Goal: Task Accomplishment & Management: Manage account settings

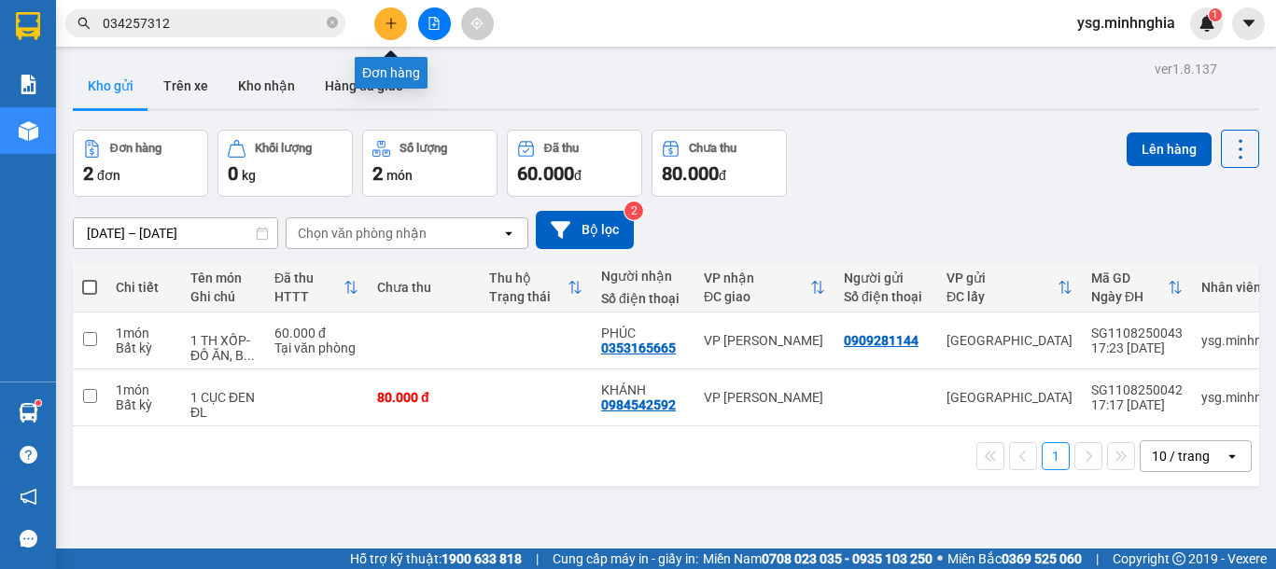
click at [384, 32] on button at bounding box center [390, 23] width 33 height 33
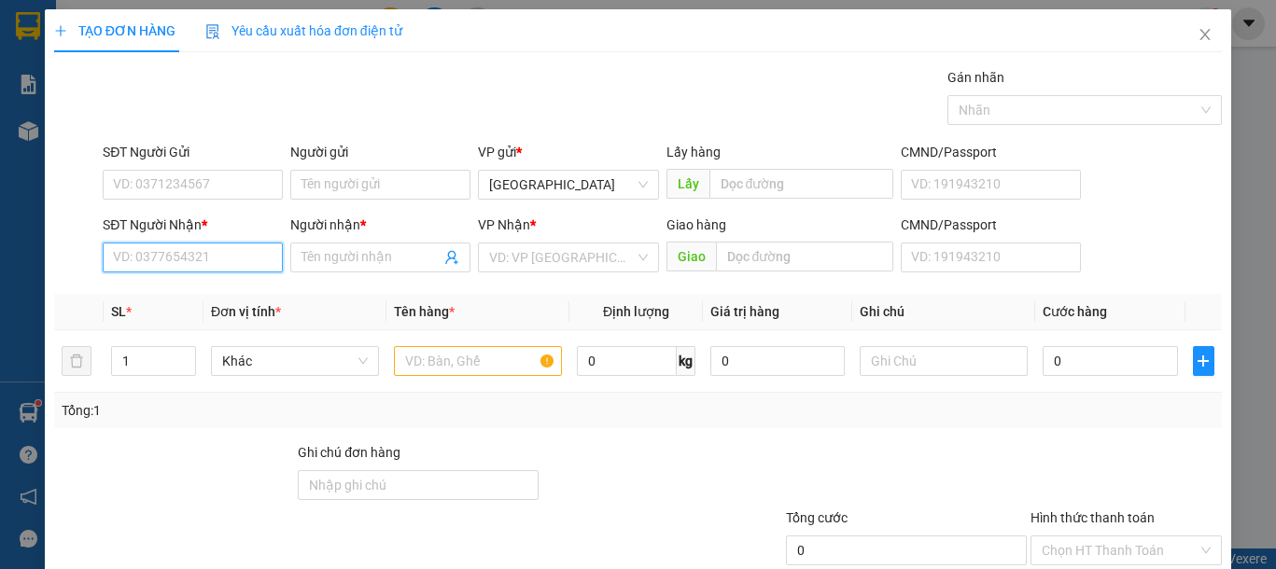
click at [187, 264] on input "SĐT Người Nhận *" at bounding box center [193, 258] width 180 height 30
click at [179, 294] on div "0347896554 - SEN" at bounding box center [190, 295] width 155 height 21
type input "0347896554"
type input "SEN"
type input "0347896554"
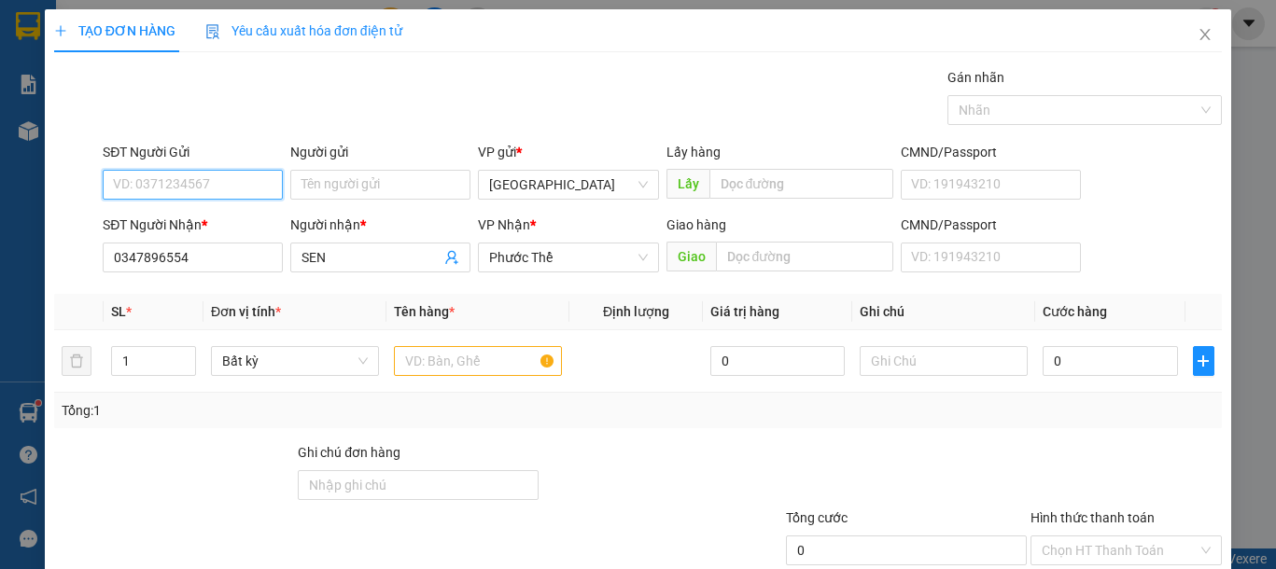
click at [190, 198] on input "SĐT Người Gửi" at bounding box center [193, 185] width 180 height 30
click at [233, 224] on div "0356220709" at bounding box center [190, 222] width 155 height 21
type input "0356220709"
click at [454, 359] on input "text" at bounding box center [478, 361] width 168 height 30
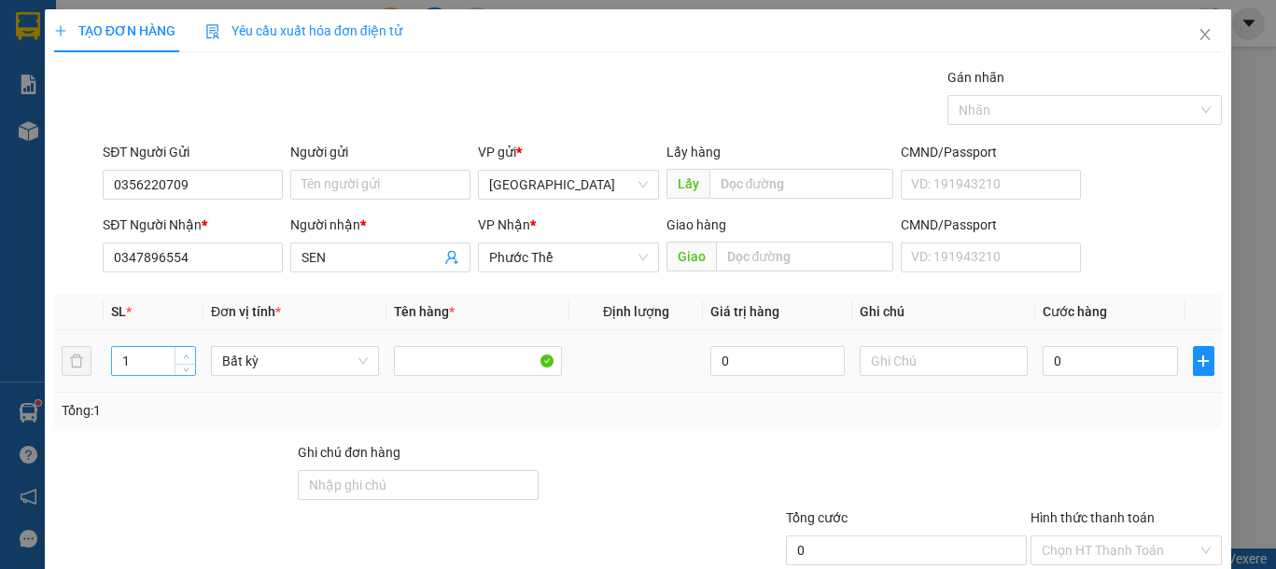
type input "2"
click at [180, 352] on span "up" at bounding box center [185, 356] width 11 height 11
click at [948, 355] on input "text" at bounding box center [943, 361] width 168 height 30
click at [945, 355] on input "text" at bounding box center [943, 361] width 168 height 30
click at [944, 355] on input "text" at bounding box center [943, 361] width 168 height 30
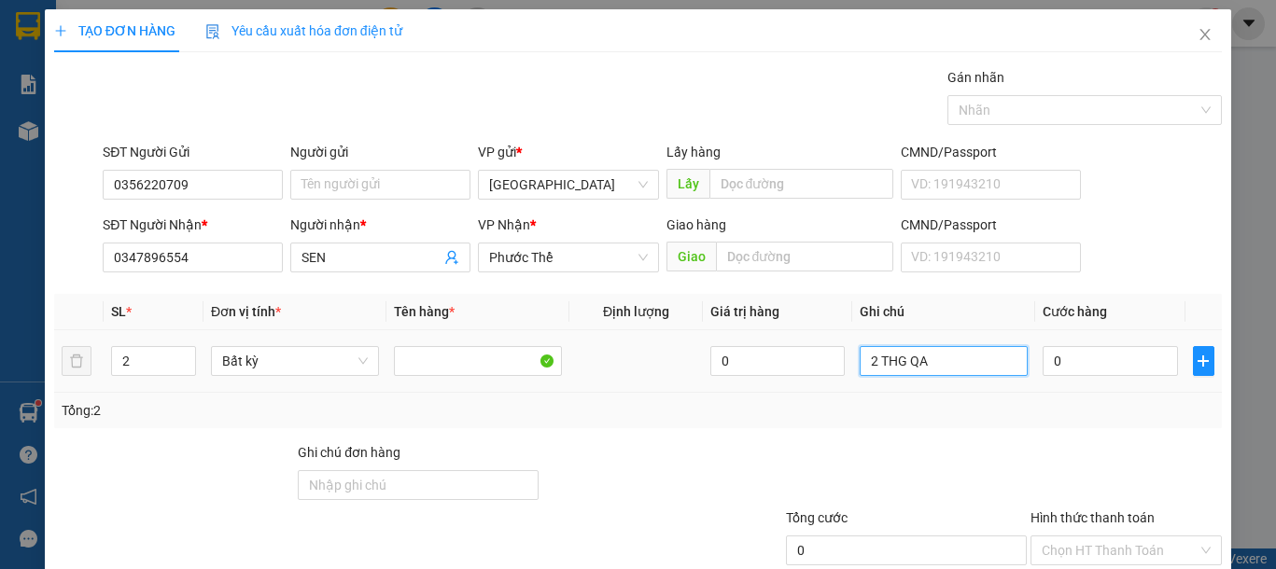
type input "2 THG QA"
click at [1078, 376] on div "0" at bounding box center [1109, 360] width 134 height 37
click at [1079, 356] on input "0" at bounding box center [1109, 361] width 134 height 30
type input "8"
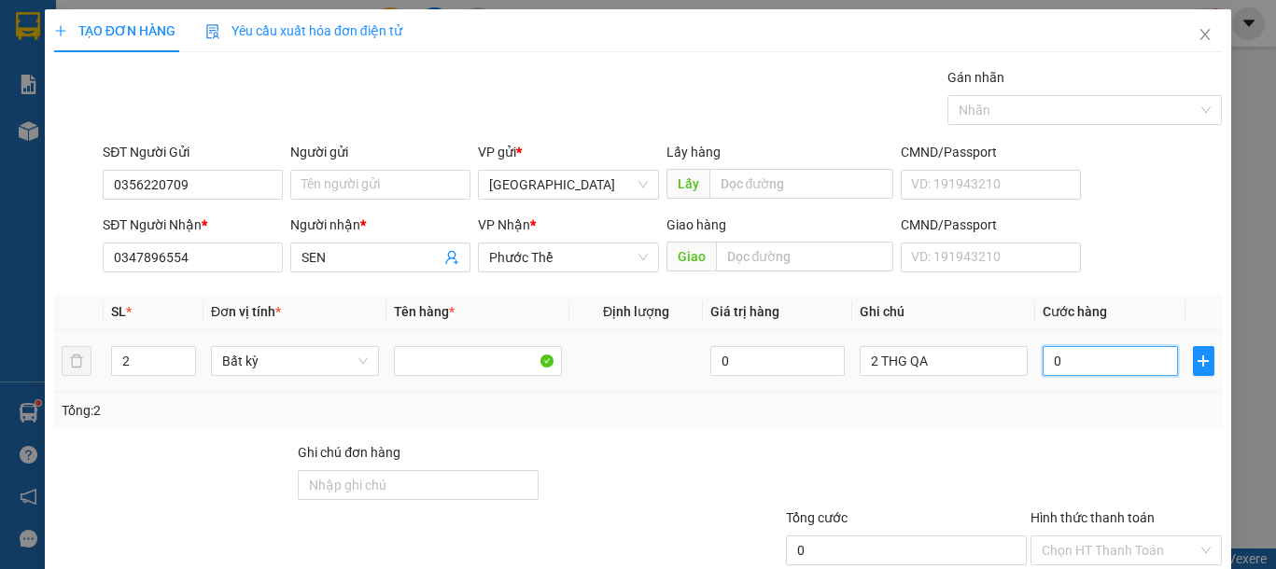
type input "8"
type input "80"
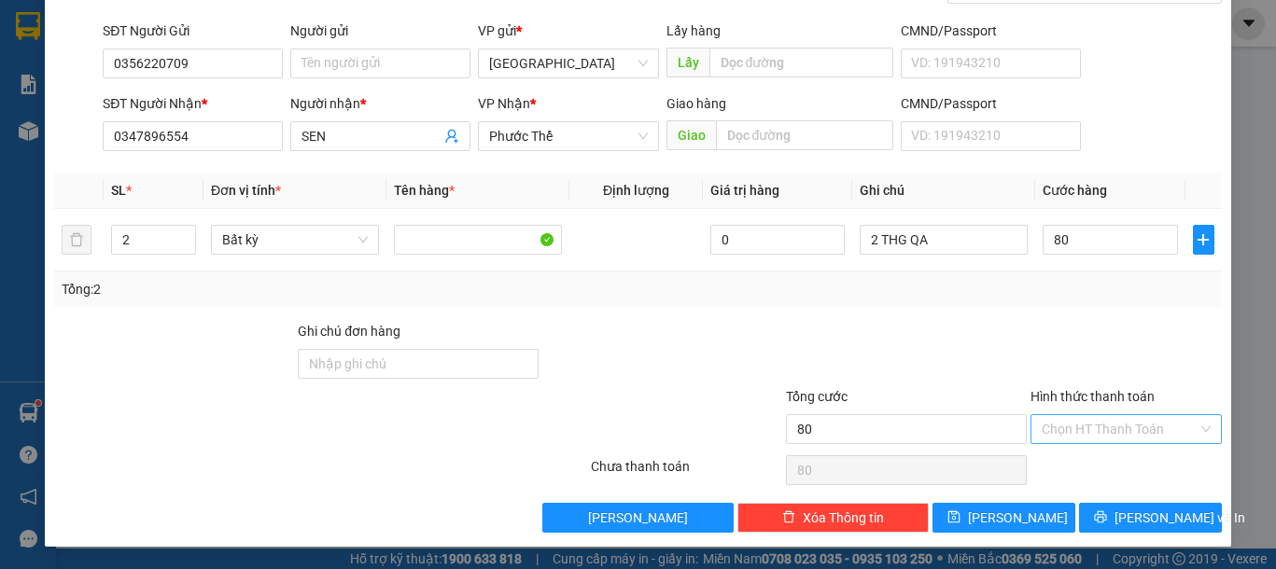
type input "80.000"
click at [1112, 429] on input "Hình thức thanh toán" at bounding box center [1119, 429] width 156 height 28
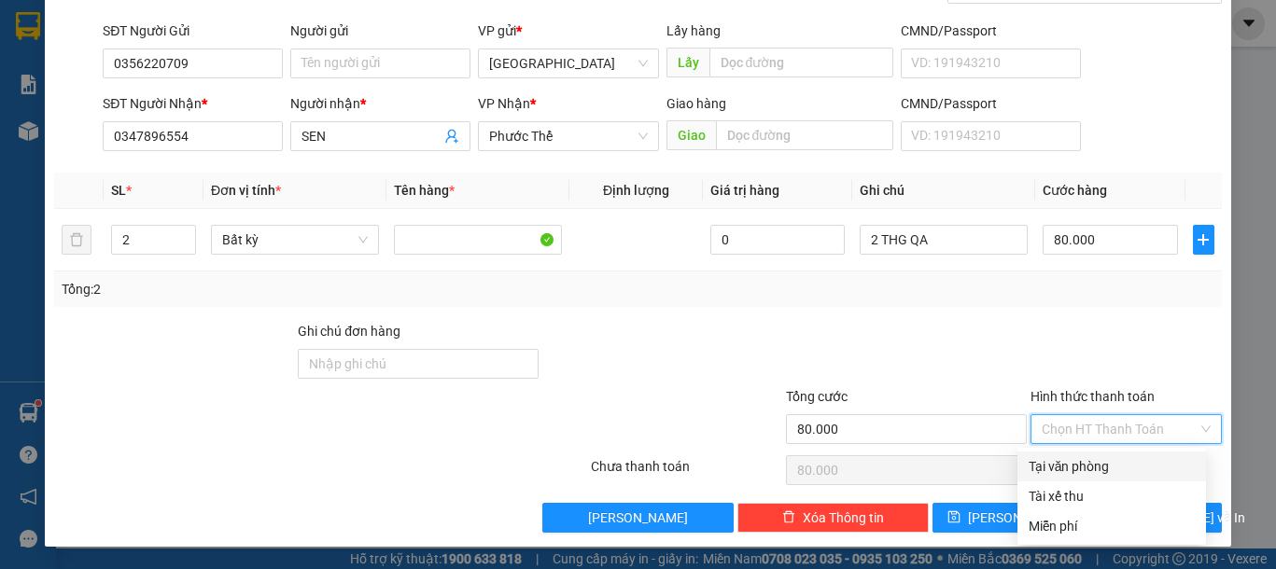
click at [1090, 468] on div "Tại văn phòng" at bounding box center [1111, 466] width 166 height 21
type input "0"
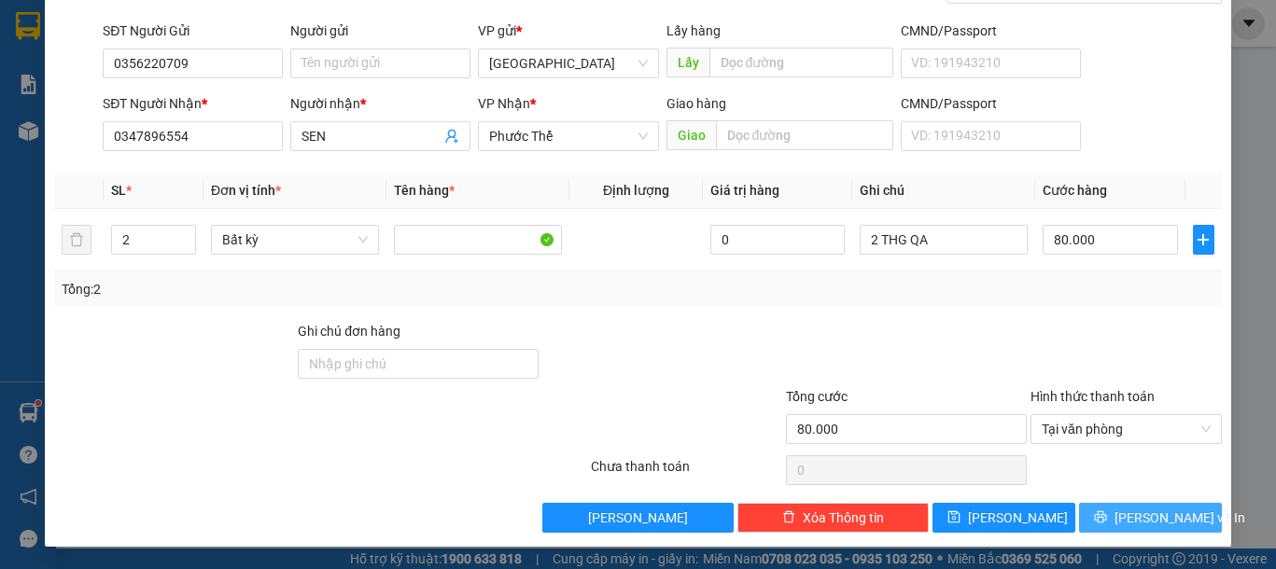
click at [1098, 515] on icon "printer" at bounding box center [1100, 516] width 13 height 13
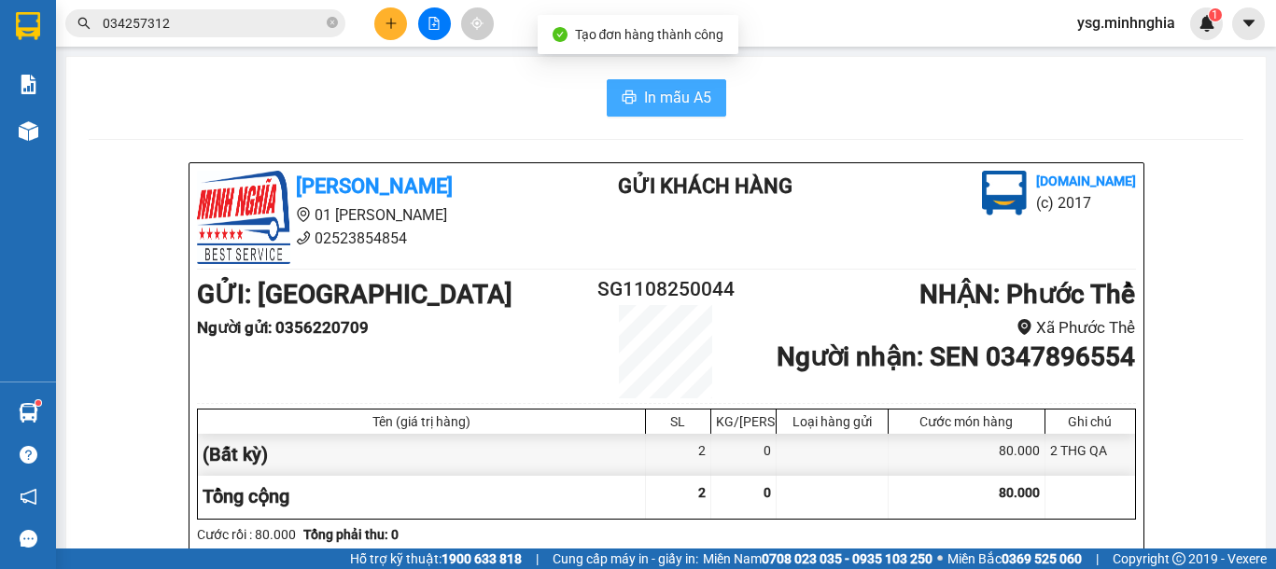
click at [631, 94] on button "In mẫu A5" at bounding box center [666, 97] width 119 height 37
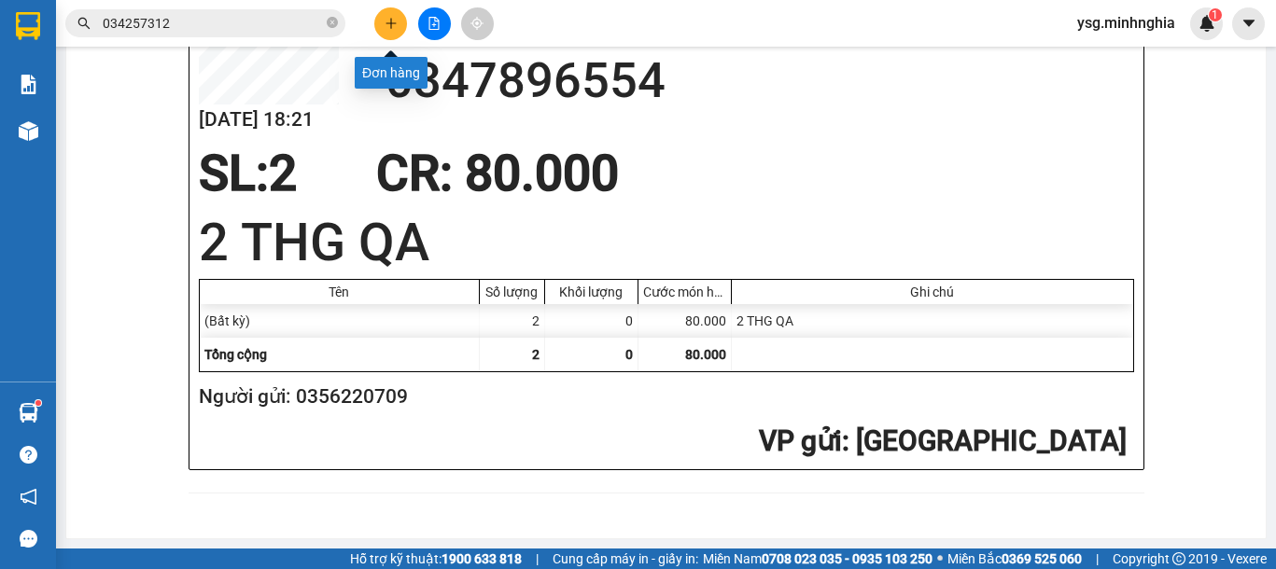
click at [384, 26] on icon "plus" at bounding box center [390, 23] width 13 height 13
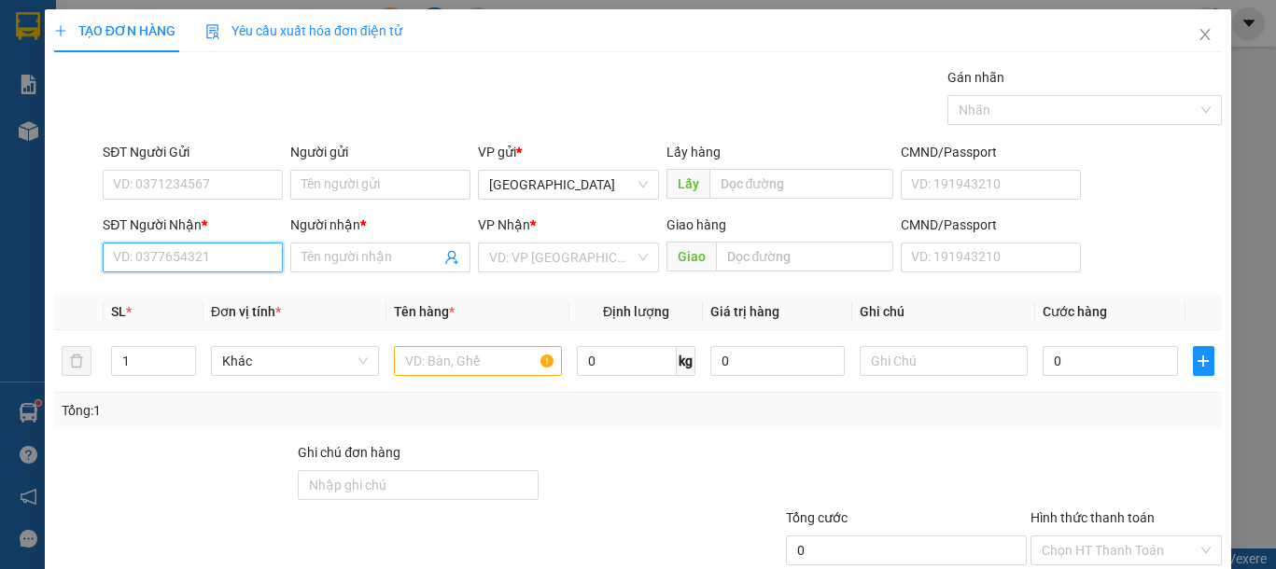
click at [240, 254] on input "SĐT Người Nhận *" at bounding box center [193, 258] width 180 height 30
click at [226, 300] on div "0385563315 - THUÝ" at bounding box center [190, 295] width 155 height 21
type input "0385563315"
type input "THUÝ"
type input "0385563315"
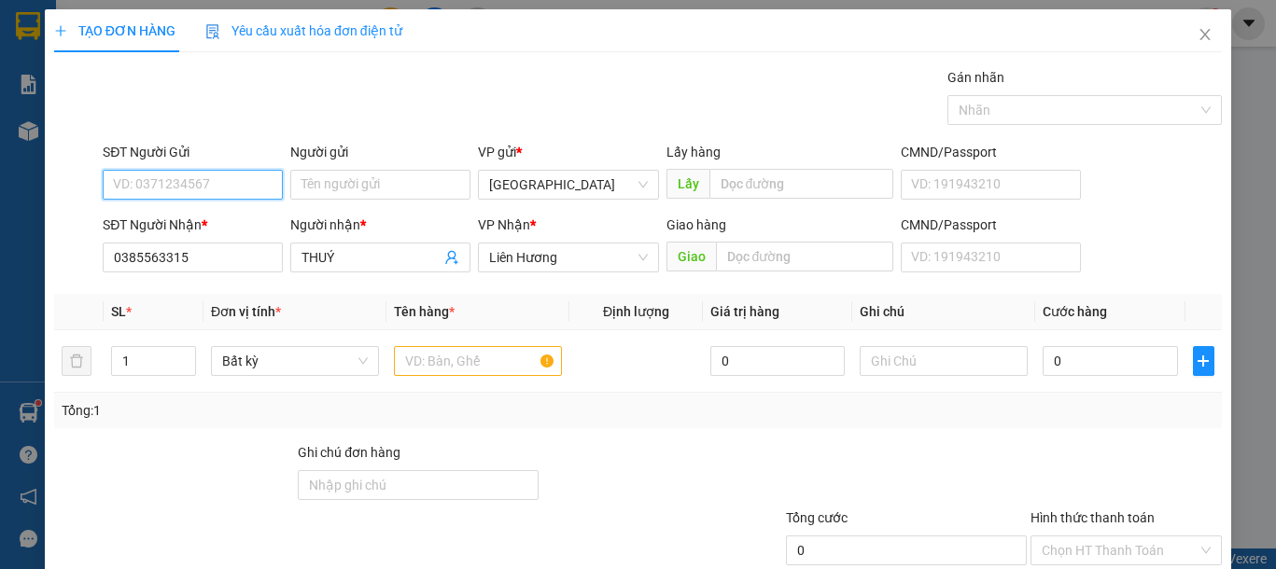
click at [218, 196] on input "SĐT Người Gửi" at bounding box center [193, 185] width 180 height 30
click at [235, 219] on div "0909612194 - LỆ" at bounding box center [190, 222] width 155 height 21
type input "0909612194"
type input "LỆ"
click at [448, 369] on input "text" at bounding box center [478, 361] width 168 height 30
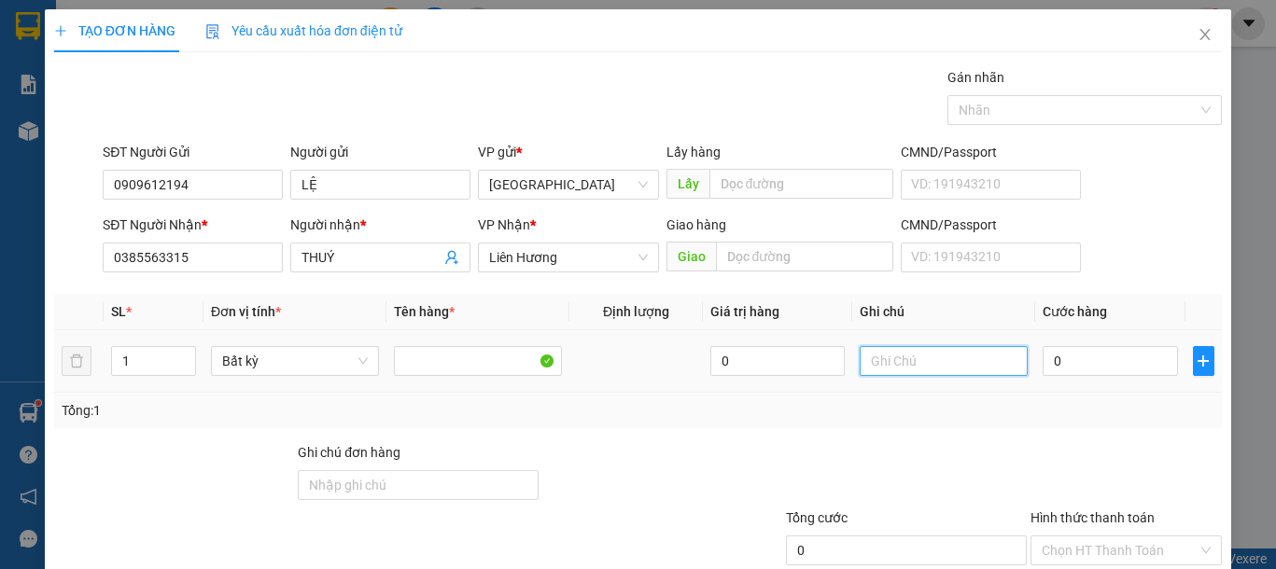
click at [915, 356] on input "text" at bounding box center [943, 361] width 168 height 30
type input "1 CỤC ĐEN VẢI"
click at [1100, 357] on input "0" at bounding box center [1109, 361] width 134 height 30
type input "3"
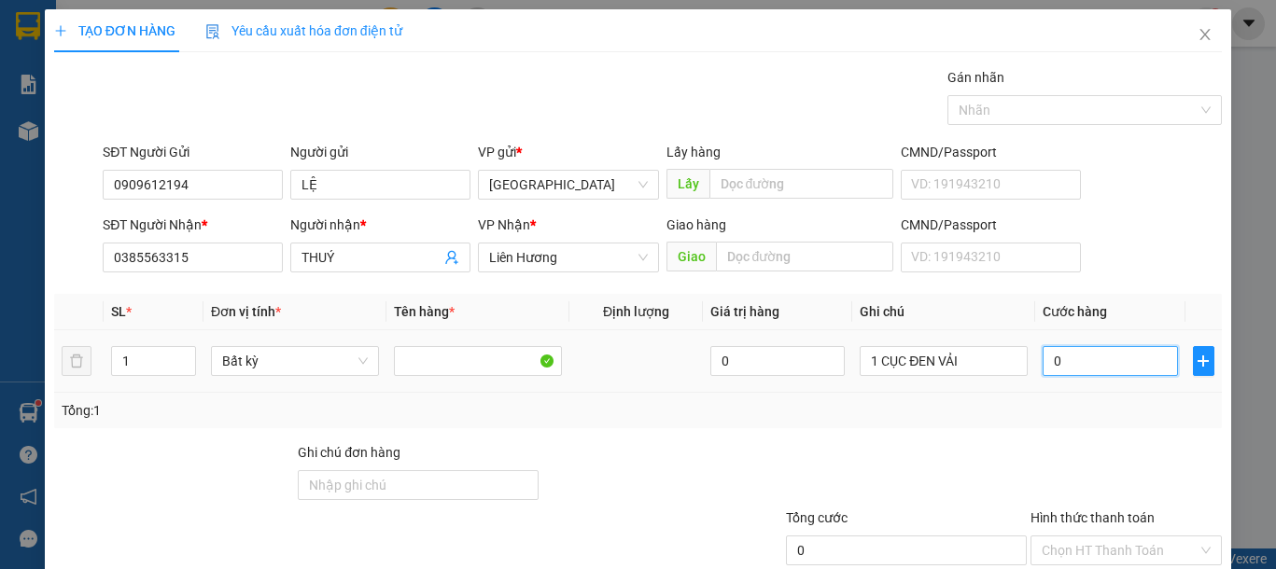
type input "3"
type input "30"
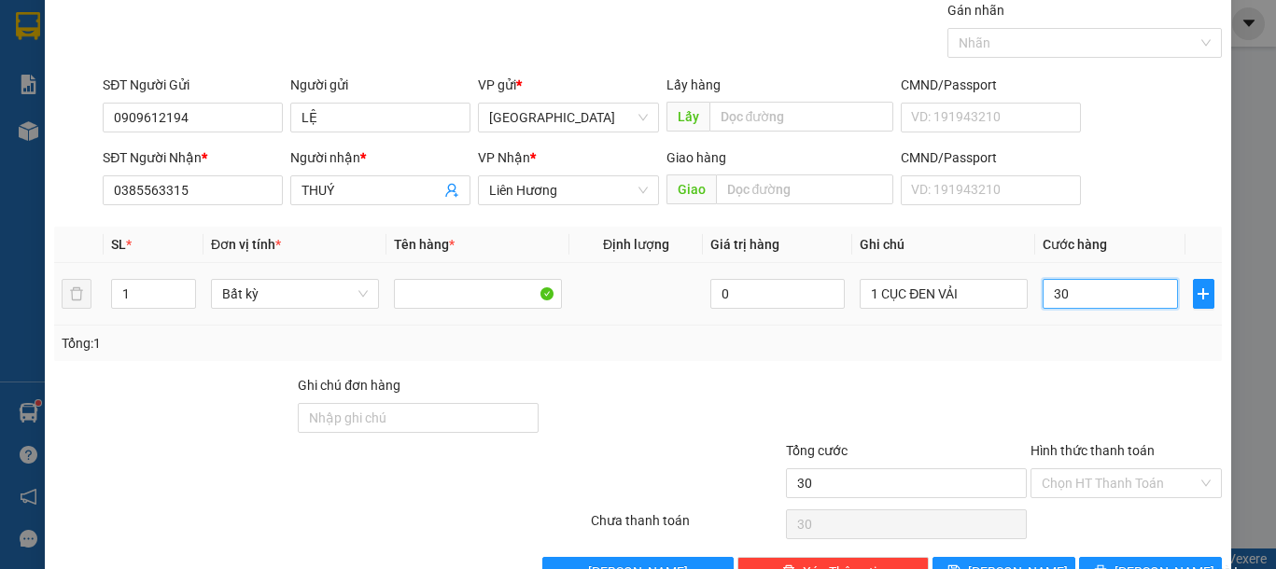
scroll to position [121, 0]
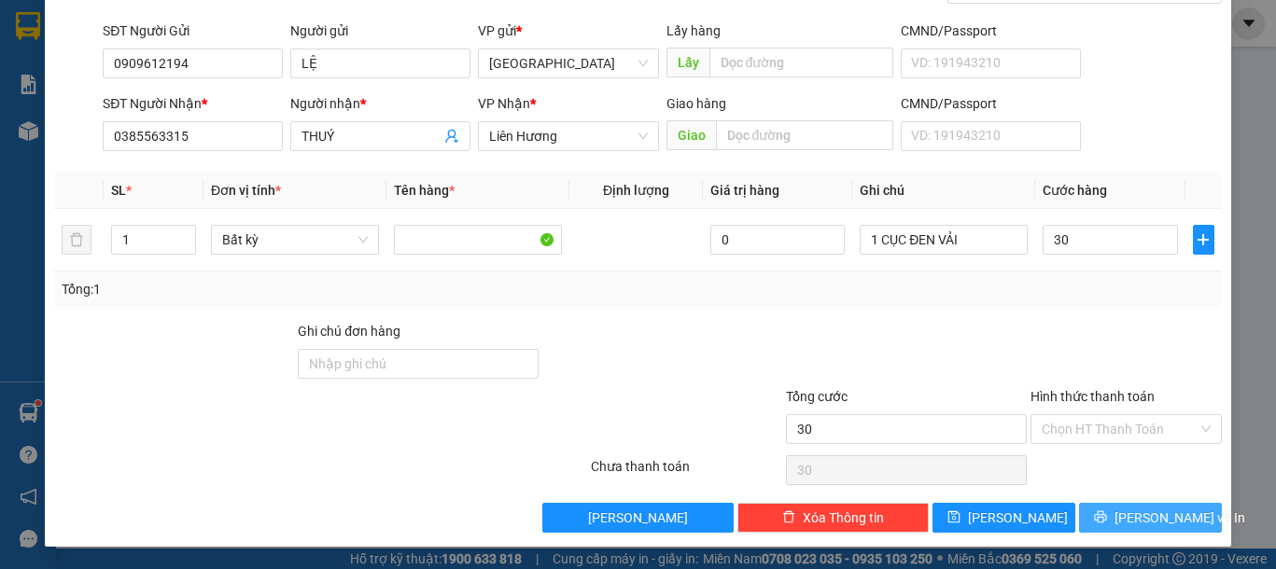
type input "30.000"
click at [1100, 517] on icon "printer" at bounding box center [1100, 516] width 13 height 13
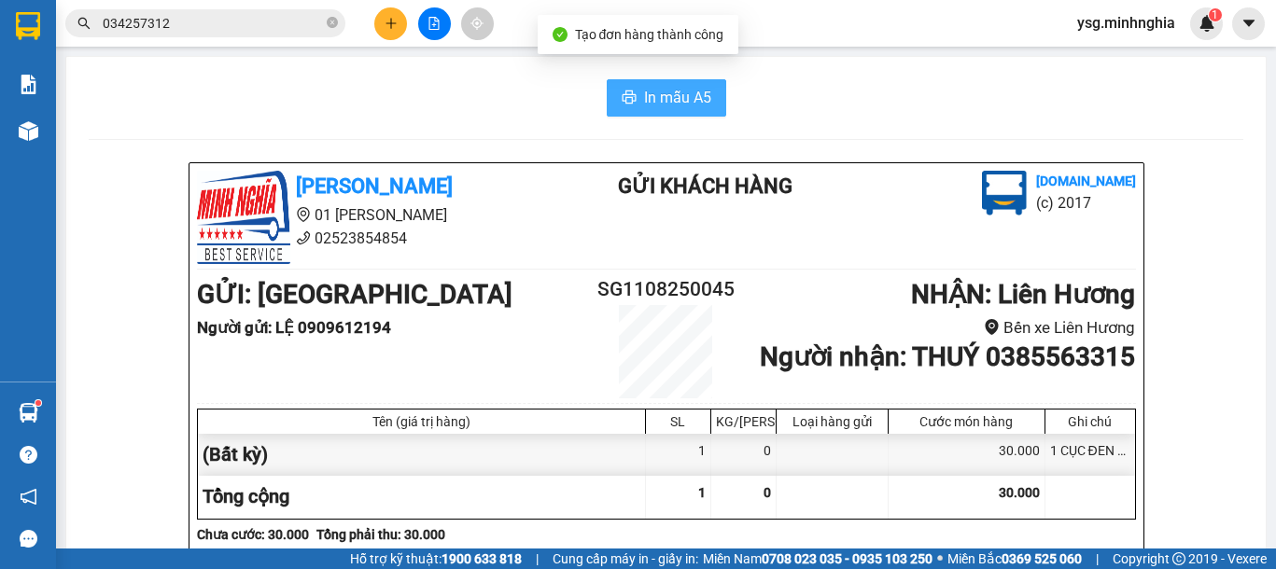
click at [621, 106] on span "printer" at bounding box center [628, 99] width 15 height 18
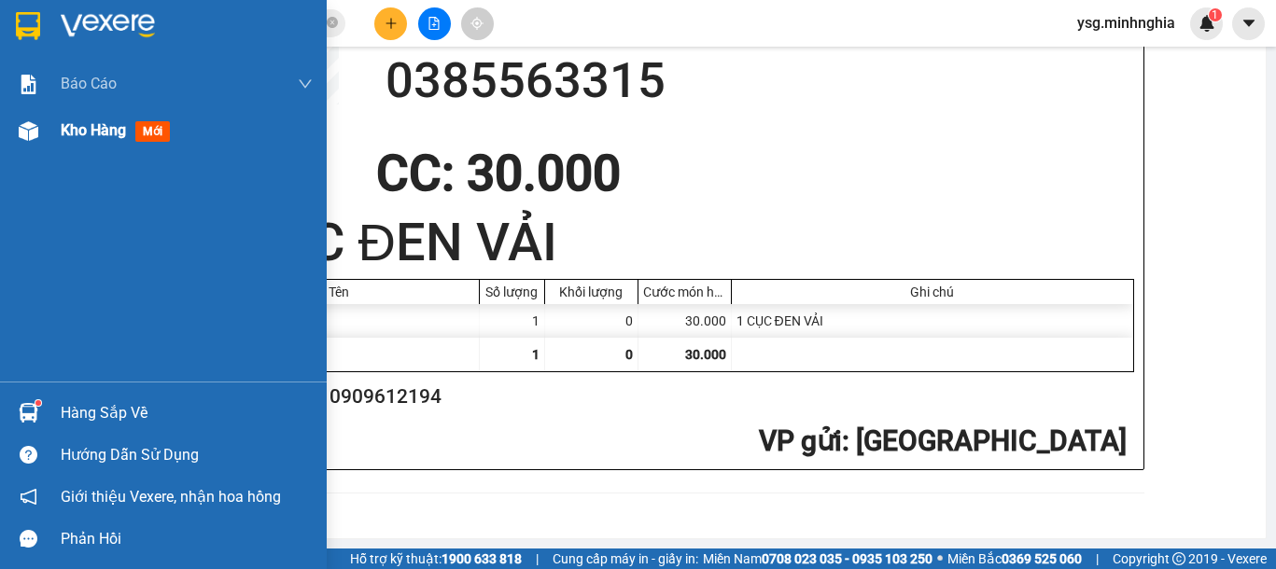
click at [30, 133] on img at bounding box center [29, 131] width 20 height 20
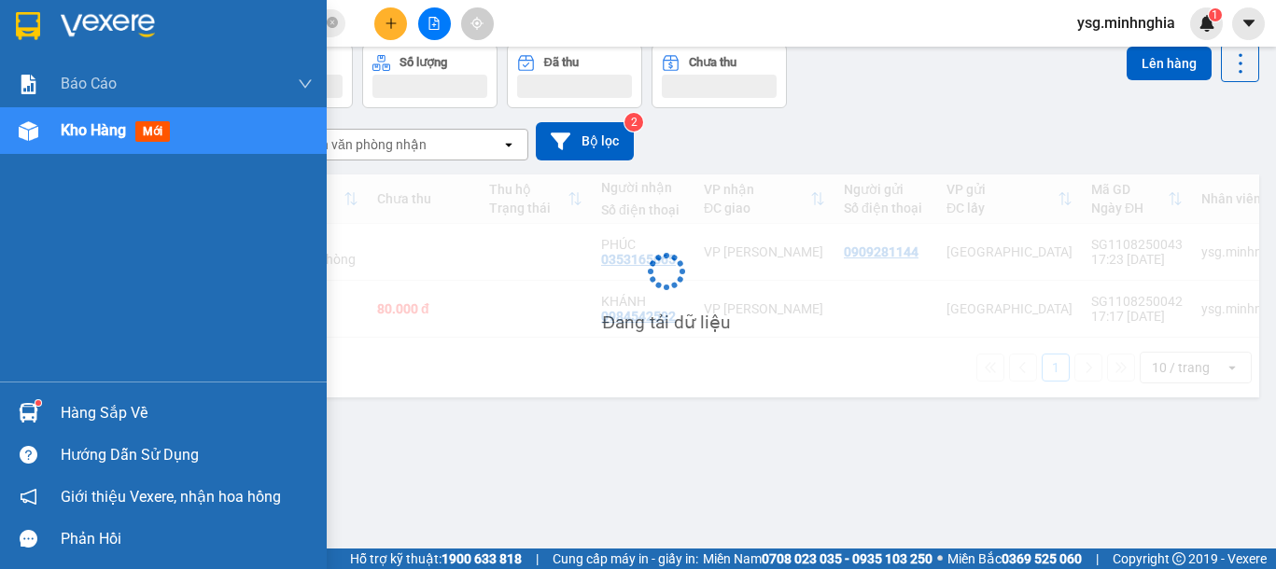
scroll to position [86, 0]
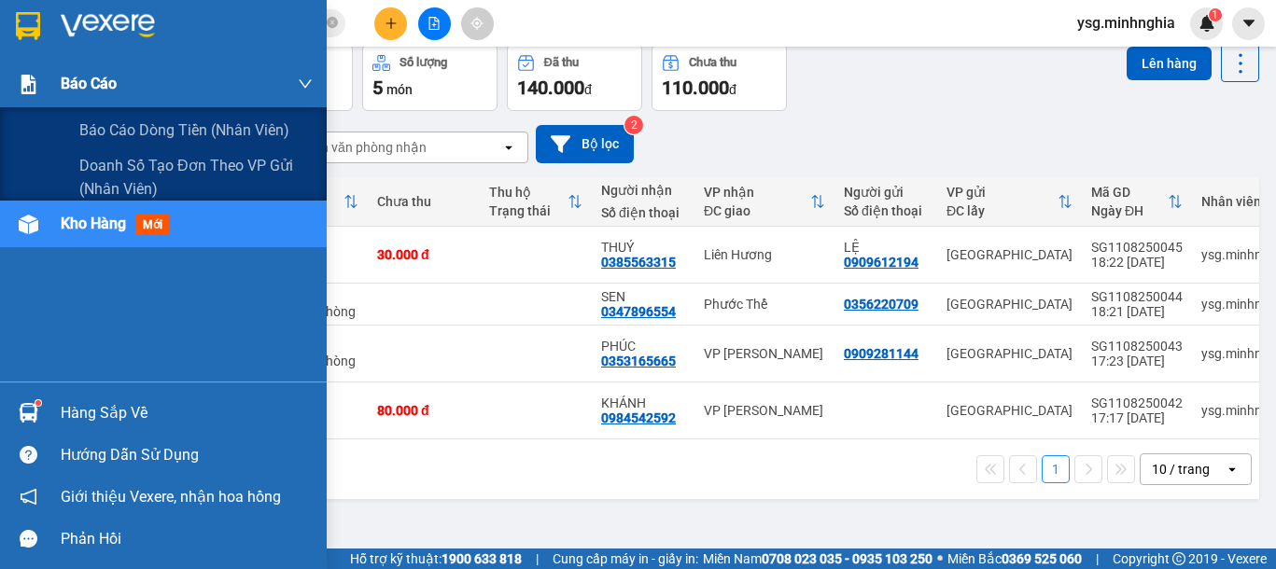
click at [71, 84] on span "Báo cáo" at bounding box center [89, 83] width 56 height 23
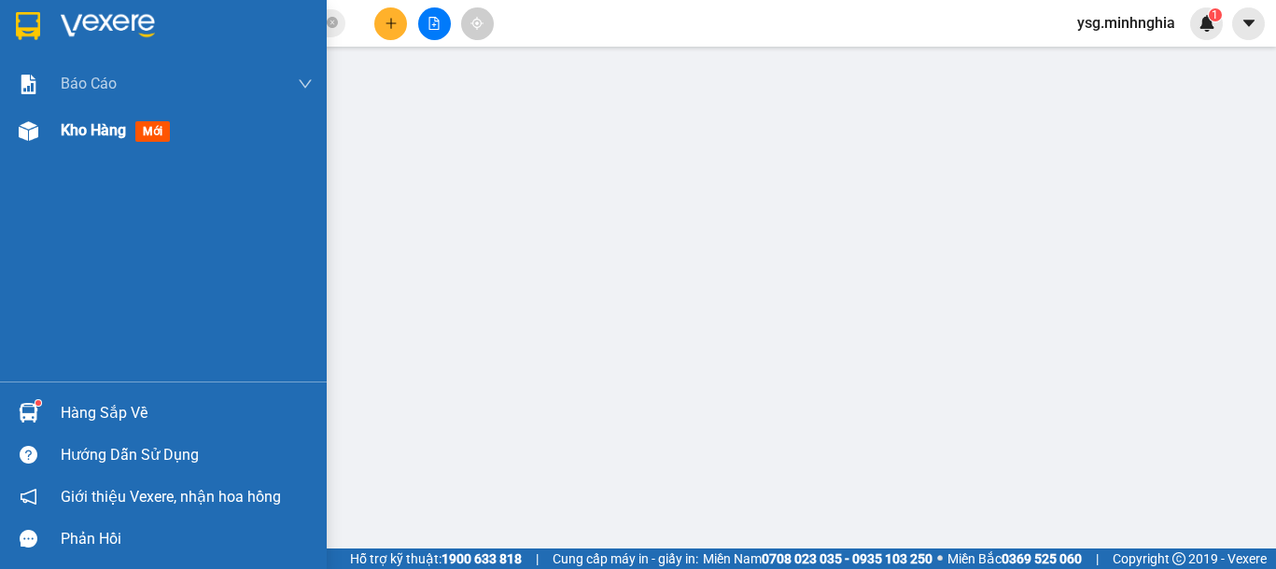
click at [30, 140] on img at bounding box center [29, 131] width 20 height 20
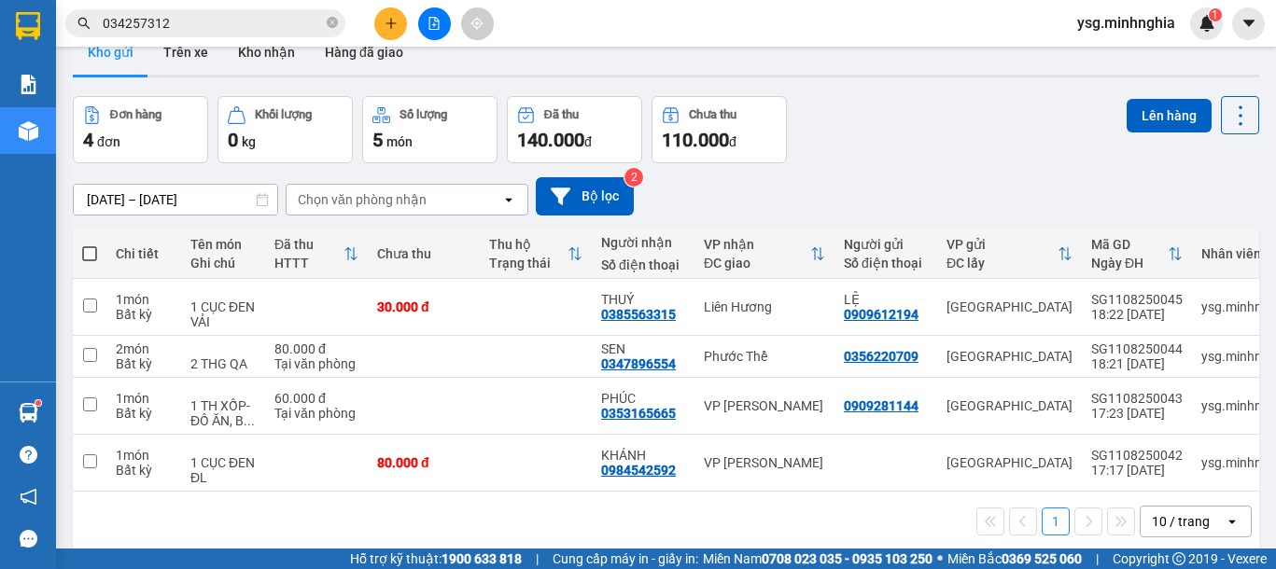
scroll to position [86, 0]
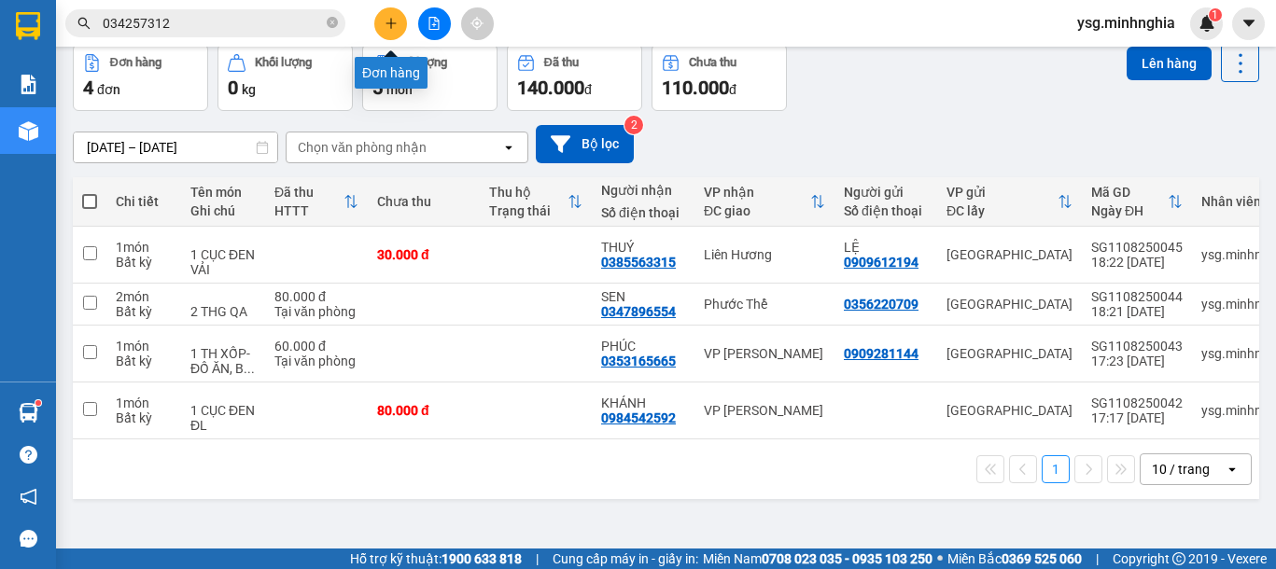
click at [387, 19] on icon "plus" at bounding box center [390, 23] width 13 height 13
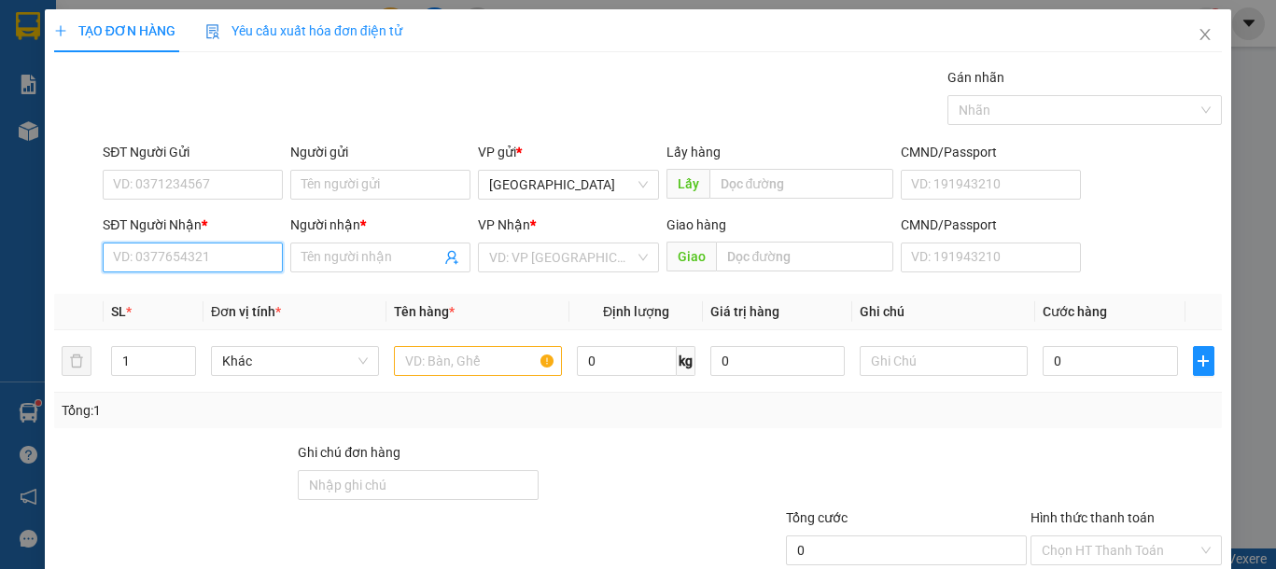
click at [146, 261] on input "SĐT Người Nhận *" at bounding box center [193, 258] width 180 height 30
click at [188, 289] on div "0908421320 - MINH TOÀN" at bounding box center [205, 295] width 184 height 21
type input "0908421320"
type input "MINH TOÀN"
type input "0908421320"
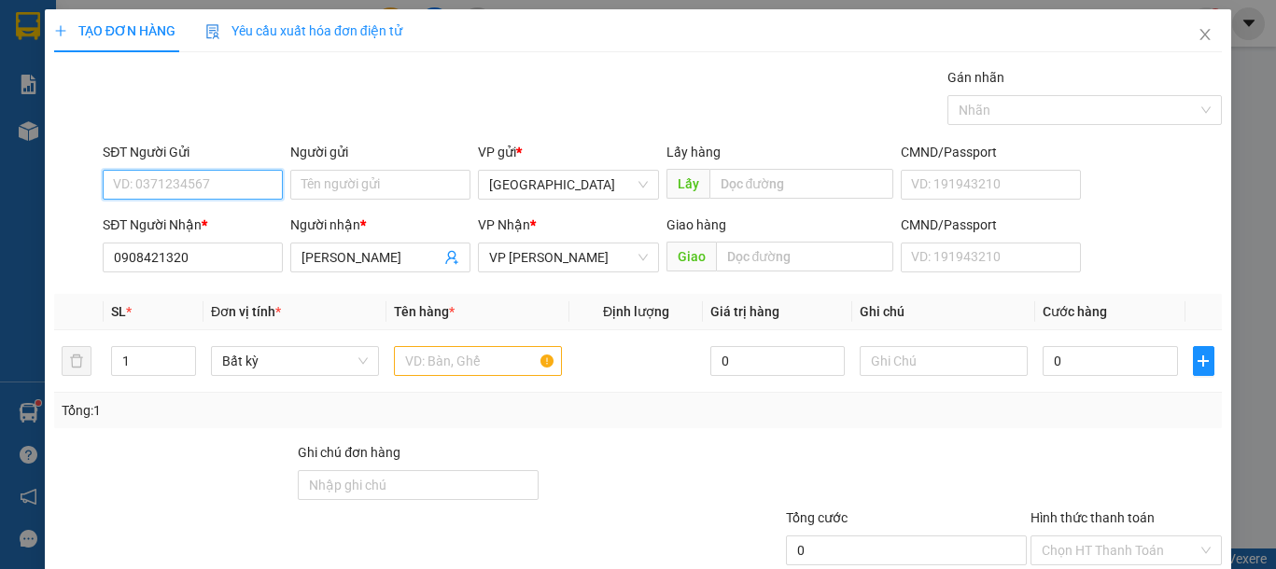
click at [222, 178] on input "SĐT Người Gửi" at bounding box center [193, 185] width 180 height 30
click at [235, 222] on div "02743800867 - CTY AN BÌNH" at bounding box center [197, 222] width 169 height 21
type input "02743800867"
type input "CTY AN BÌNH"
click at [473, 364] on input "text" at bounding box center [478, 361] width 168 height 30
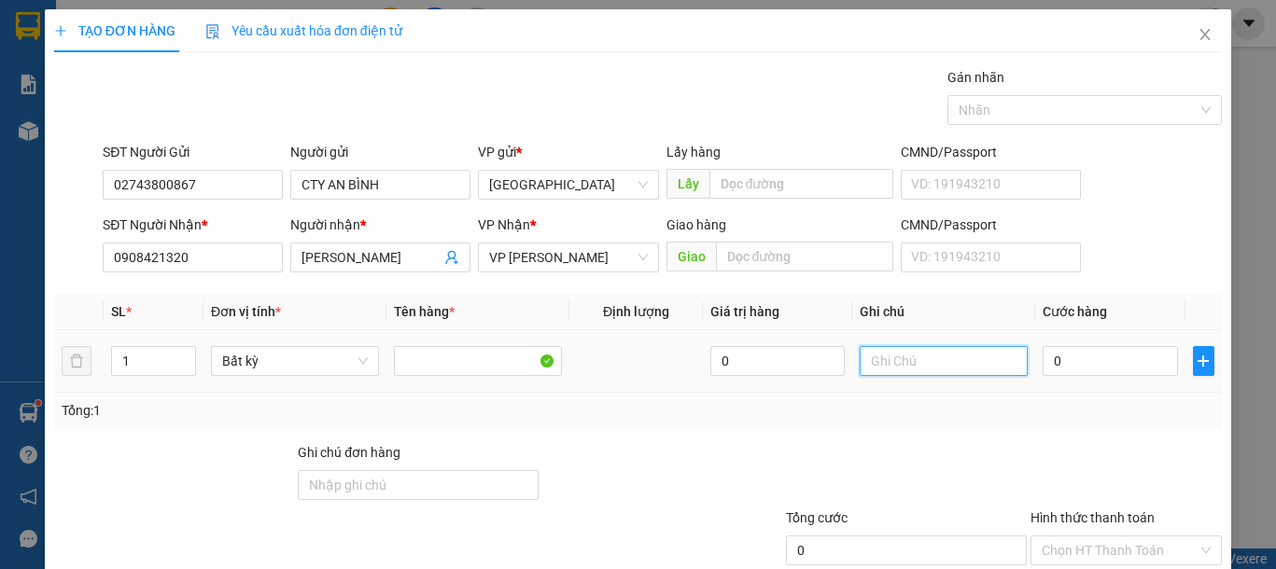
click at [902, 366] on input "text" at bounding box center [943, 361] width 168 height 30
type input "1 BÌA GT"
click at [1101, 365] on input "0" at bounding box center [1109, 361] width 134 height 30
type input "3"
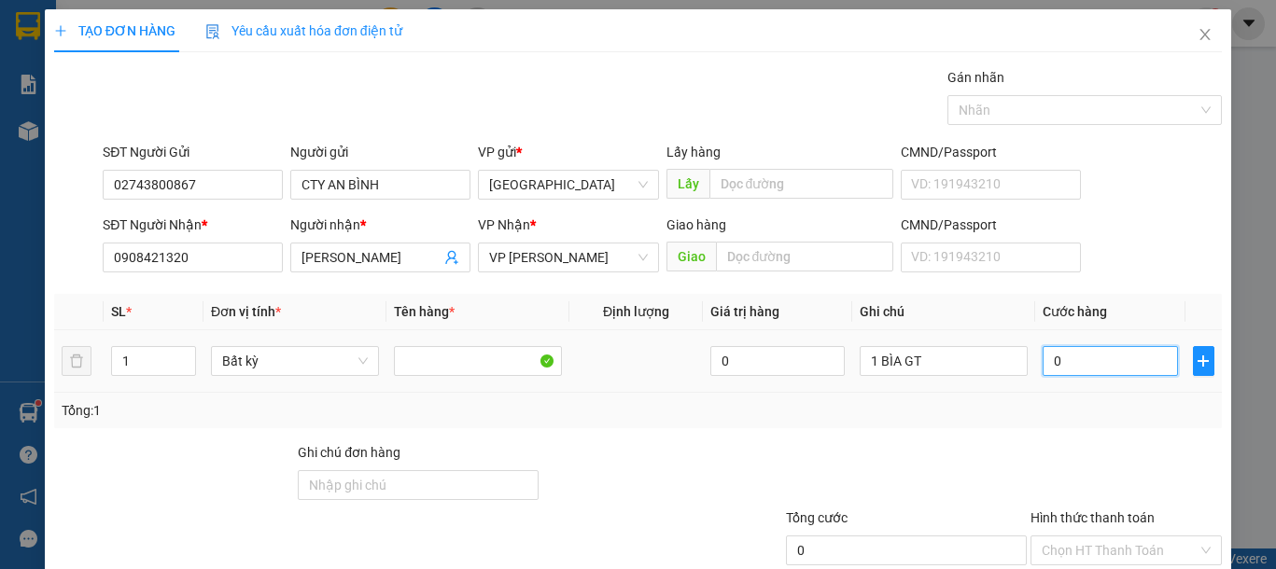
type input "3"
type input "30"
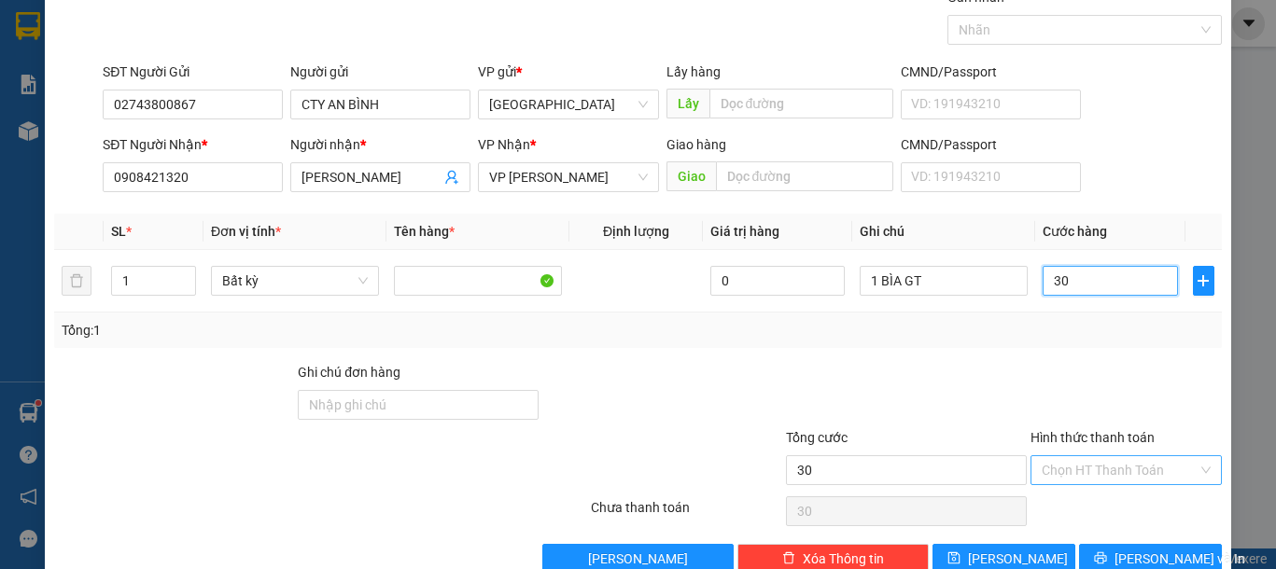
scroll to position [121, 0]
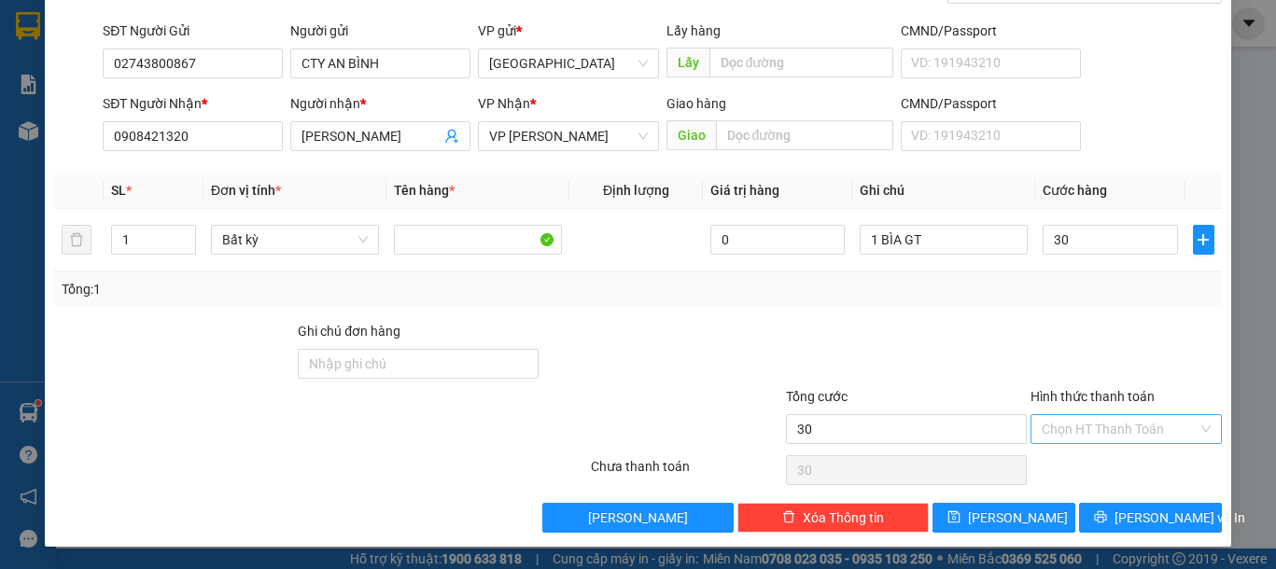
type input "30.000"
click at [1112, 436] on input "Hình thức thanh toán" at bounding box center [1119, 429] width 156 height 28
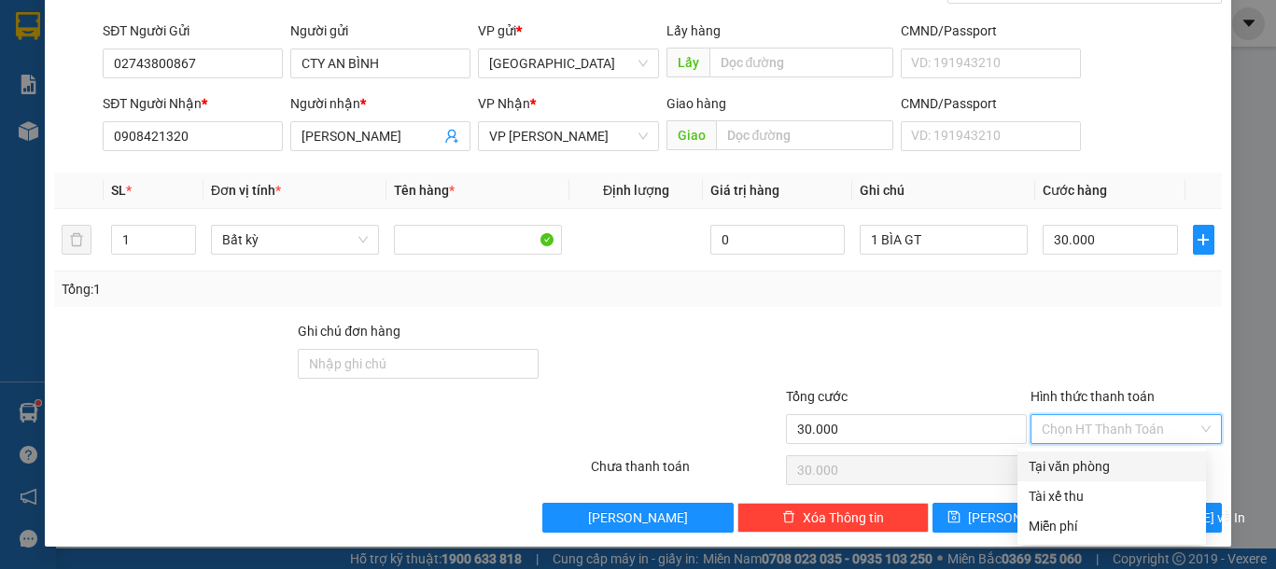
click at [1091, 453] on div "Tại văn phòng" at bounding box center [1111, 467] width 188 height 30
type input "0"
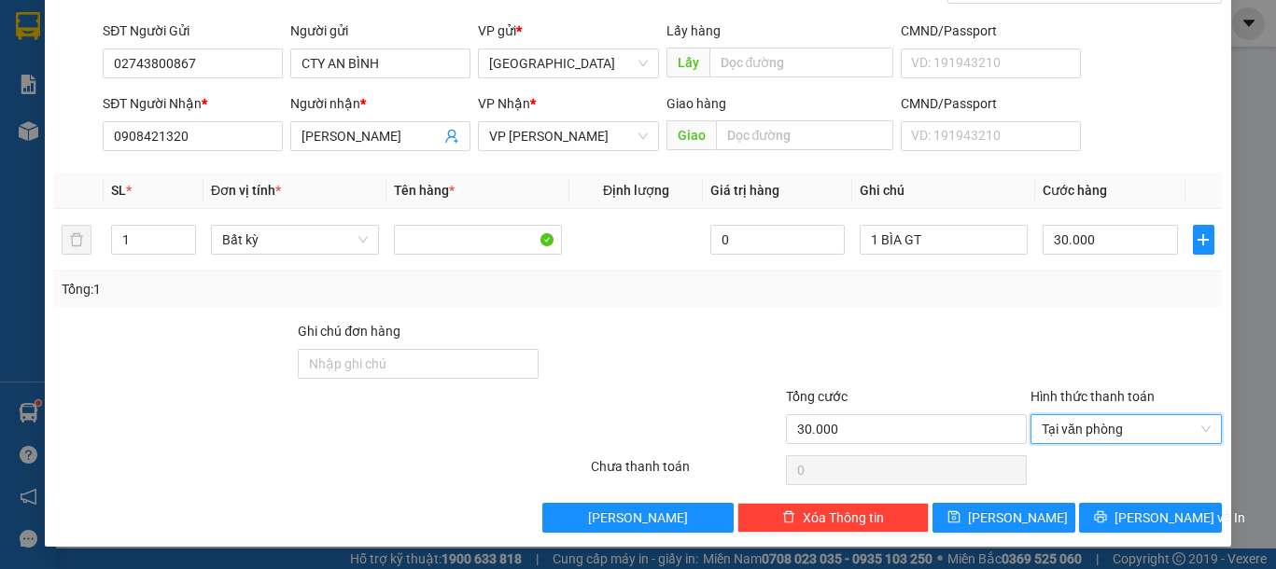
click at [1118, 498] on div "Transit Pickup Surcharge Ids Transit Deliver Surcharge Ids Transit Deliver Surc…" at bounding box center [637, 239] width 1167 height 587
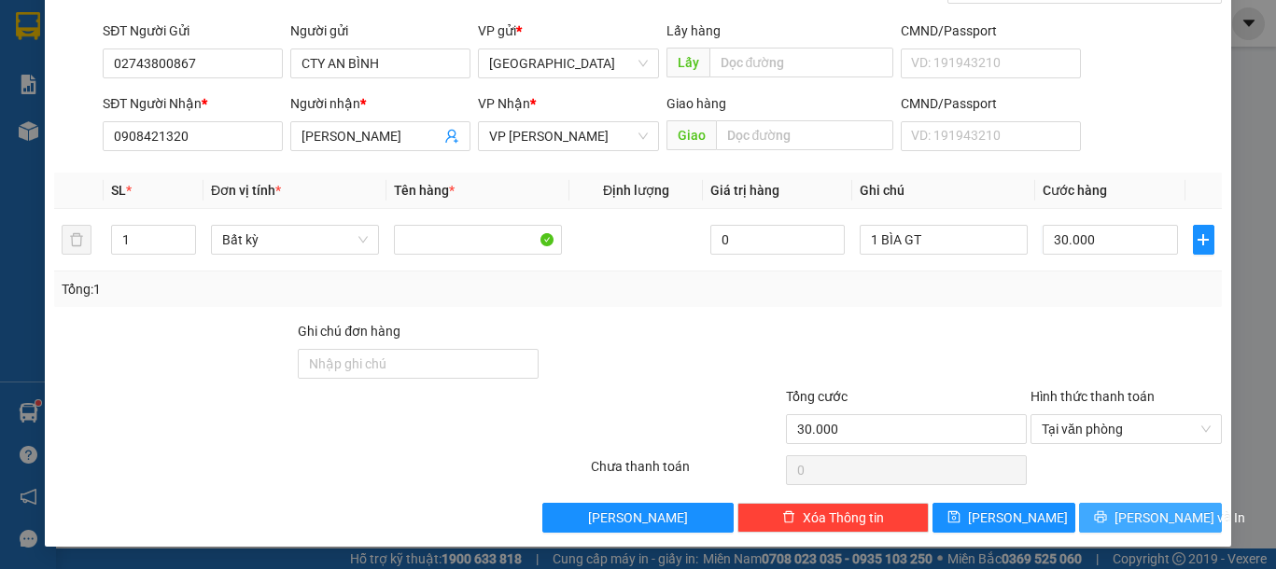
click at [1123, 506] on button "Lưu và In" at bounding box center [1150, 518] width 143 height 30
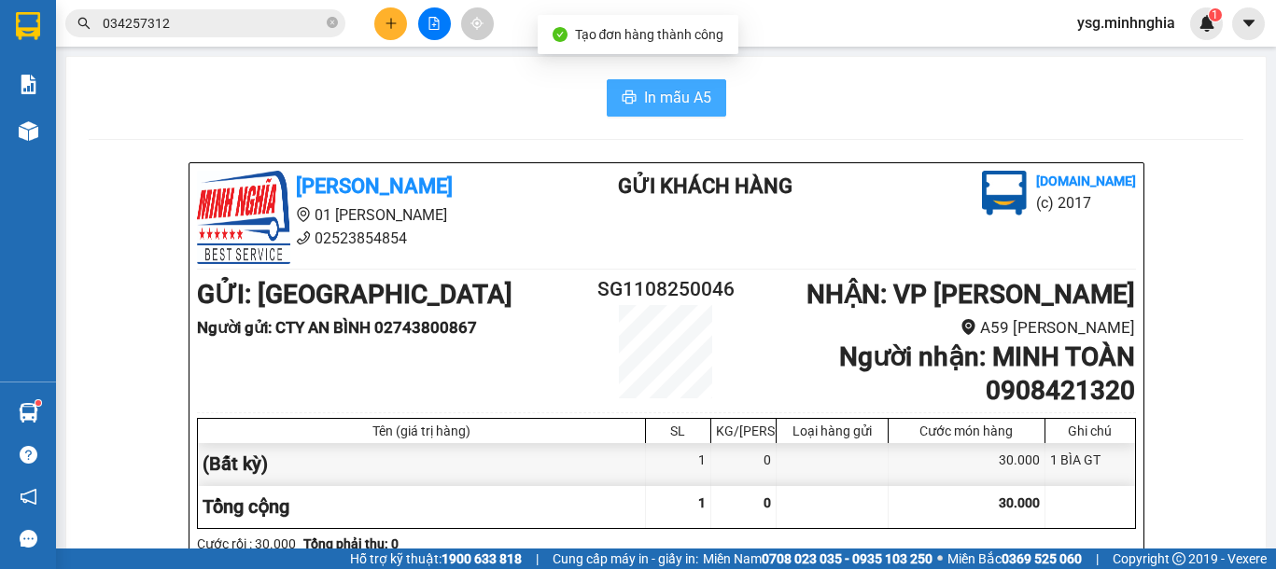
click at [619, 79] on button "In mẫu A5" at bounding box center [666, 97] width 119 height 37
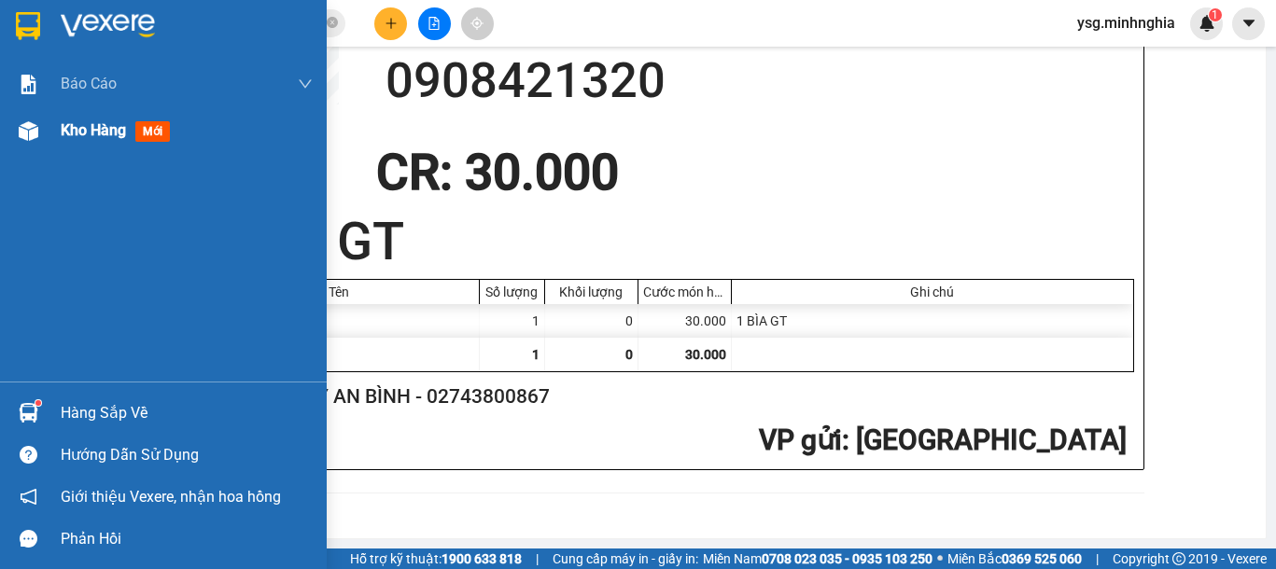
click at [22, 131] on img at bounding box center [29, 131] width 20 height 20
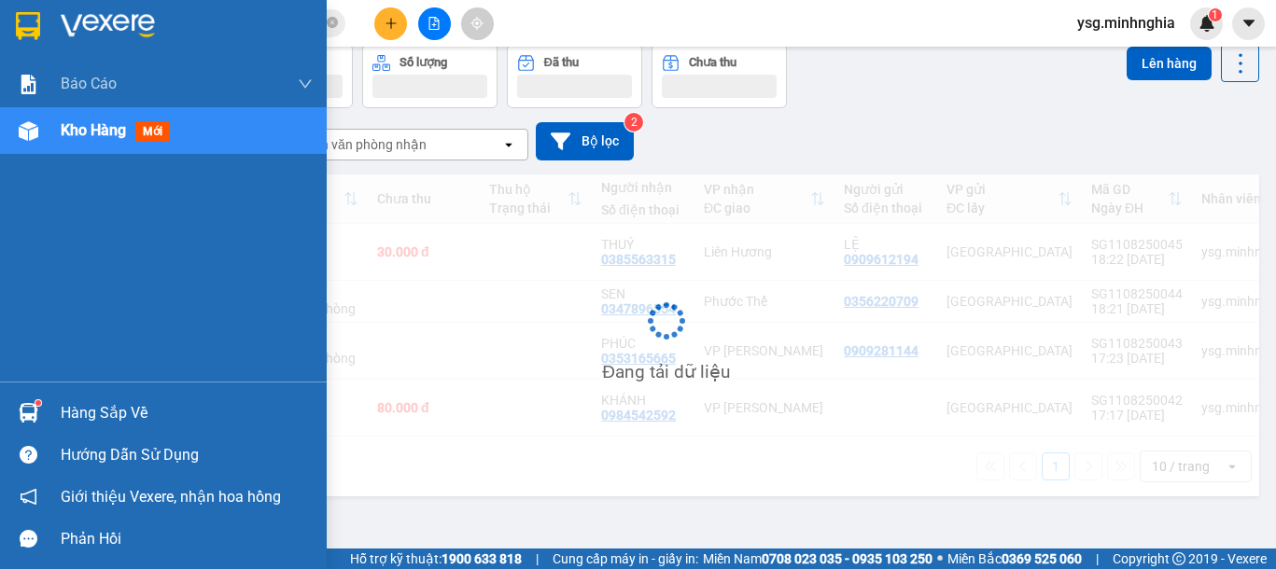
scroll to position [86, 0]
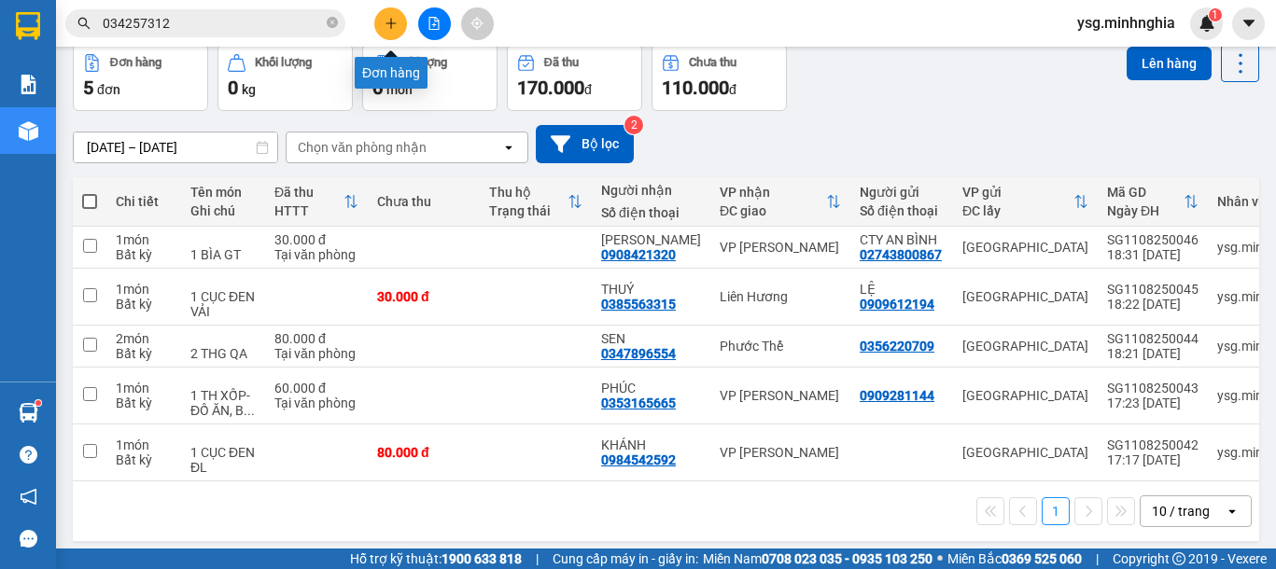
click at [383, 24] on button at bounding box center [390, 23] width 33 height 33
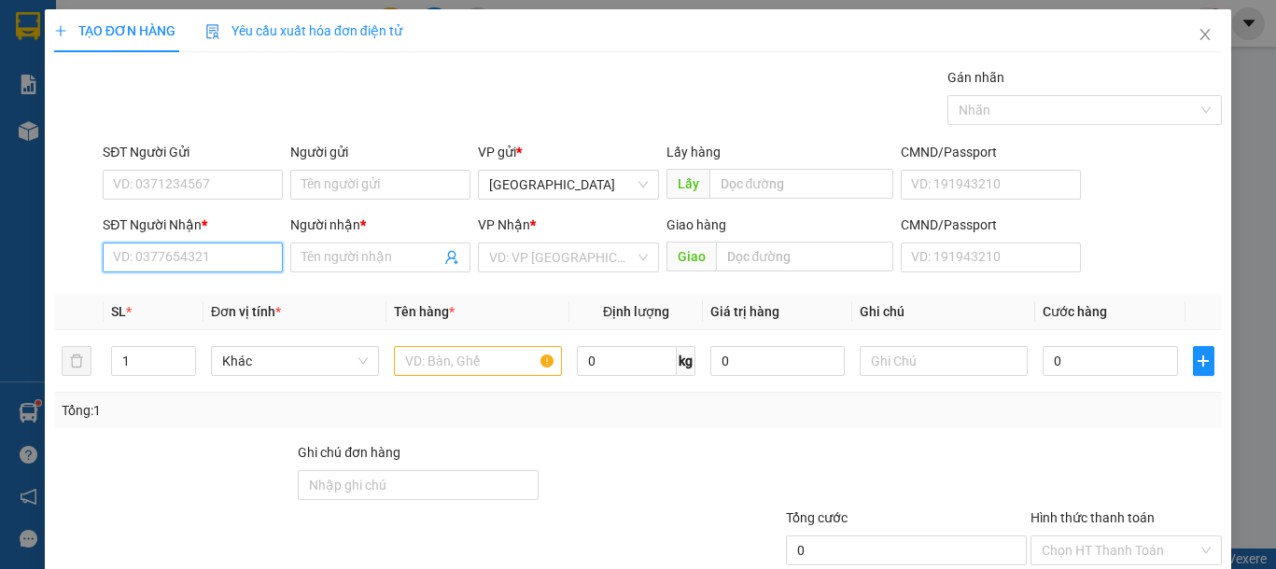
click at [183, 248] on input "SĐT Người Nhận *" at bounding box center [193, 258] width 180 height 30
click at [208, 288] on div "0774832832 - DENTIST" at bounding box center [190, 295] width 155 height 21
type input "0774832832"
type input "DENTIST"
type input "0774832832"
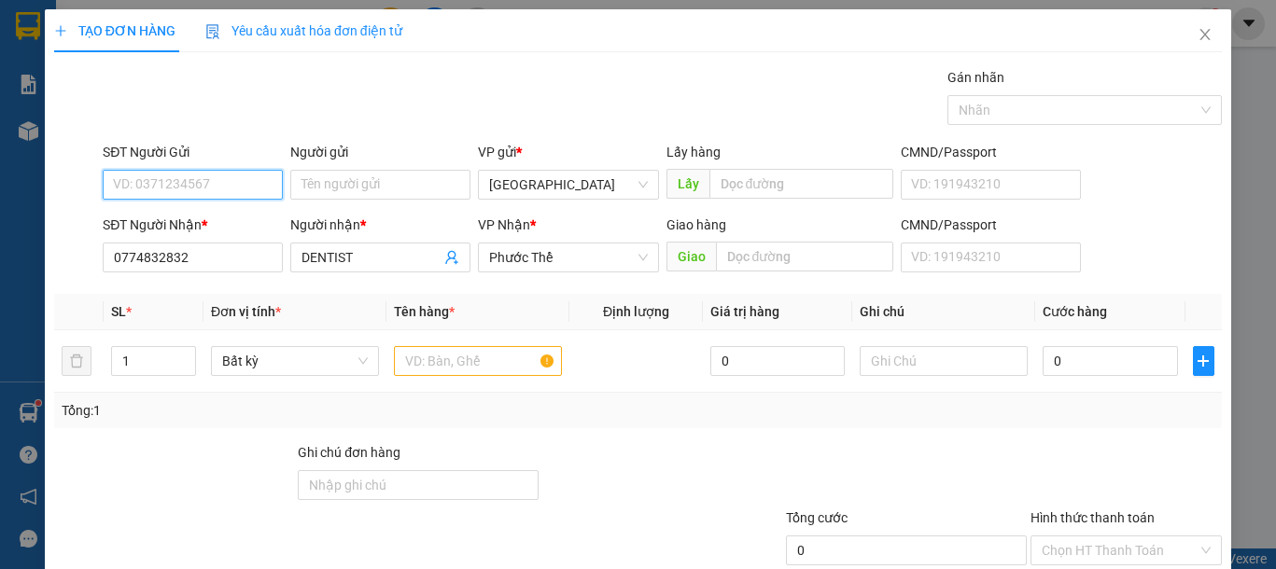
click at [191, 188] on input "SĐT Người Gửi" at bounding box center [193, 185] width 180 height 30
click at [222, 222] on div "0906897659 - LAB DK" at bounding box center [190, 222] width 155 height 21
type input "0906897659"
type input "LAB DK"
click at [434, 362] on input "text" at bounding box center [478, 361] width 168 height 30
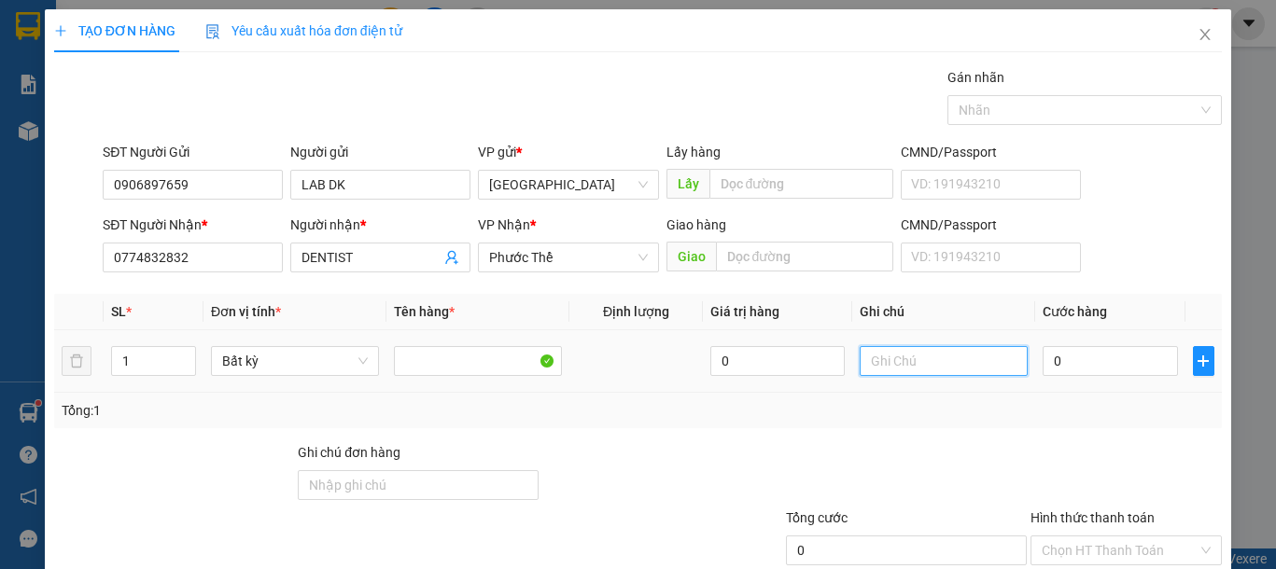
click at [929, 356] on input "text" at bounding box center [943, 361] width 168 height 30
type input "1 HỘP RĂNG"
click at [1058, 369] on input "0" at bounding box center [1109, 361] width 134 height 30
type input "3"
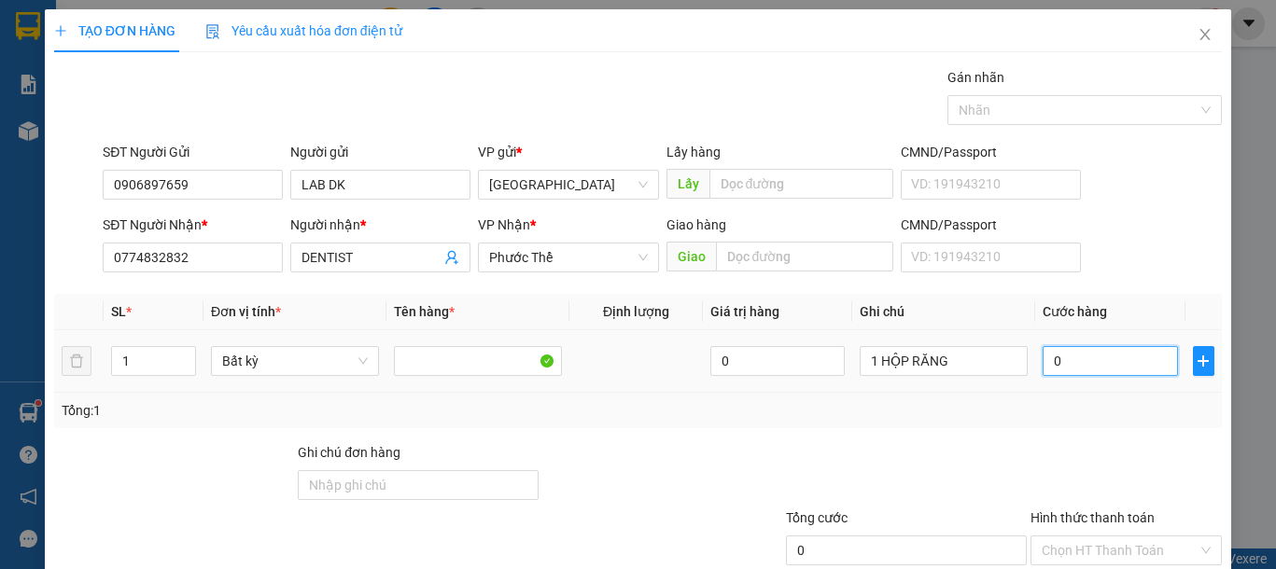
type input "3"
type input "30"
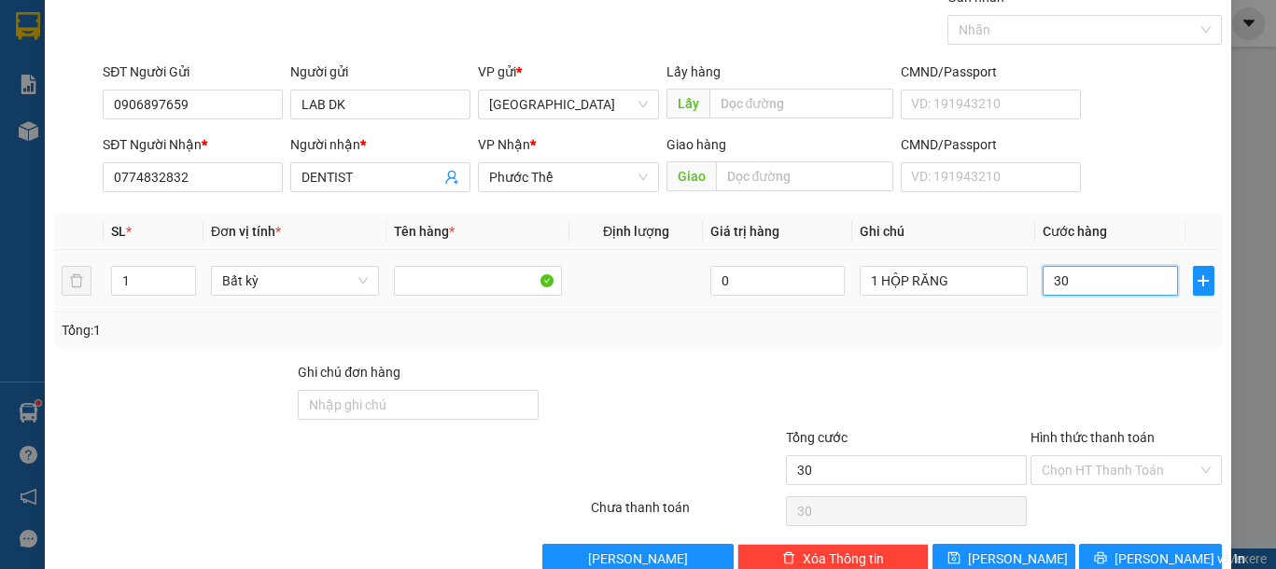
scroll to position [121, 0]
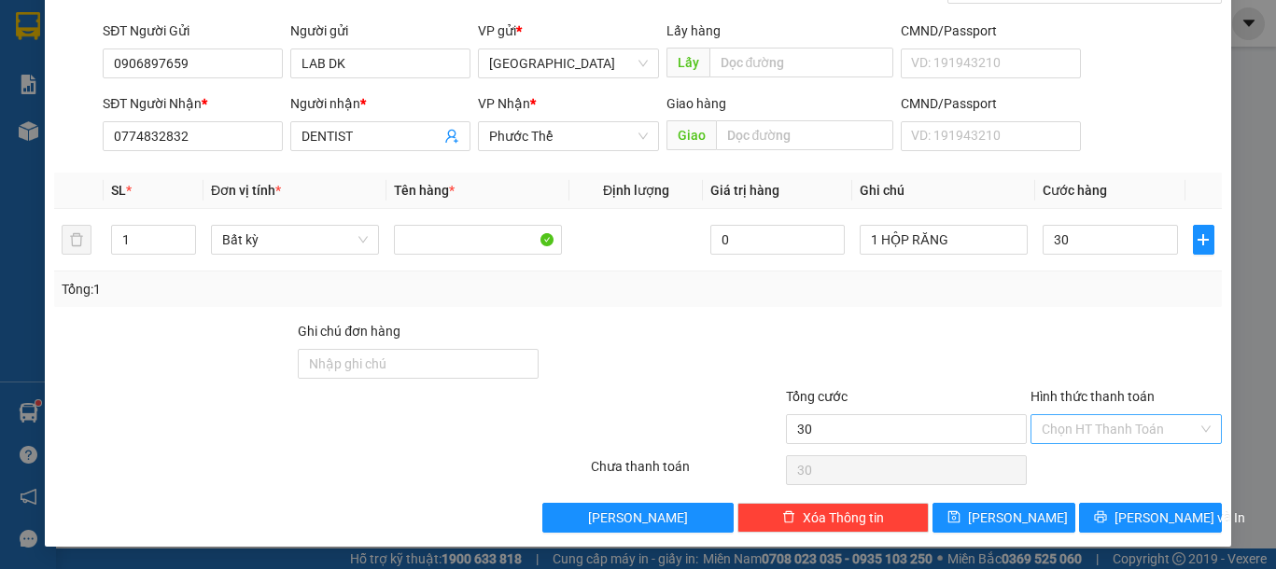
type input "30.000"
click at [1077, 427] on input "Hình thức thanh toán" at bounding box center [1119, 429] width 156 height 28
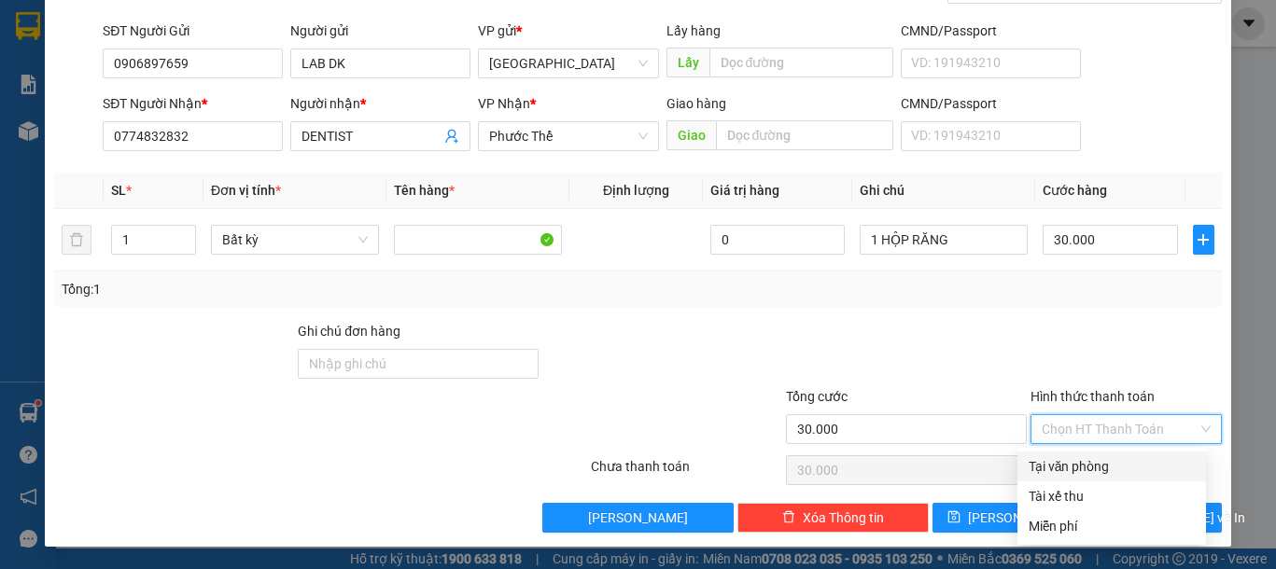
click at [1084, 462] on div "Tại văn phòng" at bounding box center [1111, 466] width 166 height 21
type input "0"
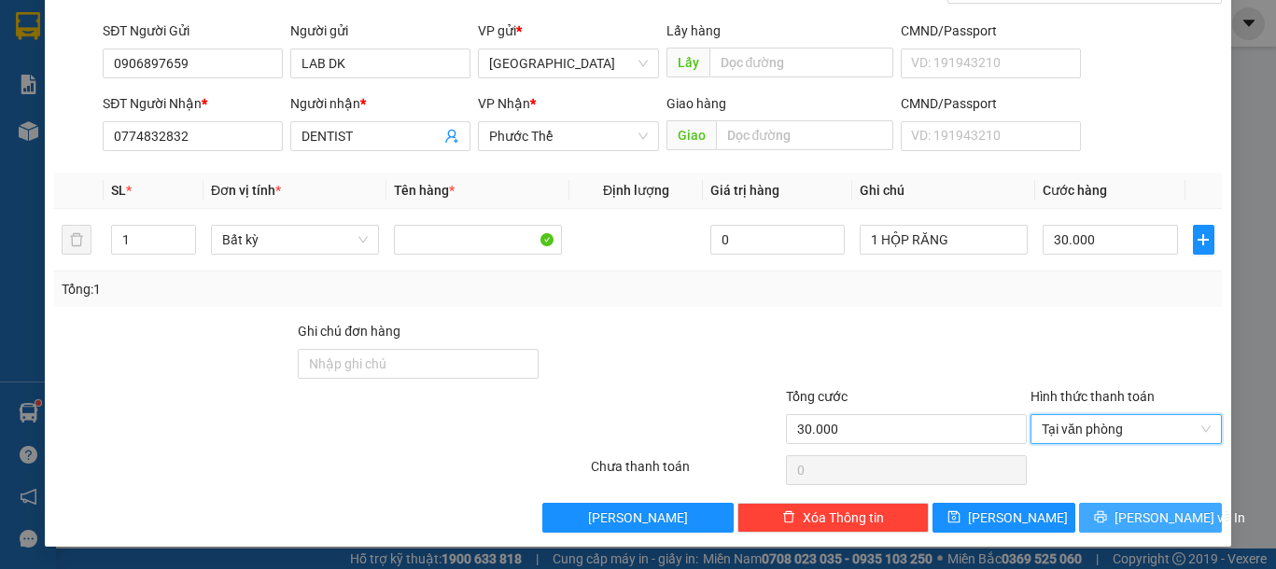
drag, startPoint x: 1120, startPoint y: 513, endPoint x: 1110, endPoint y: 498, distance: 17.6
click at [1121, 514] on span "Lưu và In" at bounding box center [1179, 518] width 131 height 21
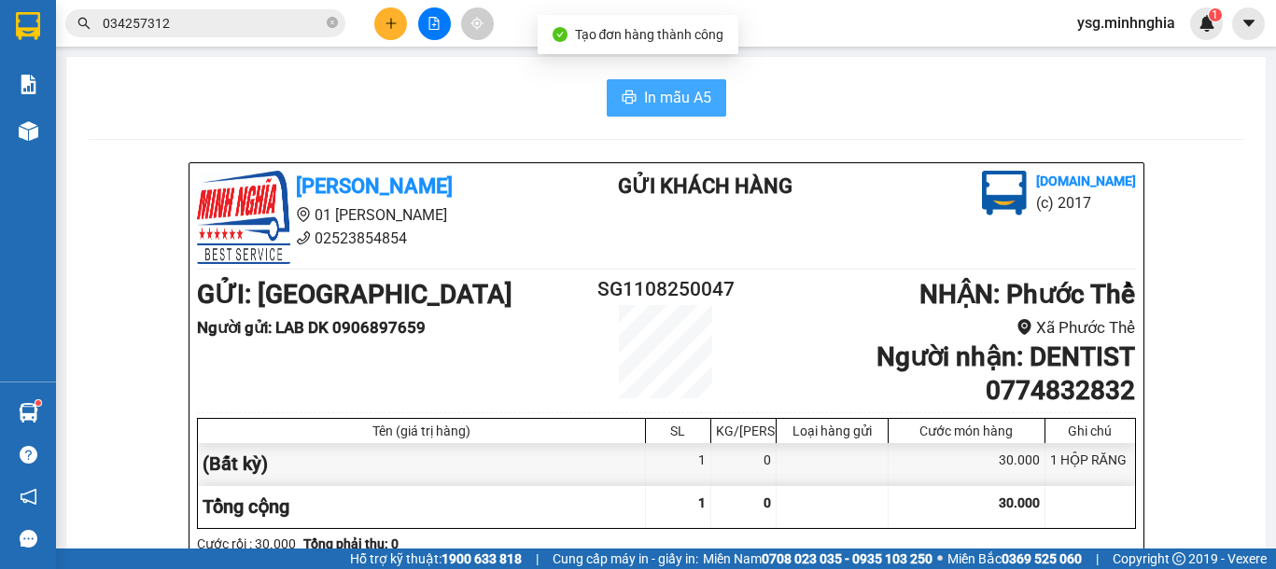
drag, startPoint x: 1089, startPoint y: 483, endPoint x: 662, endPoint y: 92, distance: 579.2
click at [662, 92] on span "In mẫu A5" at bounding box center [677, 97] width 67 height 23
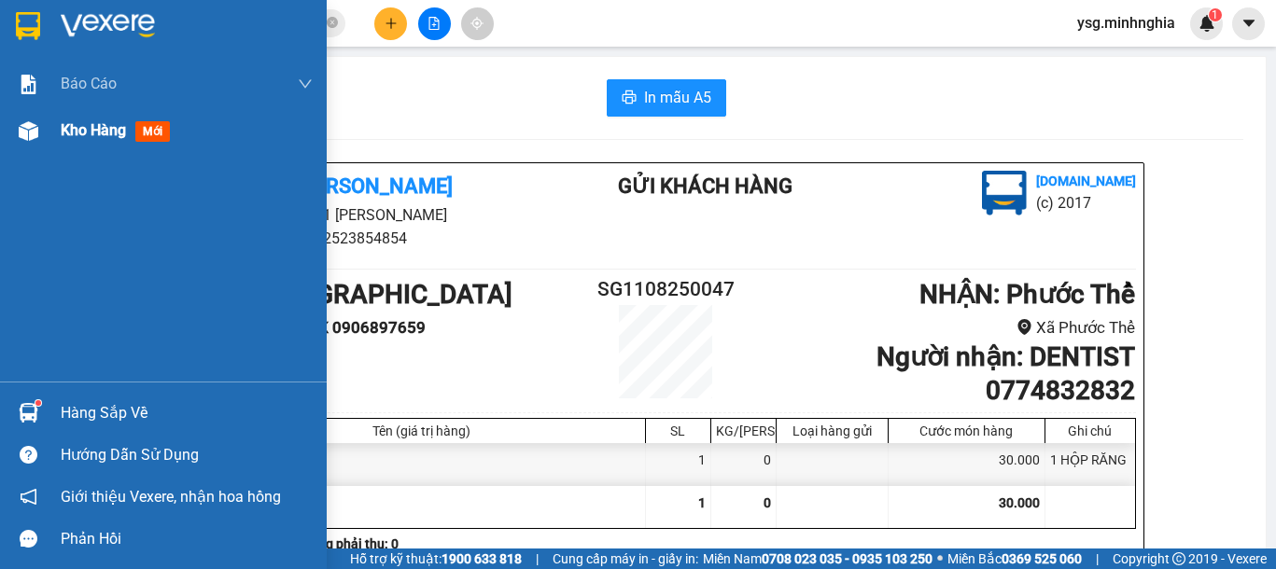
click at [6, 149] on div "Kho hàng mới" at bounding box center [163, 130] width 327 height 47
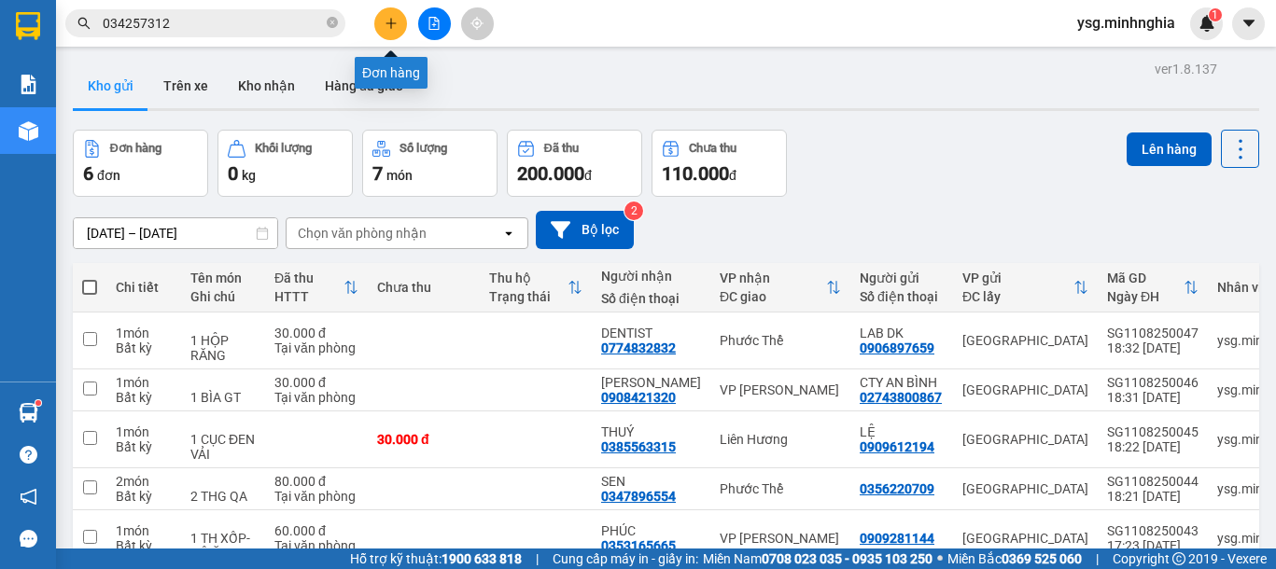
click at [388, 26] on icon "plus" at bounding box center [390, 23] width 13 height 13
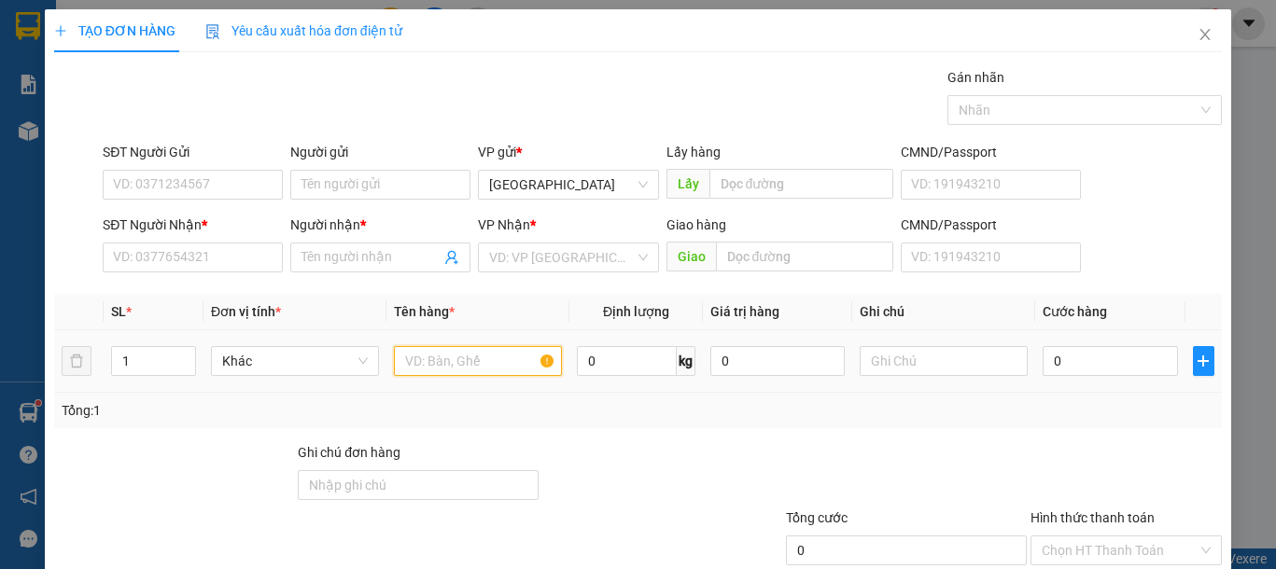
click at [481, 358] on input "text" at bounding box center [478, 361] width 168 height 30
type input "1"
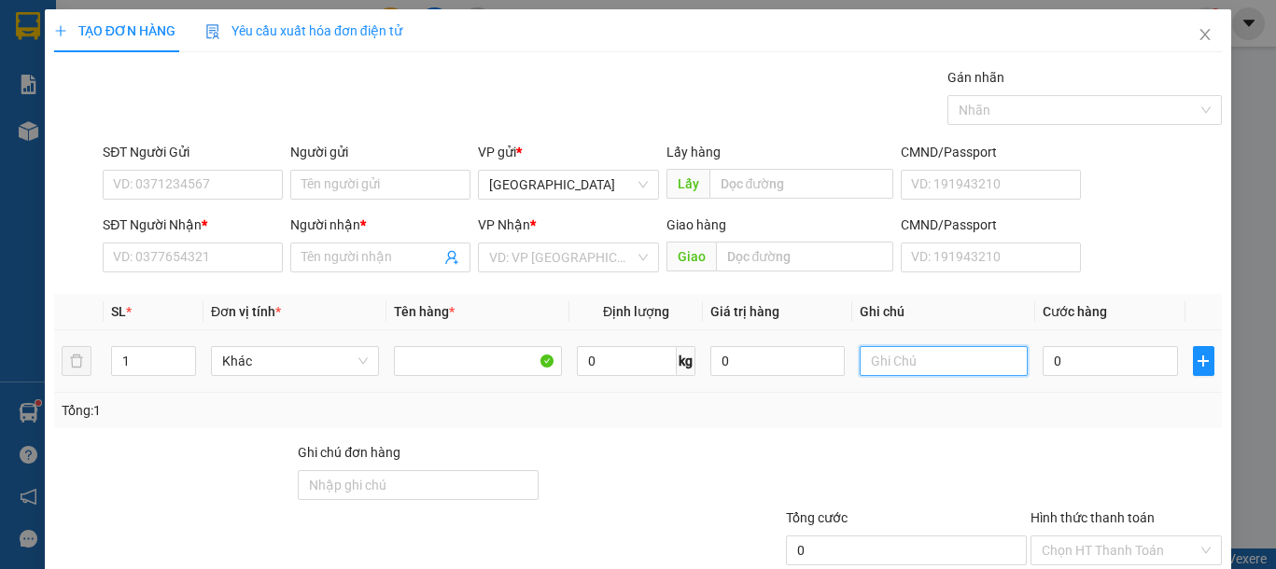
click at [876, 354] on input "text" at bounding box center [943, 361] width 168 height 30
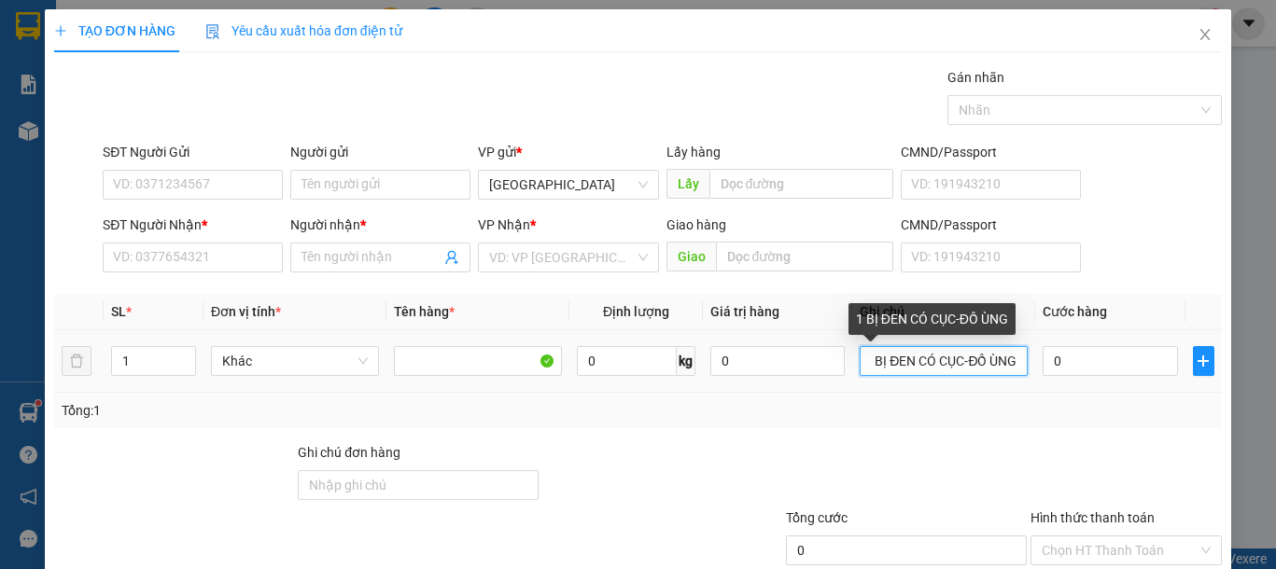
click at [977, 356] on input "1 BỊ ĐEN CÓ CỤC-ĐỒ ÙNG" at bounding box center [943, 361] width 168 height 30
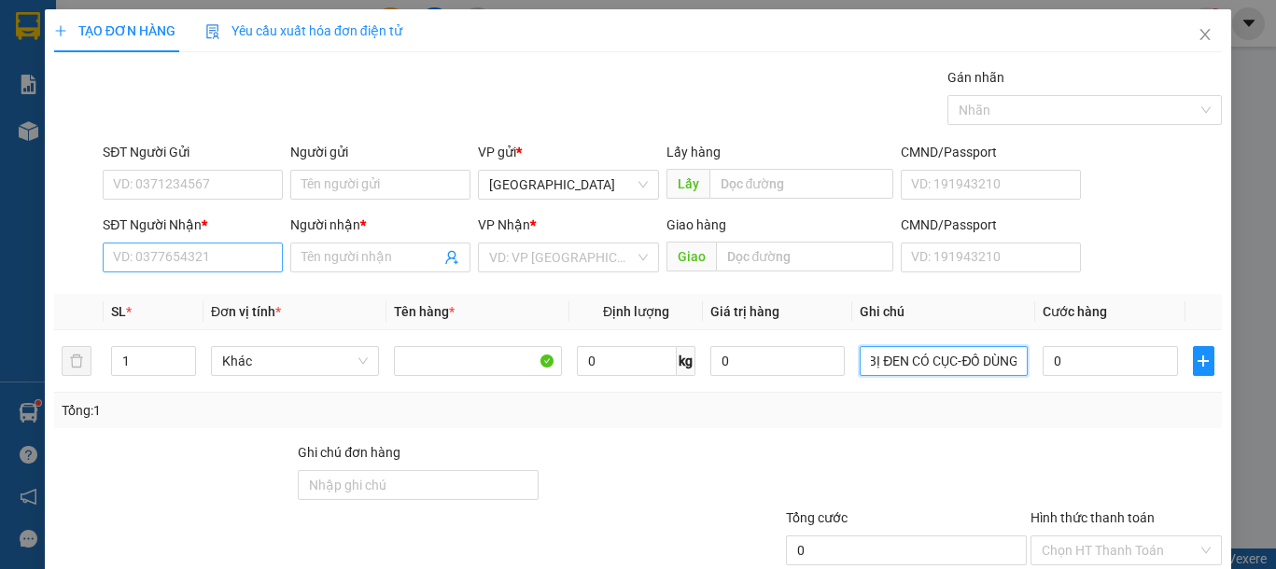
type input "1 BỊ ĐEN CÓ CỤC-ĐỒ DÙNG"
click at [221, 248] on input "SĐT Người Nhận *" at bounding box center [193, 258] width 180 height 30
type input "7"
click at [230, 253] on input "517" at bounding box center [193, 258] width 180 height 30
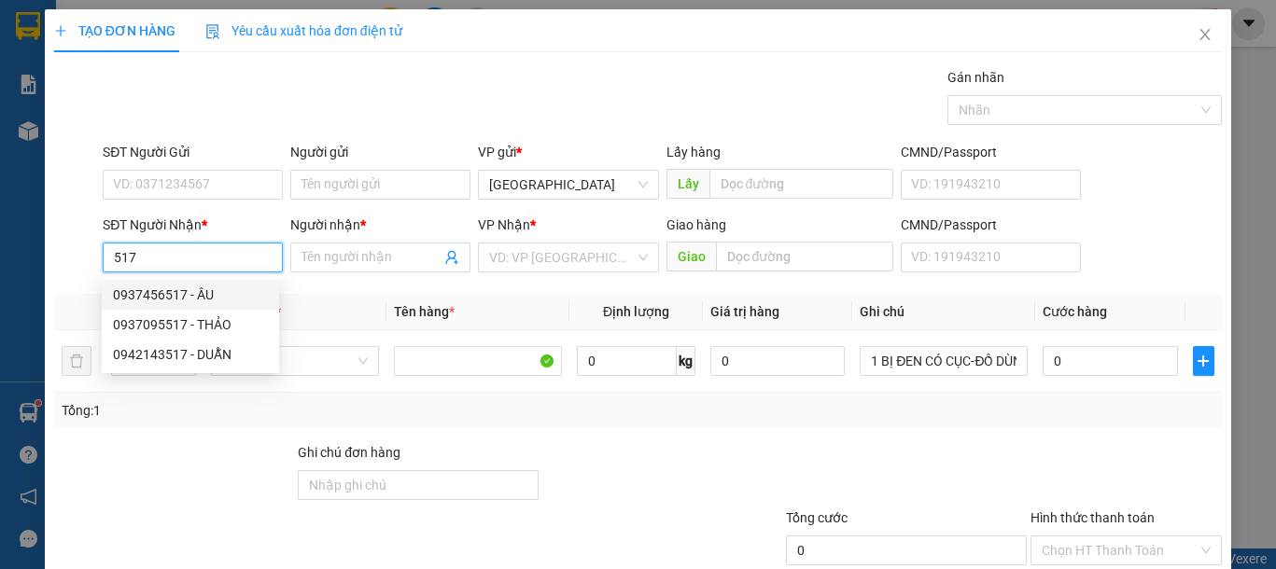
click at [209, 300] on div "0937456517 - ÂU" at bounding box center [190, 295] width 155 height 21
type input "0937456517"
type input "ÂU"
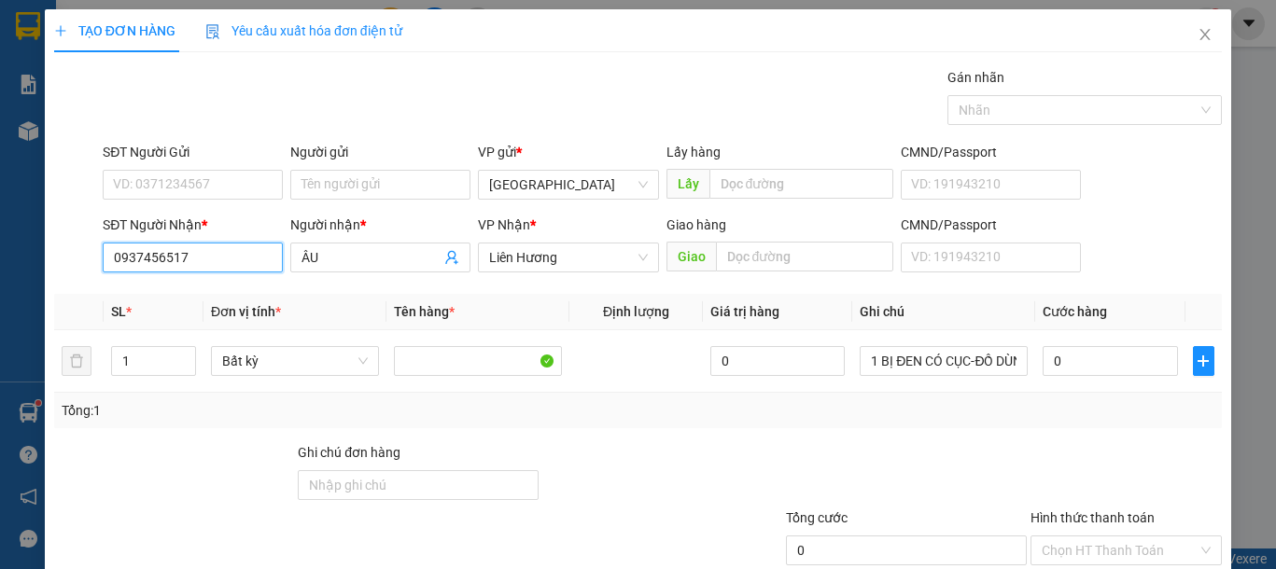
type input "0937456517"
click at [203, 170] on div "SĐT Người Gửi VD: 0371234567" at bounding box center [193, 174] width 180 height 65
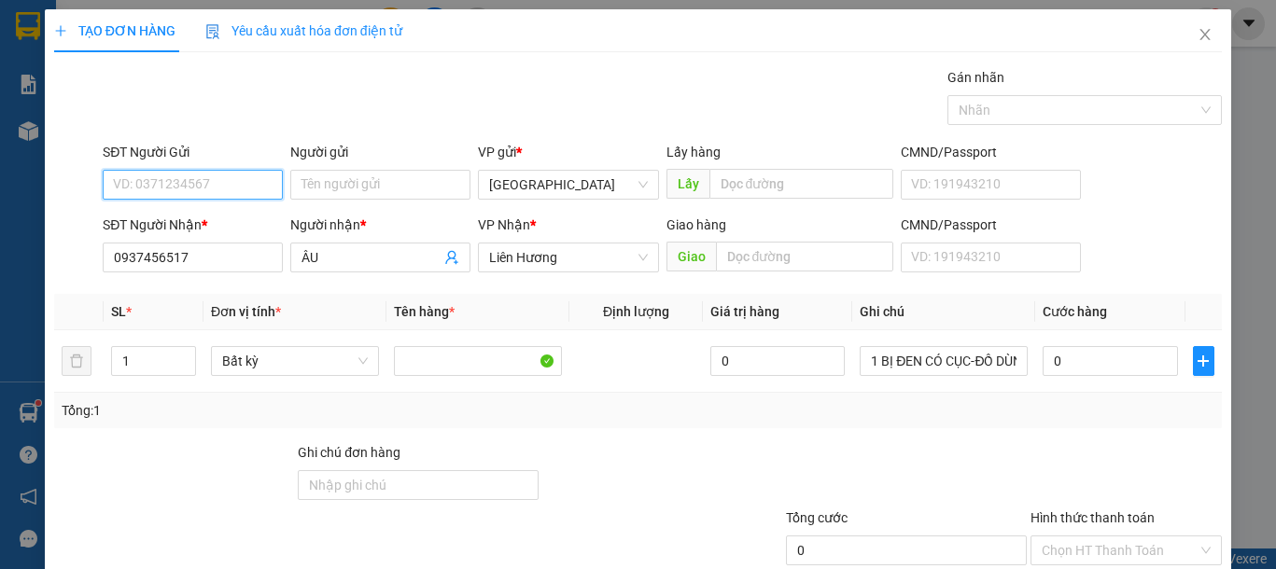
click at [213, 194] on input "SĐT Người Gửi" at bounding box center [193, 185] width 180 height 30
click at [230, 225] on div "0937761630 - NGÀ" at bounding box center [190, 222] width 155 height 21
type input "0937761630"
type input "NGÀ"
click at [222, 178] on input "0937761630" at bounding box center [193, 185] width 180 height 30
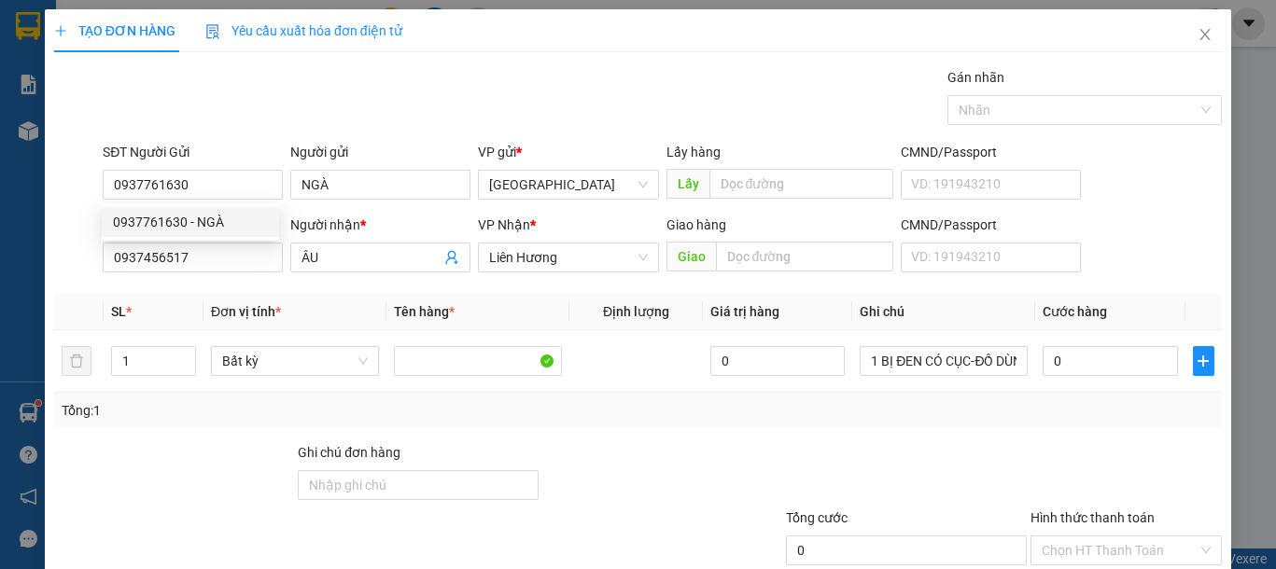
click at [472, 80] on div "Gói vận chuyển * Tiêu chuẩn Gán nhãn Nhãn" at bounding box center [662, 99] width 1126 height 65
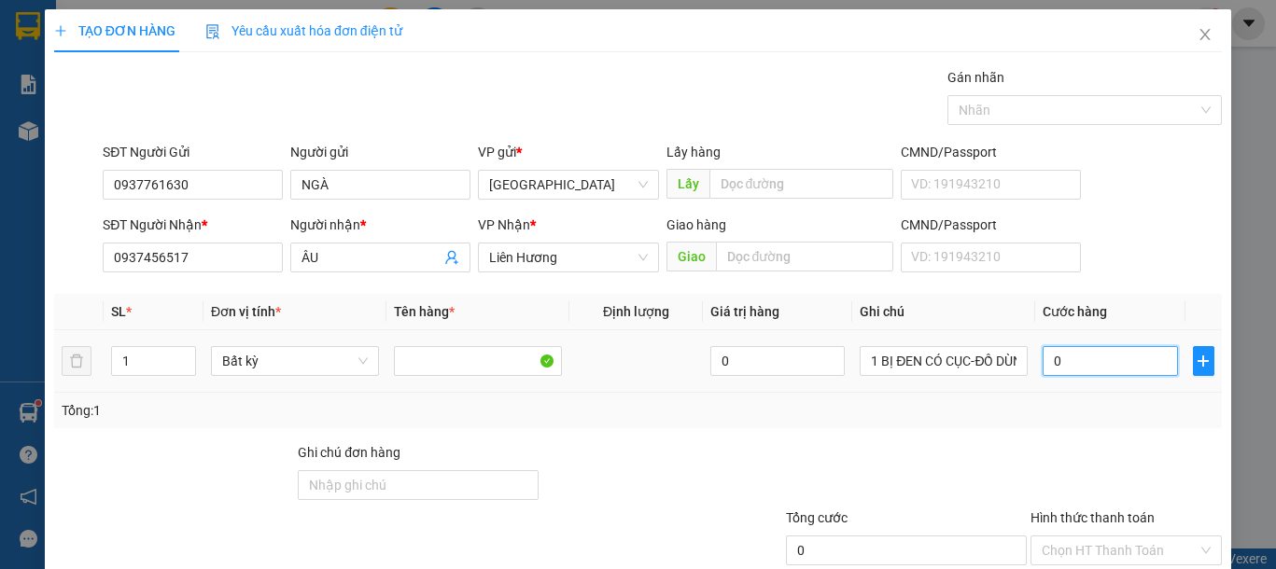
click at [1070, 360] on input "0" at bounding box center [1109, 361] width 134 height 30
type input "5"
type input "50"
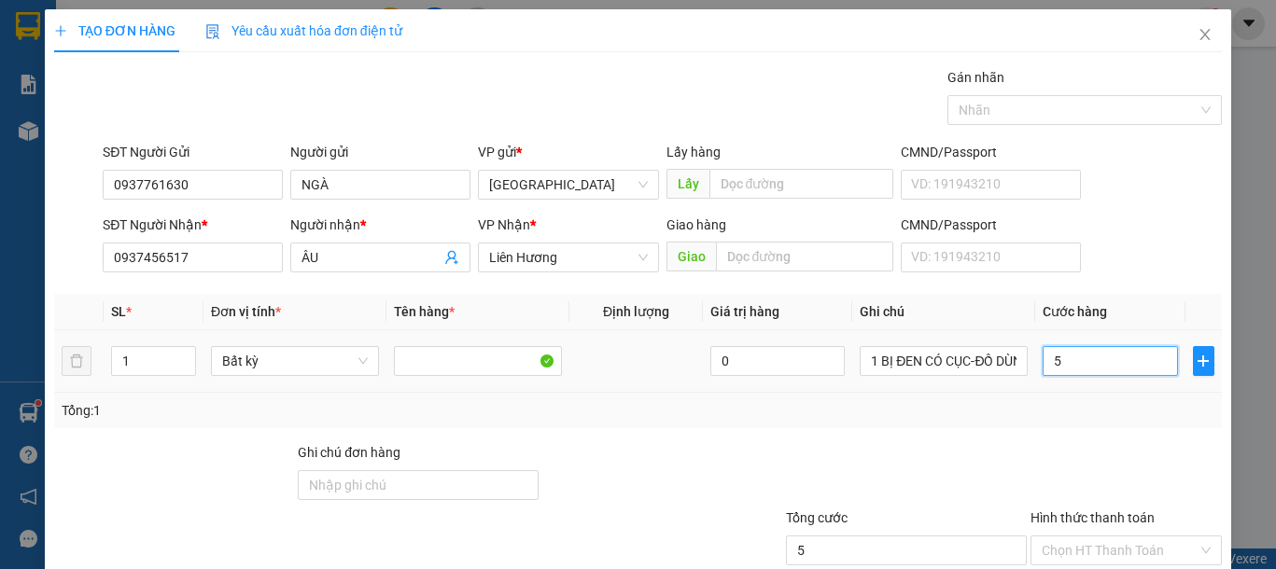
type input "50"
type input "50.000"
click at [1050, 418] on div "Tổng: 1" at bounding box center [638, 410] width 1152 height 21
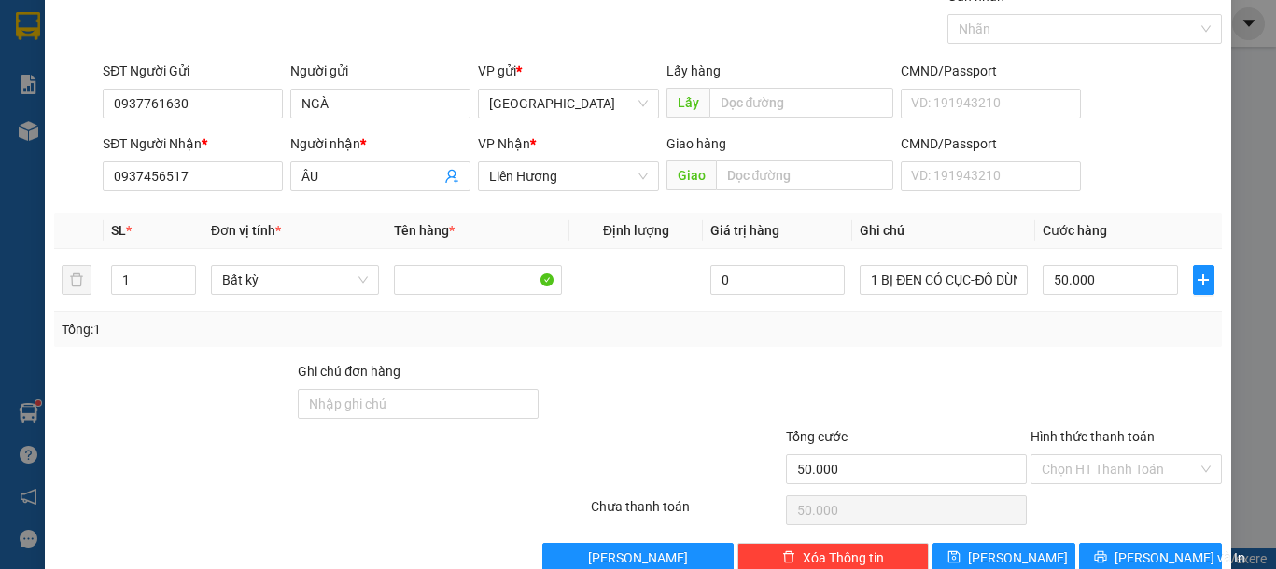
scroll to position [121, 0]
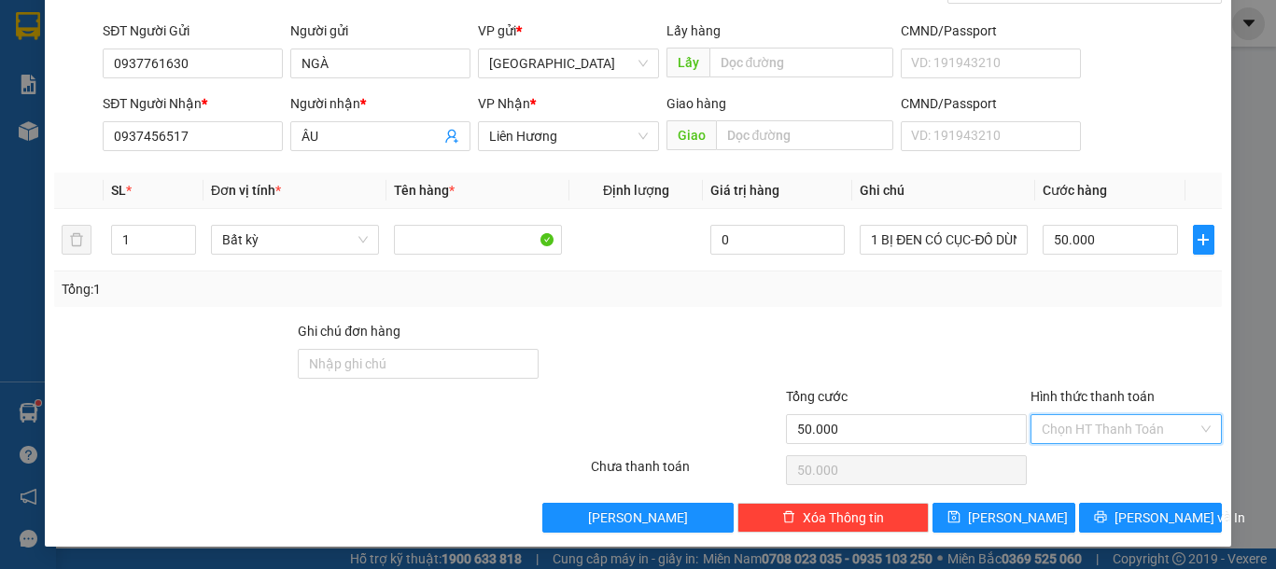
click at [1084, 430] on input "Hình thức thanh toán" at bounding box center [1119, 429] width 156 height 28
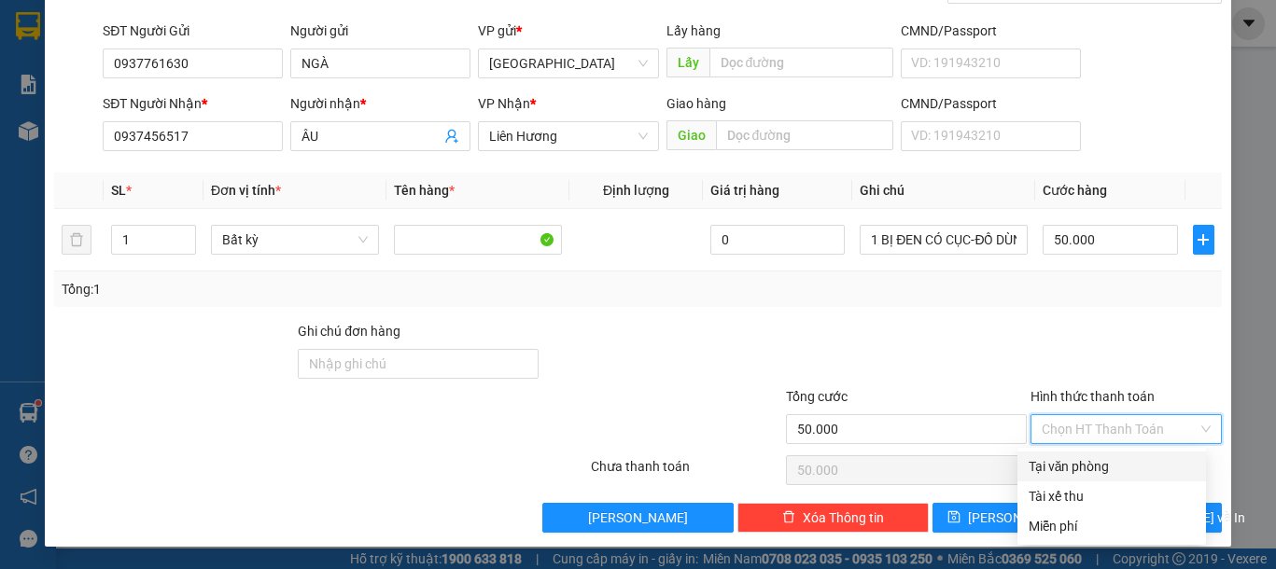
click at [1085, 469] on div "Tại văn phòng" at bounding box center [1111, 466] width 166 height 21
type input "0"
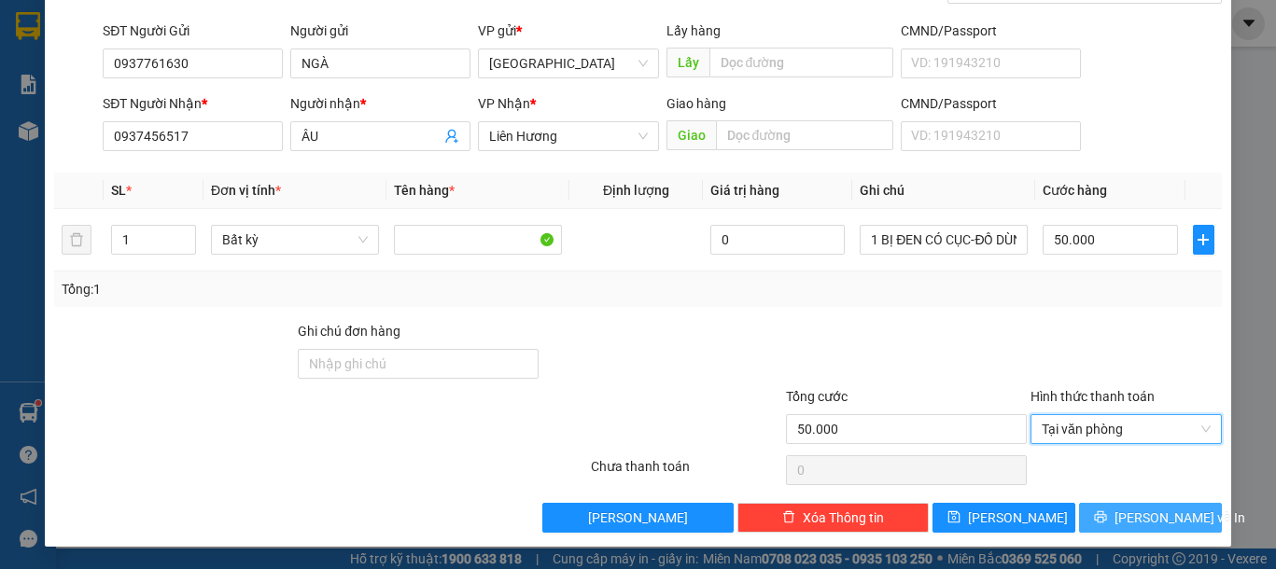
click at [1159, 512] on span "Lưu và In" at bounding box center [1179, 518] width 131 height 21
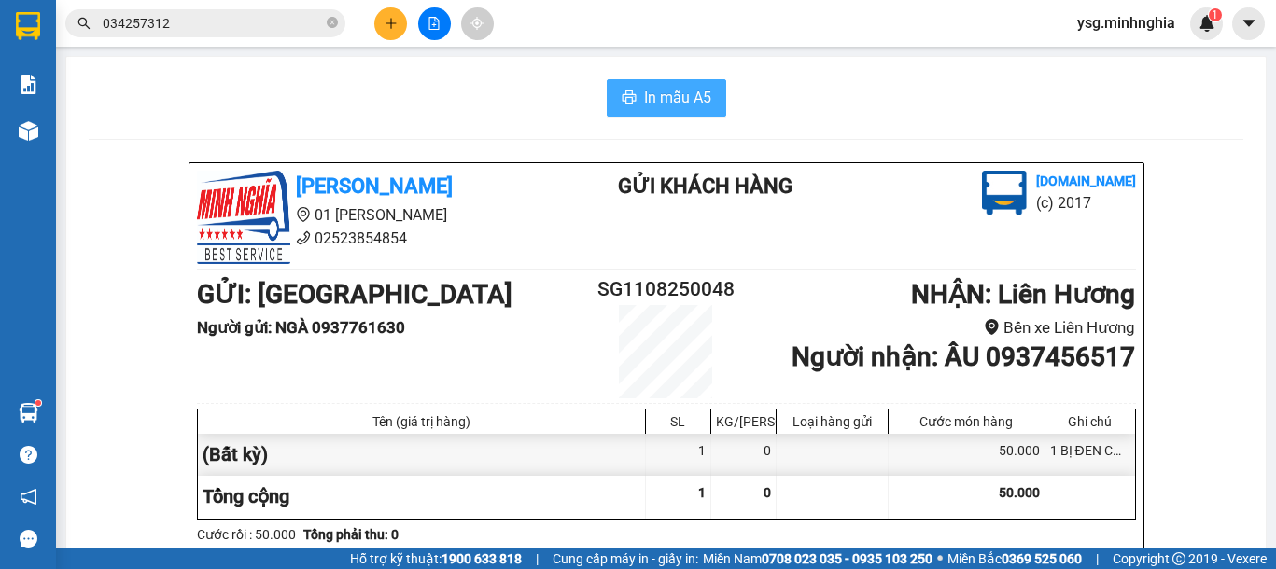
click at [663, 87] on span "In mẫu A5" at bounding box center [677, 97] width 67 height 23
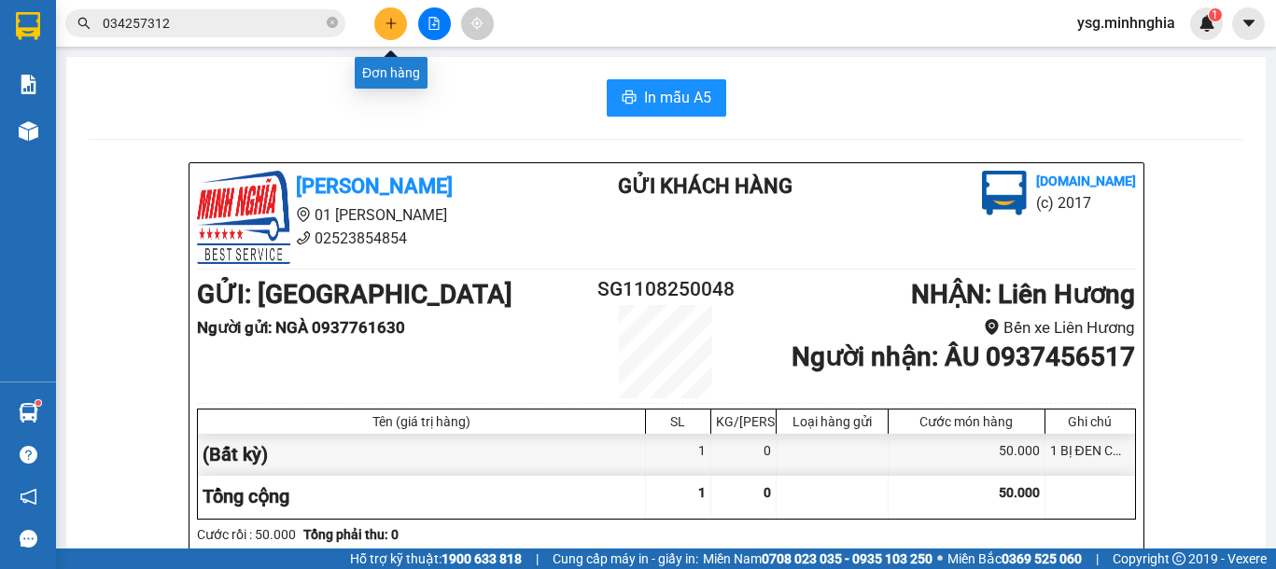
click at [395, 20] on icon "plus" at bounding box center [390, 23] width 13 height 13
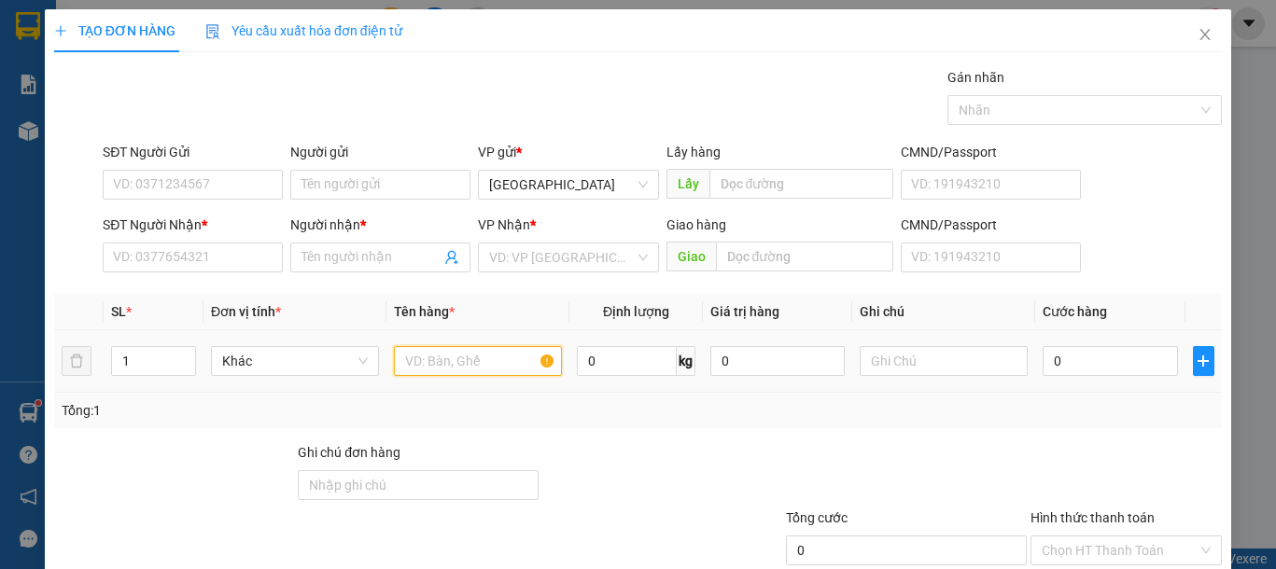
click at [450, 354] on input "text" at bounding box center [478, 361] width 168 height 30
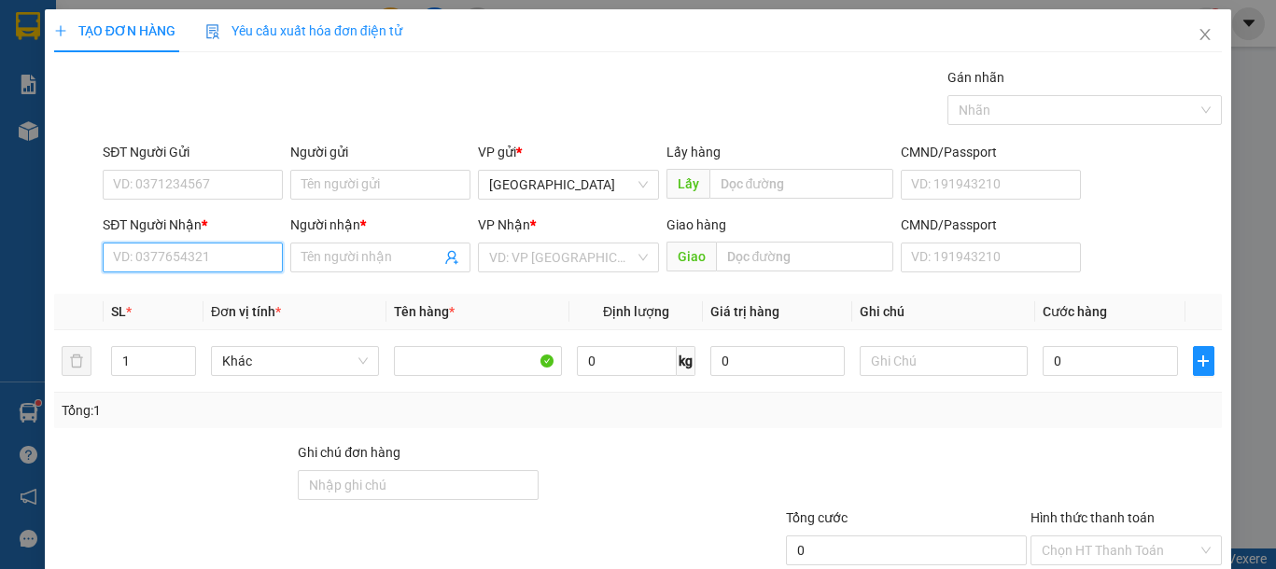
click at [191, 266] on input "SĐT Người Nhận *" at bounding box center [193, 258] width 180 height 30
type input "0382348789"
click at [211, 292] on div "0382348789 - THOA" at bounding box center [190, 295] width 155 height 21
type input "THOA"
type input "0382348789"
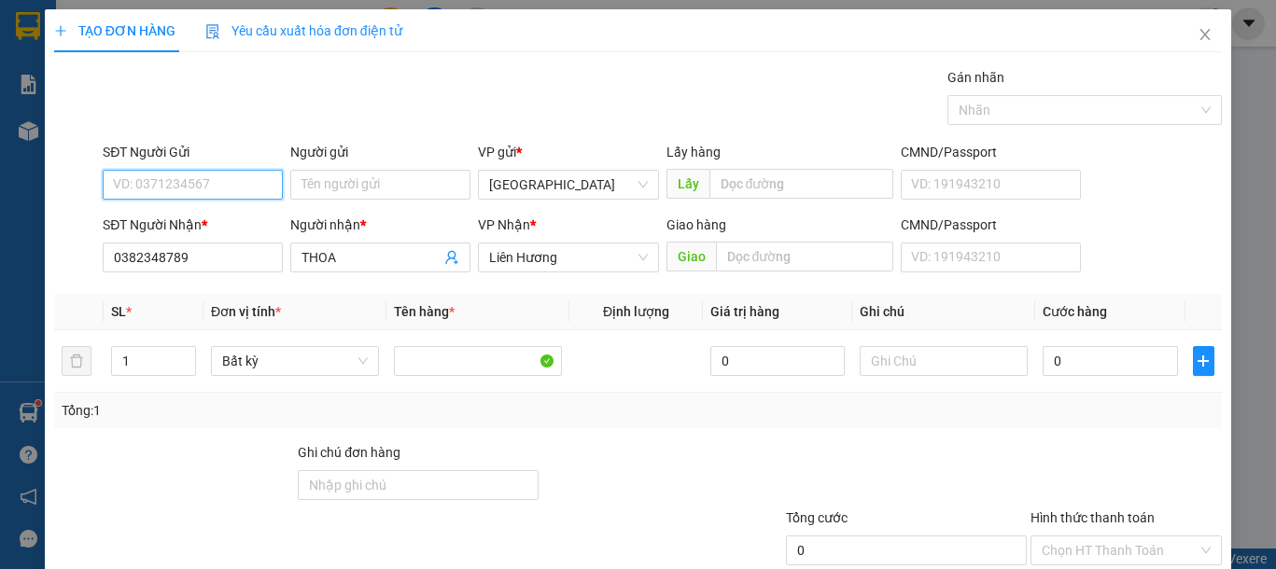
click at [223, 173] on input "SĐT Người Gửi" at bounding box center [193, 185] width 180 height 30
type input "0964782769"
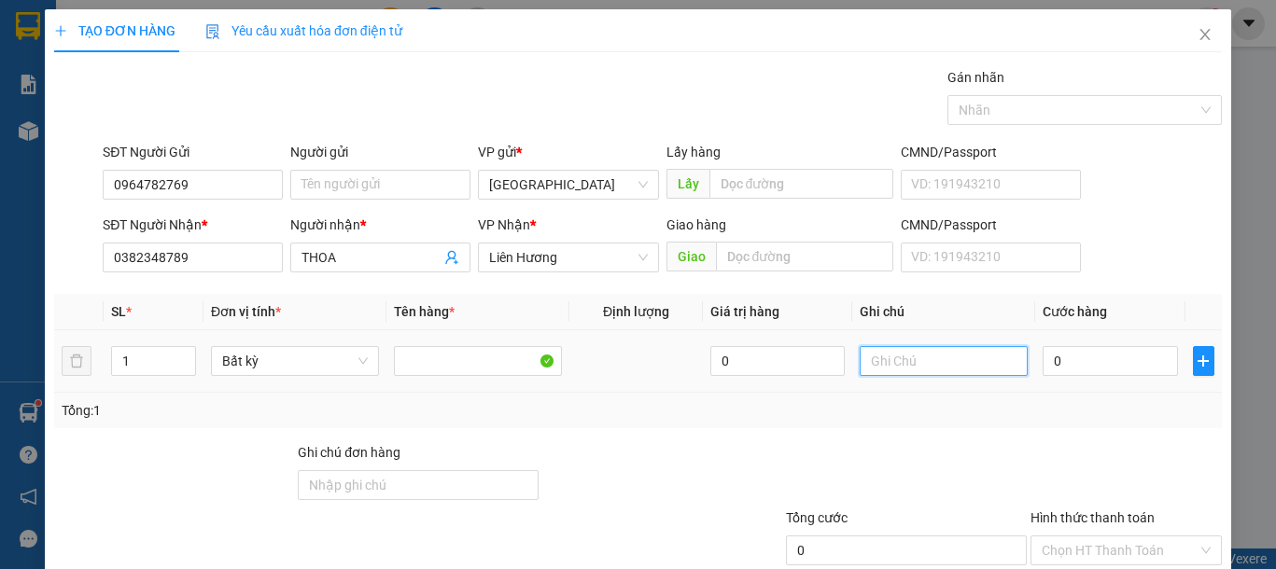
click at [942, 359] on input "text" at bounding box center [943, 361] width 168 height 30
type input "1 TH GIẤY-YẾN"
click at [1064, 359] on input "0" at bounding box center [1109, 361] width 134 height 30
type input "5"
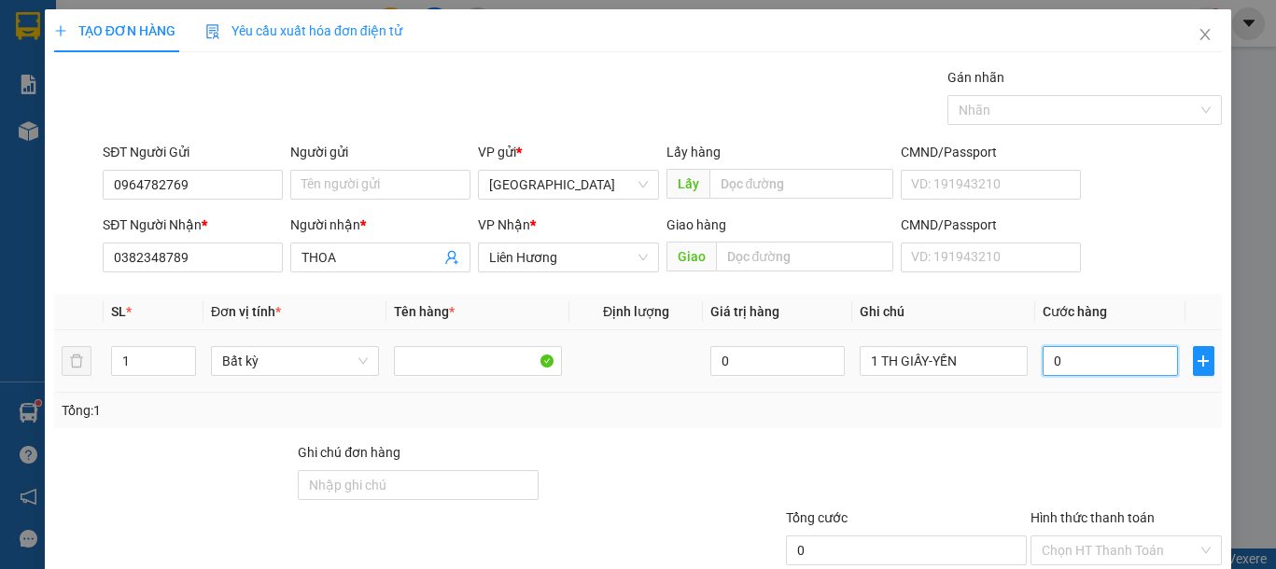
type input "5"
type input "50"
type input "50.000"
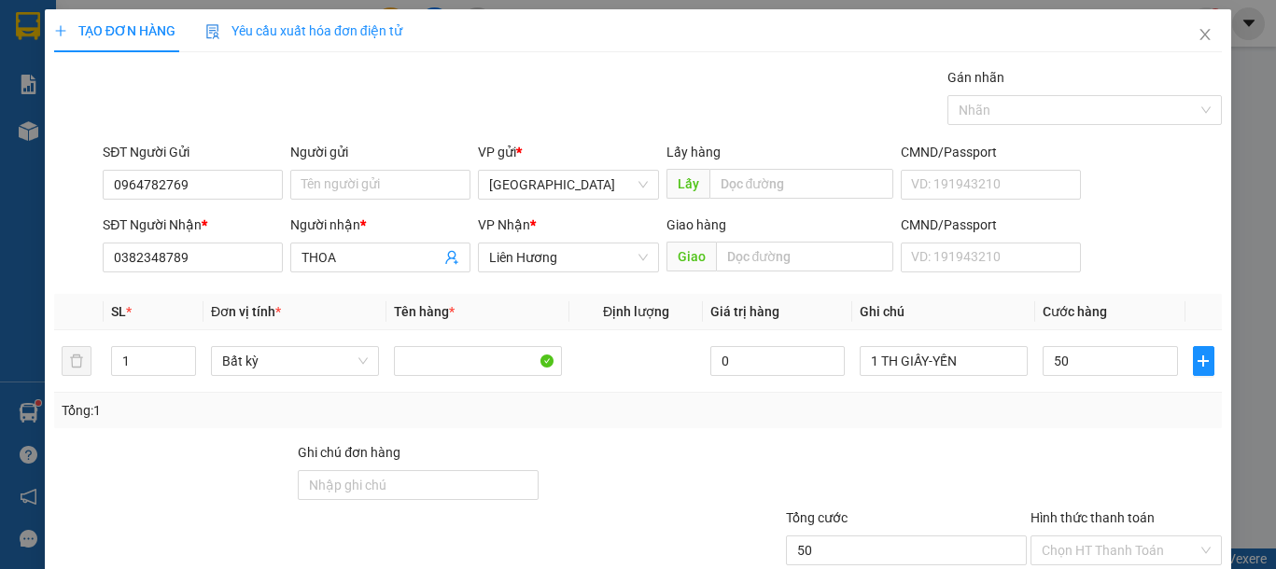
type input "50.000"
drag, startPoint x: 881, startPoint y: 450, endPoint x: 947, endPoint y: 466, distance: 68.1
click at [908, 450] on div at bounding box center [906, 474] width 244 height 65
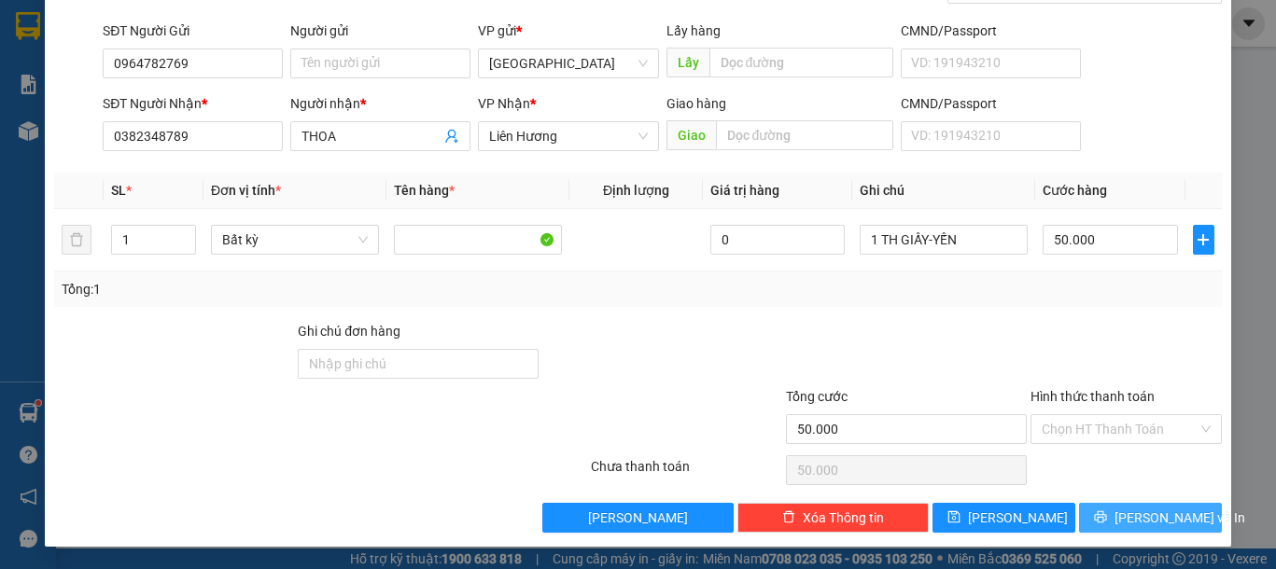
click at [1156, 523] on span "Lưu và In" at bounding box center [1179, 518] width 131 height 21
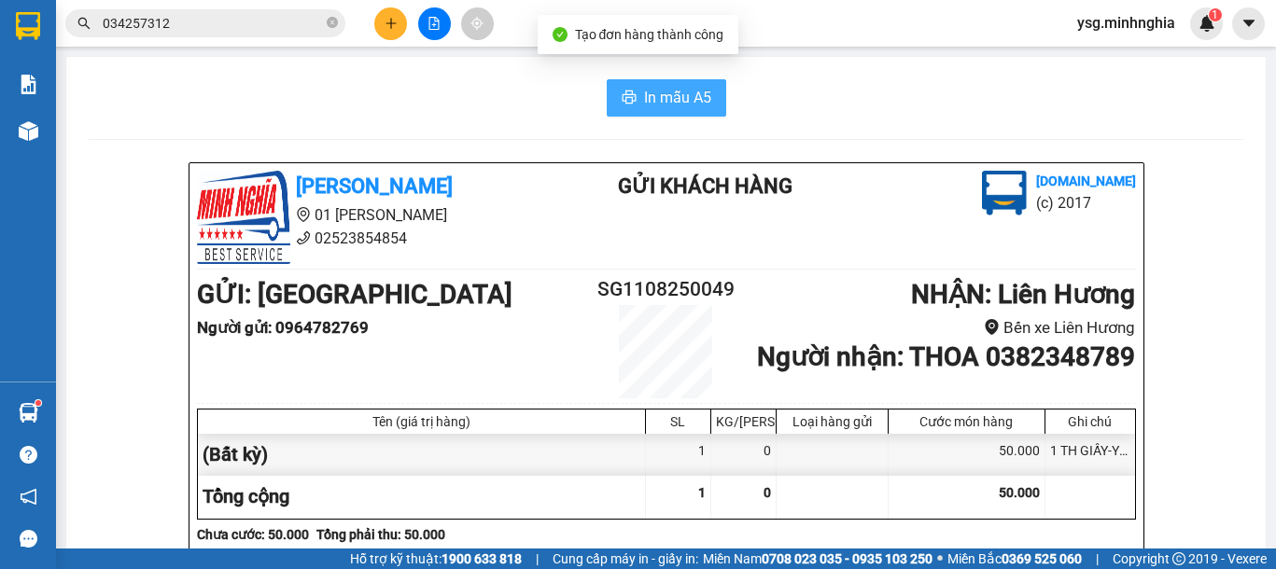
click at [683, 79] on button "In mẫu A5" at bounding box center [666, 97] width 119 height 37
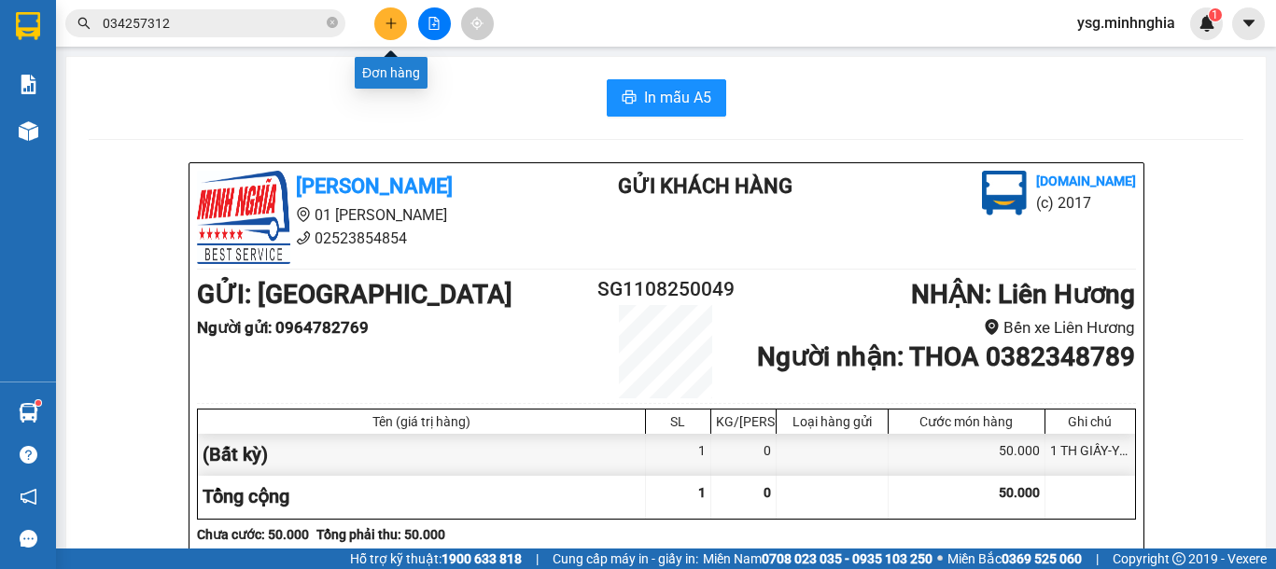
click at [383, 30] on button at bounding box center [390, 23] width 33 height 33
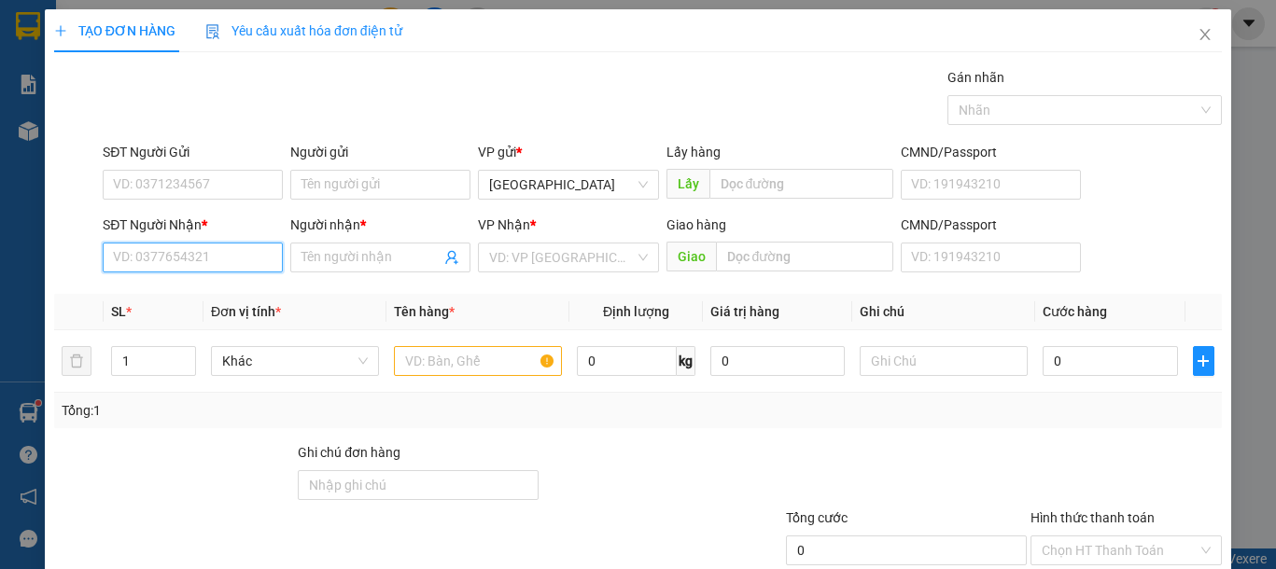
click at [217, 261] on input "SĐT Người Nhận *" at bounding box center [193, 258] width 180 height 30
click at [244, 304] on div "0972442440 - DƯƠNG" at bounding box center [190, 295] width 155 height 21
type input "0972442440"
type input "DƯƠNG"
type input "0972442440"
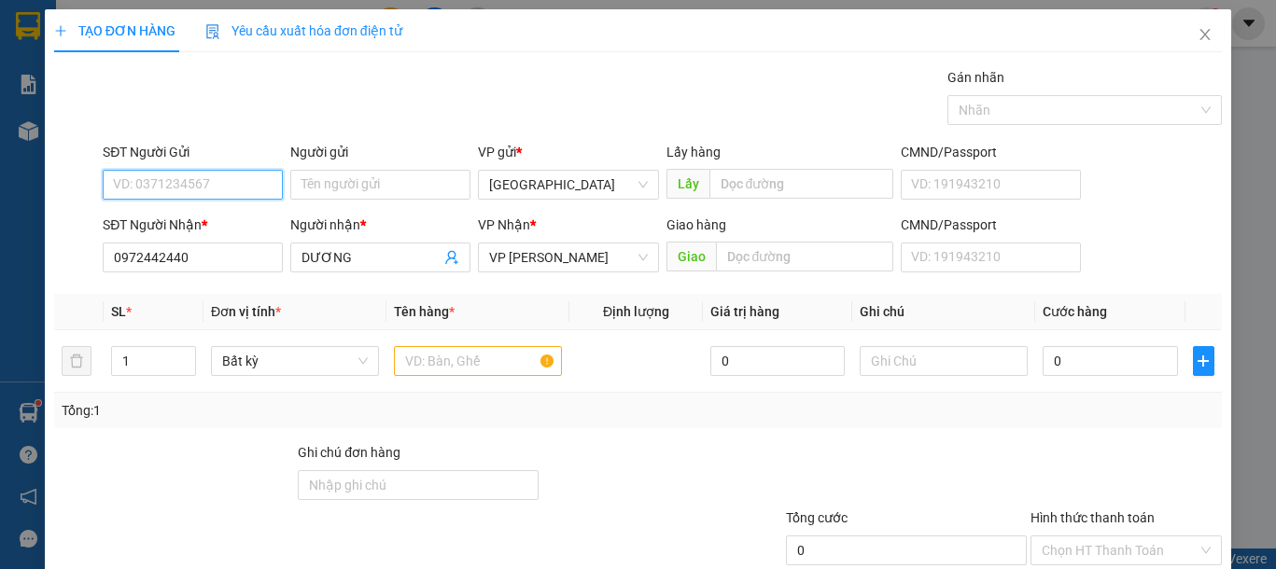
click at [222, 184] on input "SĐT Người Gửi" at bounding box center [193, 185] width 180 height 30
click at [221, 213] on div "0944444149 - HUYNH" at bounding box center [190, 222] width 155 height 21
type input "0944444149"
type input "HUYNH"
click at [436, 366] on input "text" at bounding box center [478, 361] width 168 height 30
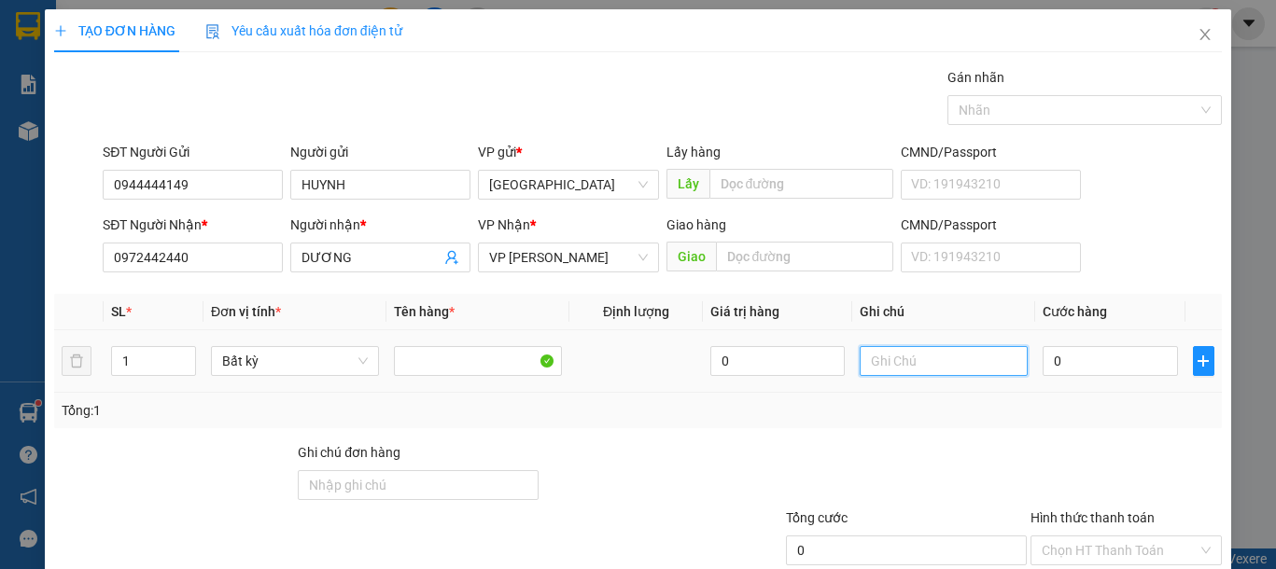
click at [916, 361] on input "text" at bounding box center [943, 361] width 168 height 30
click at [916, 361] on input "1" at bounding box center [943, 361] width 168 height 30
type input "1 THG TBVSINH"
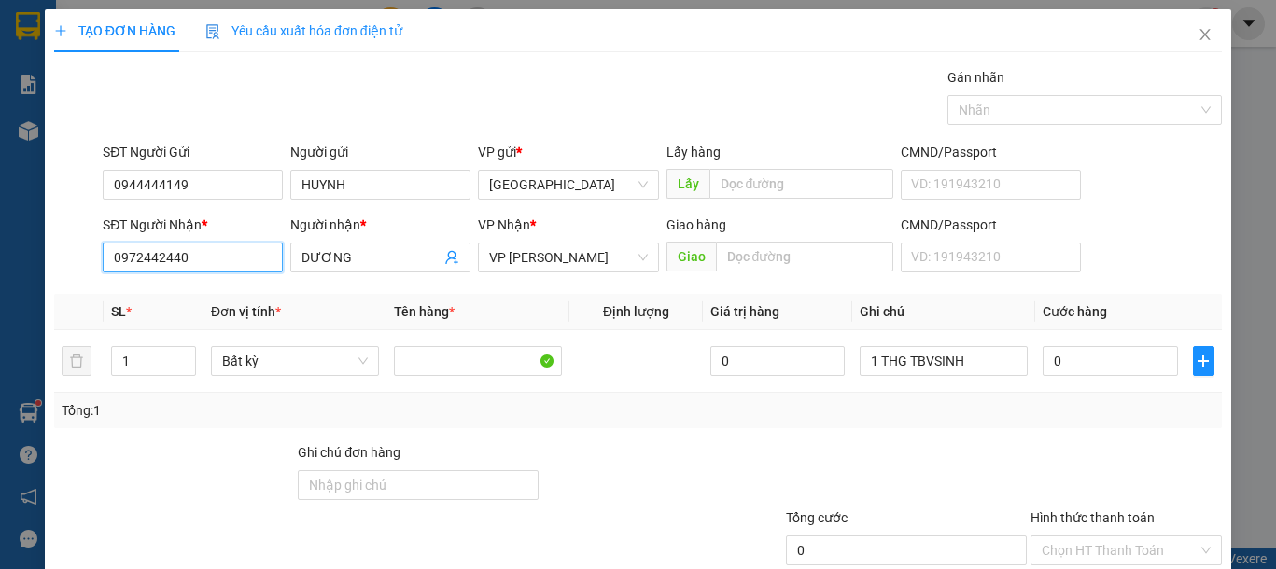
drag, startPoint x: 222, startPoint y: 258, endPoint x: 0, endPoint y: 250, distance: 222.2
click at [0, 250] on div "TẠO ĐƠN HÀNG Yêu cầu xuất hóa đơn điện tử Transit Pickup Surcharge Ids Transit …" at bounding box center [638, 284] width 1276 height 569
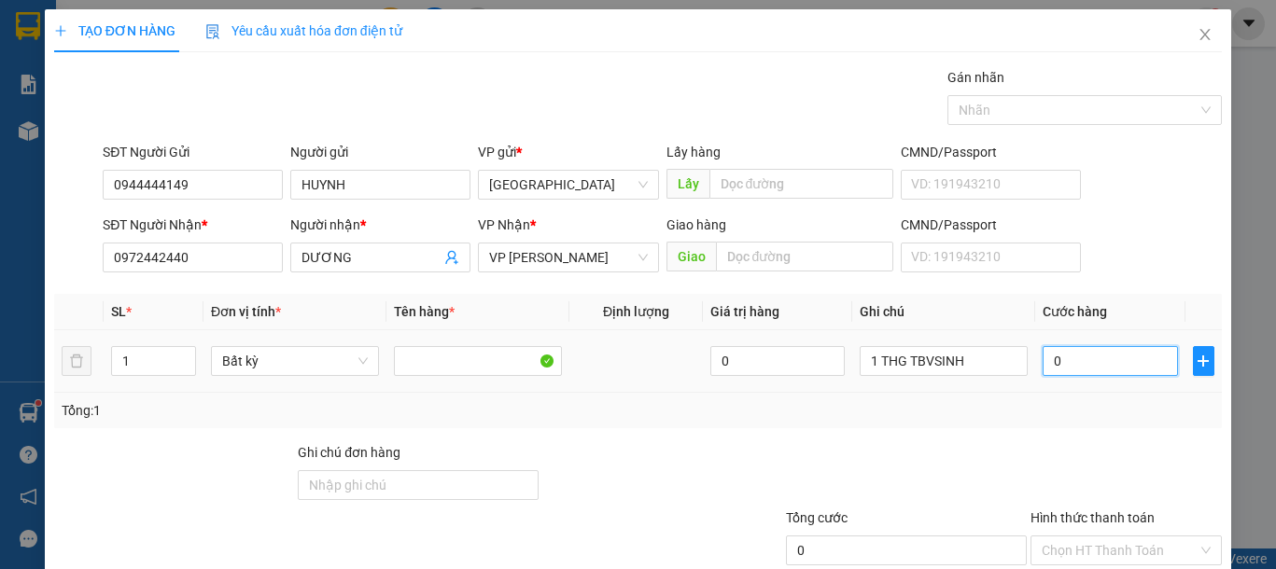
click at [1088, 354] on input "0" at bounding box center [1109, 361] width 134 height 30
type input "7"
type input "70"
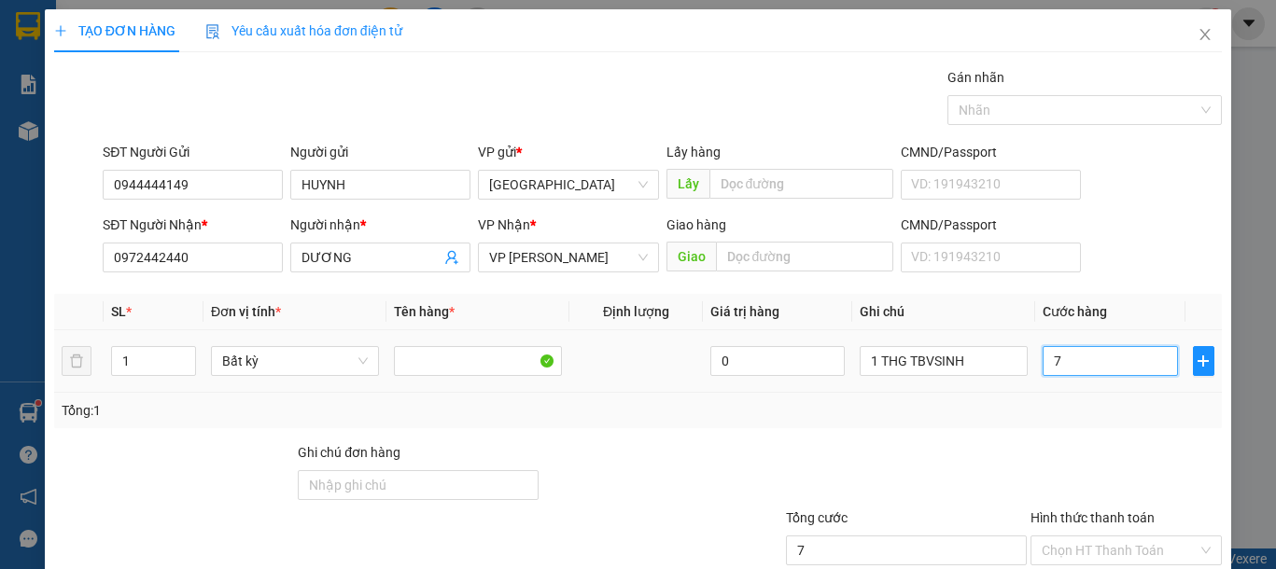
type input "70"
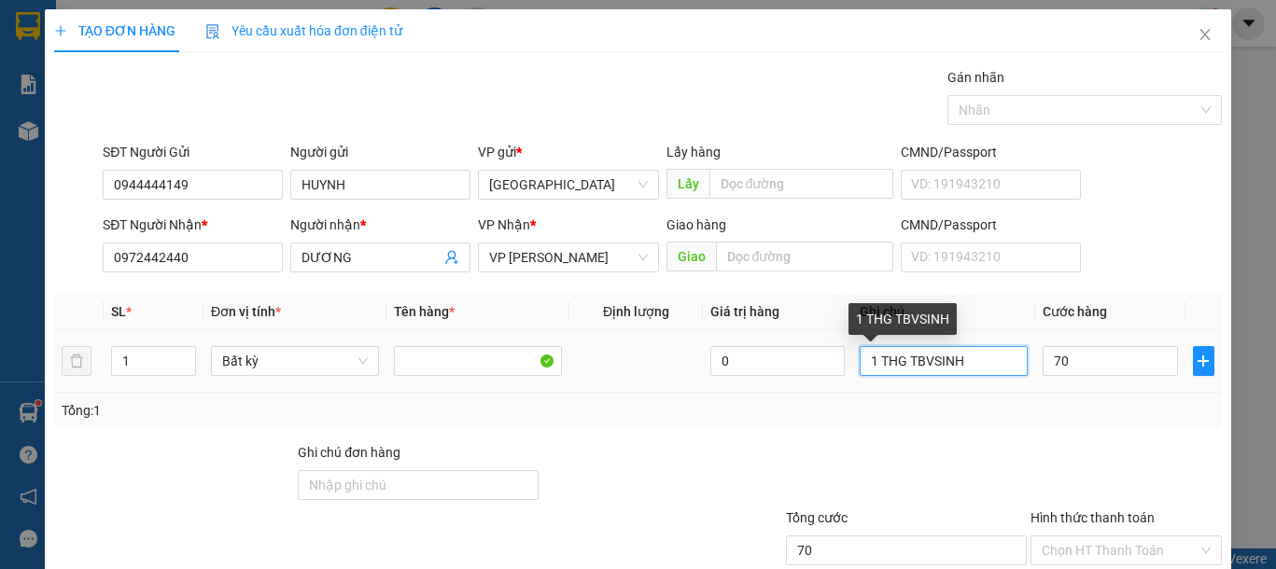
type input "70.000"
click at [914, 358] on input "1 THG TBVSINH" at bounding box center [943, 361] width 168 height 30
click at [924, 360] on input "1 THG TB VSINH" at bounding box center [943, 361] width 168 height 30
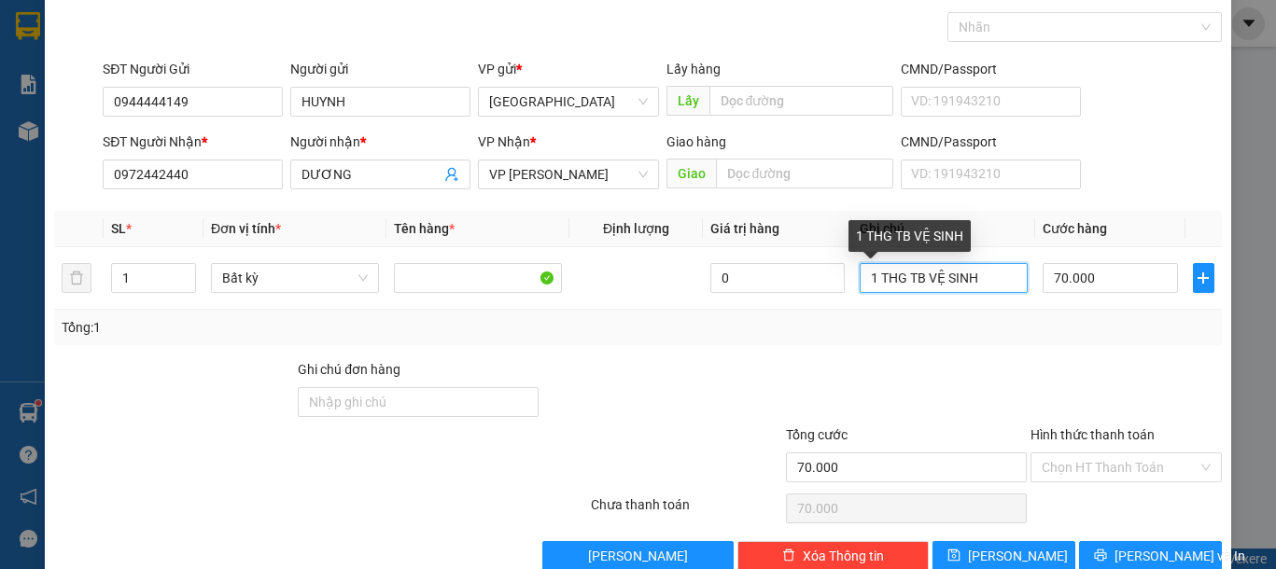
scroll to position [121, 0]
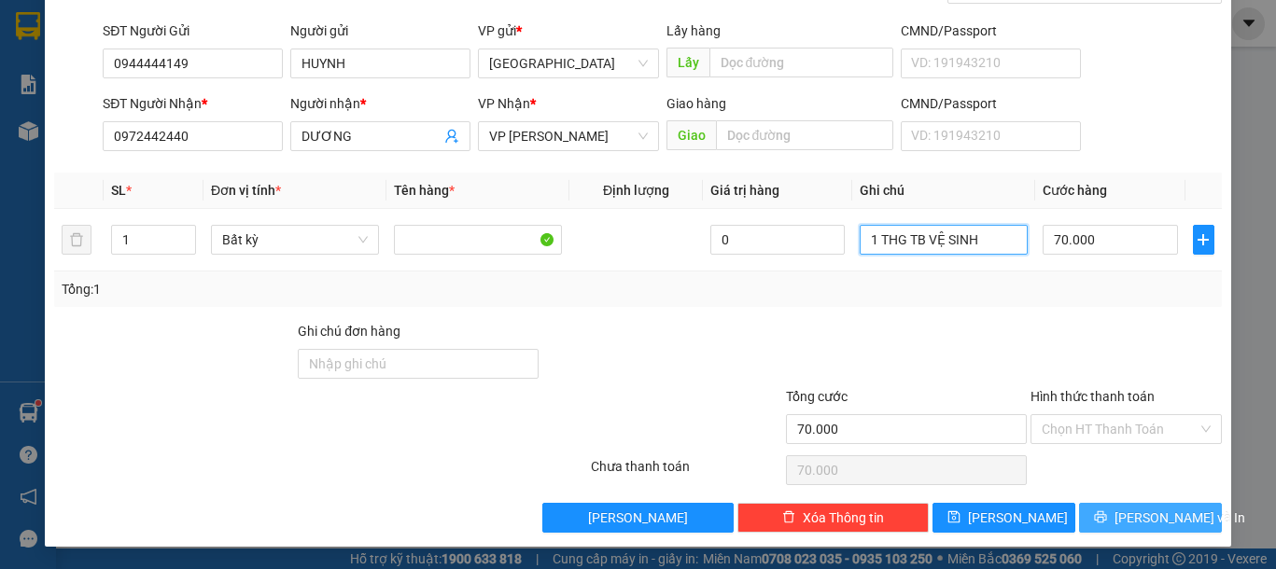
type input "1 THG TB VỆ SINH"
click at [1128, 513] on span "Lưu và In" at bounding box center [1179, 518] width 131 height 21
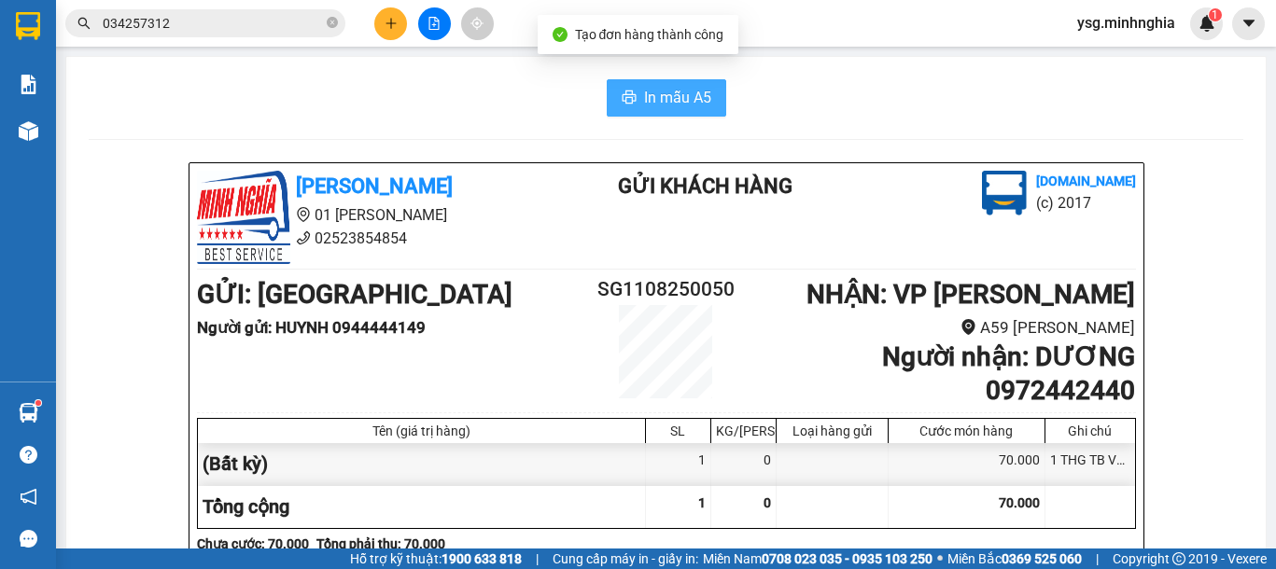
click at [621, 102] on icon "printer" at bounding box center [628, 97] width 15 height 15
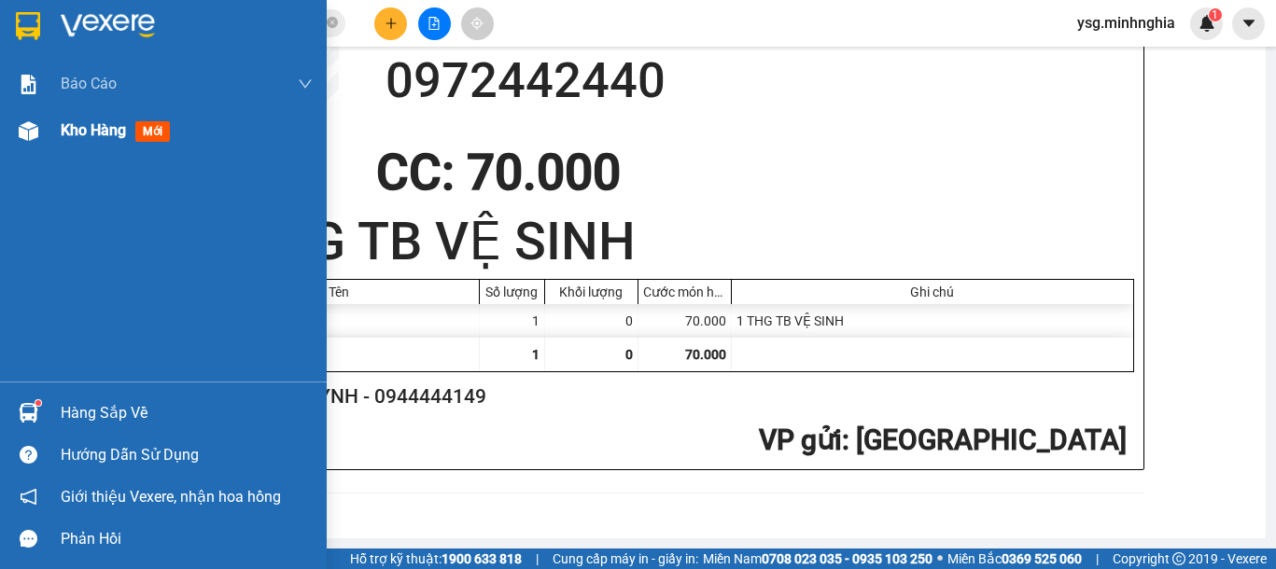
click at [15, 141] on div at bounding box center [28, 131] width 33 height 33
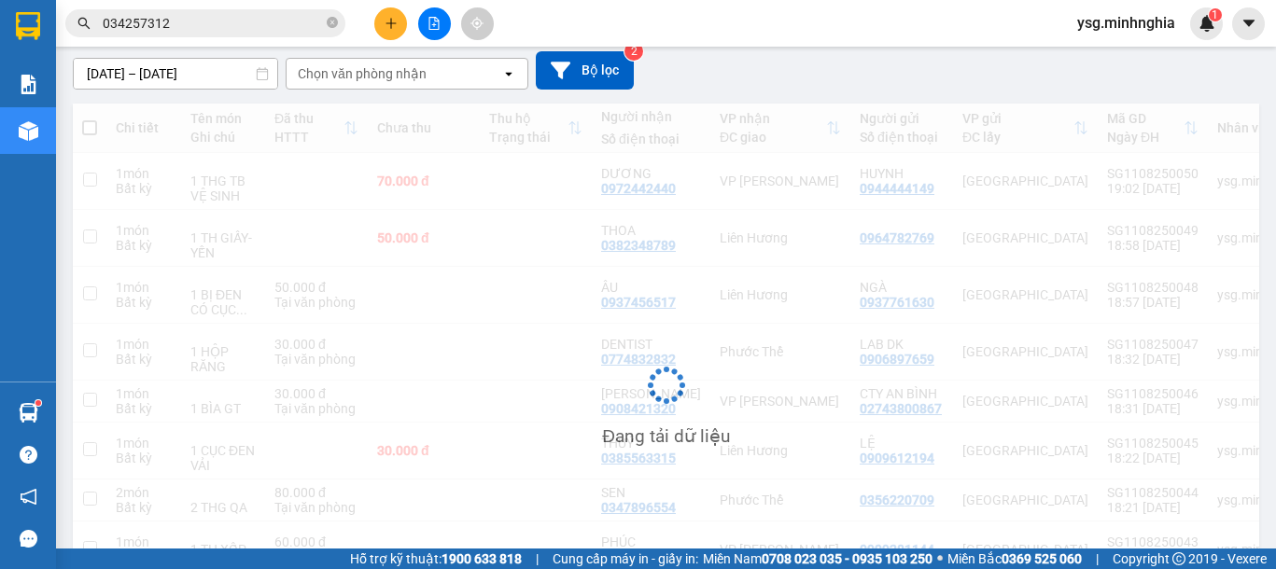
scroll to position [174, 0]
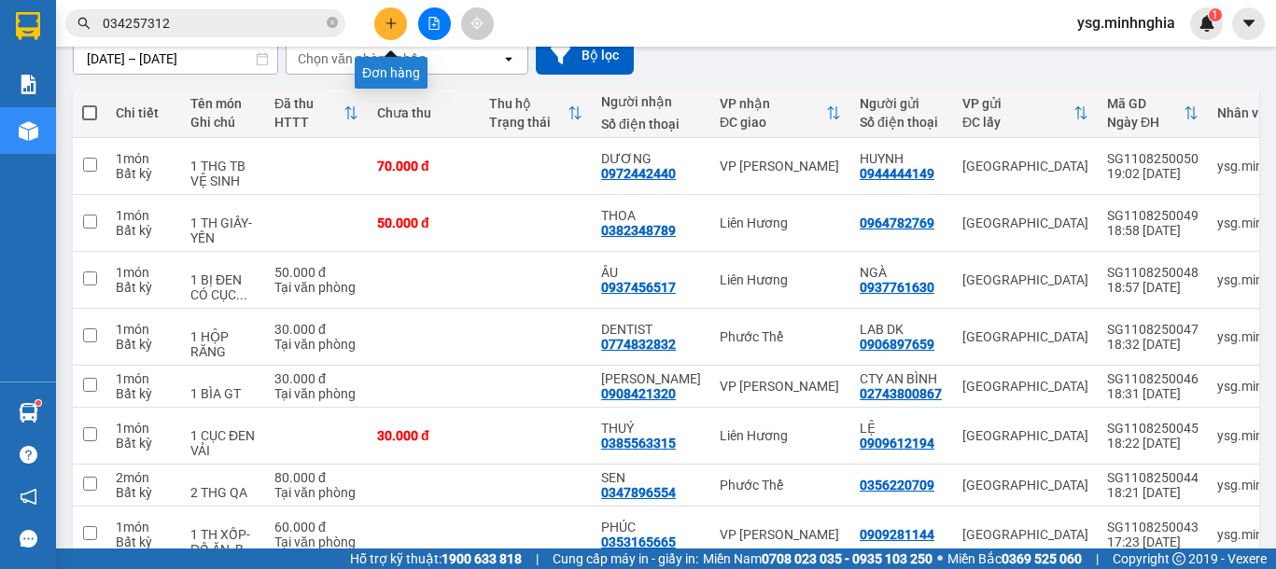
click at [388, 21] on icon "plus" at bounding box center [390, 23] width 13 height 13
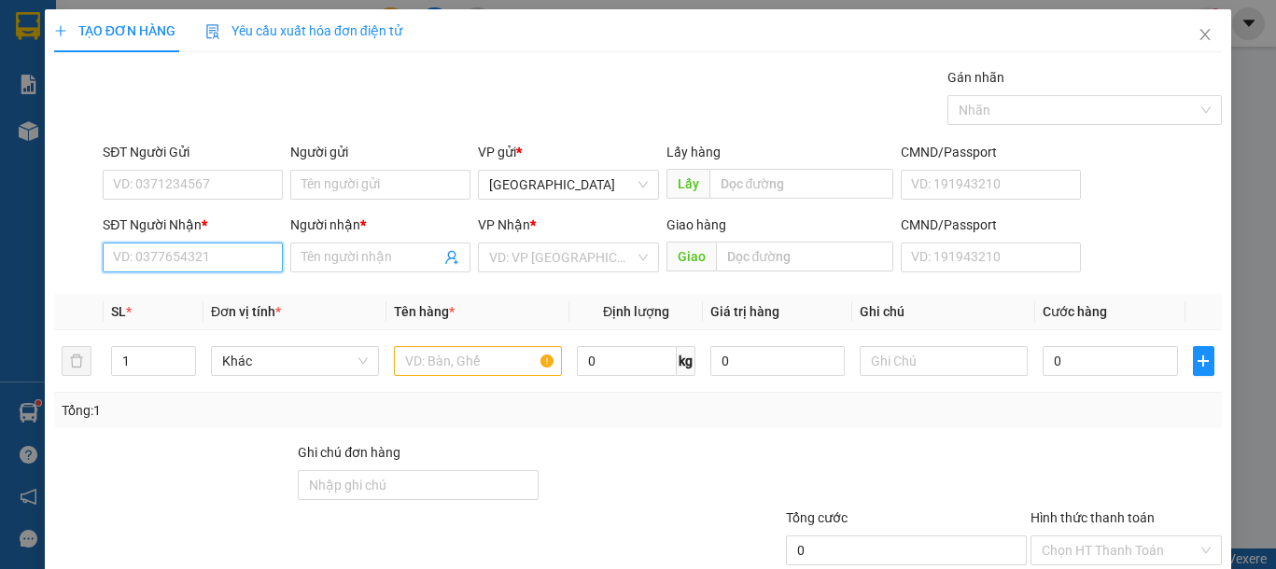
click at [188, 266] on input "SĐT Người Nhận *" at bounding box center [193, 258] width 180 height 30
click at [209, 302] on div "0902928596 - UYÊN" at bounding box center [190, 295] width 155 height 21
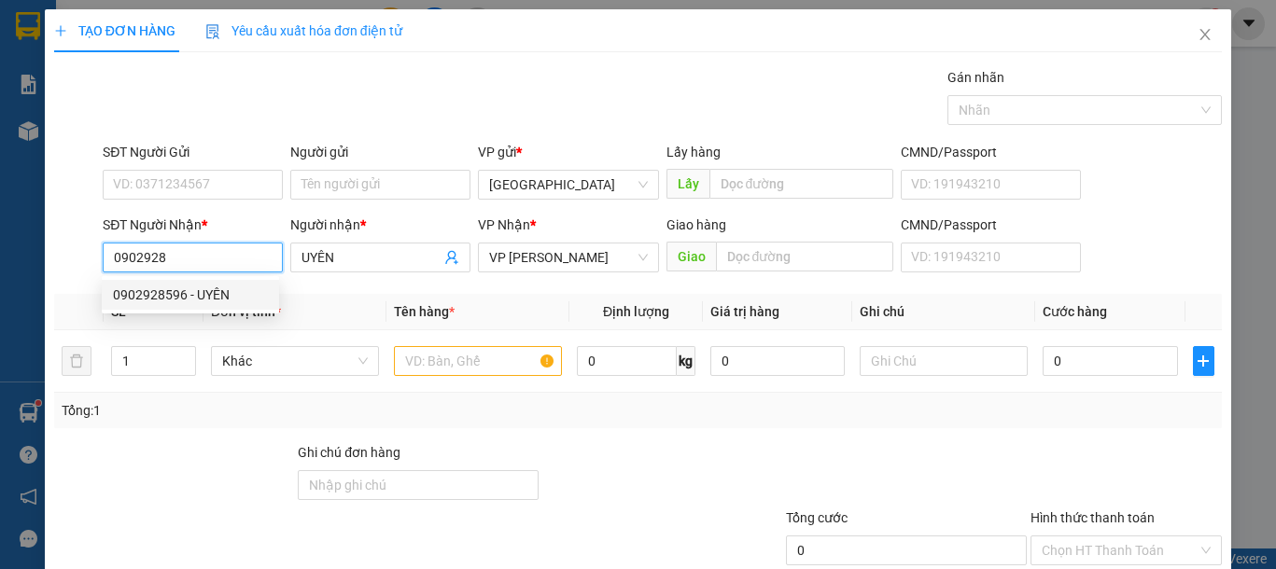
type input "0902928596"
type input "UYÊN"
type input "0902928596"
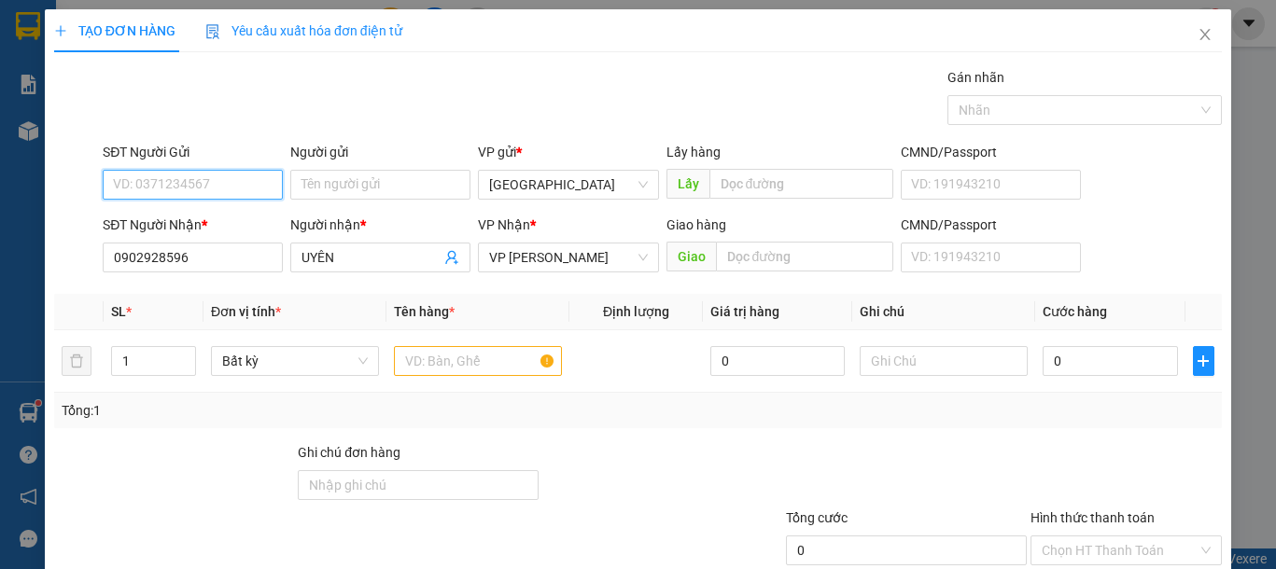
click at [197, 194] on input "SĐT Người Gửi" at bounding box center [193, 185] width 180 height 30
click at [213, 208] on div "0968664055 - THẮM" at bounding box center [190, 222] width 177 height 30
type input "0968664055"
type input "THẮM"
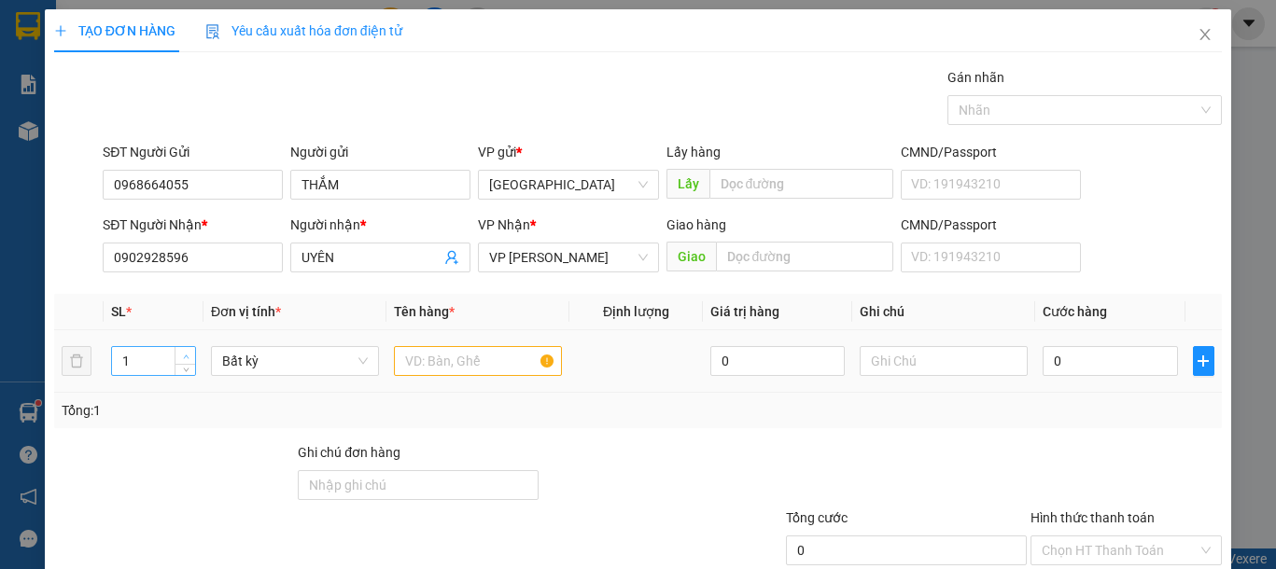
type input "2"
click at [180, 351] on span "up" at bounding box center [185, 356] width 11 height 11
click at [466, 369] on input "text" at bounding box center [478, 361] width 168 height 30
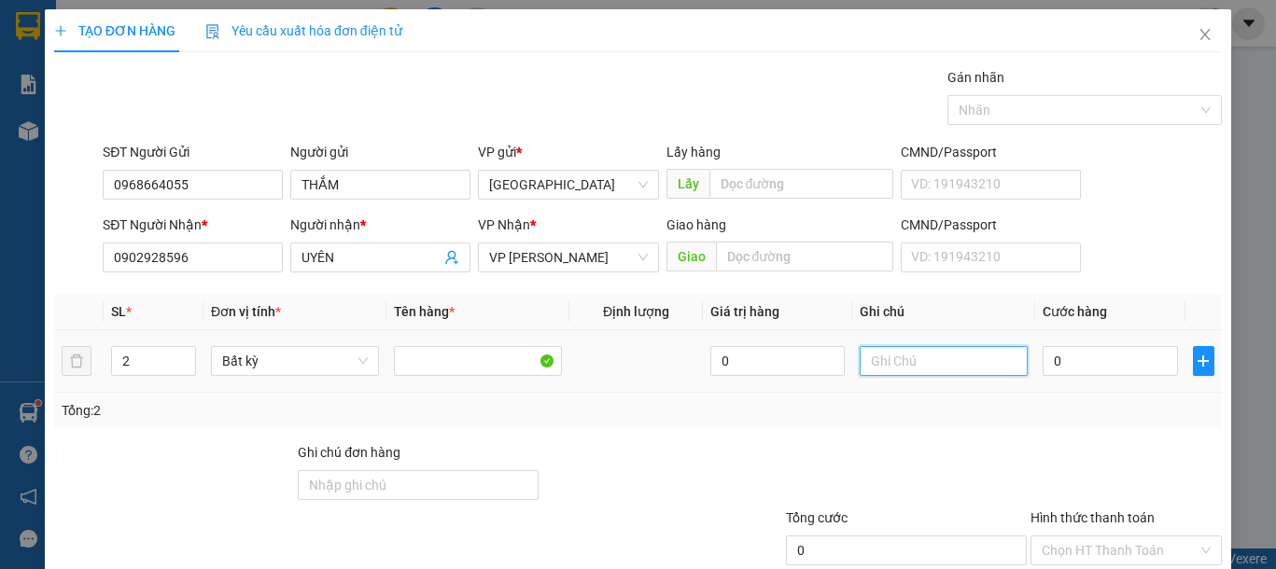
click at [904, 365] on input "text" at bounding box center [943, 361] width 168 height 30
type input "2 CỤC ĐEN -QA"
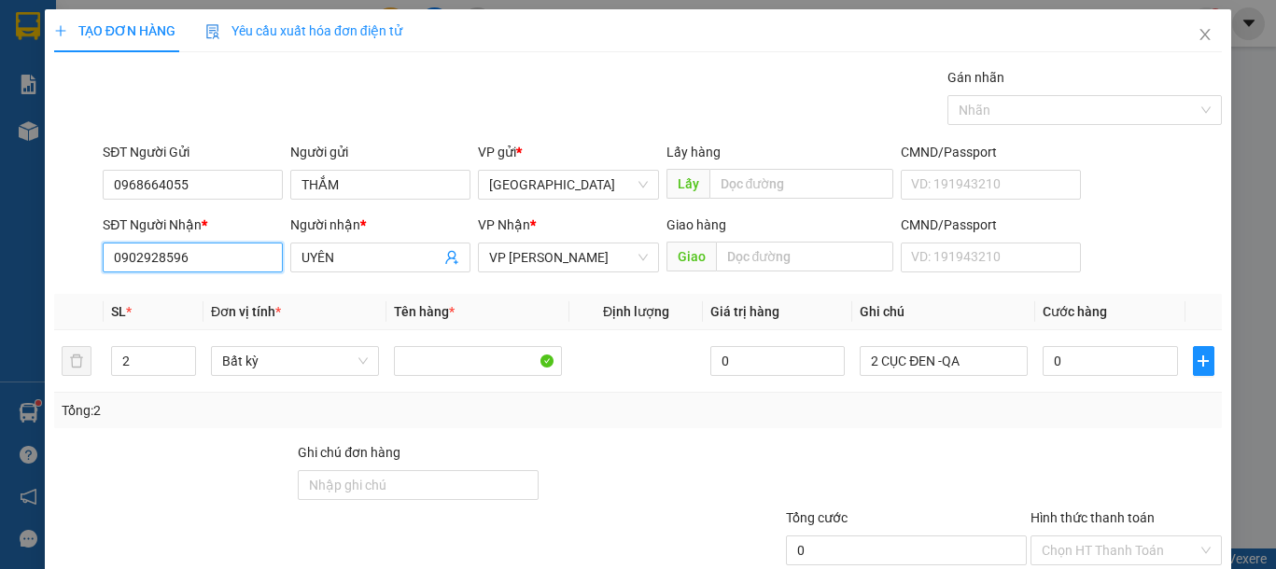
drag, startPoint x: 208, startPoint y: 257, endPoint x: 0, endPoint y: 258, distance: 208.1
click at [0, 258] on div "TẠO ĐƠN HÀNG Yêu cầu xuất hóa đơn điện tử Transit Pickup Surcharge Ids Transit …" at bounding box center [638, 284] width 1276 height 569
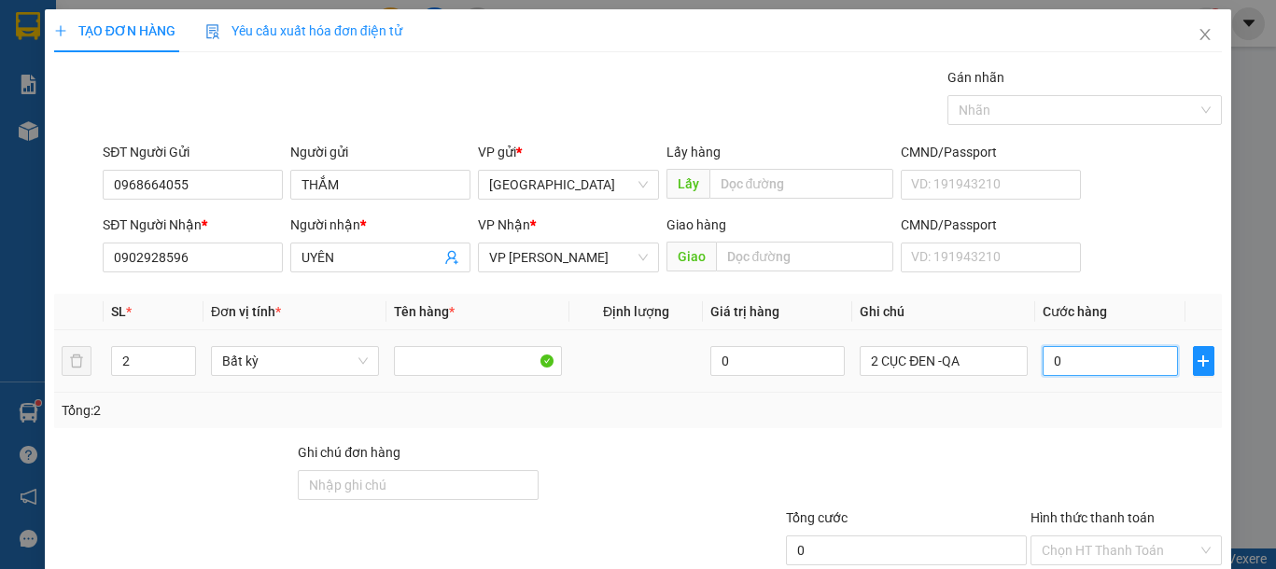
click at [1086, 356] on input "0" at bounding box center [1109, 361] width 134 height 30
type input "1"
type input "15"
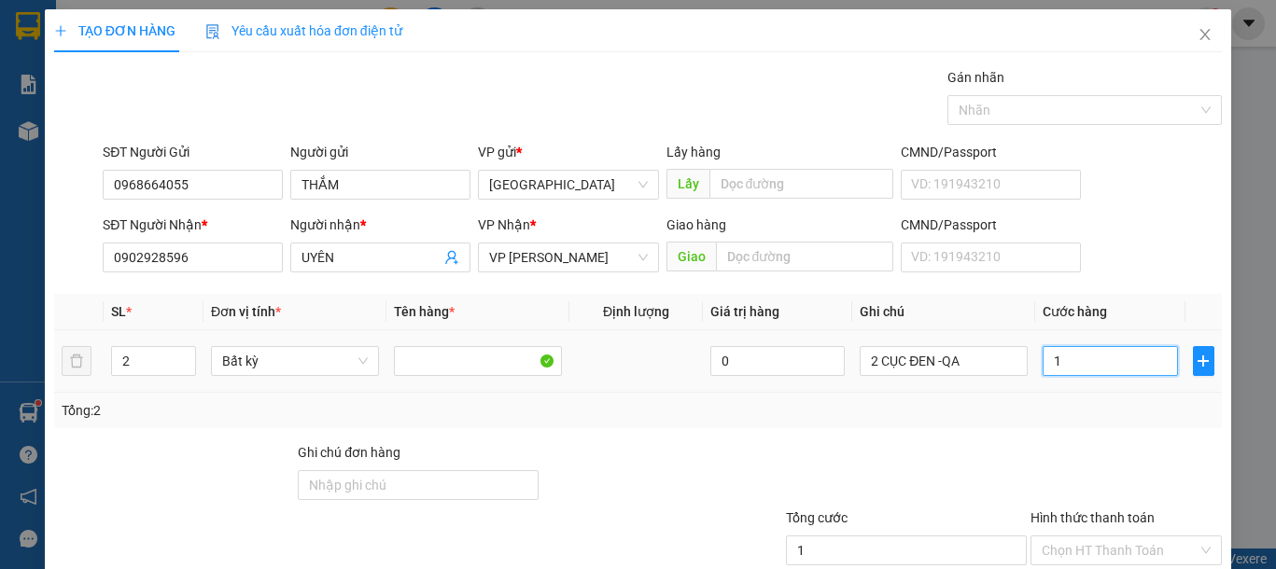
type input "15"
type input "150"
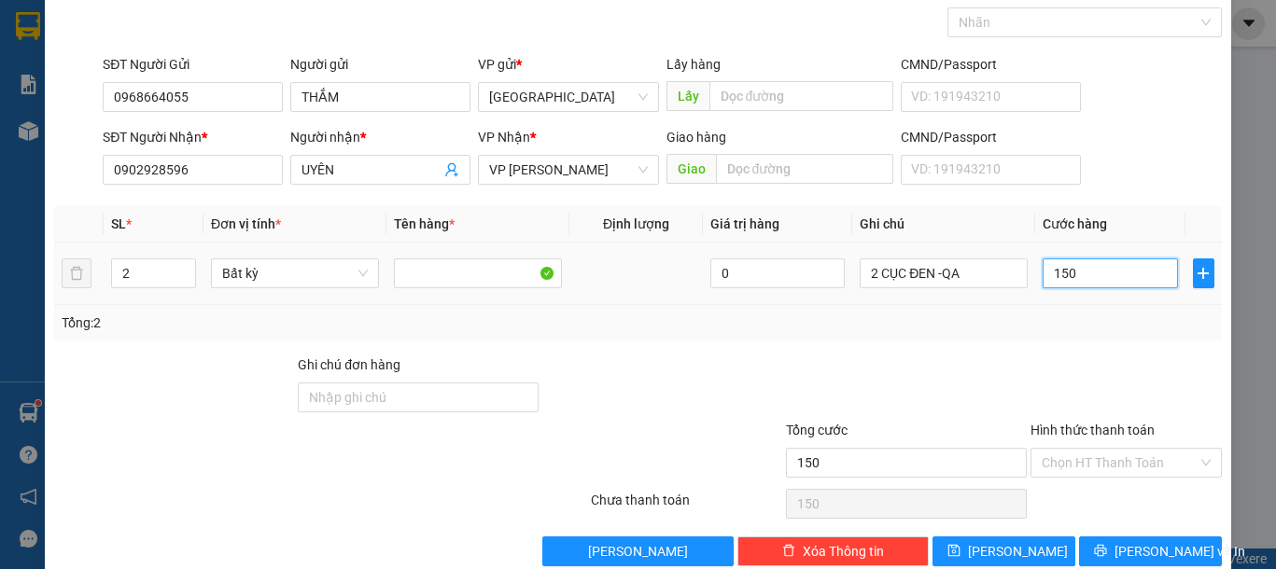
scroll to position [121, 0]
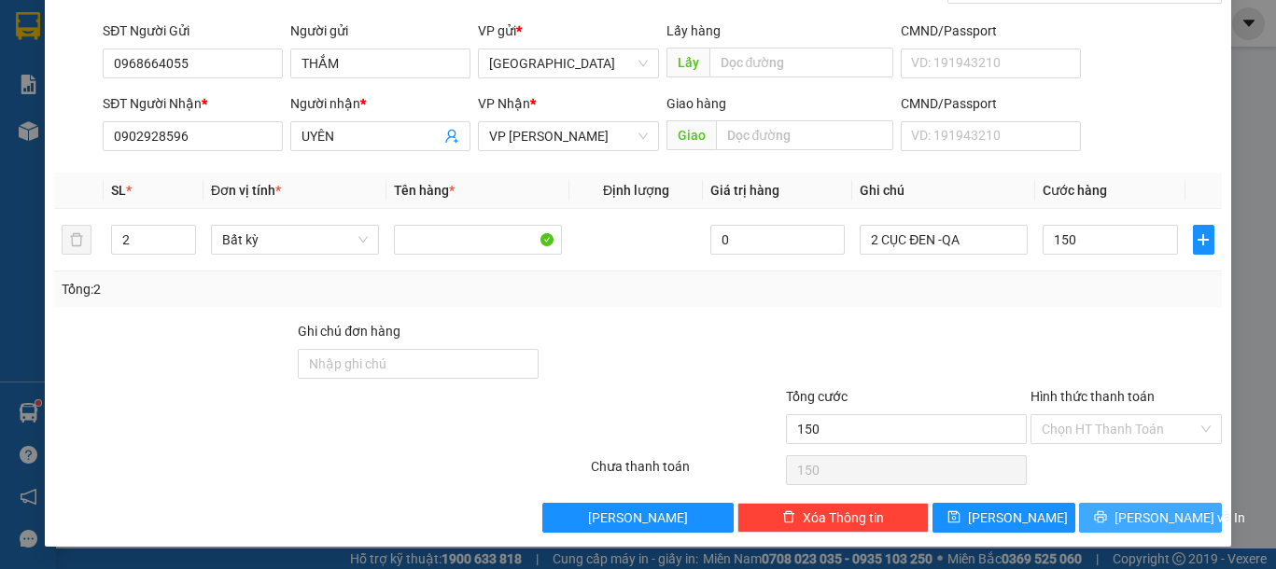
type input "150.000"
click at [1123, 523] on span "Lưu và In" at bounding box center [1179, 518] width 131 height 21
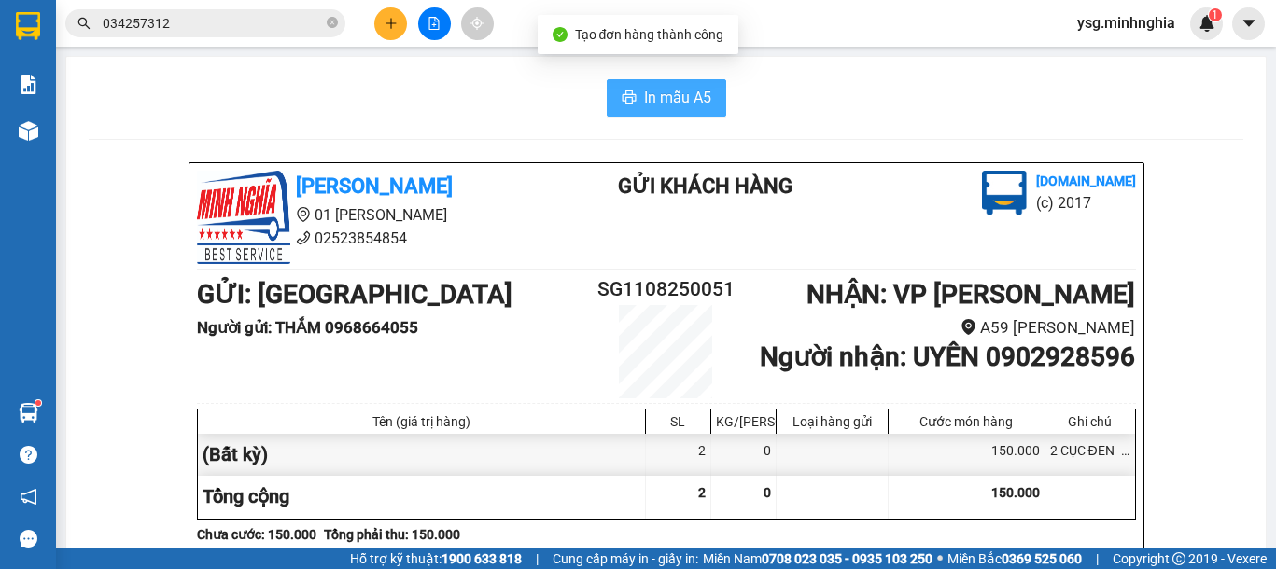
click at [673, 98] on span "In mẫu A5" at bounding box center [677, 97] width 67 height 23
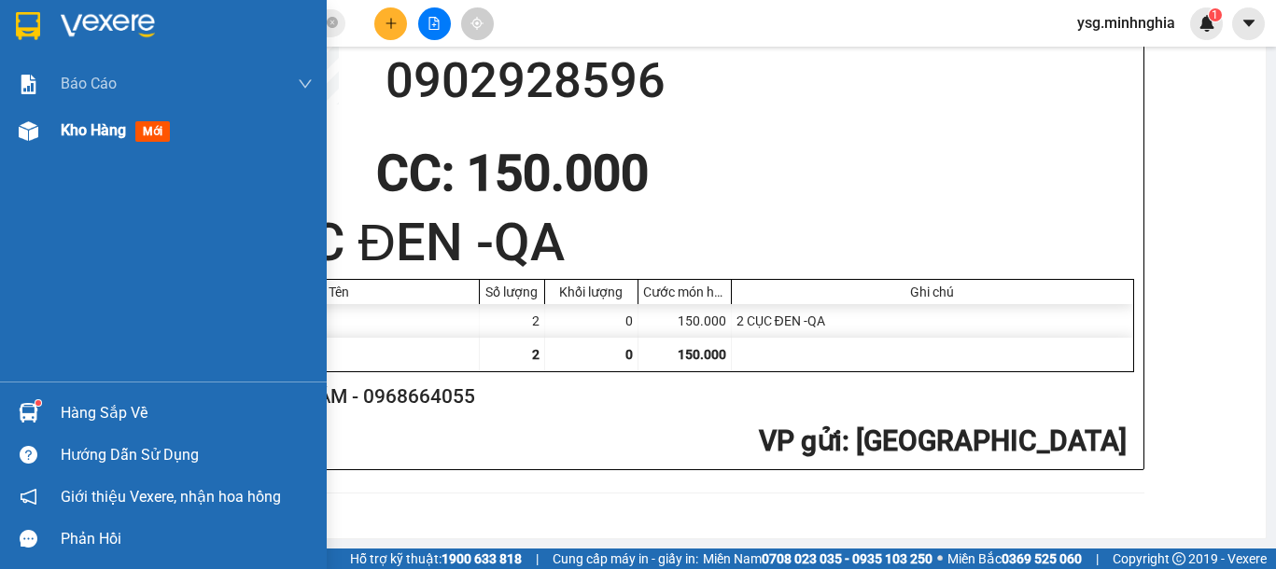
click at [10, 138] on div "Kho hàng mới" at bounding box center [163, 130] width 327 height 47
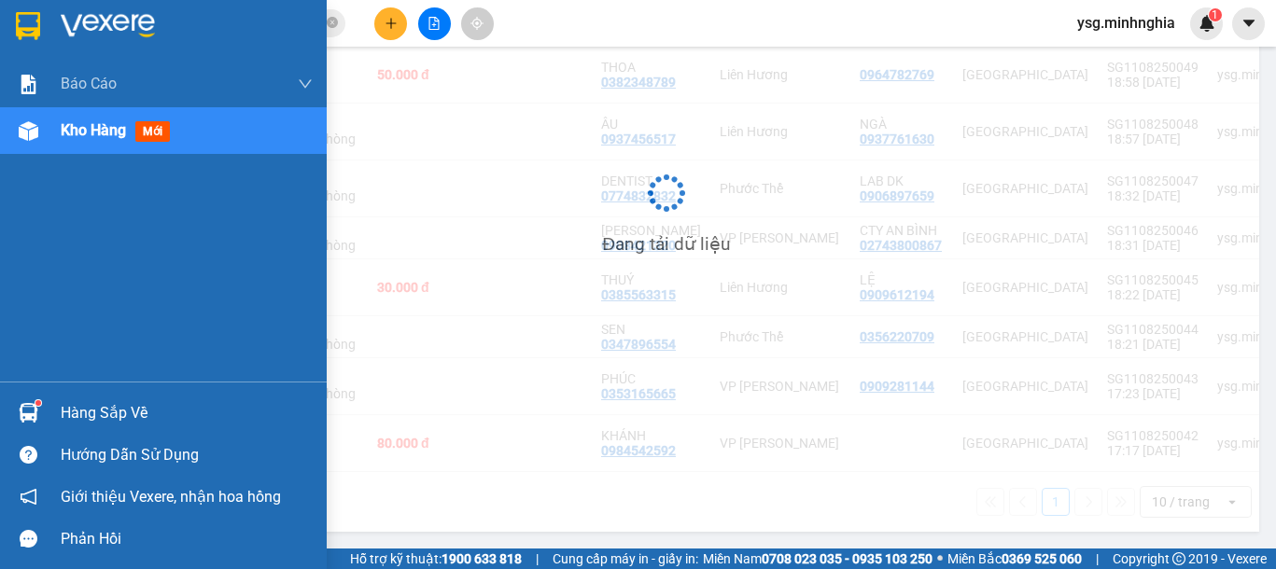
click at [10, 138] on div "Kho hàng mới" at bounding box center [163, 130] width 327 height 47
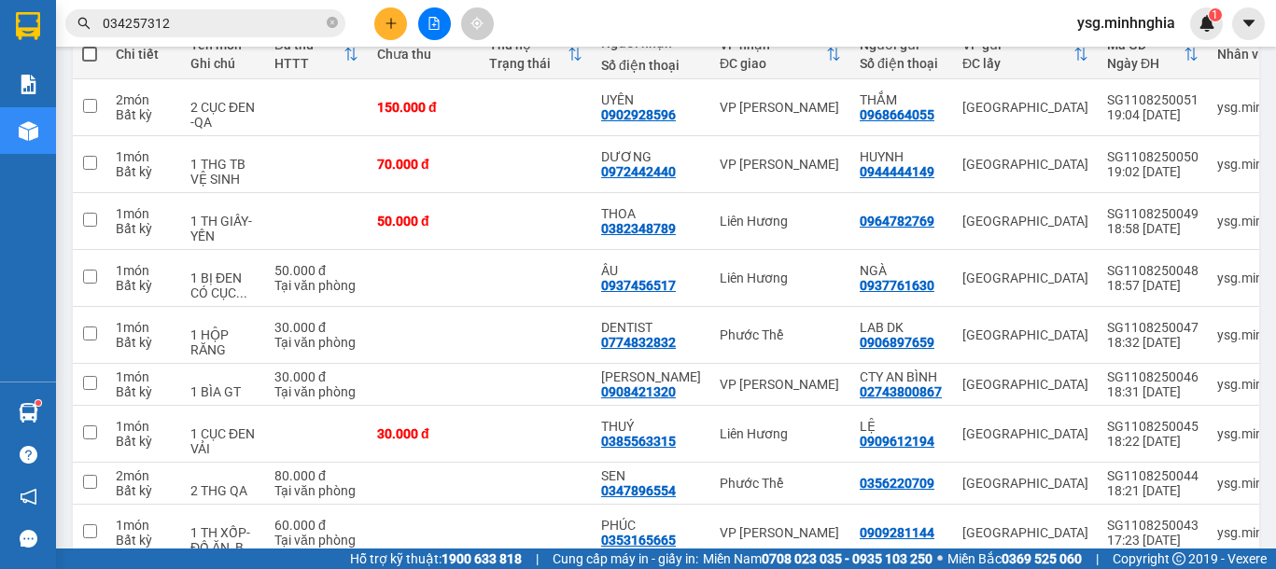
scroll to position [238, 0]
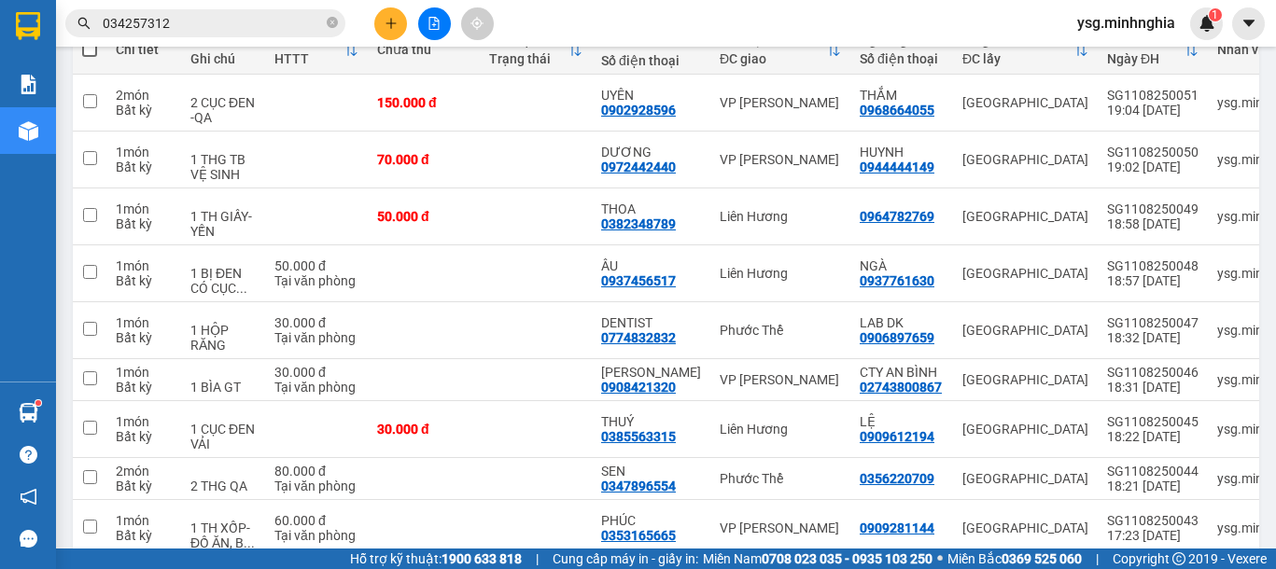
click at [407, 12] on div at bounding box center [434, 23] width 140 height 33
click at [393, 32] on button at bounding box center [390, 23] width 33 height 33
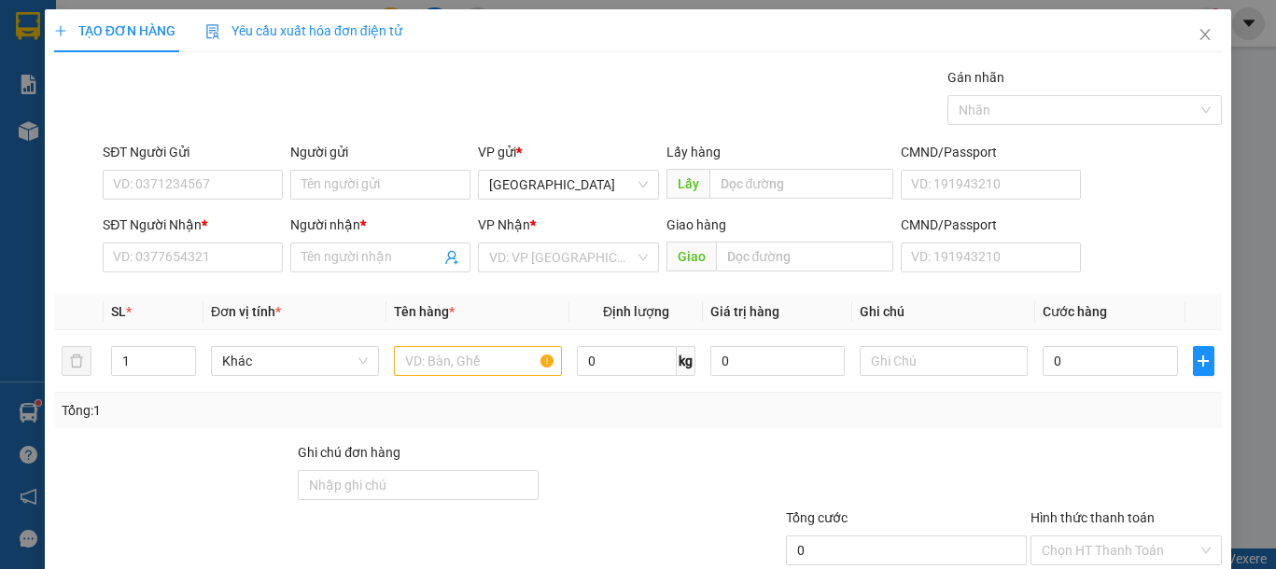
click at [222, 237] on div "SĐT Người Nhận *" at bounding box center [193, 229] width 180 height 28
click at [208, 257] on input "SĐT Người Nhận *" at bounding box center [193, 258] width 180 height 30
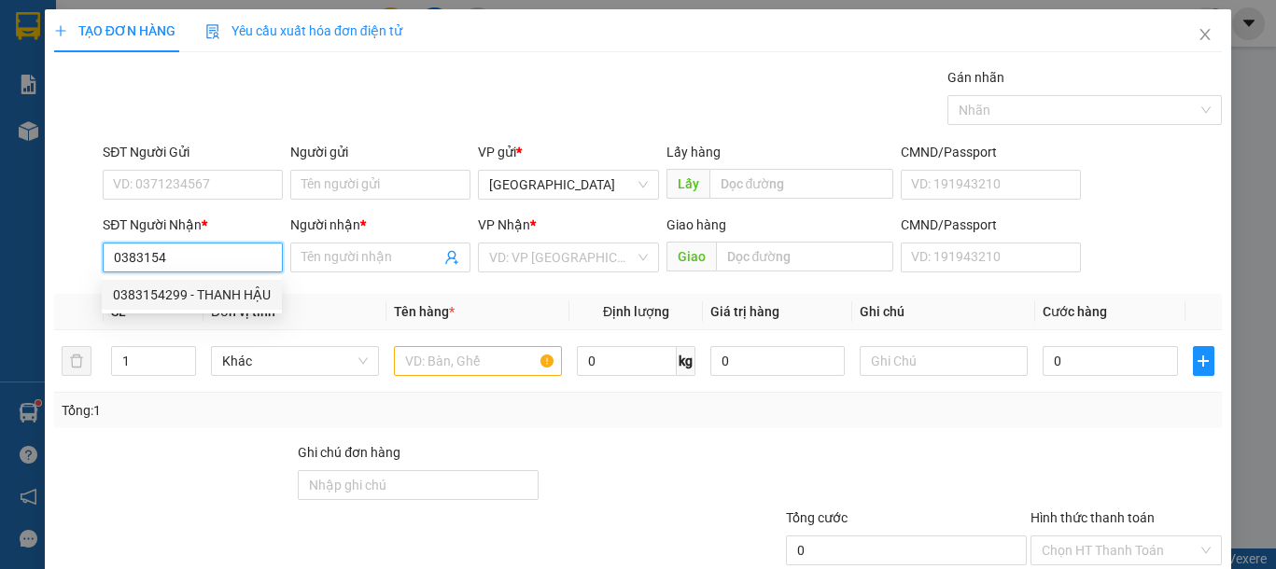
click at [160, 298] on div "0383154299 - THANH HẬU" at bounding box center [192, 295] width 158 height 21
type input "0383154299"
type input "THANH HẬU"
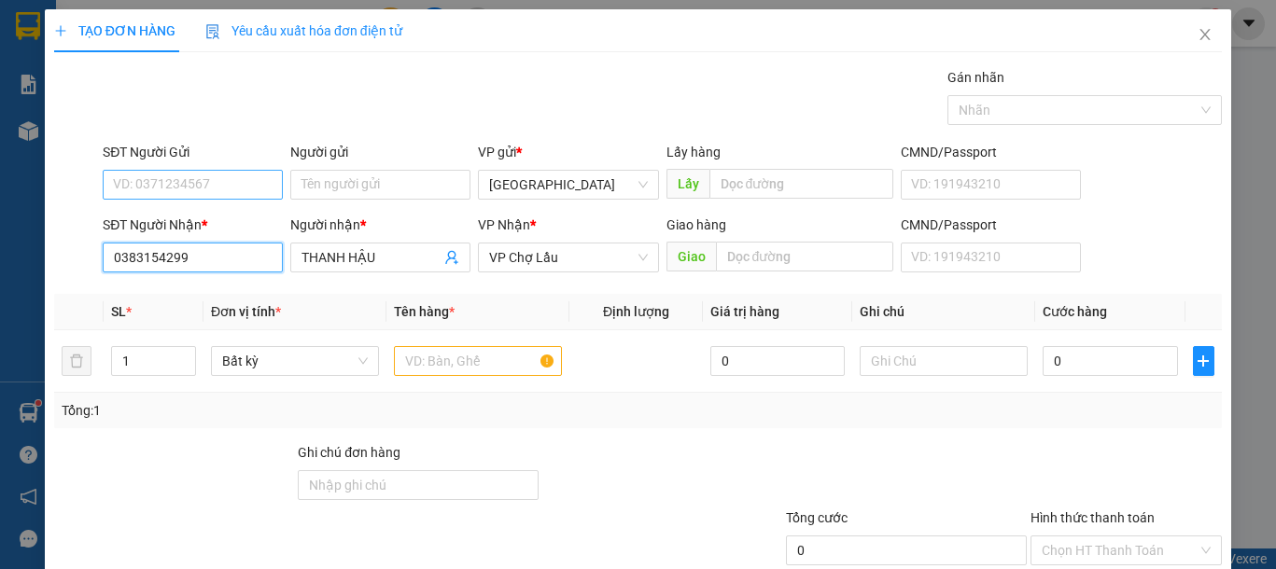
type input "0383154299"
click at [209, 193] on input "SĐT Người Gửi" at bounding box center [193, 185] width 180 height 30
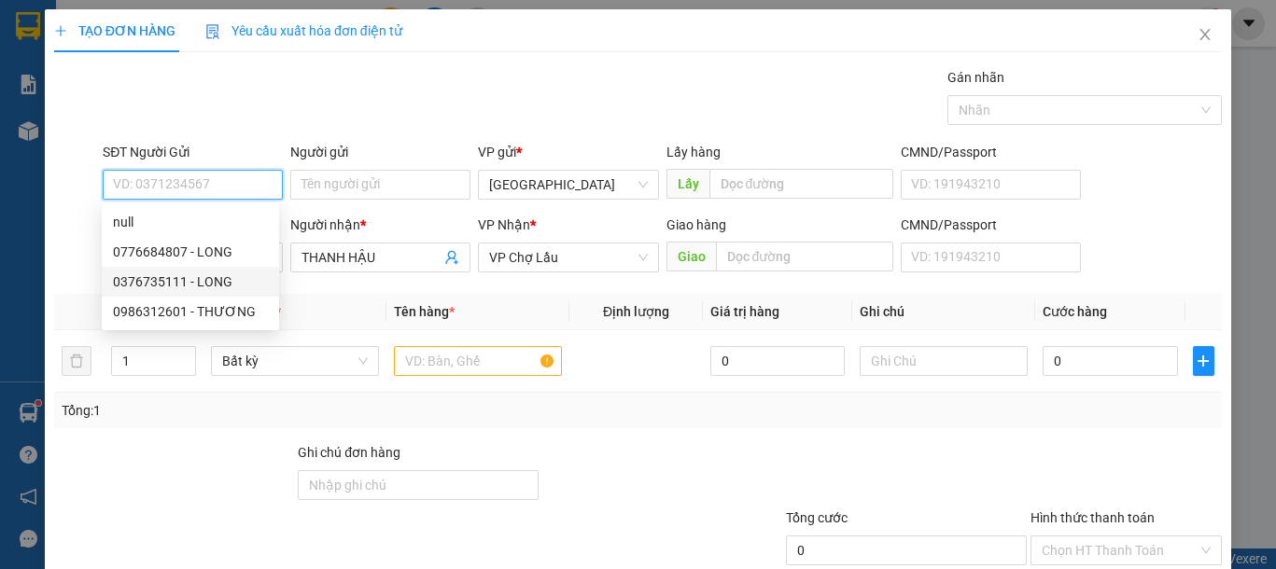
click at [214, 282] on div "0376735111 - LONG" at bounding box center [190, 282] width 155 height 21
type input "0376735111"
type input "LONG"
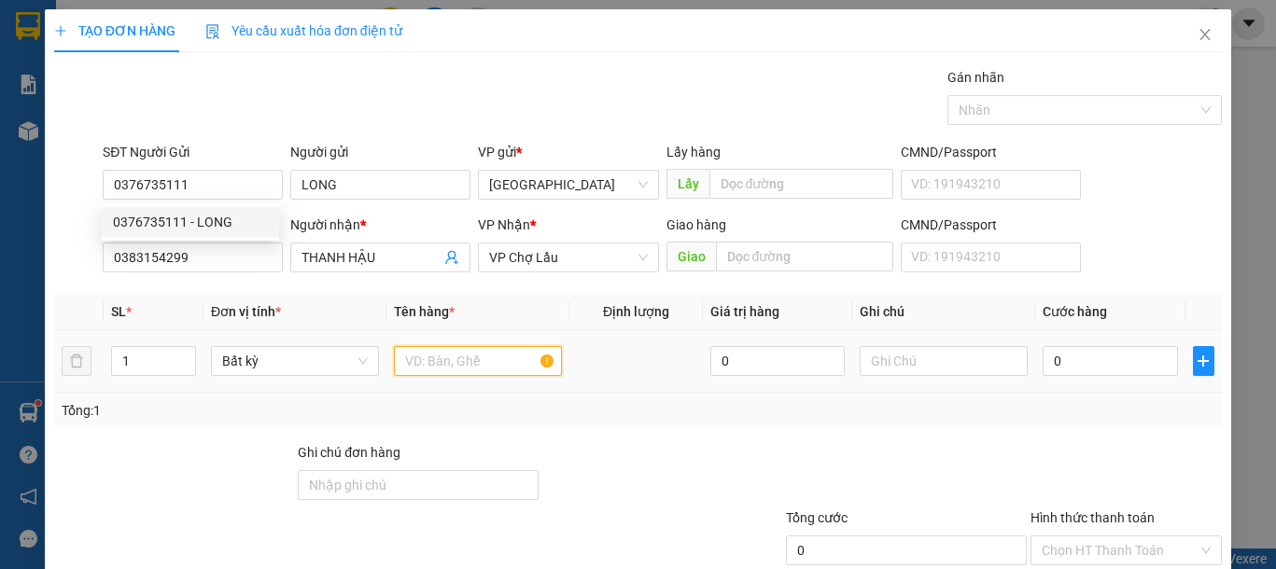
click at [402, 361] on input "text" at bounding box center [478, 361] width 168 height 30
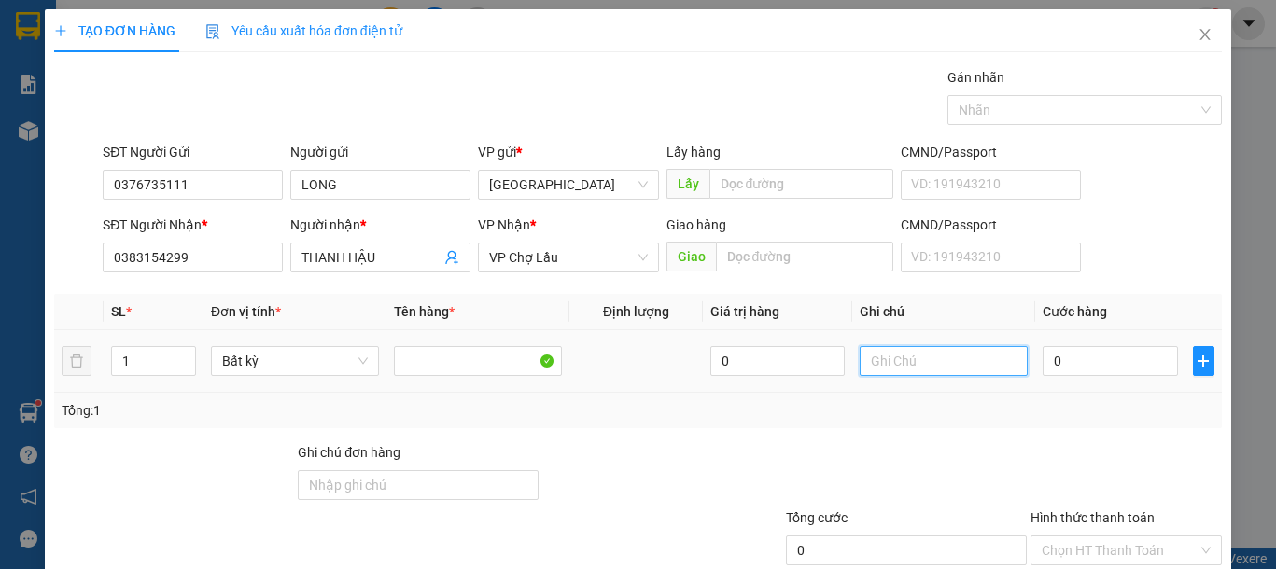
click at [968, 356] on input "text" at bounding box center [943, 361] width 168 height 30
type input "1 TÚM PT"
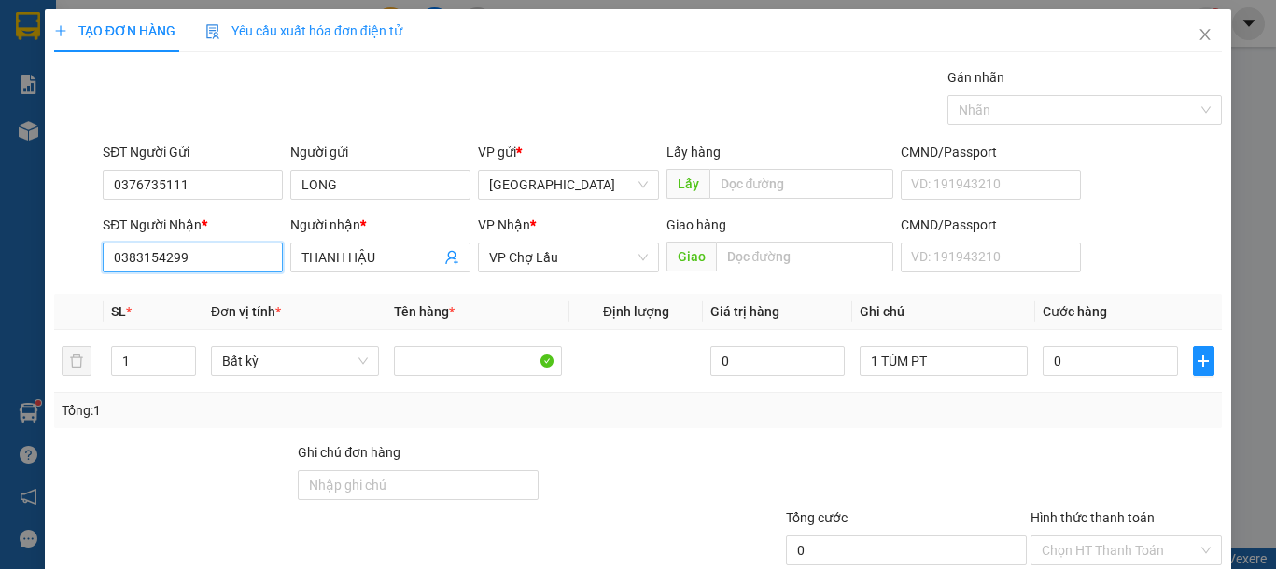
drag, startPoint x: 221, startPoint y: 253, endPoint x: 50, endPoint y: 253, distance: 170.8
click at [50, 253] on div "TẠO ĐƠN HÀNG Yêu cầu xuất hóa đơn điện tử Transit Pickup Surcharge Ids Transit …" at bounding box center [638, 338] width 1186 height 659
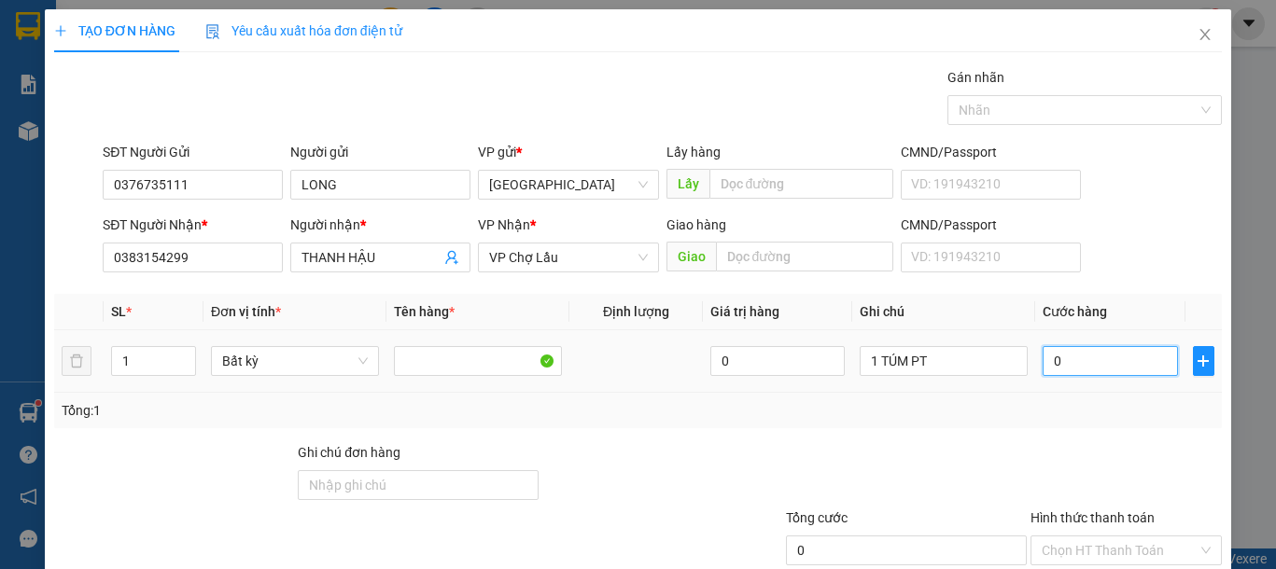
click at [1088, 359] on input "0" at bounding box center [1109, 361] width 134 height 30
type input "1"
type input "10"
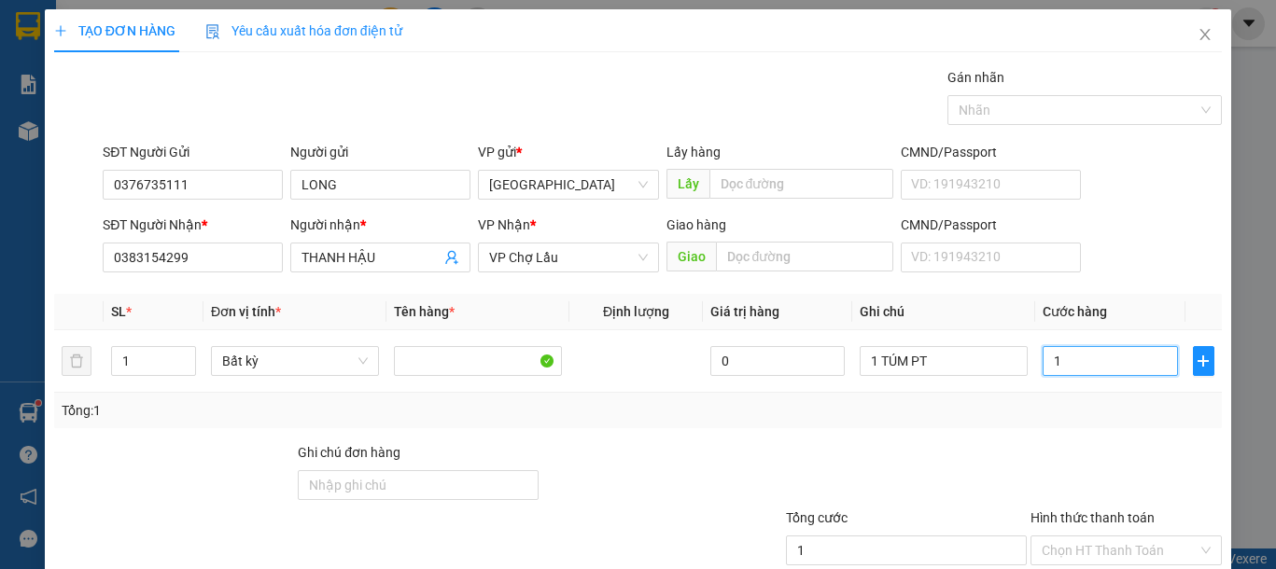
type input "10"
type input "100"
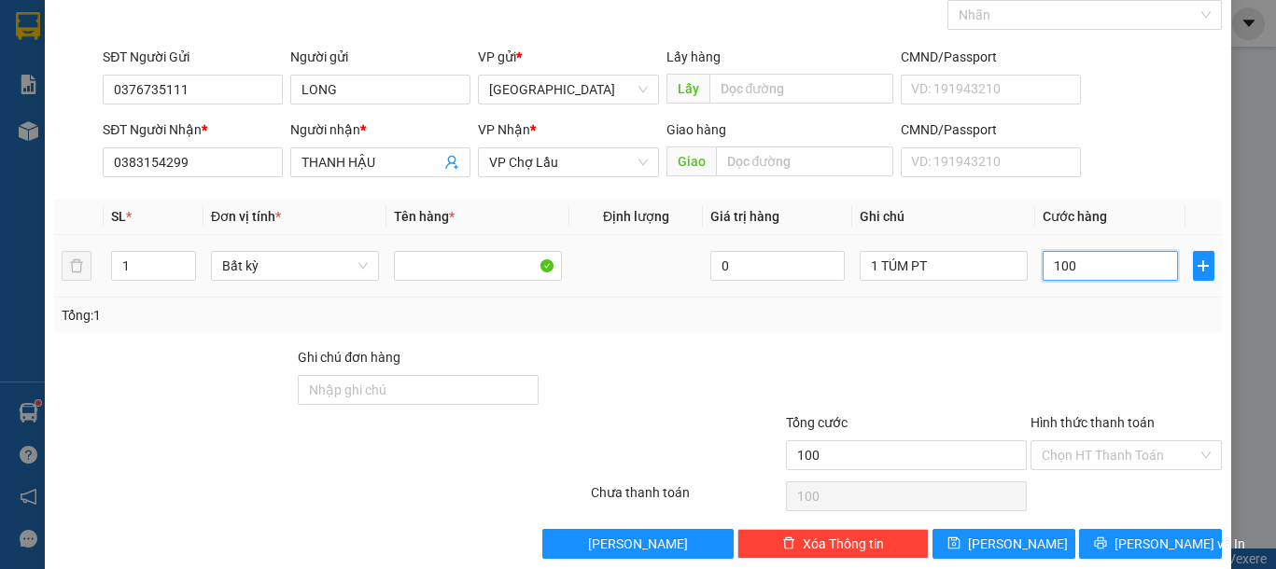
scroll to position [121, 0]
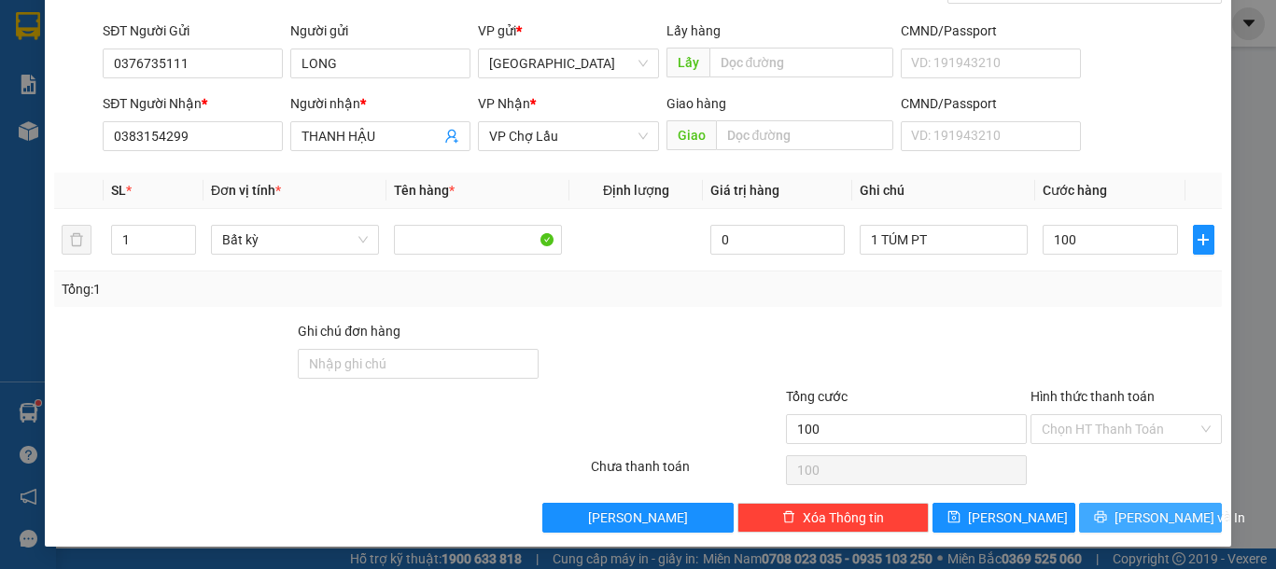
type input "100.000"
click at [1131, 515] on span "Lưu và In" at bounding box center [1179, 518] width 131 height 21
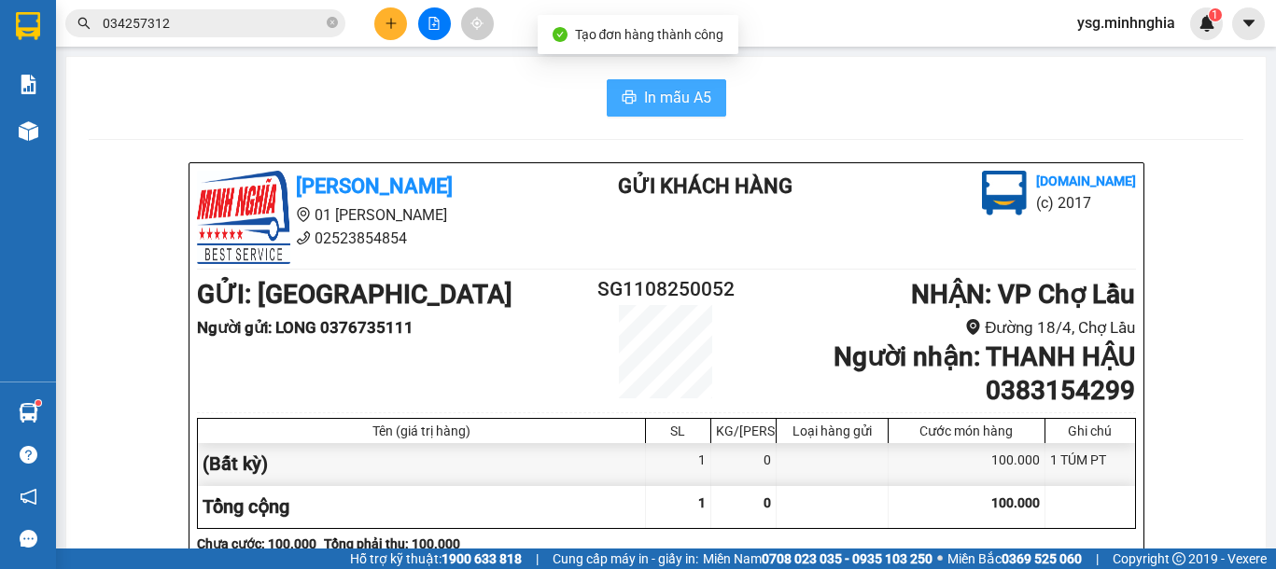
click at [649, 110] on button "In mẫu A5" at bounding box center [666, 97] width 119 height 37
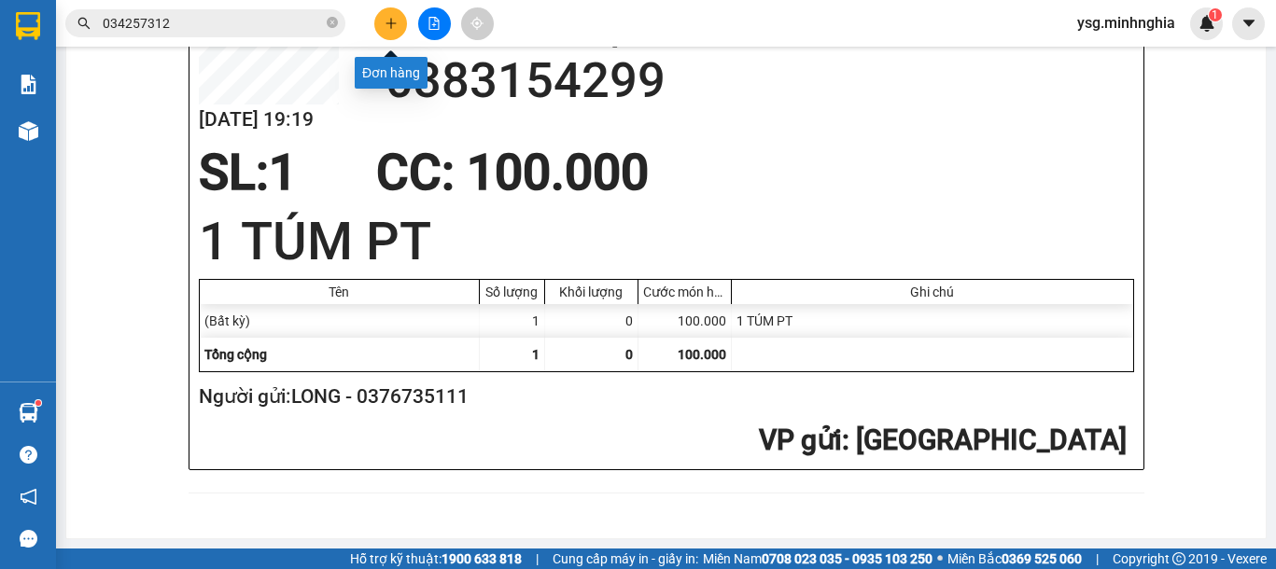
click at [393, 17] on icon "plus" at bounding box center [390, 23] width 13 height 13
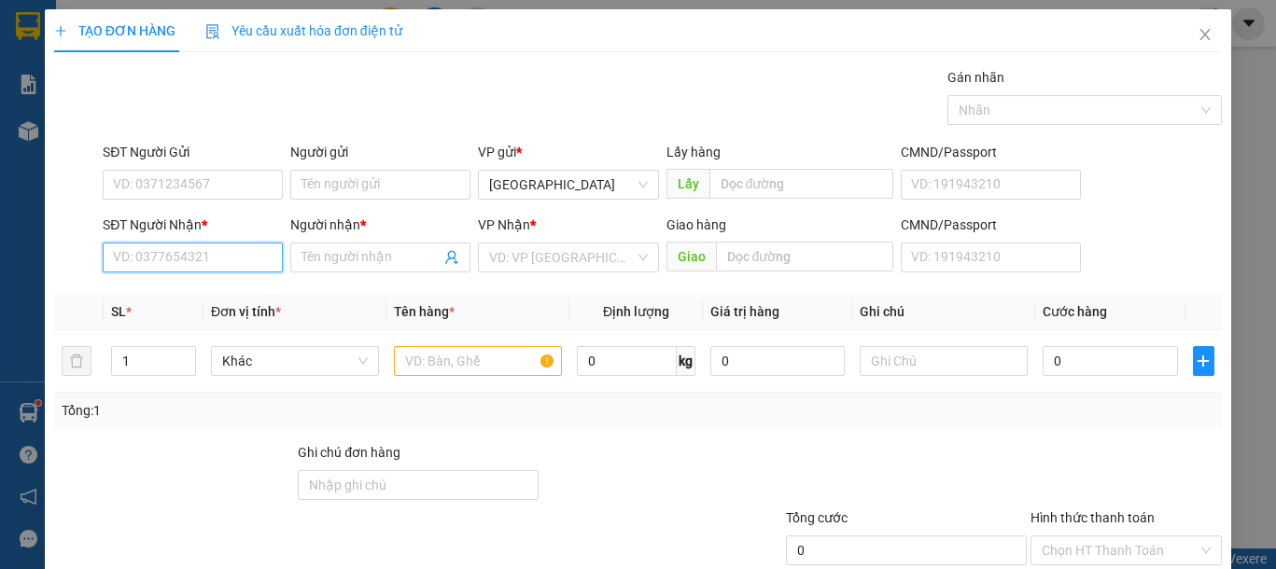
click at [183, 258] on input "SĐT Người Nhận *" at bounding box center [193, 258] width 180 height 30
drag, startPoint x: 205, startPoint y: 290, endPoint x: 241, endPoint y: 293, distance: 35.6
click at [207, 292] on div "0336957444 - SÁU" at bounding box center [190, 295] width 155 height 21
type input "0336957444"
type input "SÁU"
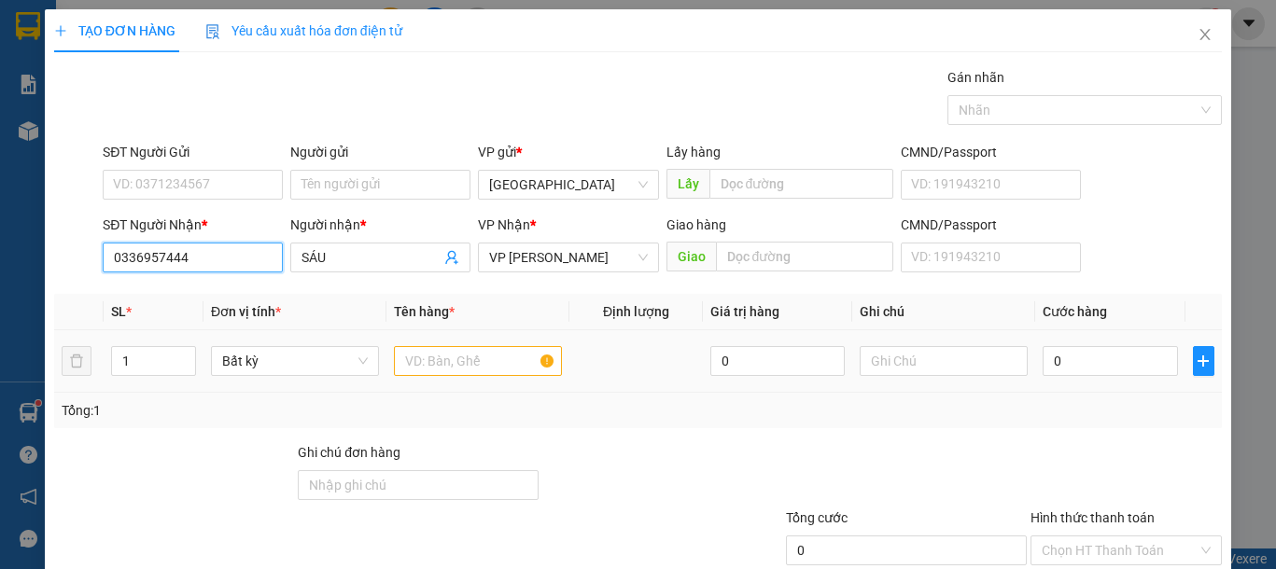
type input "0336957444"
click at [418, 350] on input "text" at bounding box center [478, 361] width 168 height 30
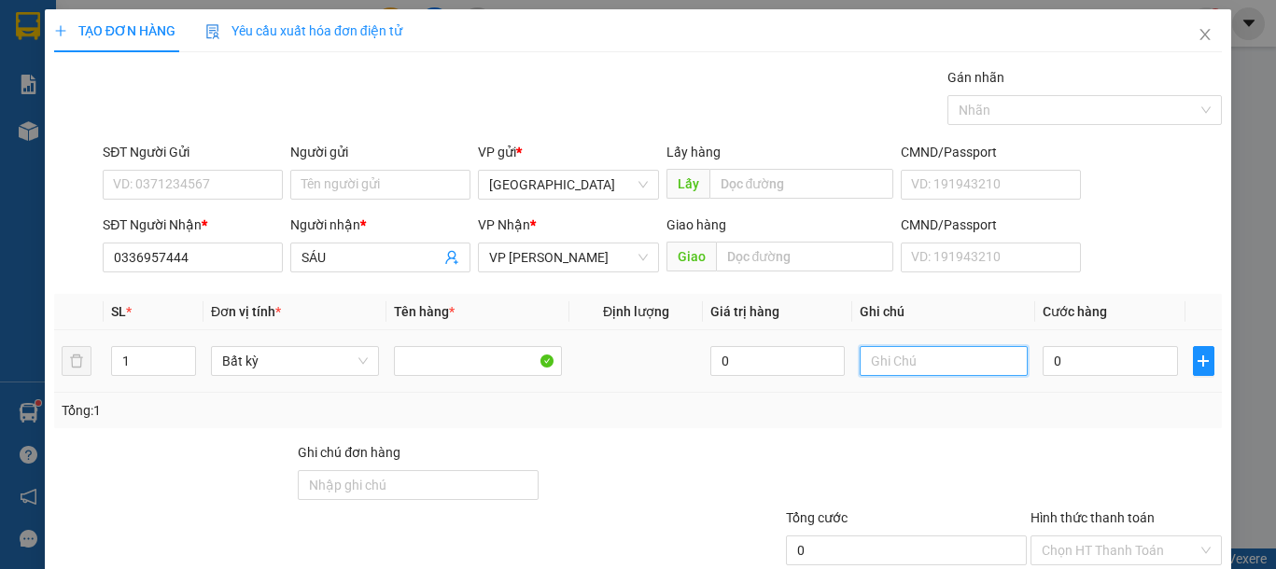
click at [906, 375] on input "text" at bounding box center [943, 361] width 168 height 30
type input "1 BAO XANH VẢI"
click at [1065, 366] on input "0" at bounding box center [1109, 361] width 134 height 30
type input "8"
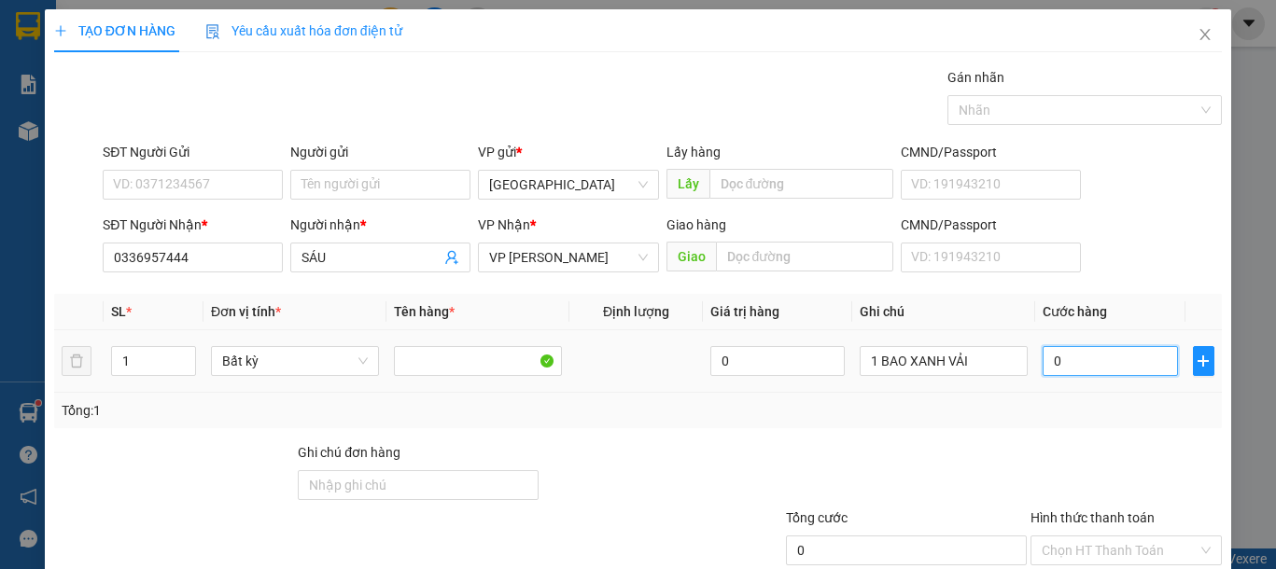
type input "8"
type input "80"
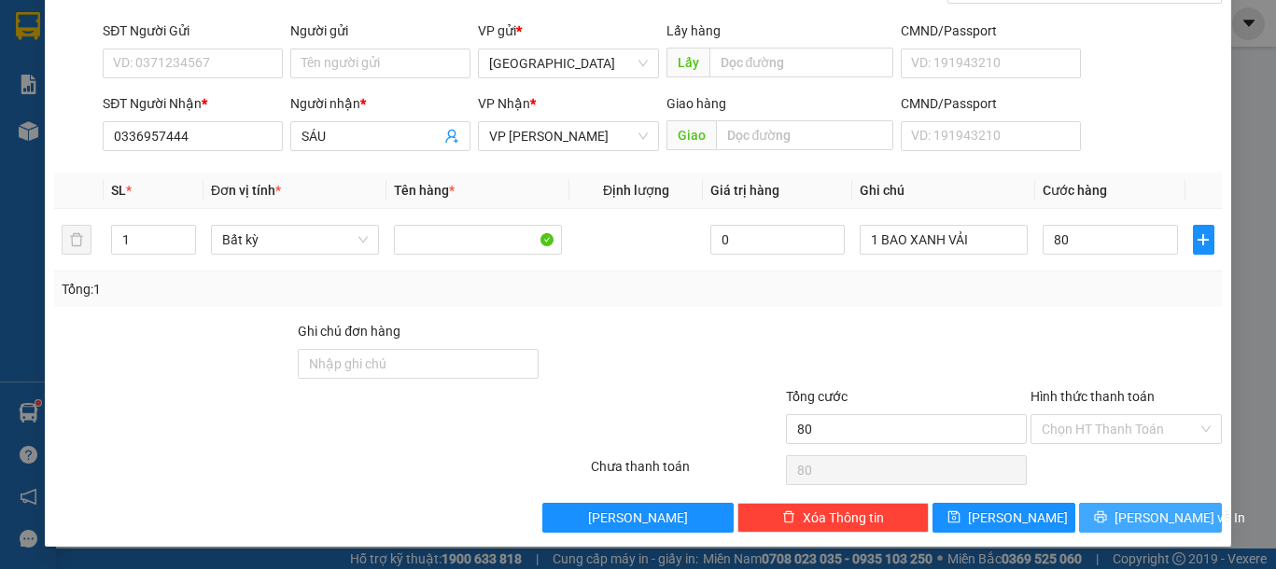
type input "80.000"
click at [1139, 515] on span "Lưu và In" at bounding box center [1179, 518] width 131 height 21
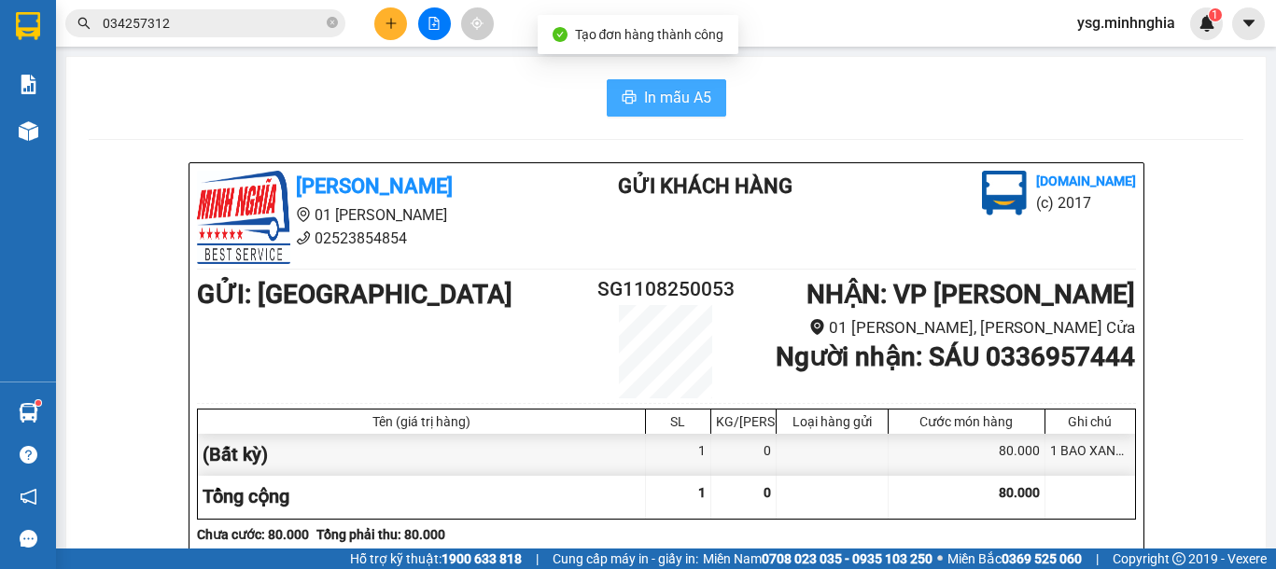
click at [644, 103] on span "In mẫu A5" at bounding box center [677, 97] width 67 height 23
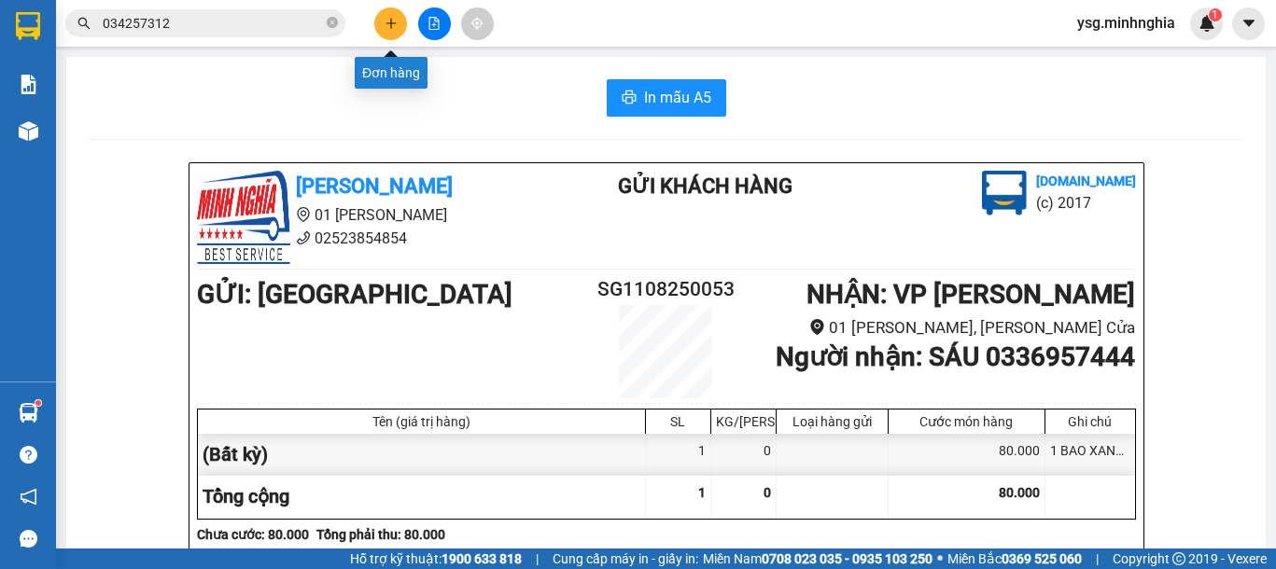
click at [396, 29] on icon "plus" at bounding box center [390, 23] width 13 height 13
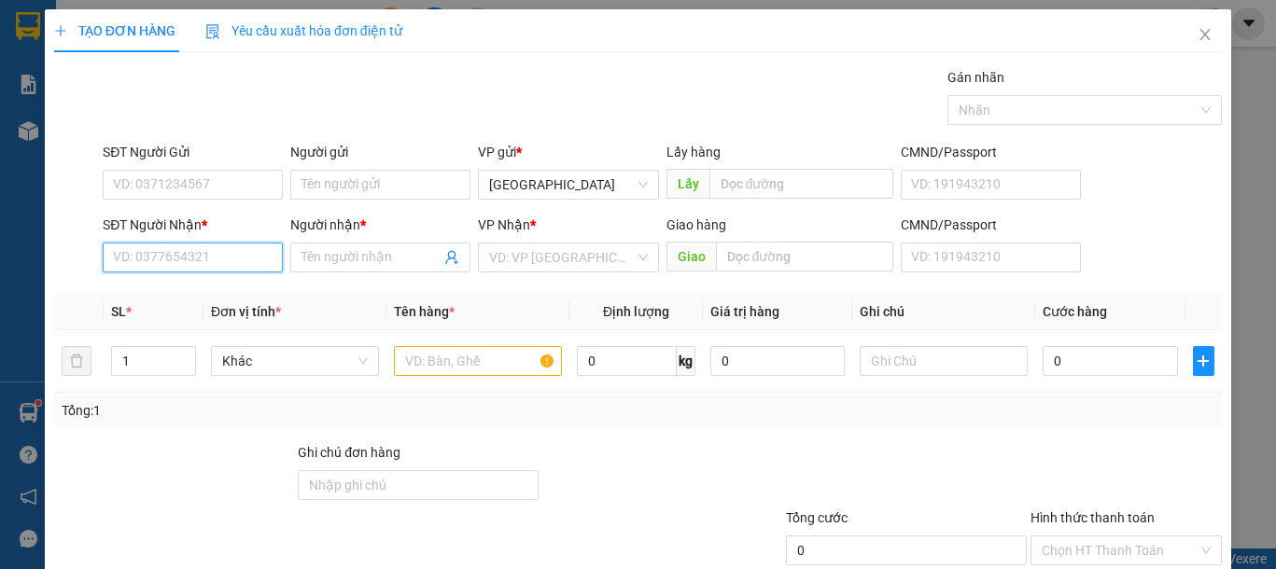
click at [221, 251] on input "SĐT Người Nhận *" at bounding box center [193, 258] width 180 height 30
click at [217, 301] on div "0395104386 - VY" at bounding box center [190, 295] width 155 height 21
type input "0395104386"
type input "VY"
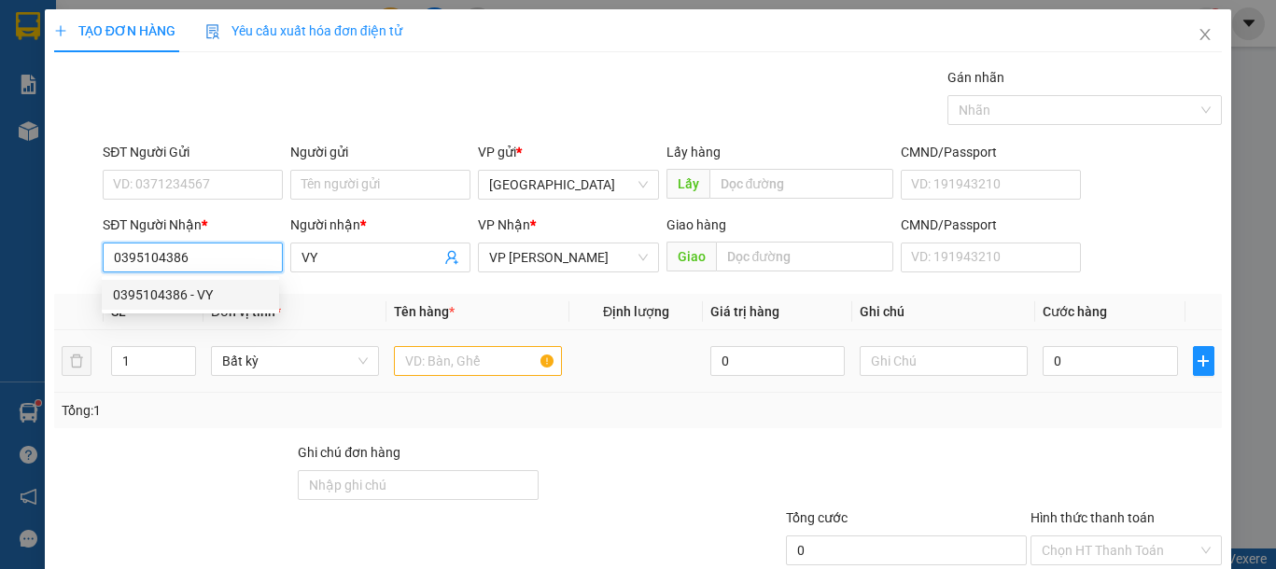
type input "0395104386"
click at [463, 372] on input "text" at bounding box center [478, 361] width 168 height 30
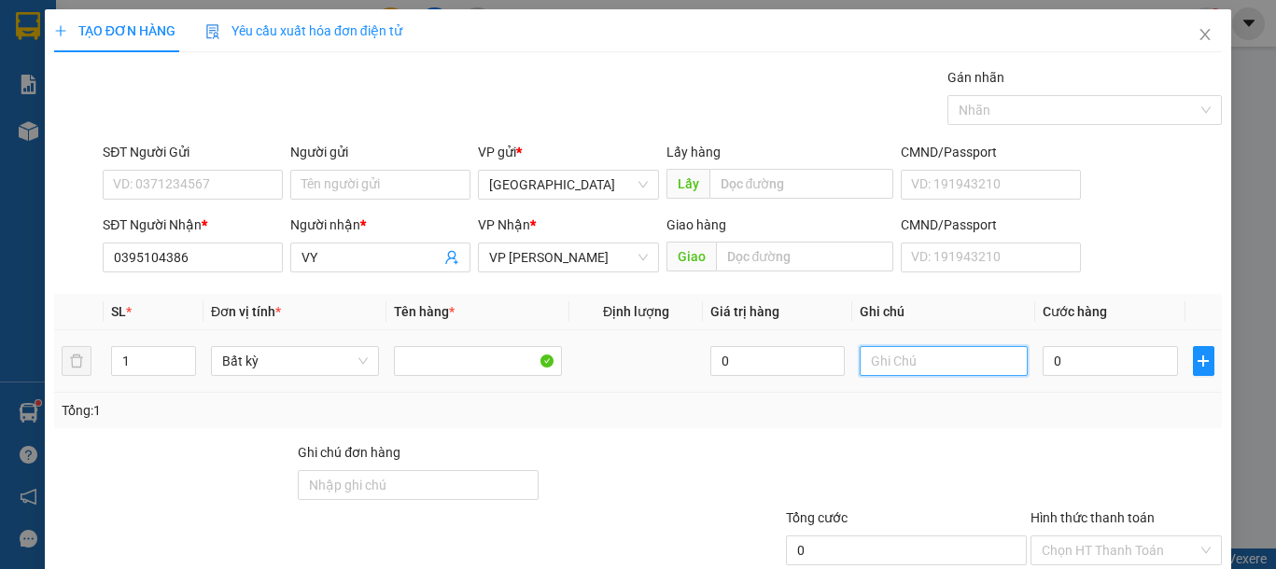
click at [916, 372] on input "text" at bounding box center [943, 361] width 168 height 30
type input "1 BAO XANH VẢI"
click at [1082, 373] on input "0" at bounding box center [1109, 361] width 134 height 30
type input "8"
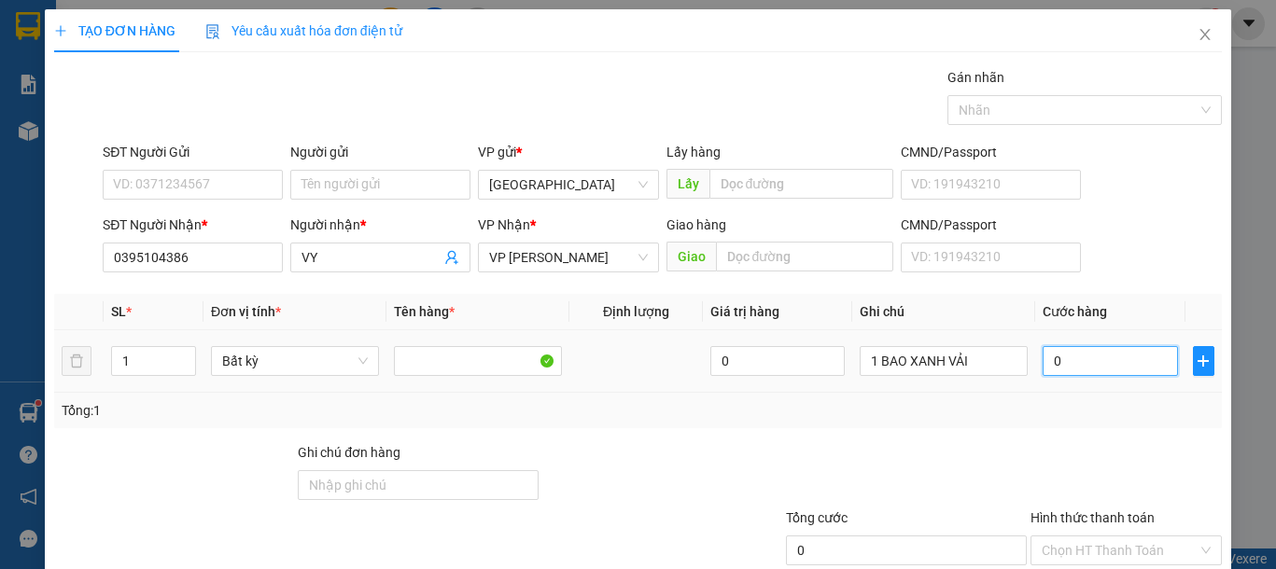
type input "8"
type input "80"
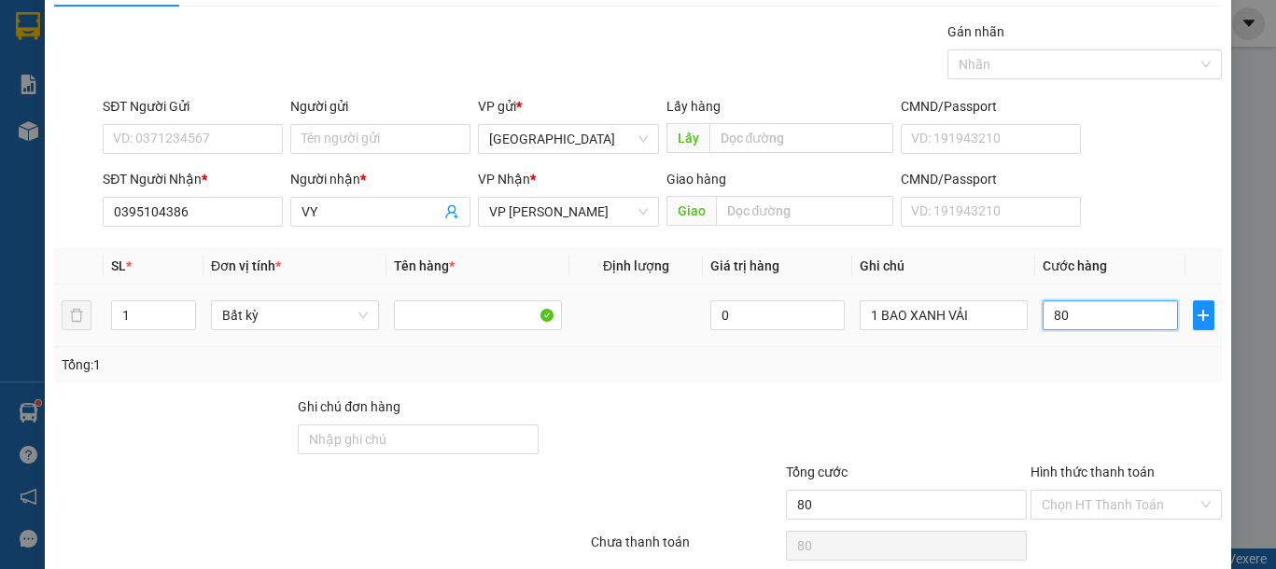
scroll to position [121, 0]
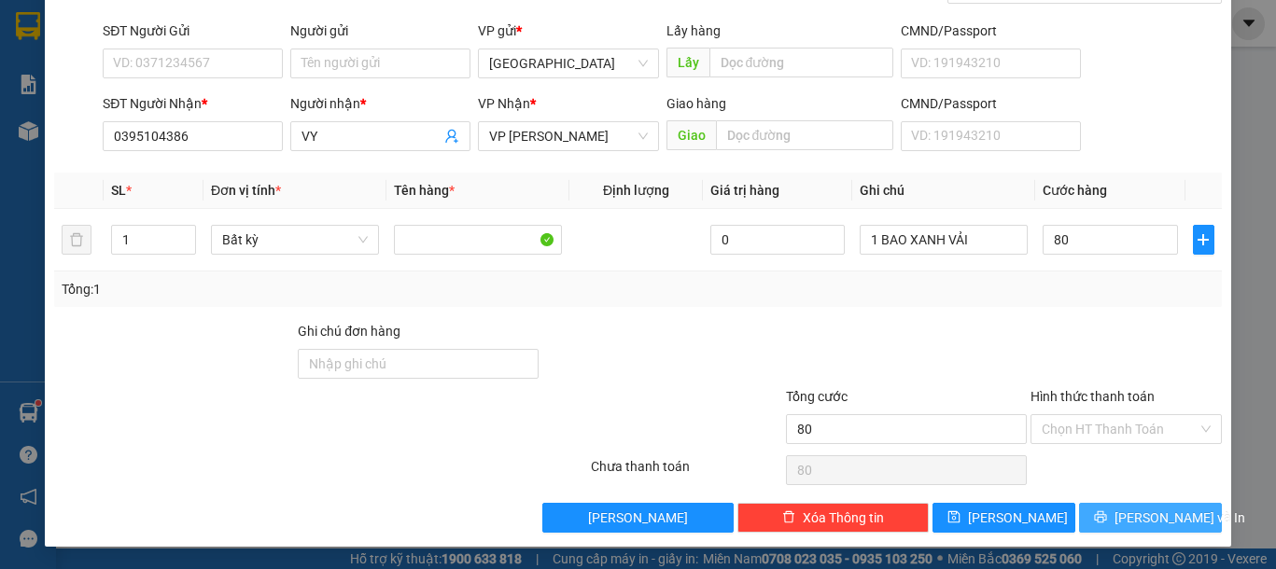
type input "80.000"
click at [1154, 508] on span "Lưu và In" at bounding box center [1179, 518] width 131 height 21
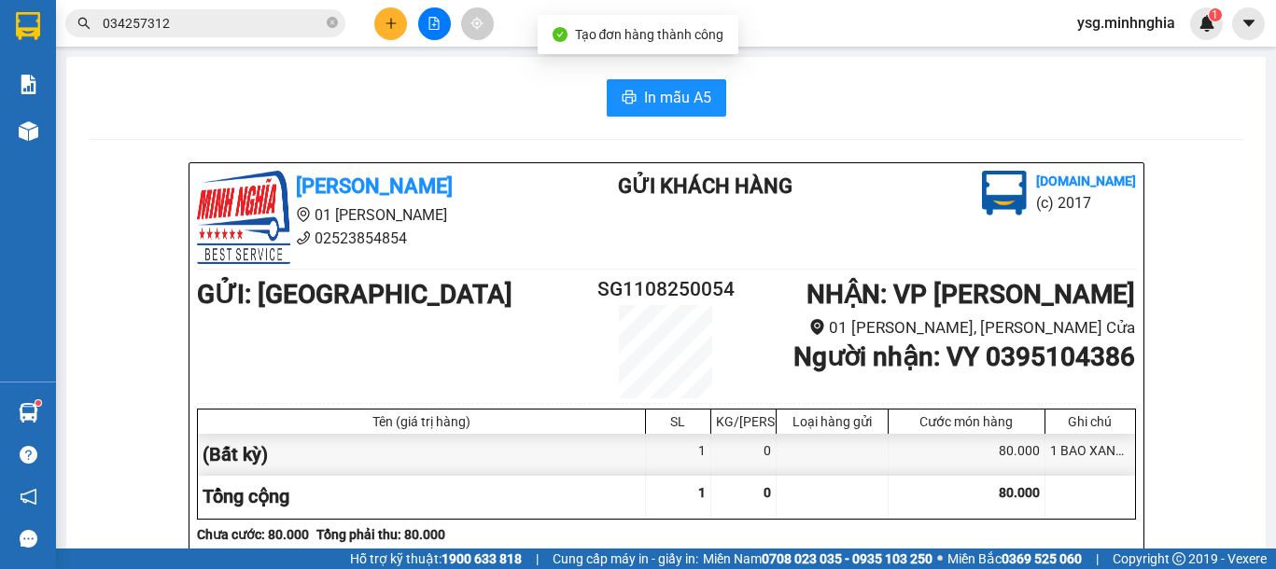
click at [650, 103] on span "In mẫu A5" at bounding box center [677, 97] width 67 height 23
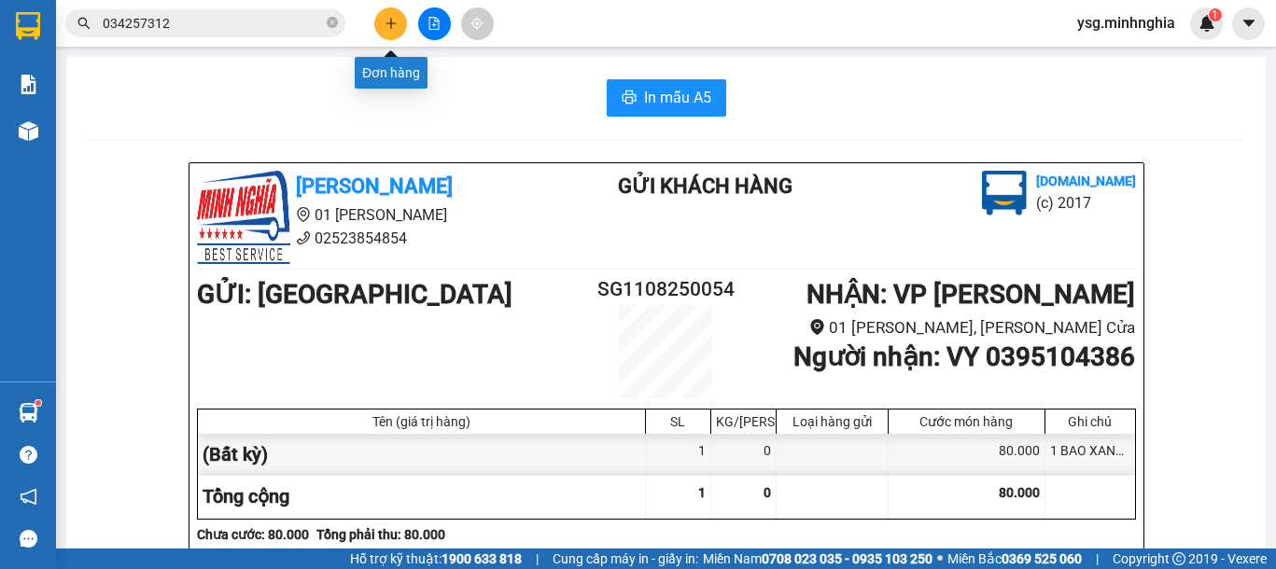
click at [405, 28] on button at bounding box center [390, 23] width 33 height 33
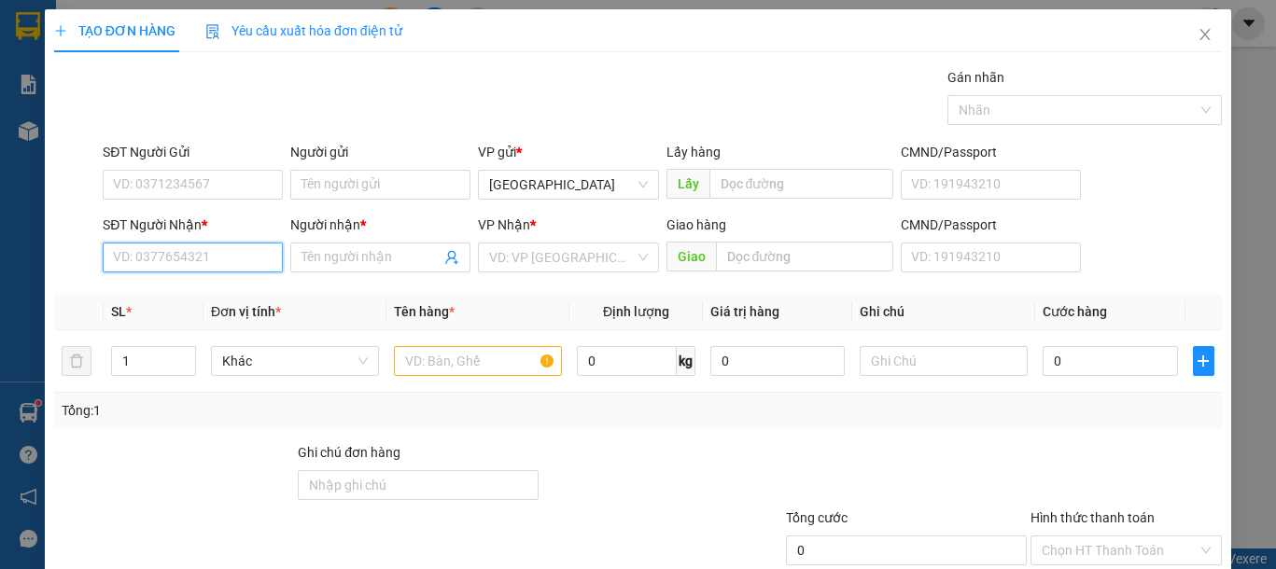
click at [263, 258] on input "SĐT Người Nhận *" at bounding box center [193, 258] width 180 height 30
click at [240, 289] on div "0911571466 - SƯƠNG" at bounding box center [190, 295] width 155 height 21
type input "0911571466"
type input "SƯƠNG"
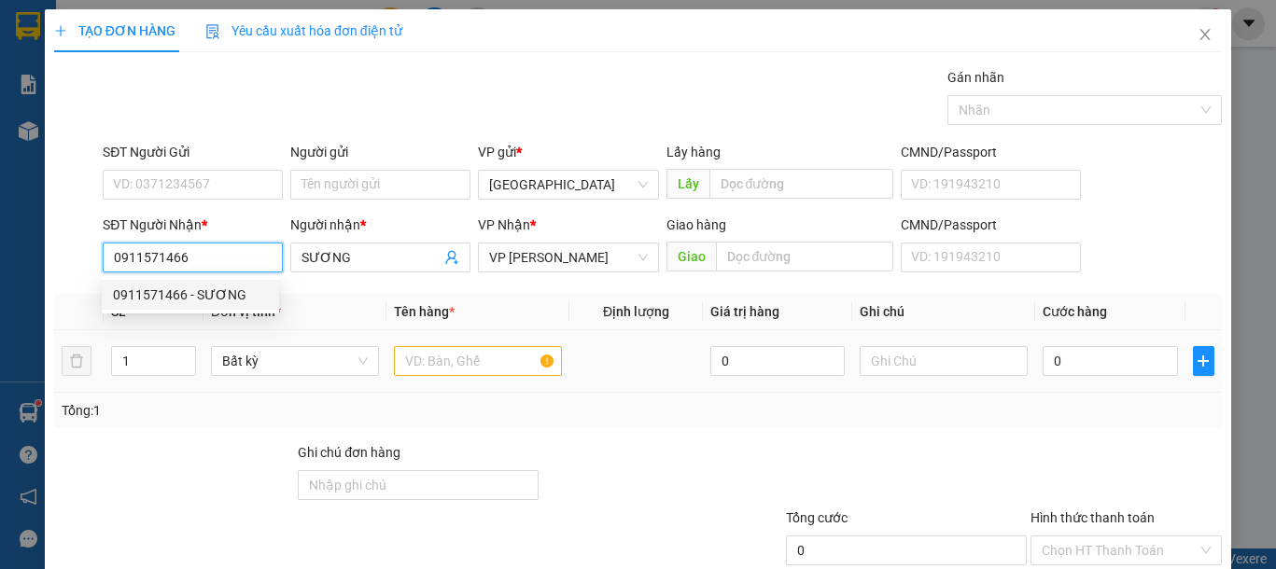
type input "0911571466"
click at [449, 371] on input "text" at bounding box center [478, 361] width 168 height 30
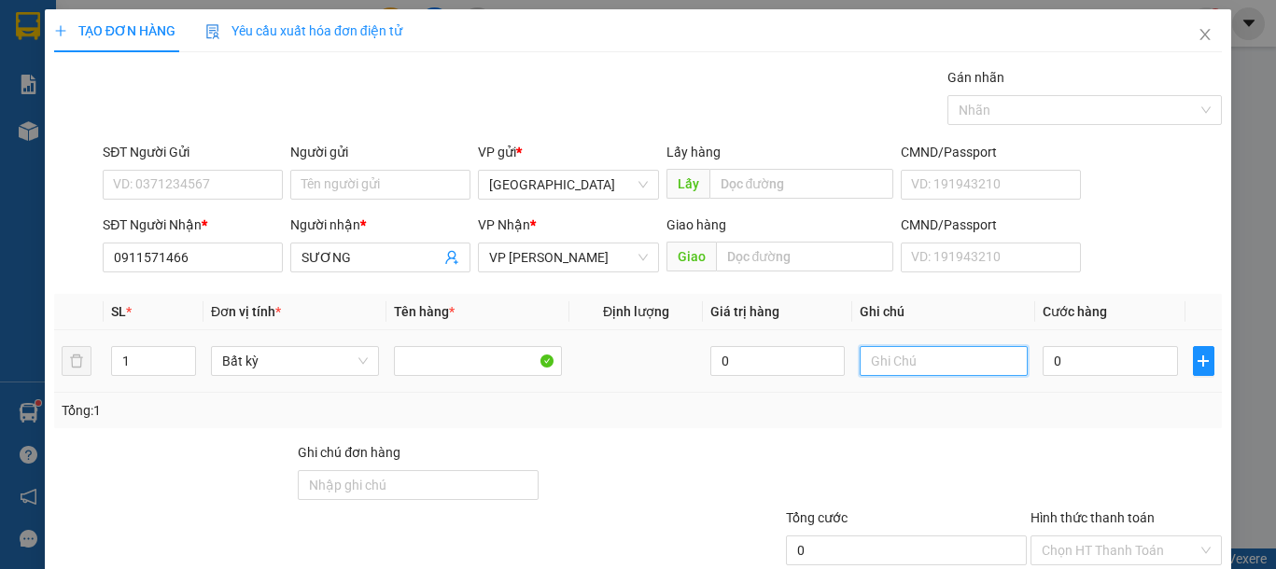
click at [880, 373] on input "text" at bounding box center [943, 361] width 168 height 30
type input "1 BỌC ĐEN VẢI"
click at [1054, 370] on input "0" at bounding box center [1109, 361] width 134 height 30
type input "5"
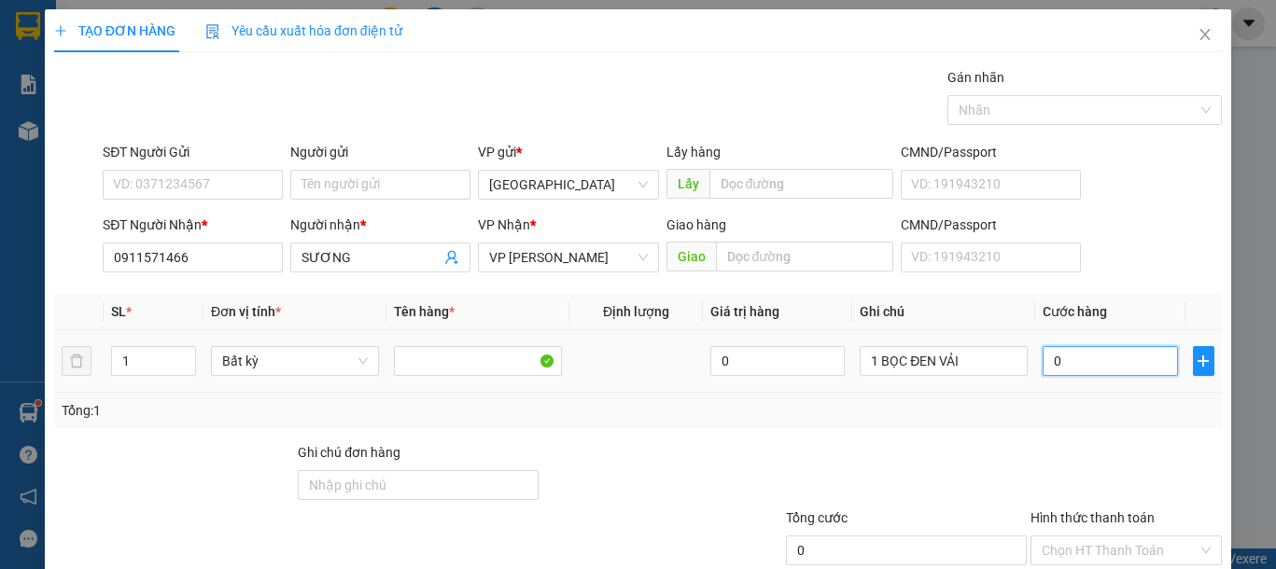
type input "5"
type input "50"
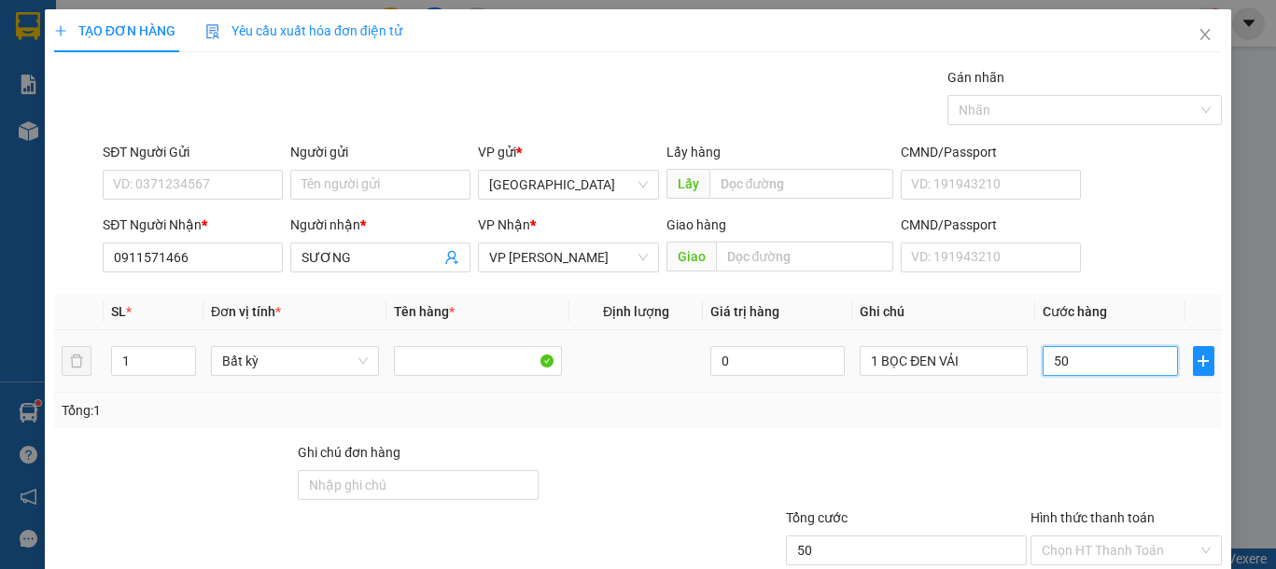
scroll to position [121, 0]
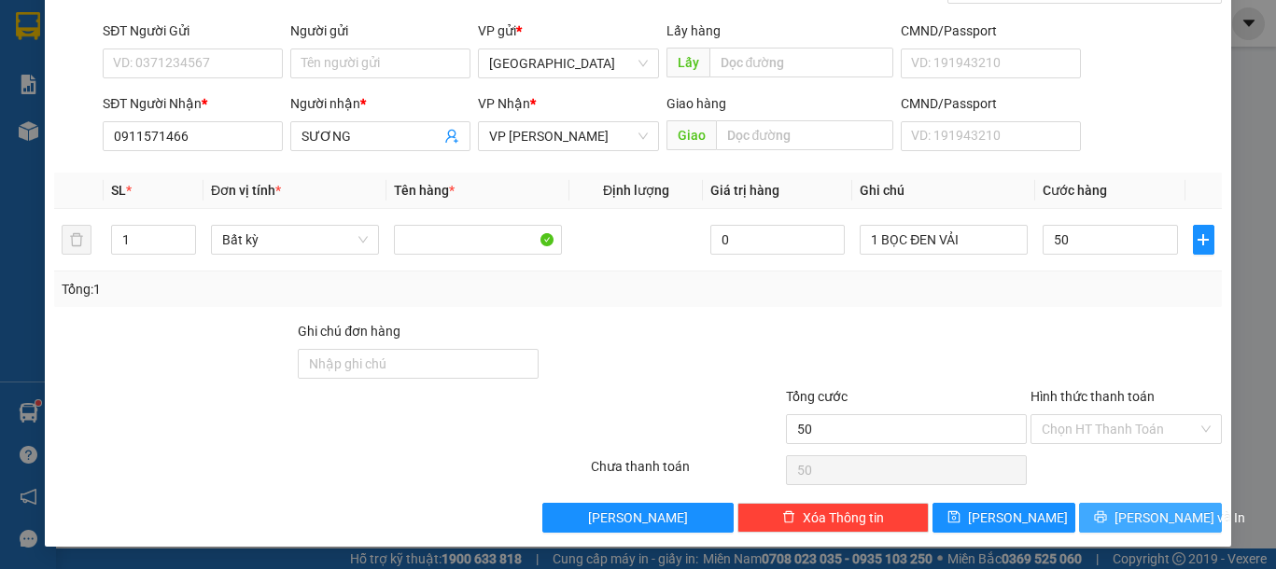
type input "50.000"
click at [1122, 504] on button "Lưu và In" at bounding box center [1150, 518] width 143 height 30
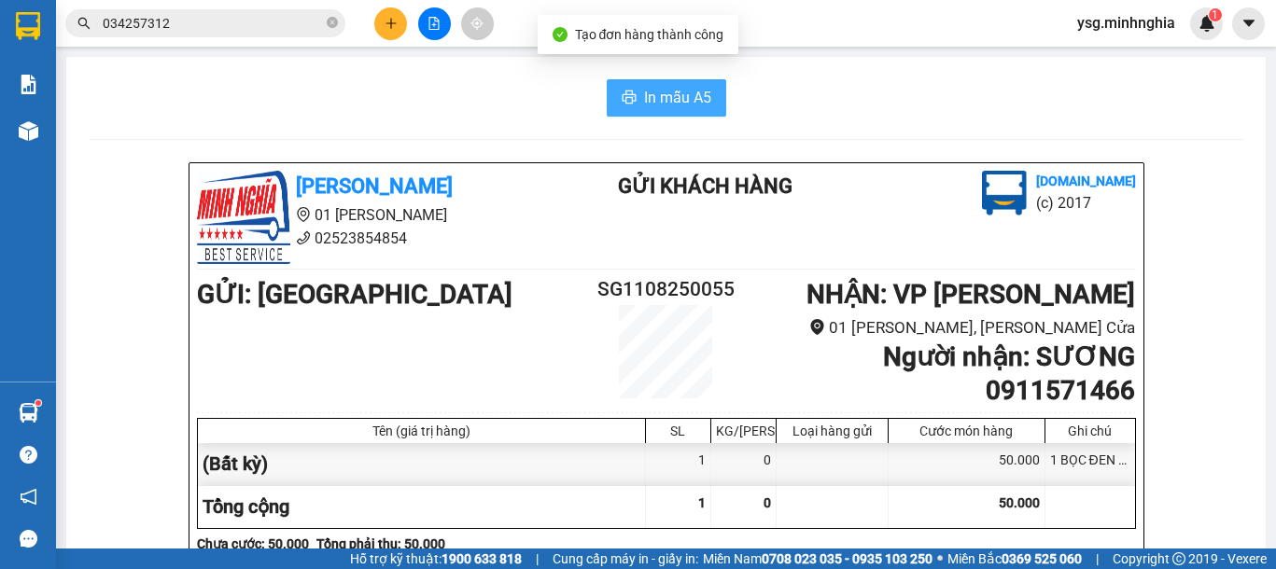
click at [645, 99] on span "In mẫu A5" at bounding box center [677, 97] width 67 height 23
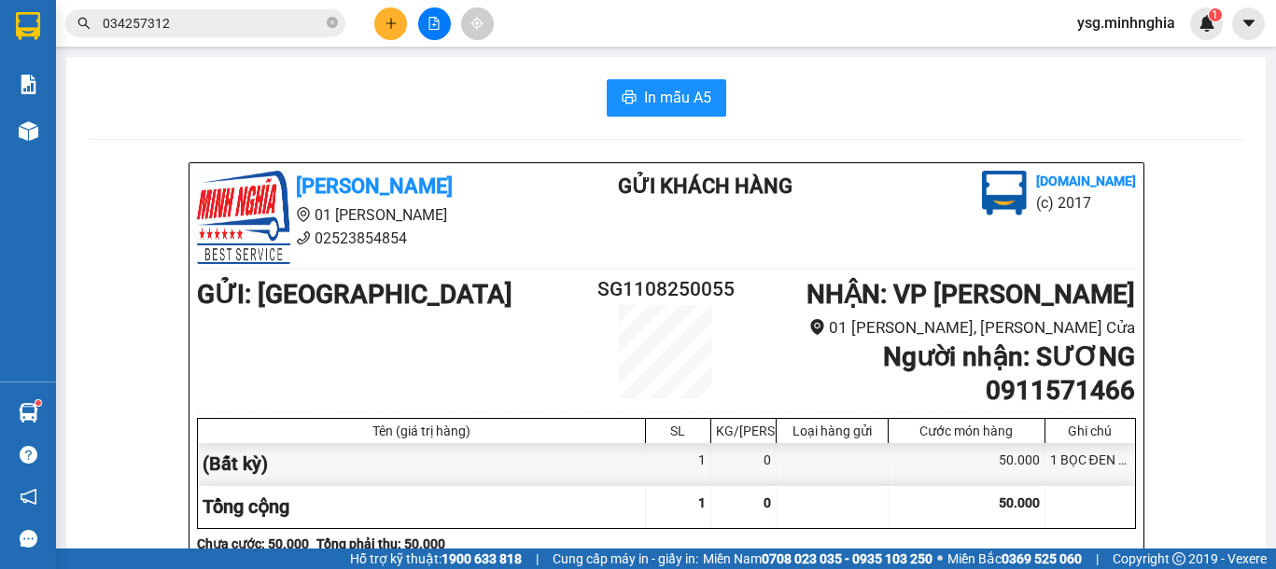
click at [382, 22] on button at bounding box center [390, 23] width 33 height 33
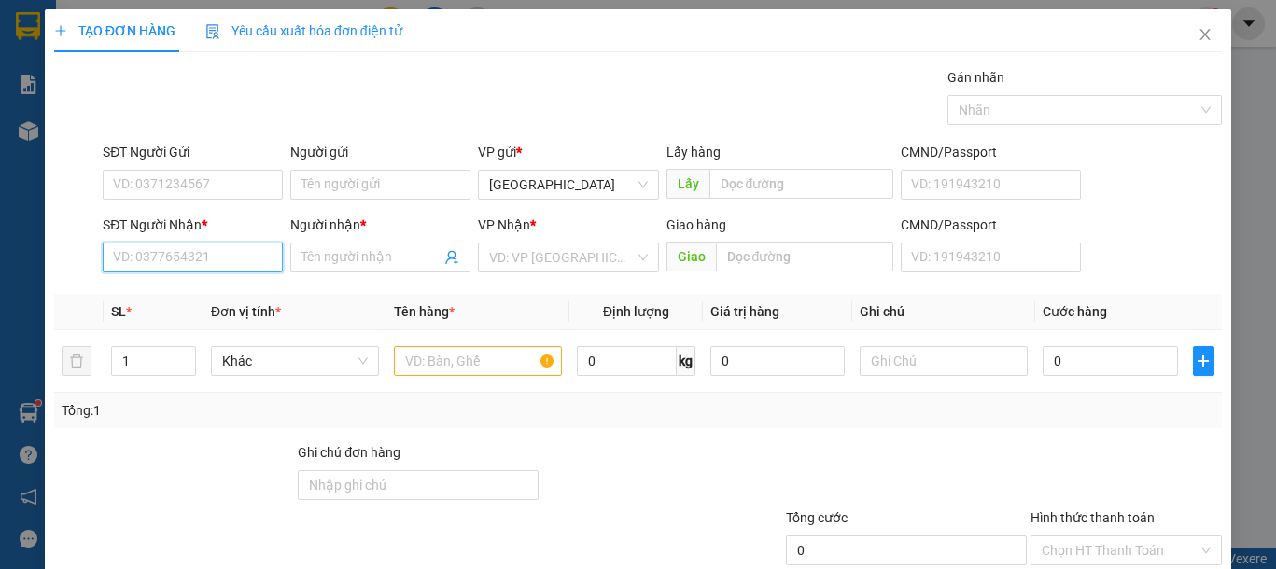
click at [230, 255] on input "SĐT Người Nhận *" at bounding box center [193, 258] width 180 height 30
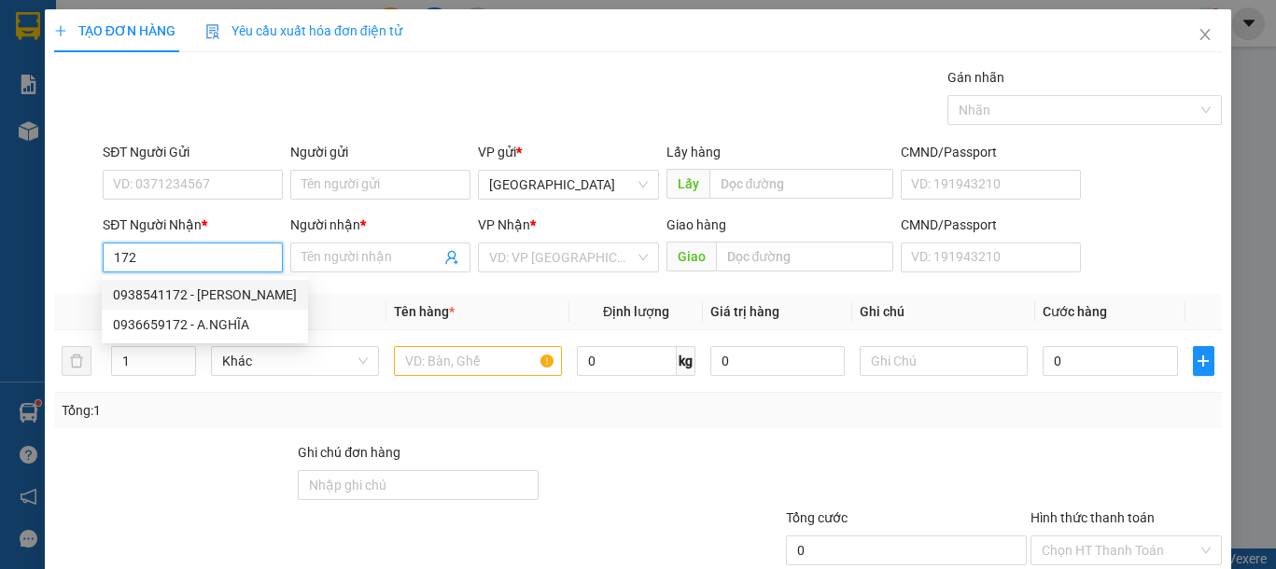
click at [226, 297] on div "0938541172 - TRINH" at bounding box center [205, 295] width 184 height 21
type input "0938541172"
type input "TRINH"
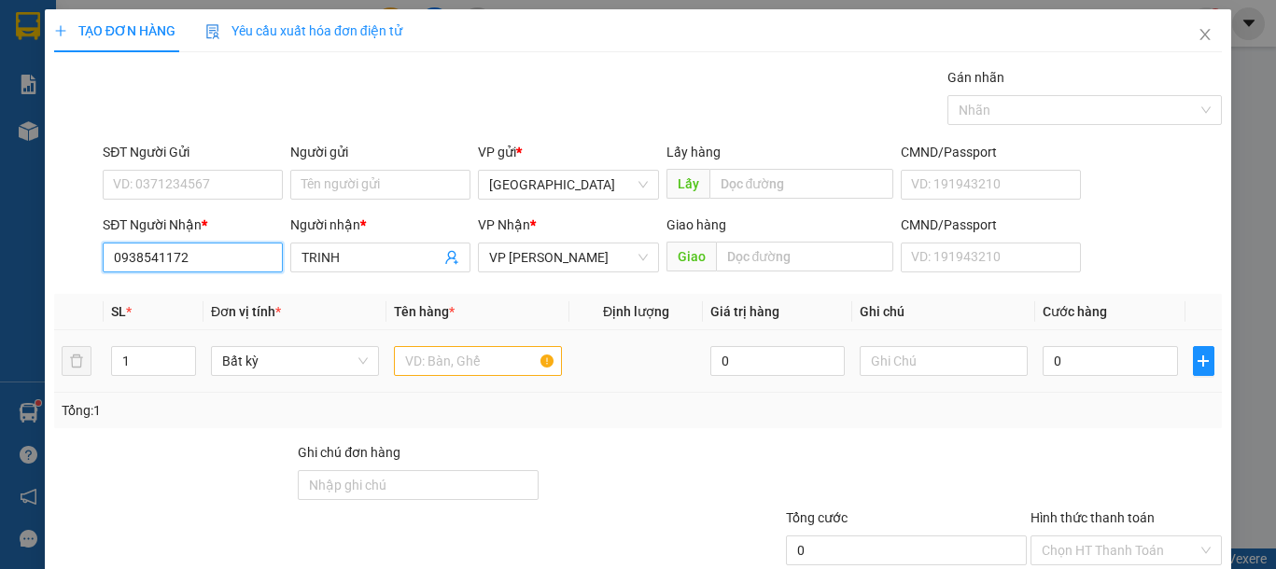
type input "0938541172"
click at [452, 363] on input "text" at bounding box center [478, 361] width 168 height 30
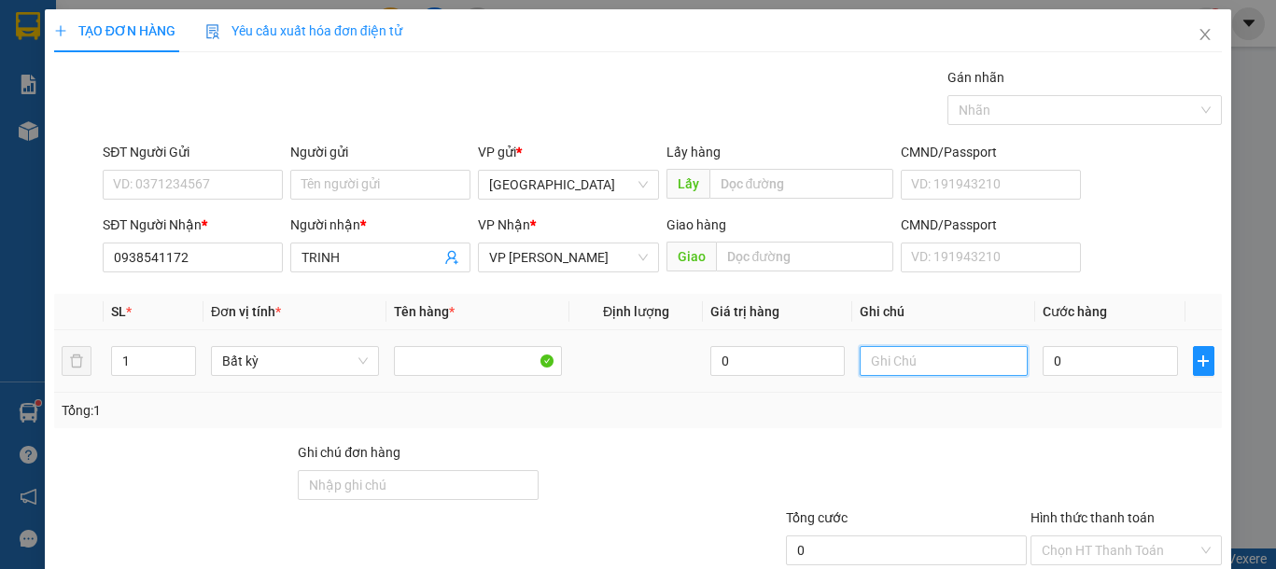
click at [901, 373] on input "text" at bounding box center [943, 361] width 168 height 30
type input "1 BỌC ĐEN VẢI"
click at [1049, 371] on input "0" at bounding box center [1109, 361] width 134 height 30
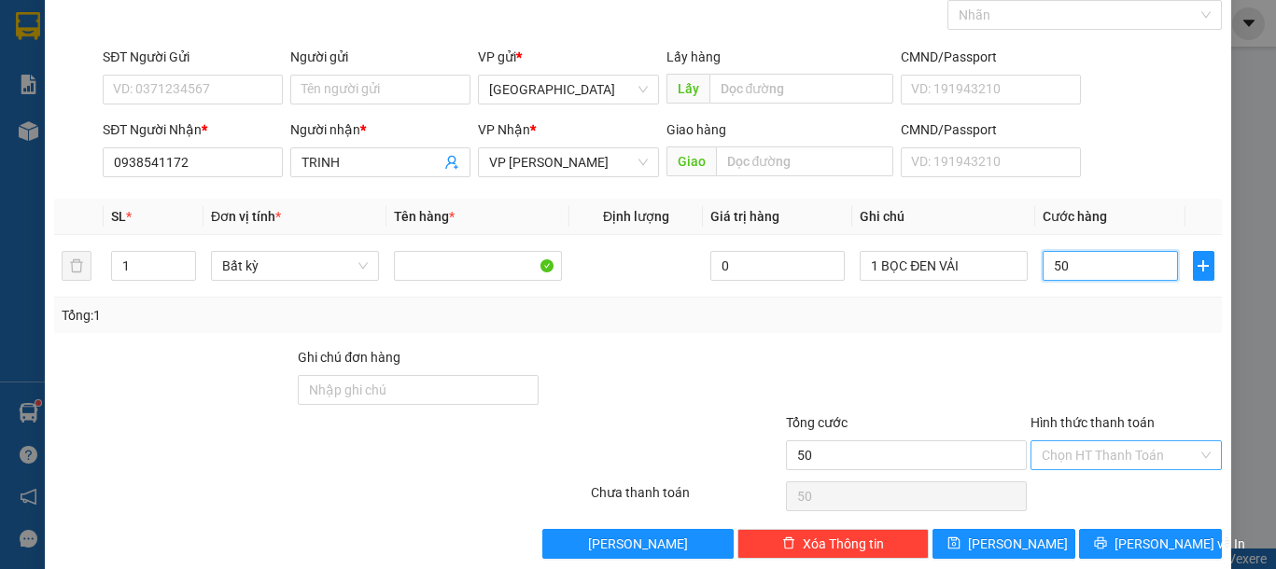
scroll to position [121, 0]
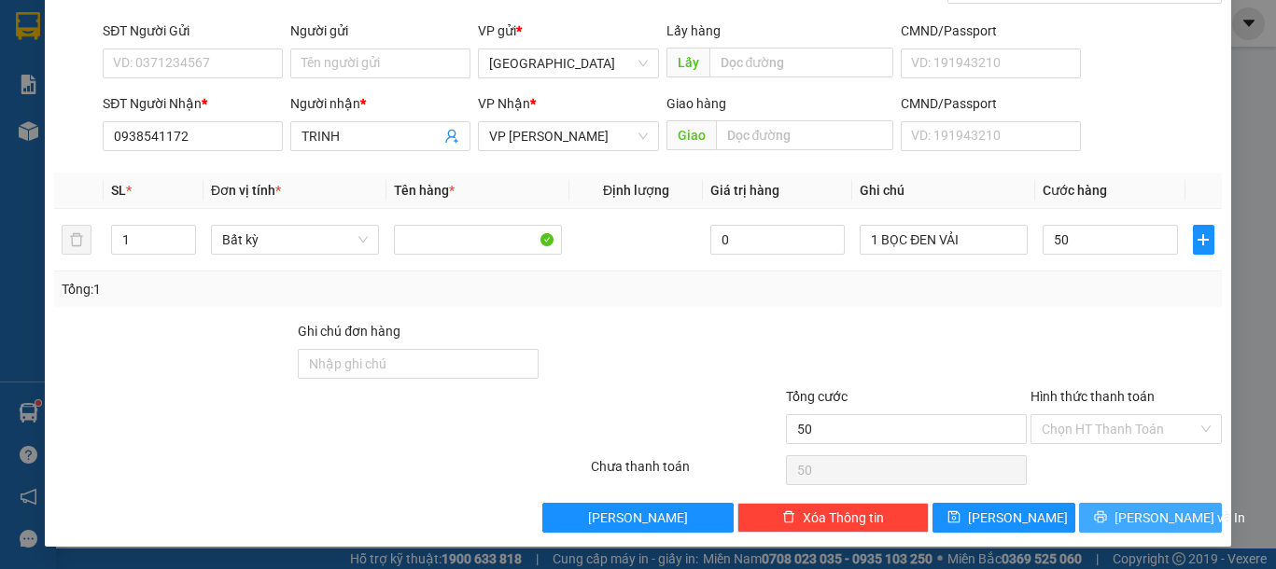
click at [1125, 515] on span "Lưu và In" at bounding box center [1179, 518] width 131 height 21
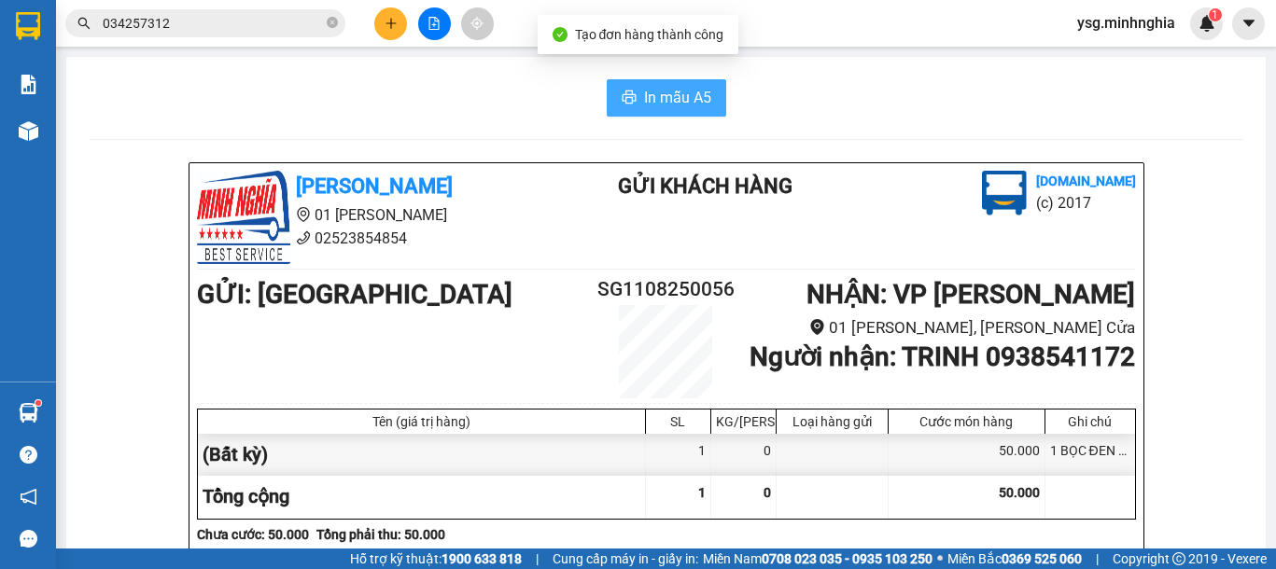
click at [661, 88] on span "In mẫu A5" at bounding box center [677, 97] width 67 height 23
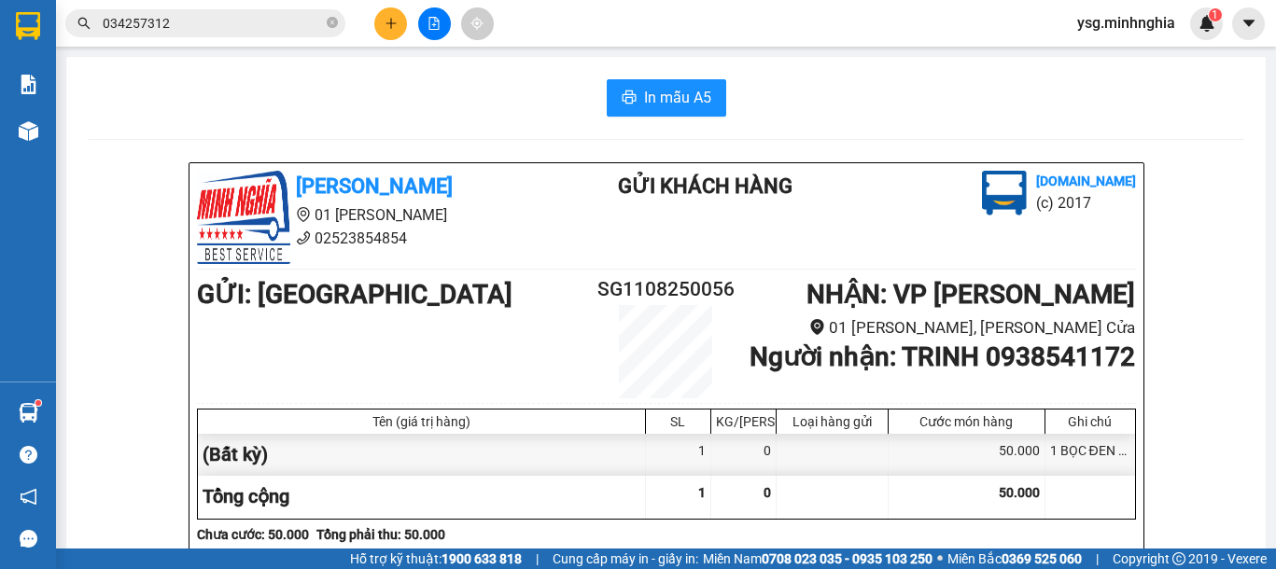
click at [397, 29] on icon "plus" at bounding box center [390, 23] width 13 height 13
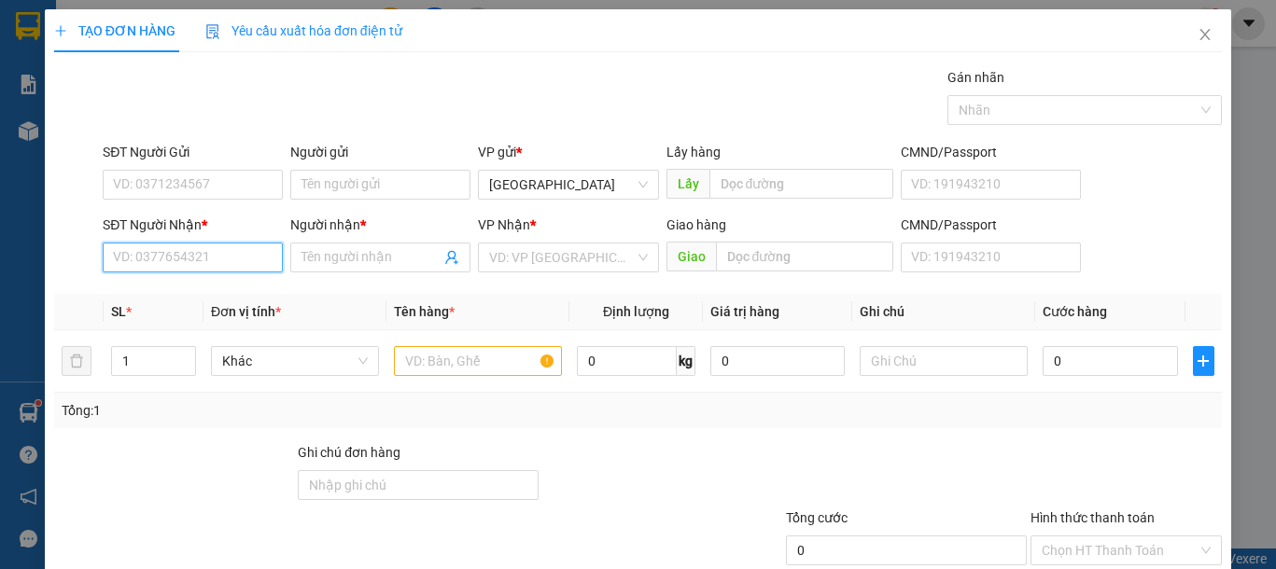
click at [183, 261] on input "SĐT Người Nhận *" at bounding box center [193, 258] width 180 height 30
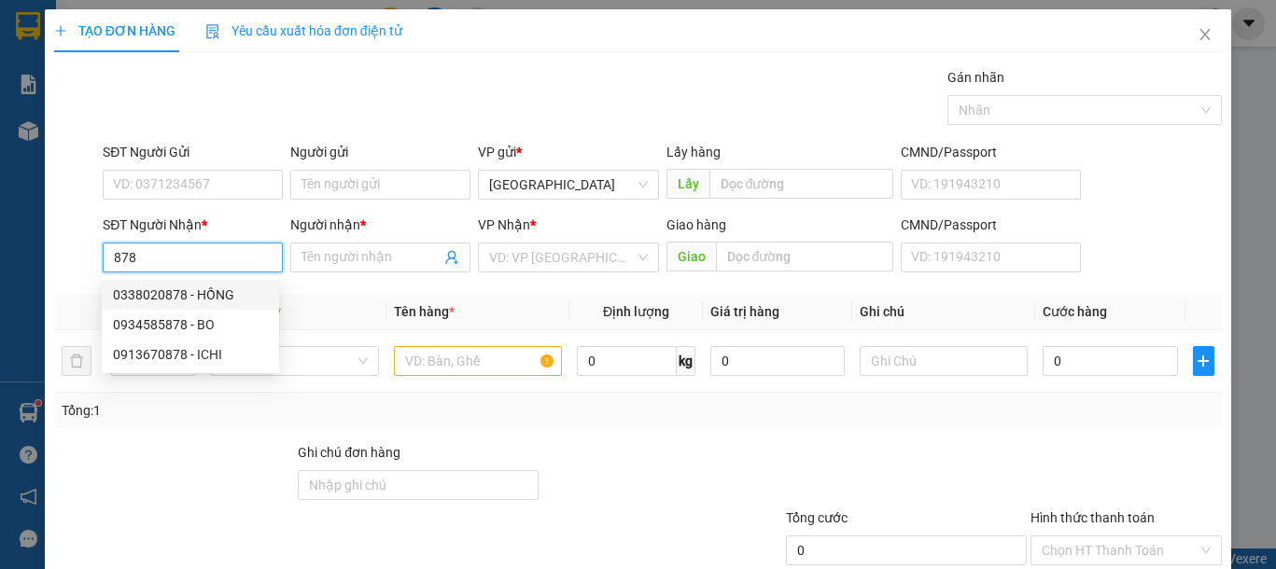
click at [222, 295] on div "0338020878 - HỒNG" at bounding box center [190, 295] width 155 height 21
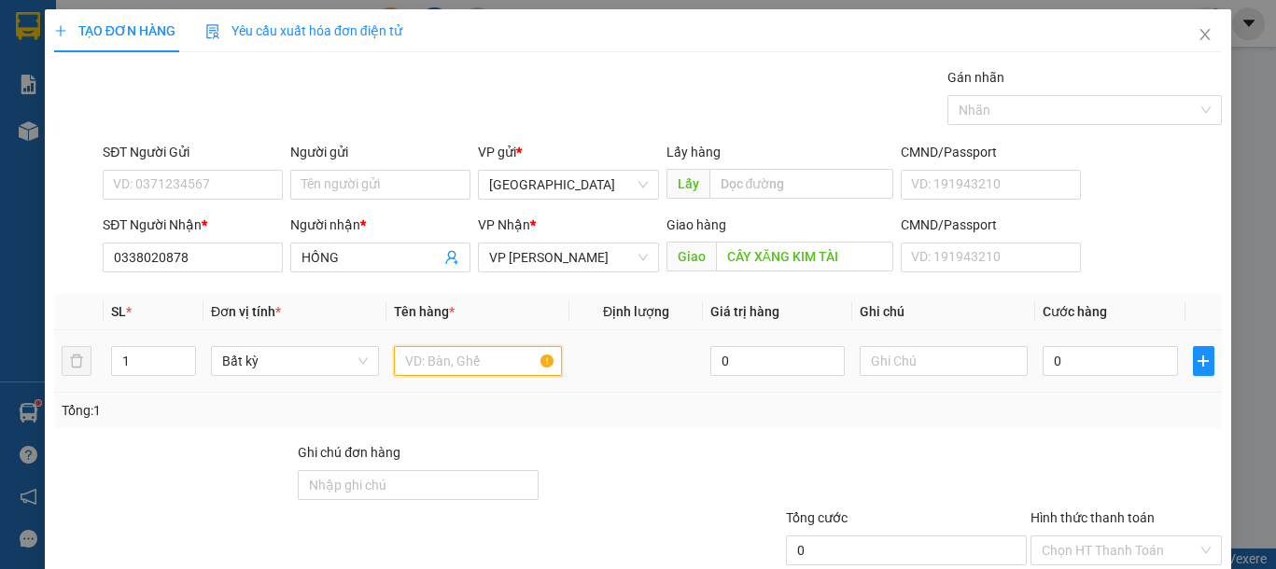
click at [451, 367] on input "text" at bounding box center [478, 361] width 168 height 30
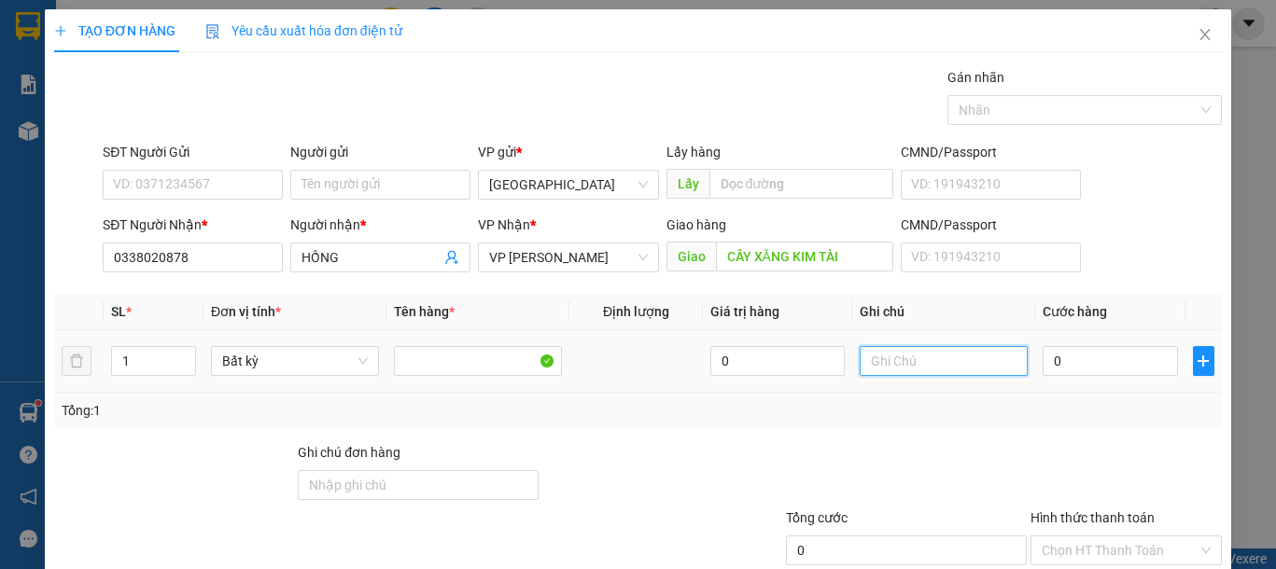
click at [968, 362] on input "text" at bounding box center [943, 361] width 168 height 30
click at [1081, 356] on input "0" at bounding box center [1109, 361] width 134 height 30
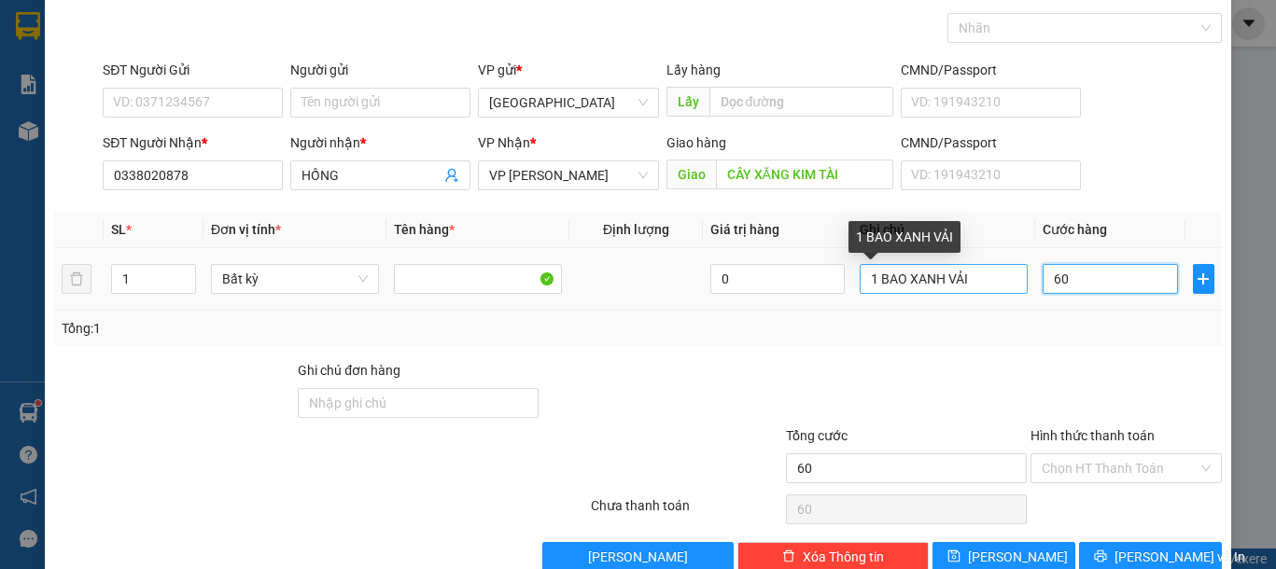
scroll to position [121, 0]
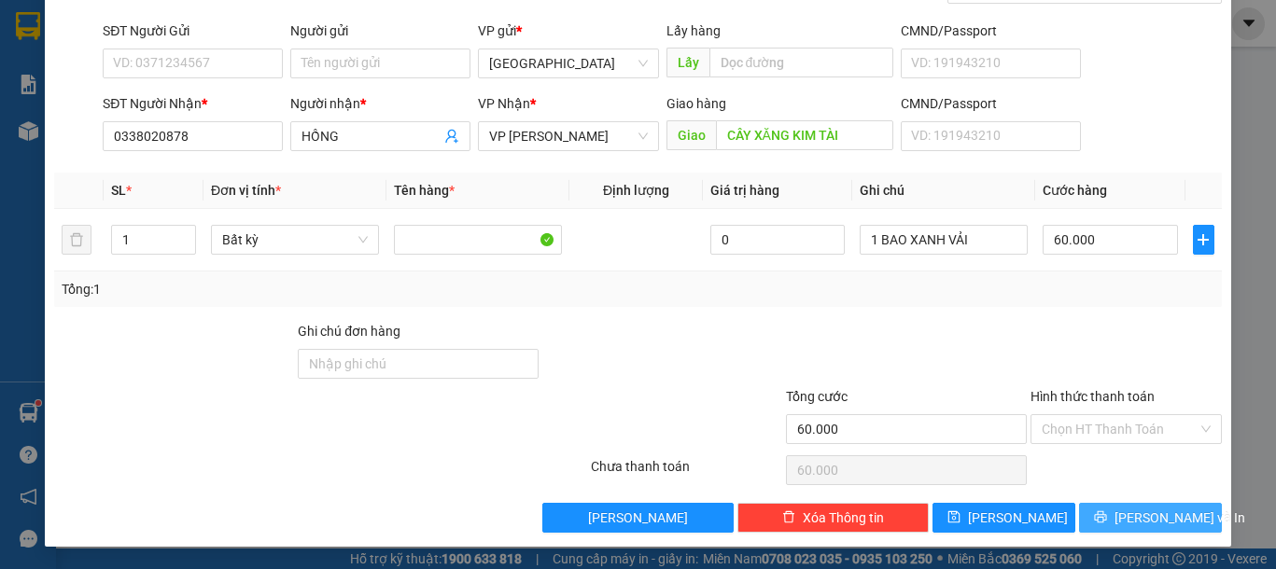
click at [1175, 525] on button "Lưu và In" at bounding box center [1150, 518] width 143 height 30
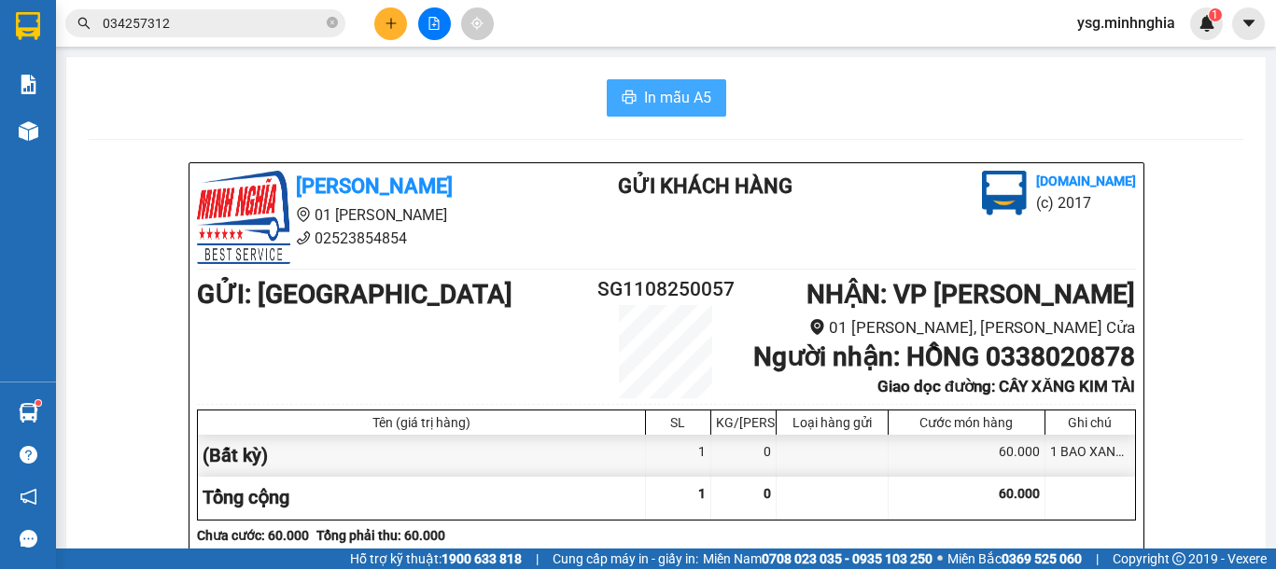
click at [677, 101] on span "In mẫu A5" at bounding box center [677, 97] width 67 height 23
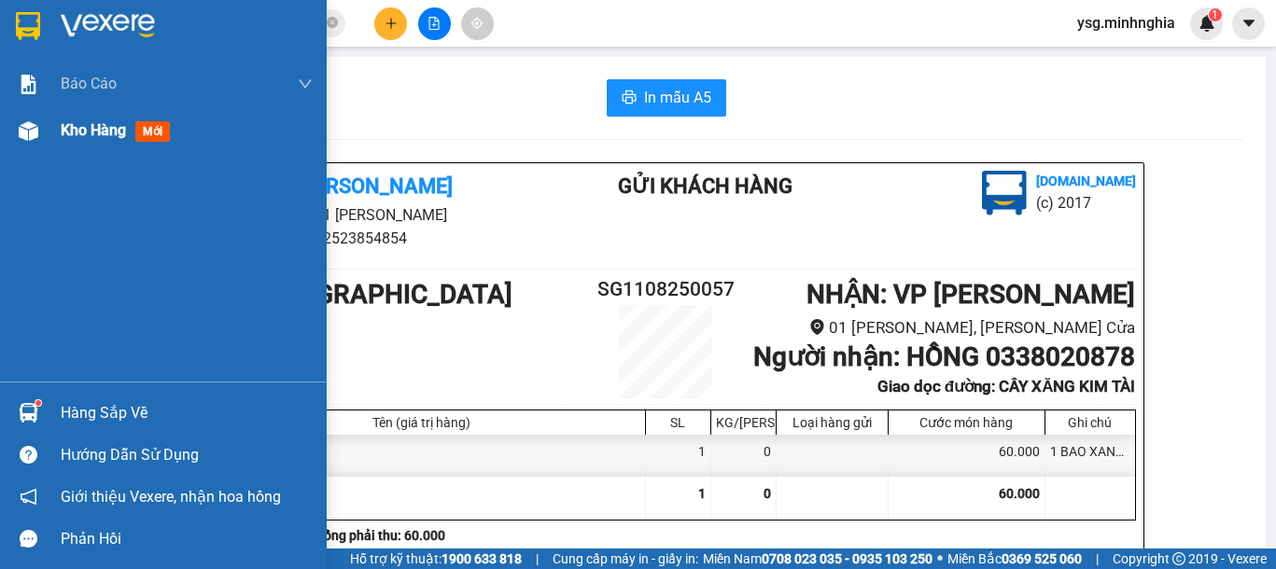
click at [40, 133] on div at bounding box center [28, 131] width 33 height 33
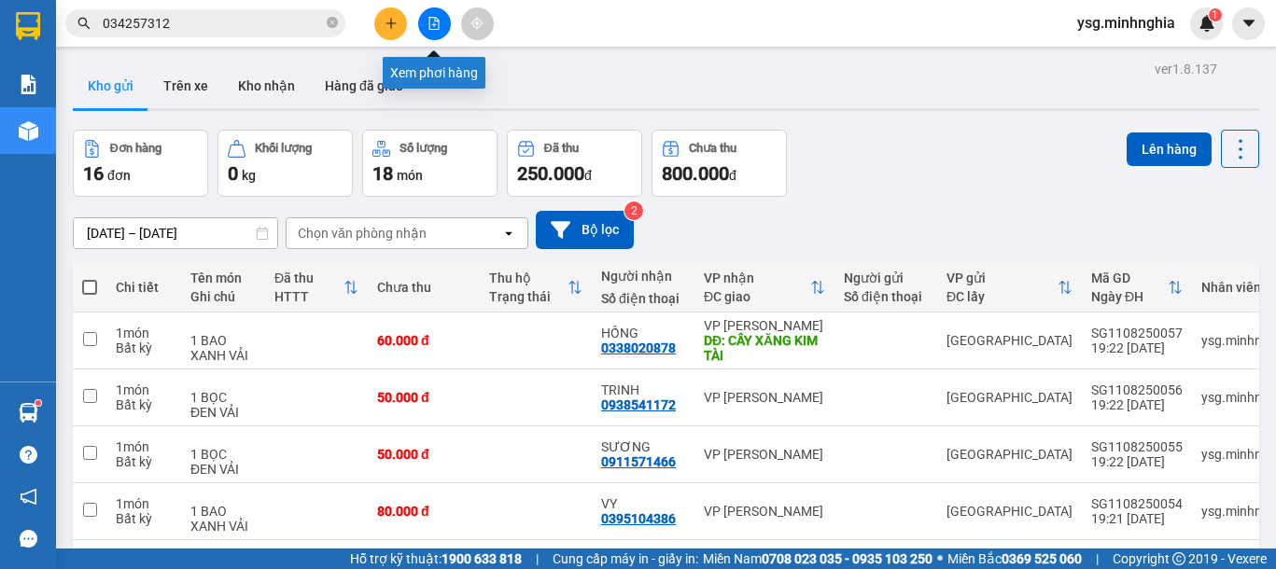
click at [429, 26] on icon "file-add" at bounding box center [434, 23] width 10 height 13
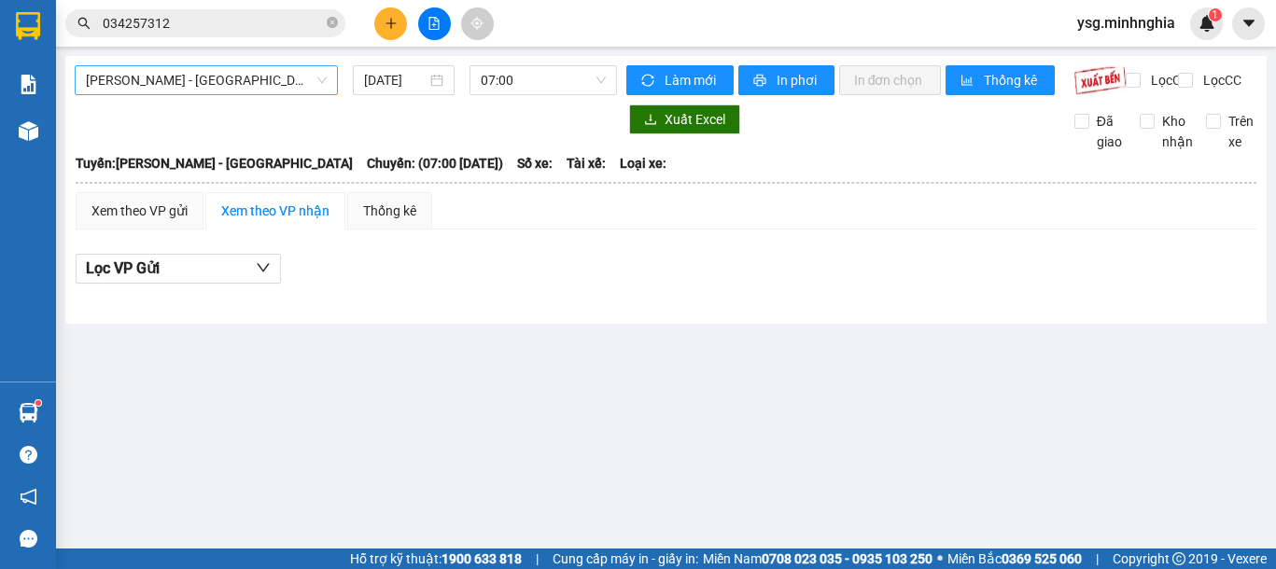
click at [261, 84] on span "Phan Rí - Sài Gòn" at bounding box center [206, 80] width 241 height 28
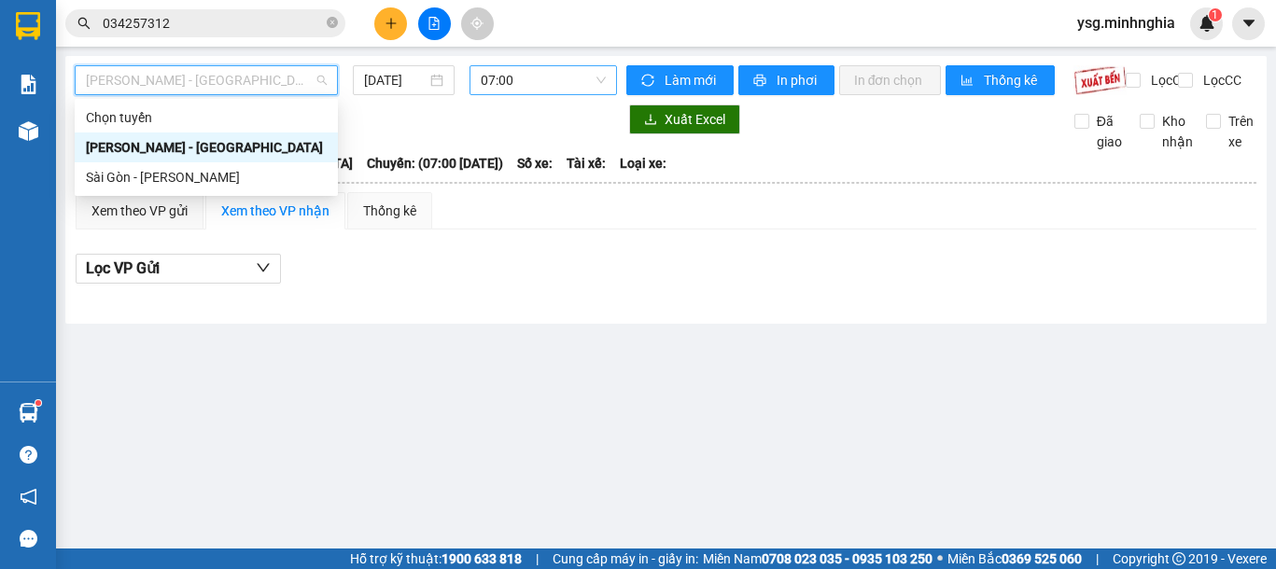
click at [517, 86] on span "07:00" at bounding box center [543, 80] width 125 height 28
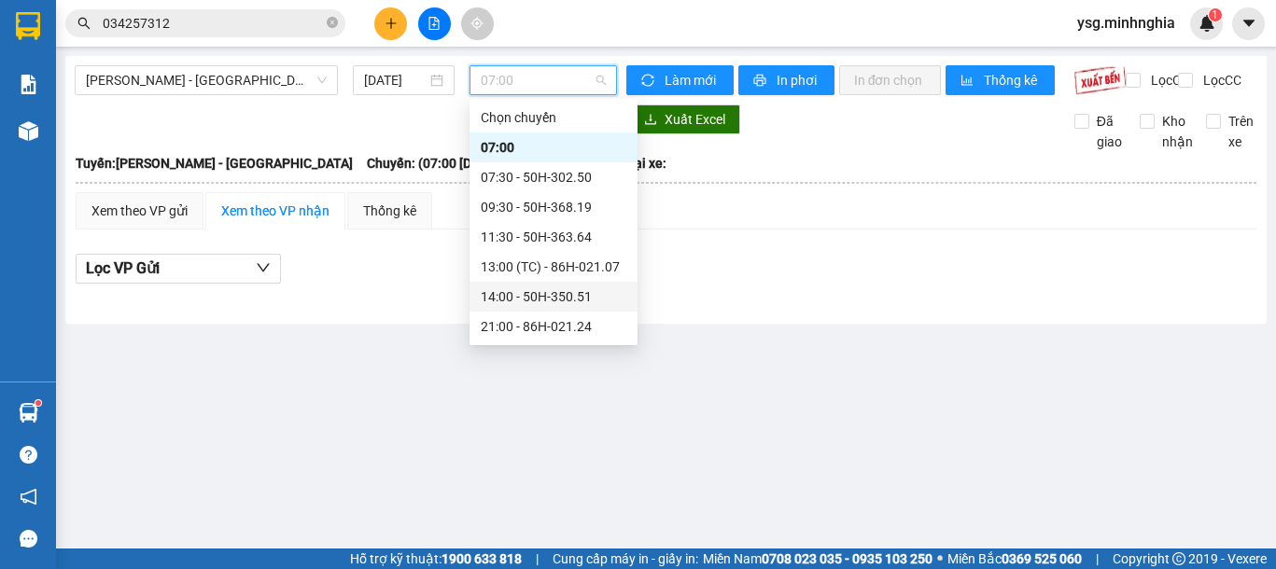
click at [545, 293] on div "14:00 - 50H-350.51" at bounding box center [554, 296] width 146 height 21
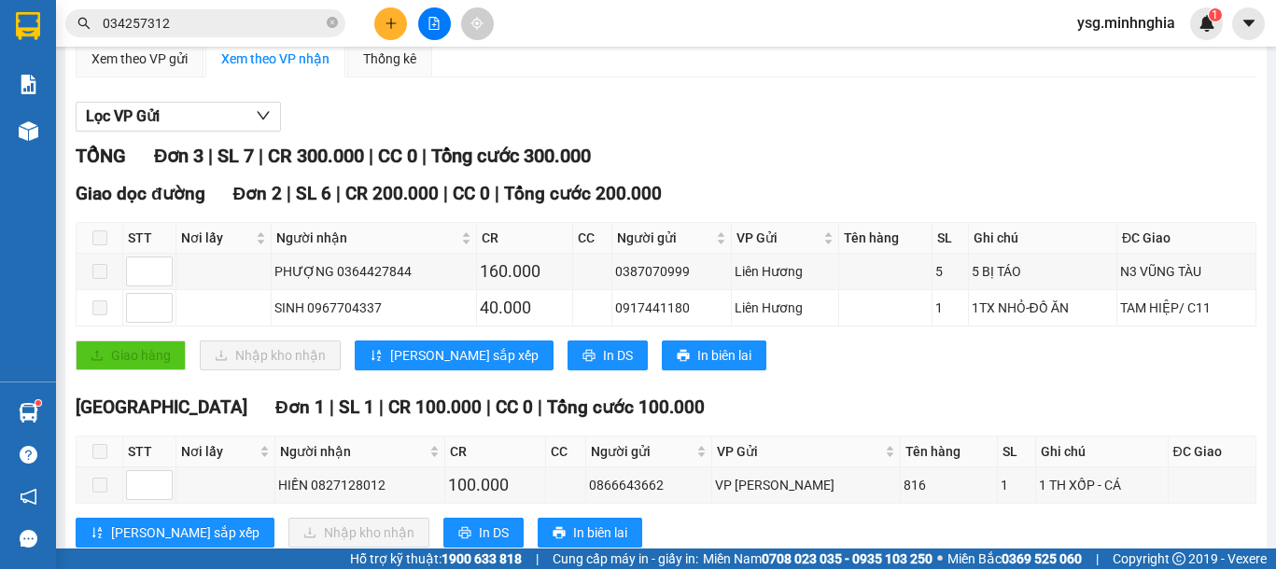
scroll to position [219, 0]
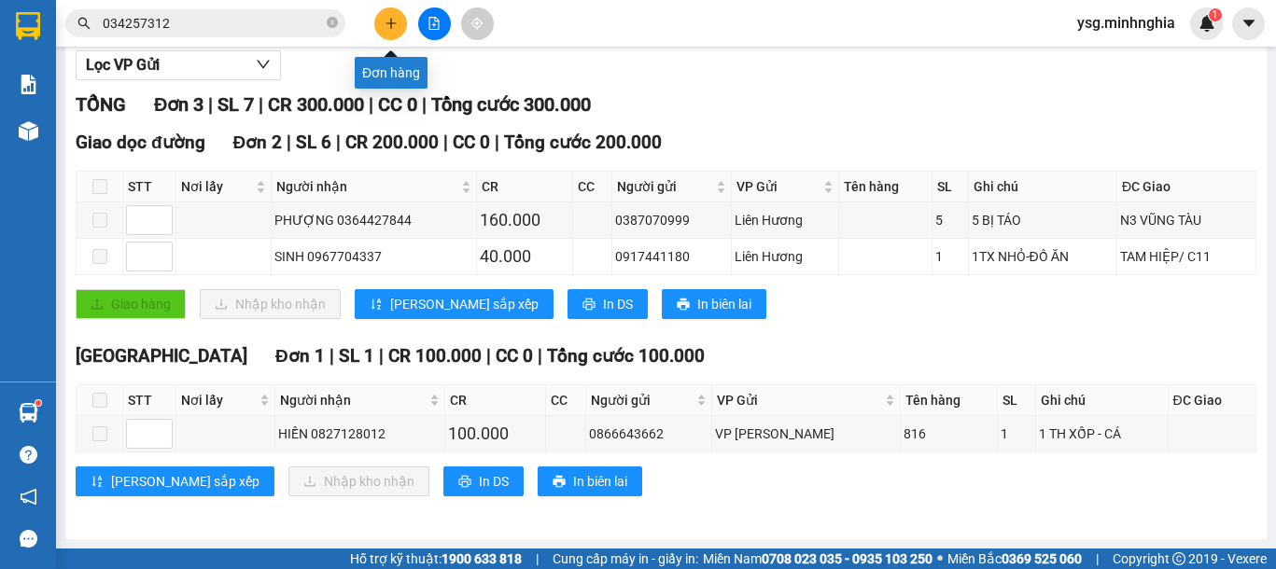
click at [384, 22] on icon "plus" at bounding box center [390, 23] width 13 height 13
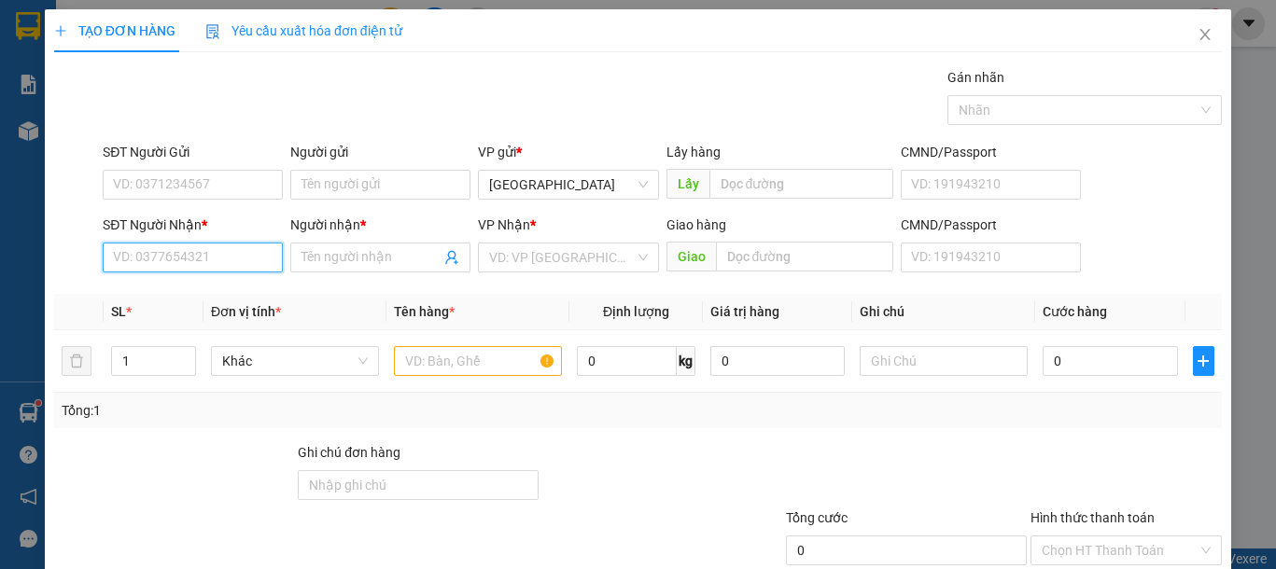
click at [190, 258] on input "SĐT Người Nhận *" at bounding box center [193, 258] width 180 height 30
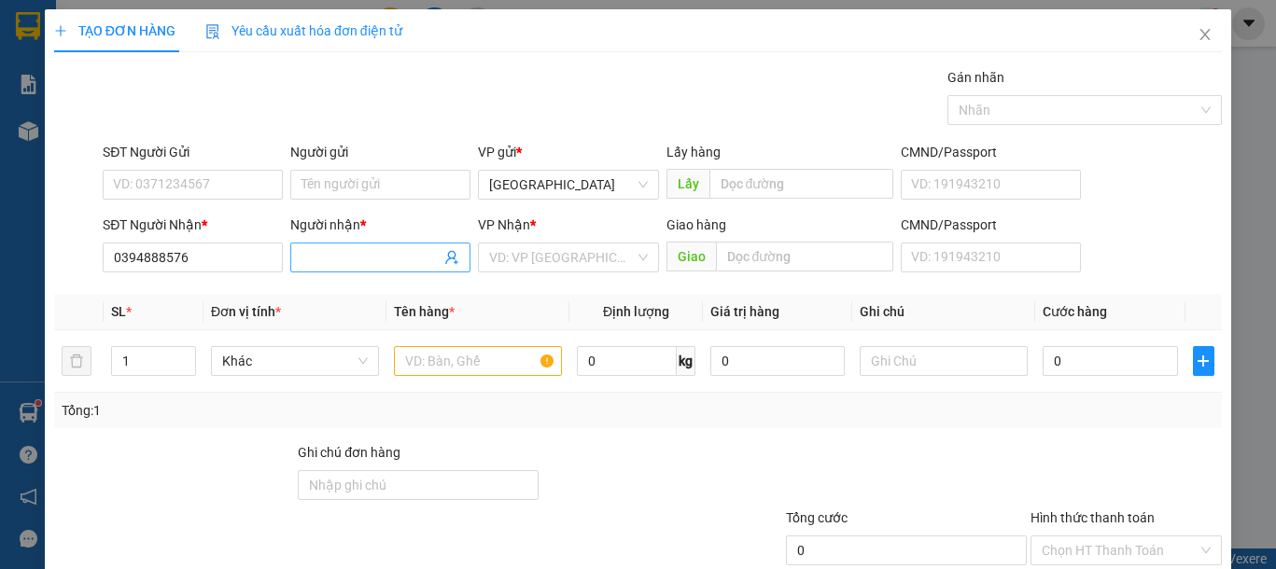
click at [361, 261] on input "Người nhận *" at bounding box center [370, 257] width 139 height 21
click at [558, 249] on input "search" at bounding box center [561, 258] width 145 height 28
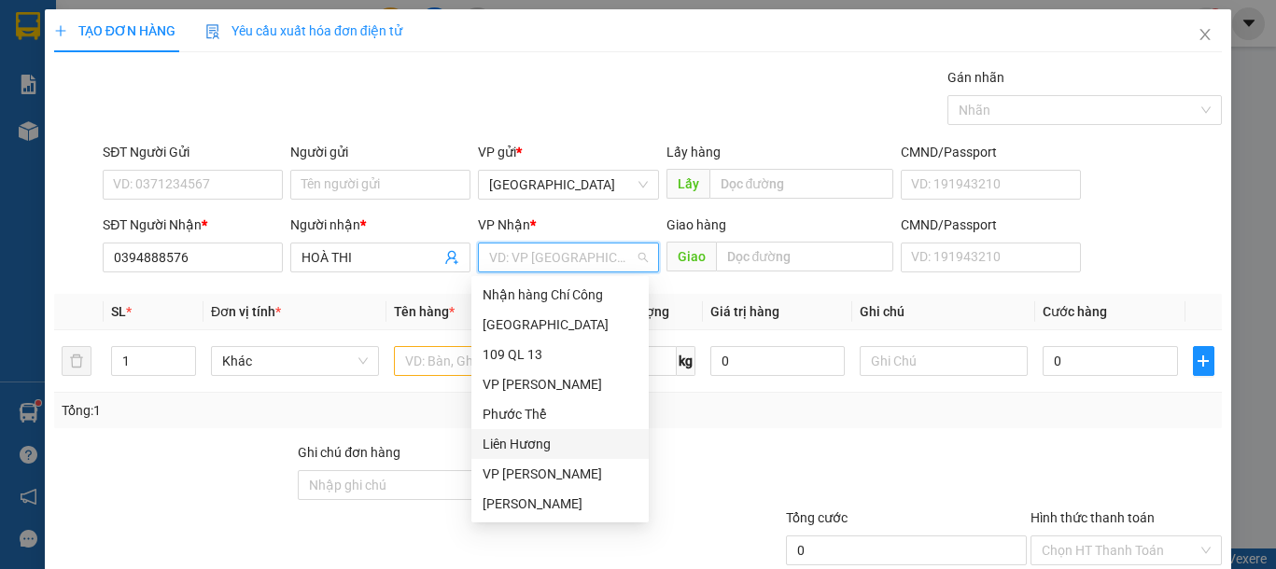
click at [555, 439] on div "Liên Hương" at bounding box center [559, 444] width 155 height 21
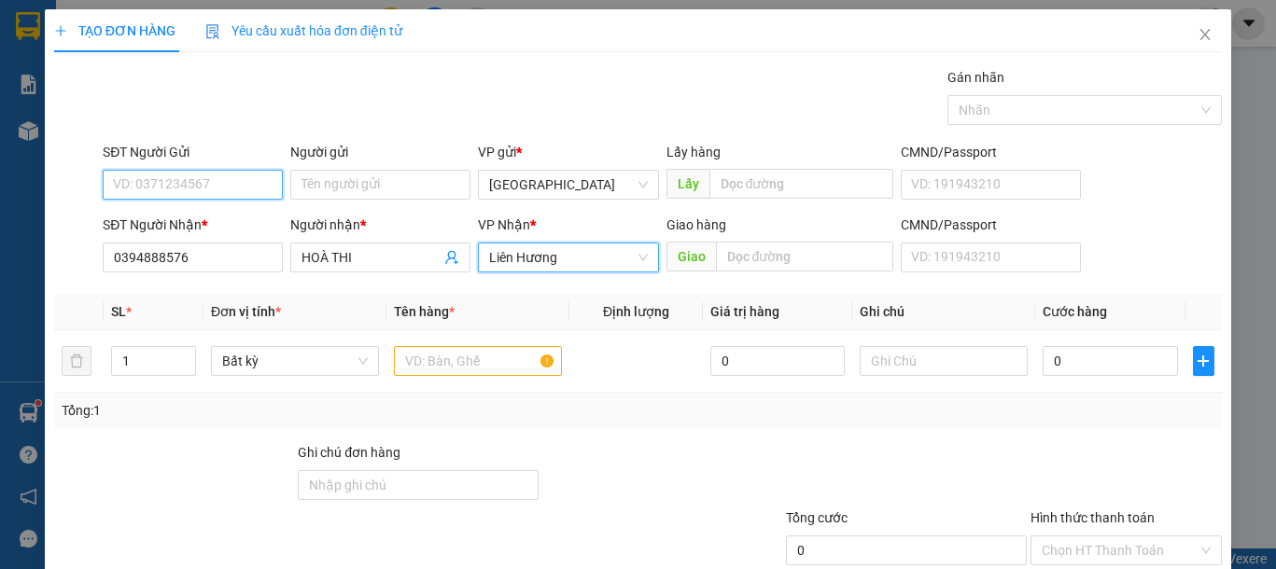
click at [200, 173] on input "SĐT Người Gửi" at bounding box center [193, 185] width 180 height 30
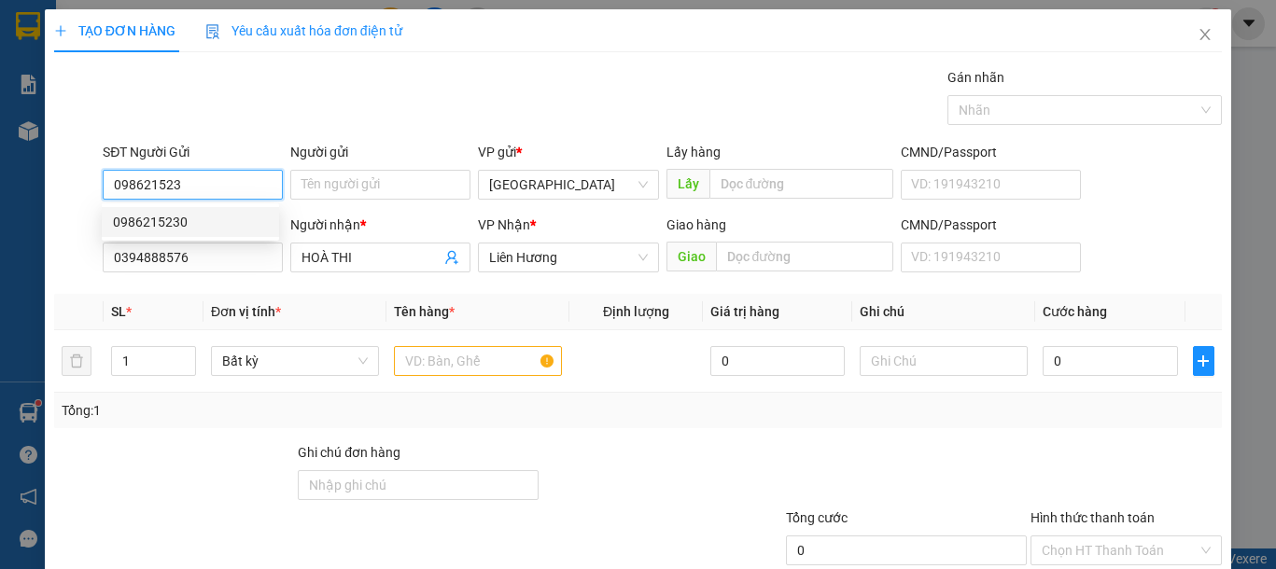
click at [225, 223] on div "0986215230" at bounding box center [190, 222] width 155 height 21
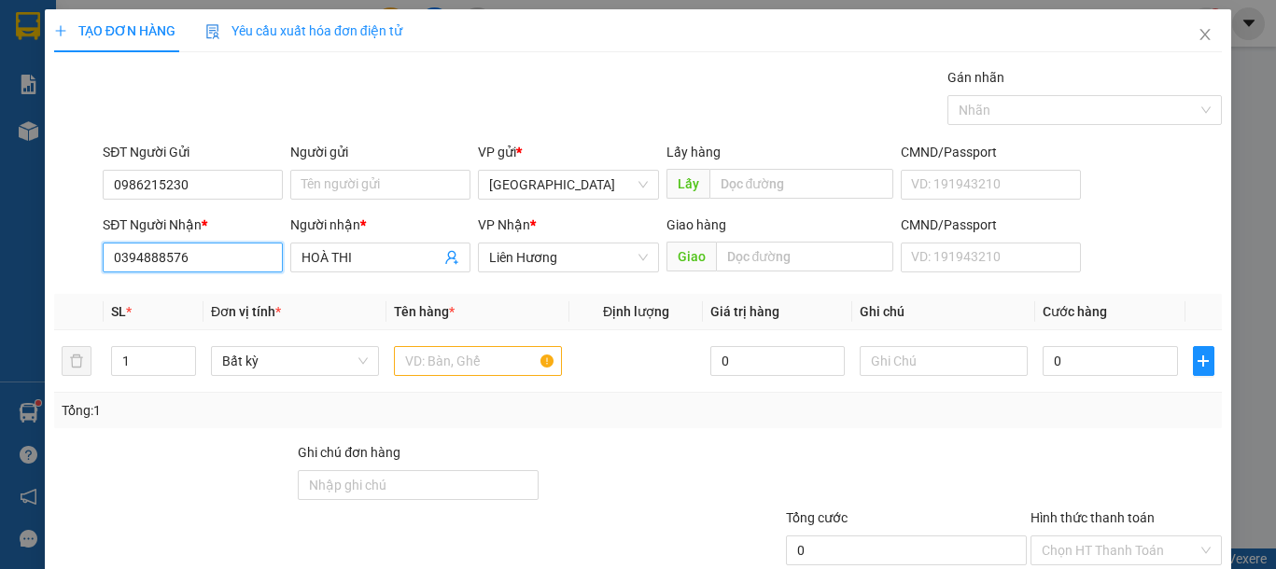
drag, startPoint x: 234, startPoint y: 261, endPoint x: 0, endPoint y: 262, distance: 234.2
click at [0, 262] on div "TẠO ĐƠN HÀNG Yêu cầu xuất hóa đơn điện tử Transit Pickup Surcharge Ids Transit …" at bounding box center [638, 284] width 1276 height 569
click at [492, 360] on input "text" at bounding box center [478, 361] width 168 height 30
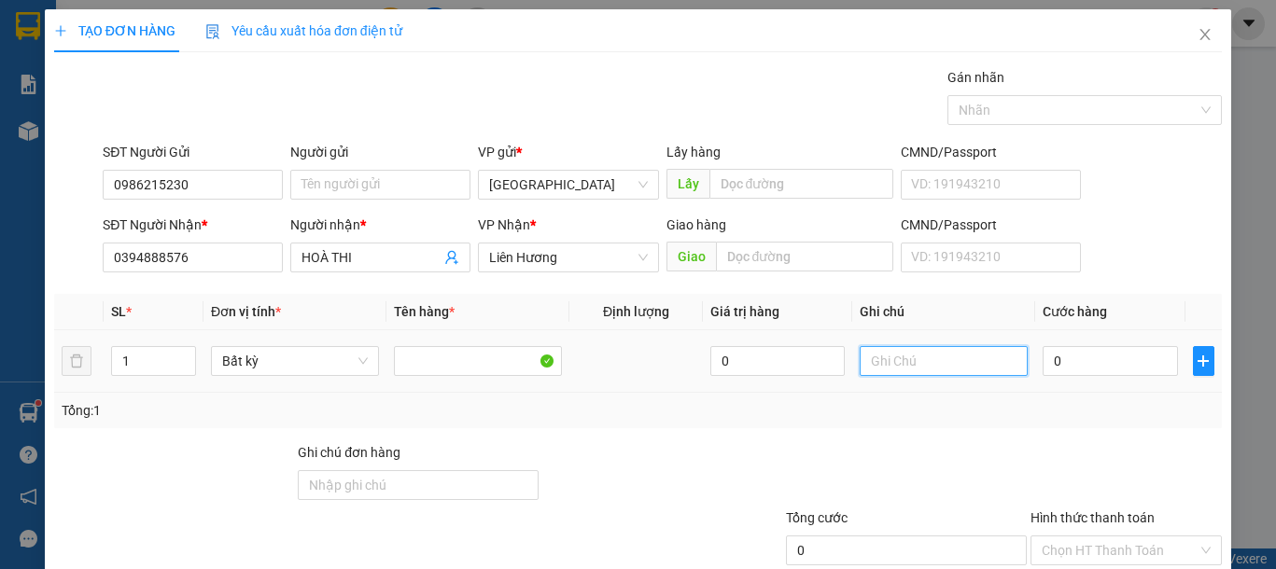
click at [911, 360] on input "text" at bounding box center [943, 361] width 168 height 30
click at [1089, 362] on input "0" at bounding box center [1109, 361] width 134 height 30
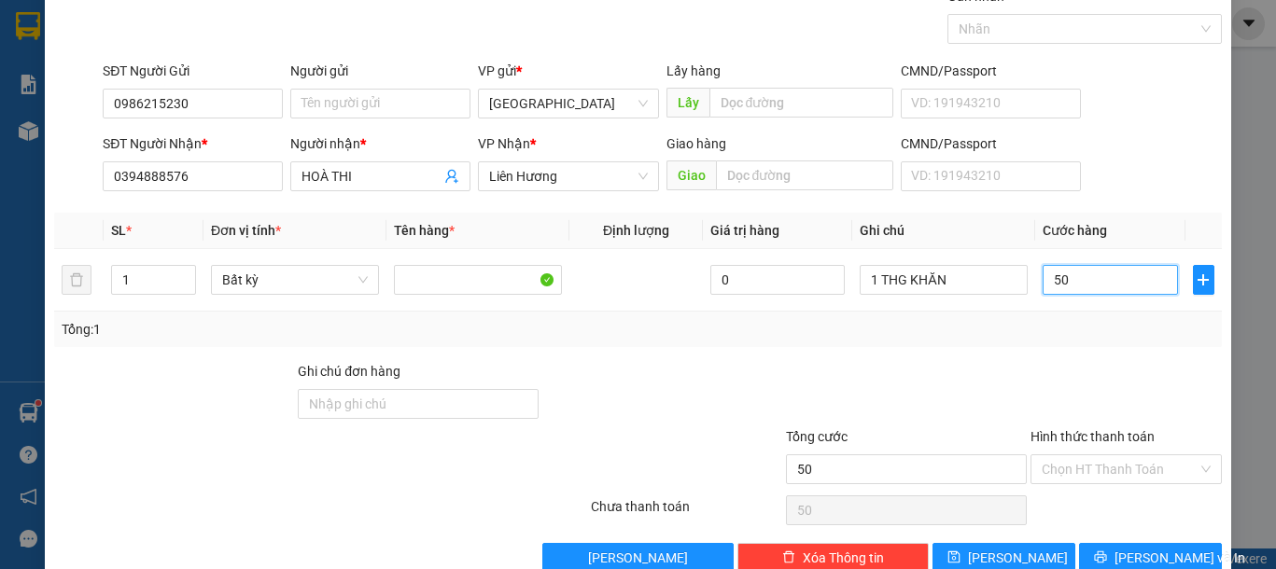
scroll to position [121, 0]
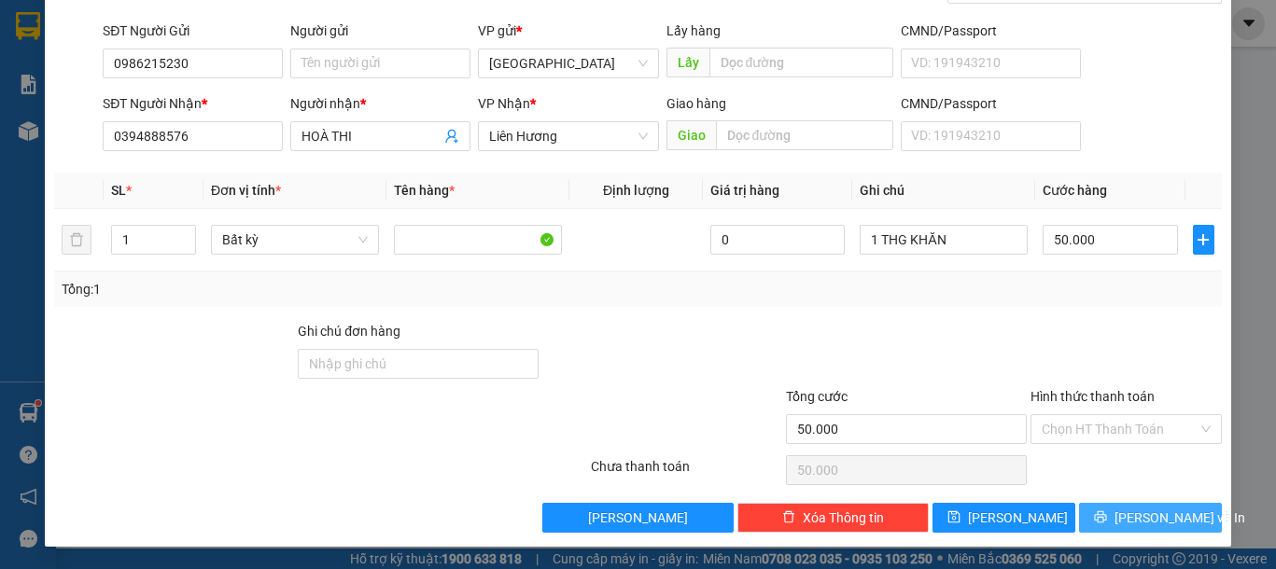
click at [1144, 506] on button "Lưu và In" at bounding box center [1150, 518] width 143 height 30
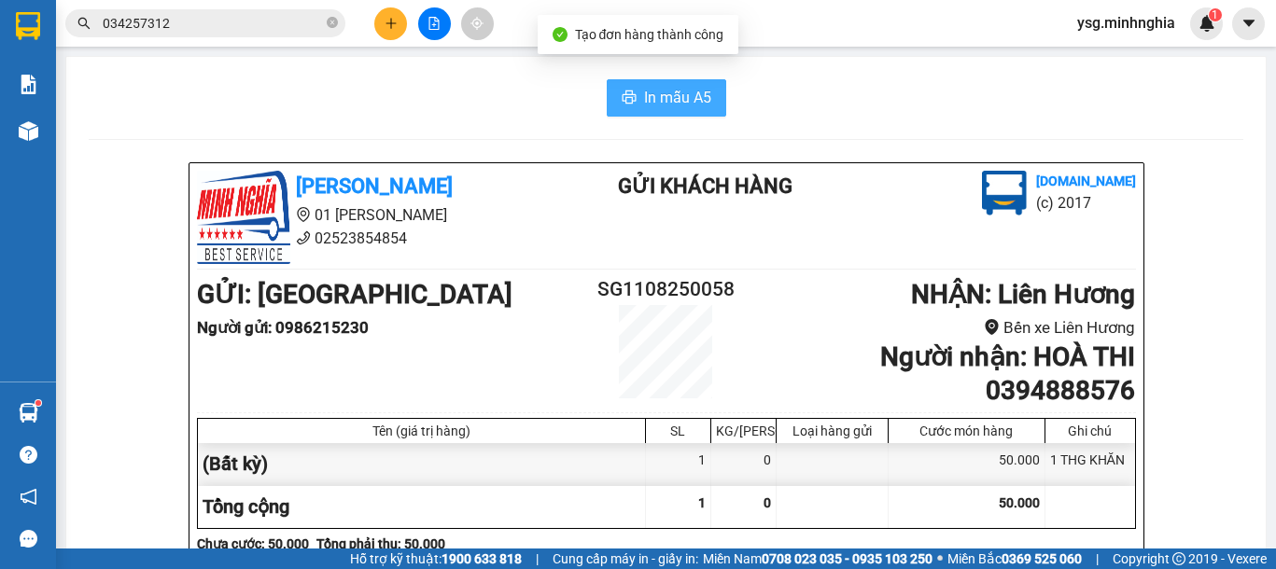
click at [663, 107] on span "In mẫu A5" at bounding box center [677, 97] width 67 height 23
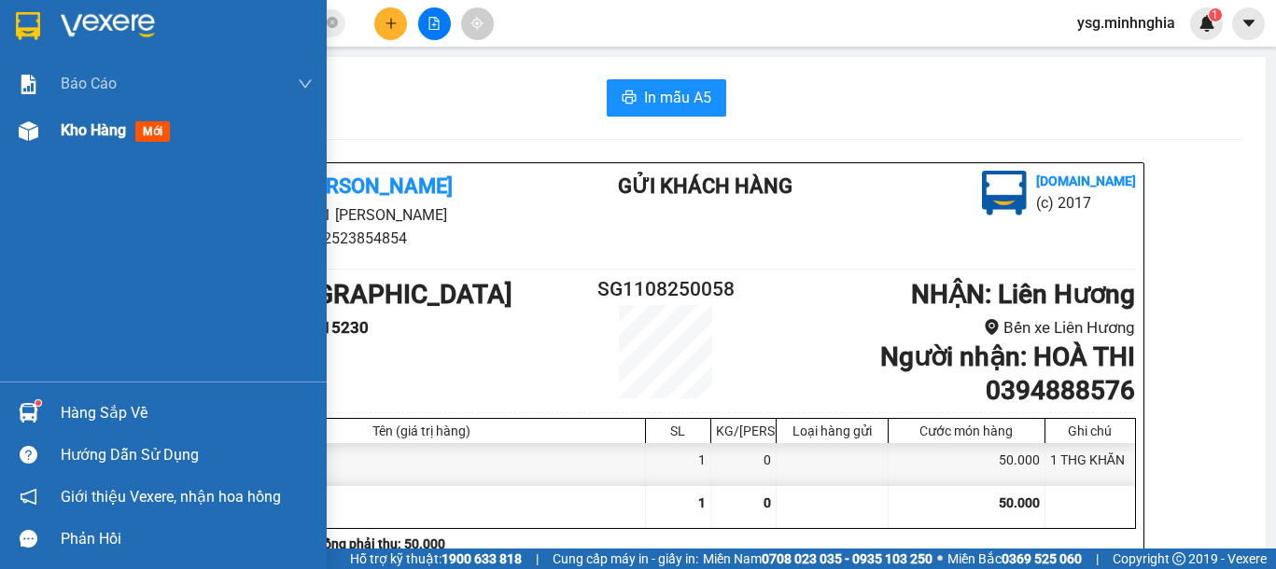
click at [43, 135] on div at bounding box center [28, 131] width 33 height 33
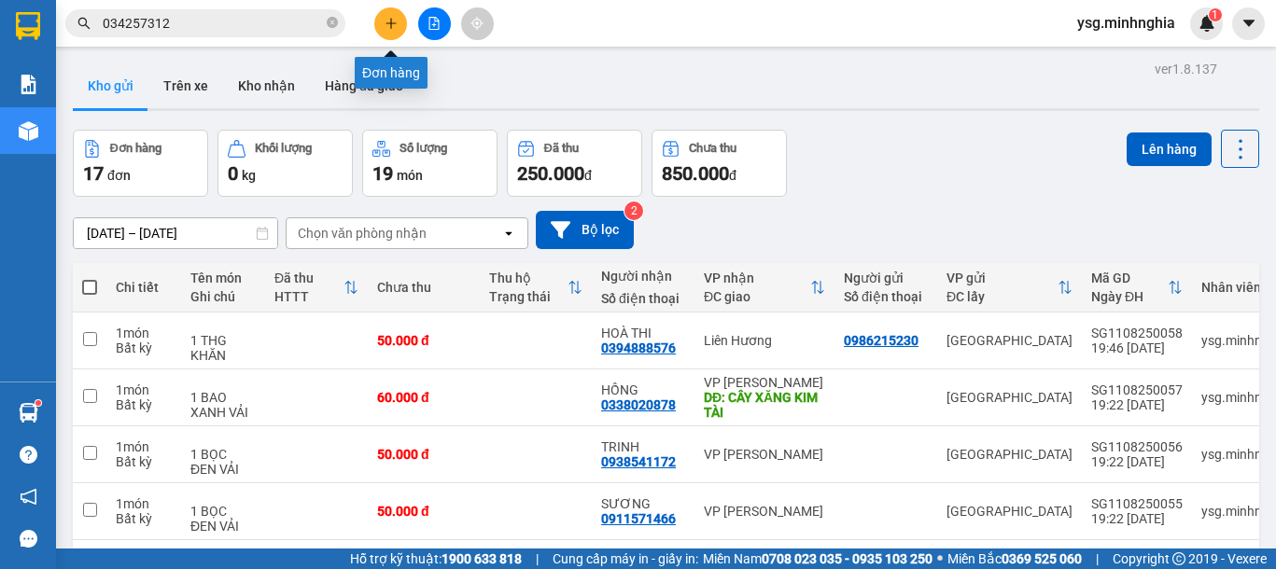
click at [399, 19] on button at bounding box center [390, 23] width 33 height 33
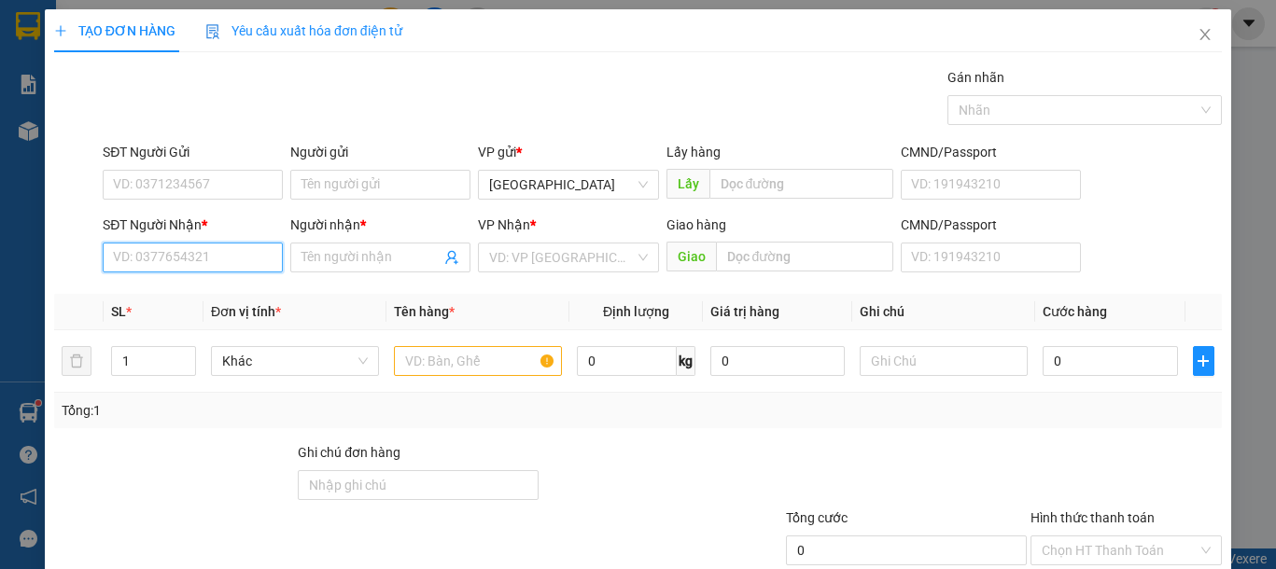
click at [196, 261] on input "SĐT Người Nhận *" at bounding box center [193, 258] width 180 height 30
click at [200, 290] on div "0342983891 - PHÚC" at bounding box center [190, 295] width 155 height 21
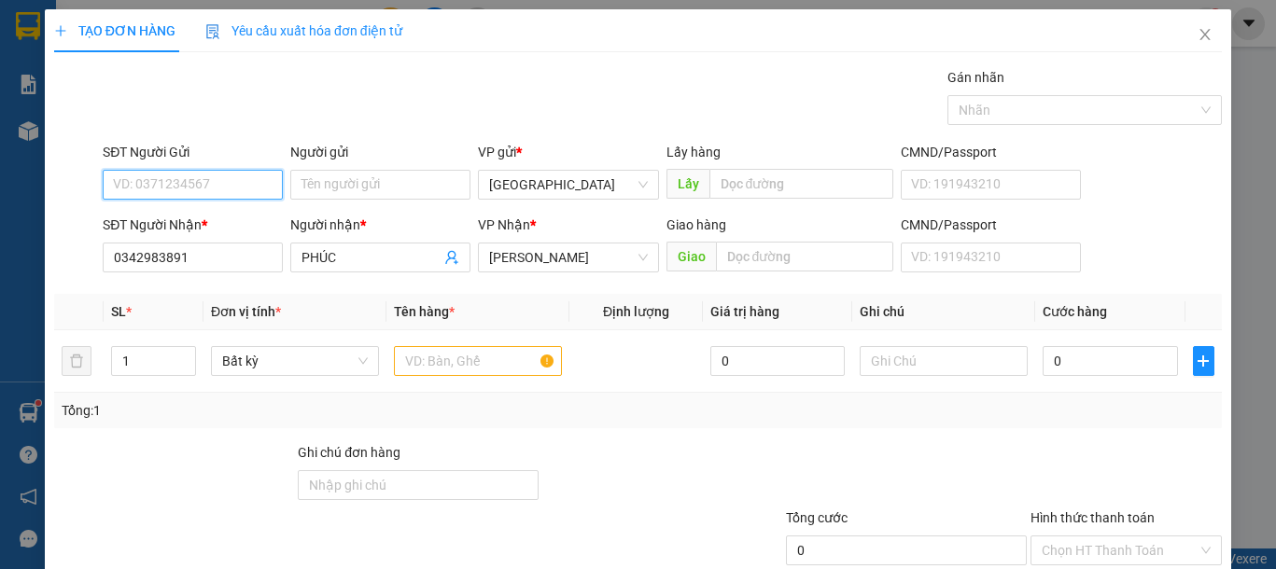
click at [214, 197] on input "SĐT Người Gửi" at bounding box center [193, 185] width 180 height 30
click at [206, 216] on div "0979255629" at bounding box center [190, 222] width 155 height 21
click at [446, 371] on input "text" at bounding box center [478, 361] width 168 height 30
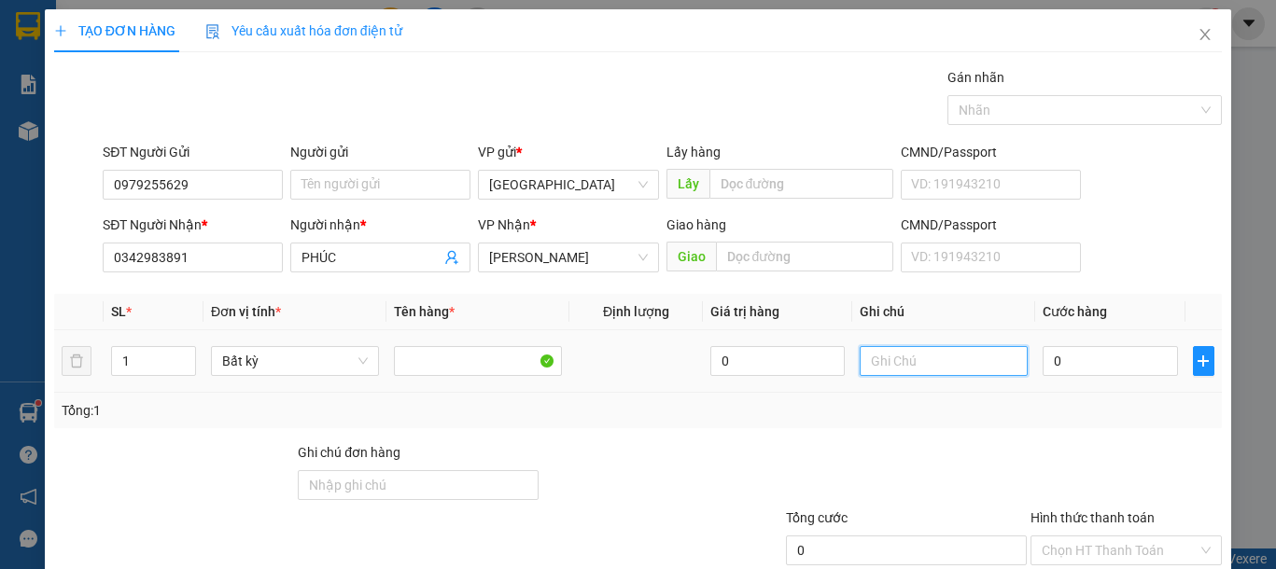
click at [880, 356] on input "text" at bounding box center [943, 361] width 168 height 30
click at [882, 356] on input "text" at bounding box center [943, 361] width 168 height 30
click at [1053, 352] on input "0" at bounding box center [1109, 361] width 134 height 30
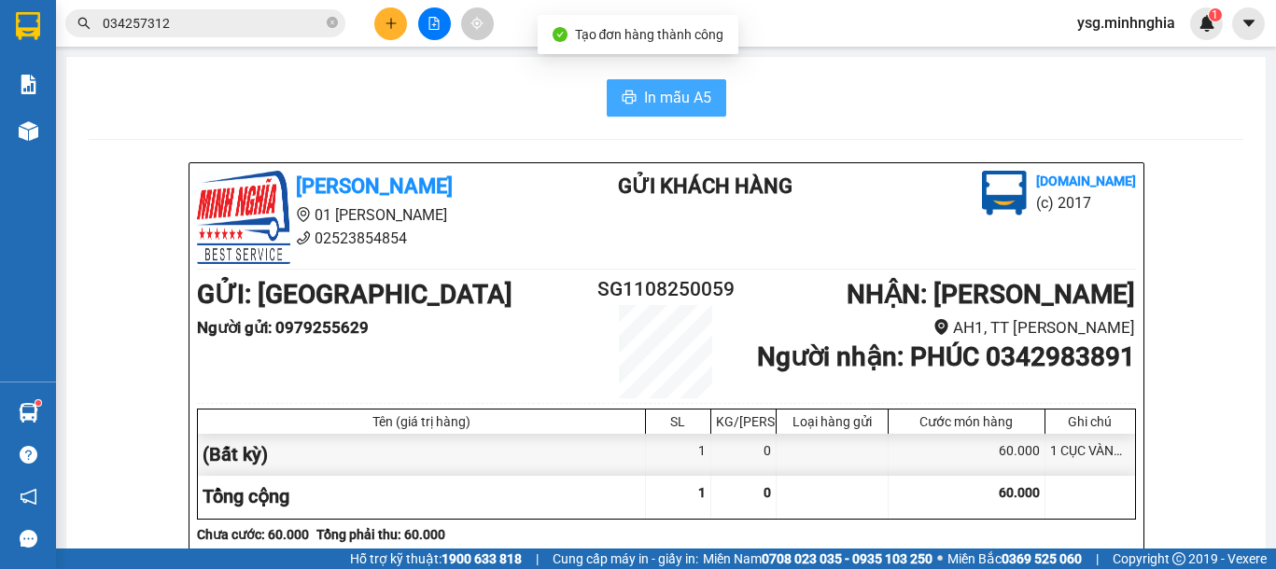
click at [653, 100] on span "In mẫu A5" at bounding box center [677, 97] width 67 height 23
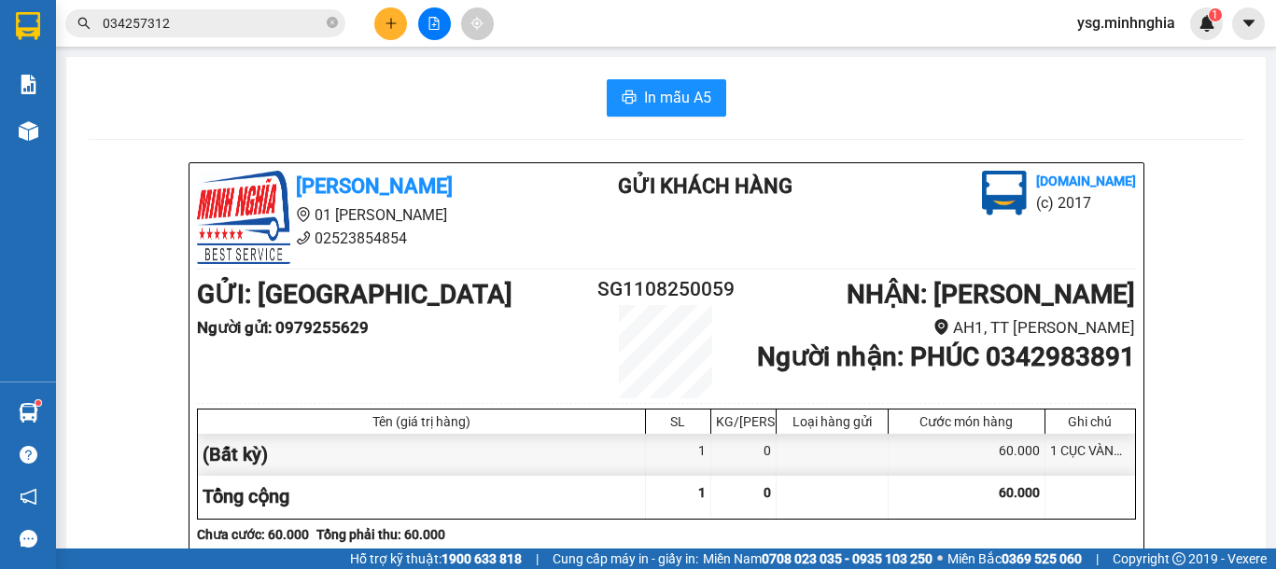
click at [393, 19] on icon "plus" at bounding box center [390, 23] width 13 height 13
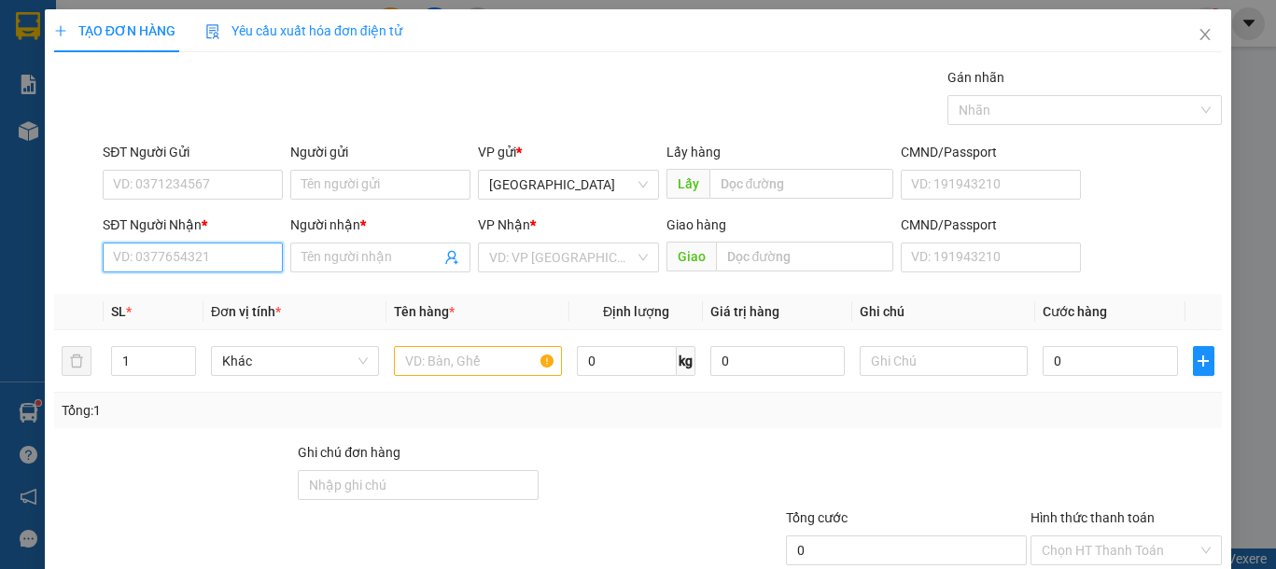
click at [199, 252] on input "SĐT Người Nhận *" at bounding box center [193, 258] width 180 height 30
click at [218, 293] on div "0918552602 - TRÍ" at bounding box center [190, 295] width 155 height 21
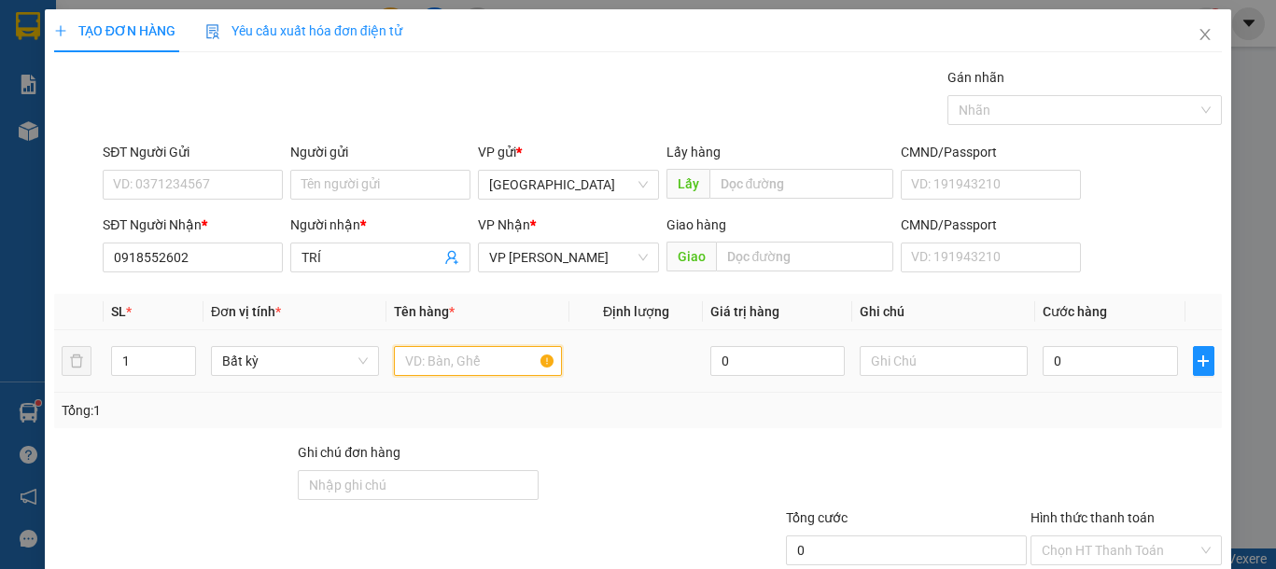
click at [456, 363] on input "text" at bounding box center [478, 361] width 168 height 30
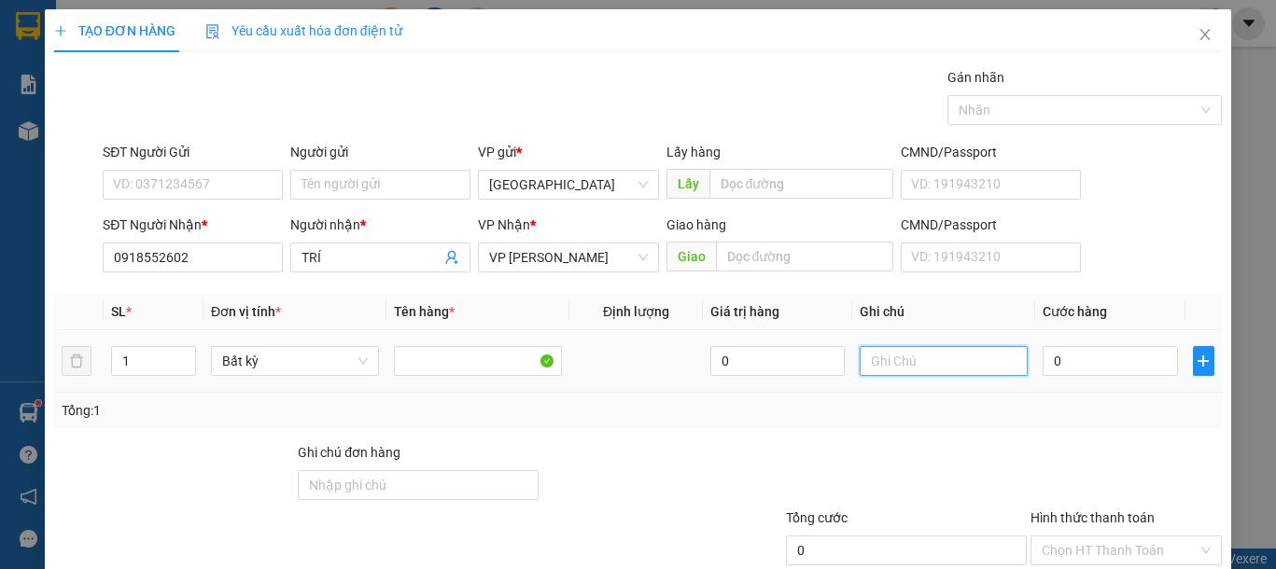
drag, startPoint x: 928, startPoint y: 368, endPoint x: 915, endPoint y: 373, distance: 14.2
click at [928, 369] on input "text" at bounding box center [943, 361] width 168 height 30
drag, startPoint x: 147, startPoint y: 364, endPoint x: 114, endPoint y: 365, distance: 33.6
click at [114, 365] on input "1" at bounding box center [153, 361] width 83 height 28
click at [900, 366] on input "text" at bounding box center [943, 361] width 168 height 30
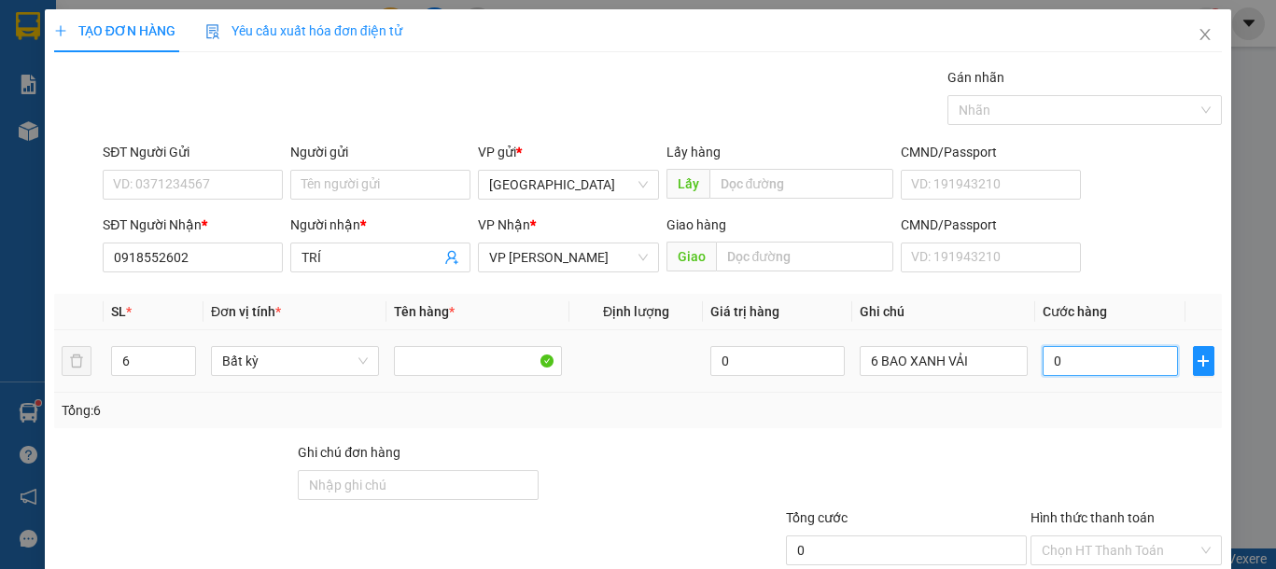
click at [1089, 374] on input "0" at bounding box center [1109, 361] width 134 height 30
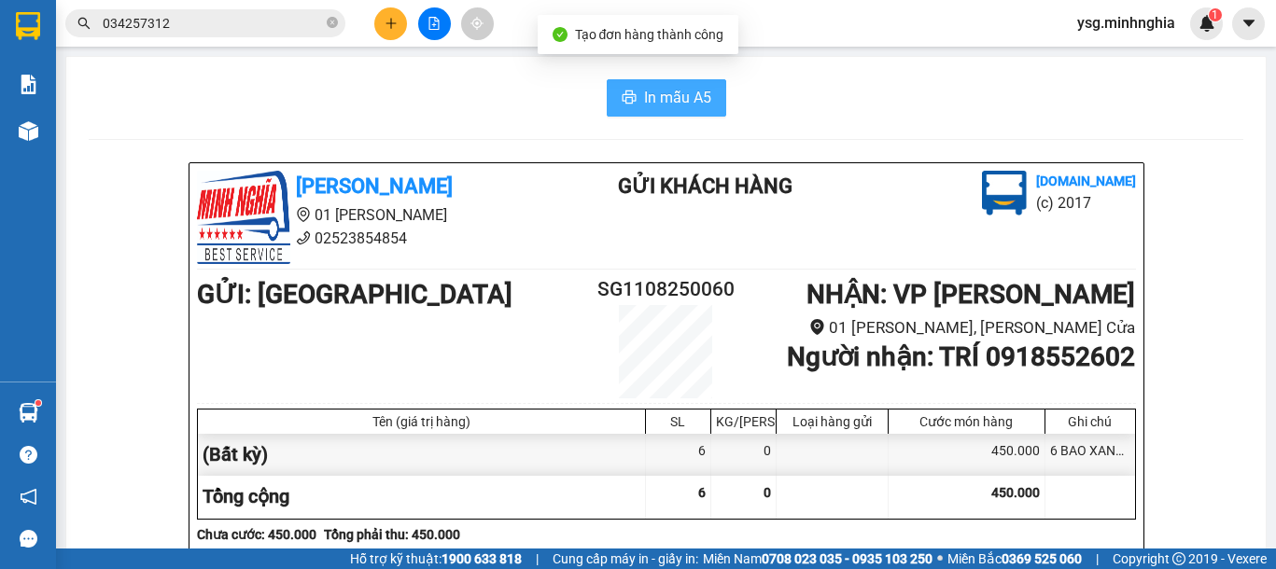
click at [680, 97] on span "In mẫu A5" at bounding box center [677, 97] width 67 height 23
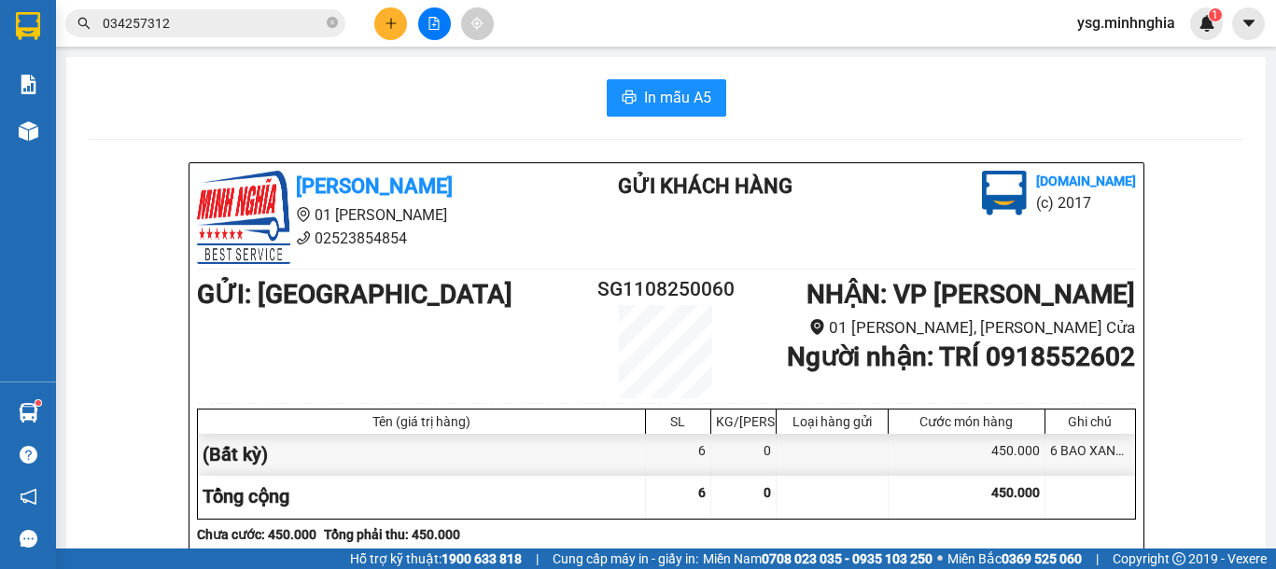
click at [389, 18] on icon "plus" at bounding box center [390, 23] width 13 height 13
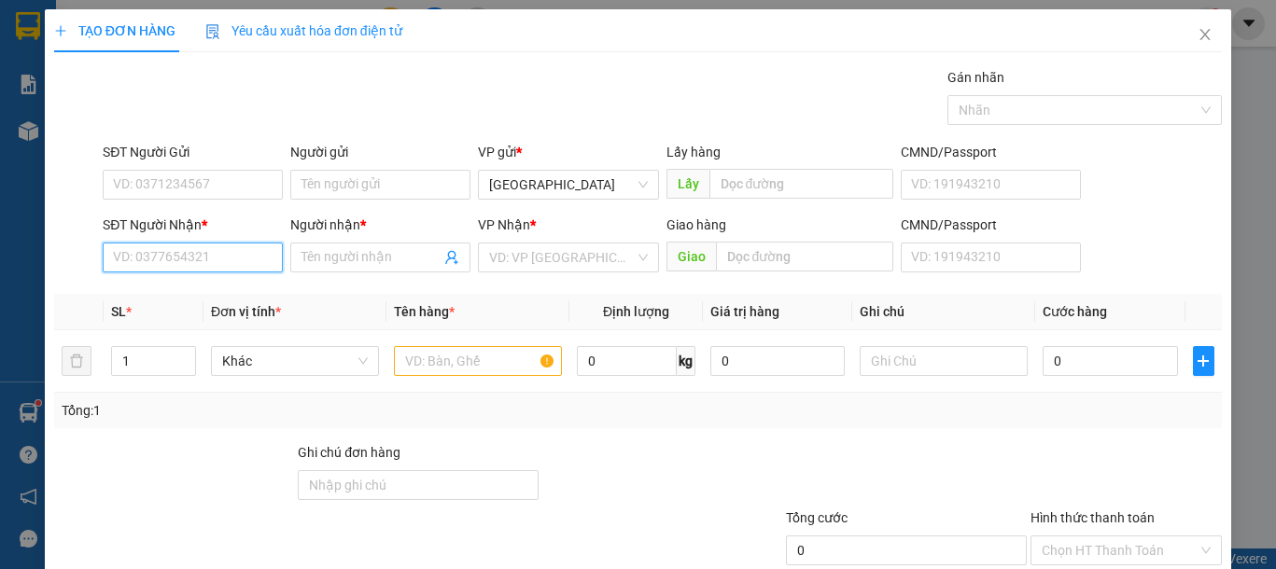
click at [219, 262] on input "SĐT Người Nhận *" at bounding box center [193, 258] width 180 height 30
click at [124, 201] on div "SĐT Người Gửi VD: 0371234567" at bounding box center [193, 174] width 180 height 65
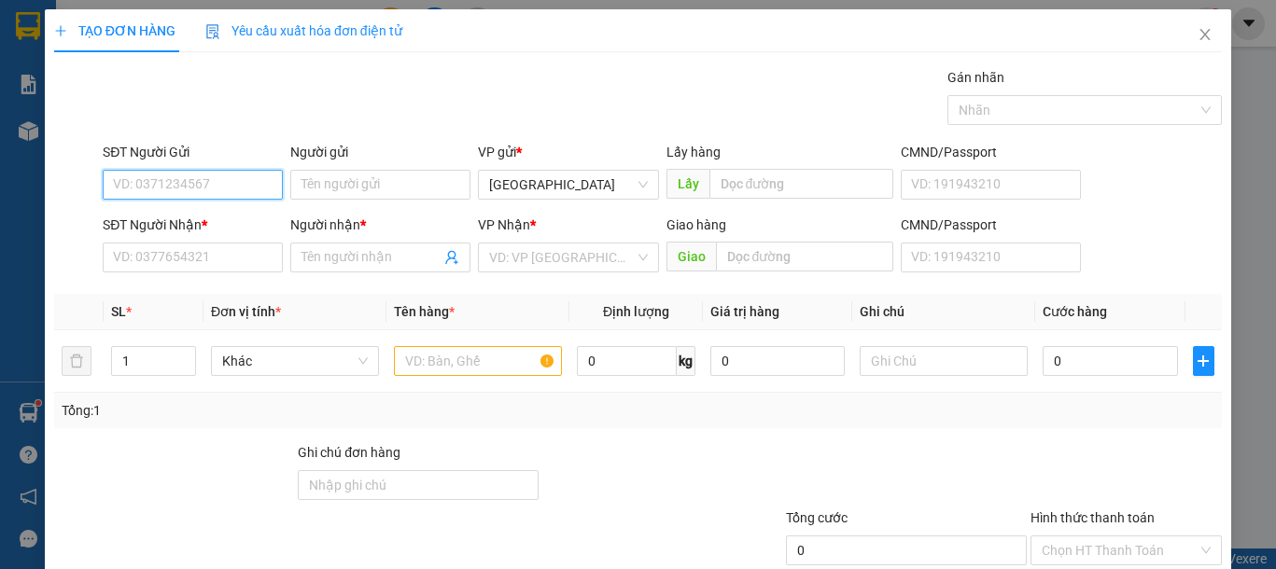
click at [148, 193] on input "SĐT Người Gửi" at bounding box center [193, 185] width 180 height 30
click at [160, 196] on input "SĐT Người Gửi" at bounding box center [193, 185] width 180 height 30
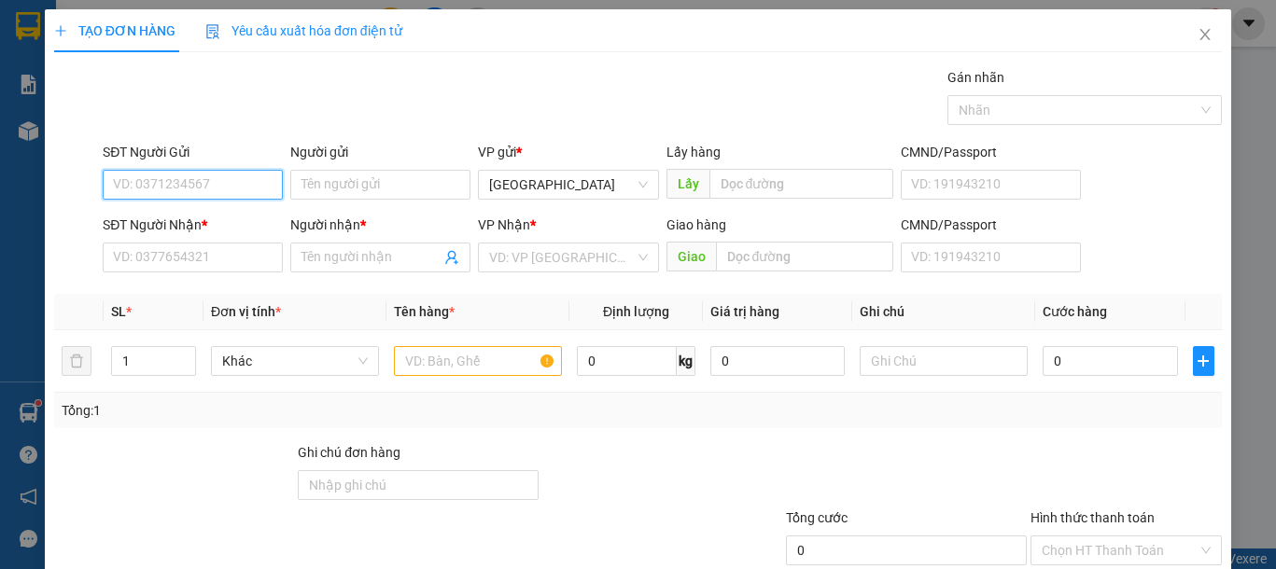
click at [160, 196] on input "SĐT Người Gửi" at bounding box center [193, 185] width 180 height 30
click at [173, 212] on div "0373430558 - ĐỢI" at bounding box center [190, 222] width 155 height 21
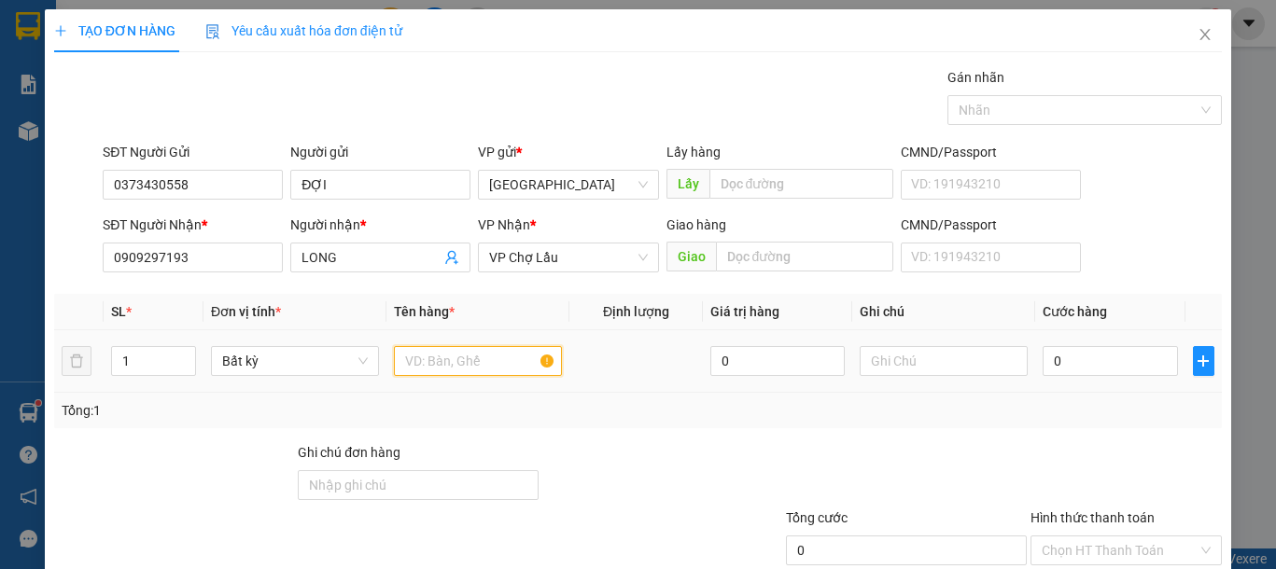
click at [462, 366] on input "text" at bounding box center [478, 361] width 168 height 30
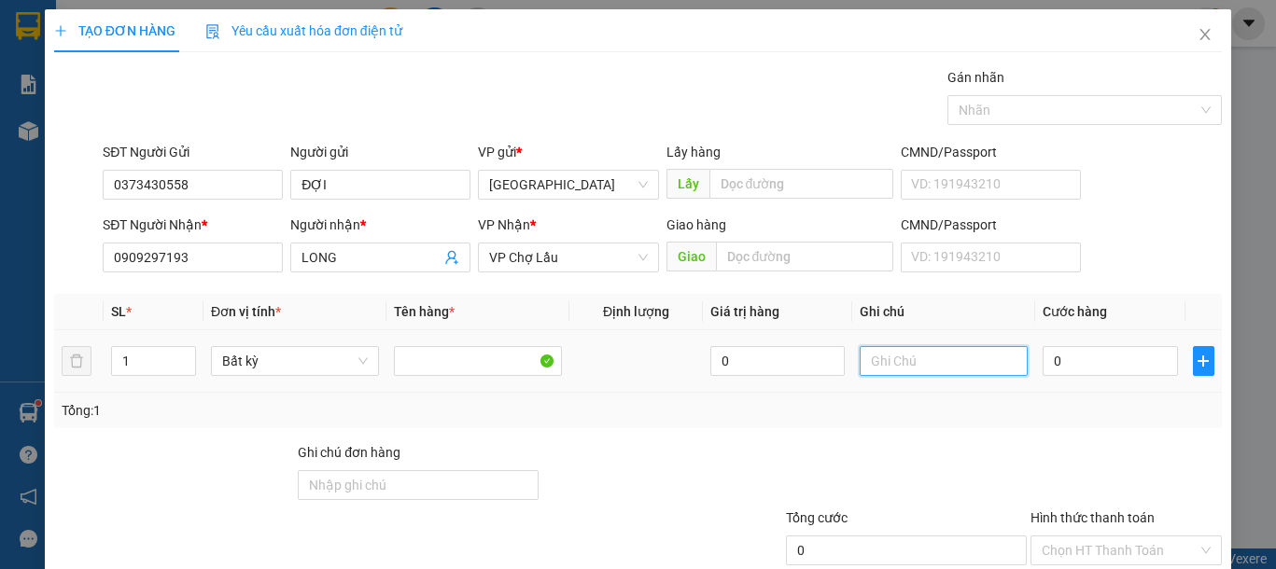
click at [917, 364] on input "text" at bounding box center [943, 361] width 168 height 30
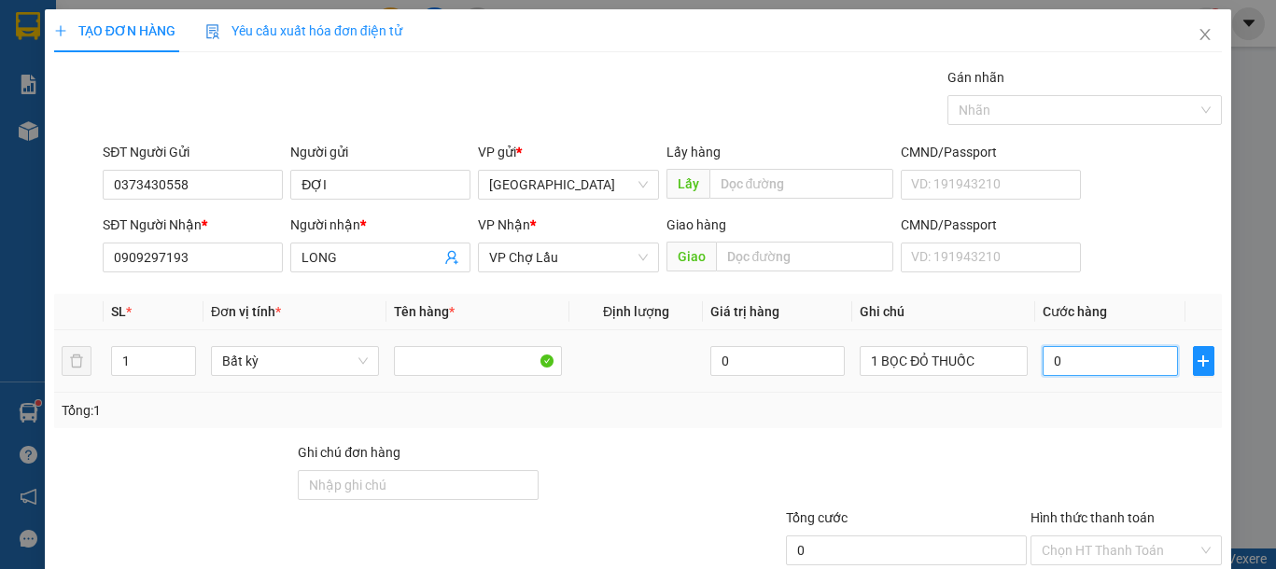
click at [1044, 371] on input "0" at bounding box center [1109, 361] width 134 height 30
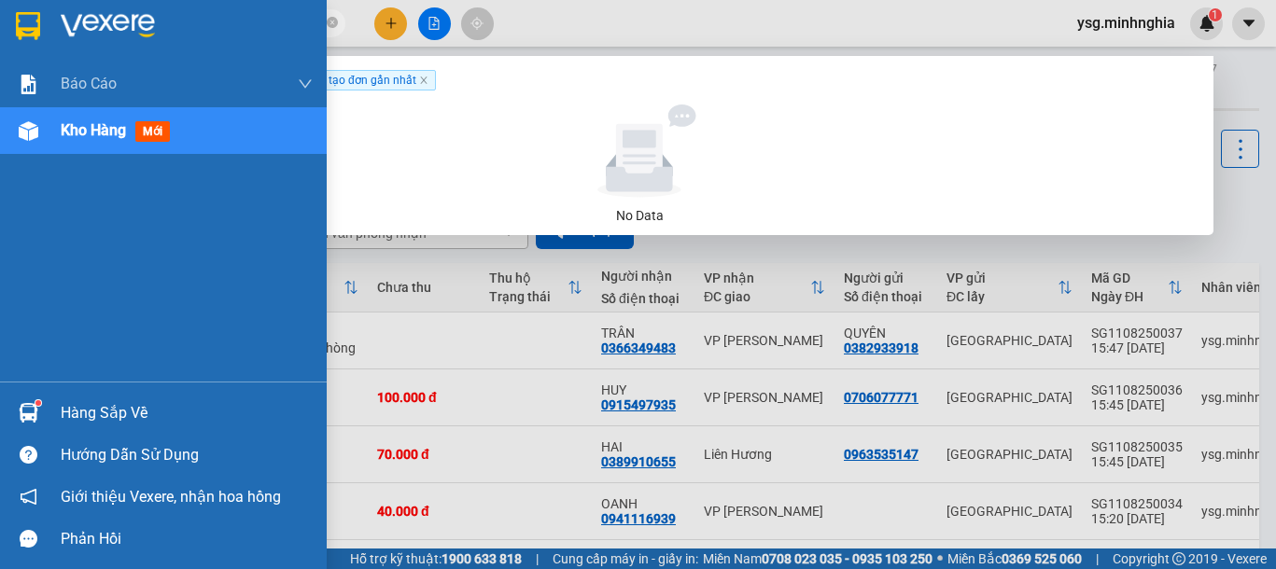
click at [0, 20] on section "Kết quả tìm kiếm ( 0 ) Bộ lọc Ngày tạo đơn gần nhất No Data 0334567674 ysg.minh…" at bounding box center [638, 284] width 1276 height 569
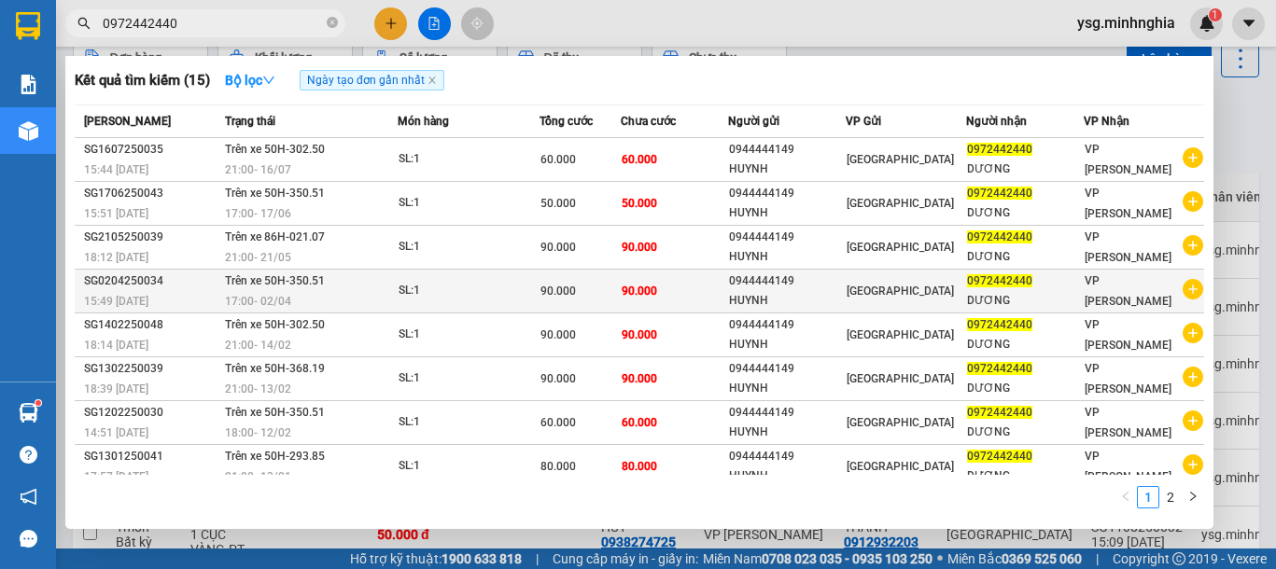
scroll to position [102, 0]
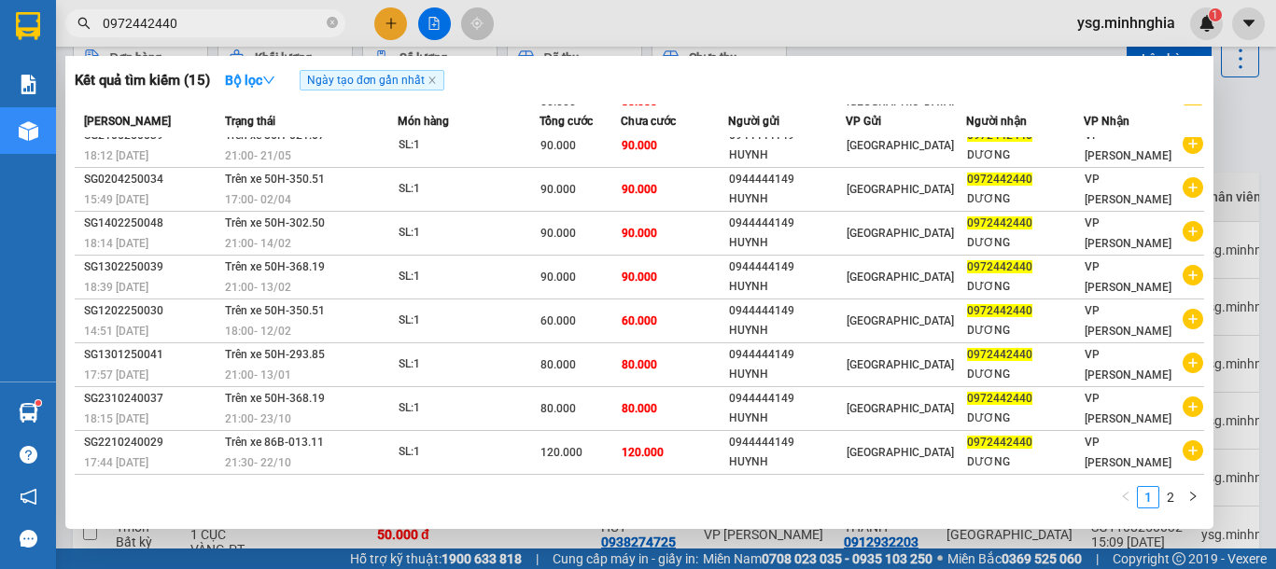
drag, startPoint x: 267, startPoint y: 18, endPoint x: 0, endPoint y: 37, distance: 267.6
click at [0, 37] on section "Kết quả tìm kiếm ( 15 ) Bộ lọc Ngày tạo đơn gần nhất Mã ĐH Trạng thái Món hàng …" at bounding box center [638, 284] width 1276 height 569
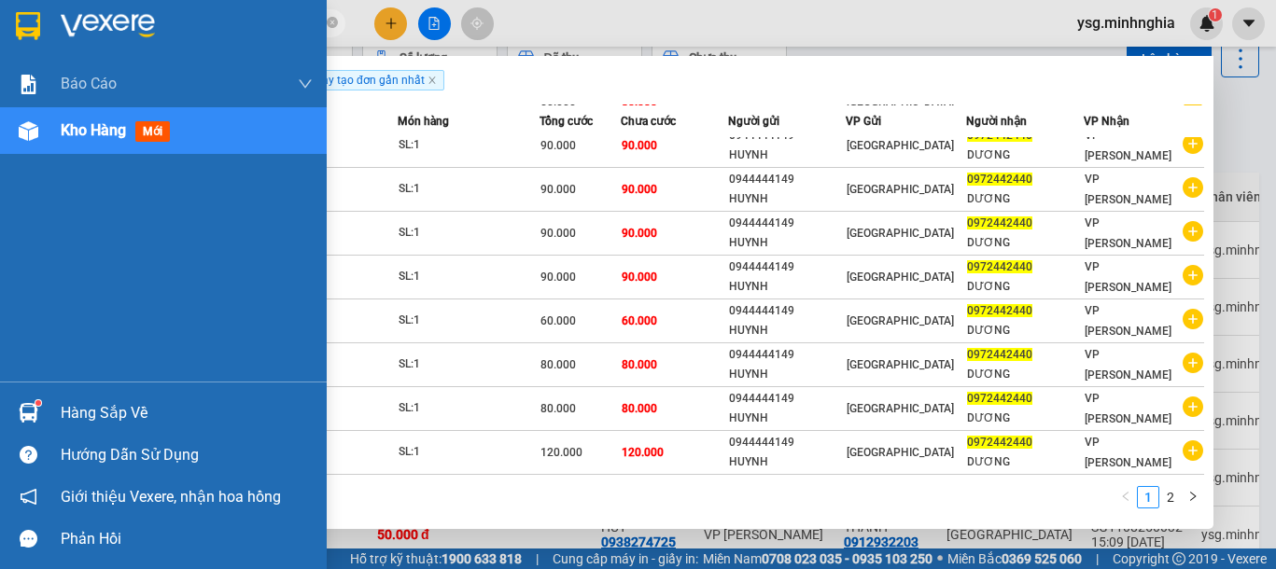
paste input "02928596"
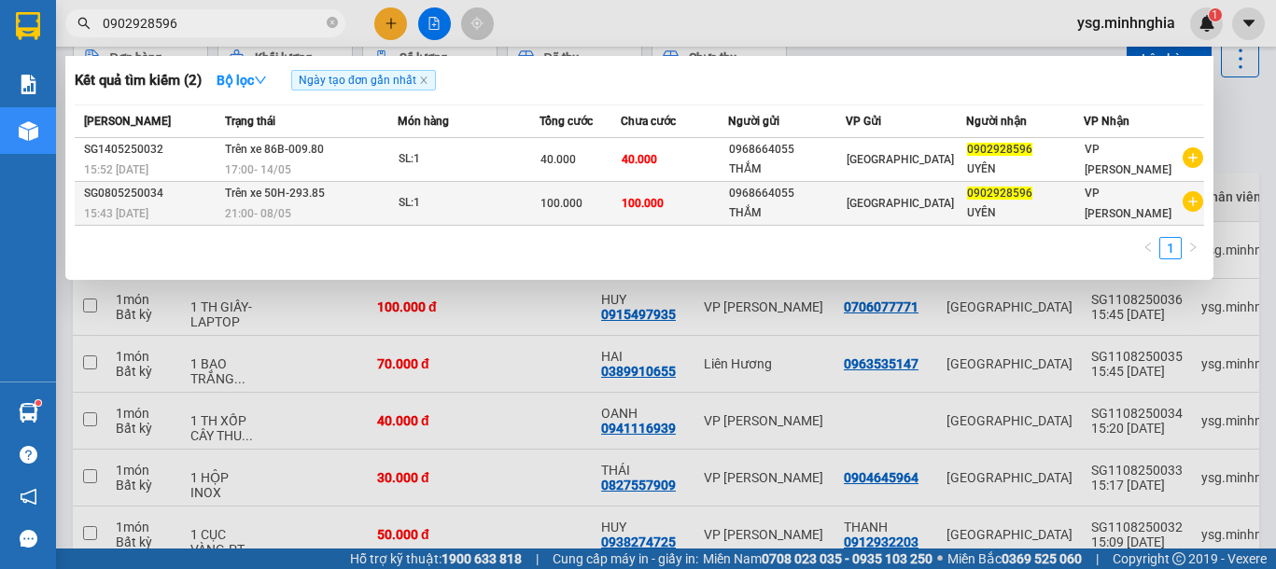
type input "0902928596"
click at [610, 191] on td "100.000" at bounding box center [579, 204] width 81 height 44
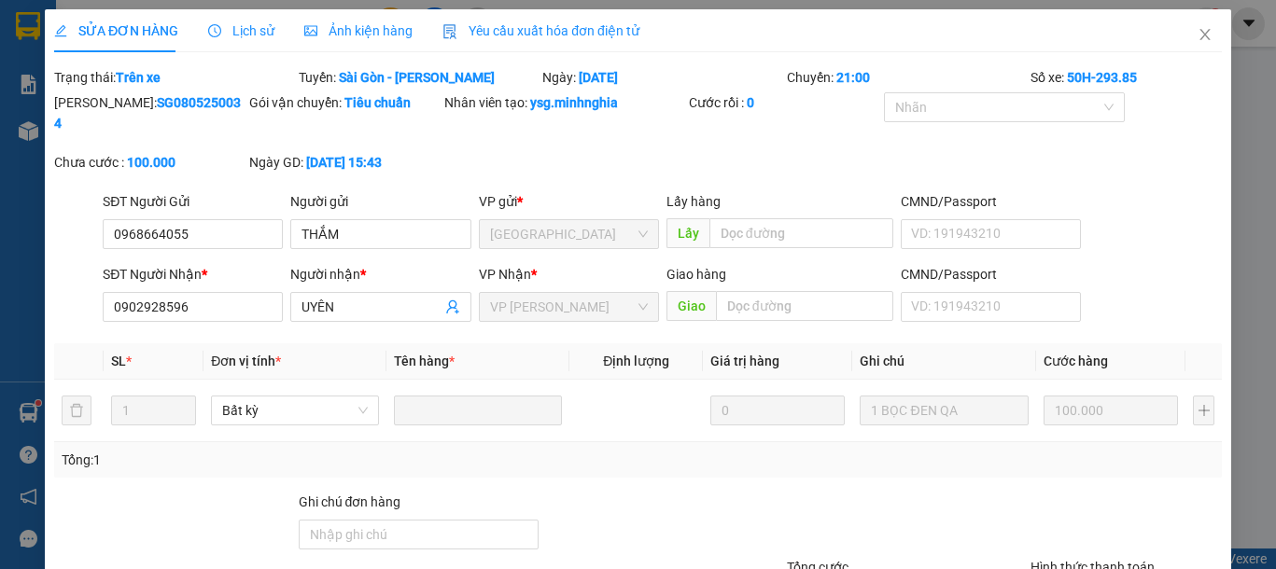
type input "0968664055"
type input "0902928596"
type input "100.000"
click at [1179, 35] on span "Close" at bounding box center [1205, 35] width 52 height 52
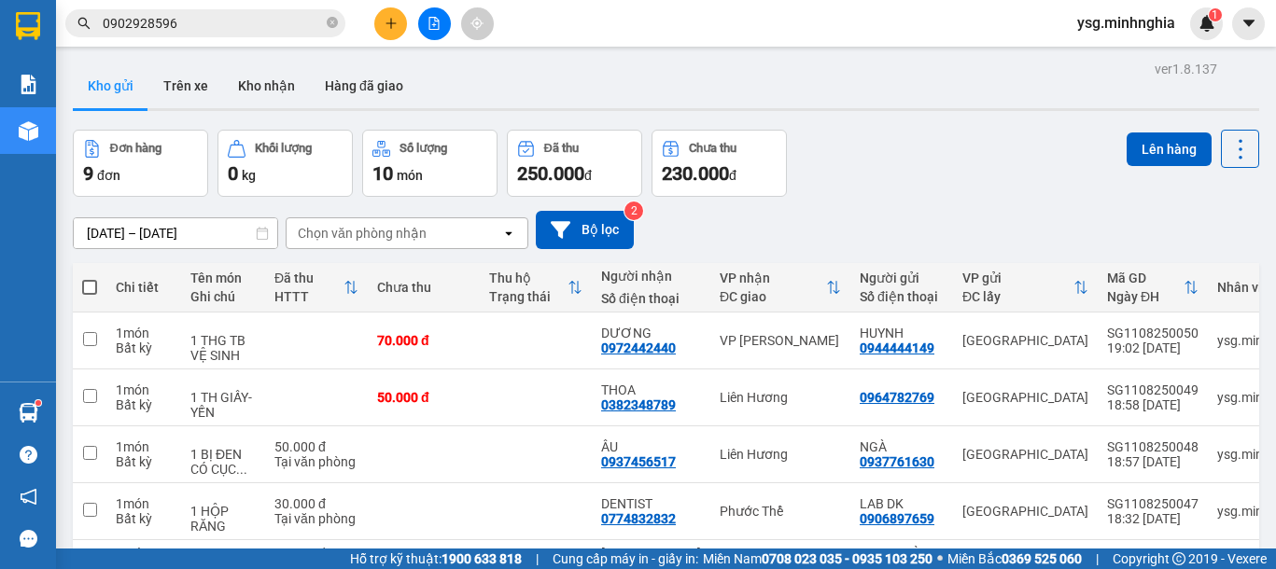
click at [205, 43] on div "Kết quả tìm kiếm ( 2 ) Bộ lọc Ngày tạo đơn gần nhất Mã ĐH Trạng thái Món hàng T…" at bounding box center [638, 23] width 1276 height 47
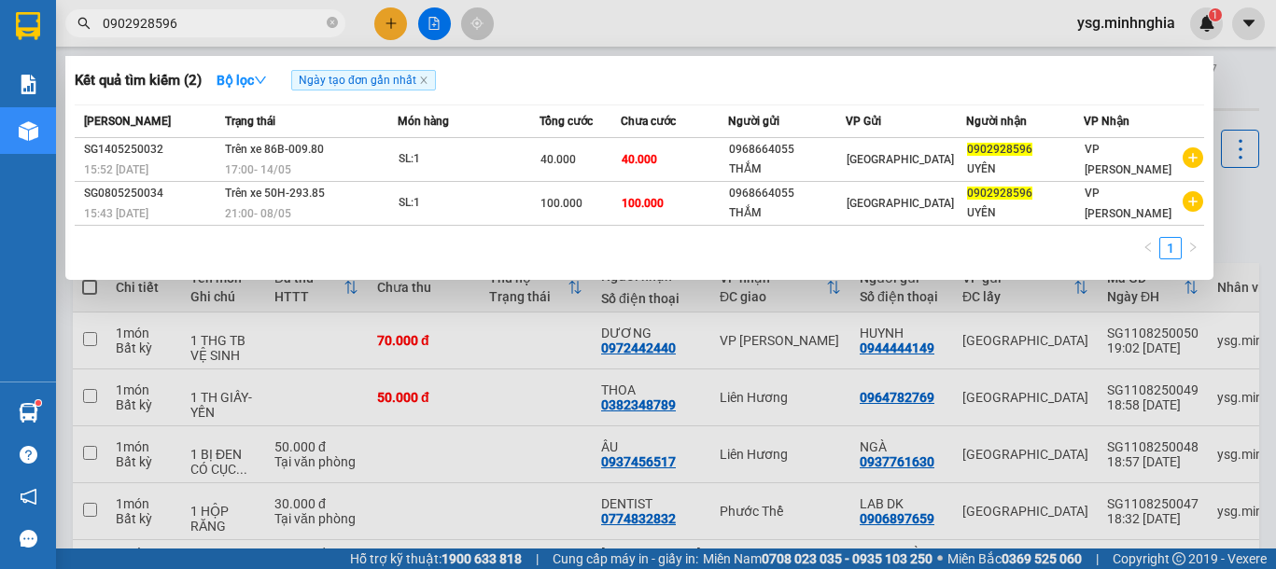
drag, startPoint x: 216, startPoint y: 33, endPoint x: 0, endPoint y: 40, distance: 216.6
click at [4, 39] on section "Kết quả tìm kiếm ( 2 ) Bộ lọc Ngày tạo đơn gần nhất Mã ĐH Trạng thái Món hàng T…" at bounding box center [638, 284] width 1276 height 569
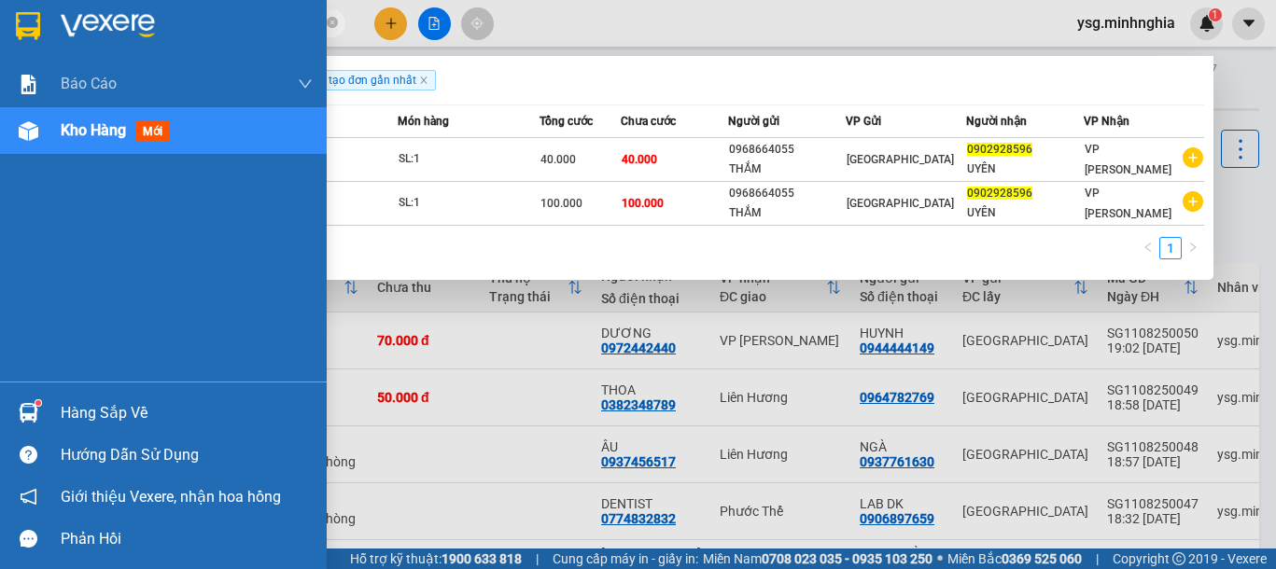
paste input "383154299"
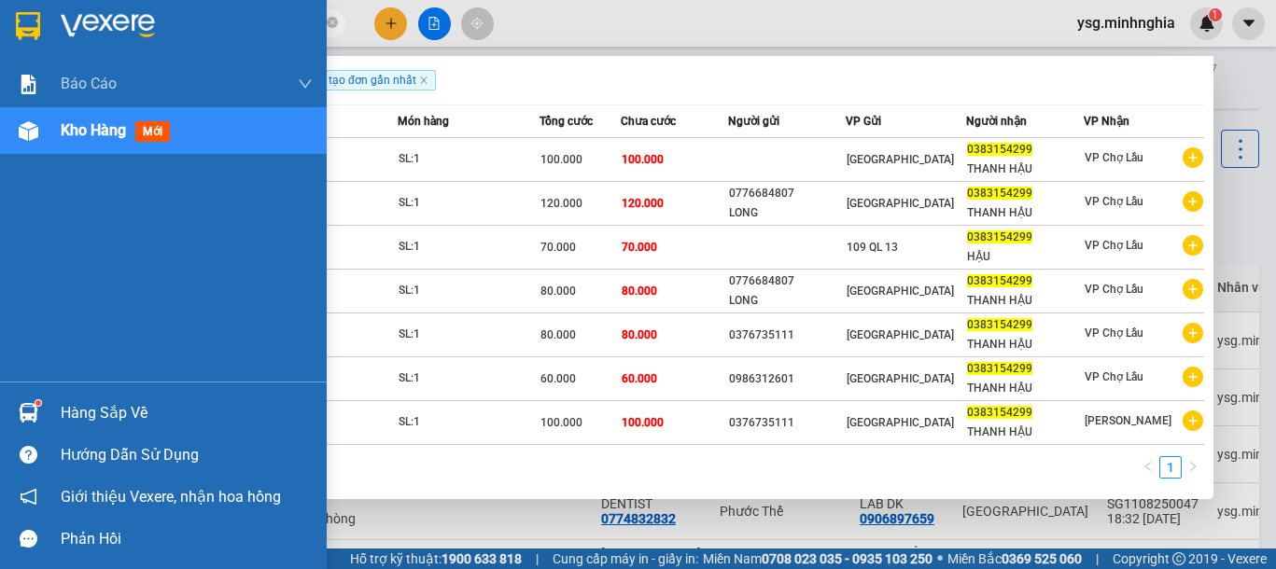
drag, startPoint x: 223, startPoint y: 25, endPoint x: 0, endPoint y: 38, distance: 223.4
click at [0, 38] on section "Kết quả tìm kiếm ( 7 ) Bộ lọc Ngày tạo đơn gần nhất Mã ĐH Trạng thái Món hàng T…" at bounding box center [638, 284] width 1276 height 569
paste input "94888576"
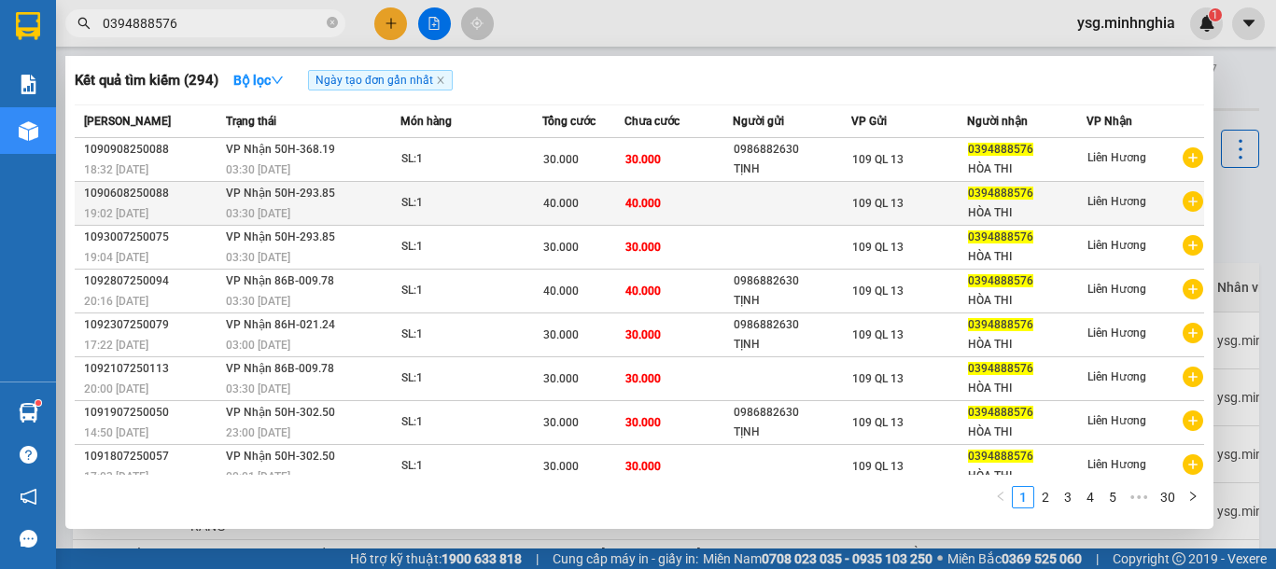
type input "0394888576"
click at [564, 202] on span "40.000" at bounding box center [560, 203] width 35 height 13
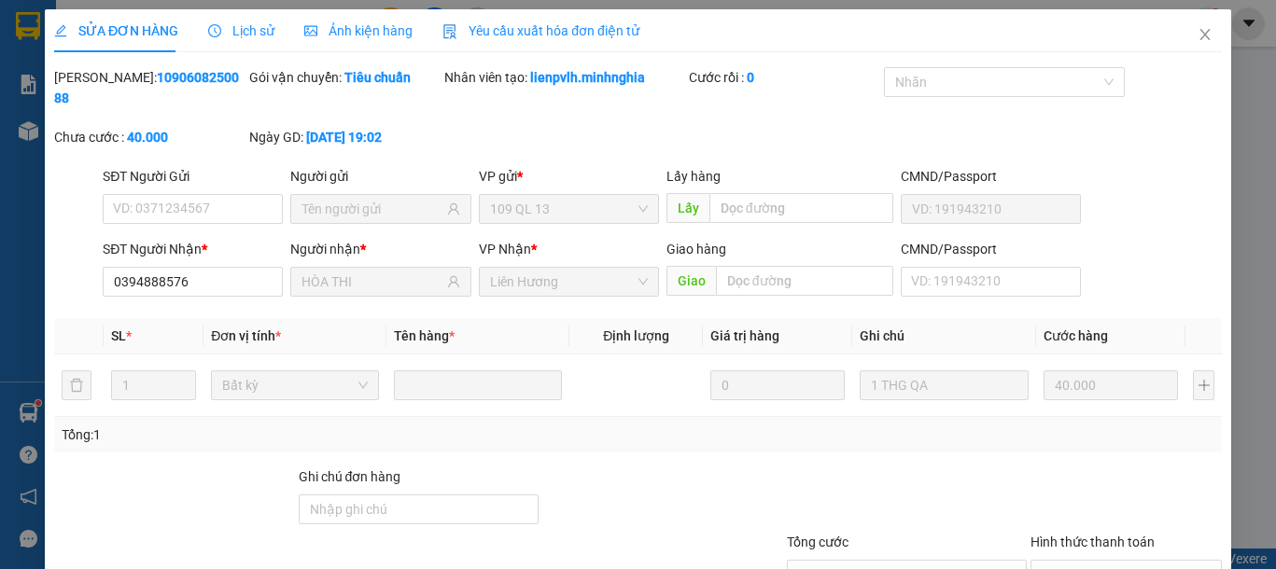
type input "0394888576"
type input "HÒA THI"
type input "40.000"
click at [1197, 31] on icon "close" at bounding box center [1204, 34] width 15 height 15
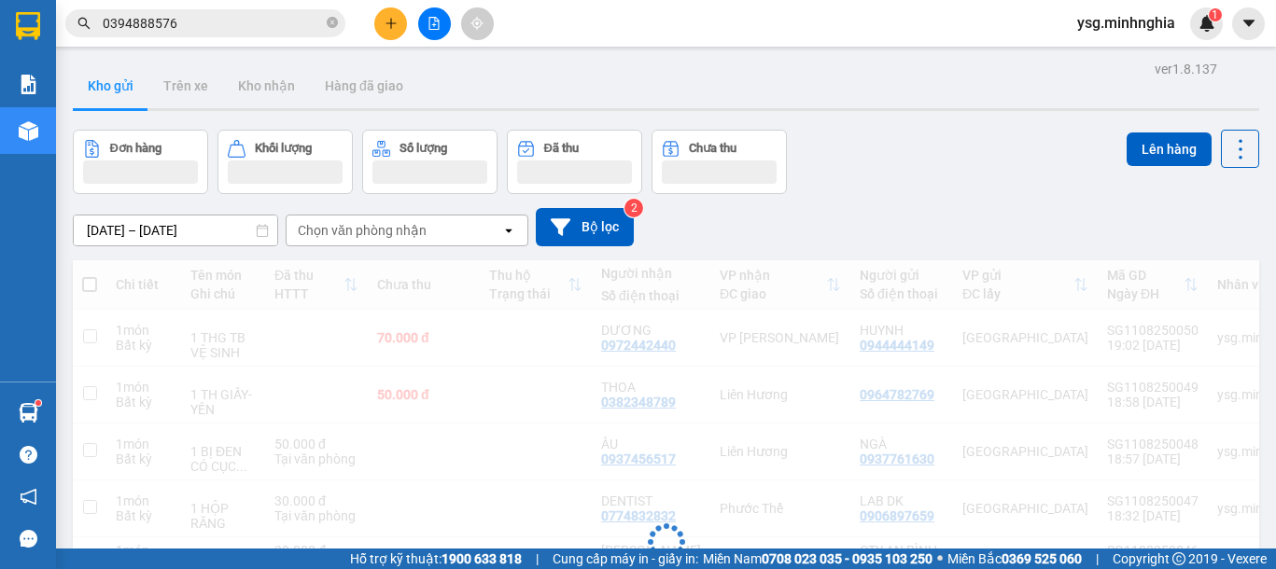
click at [238, 21] on input "0394888576" at bounding box center [213, 23] width 220 height 21
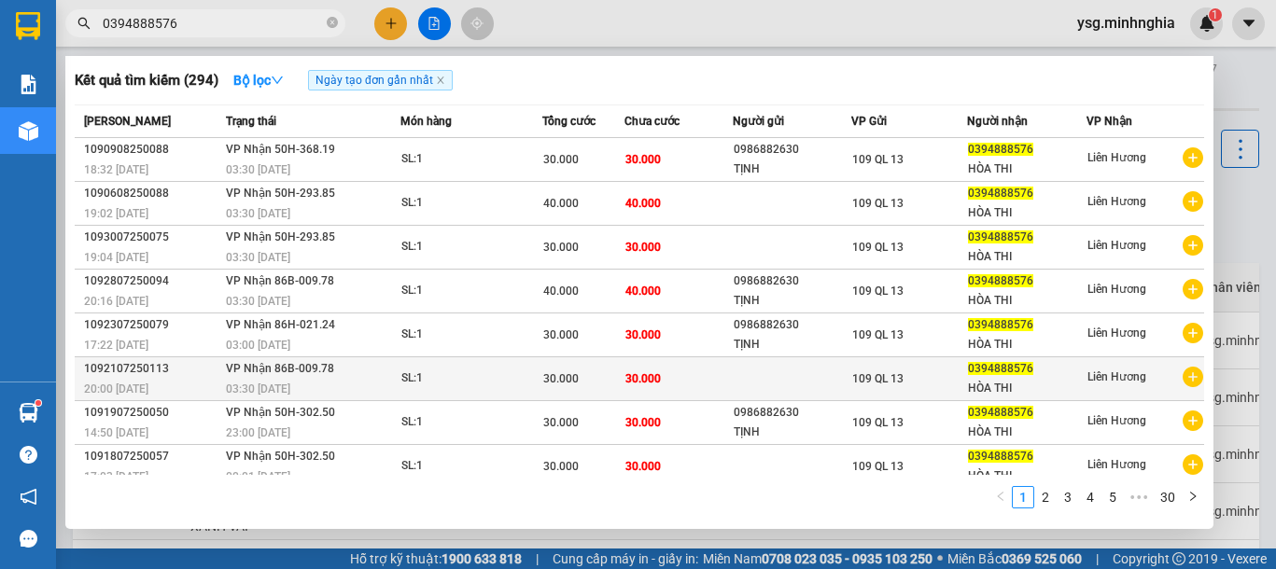
click at [601, 363] on td "30.000" at bounding box center [582, 379] width 81 height 44
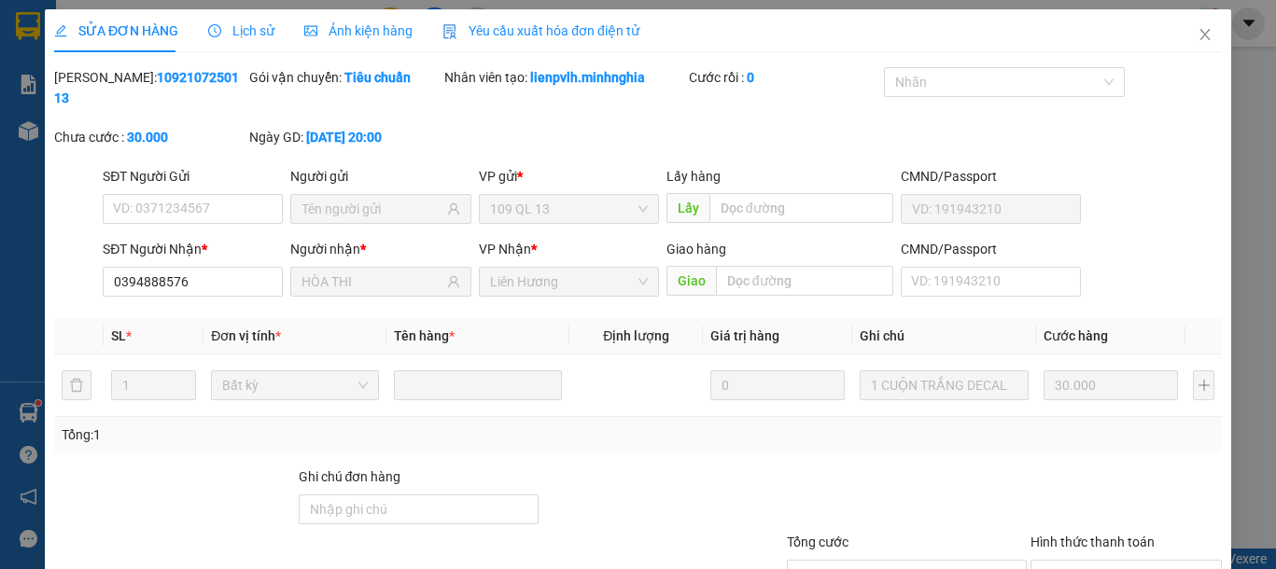
type input "0394888576"
type input "HÒA THI"
type input "30.000"
click at [1197, 34] on icon "close" at bounding box center [1204, 34] width 15 height 15
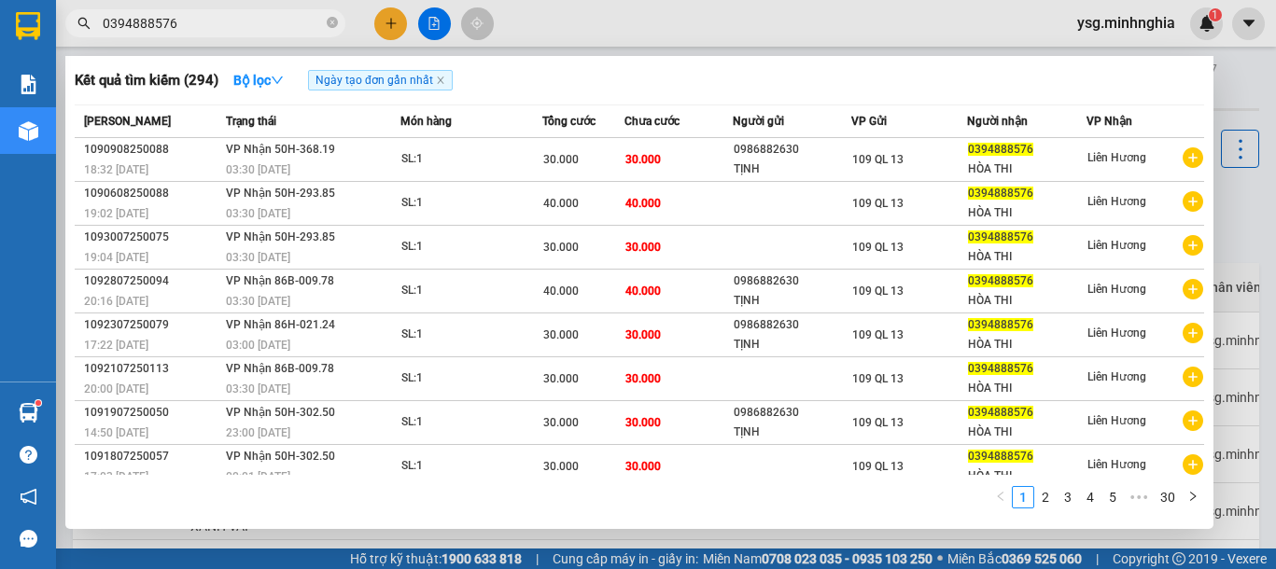
click at [233, 17] on input "0394888576" at bounding box center [213, 23] width 220 height 21
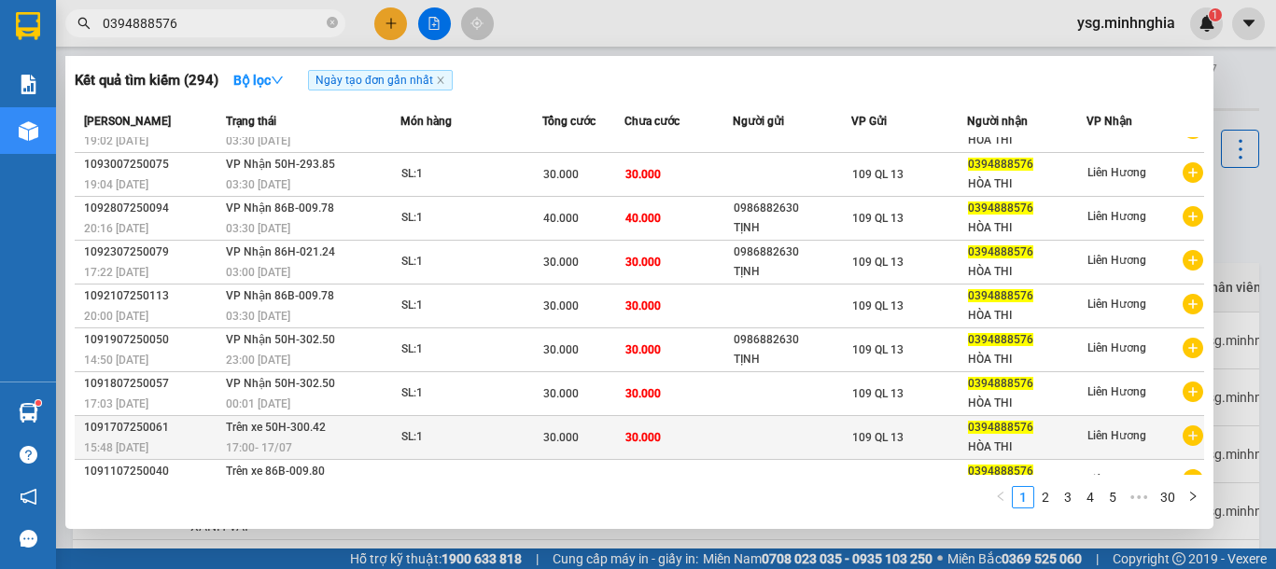
scroll to position [102, 0]
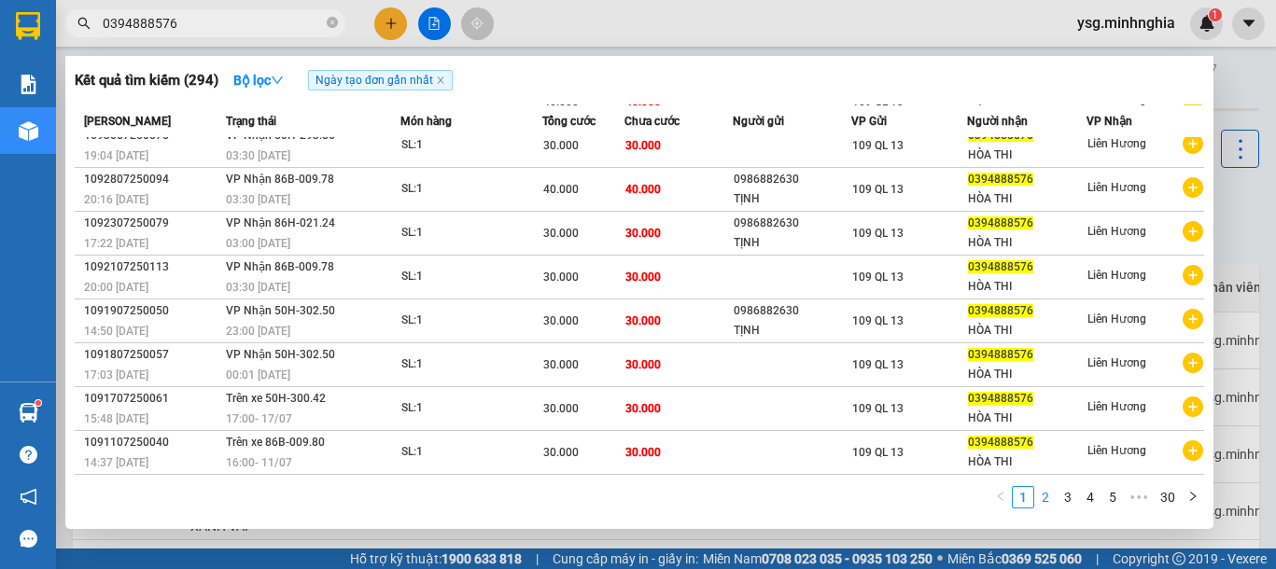
click at [1051, 500] on link "2" at bounding box center [1045, 497] width 21 height 21
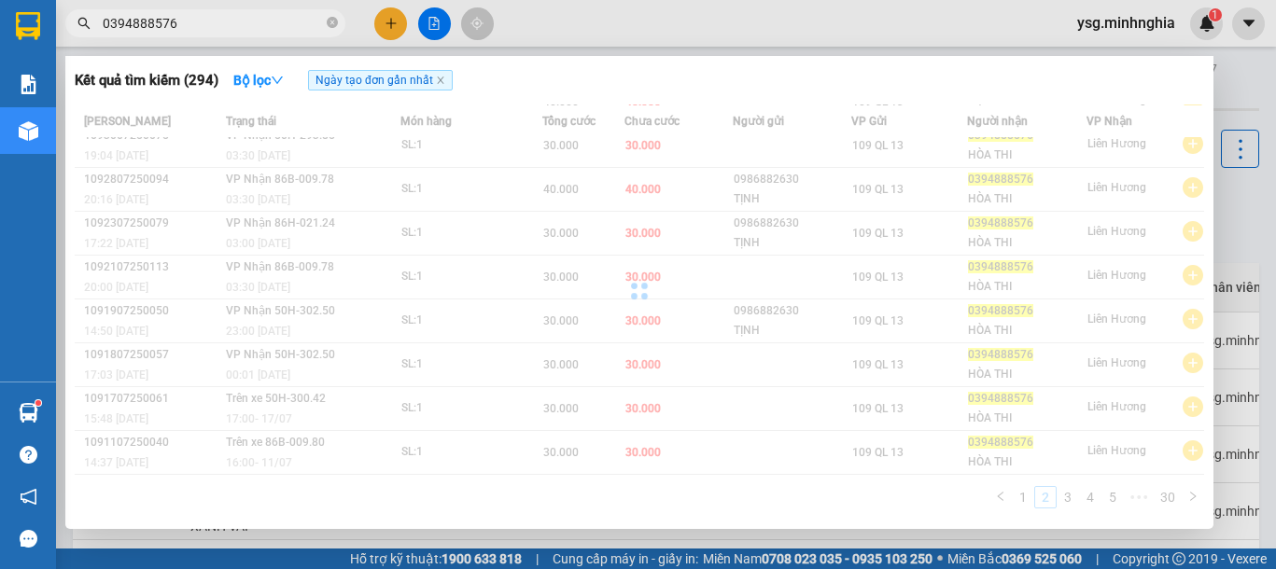
scroll to position [0, 0]
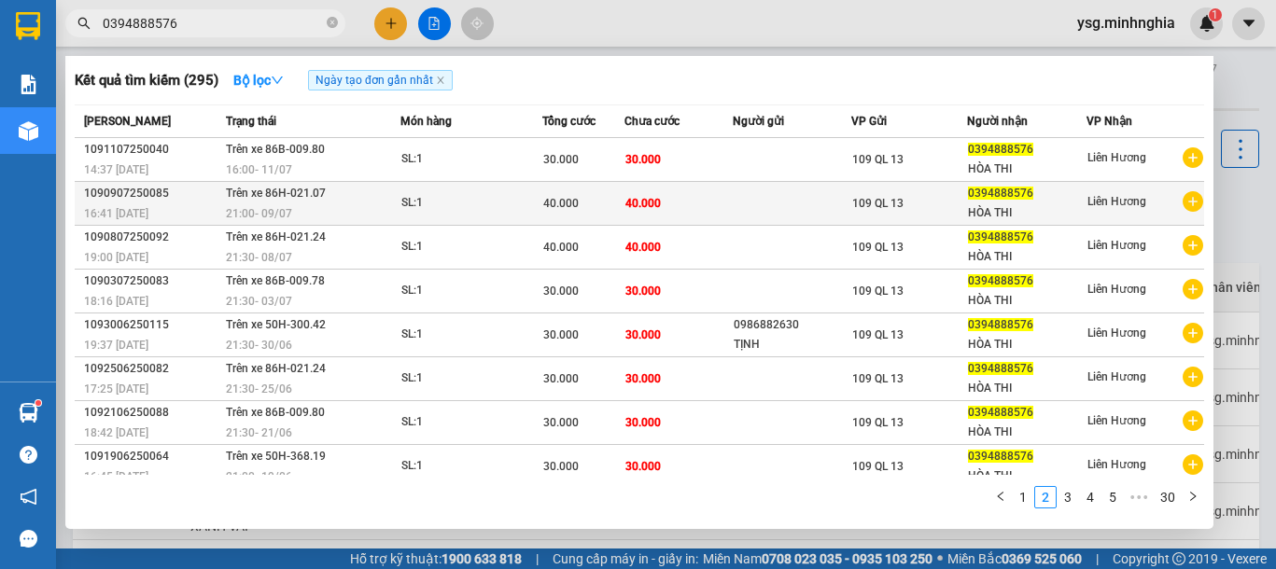
click at [633, 224] on td "40.000" at bounding box center [678, 204] width 108 height 44
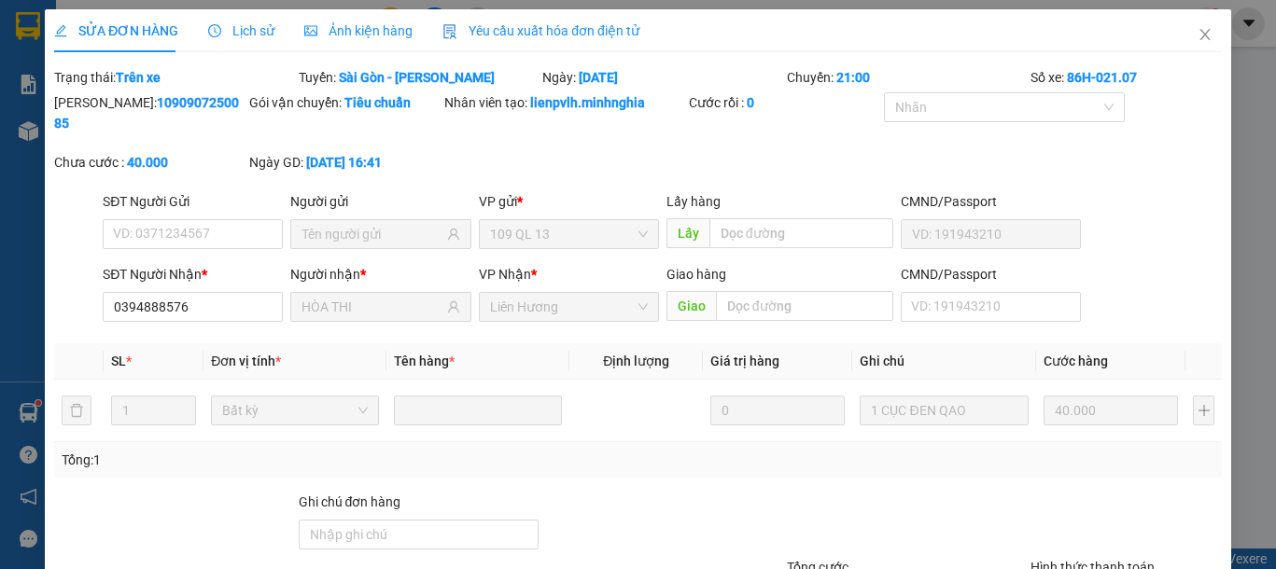
type input "0394888576"
type input "HÒA THI"
type input "40.000"
click at [1179, 39] on span "Close" at bounding box center [1205, 35] width 52 height 52
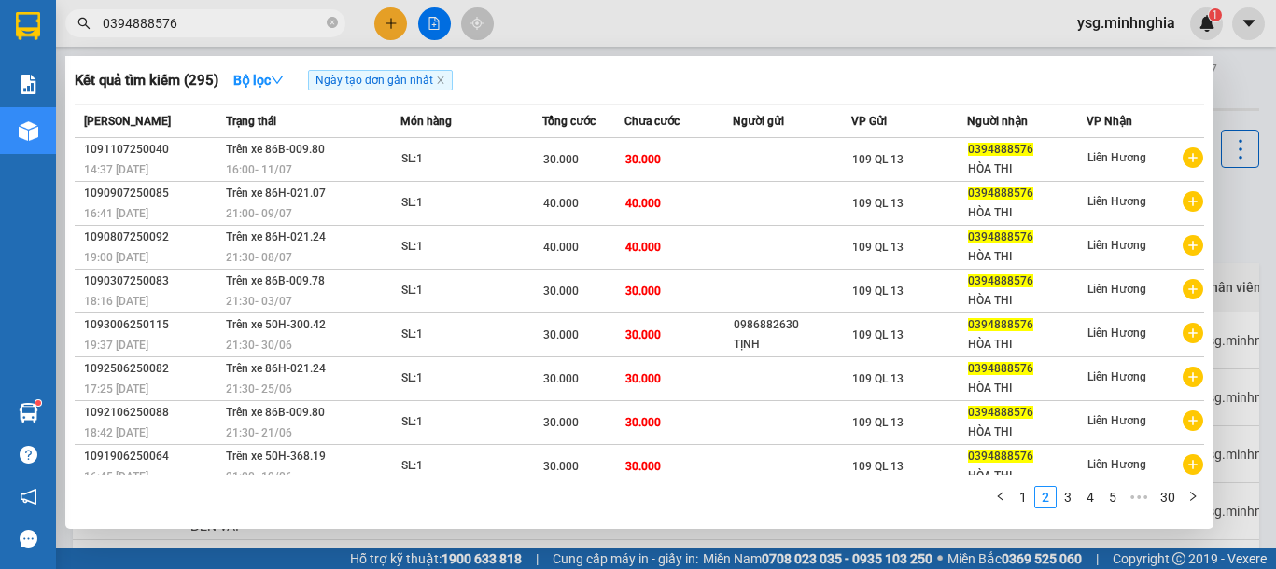
click at [279, 18] on input "0394888576" at bounding box center [213, 23] width 220 height 21
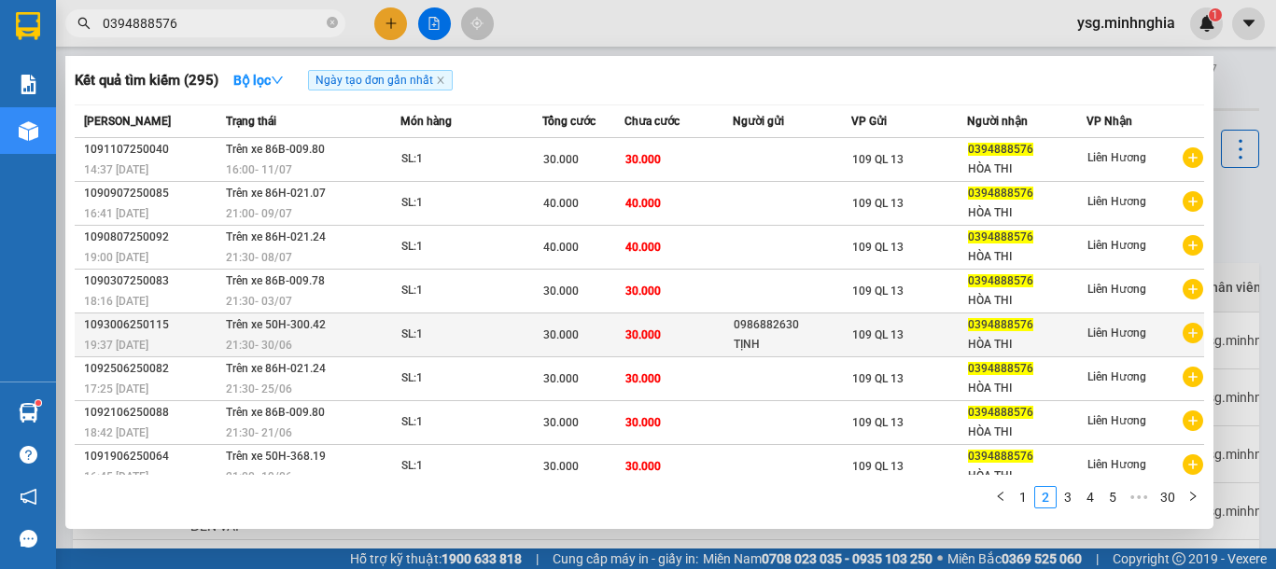
click at [718, 325] on td "30.000" at bounding box center [678, 336] width 108 height 44
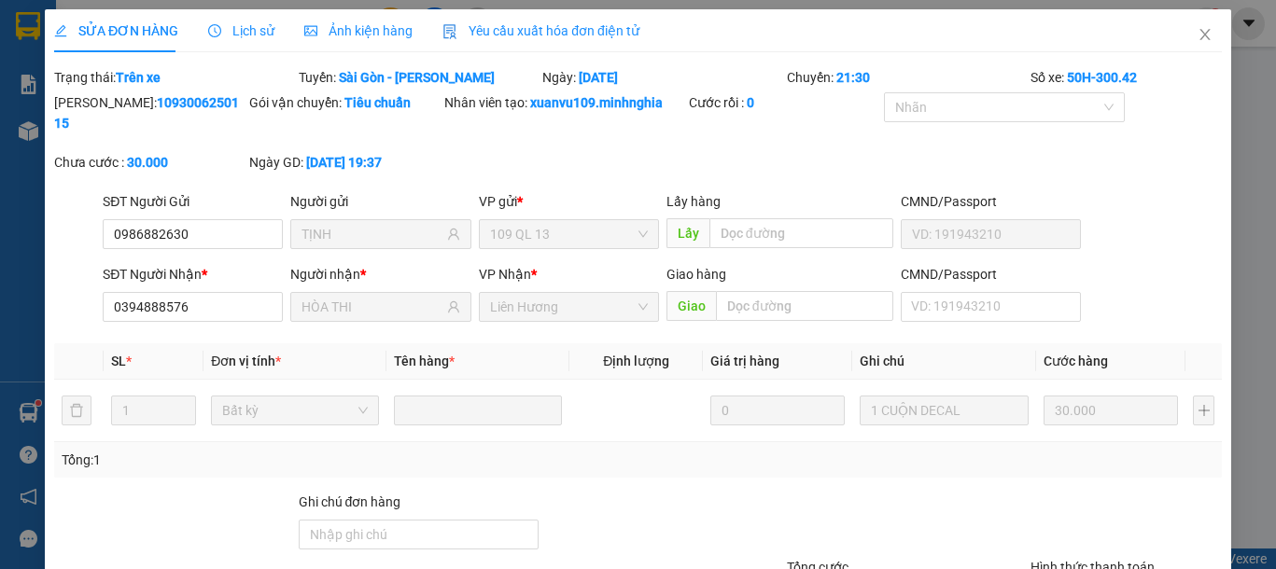
type input "0986882630"
type input "TỊNH"
type input "0394888576"
type input "HÒA THI"
type input "30.000"
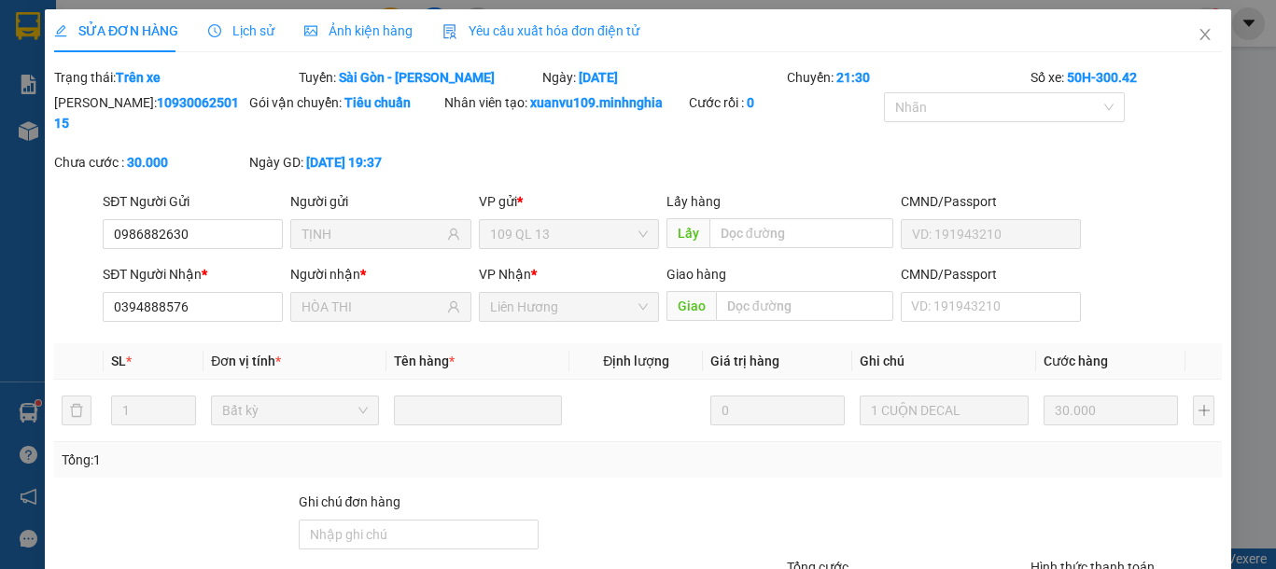
type input "30.000"
click at [1197, 41] on icon "close" at bounding box center [1204, 34] width 15 height 15
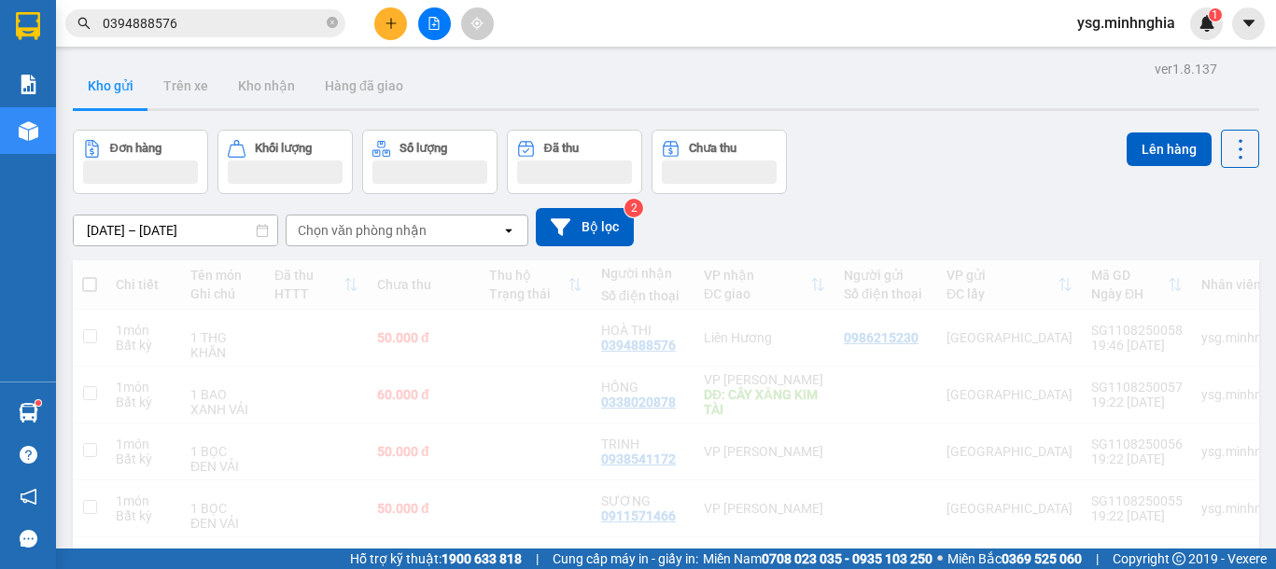
click at [229, 33] on input "0394888576" at bounding box center [213, 23] width 220 height 21
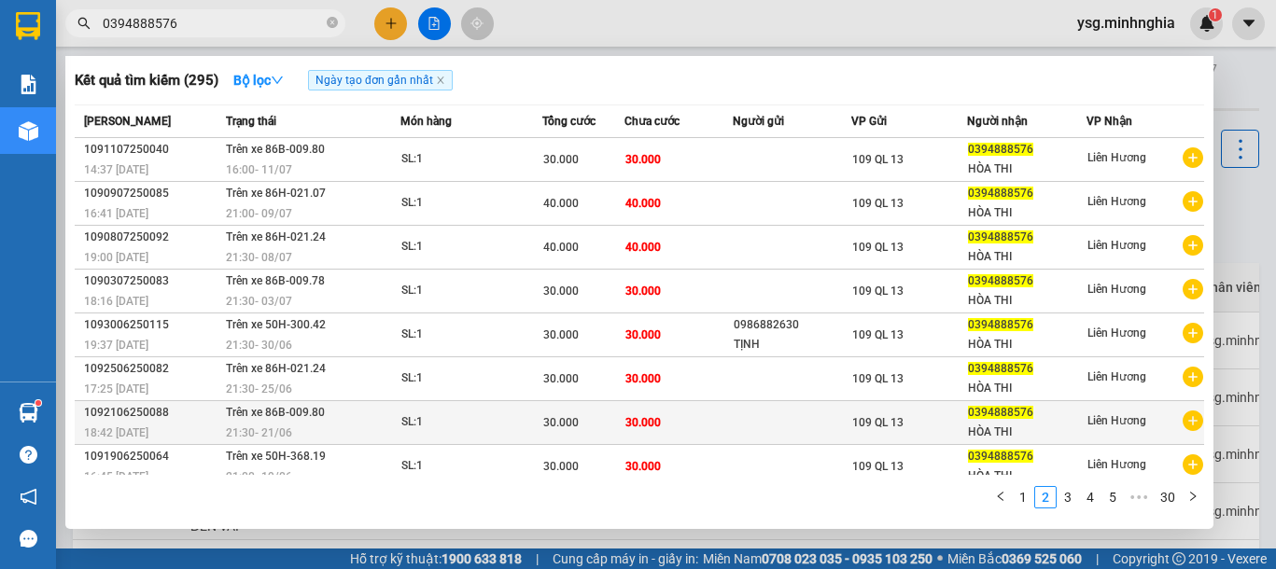
scroll to position [102, 0]
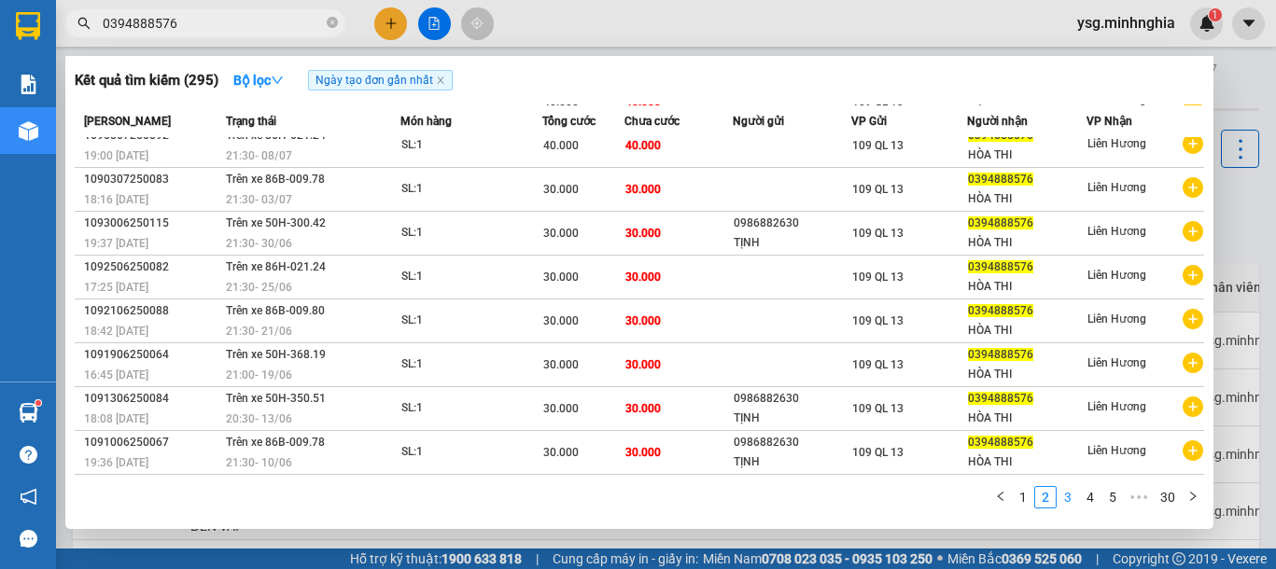
click at [1073, 489] on link "3" at bounding box center [1067, 497] width 21 height 21
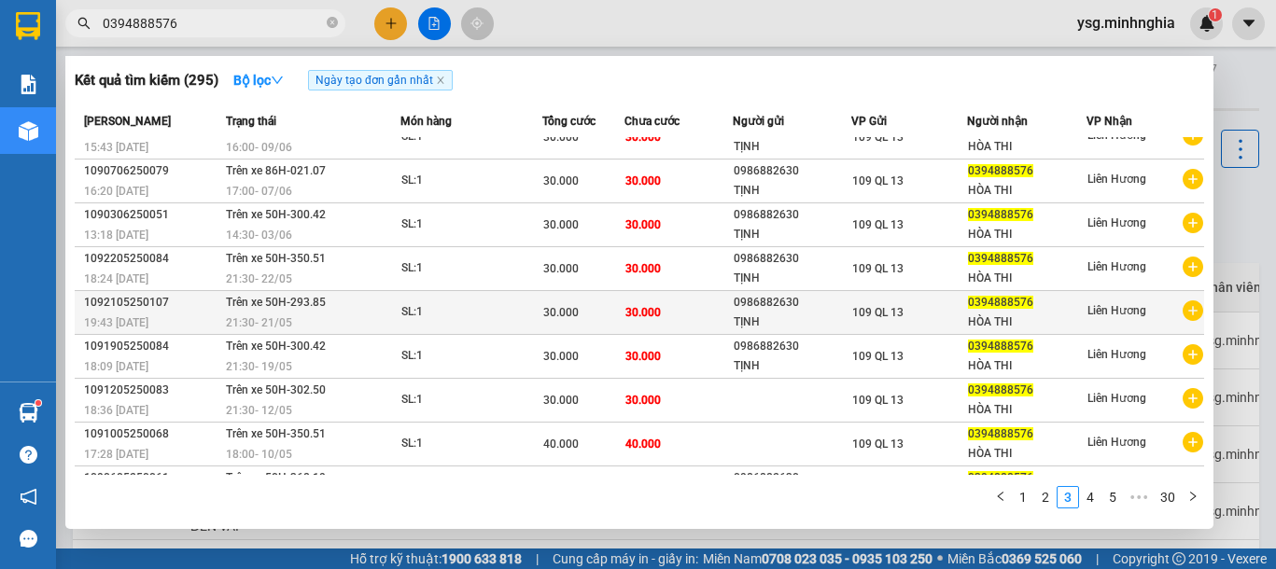
scroll to position [0, 0]
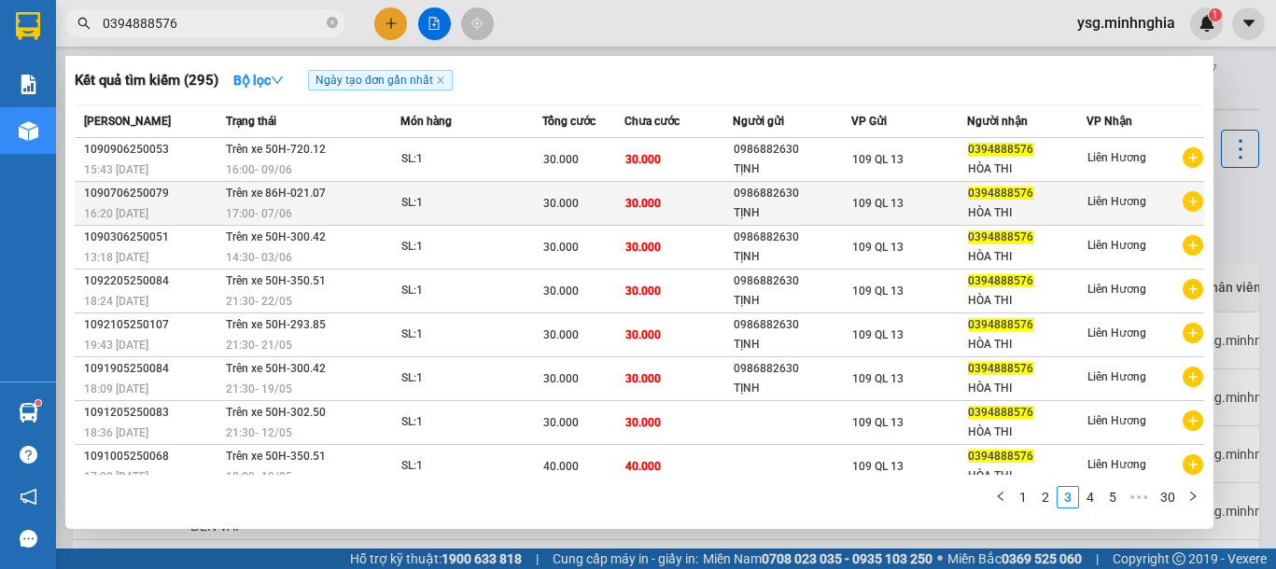
click at [626, 219] on td "30.000" at bounding box center [678, 204] width 108 height 44
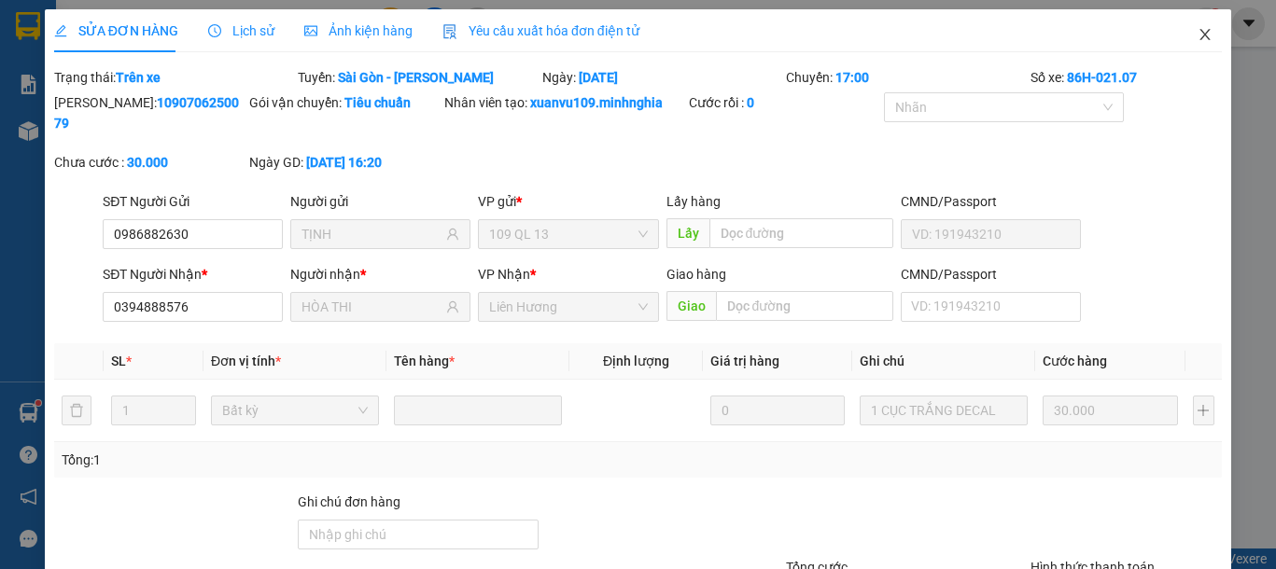
type input "0986882630"
type input "TỊNH"
type input "0394888576"
type input "HÒA THI"
type input "30.000"
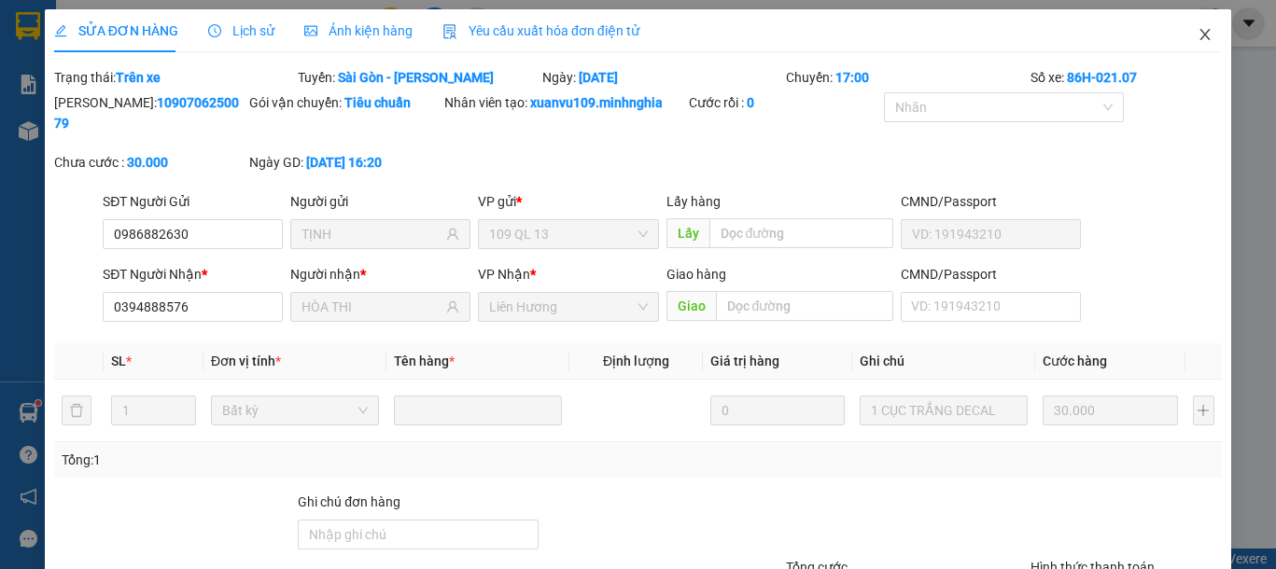
type input "30.000"
click at [1179, 39] on span "Close" at bounding box center [1205, 35] width 52 height 52
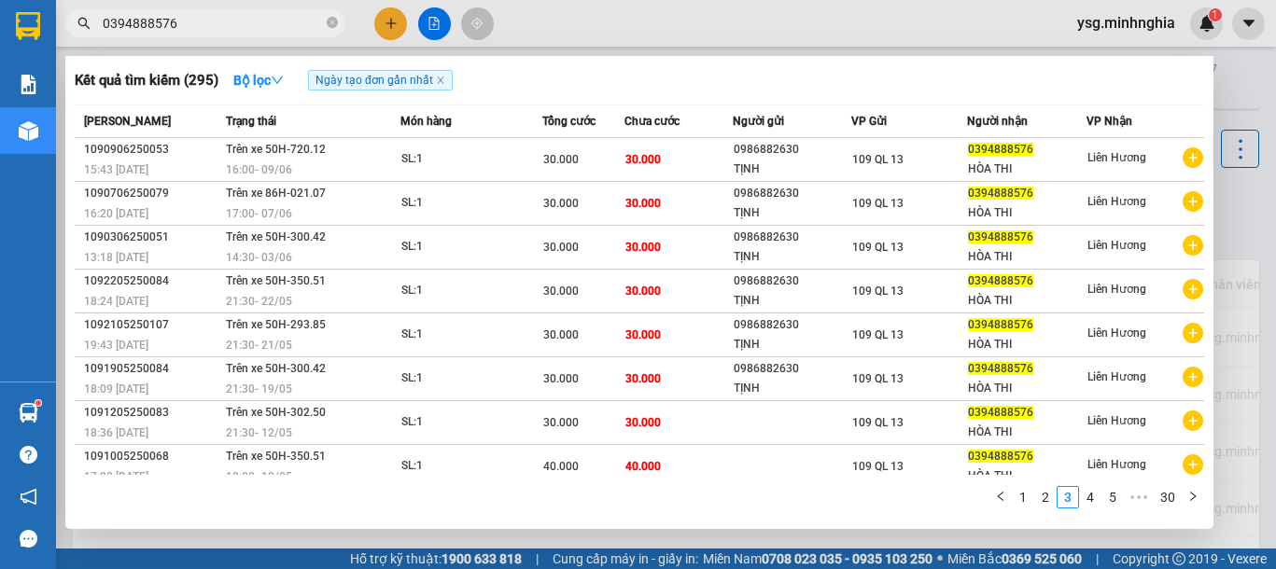
click at [197, 23] on input "0394888576" at bounding box center [213, 23] width 220 height 21
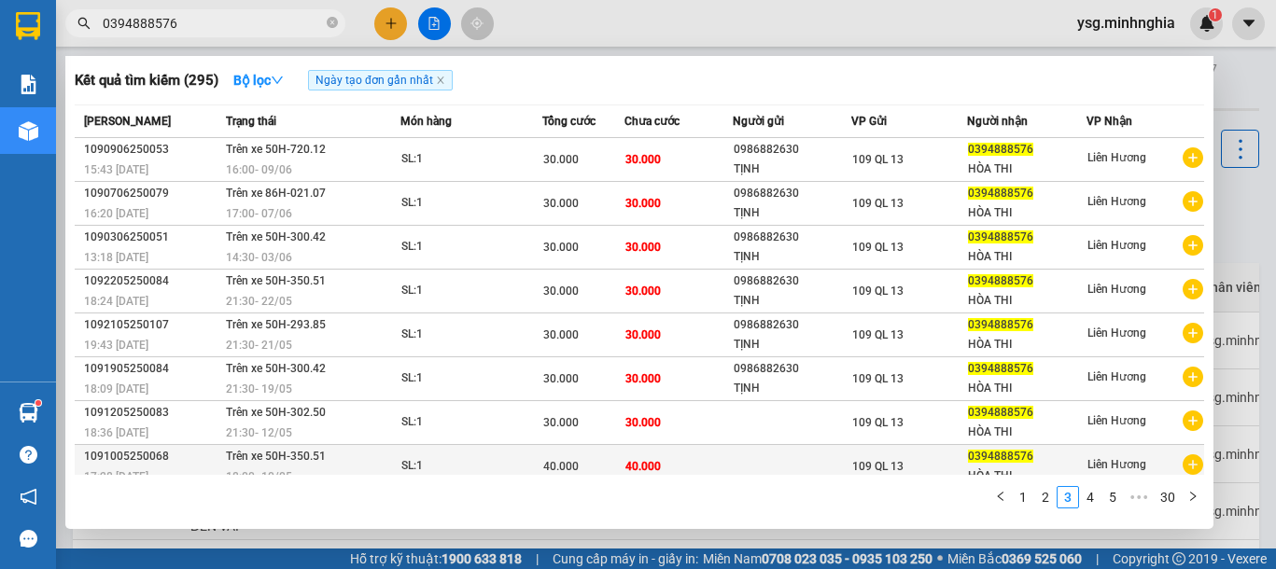
click at [609, 464] on div "40.000" at bounding box center [582, 466] width 79 height 21
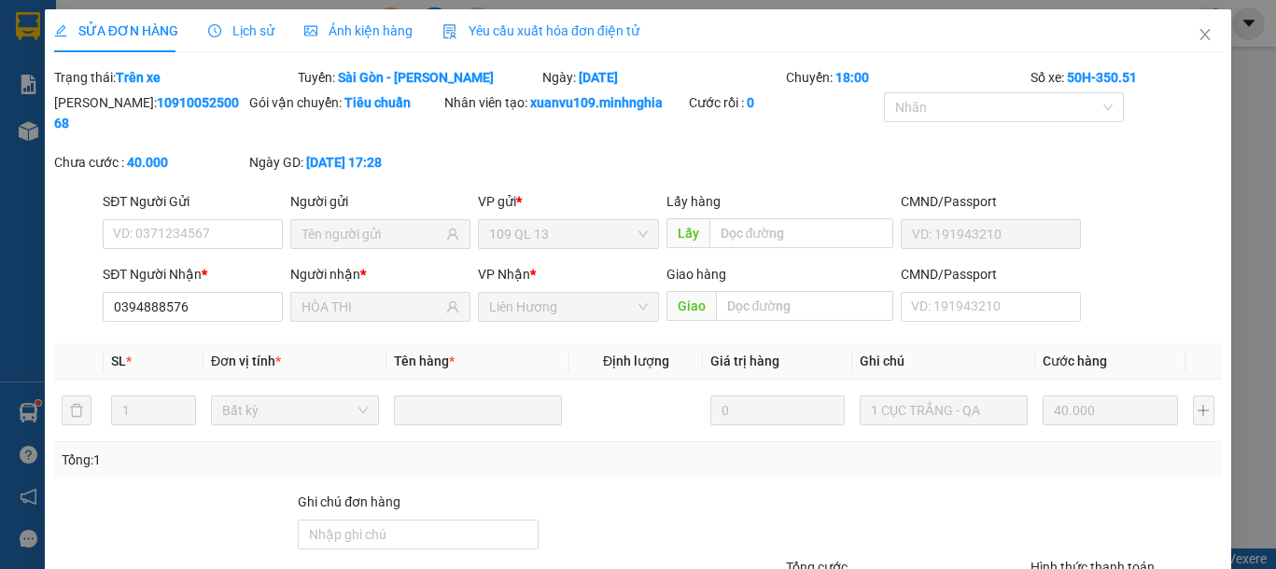
type input "0394888576"
type input "HÒA THI"
type input "40.000"
click at [1199, 40] on icon "close" at bounding box center [1204, 34] width 10 height 11
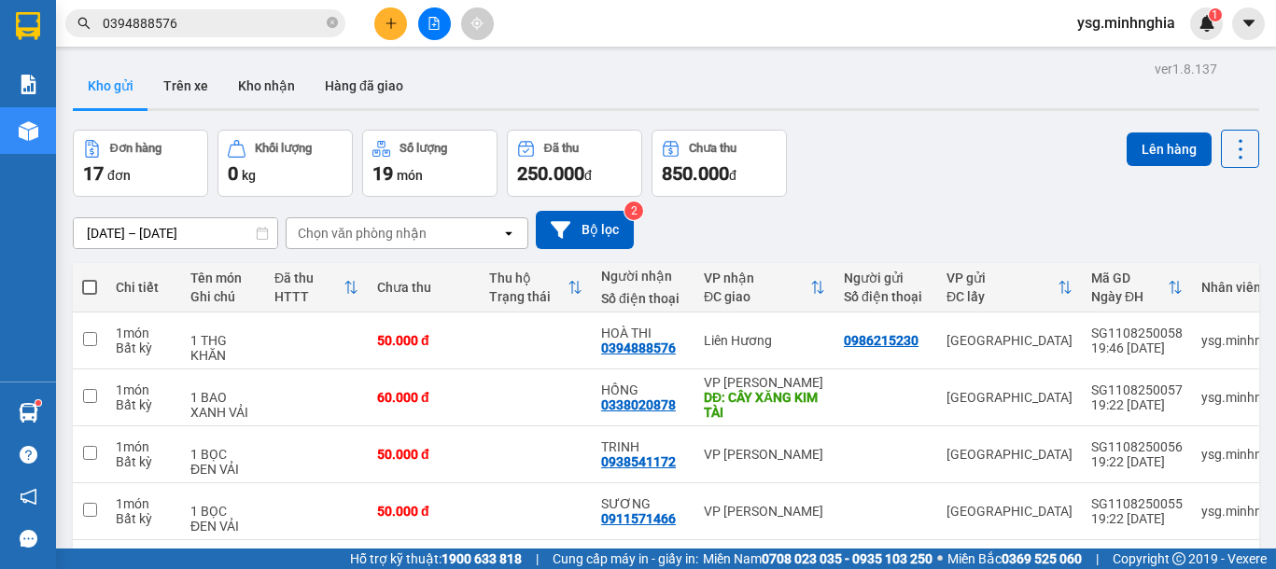
click at [202, 13] on input "0394888576" at bounding box center [213, 23] width 220 height 21
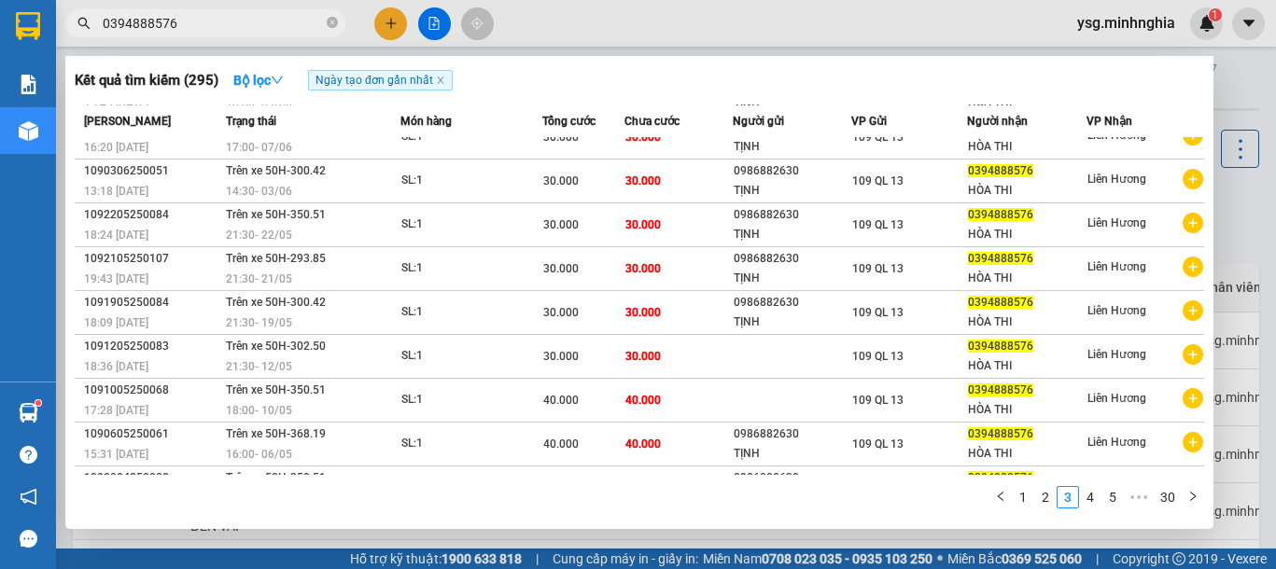
scroll to position [102, 0]
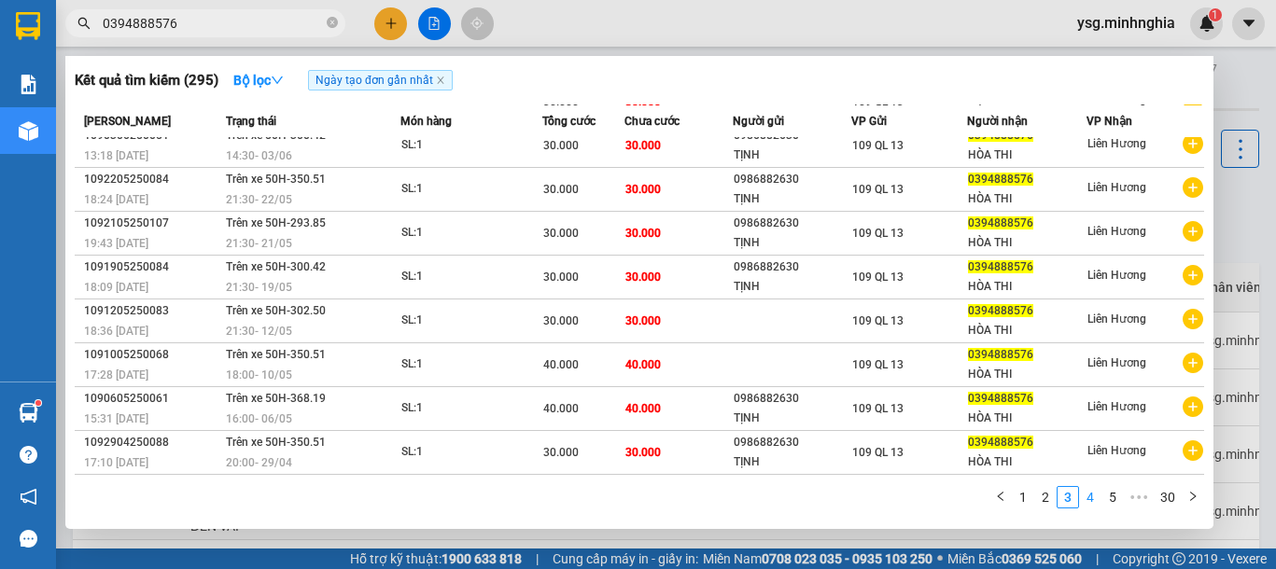
click at [1097, 503] on link "4" at bounding box center [1090, 497] width 21 height 21
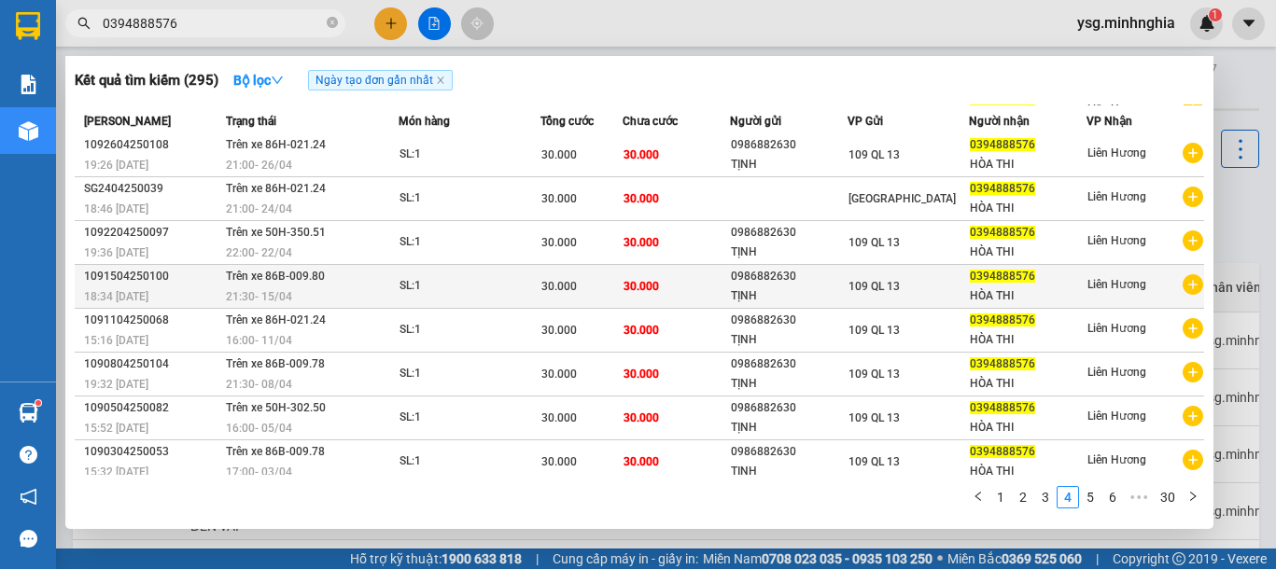
scroll to position [0, 0]
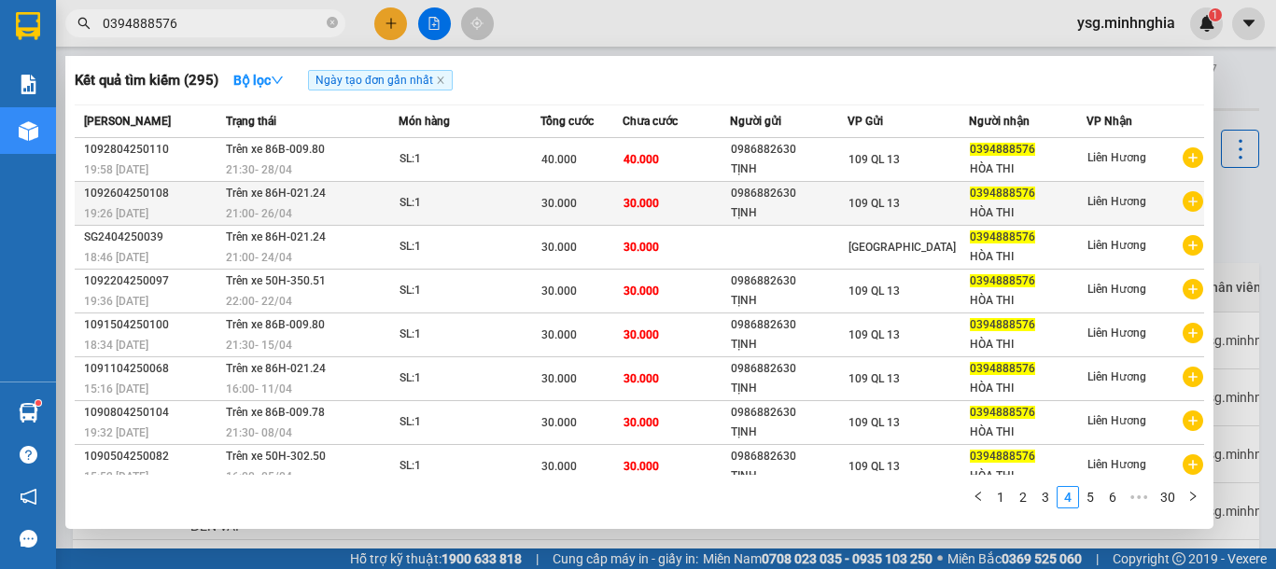
click at [627, 200] on span "30.000" at bounding box center [640, 203] width 35 height 13
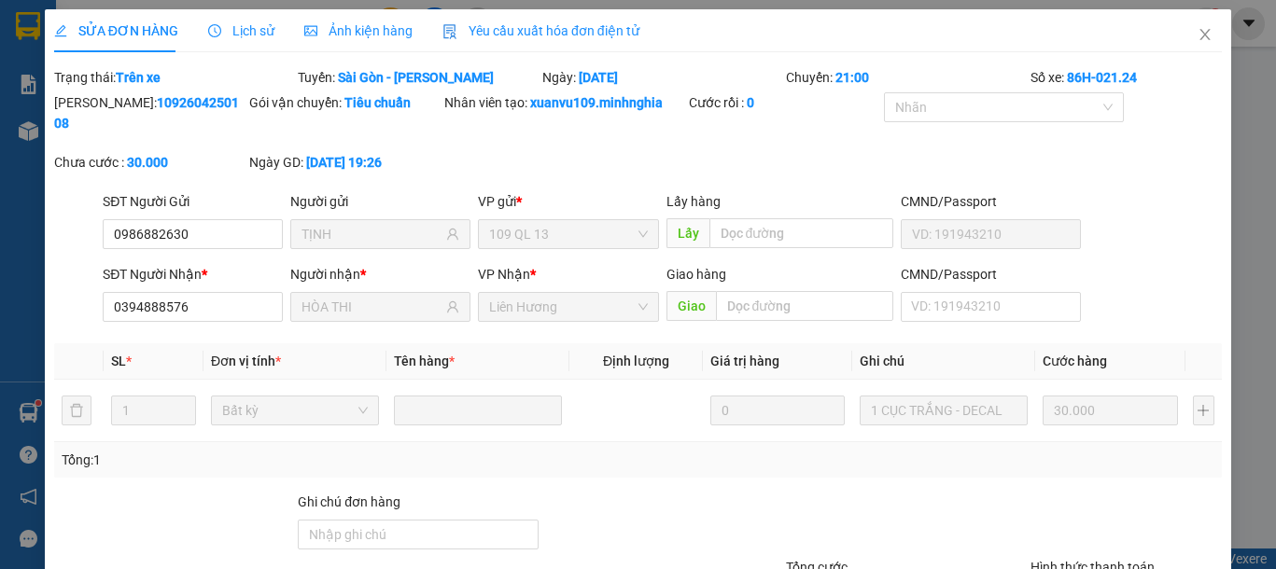
type input "0986882630"
type input "TỊNH"
type input "0394888576"
type input "HÒA THI"
type input "30.000"
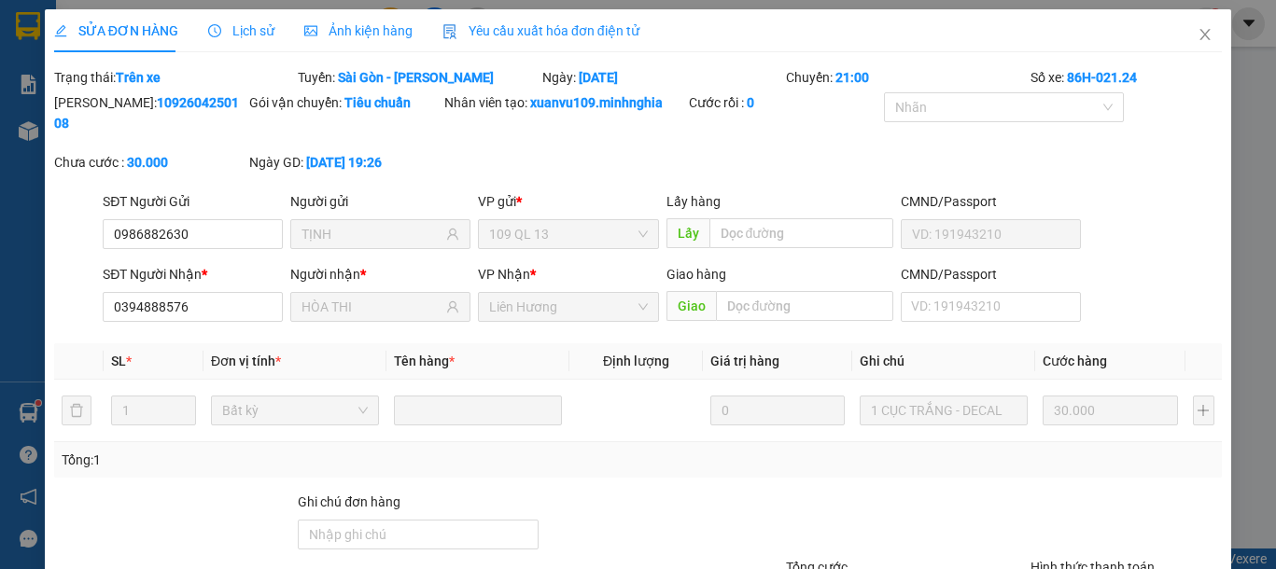
type input "30.000"
click at [1179, 45] on span "Close" at bounding box center [1205, 35] width 52 height 52
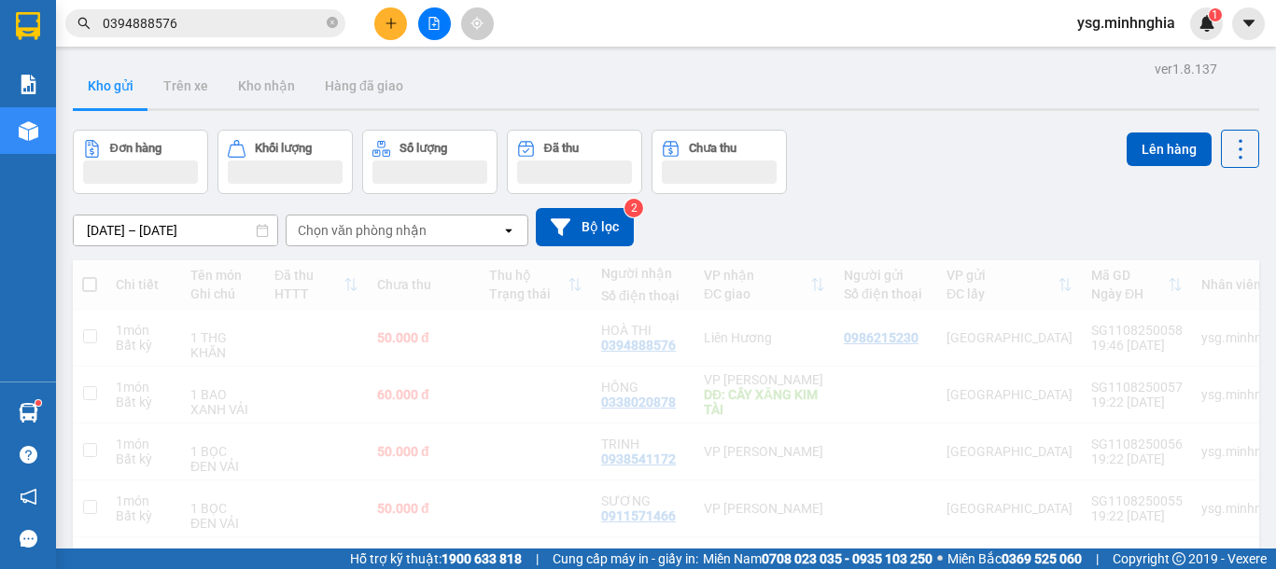
click at [277, 24] on input "0394888576" at bounding box center [213, 23] width 220 height 21
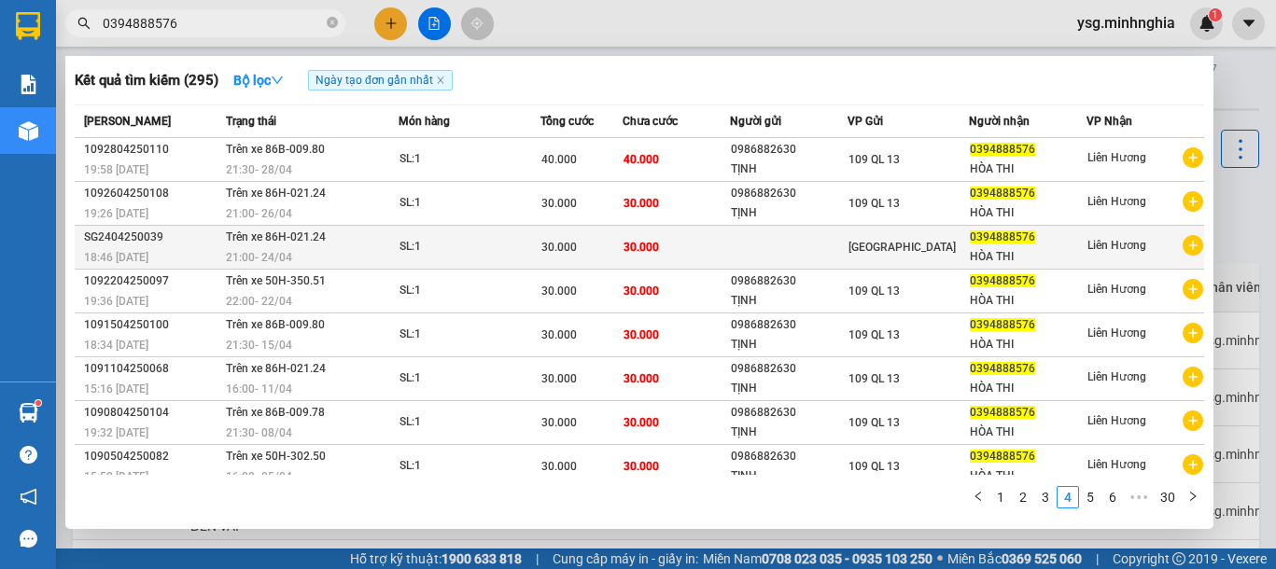
click at [526, 244] on div "SL: 1" at bounding box center [469, 247] width 140 height 21
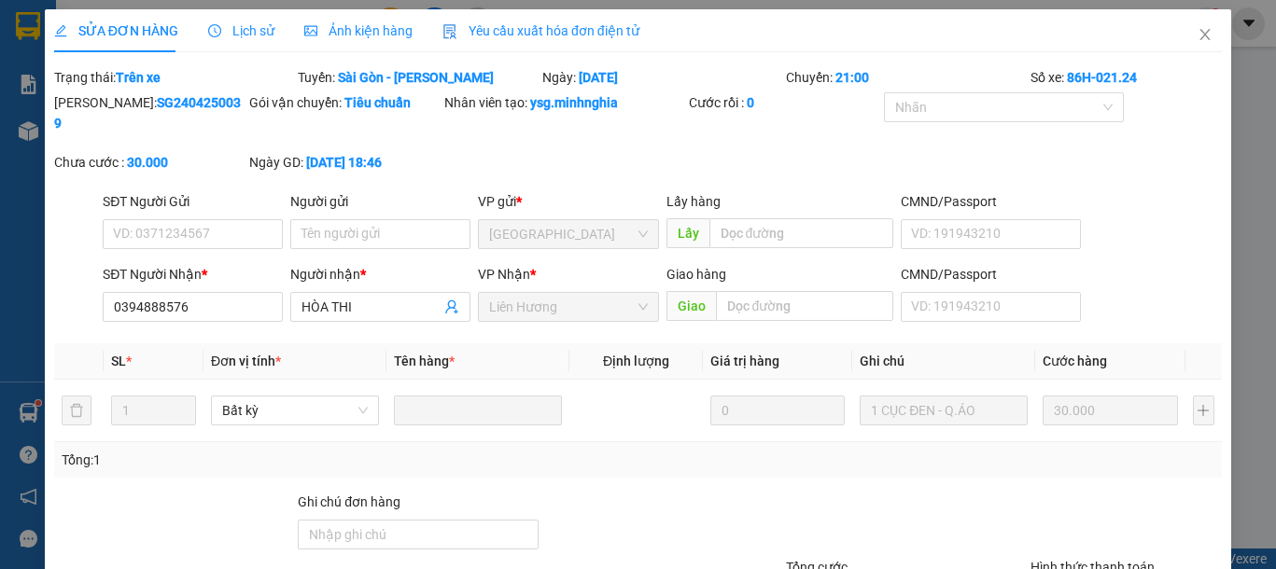
type input "0394888576"
type input "30.000"
click at [1179, 33] on span "Close" at bounding box center [1205, 35] width 52 height 52
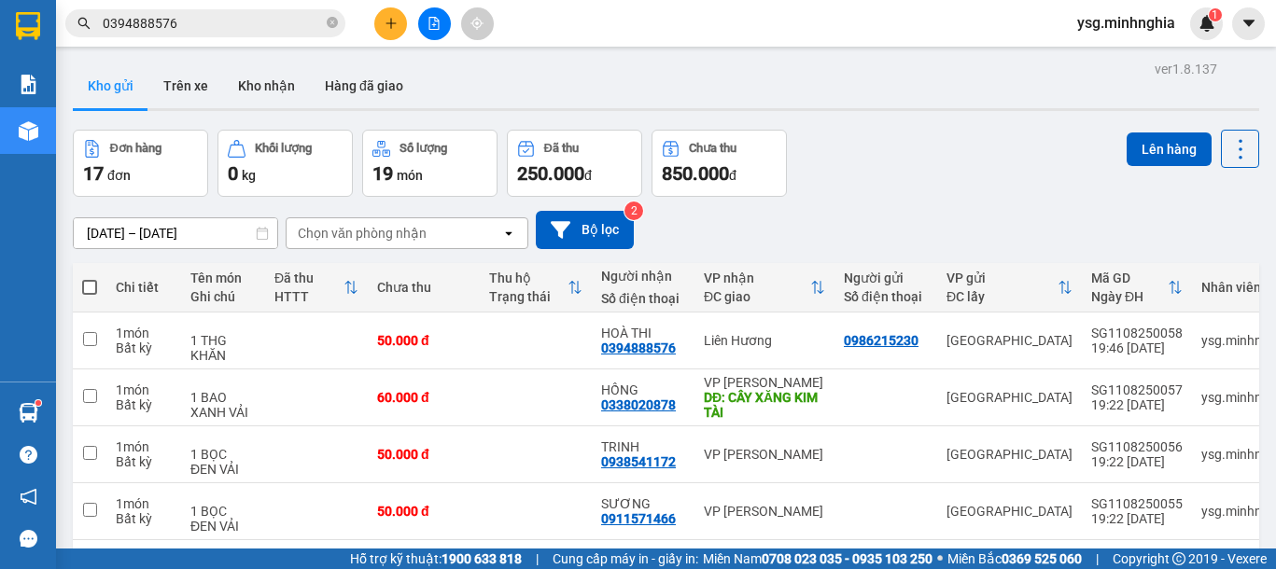
click at [232, 24] on input "0394888576" at bounding box center [213, 23] width 220 height 21
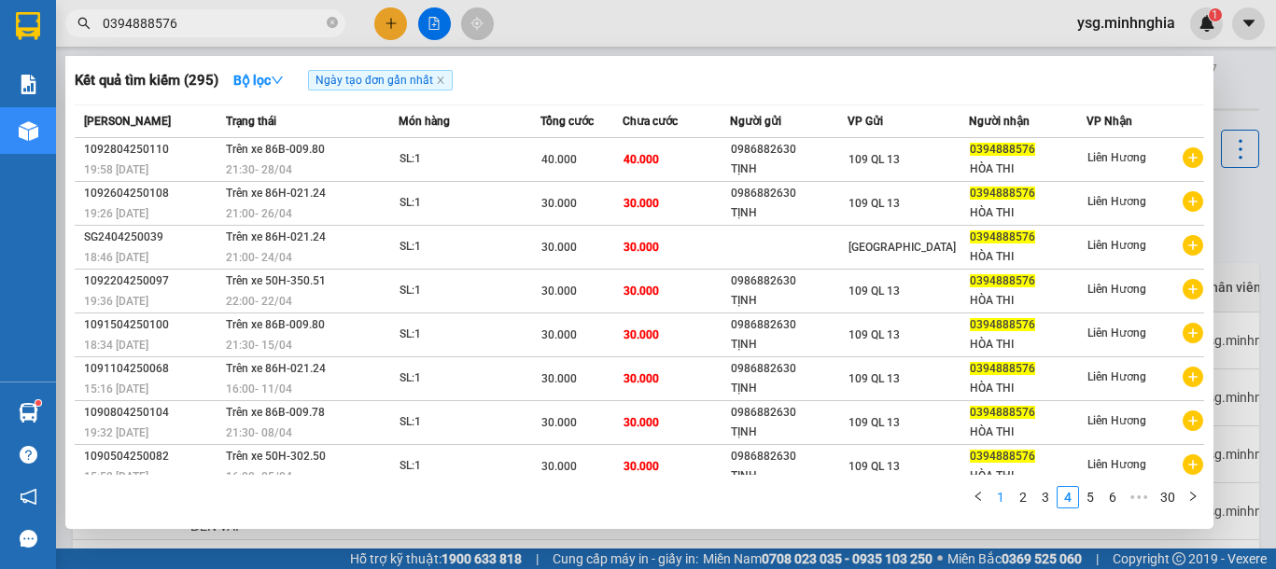
click at [1001, 504] on link "1" at bounding box center [1000, 497] width 21 height 21
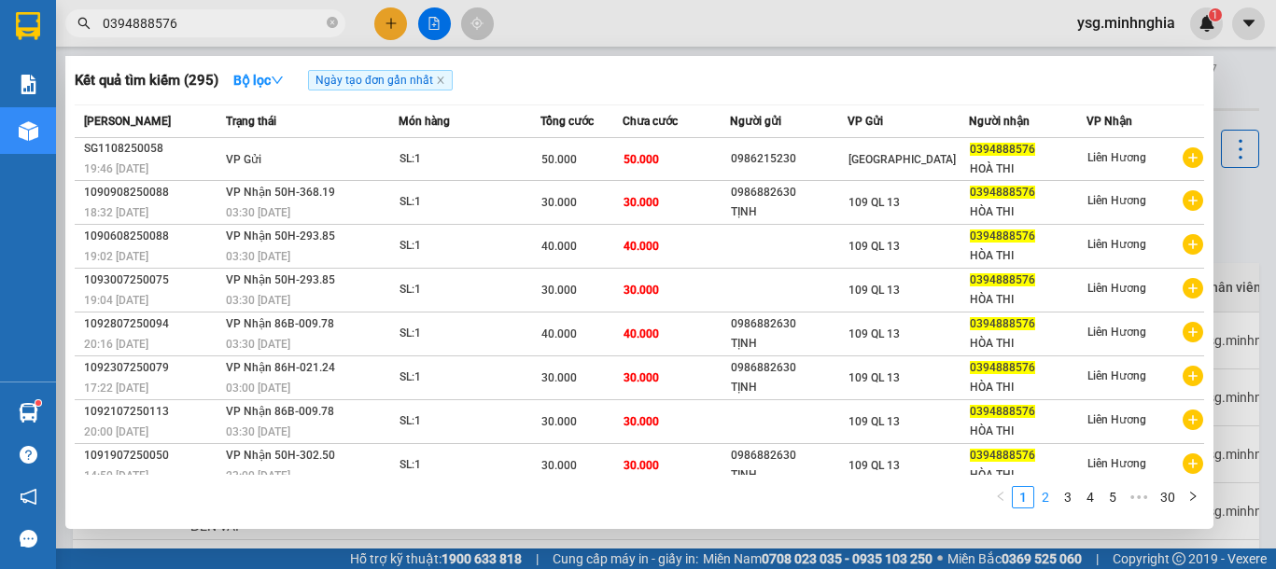
click at [1049, 496] on link "2" at bounding box center [1045, 497] width 21 height 21
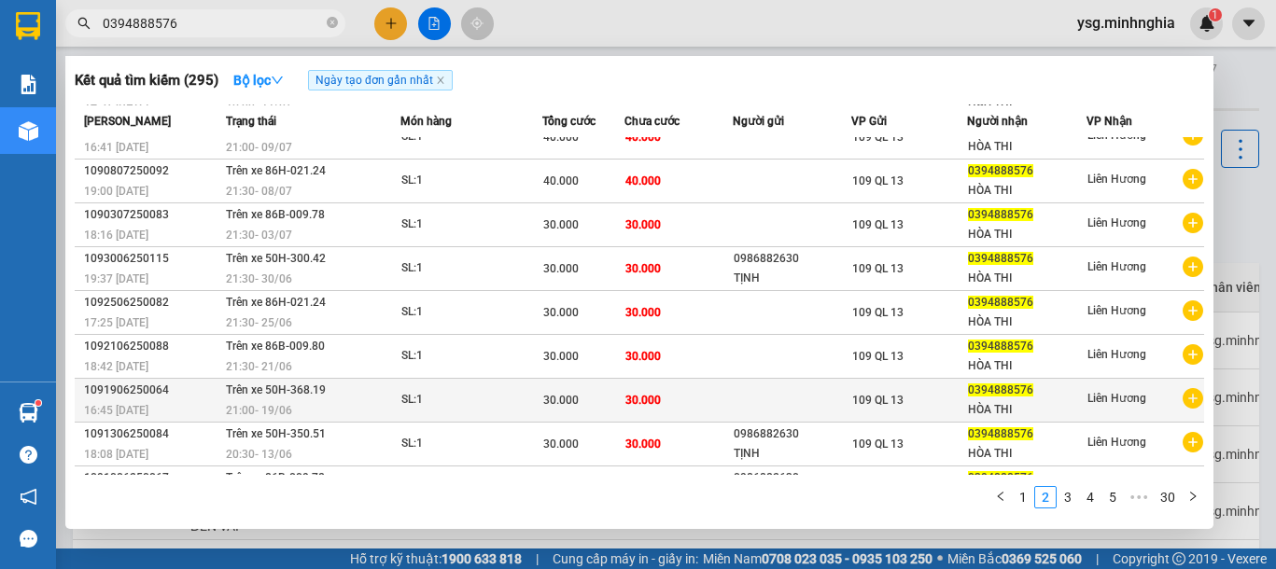
scroll to position [102, 0]
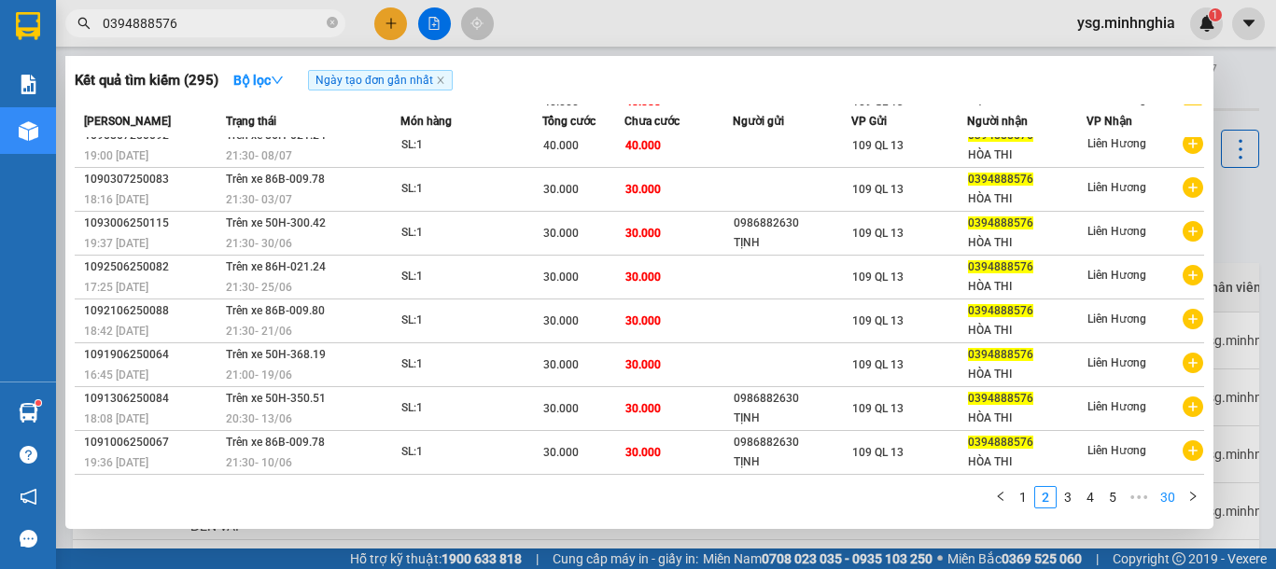
click at [1161, 493] on link "30" at bounding box center [1167, 497] width 26 height 21
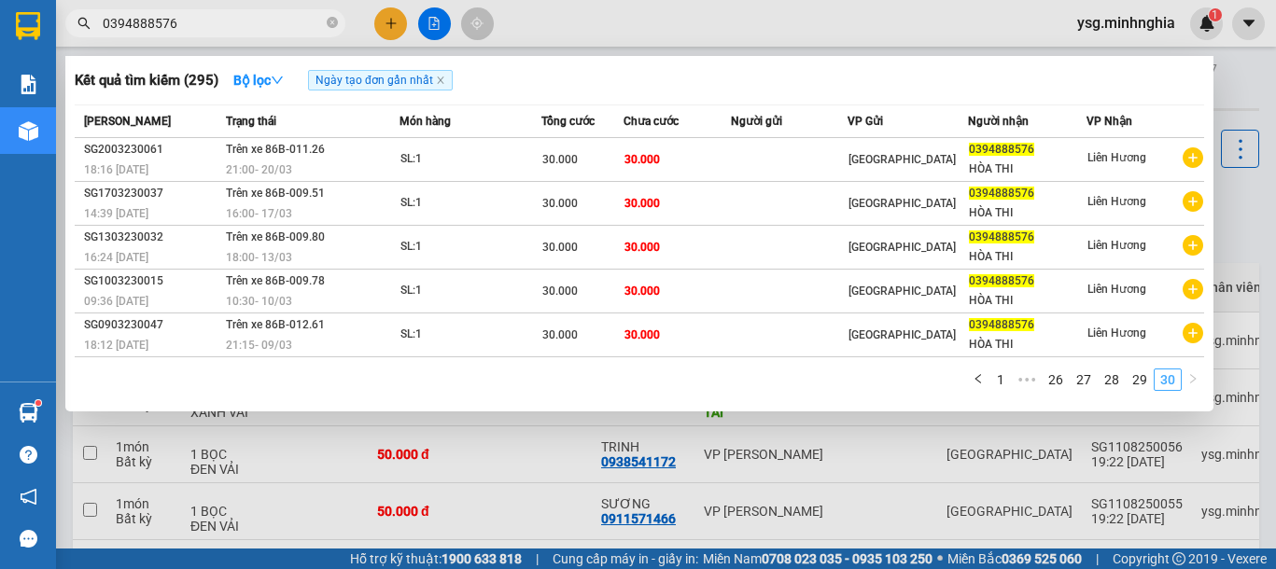
scroll to position [0, 0]
click at [1119, 385] on link "28" at bounding box center [1111, 380] width 26 height 21
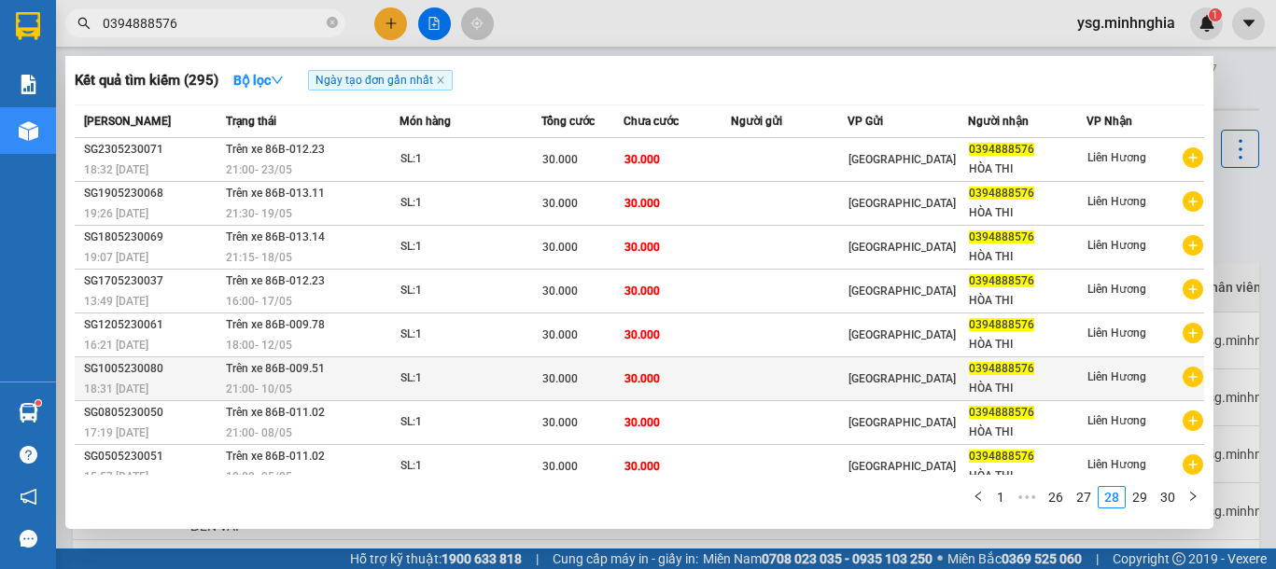
scroll to position [102, 0]
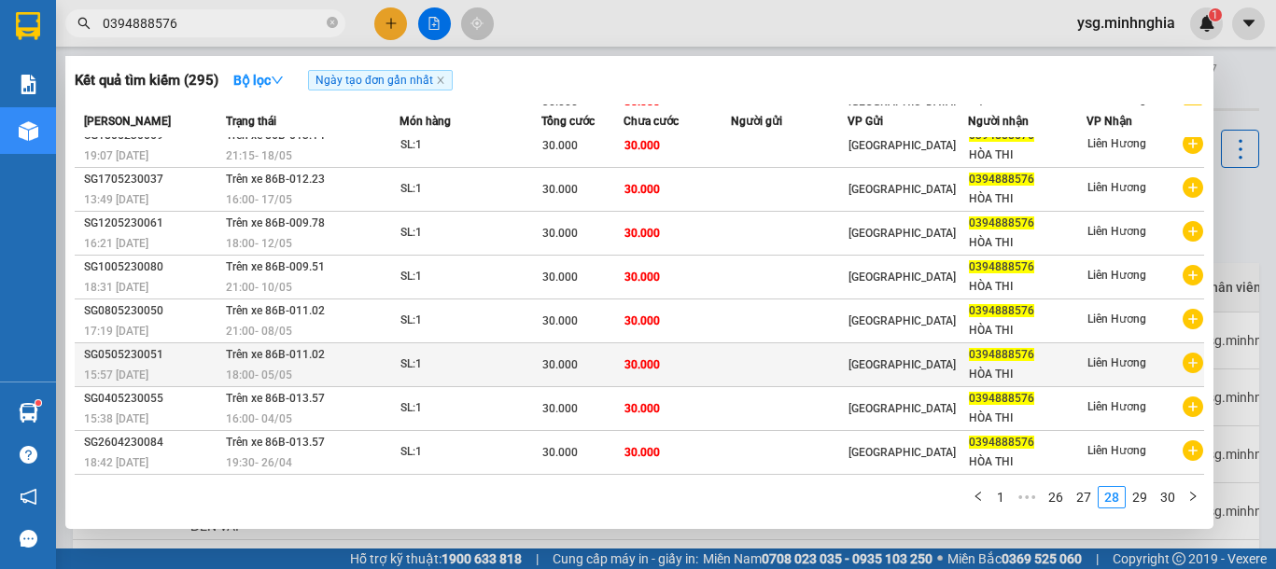
click at [718, 347] on td "30.000" at bounding box center [677, 365] width 108 height 44
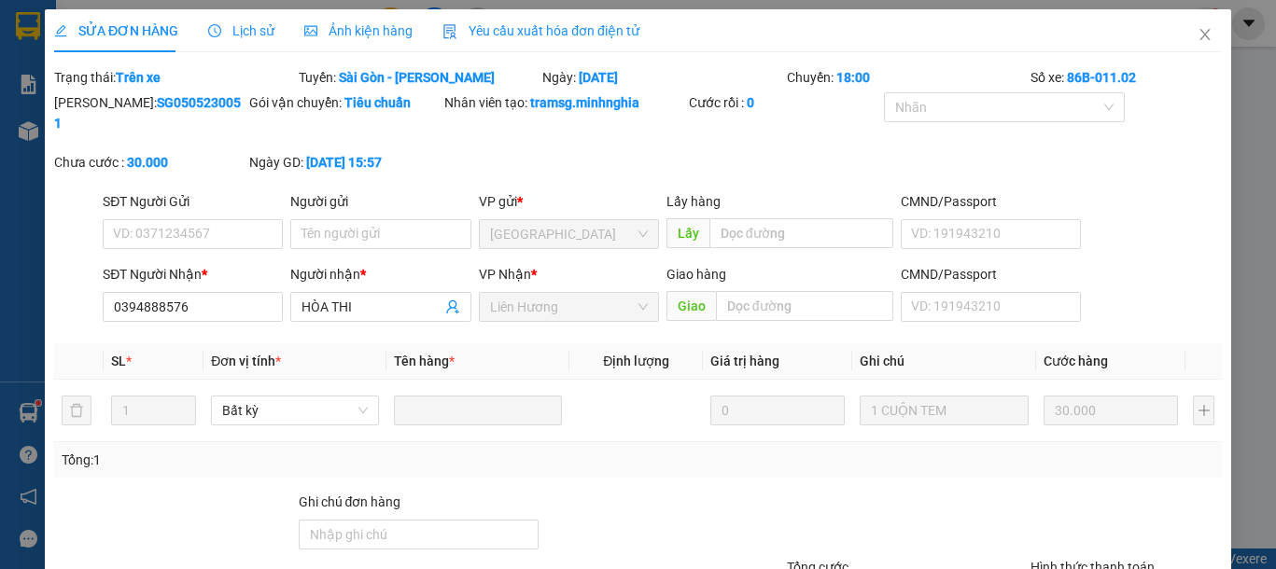
type input "0394888576"
type input "30.000"
click at [1197, 35] on icon "close" at bounding box center [1204, 34] width 15 height 15
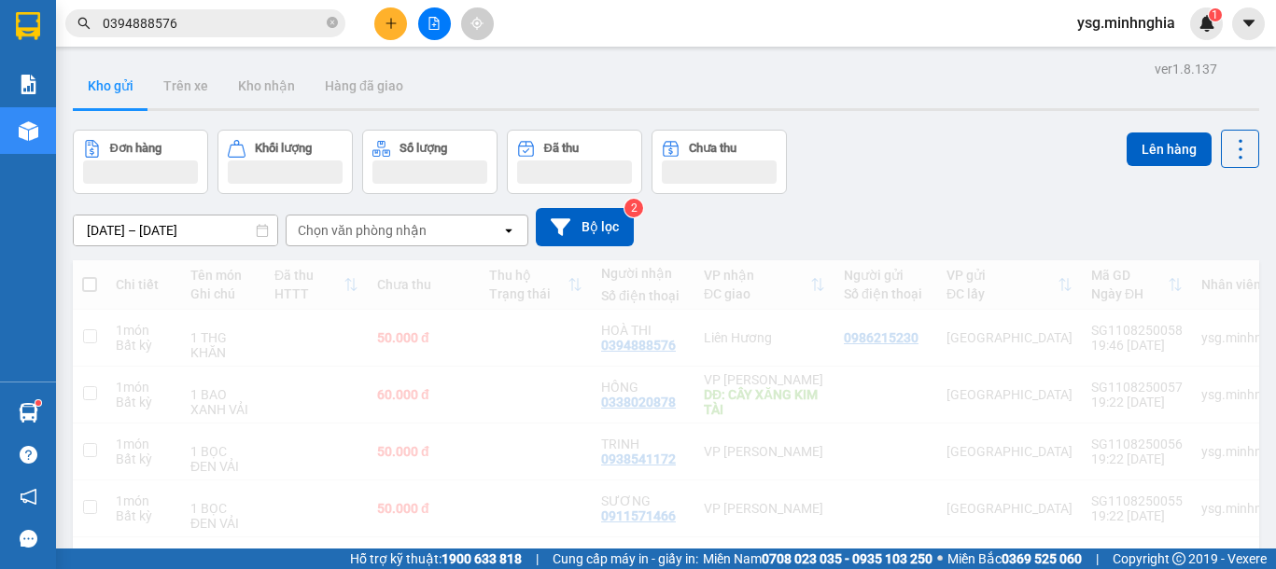
click at [234, 26] on input "0394888576" at bounding box center [213, 23] width 220 height 21
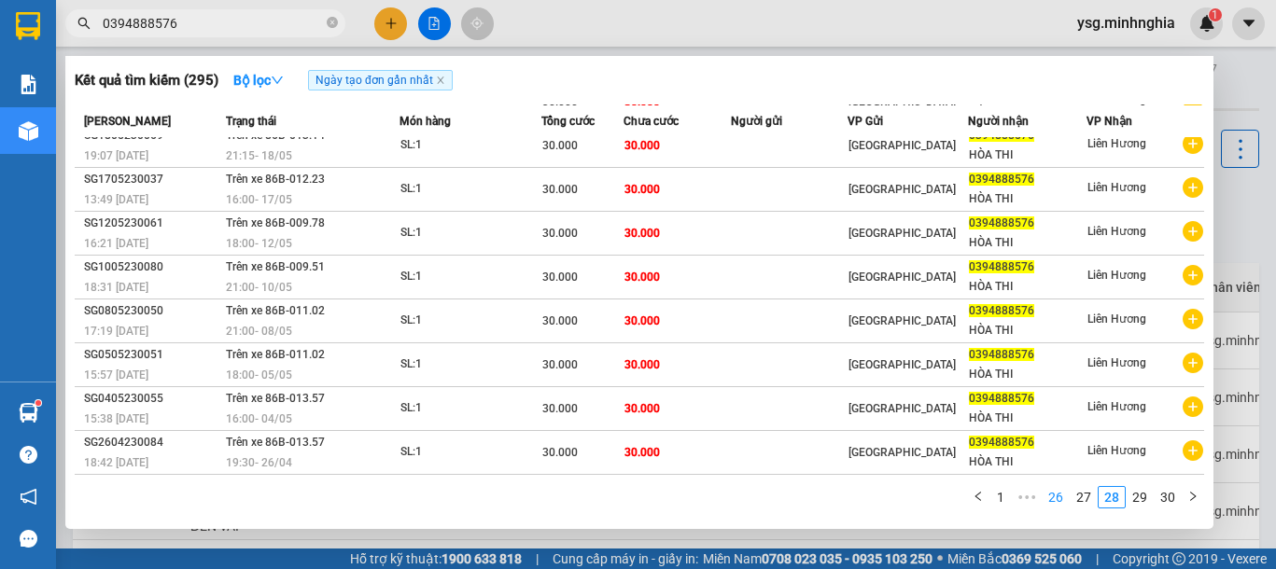
click at [1057, 493] on link "26" at bounding box center [1055, 497] width 26 height 21
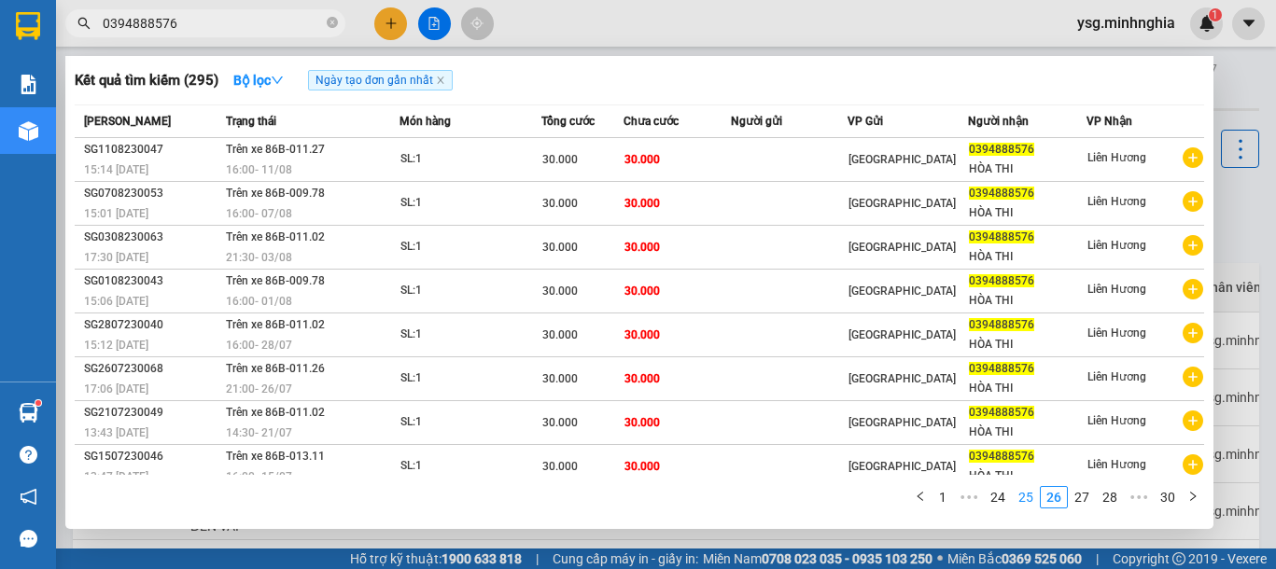
click at [1020, 496] on link "25" at bounding box center [1025, 497] width 26 height 21
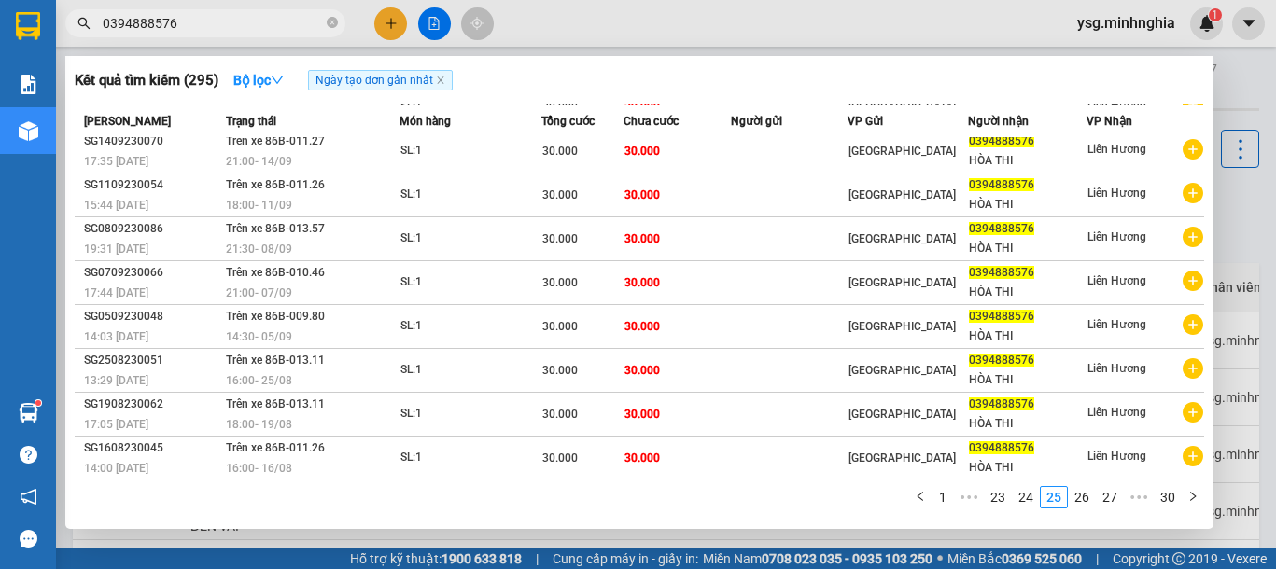
scroll to position [102, 0]
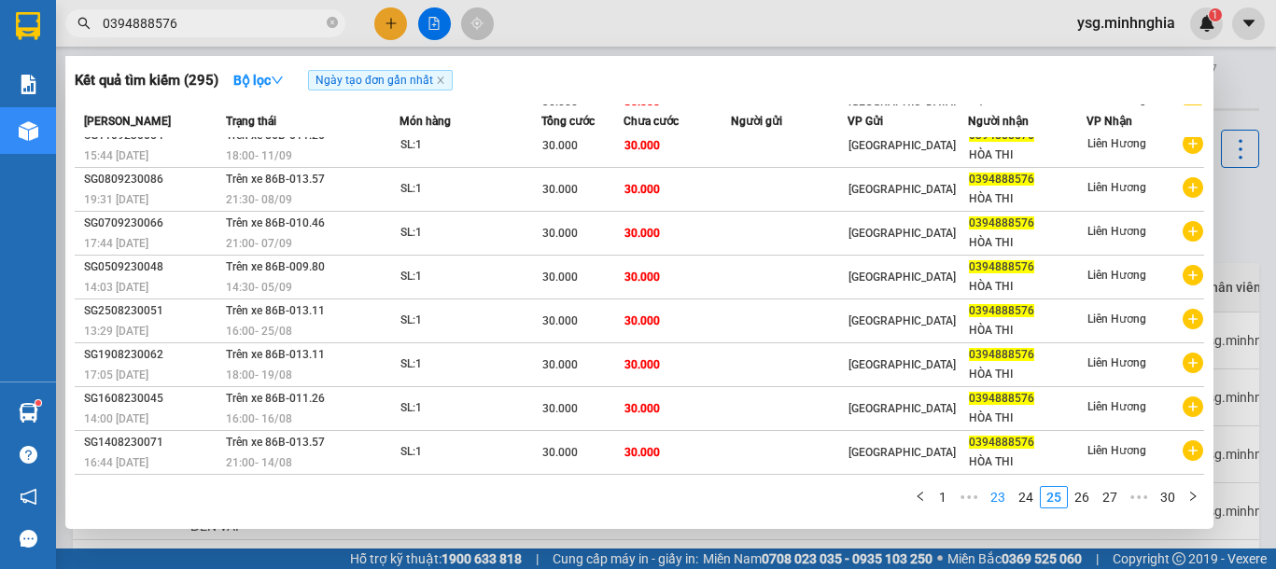
click at [995, 496] on link "23" at bounding box center [997, 497] width 26 height 21
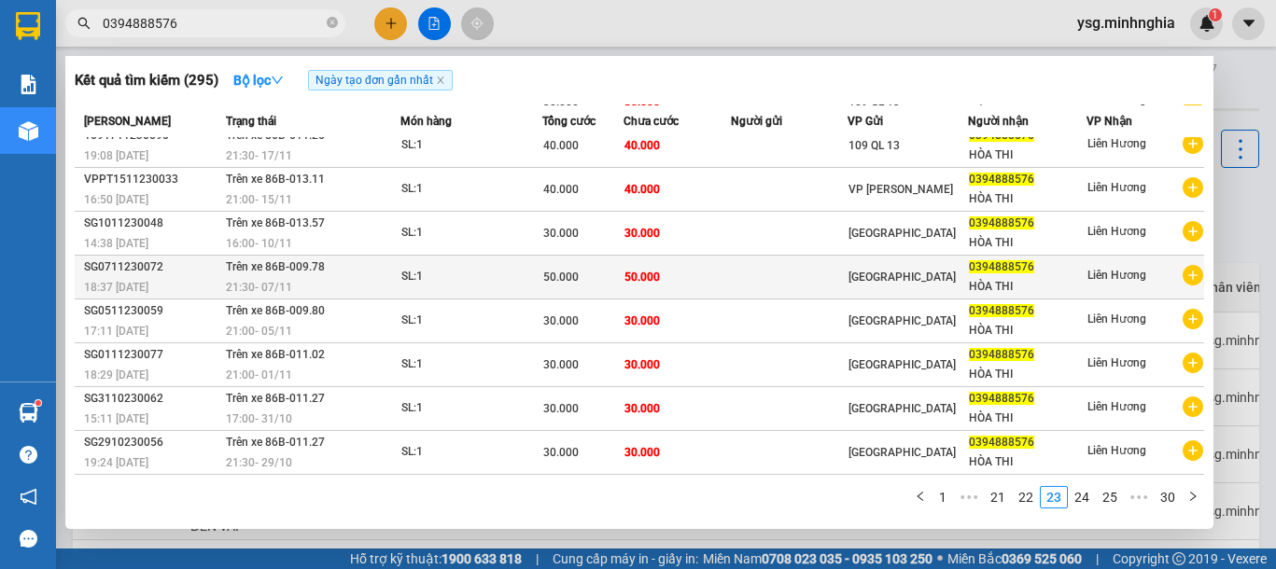
click at [661, 286] on td "50.000" at bounding box center [677, 278] width 108 height 44
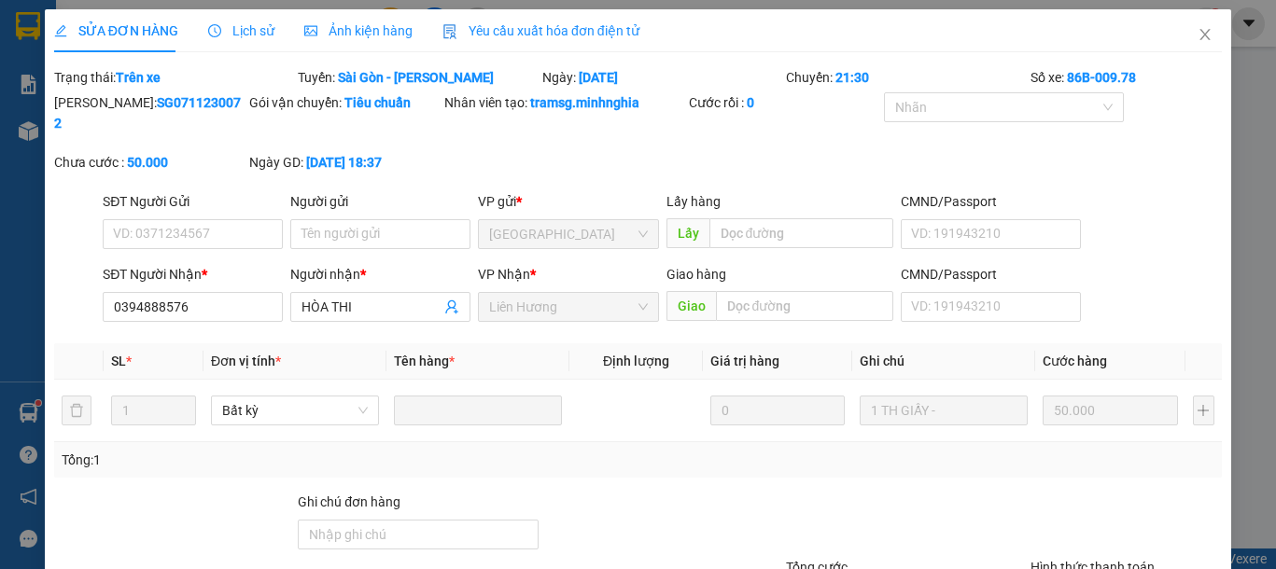
type input "0394888576"
type input "50.000"
click at [1199, 39] on icon "close" at bounding box center [1204, 34] width 10 height 11
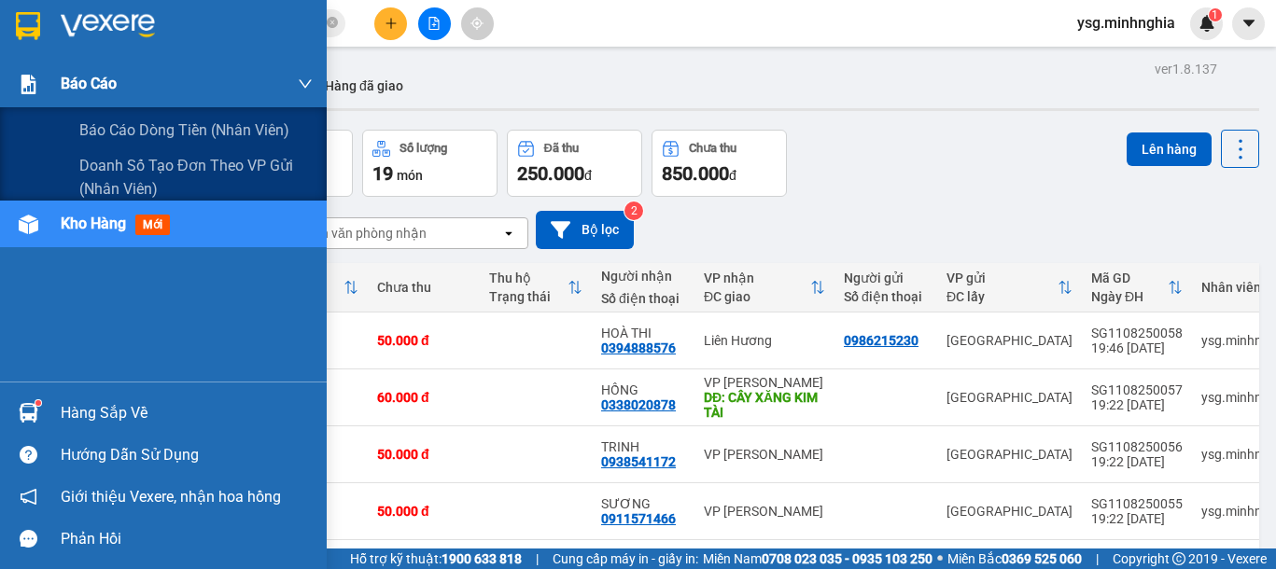
click at [0, 78] on div "Báo cáo" at bounding box center [163, 84] width 327 height 47
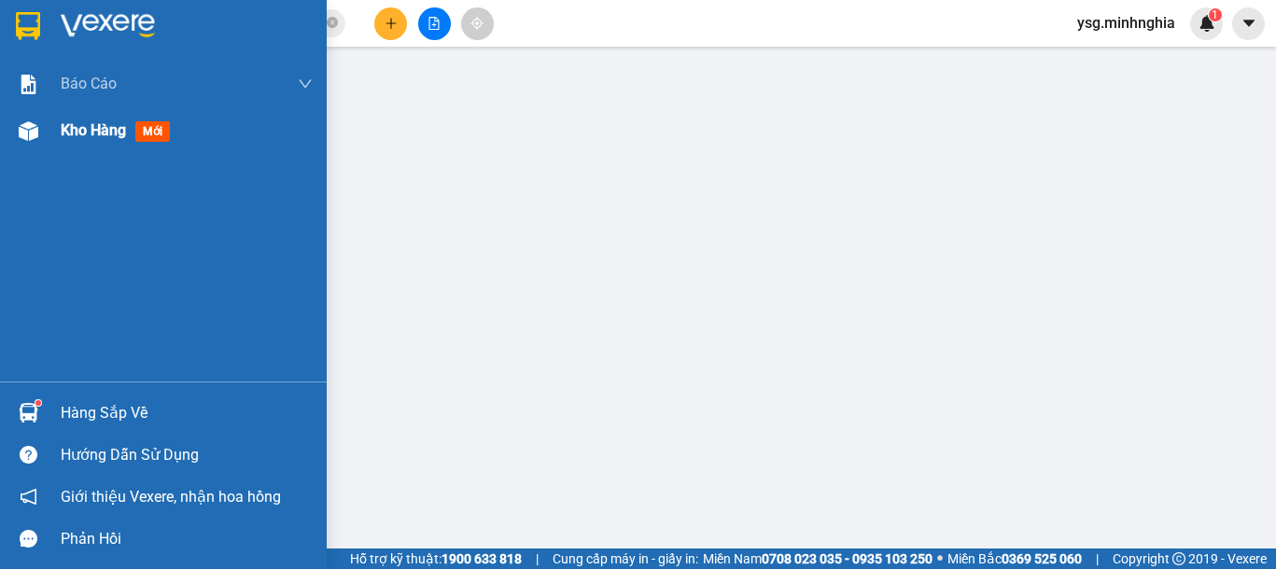
click at [49, 145] on div "Kho hàng mới" at bounding box center [163, 130] width 327 height 47
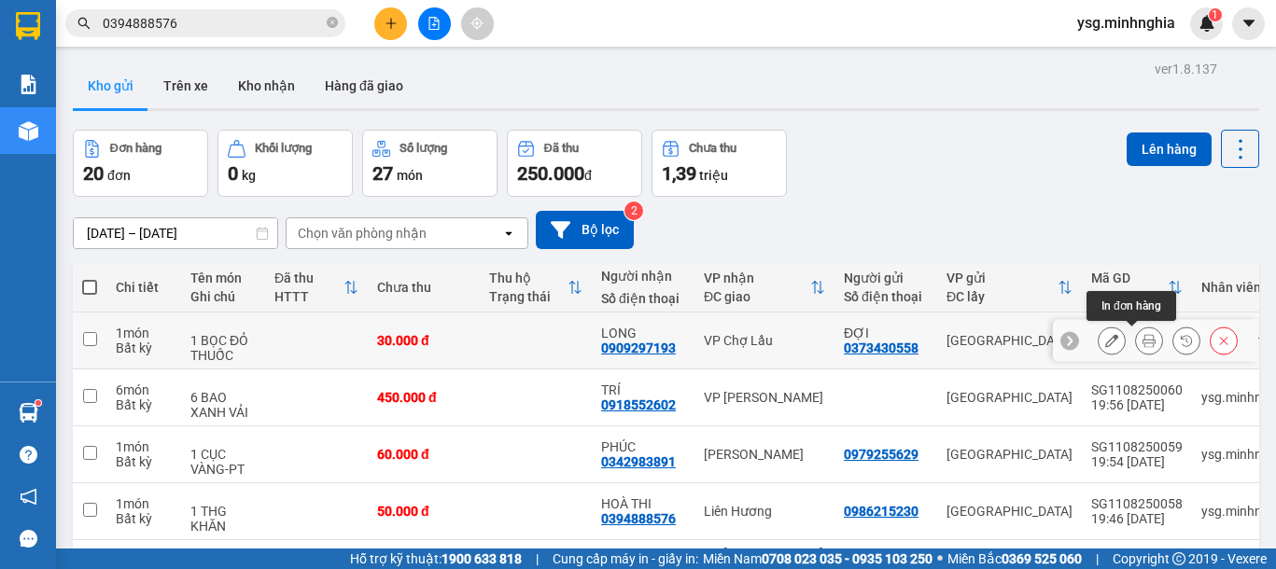
click at [1142, 337] on icon at bounding box center [1148, 340] width 13 height 13
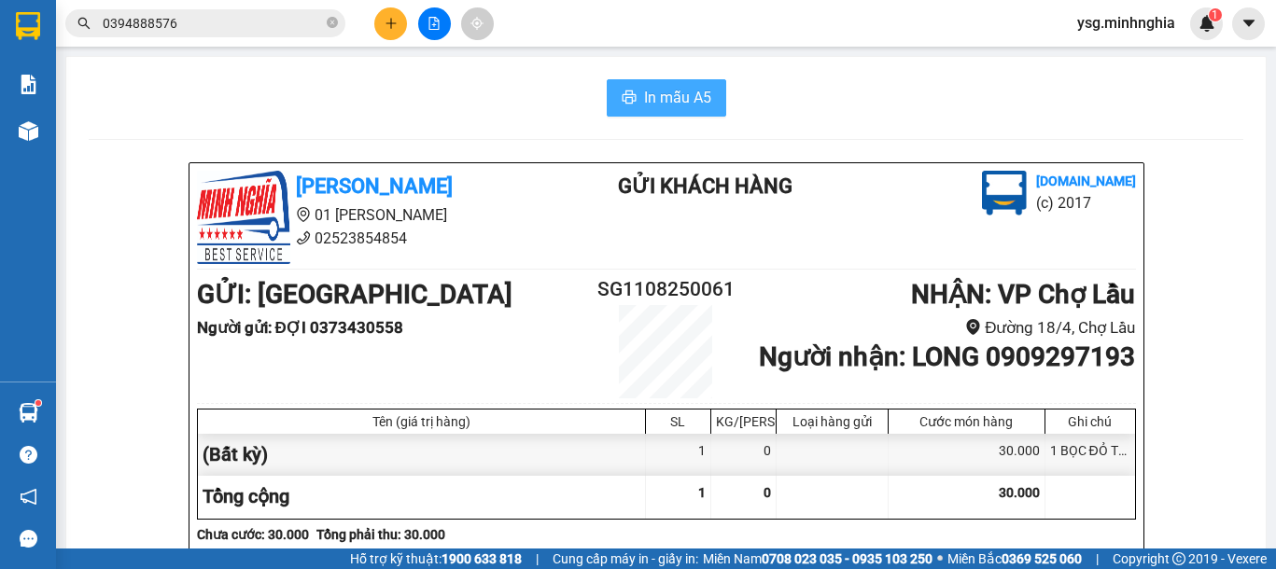
click at [657, 96] on span "In mẫu A5" at bounding box center [677, 97] width 67 height 23
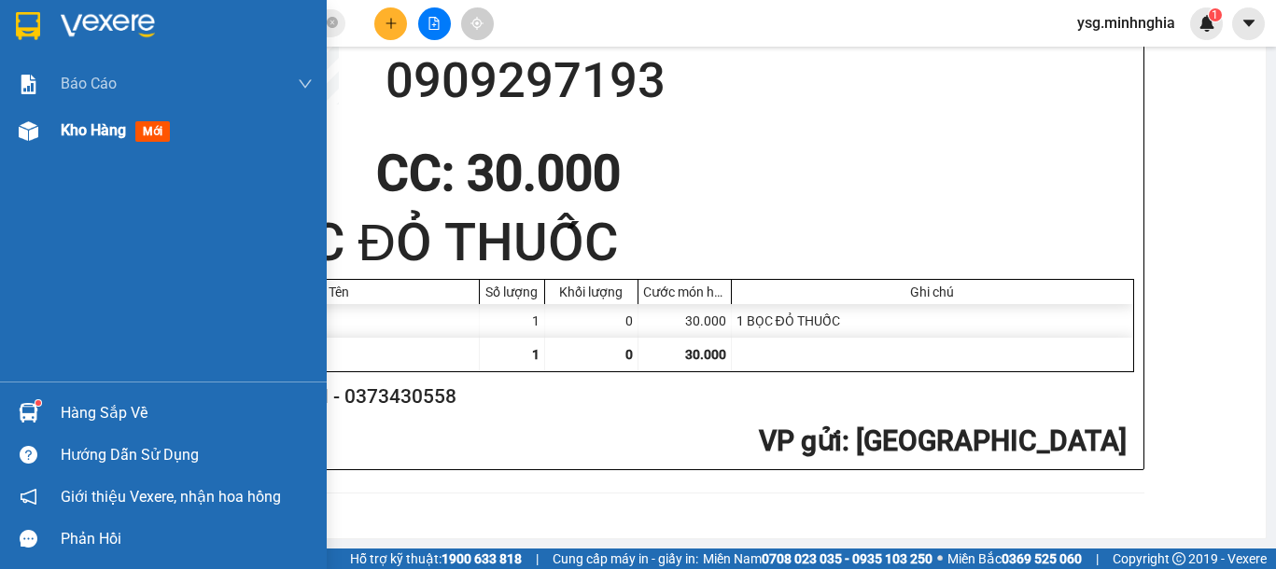
click at [35, 137] on img at bounding box center [29, 131] width 20 height 20
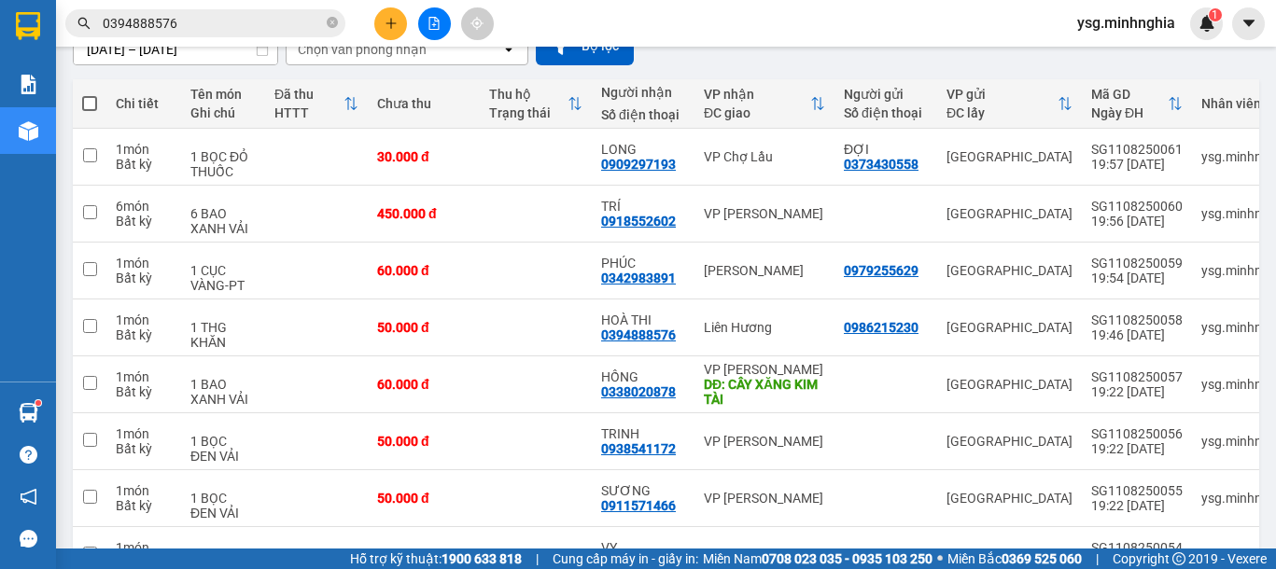
scroll to position [205, 0]
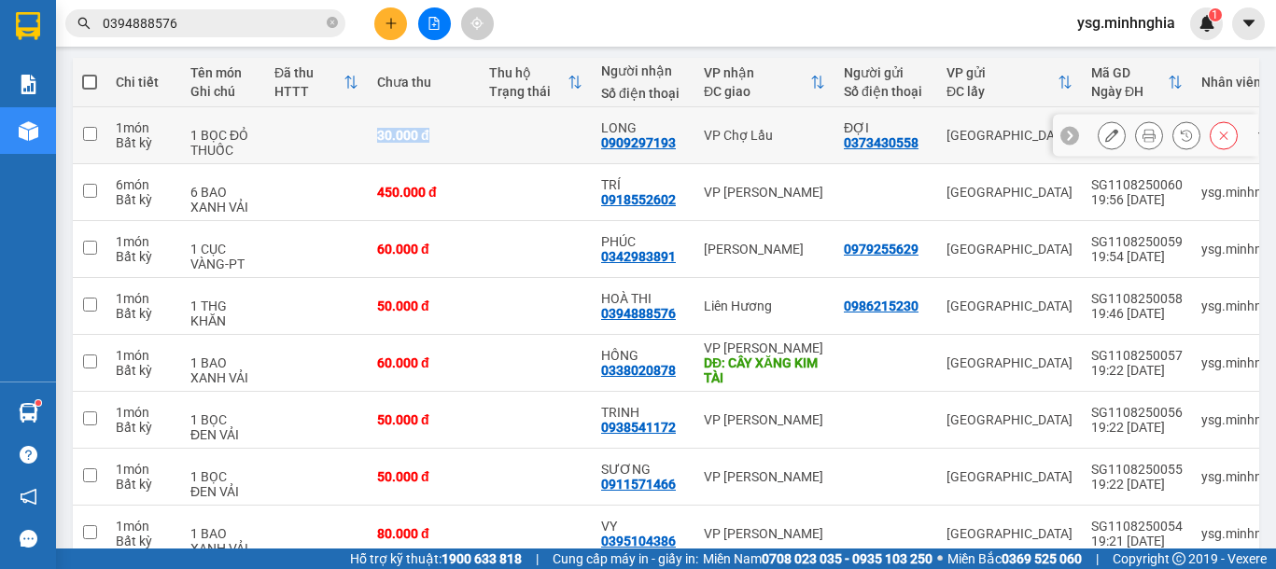
drag, startPoint x: 361, startPoint y: 135, endPoint x: 436, endPoint y: 136, distance: 74.7
click at [436, 136] on tr "1 món Bất kỳ 1 BỌC ĐỎ THUỐC 30.000 đ LONG 0909297193 VP Chợ Lầu ĐỢI 0373430558 …" at bounding box center [685, 135] width 1225 height 57
checkbox input "true"
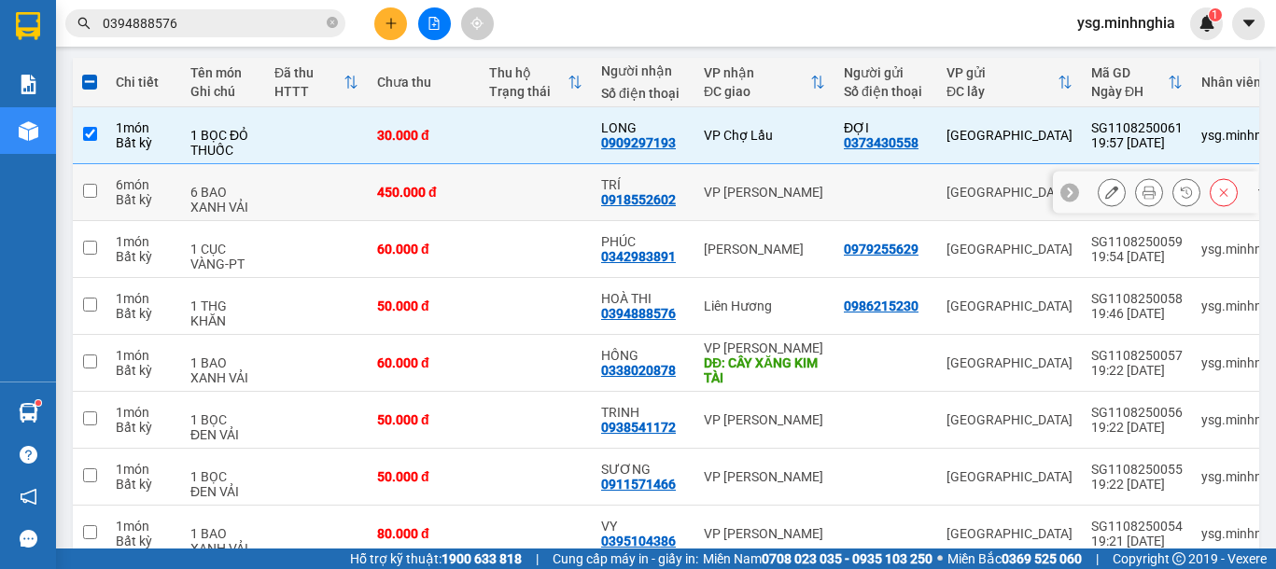
click at [460, 201] on td "450.000 đ" at bounding box center [424, 192] width 112 height 57
checkbox input "true"
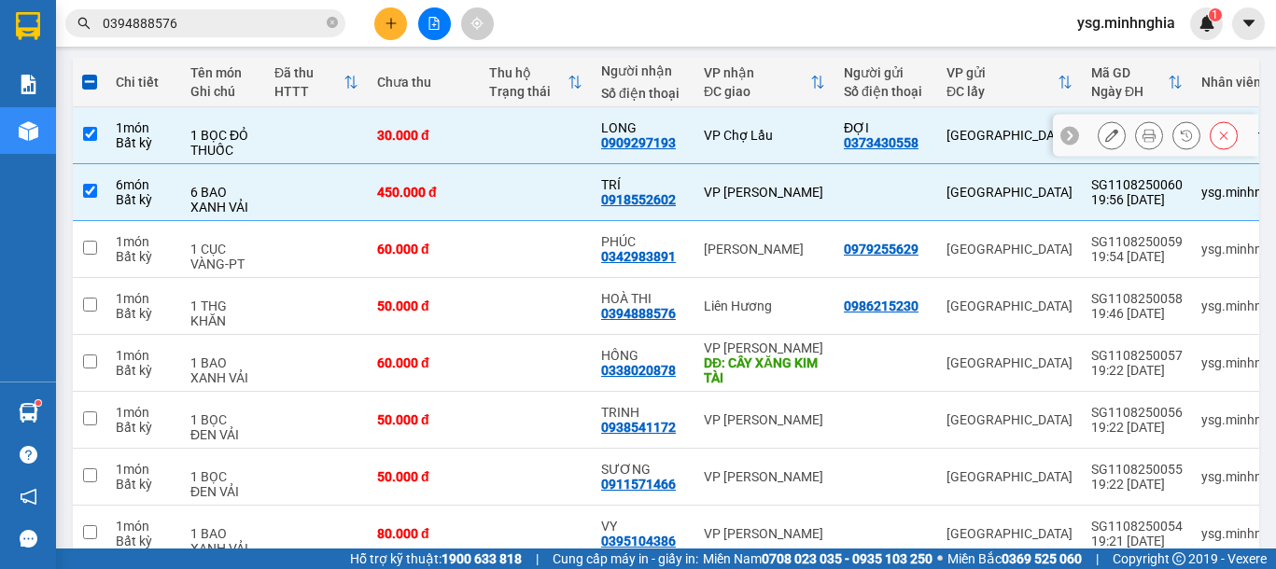
click at [482, 150] on td at bounding box center [536, 135] width 112 height 57
checkbox input "false"
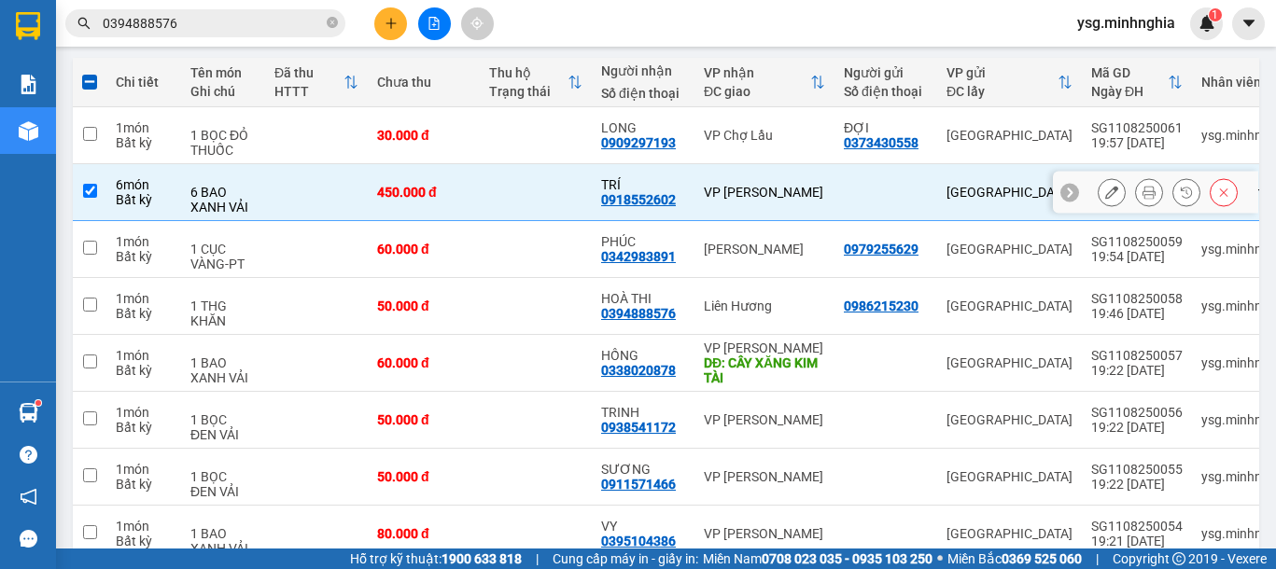
click at [476, 190] on td "450.000 đ" at bounding box center [424, 192] width 112 height 57
checkbox input "false"
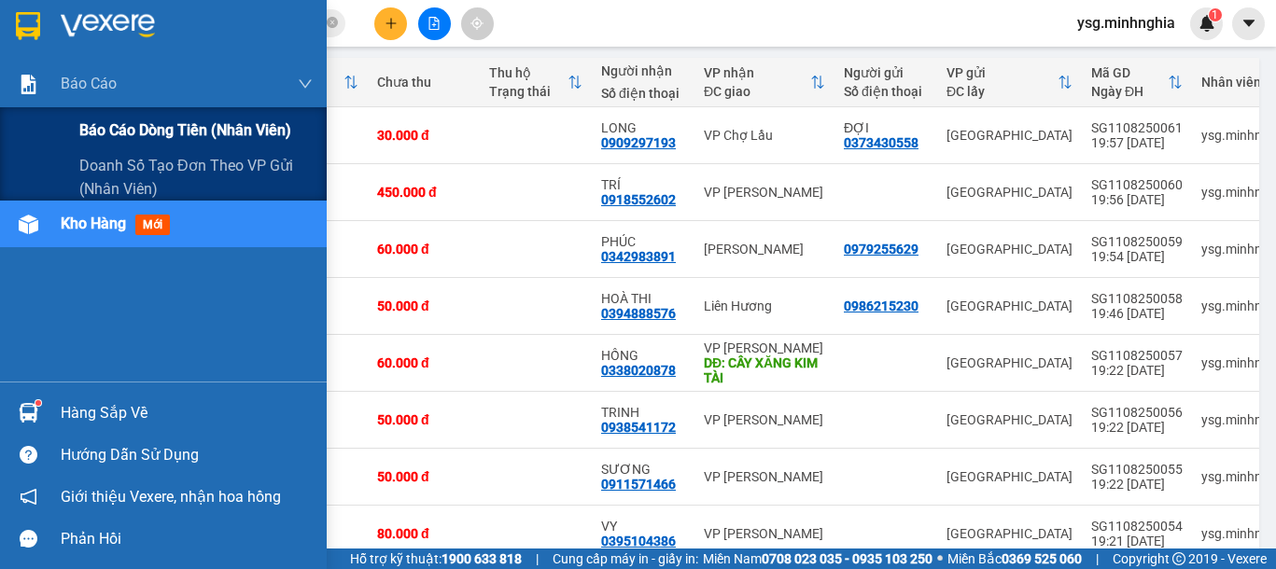
click at [169, 133] on span "Báo cáo dòng tiền (nhân viên)" at bounding box center [185, 130] width 212 height 23
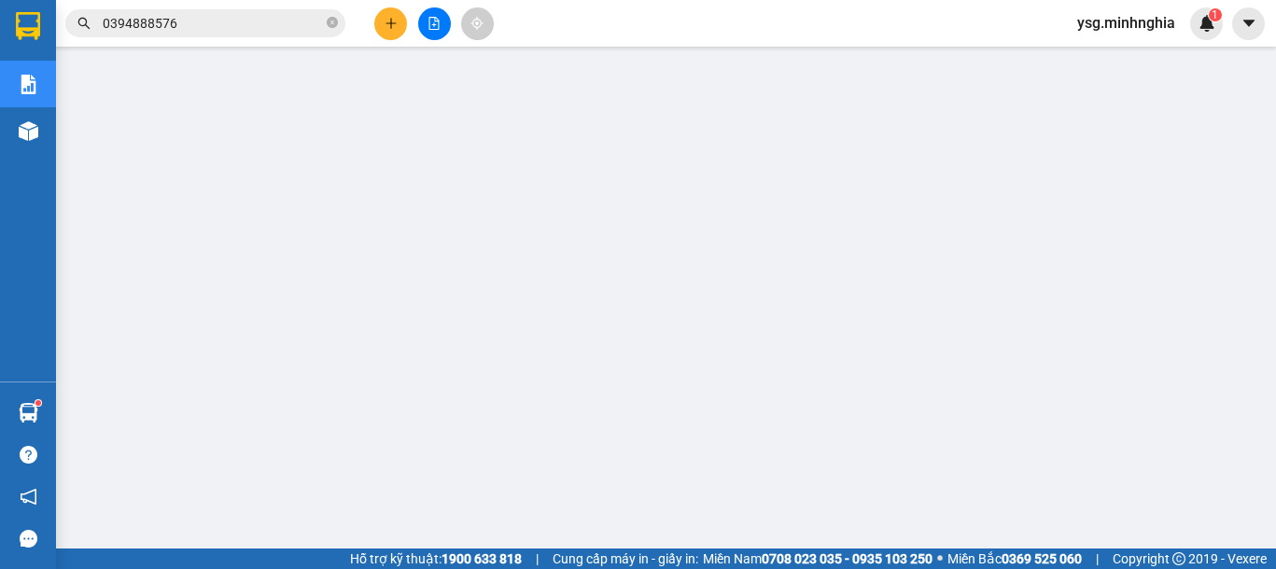
click at [382, 28] on button at bounding box center [390, 23] width 33 height 33
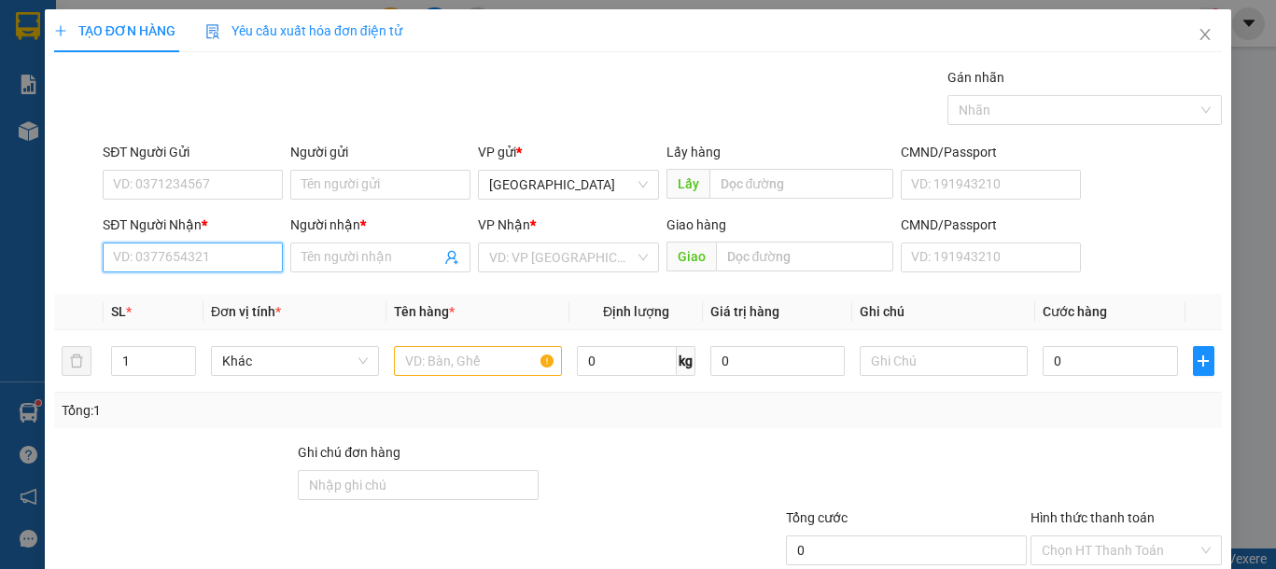
click at [229, 264] on input "SĐT Người Nhận *" at bounding box center [193, 258] width 180 height 30
click at [219, 305] on div "0847354595 - KIM" at bounding box center [205, 295] width 206 height 30
type input "0847354595"
type input "[PERSON_NAME]"
type input "0847354595"
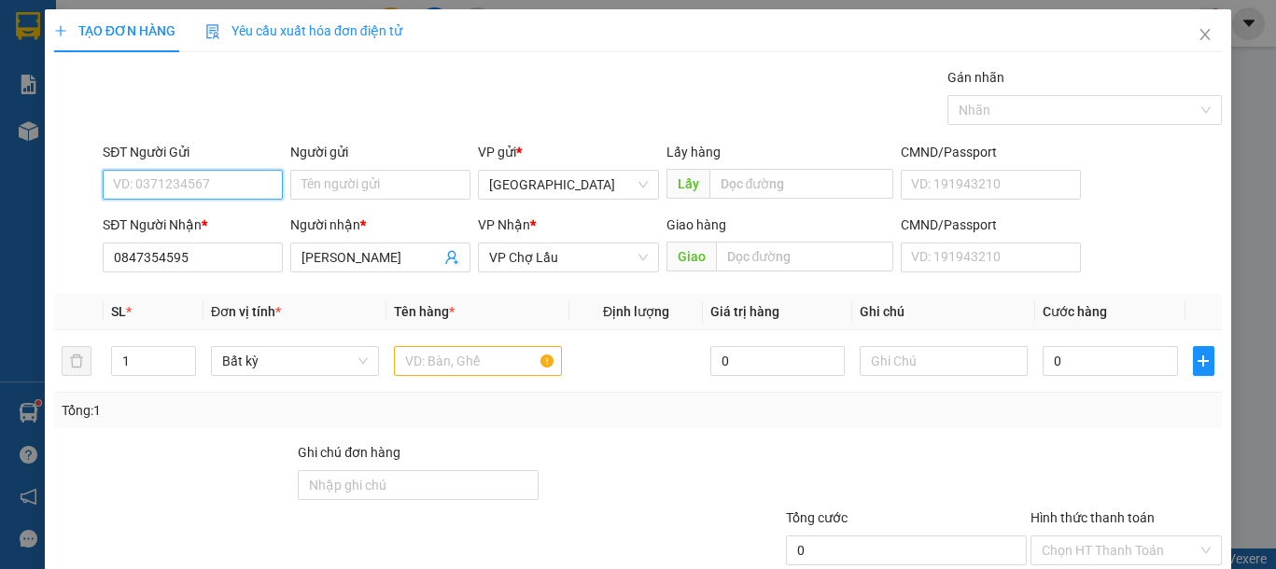
click at [230, 188] on input "SĐT Người Gửi" at bounding box center [193, 185] width 180 height 30
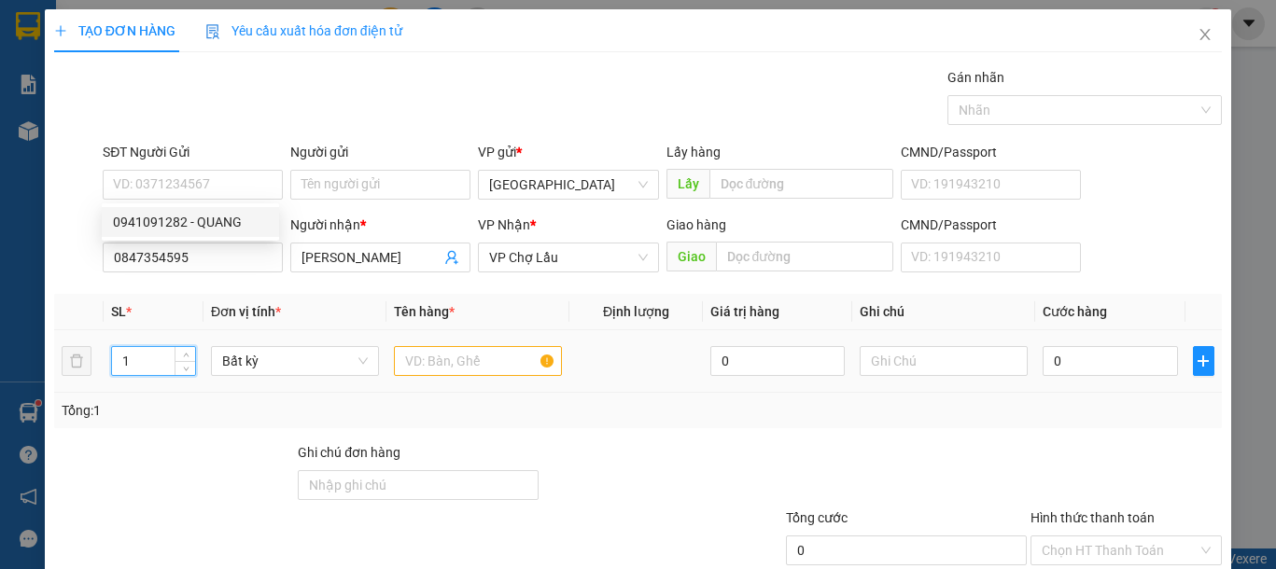
drag, startPoint x: 140, startPoint y: 358, endPoint x: 109, endPoint y: 357, distance: 30.8
click at [109, 357] on td "1" at bounding box center [154, 361] width 100 height 63
type input "4"
click at [438, 364] on input "text" at bounding box center [478, 361] width 168 height 30
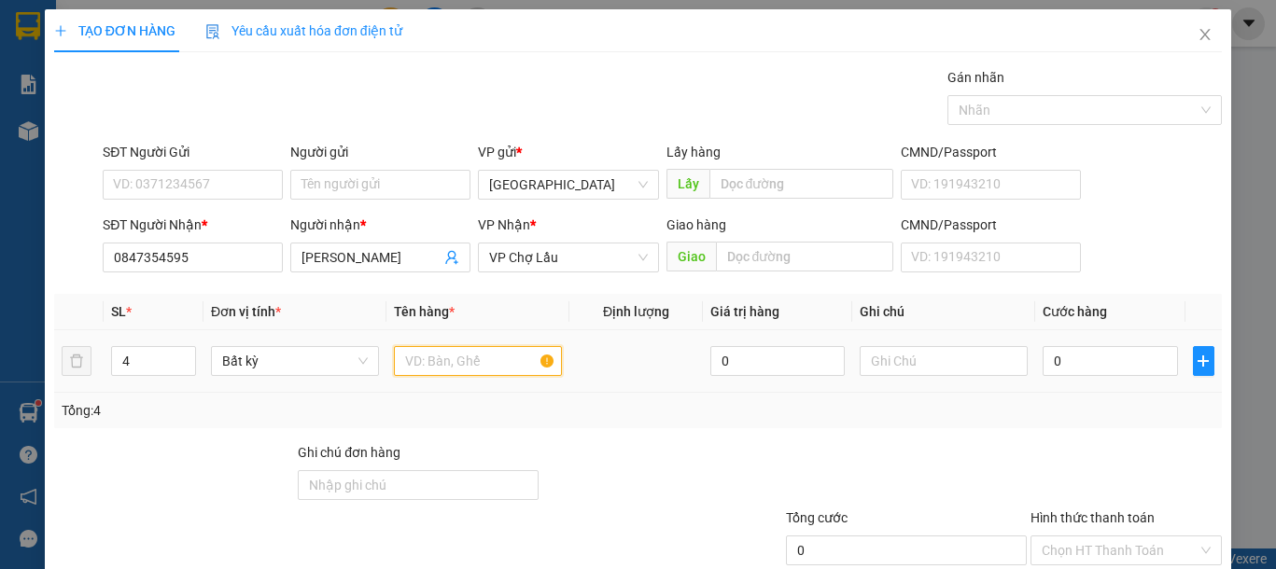
click at [438, 364] on input "text" at bounding box center [478, 361] width 168 height 30
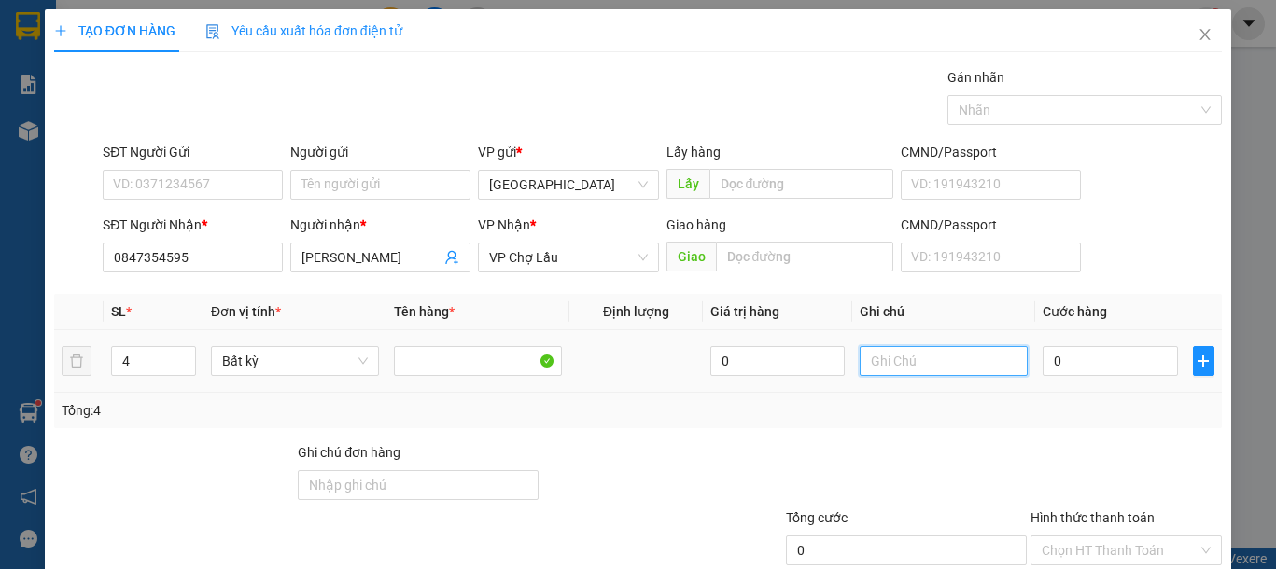
click at [911, 358] on input "text" at bounding box center [943, 361] width 168 height 30
type input "3 BAO XANH"
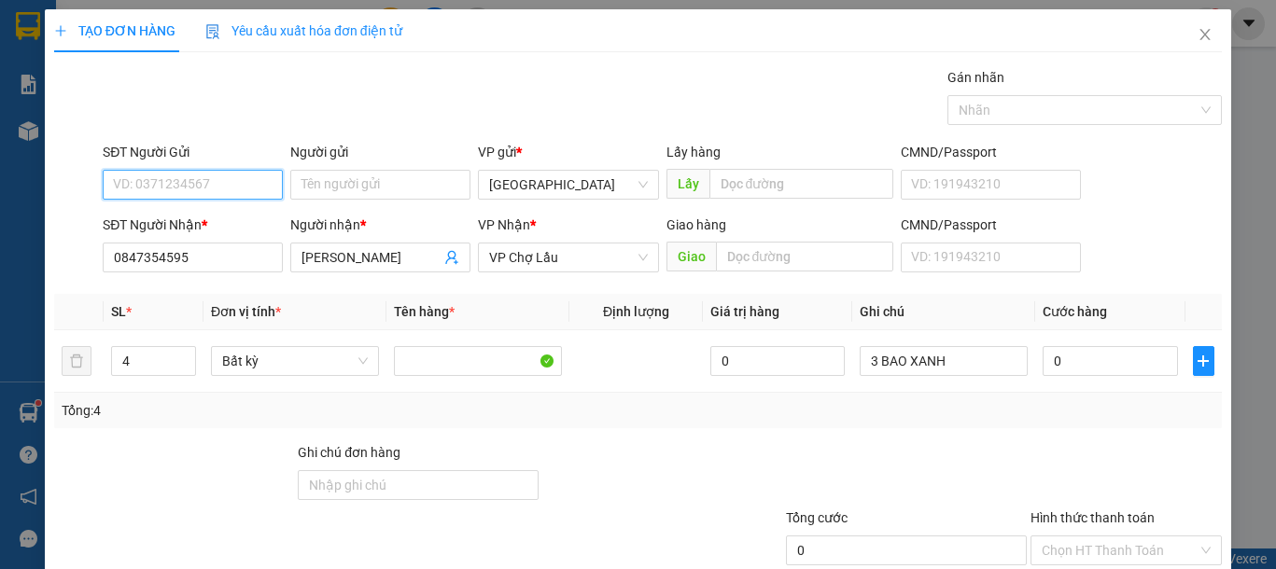
click at [196, 179] on input "SĐT Người Gửi" at bounding box center [193, 185] width 180 height 30
click at [220, 214] on div "0932632585 - QUANG" at bounding box center [190, 222] width 155 height 21
type input "0932632585"
type input "QUANG"
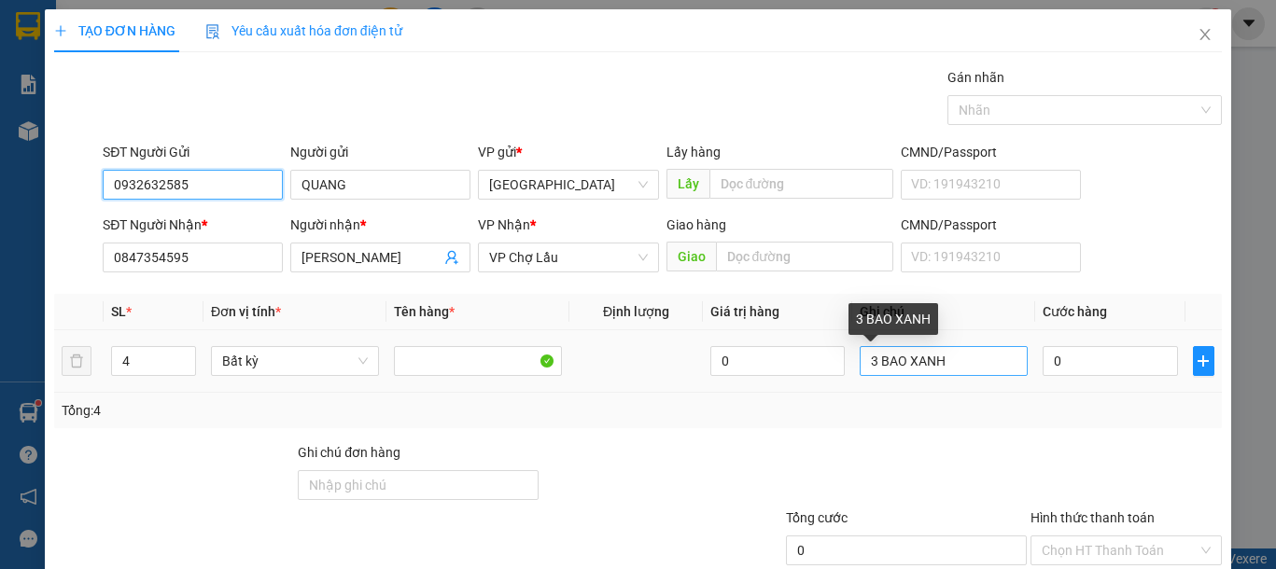
type input "0932632585"
click at [941, 363] on input "3 BAO XANH" at bounding box center [943, 361] width 168 height 30
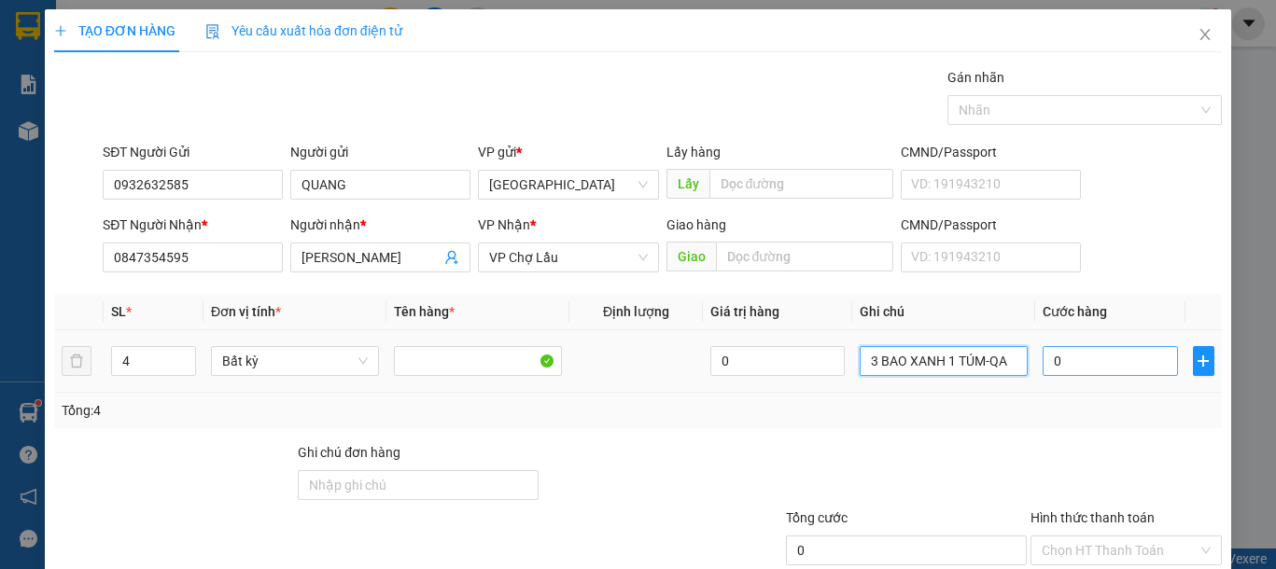
type input "3 BAO XANH 1 TÚM-QA"
click at [1113, 364] on input "0" at bounding box center [1109, 361] width 134 height 30
click at [1091, 358] on input "0" at bounding box center [1109, 361] width 134 height 30
type input "3"
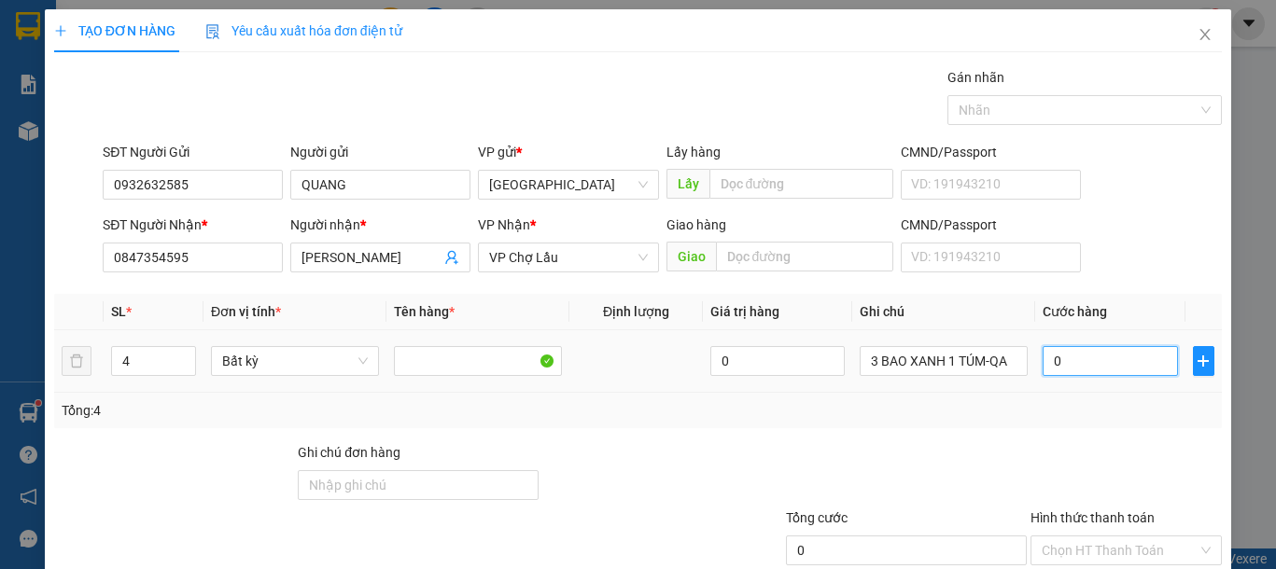
type input "3"
type input "32"
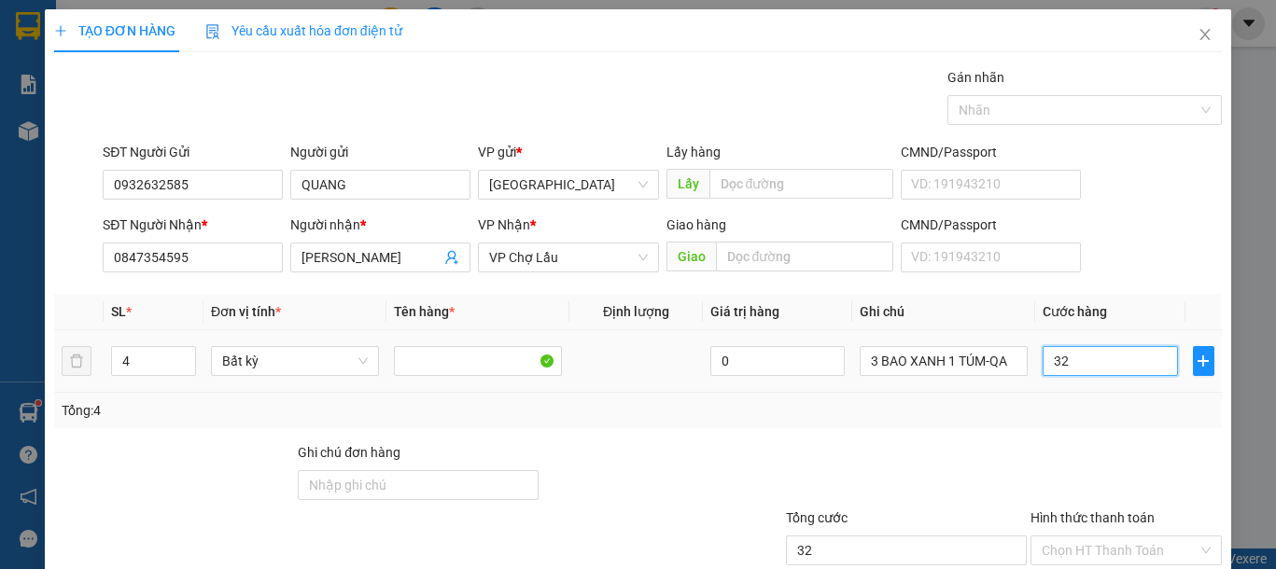
type input "320"
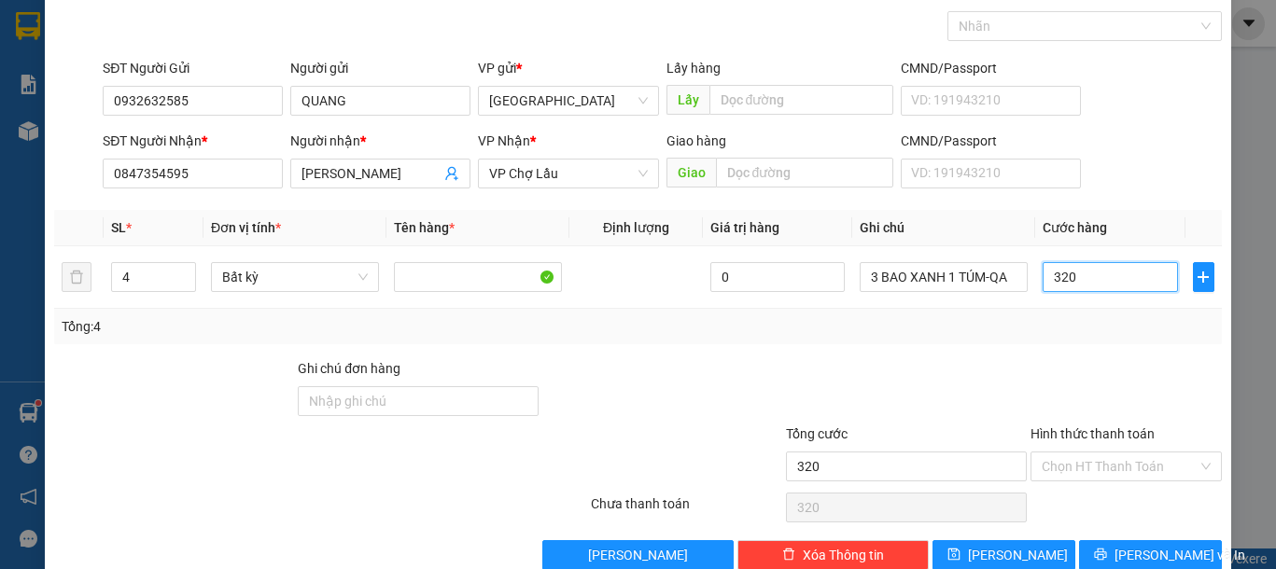
scroll to position [121, 0]
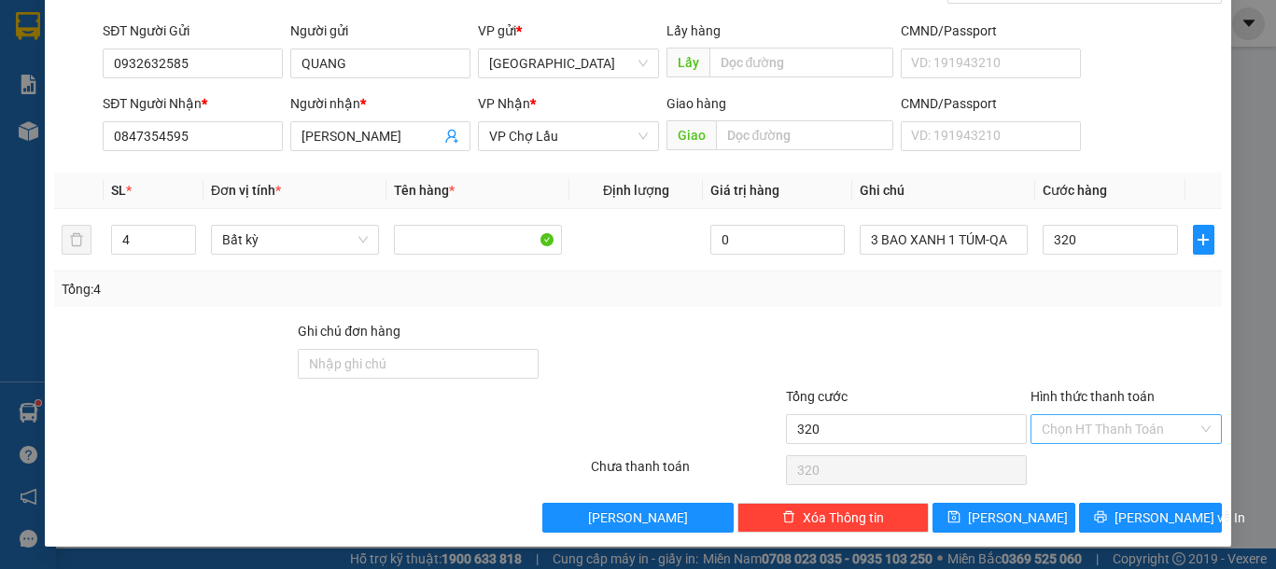
type input "320.000"
click at [1141, 436] on input "Hình thức thanh toán" at bounding box center [1119, 429] width 156 height 28
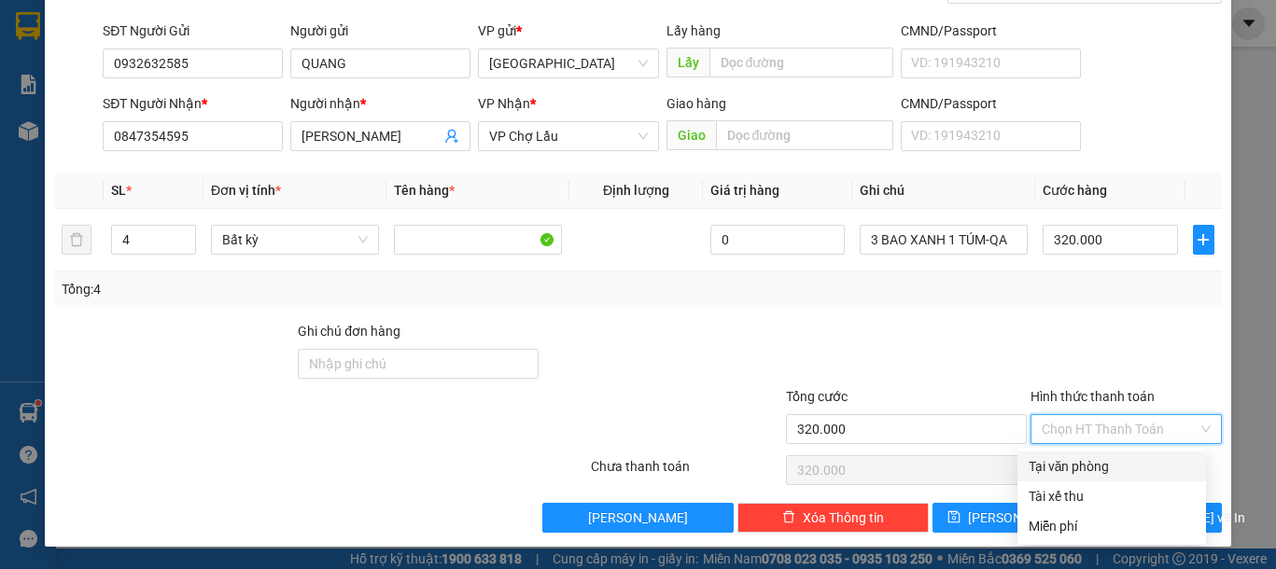
click at [1101, 467] on div "Tại văn phòng" at bounding box center [1111, 466] width 166 height 21
type input "0"
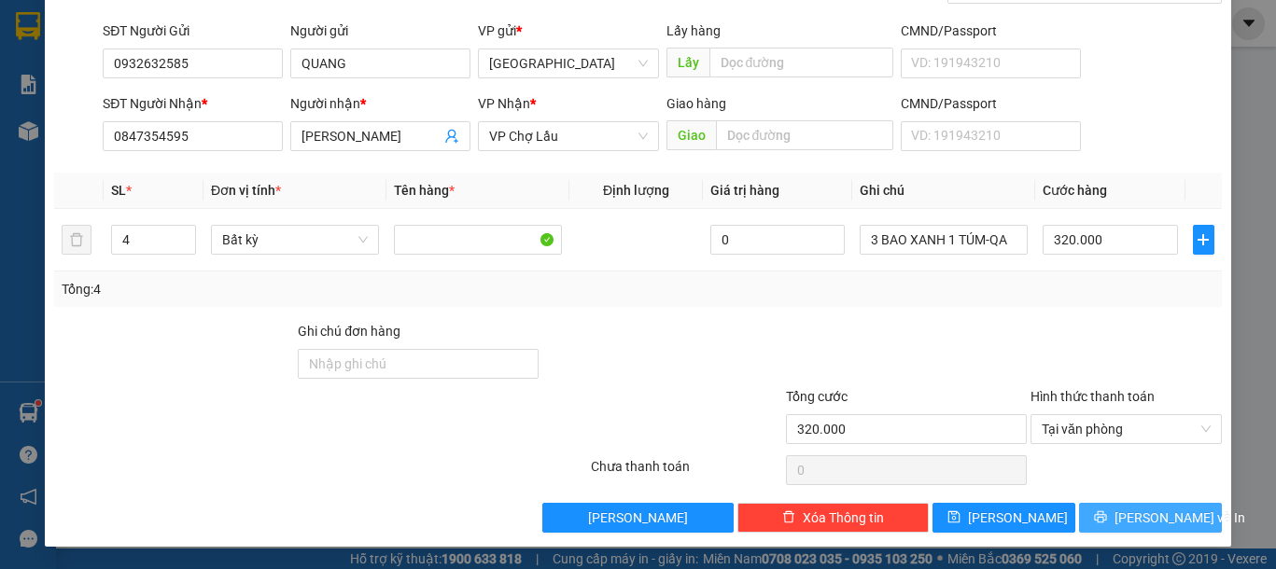
click at [1133, 526] on span "Lưu và In" at bounding box center [1179, 518] width 131 height 21
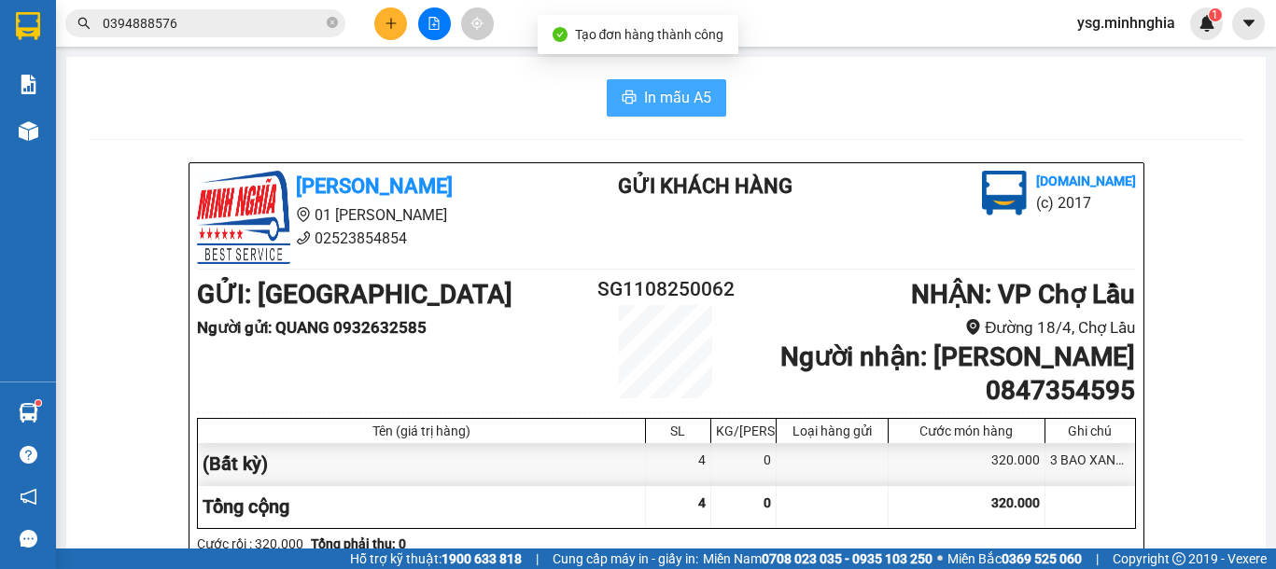
click at [657, 86] on span "In mẫu A5" at bounding box center [677, 97] width 67 height 23
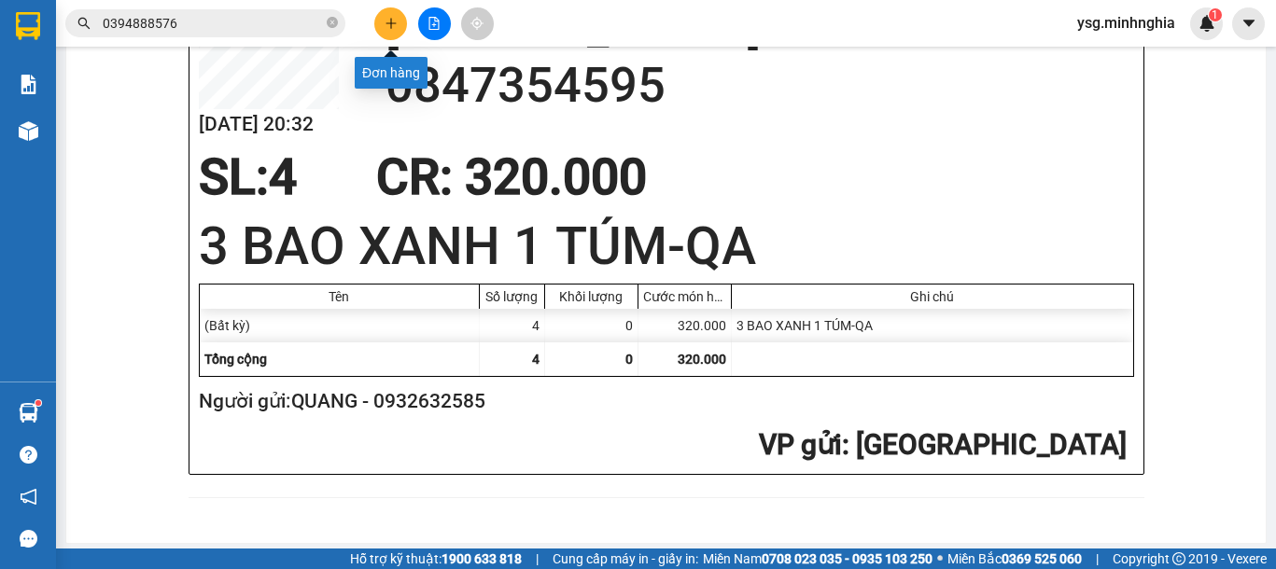
click at [384, 33] on button at bounding box center [390, 23] width 33 height 33
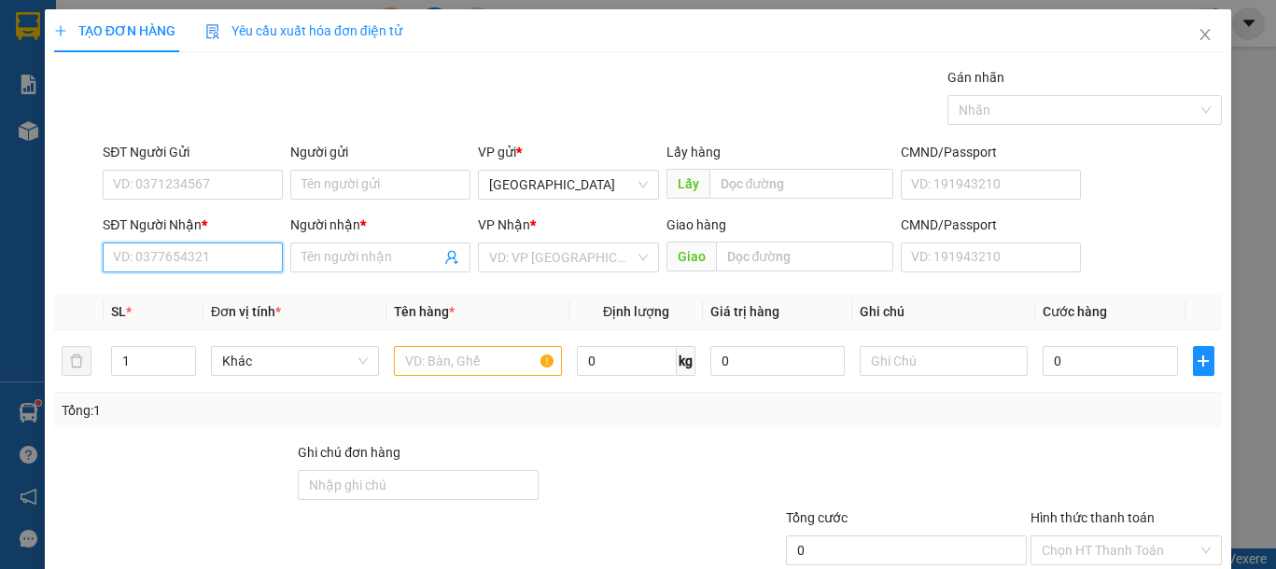
click at [207, 255] on input "SĐT Người Nhận *" at bounding box center [193, 258] width 180 height 30
click at [211, 298] on div "0989711846 - A ĐỒNG" at bounding box center [190, 295] width 155 height 21
type input "0989711846"
type input "A ĐỒNG"
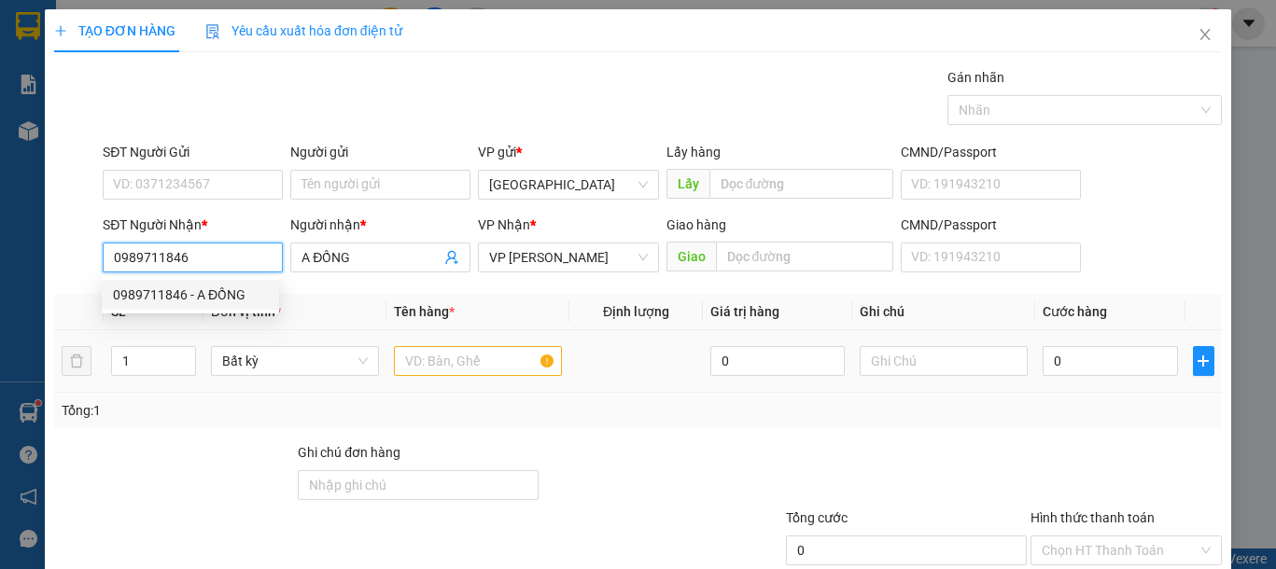
type input "0989711846"
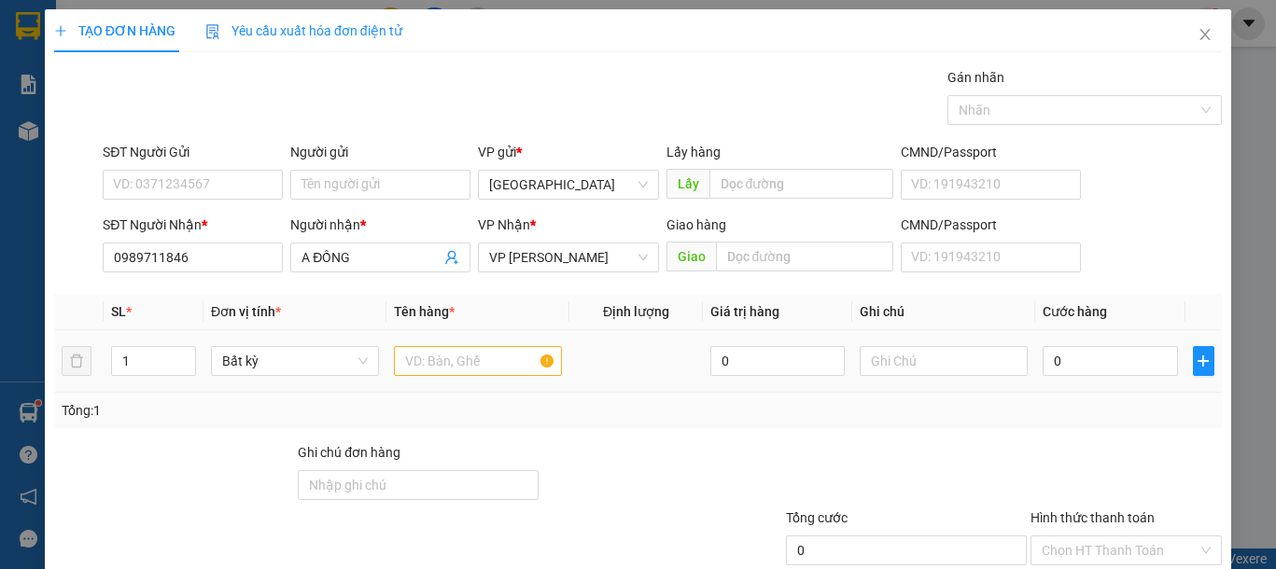
click at [471, 377] on div at bounding box center [478, 360] width 168 height 37
click at [472, 356] on input "text" at bounding box center [478, 361] width 168 height 30
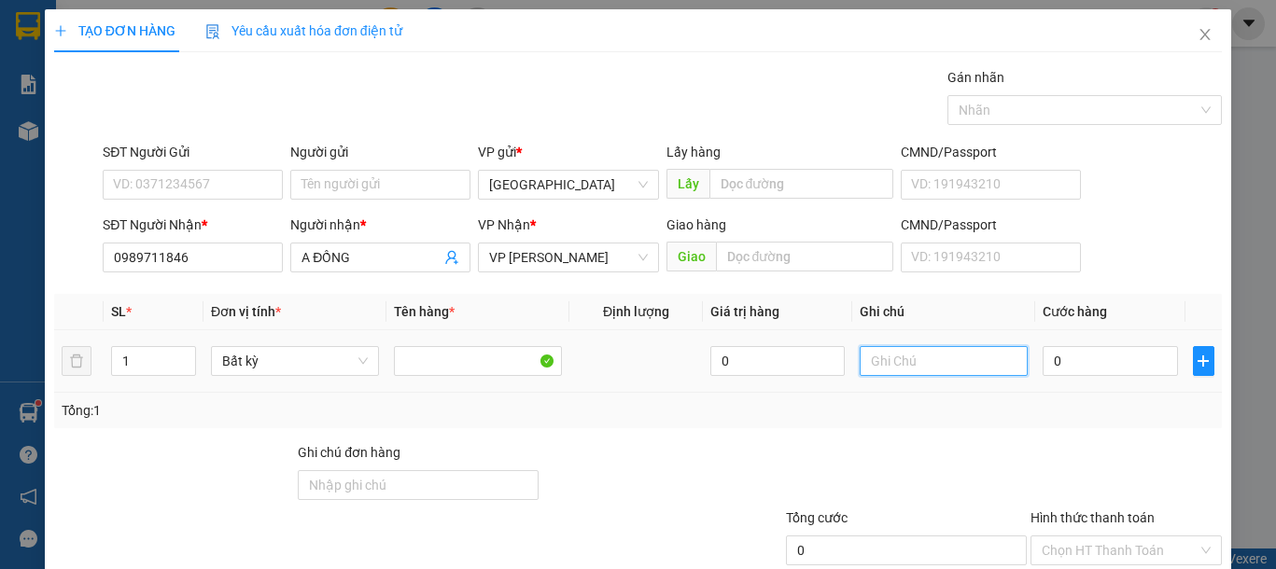
click at [911, 362] on input "text" at bounding box center [943, 361] width 168 height 30
type input "1 TH XỐP TRÁI CÂY"
click at [1118, 365] on input "0" at bounding box center [1109, 361] width 134 height 30
type input "4"
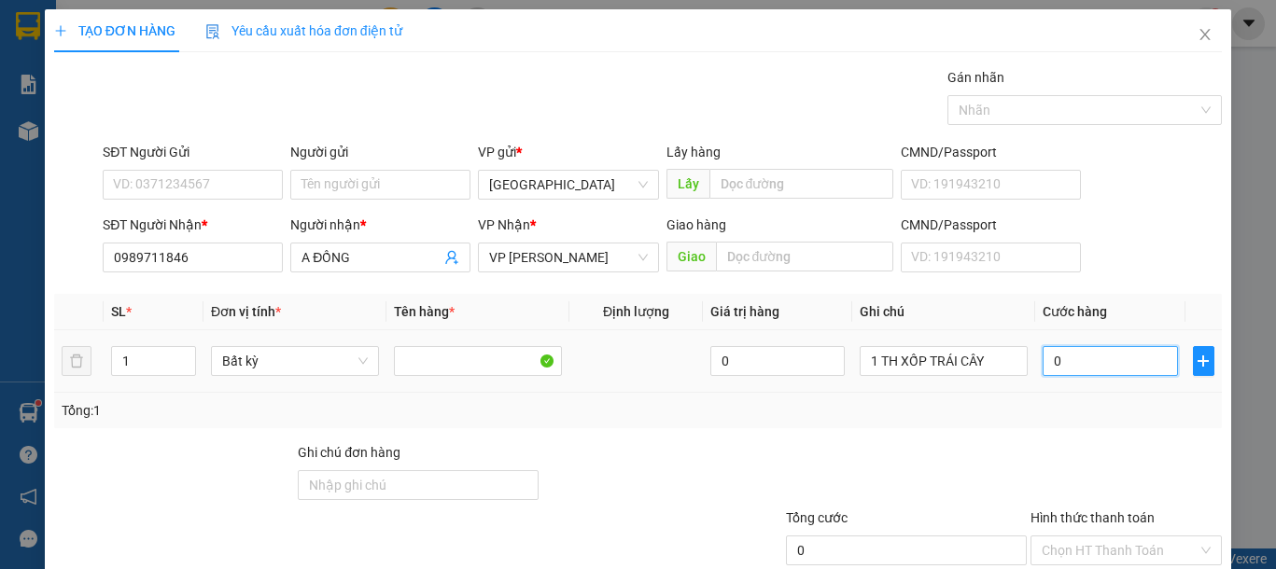
type input "4"
type input "40"
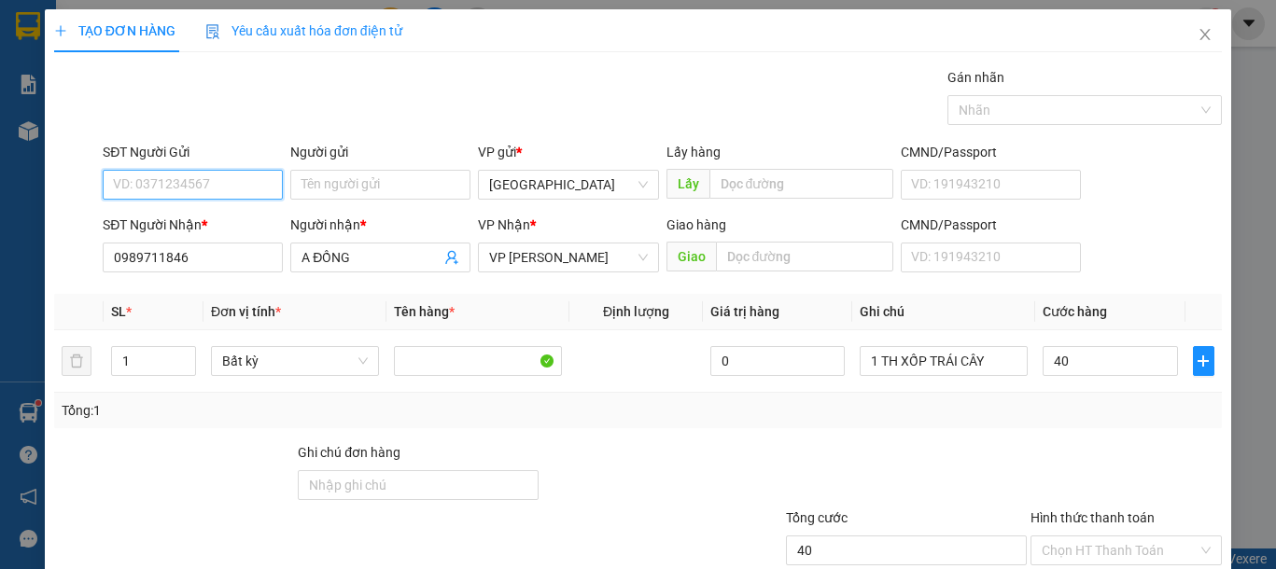
type input "40.000"
click at [174, 171] on input "SĐT Người Gửi" at bounding box center [193, 185] width 180 height 30
click at [158, 224] on div "0931211266" at bounding box center [190, 222] width 155 height 21
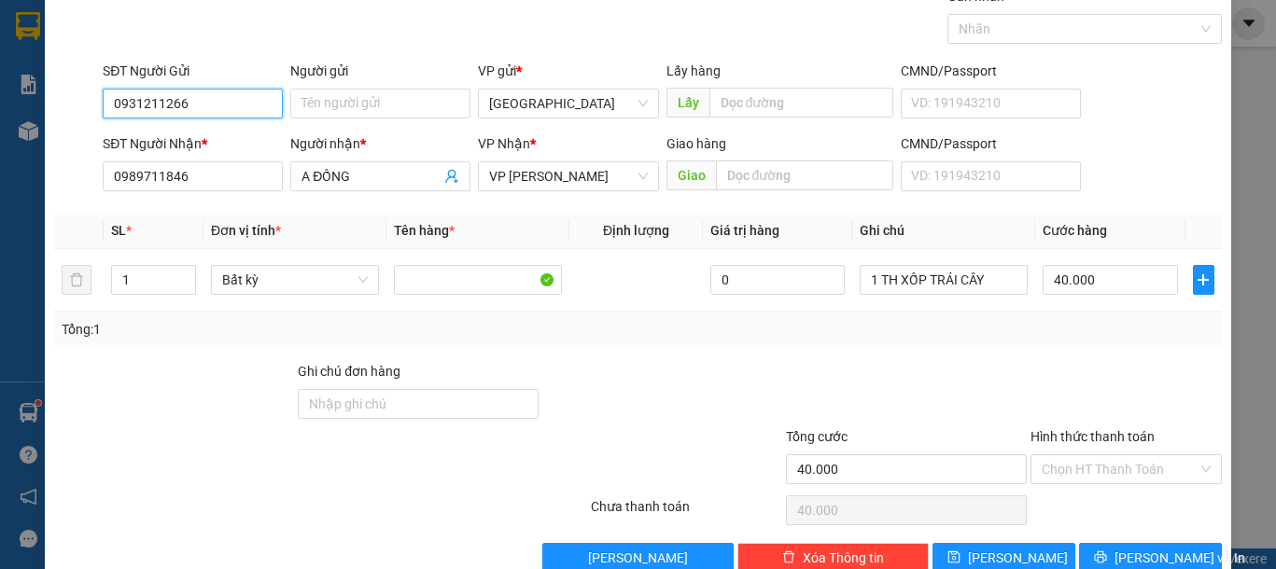
scroll to position [121, 0]
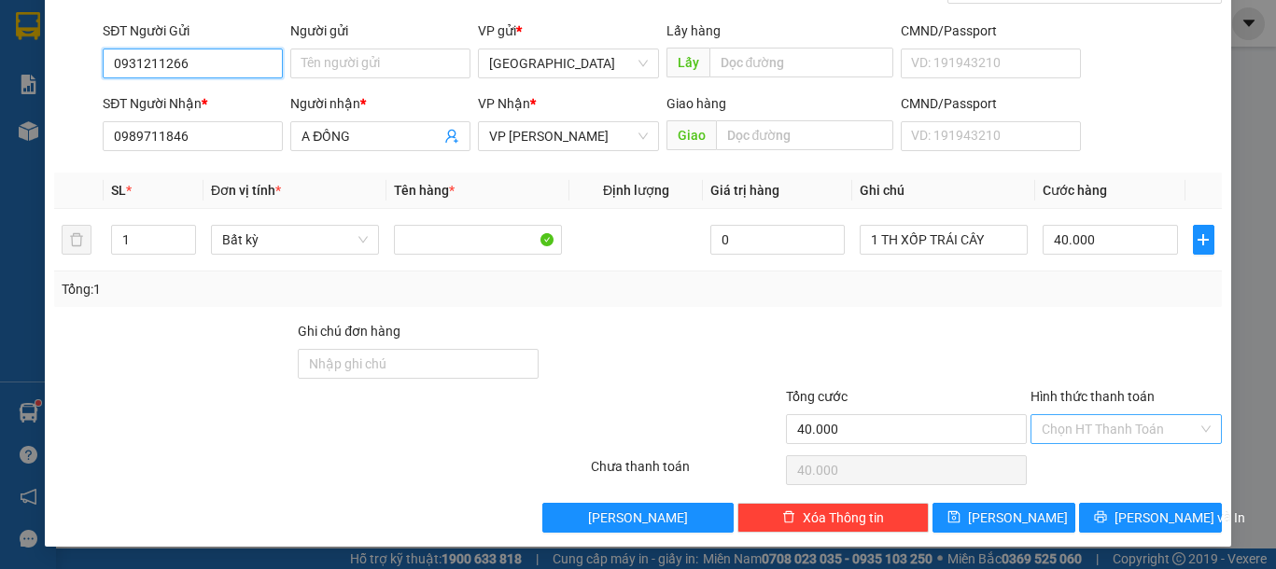
type input "0931211266"
click at [1095, 427] on input "Hình thức thanh toán" at bounding box center [1119, 429] width 156 height 28
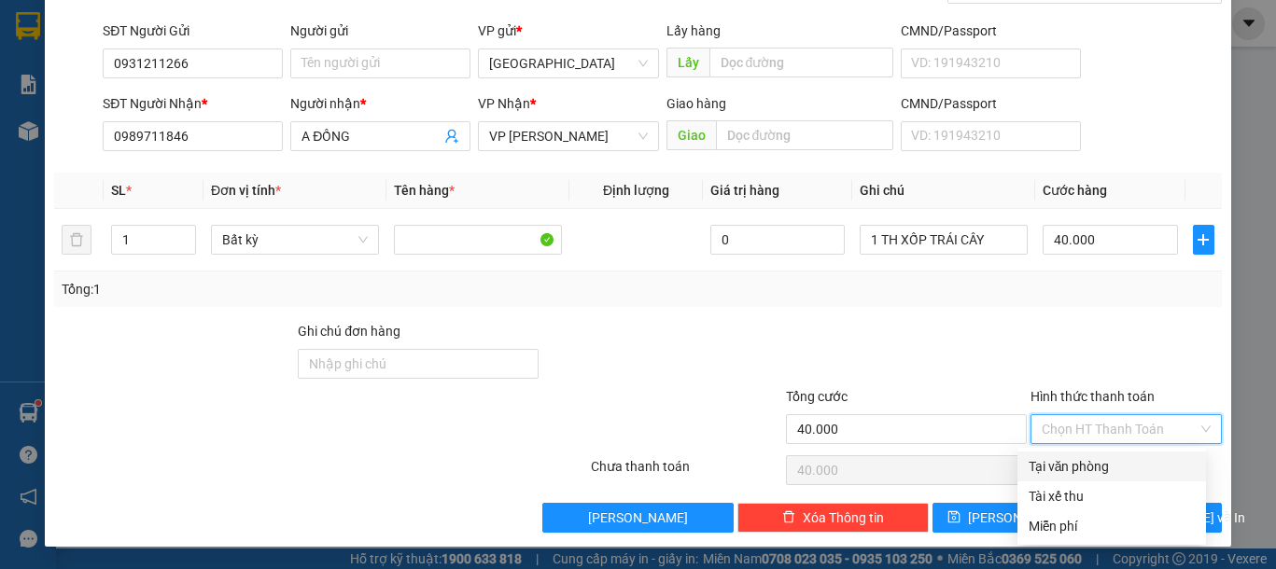
click at [1077, 463] on div "Tại văn phòng" at bounding box center [1111, 466] width 166 height 21
type input "0"
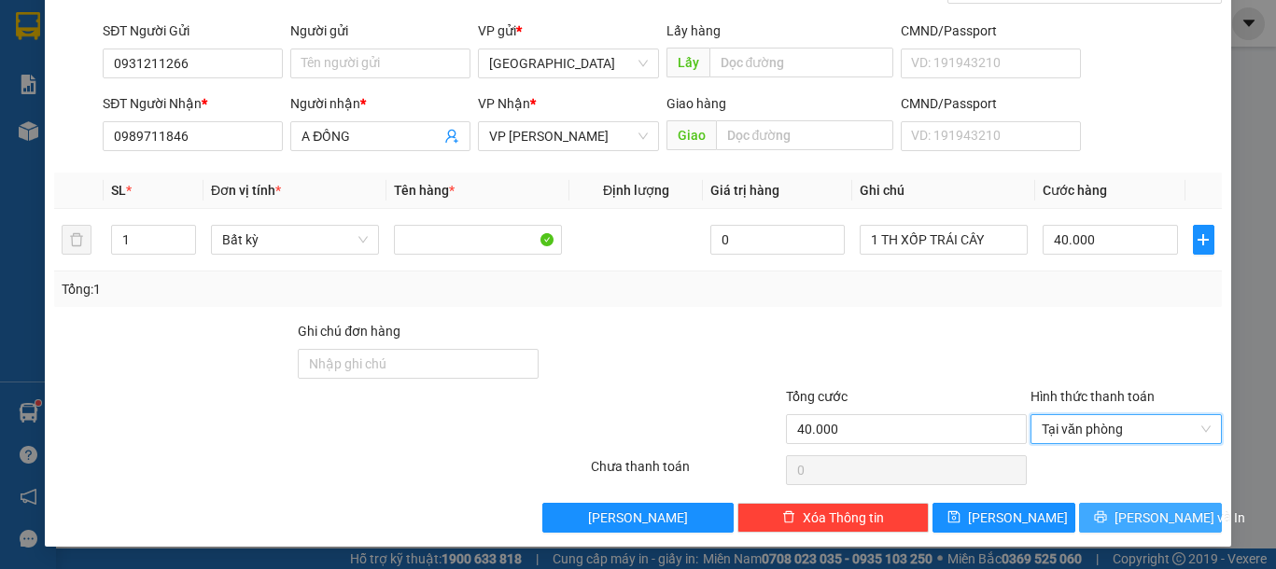
click at [1107, 520] on icon "printer" at bounding box center [1101, 517] width 12 height 12
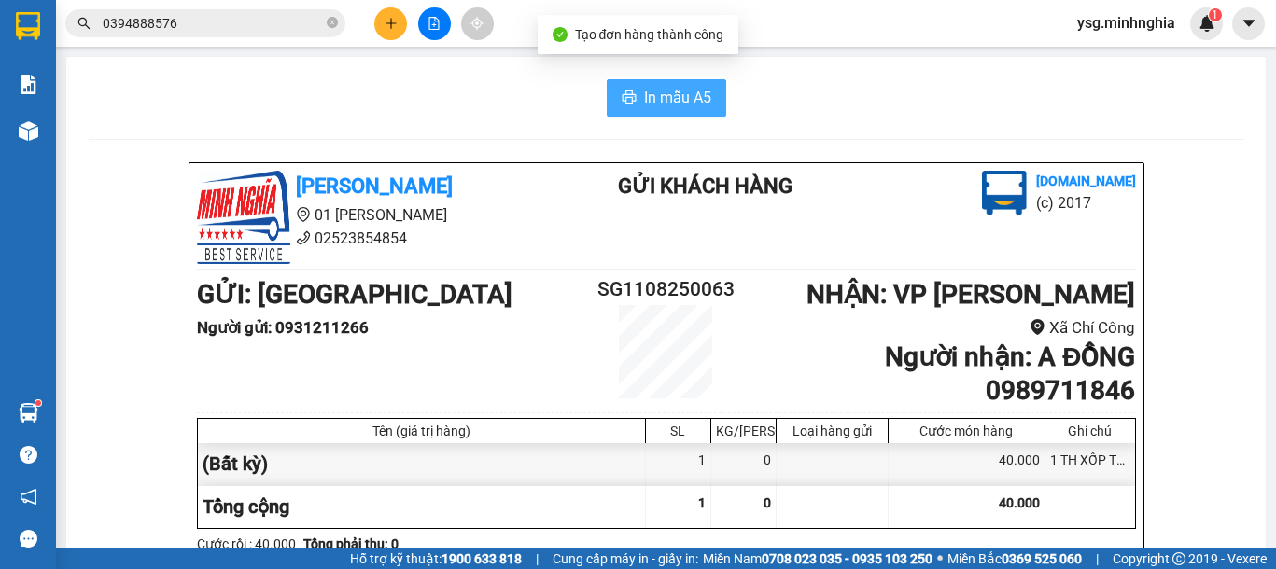
click at [649, 91] on span "In mẫu A5" at bounding box center [677, 97] width 67 height 23
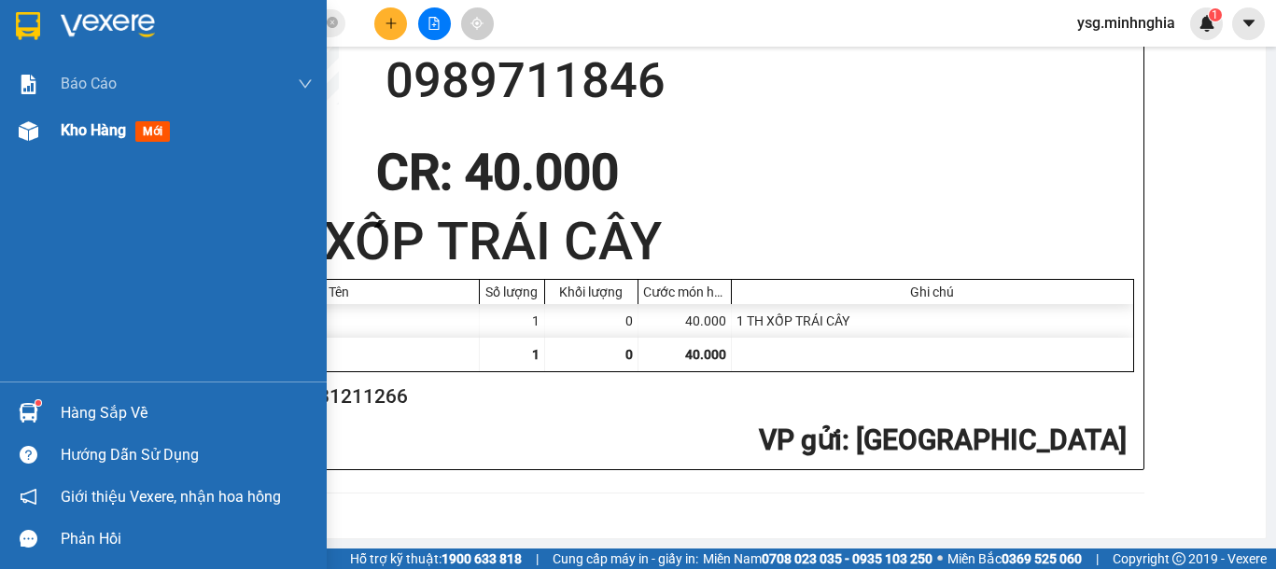
click at [31, 129] on img at bounding box center [29, 131] width 20 height 20
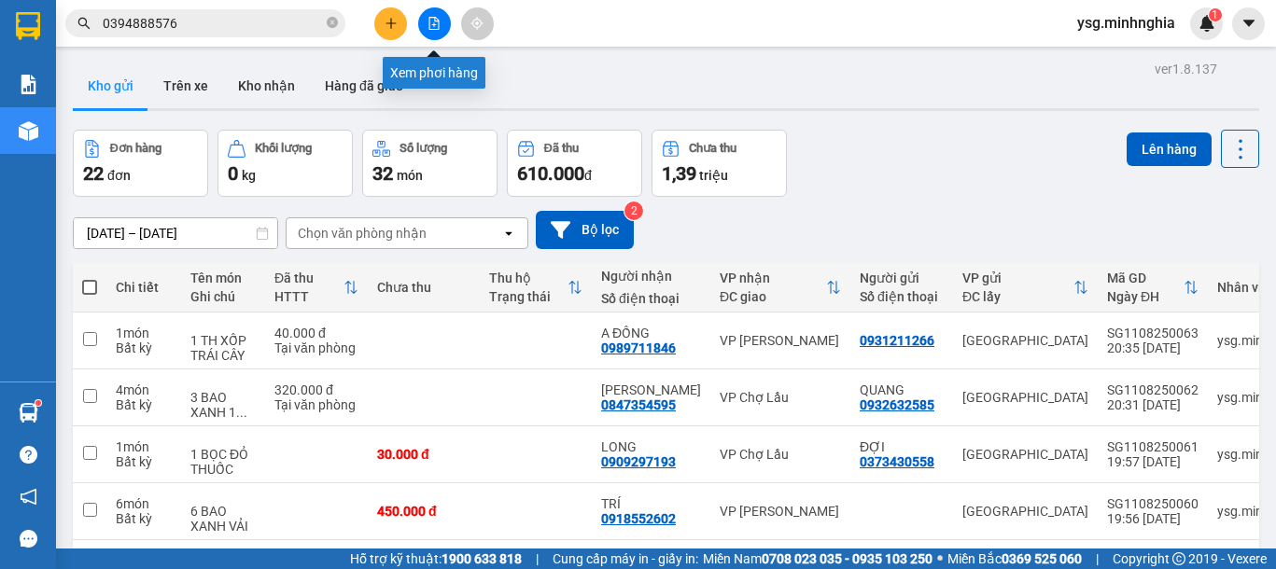
click at [437, 23] on icon "file-add" at bounding box center [433, 23] width 13 height 13
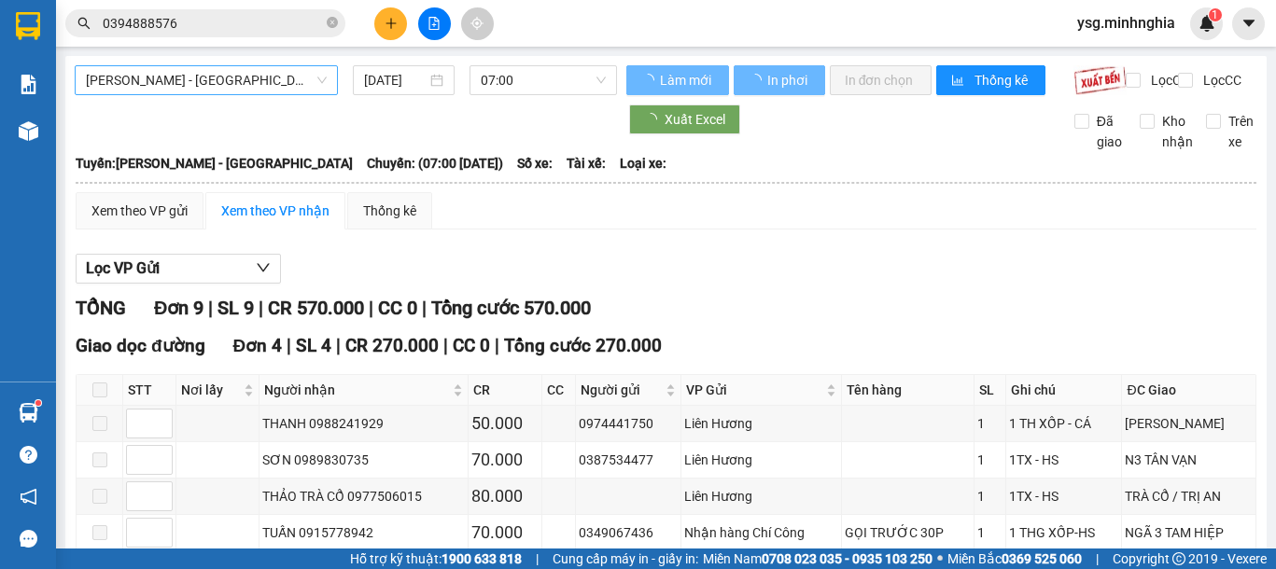
click at [223, 89] on span "Phan Rí - Sài Gòn" at bounding box center [206, 80] width 241 height 28
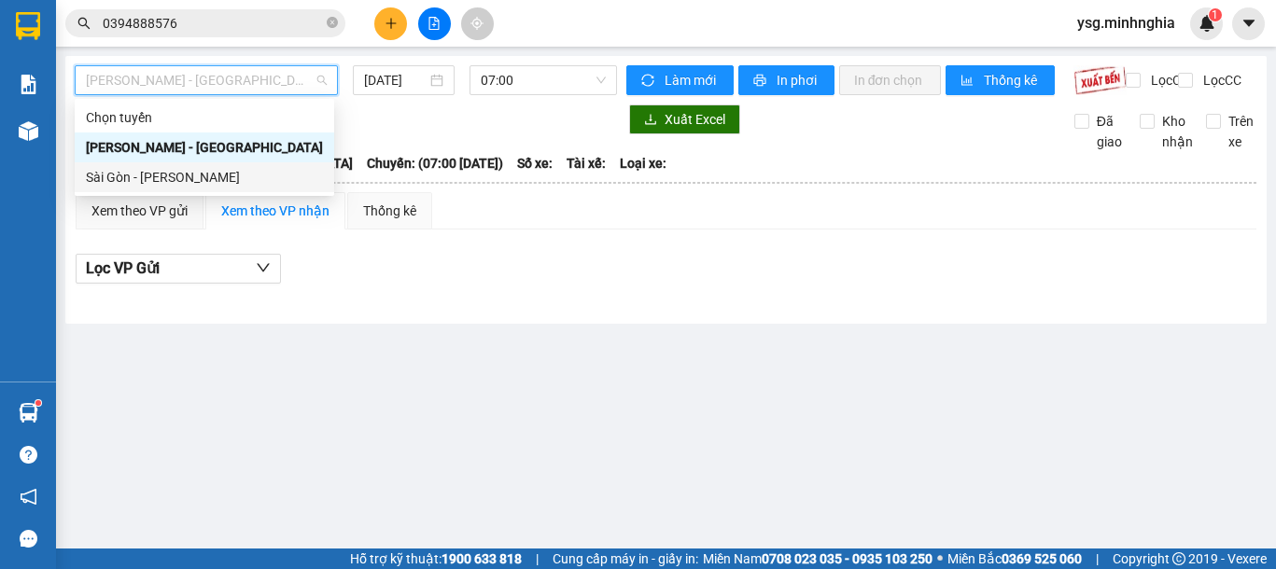
click at [178, 194] on body "Kết quả tìm kiếm ( 295 ) Bộ lọc Ngày tạo đơn gần nhất Mã ĐH Trạng thái Món hàng…" at bounding box center [638, 284] width 1276 height 569
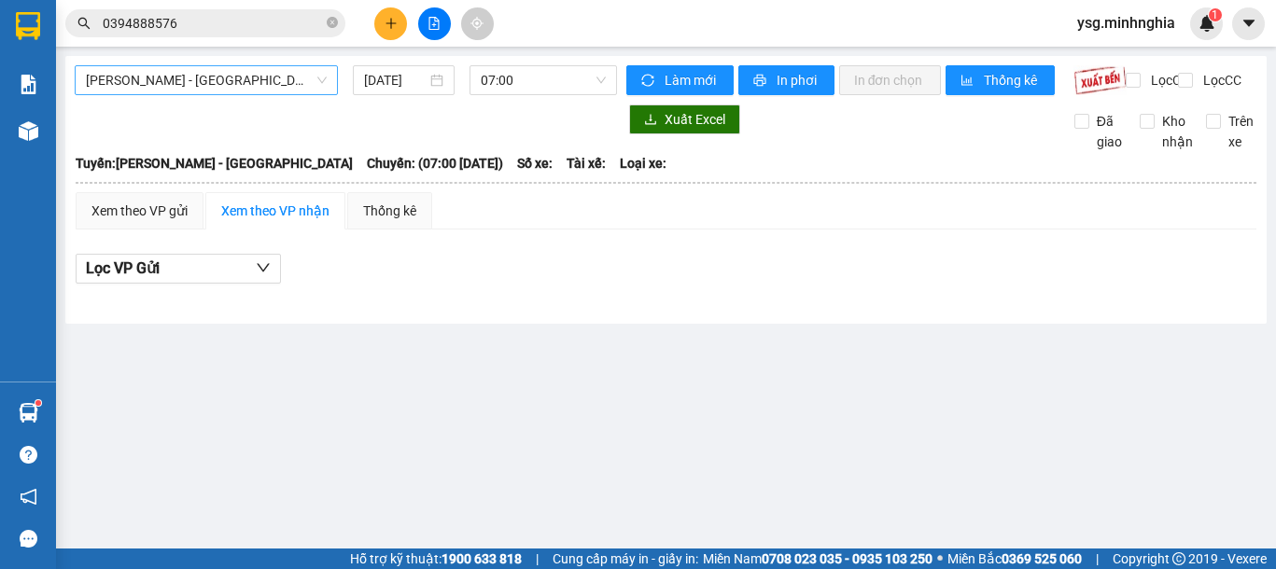
drag, startPoint x: 271, startPoint y: 85, endPoint x: 271, endPoint y: 98, distance: 13.1
click at [271, 91] on span "Phan Rí - Sài Gòn" at bounding box center [206, 80] width 241 height 28
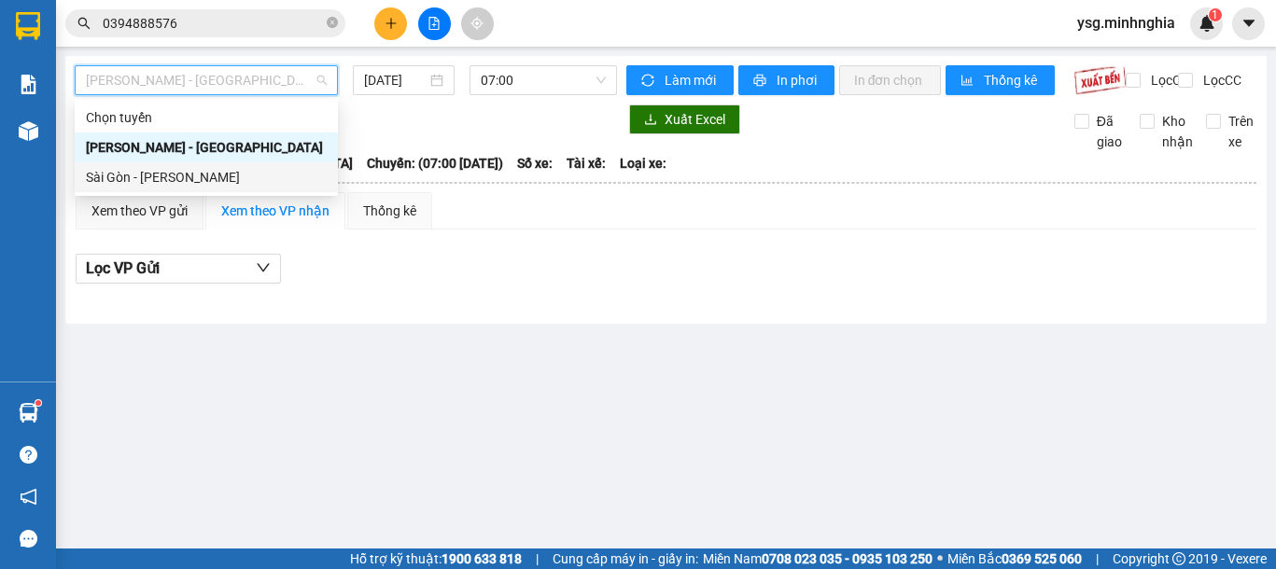
drag, startPoint x: 224, startPoint y: 175, endPoint x: 454, endPoint y: 112, distance: 239.1
click at [224, 176] on div "Sài Gòn - Phan Rí" at bounding box center [206, 177] width 241 height 21
type input "11/08/2025"
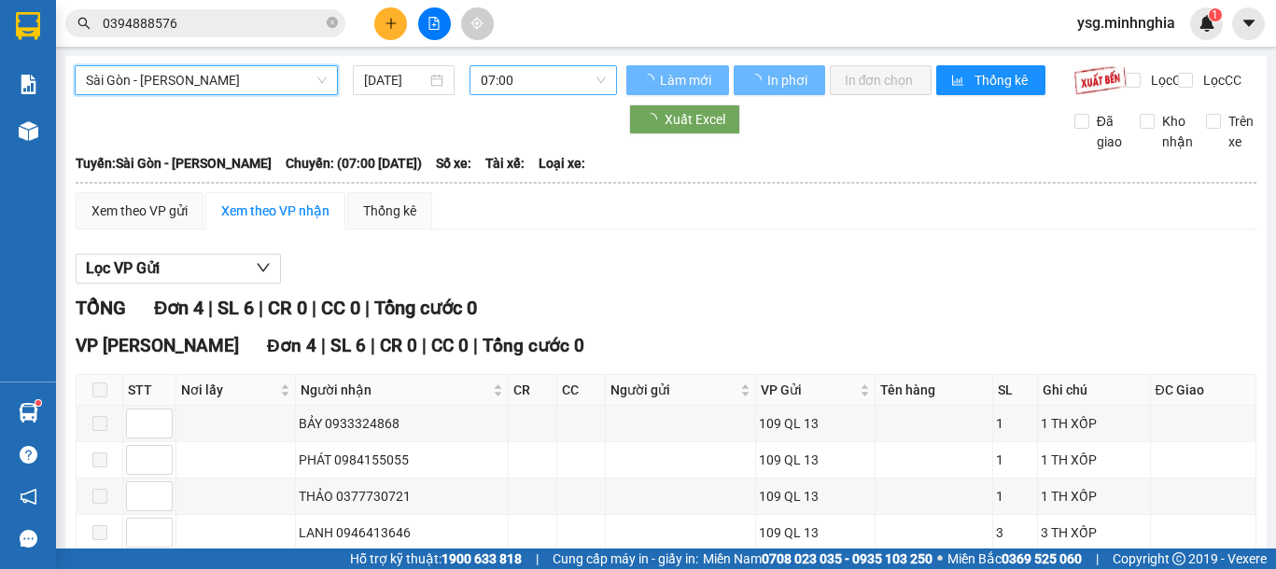
click at [501, 87] on span "07:00" at bounding box center [543, 80] width 125 height 28
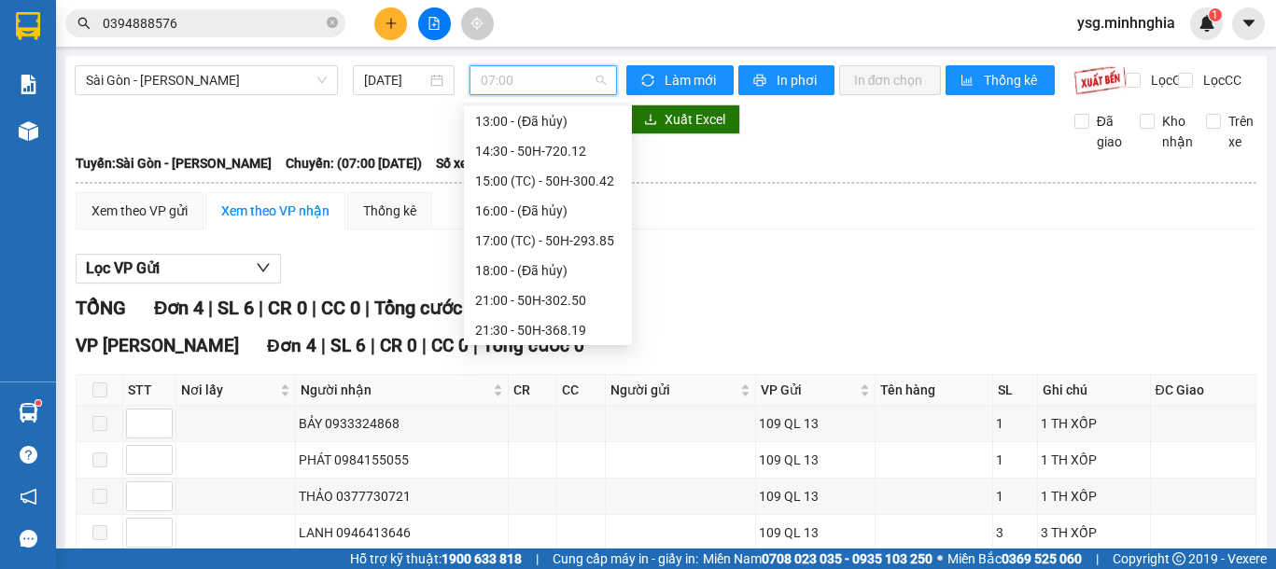
scroll to position [239, 0]
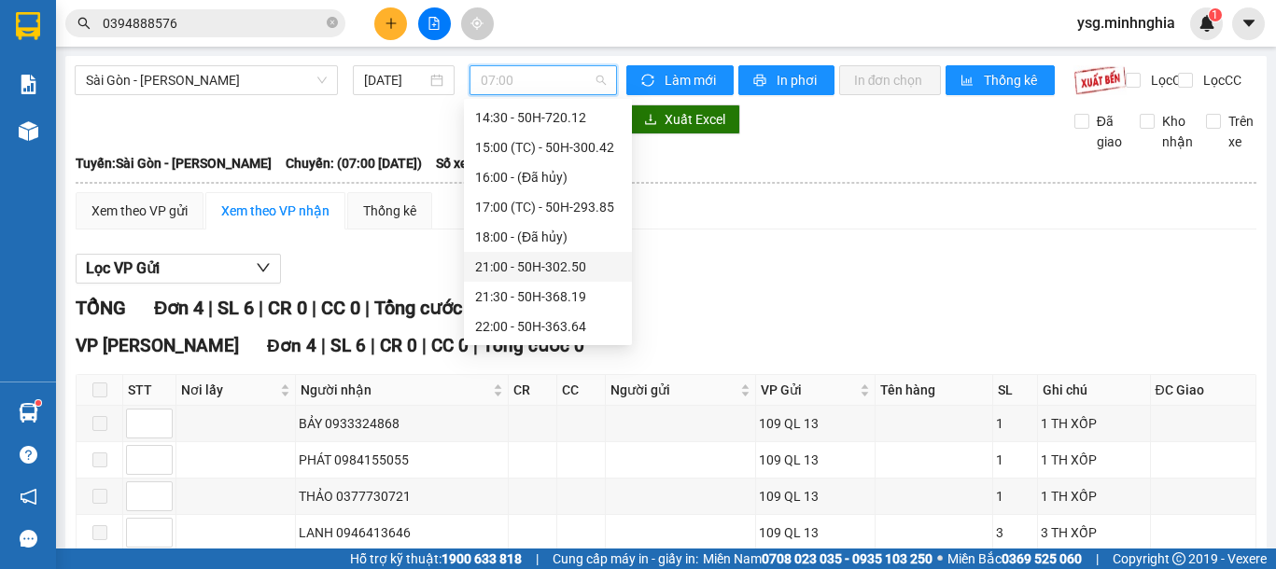
click at [550, 271] on div "21:00 - 50H-302.50" at bounding box center [548, 267] width 146 height 21
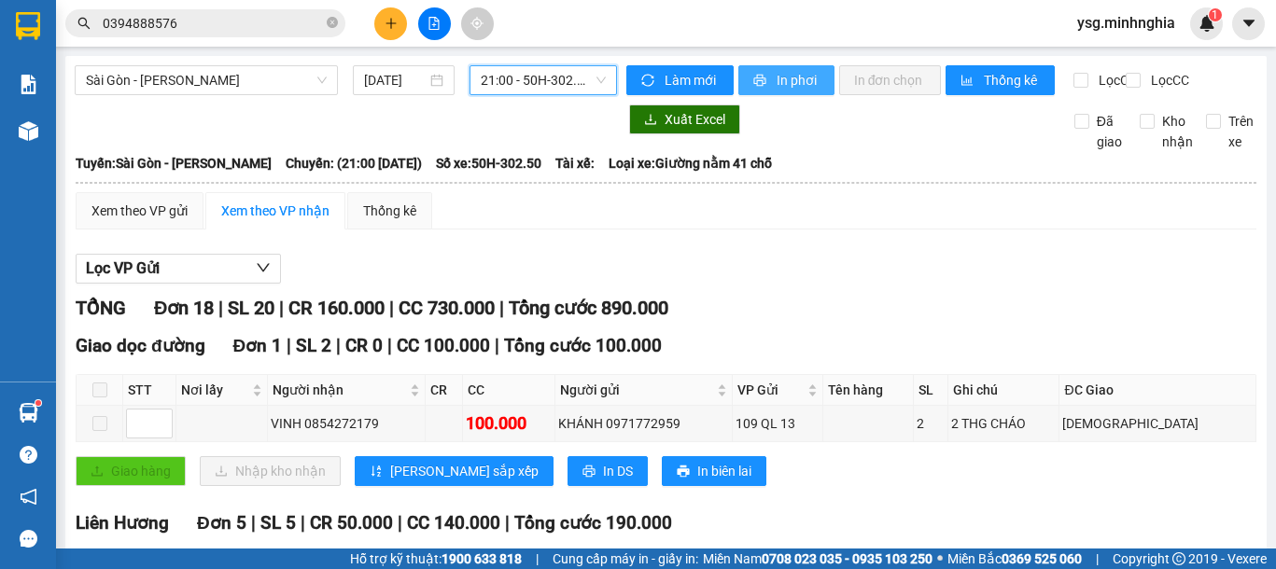
click at [781, 86] on span "In phơi" at bounding box center [797, 80] width 43 height 21
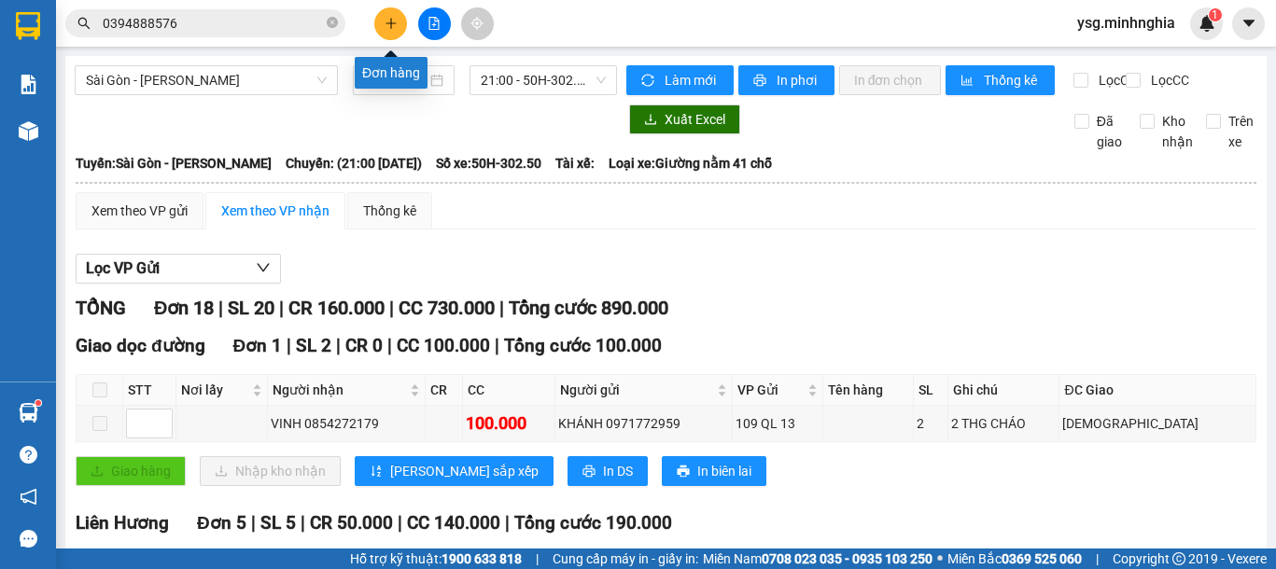
click at [383, 28] on button at bounding box center [390, 23] width 33 height 33
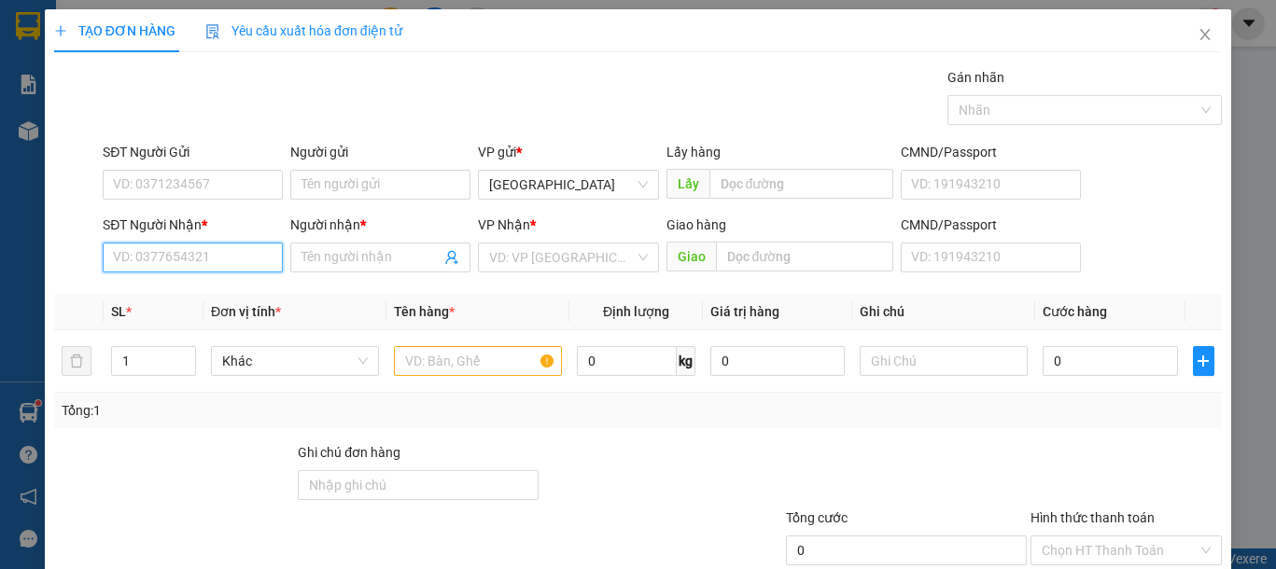
click at [184, 262] on input "SĐT Người Nhận *" at bounding box center [193, 258] width 180 height 30
click at [171, 295] on div "0336329545 - THẤM" at bounding box center [190, 295] width 155 height 21
type input "0336329545"
type input "THẤM"
type input "0336329545"
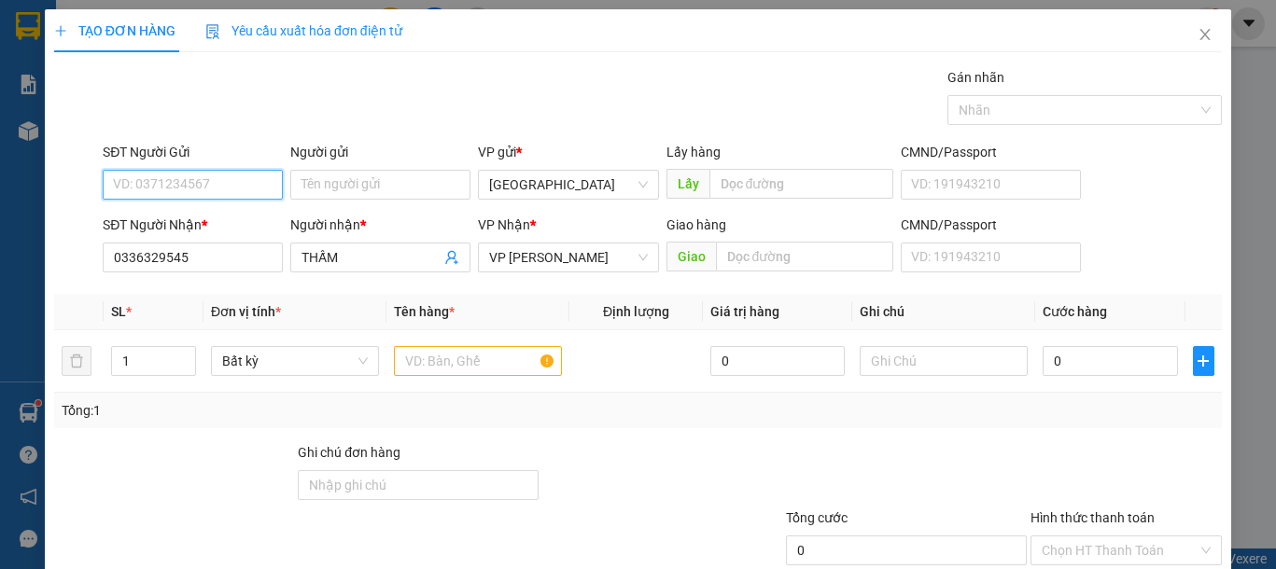
click at [191, 180] on input "SĐT Người Gửi" at bounding box center [193, 185] width 180 height 30
type input "0903819034"
click at [213, 219] on div "0903819034 - QUYÊN" at bounding box center [190, 222] width 155 height 21
type input "QUYÊN"
type input "0903819034"
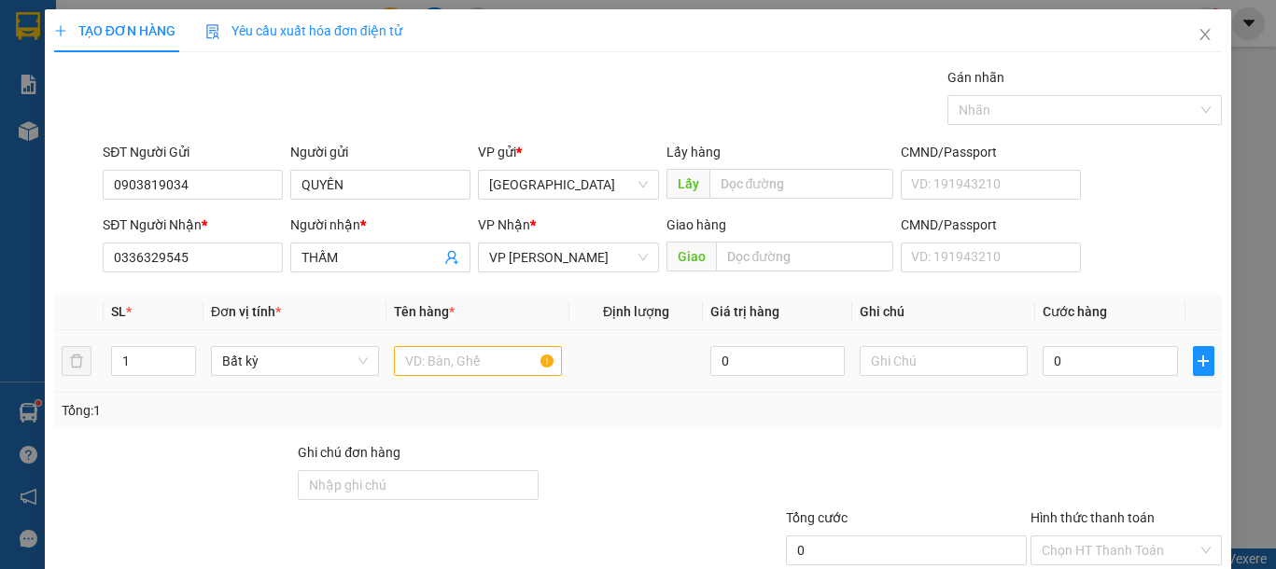
click at [469, 376] on div at bounding box center [478, 360] width 168 height 37
click at [470, 372] on input "text" at bounding box center [478, 361] width 168 height 30
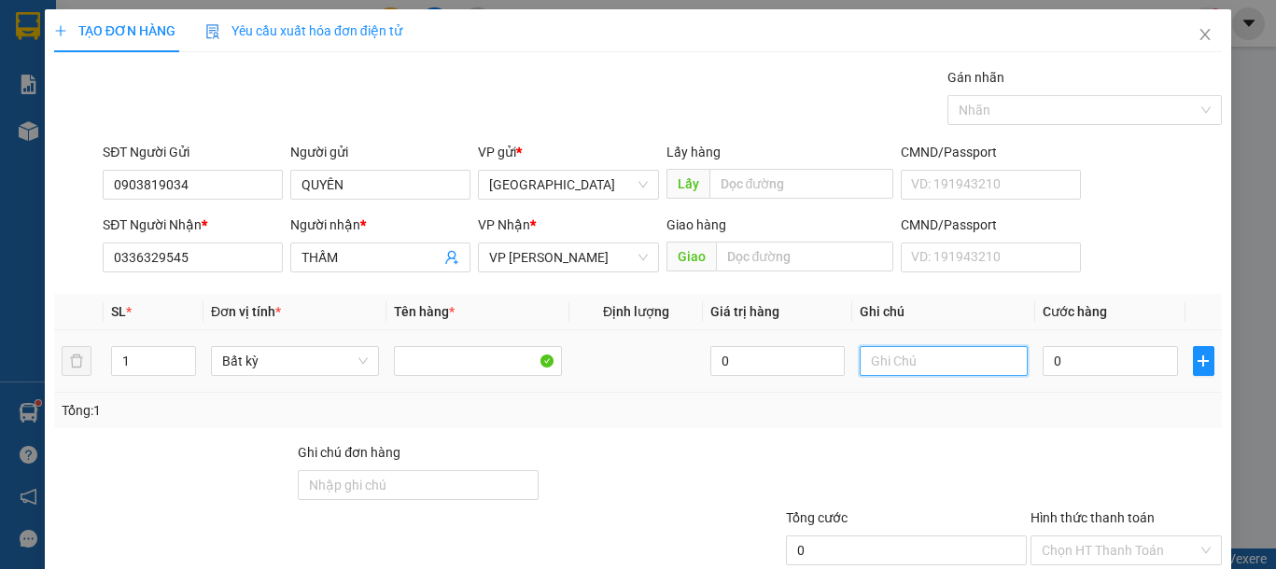
click at [936, 369] on input "text" at bounding box center [943, 361] width 168 height 30
type input "1 RỔ XANH-TRÁI CÂY"
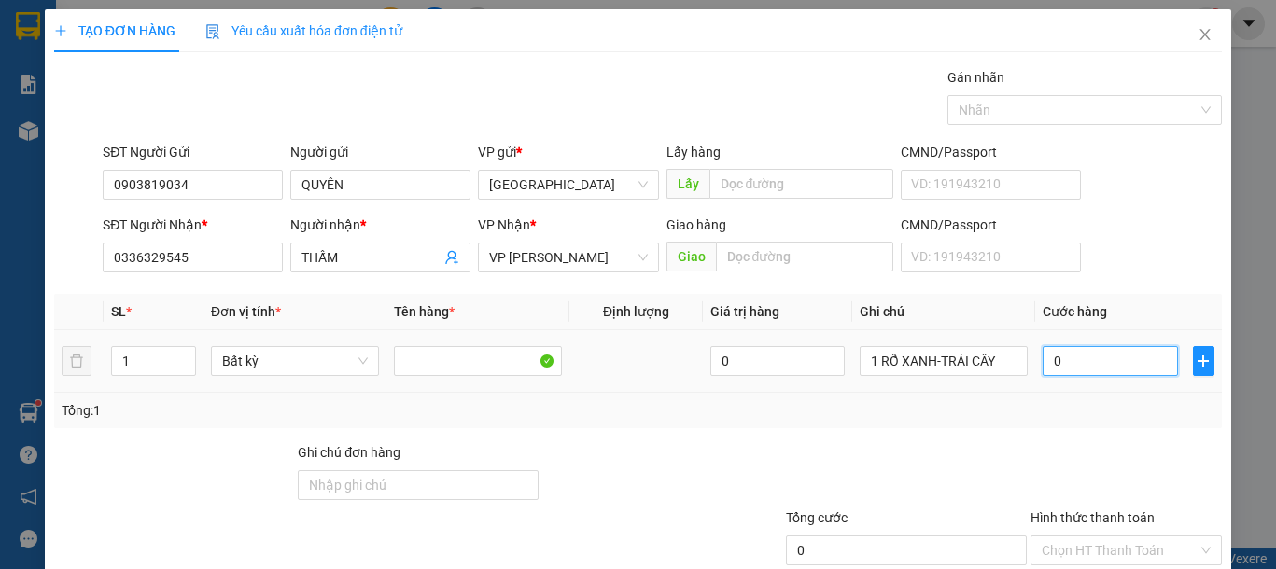
click at [1051, 357] on input "0" at bounding box center [1109, 361] width 134 height 30
type input "3"
type input "30"
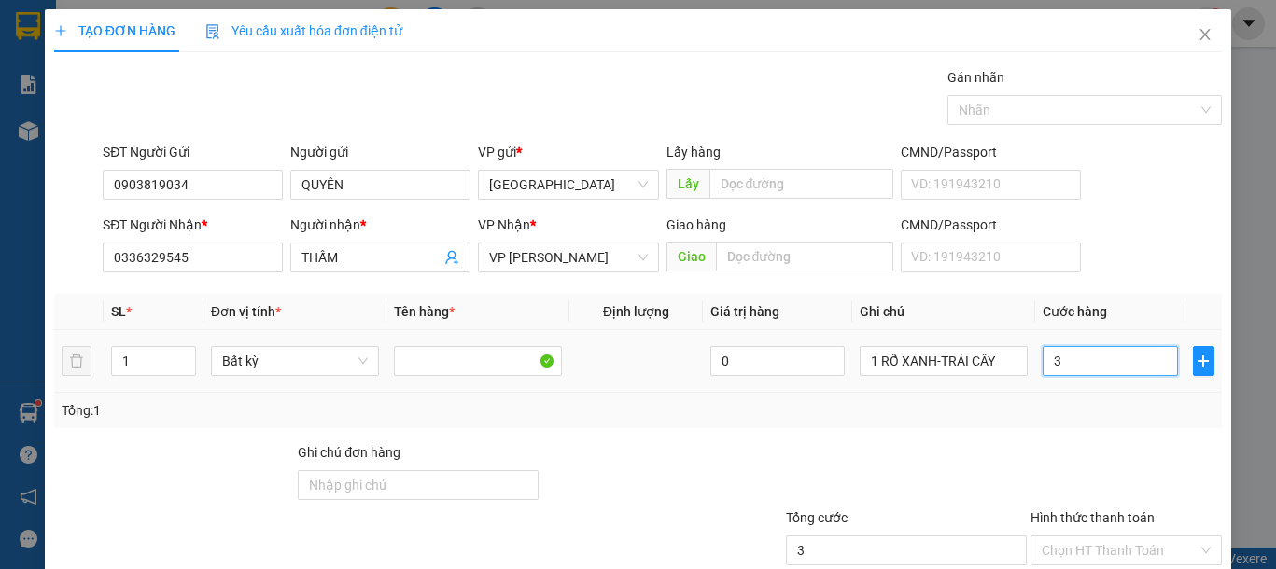
type input "30"
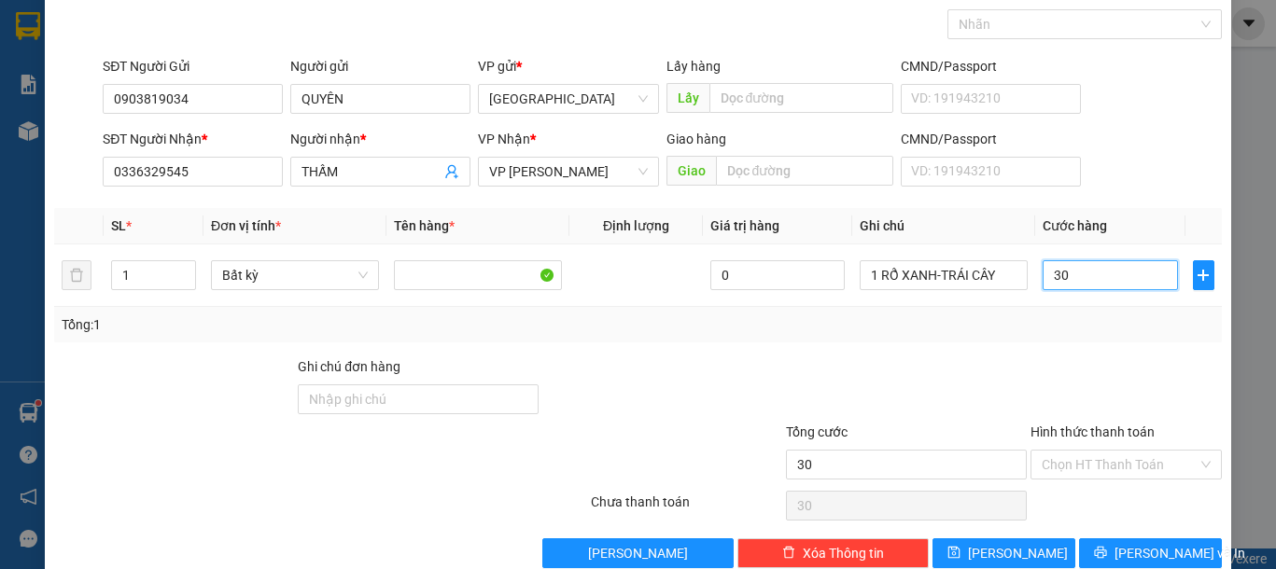
scroll to position [121, 0]
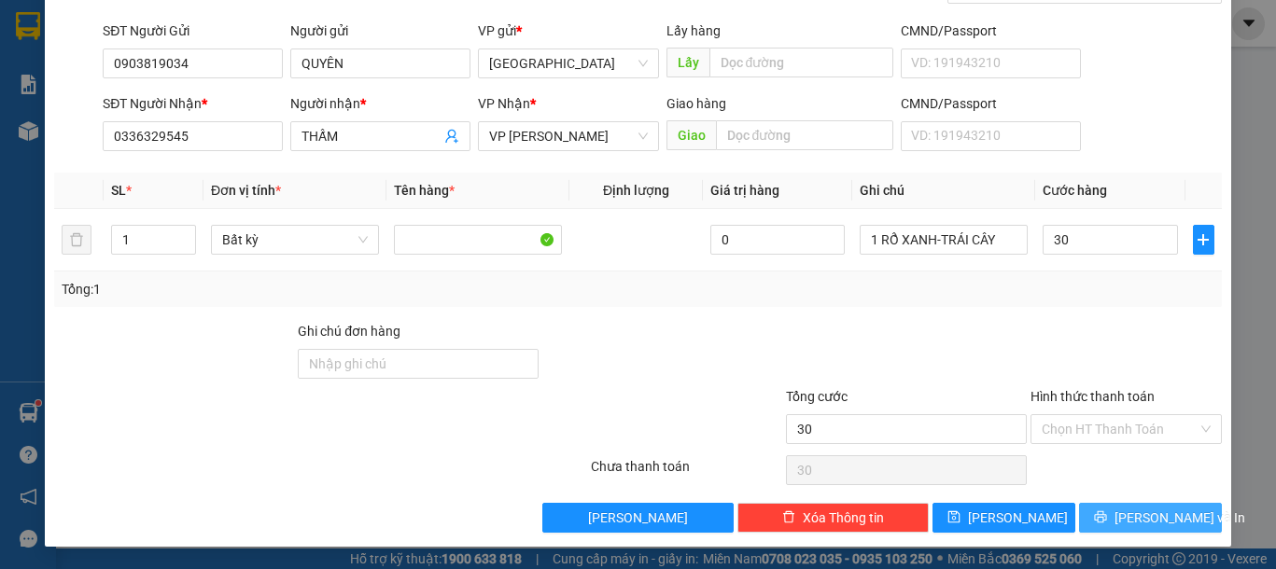
type input "30.000"
click at [1103, 514] on icon "printer" at bounding box center [1100, 516] width 13 height 13
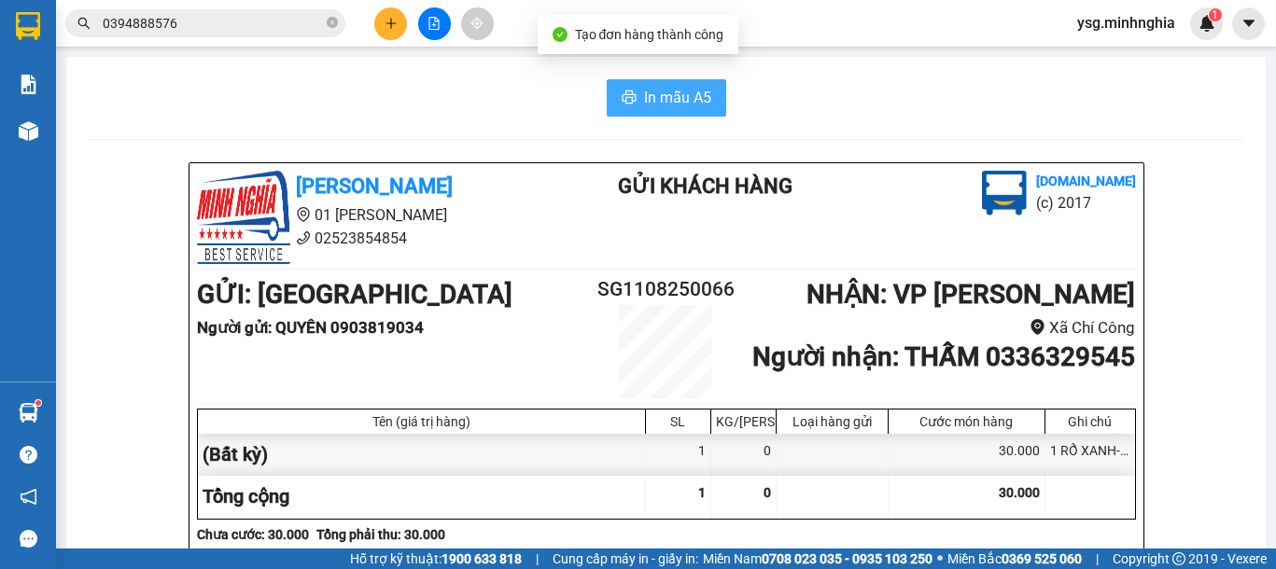
click at [677, 108] on span "In mẫu A5" at bounding box center [677, 97] width 67 height 23
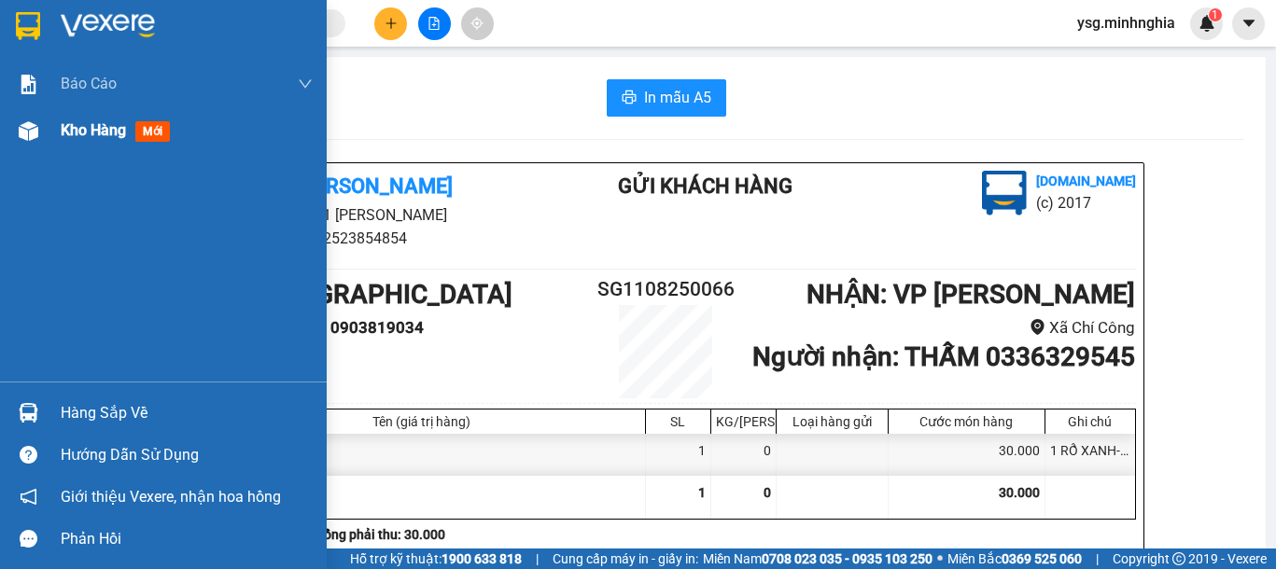
click at [31, 146] on div at bounding box center [28, 131] width 33 height 33
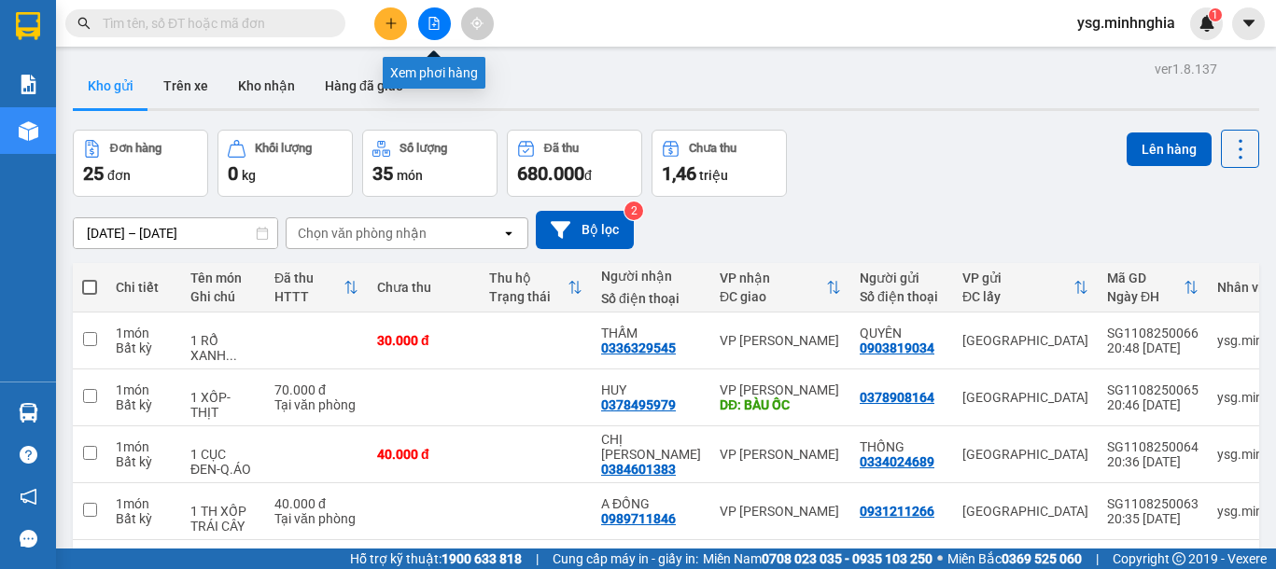
click at [435, 18] on icon "file-add" at bounding box center [434, 23] width 10 height 13
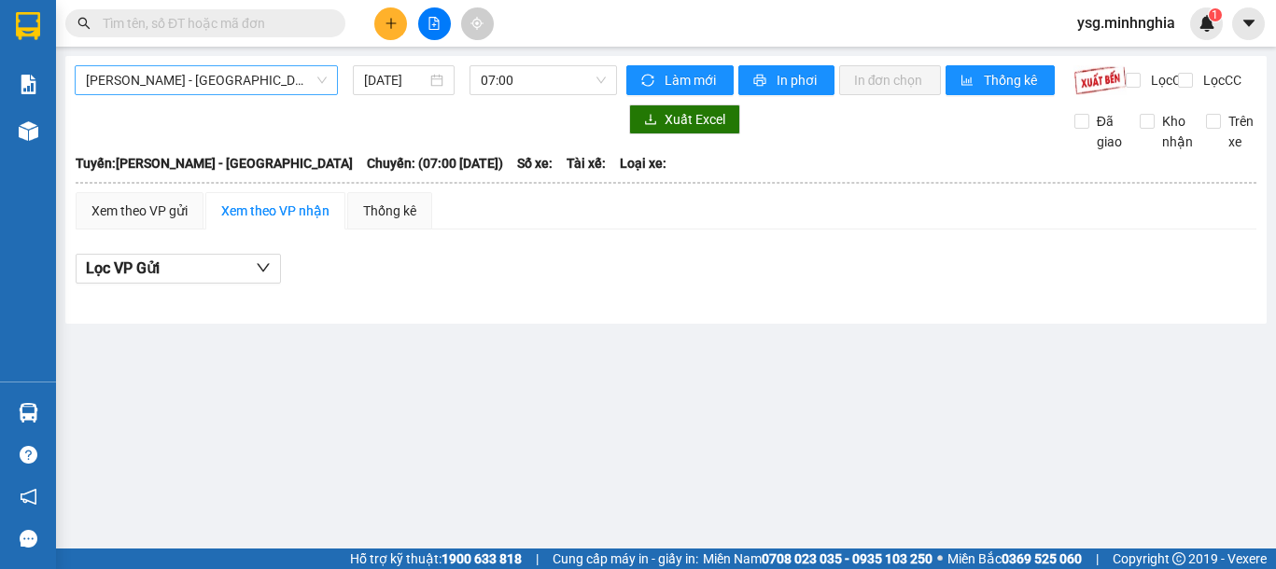
click at [271, 82] on span "[PERSON_NAME] - [GEOGRAPHIC_DATA]" at bounding box center [206, 80] width 241 height 28
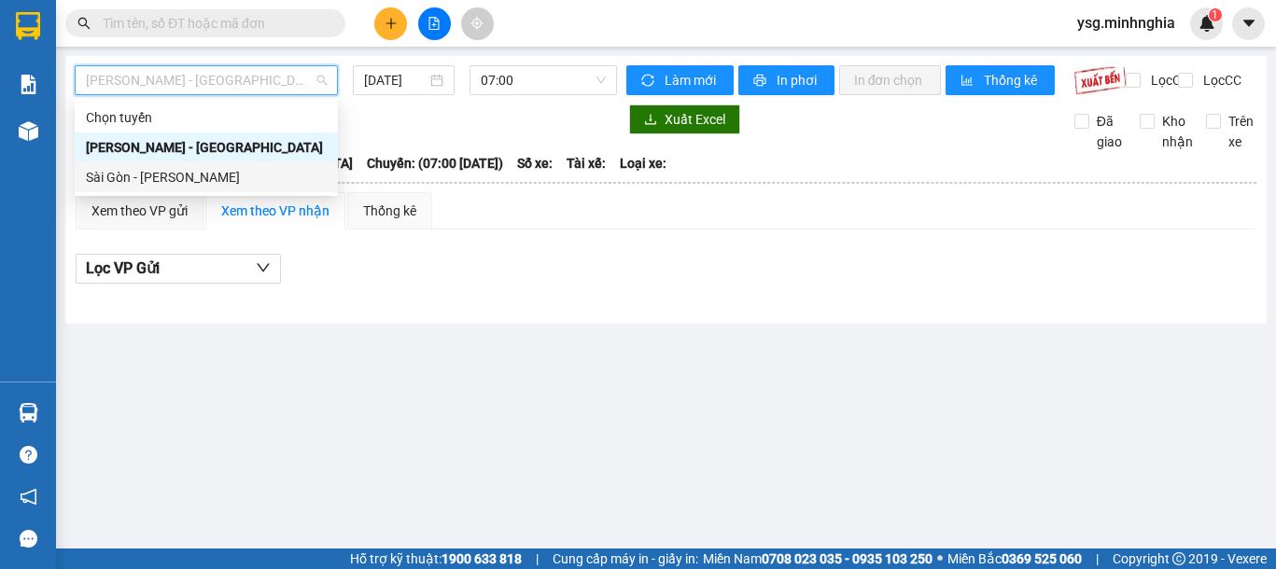
click at [223, 181] on div "Sài Gòn - [PERSON_NAME]" at bounding box center [206, 177] width 241 height 21
type input "[DATE]"
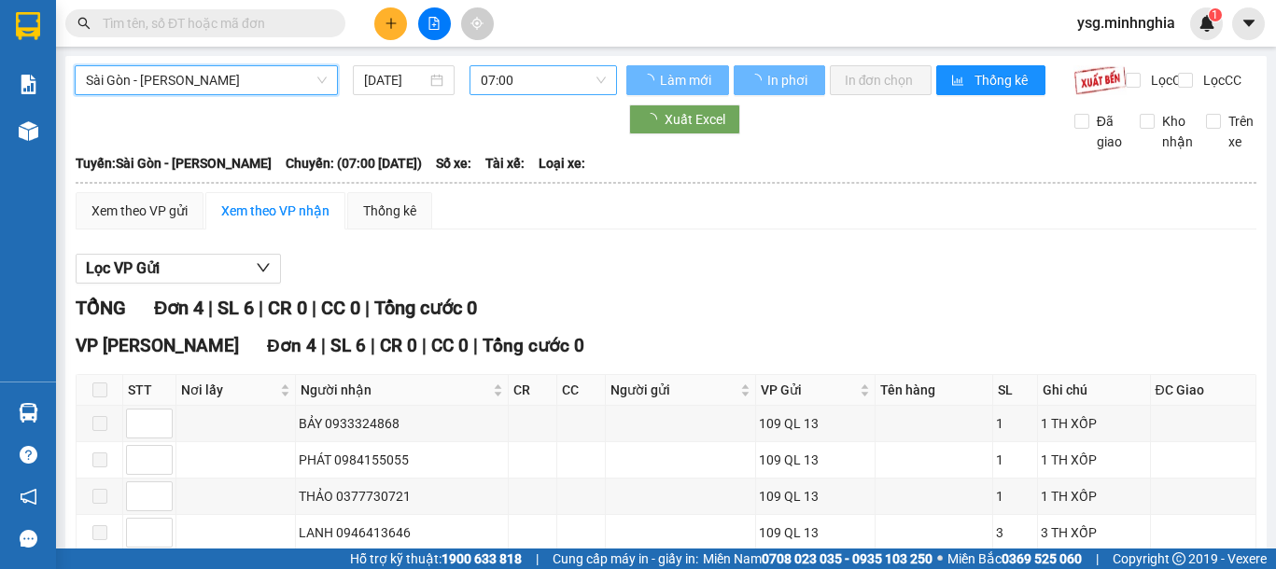
click at [501, 79] on span "07:00" at bounding box center [543, 80] width 125 height 28
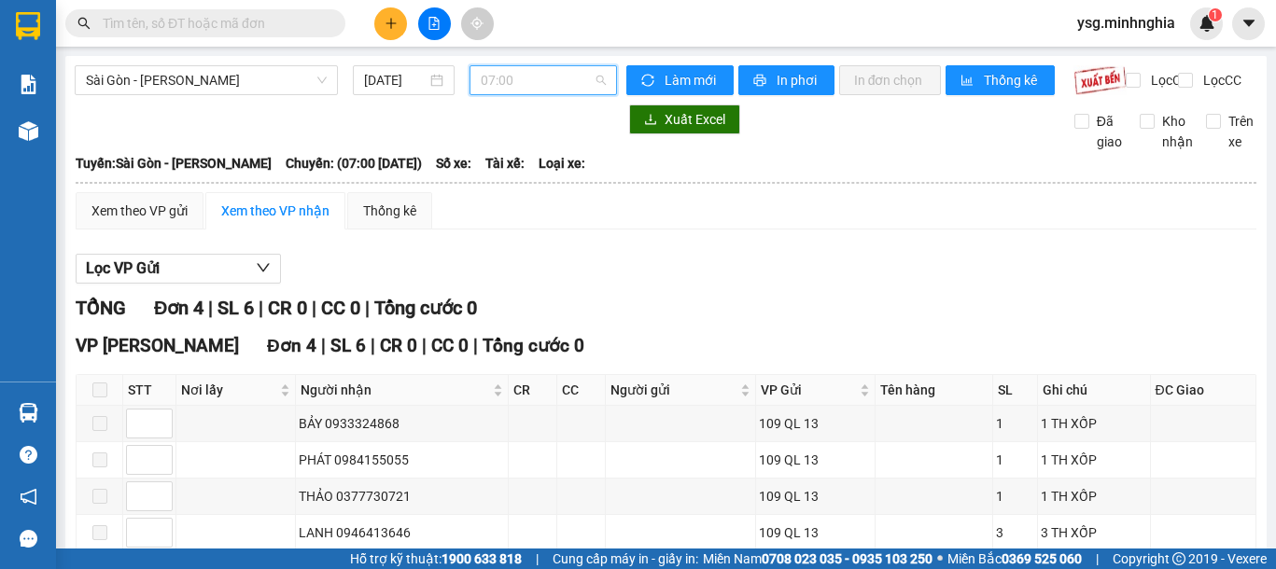
click at [481, 76] on span "07:00" at bounding box center [543, 80] width 125 height 28
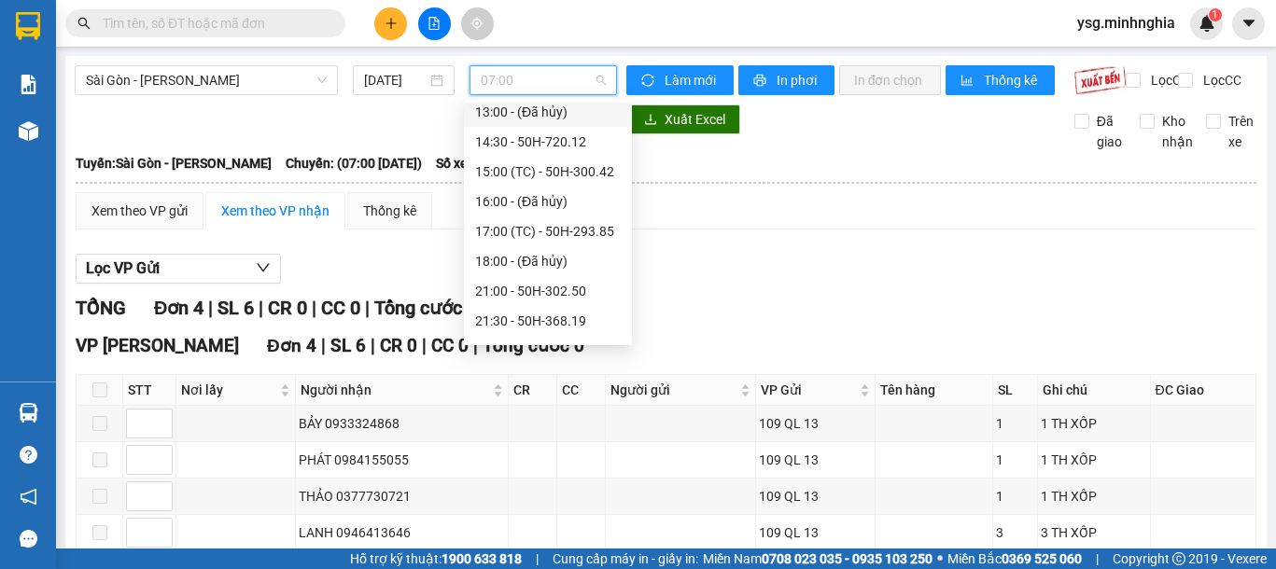
scroll to position [239, 0]
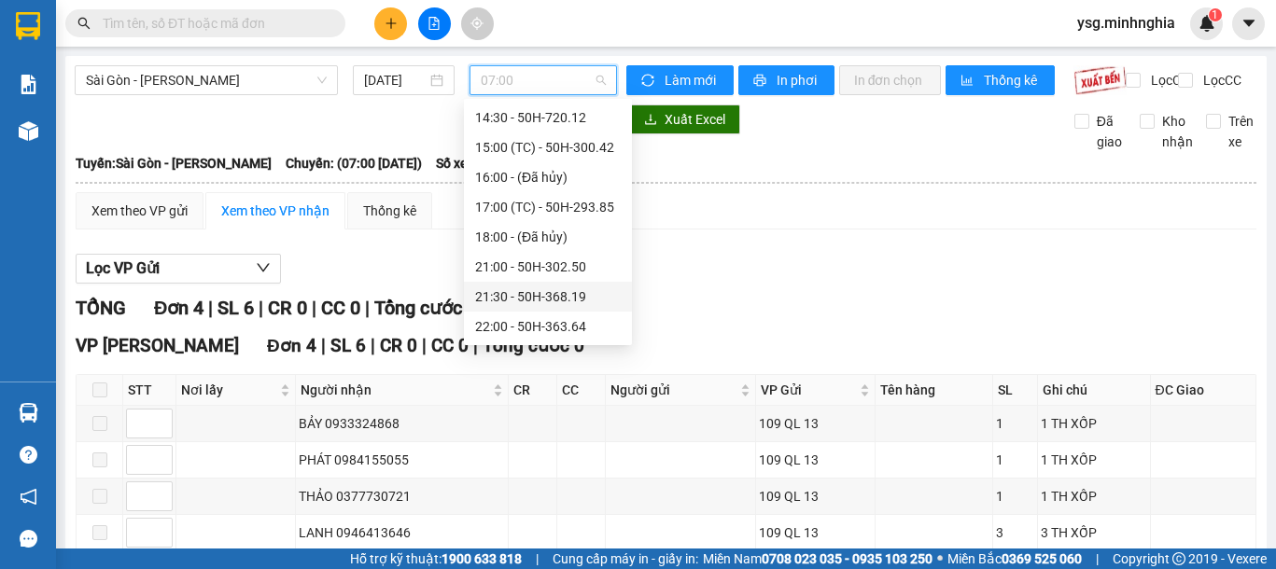
click at [539, 292] on div "21:30 - 50H-368.19" at bounding box center [548, 296] width 146 height 21
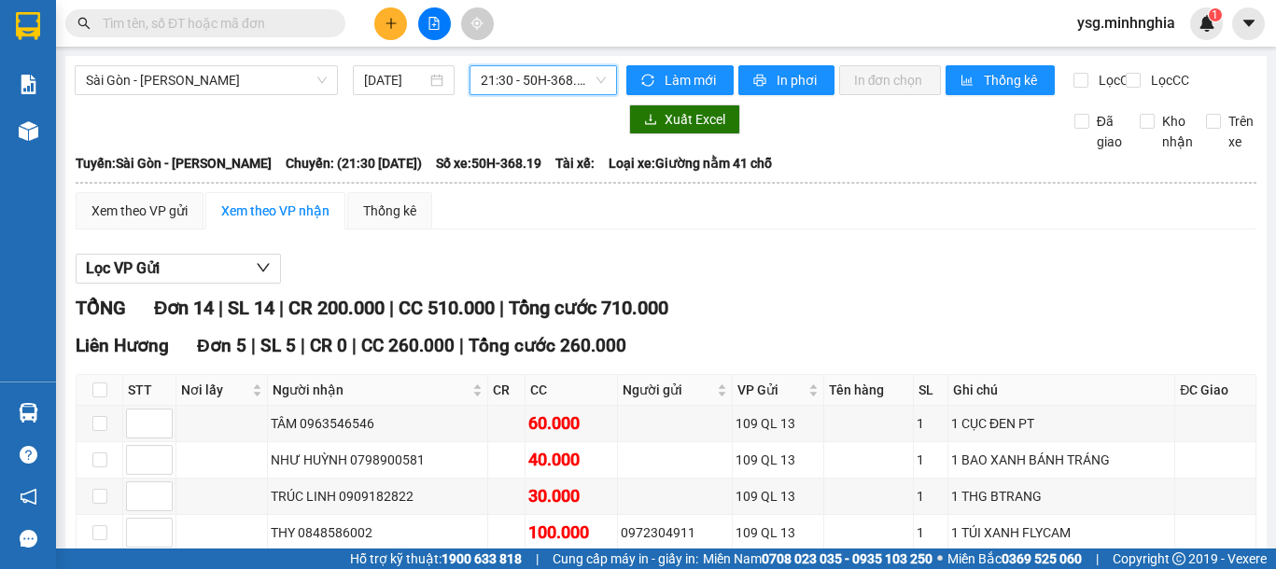
click at [495, 81] on span "21:30 - 50H-368.19" at bounding box center [543, 80] width 125 height 28
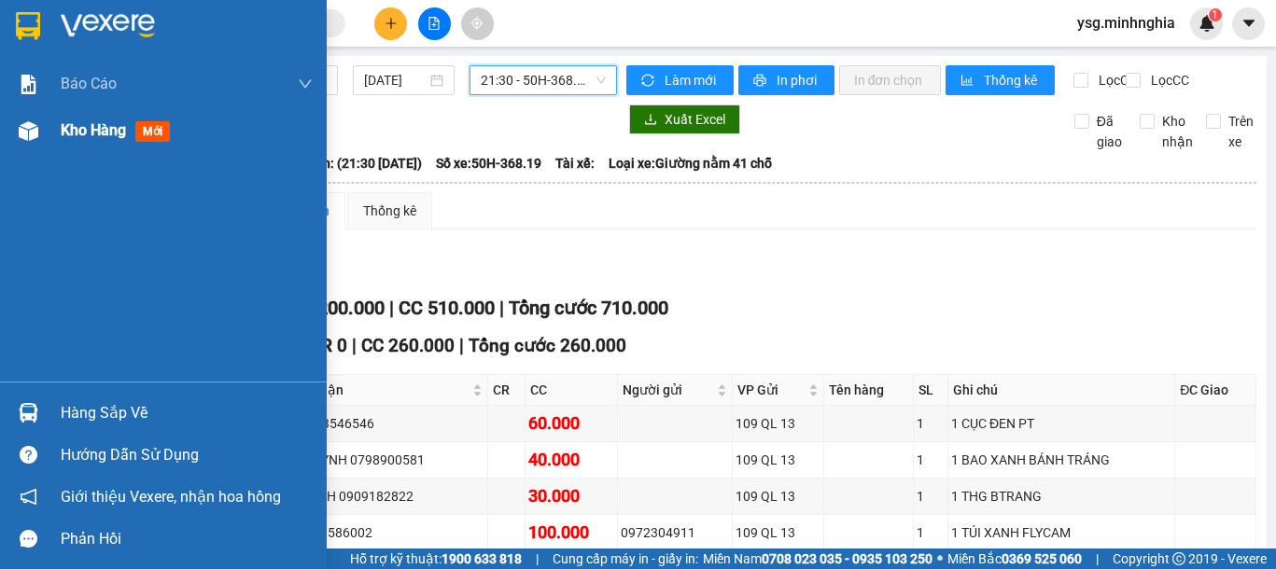
click at [54, 139] on div "Kho hàng mới" at bounding box center [163, 130] width 327 height 47
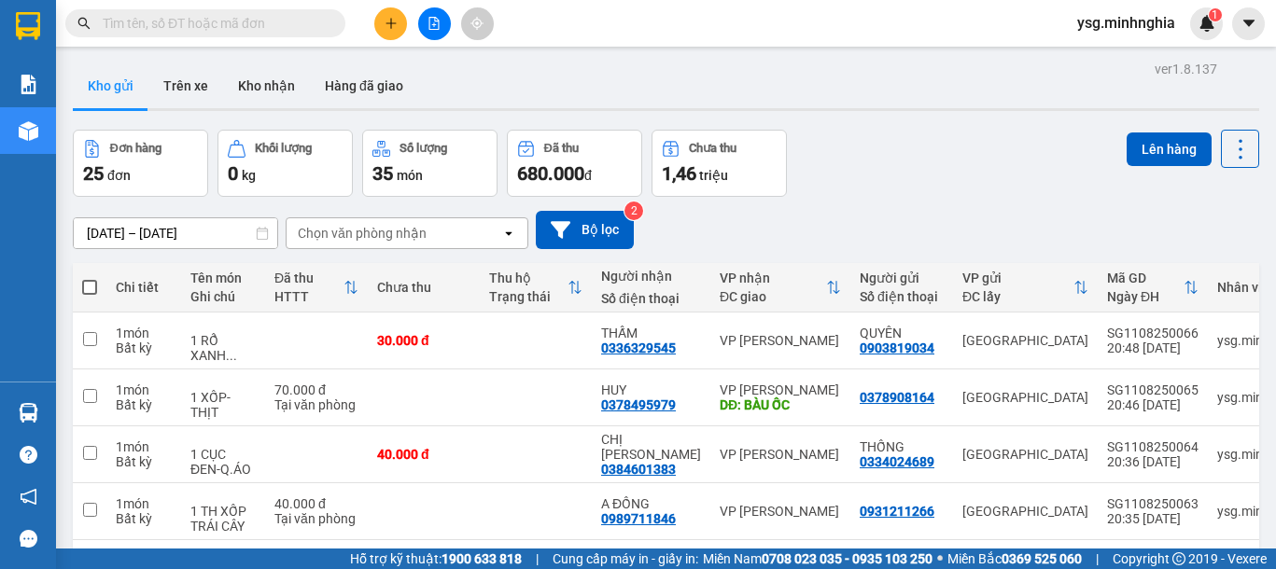
click at [428, 20] on icon "file-add" at bounding box center [433, 23] width 13 height 13
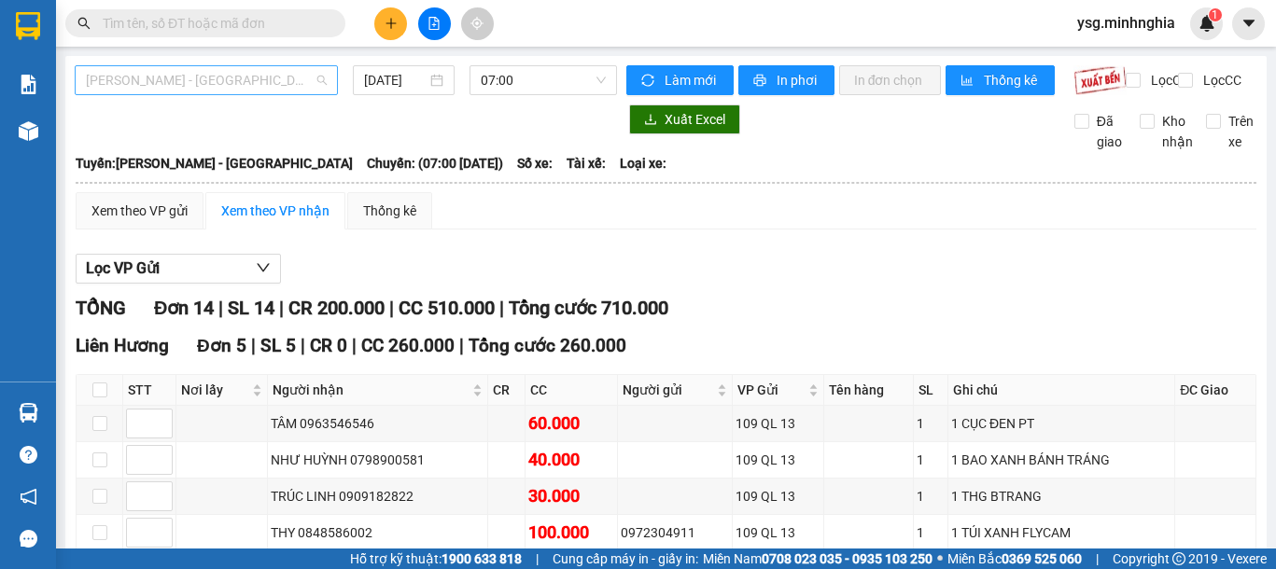
click at [247, 83] on span "Phan Rí - Sài Gòn" at bounding box center [206, 80] width 241 height 28
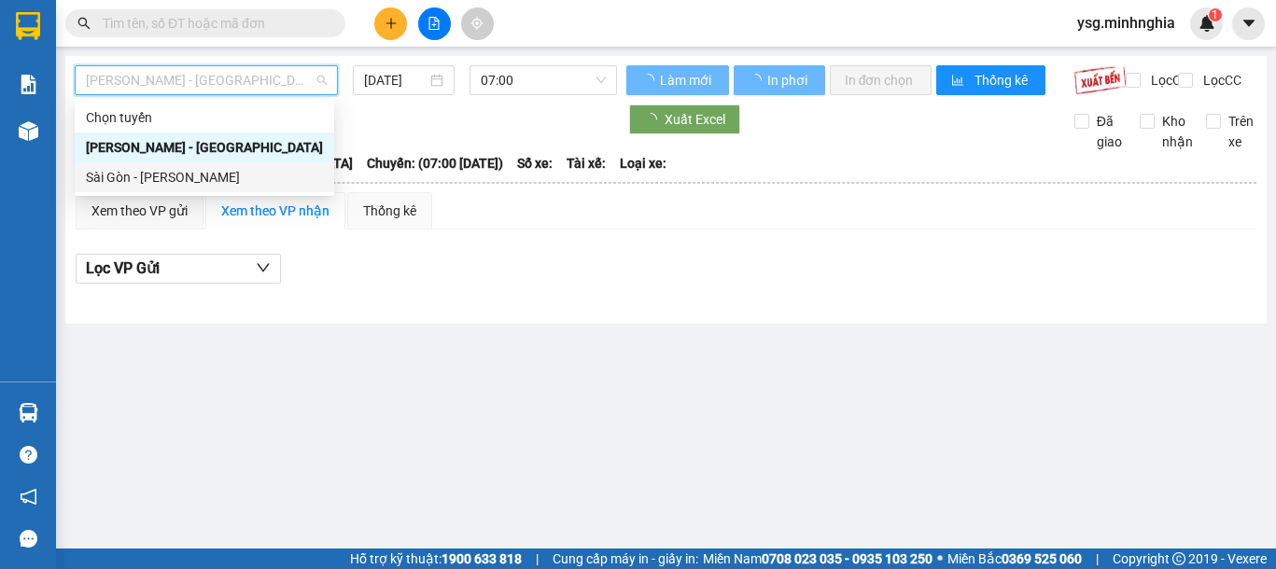
click at [203, 174] on div "Sài Gòn - Phan Rí" at bounding box center [204, 177] width 237 height 21
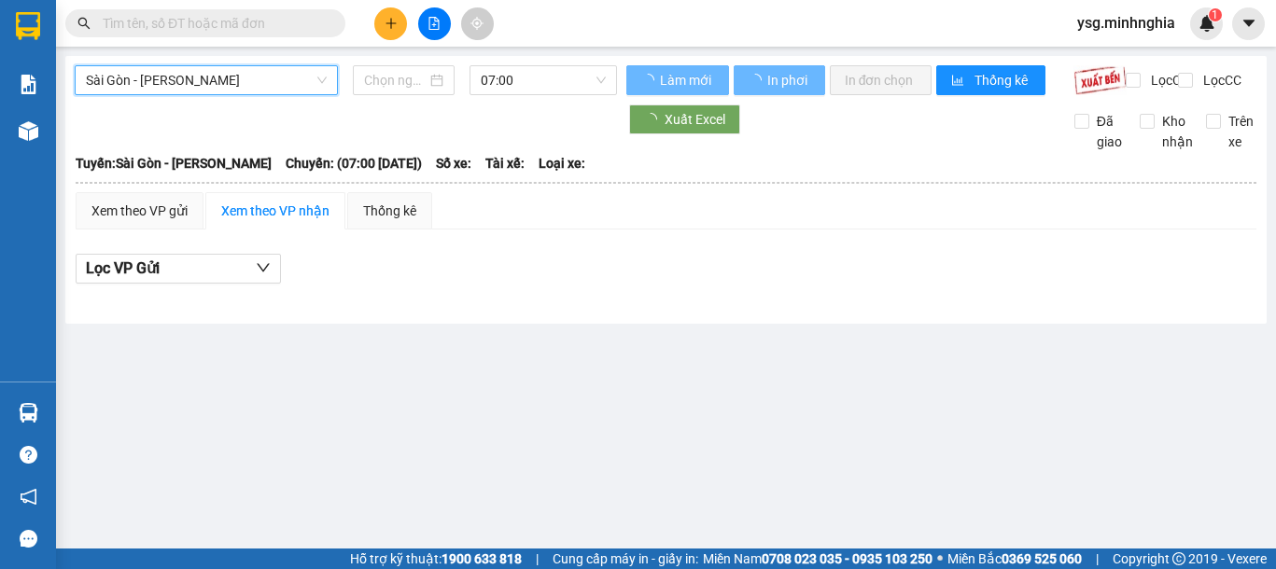
type input "11/08/2025"
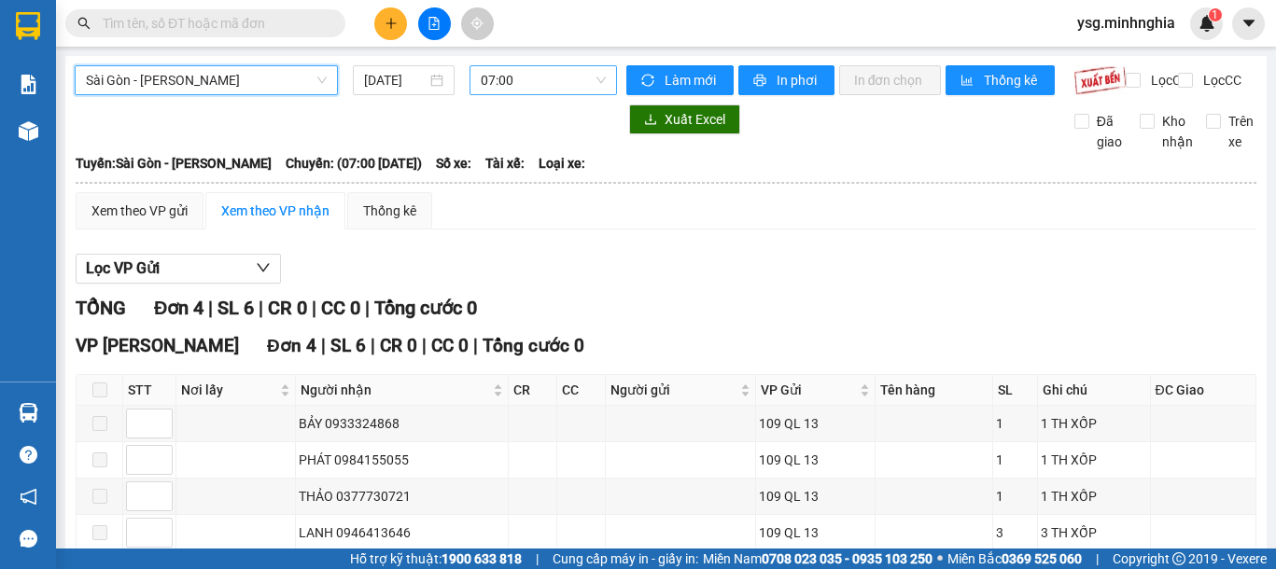
click at [522, 81] on span "07:00" at bounding box center [543, 80] width 125 height 28
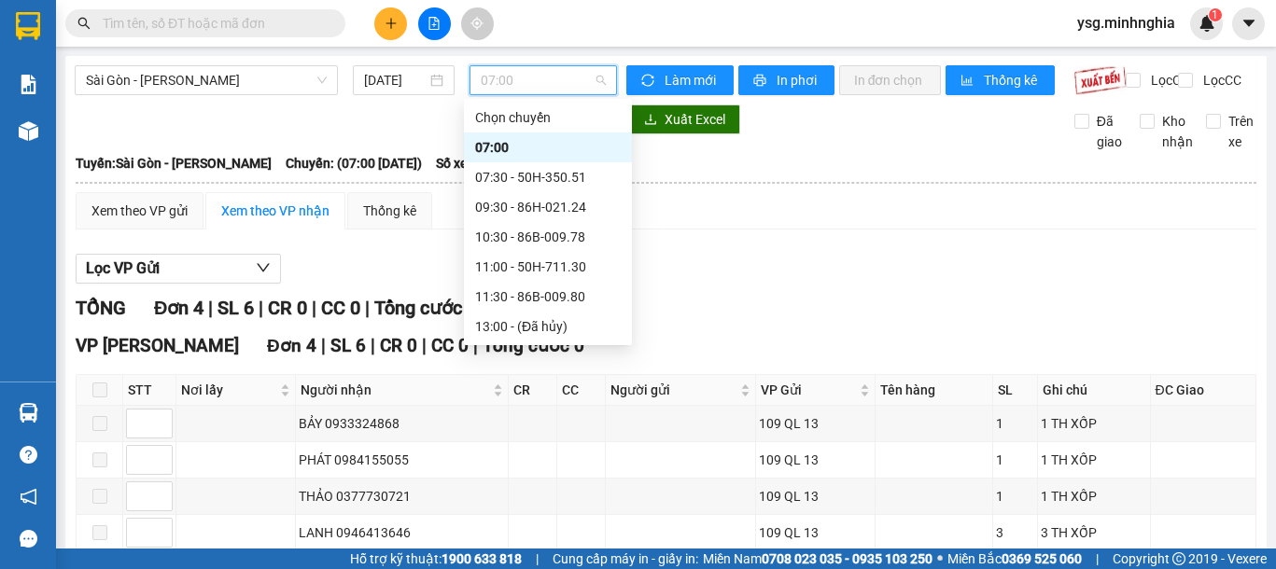
scroll to position [239, 0]
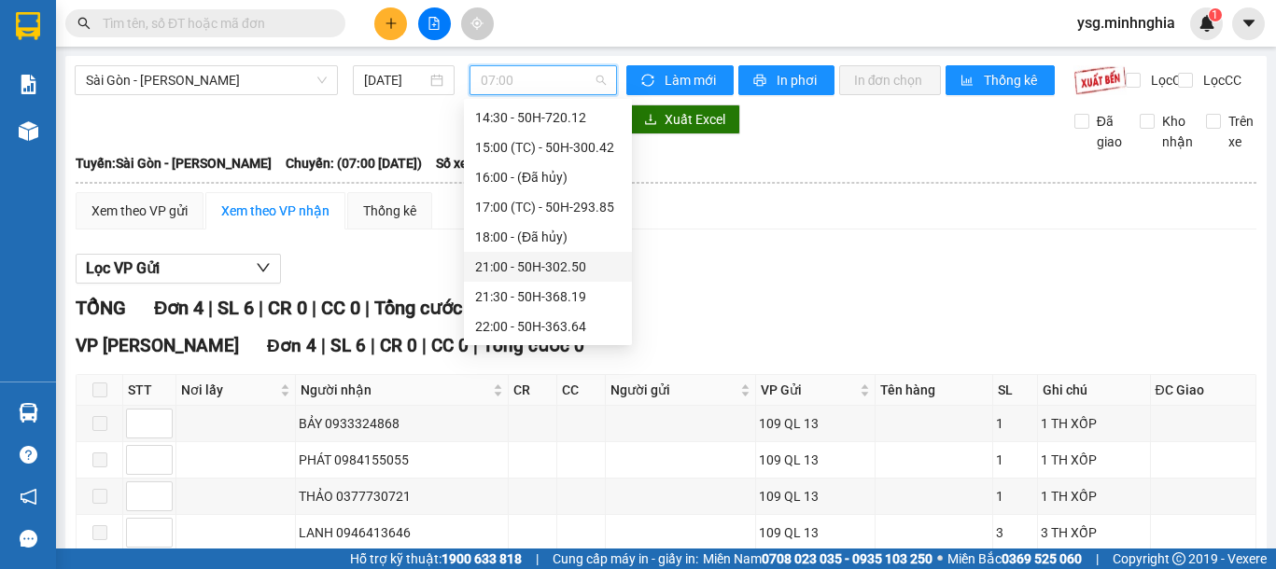
click at [529, 263] on div "21:00 - 50H-302.50" at bounding box center [548, 267] width 146 height 21
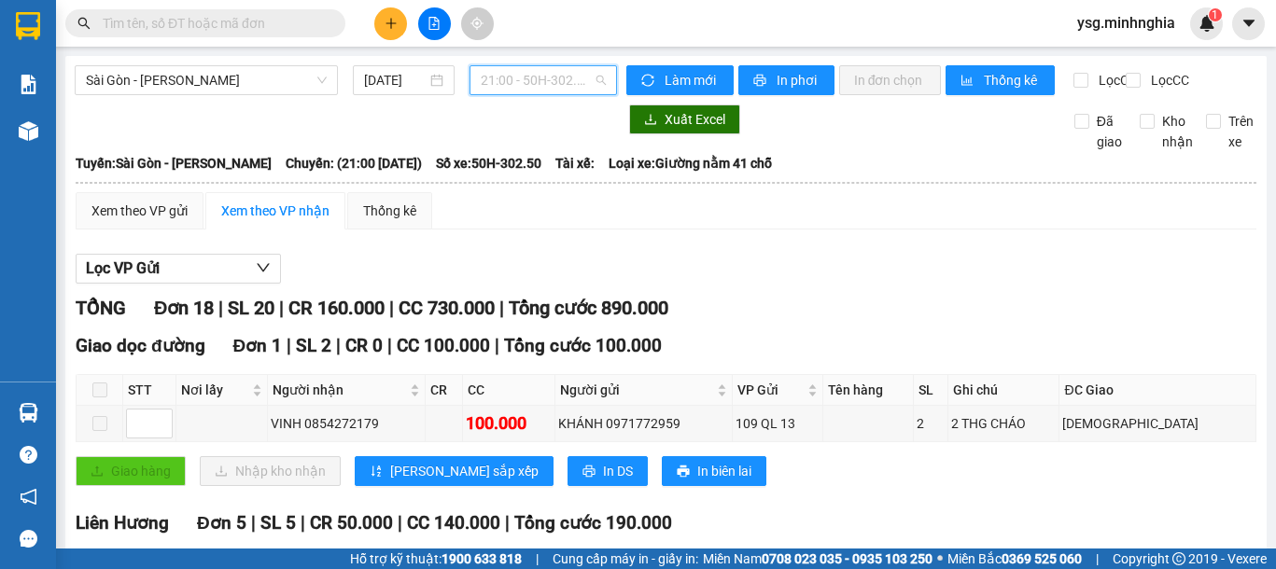
click at [562, 77] on span "21:00 - 50H-302.50" at bounding box center [543, 80] width 125 height 28
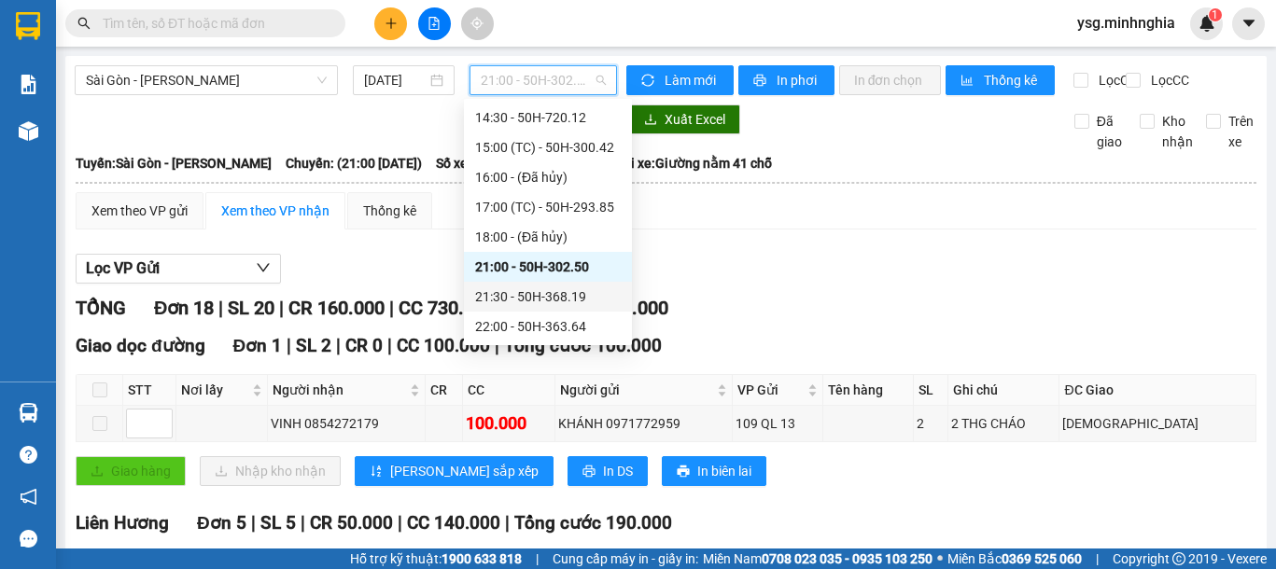
click at [518, 302] on div "21:30 - 50H-368.19" at bounding box center [548, 296] width 146 height 21
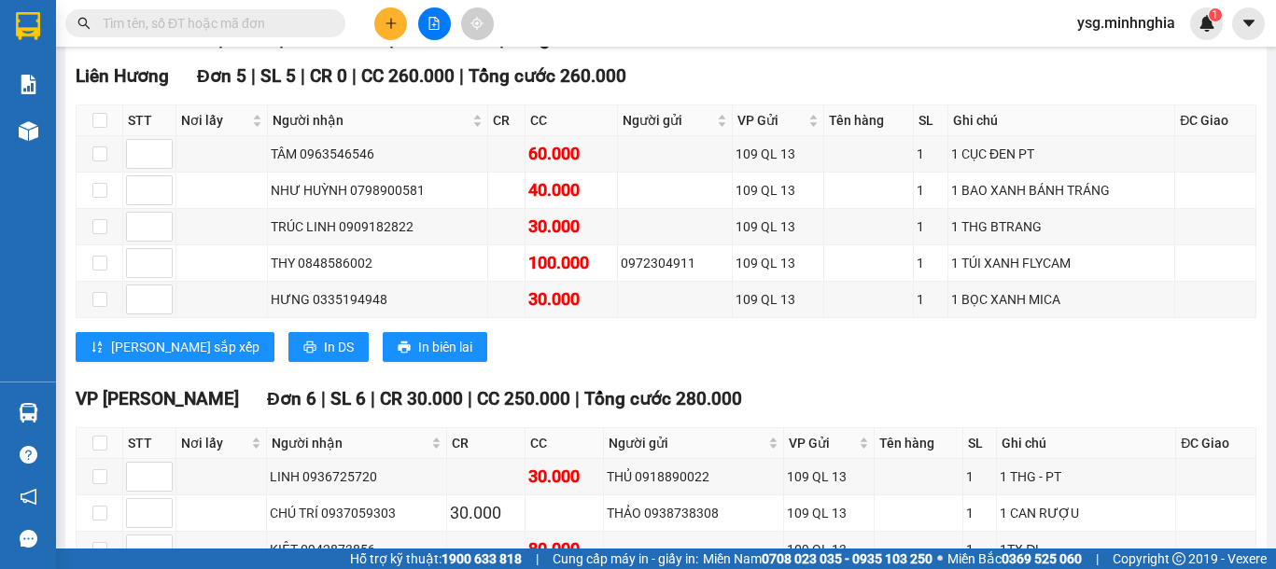
scroll to position [275, 0]
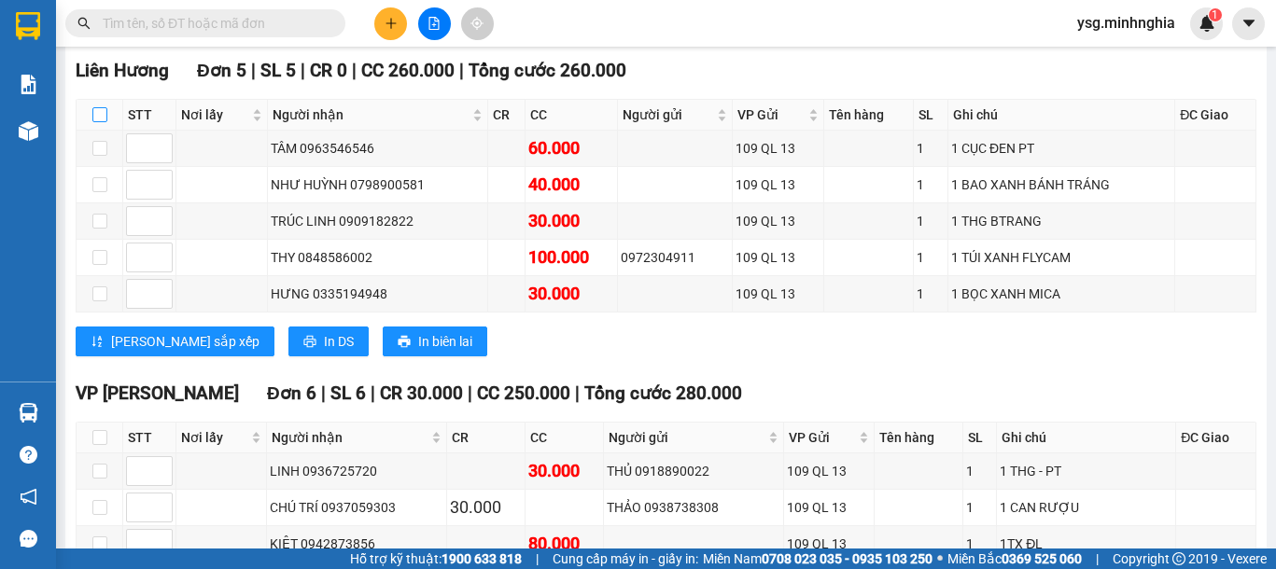
click at [104, 122] on input "checkbox" at bounding box center [99, 114] width 15 height 15
checkbox input "true"
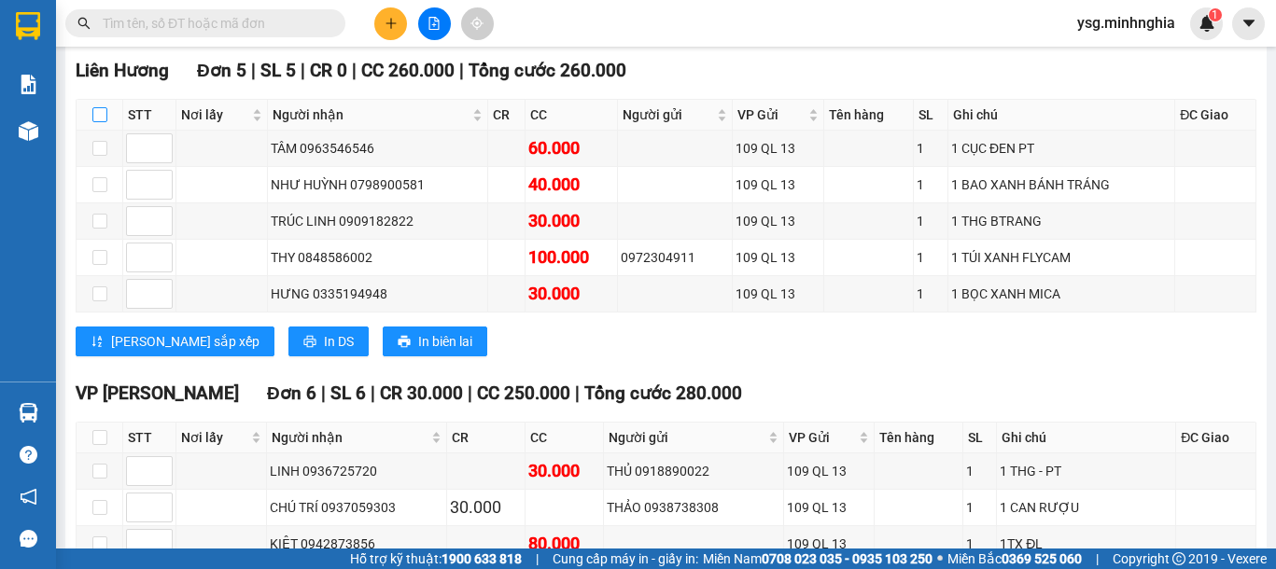
checkbox input "true"
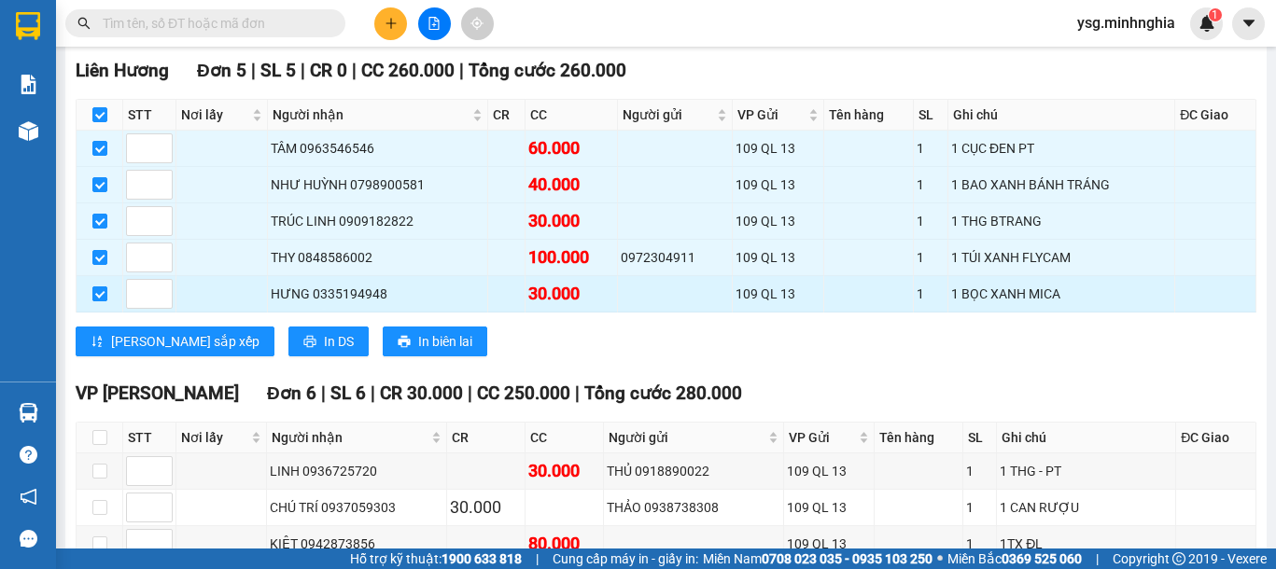
click at [97, 301] on input "checkbox" at bounding box center [99, 293] width 15 height 15
checkbox input "false"
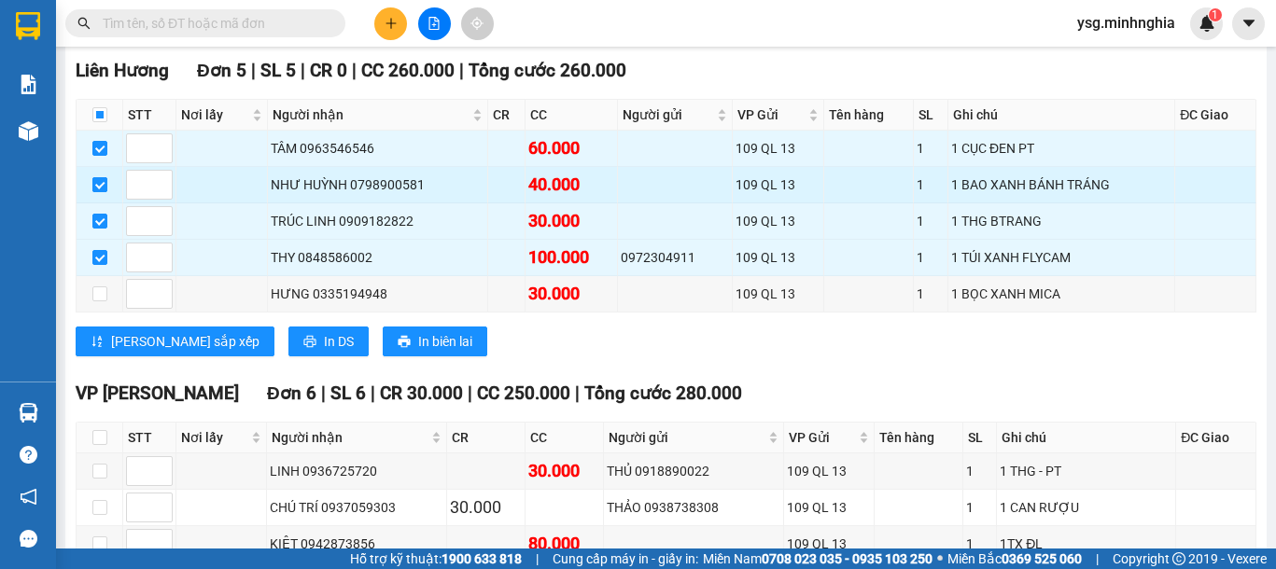
click at [94, 192] on input "checkbox" at bounding box center [99, 184] width 15 height 15
checkbox input "false"
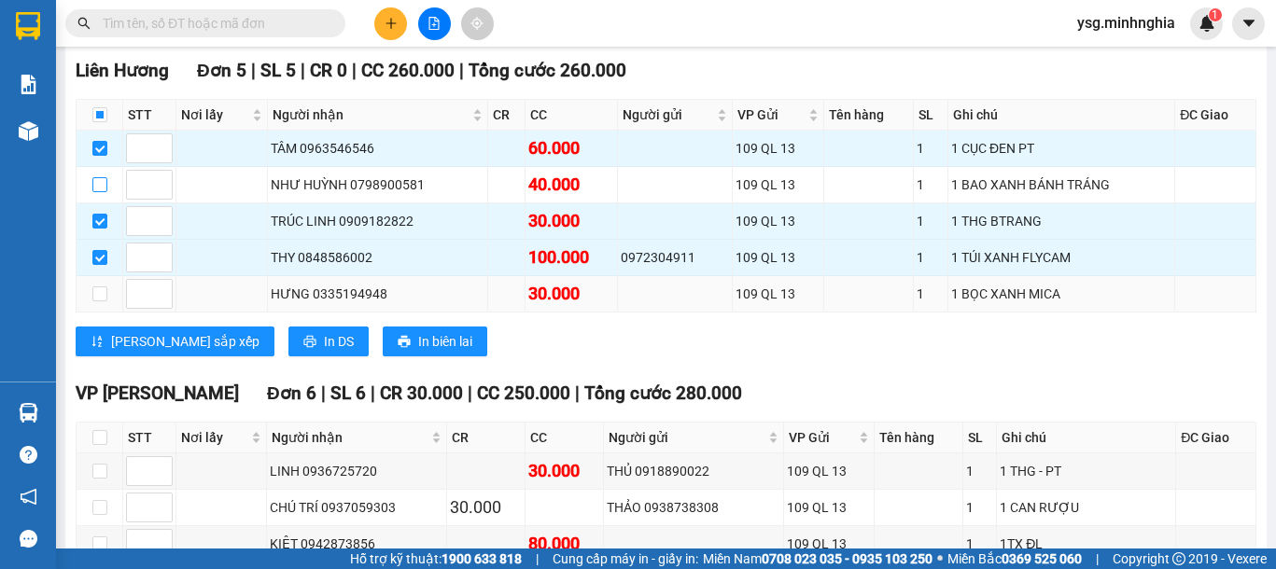
scroll to position [1042, 0]
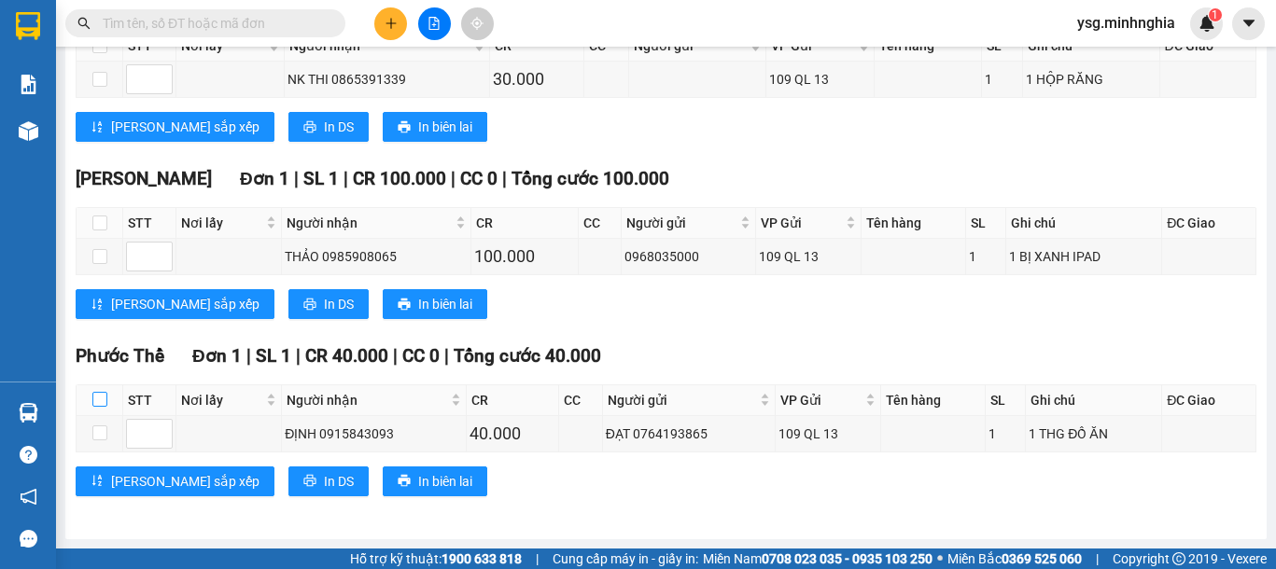
click at [94, 391] on label at bounding box center [99, 400] width 15 height 21
click at [94, 392] on input "checkbox" at bounding box center [99, 399] width 15 height 15
checkbox input "true"
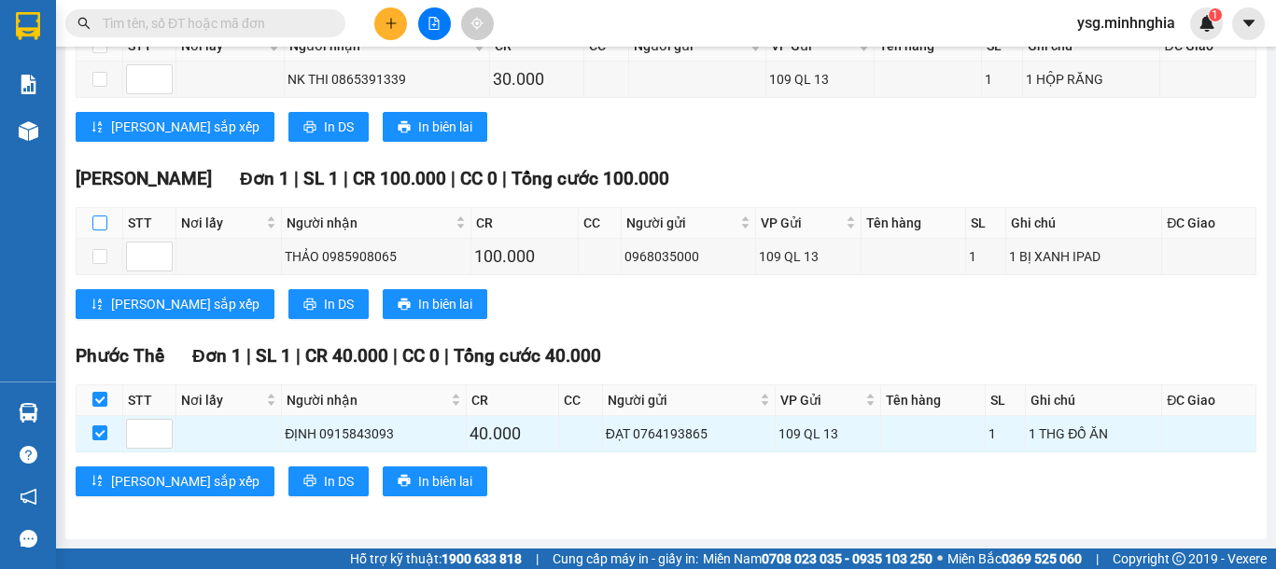
click at [102, 222] on input "checkbox" at bounding box center [99, 223] width 15 height 15
checkbox input "true"
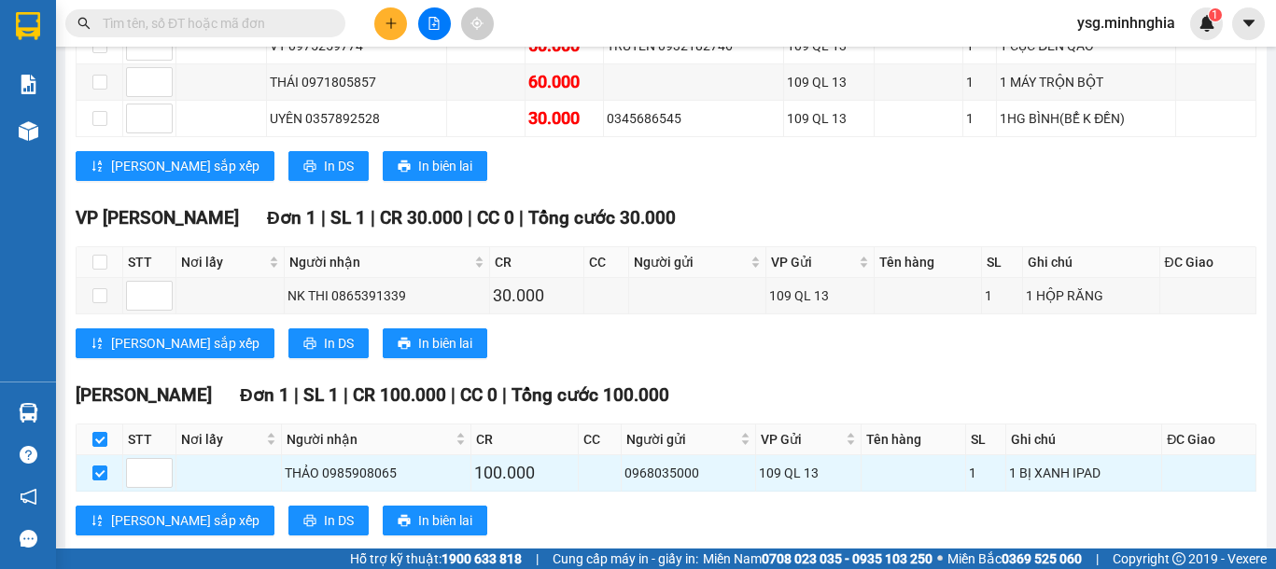
scroll to position [801, 0]
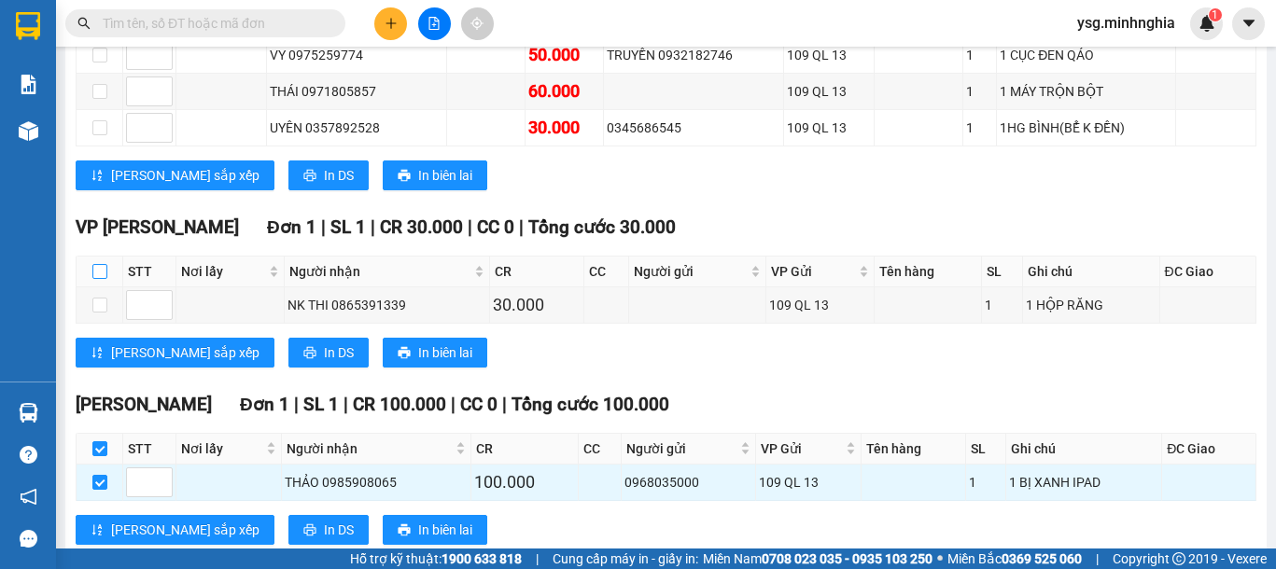
click at [99, 279] on input "checkbox" at bounding box center [99, 271] width 15 height 15
checkbox input "true"
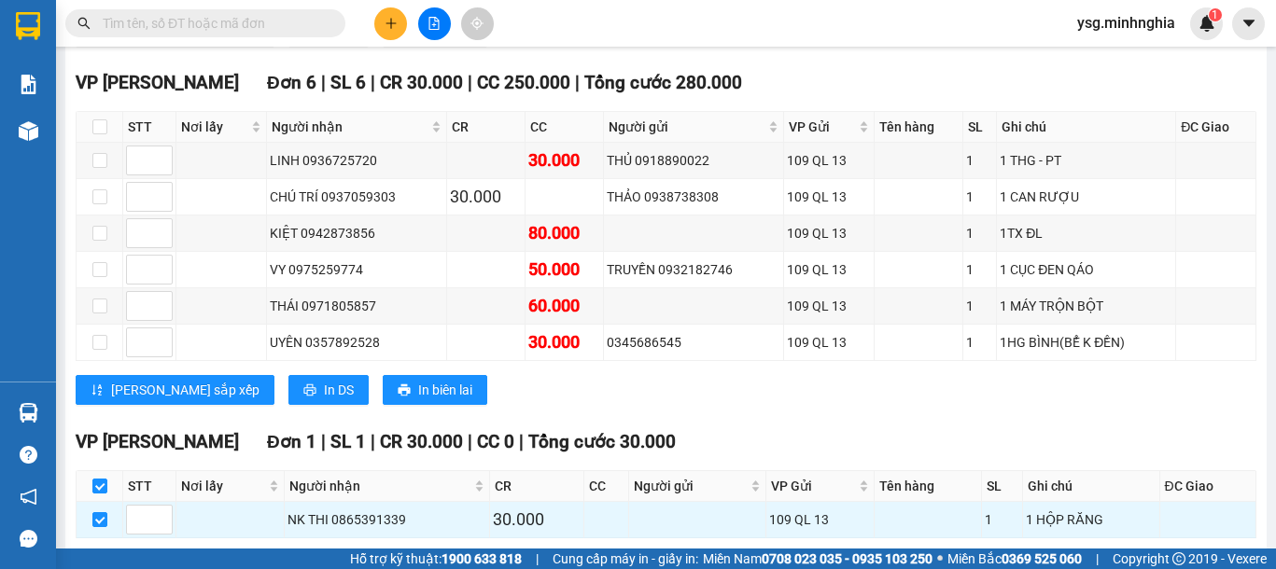
scroll to position [553, 0]
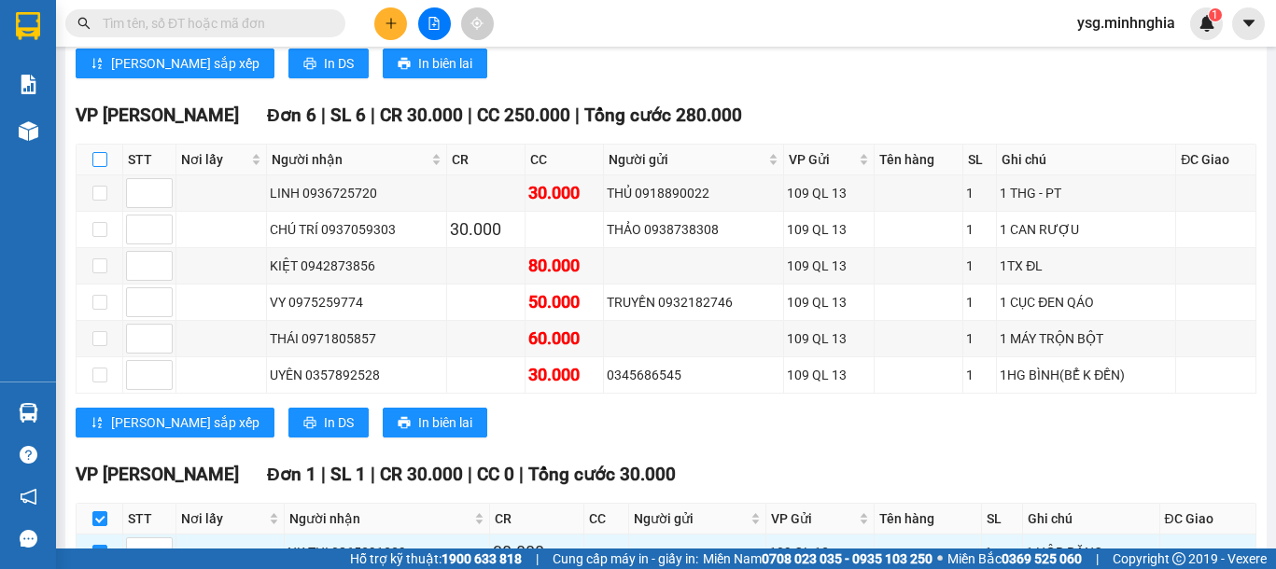
click at [101, 167] on input "checkbox" at bounding box center [99, 159] width 15 height 15
checkbox input "true"
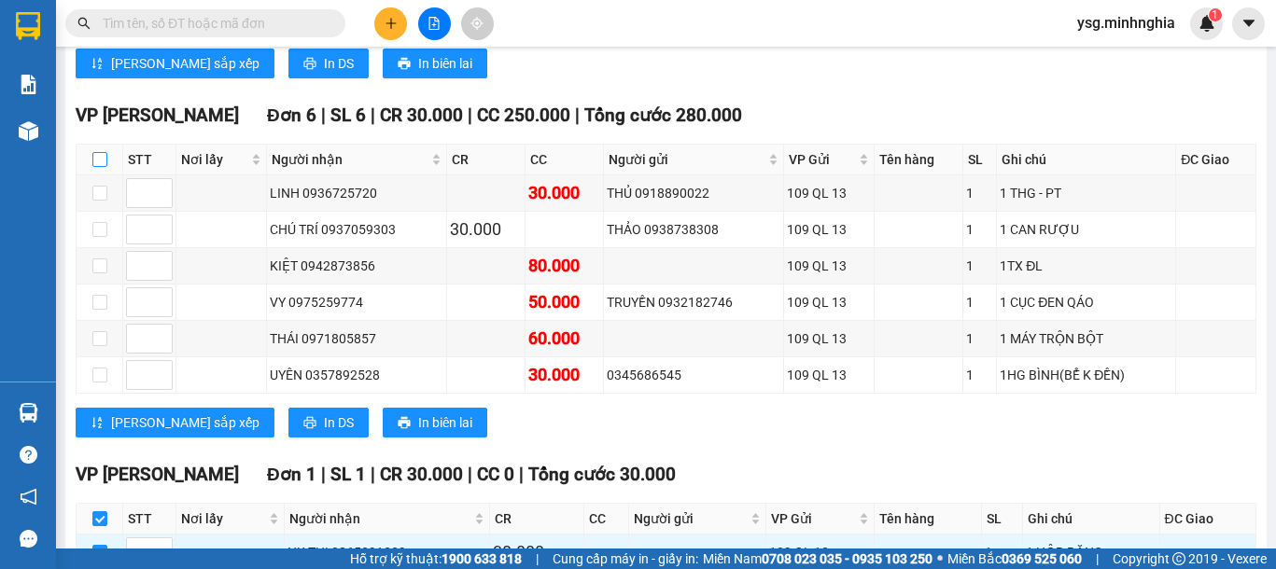
checkbox input "true"
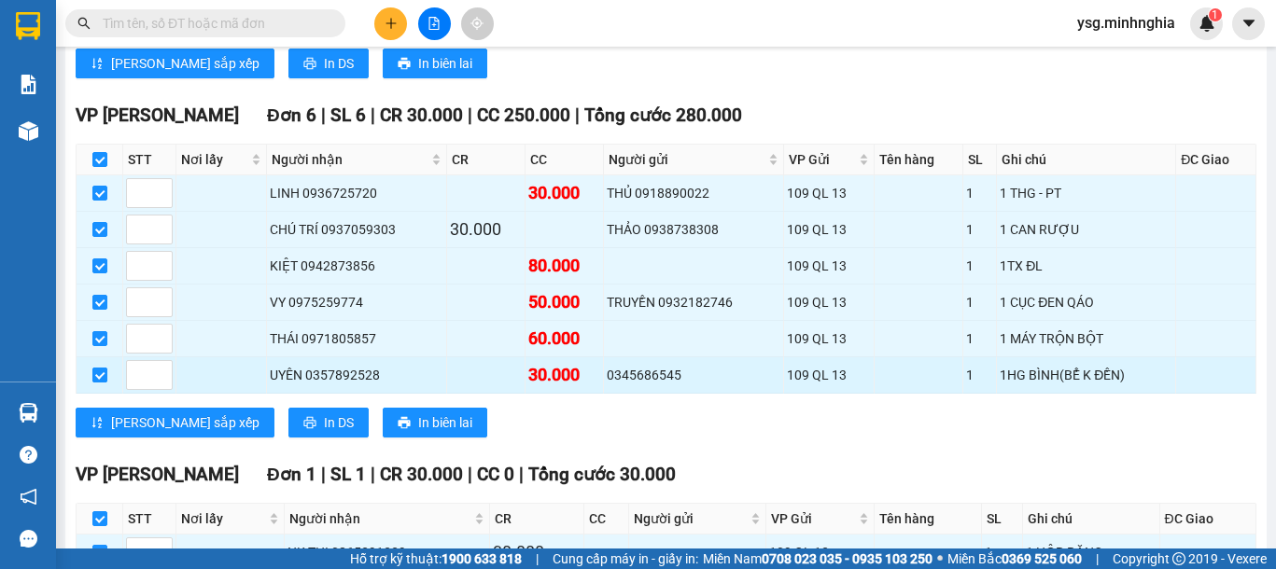
click at [92, 383] on input "checkbox" at bounding box center [99, 375] width 15 height 15
checkbox input "false"
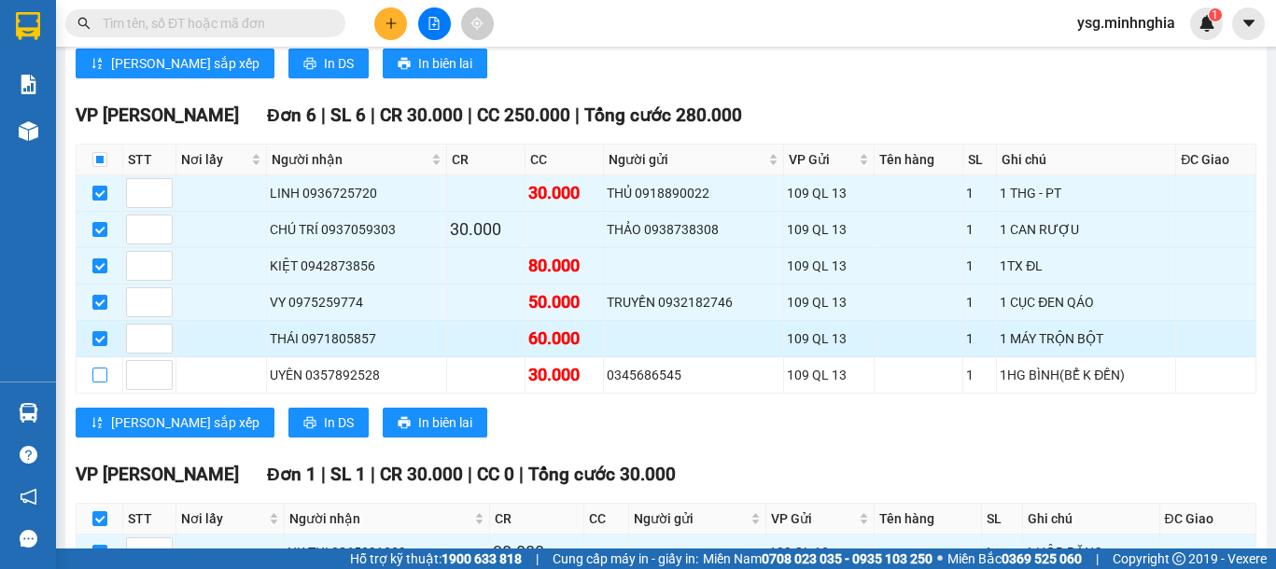
scroll to position [0, 0]
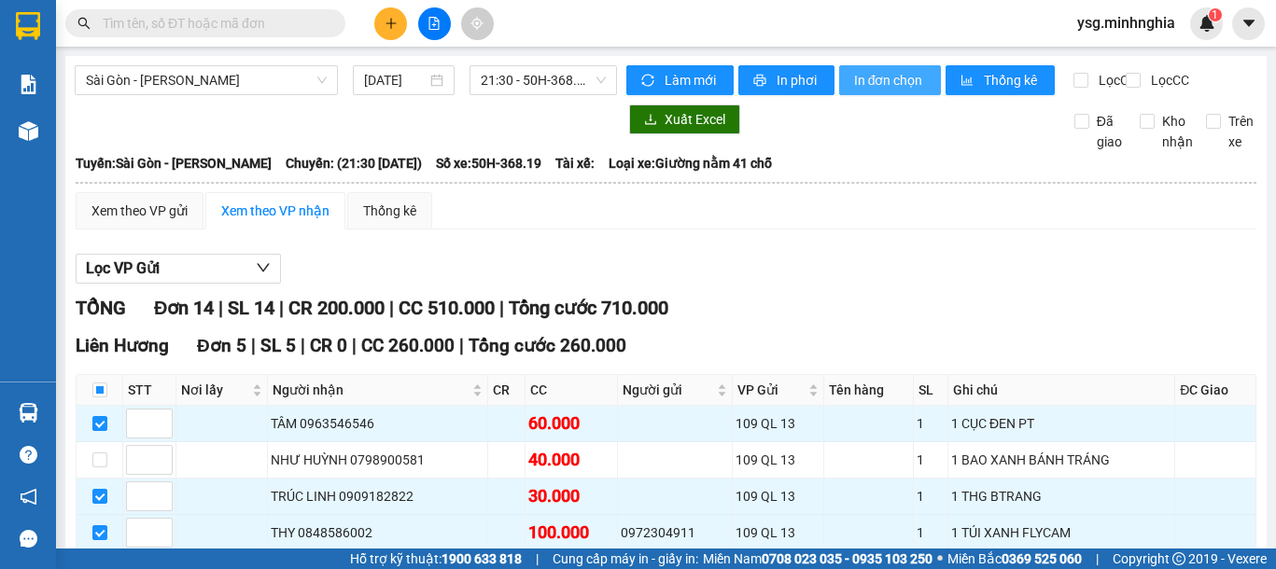
click at [890, 81] on span "In đơn chọn" at bounding box center [890, 80] width 72 height 21
click at [865, 65] on button "In đơn chọn" at bounding box center [890, 80] width 102 height 30
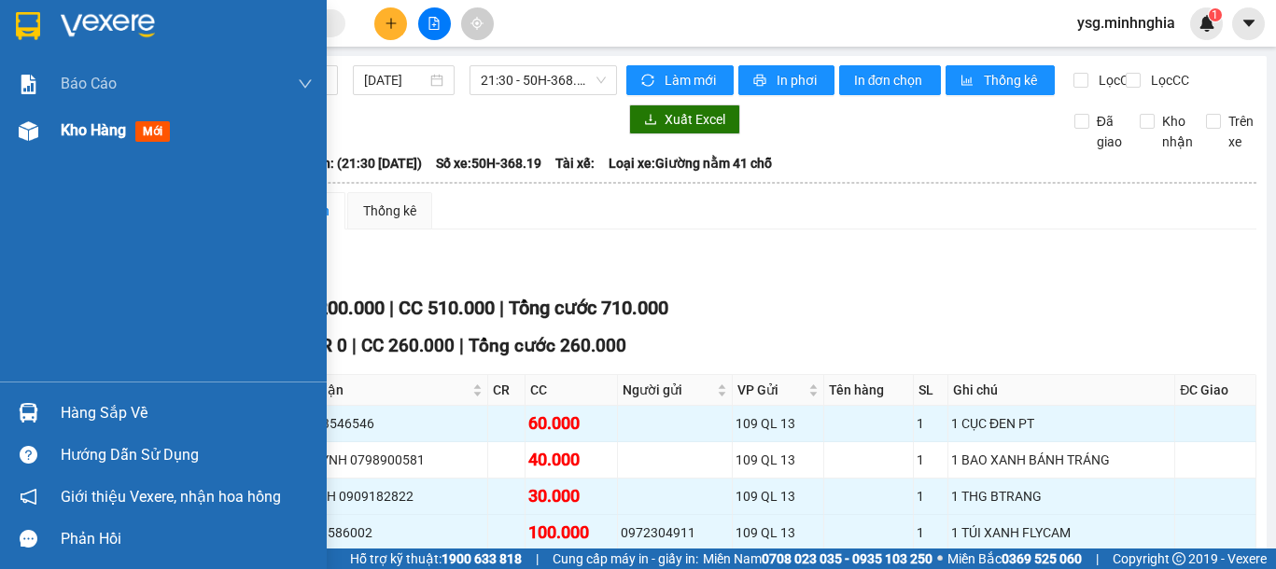
click at [3, 129] on div "Kho hàng mới" at bounding box center [163, 130] width 327 height 47
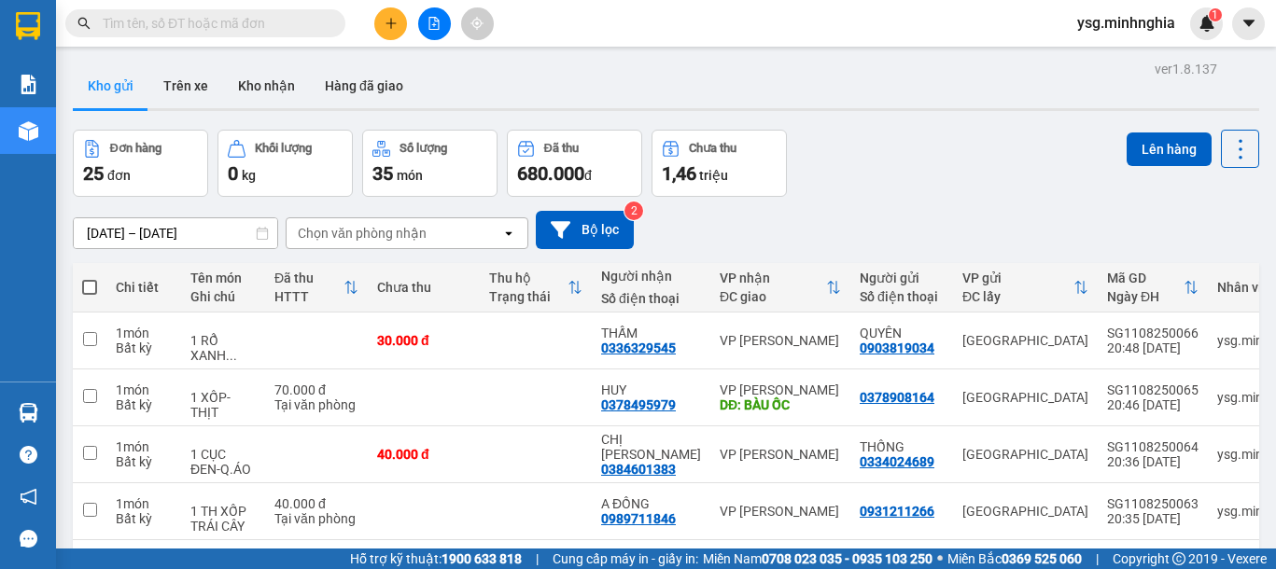
click at [92, 284] on span at bounding box center [89, 287] width 15 height 15
click at [90, 278] on input "checkbox" at bounding box center [90, 278] width 0 height 0
checkbox input "true"
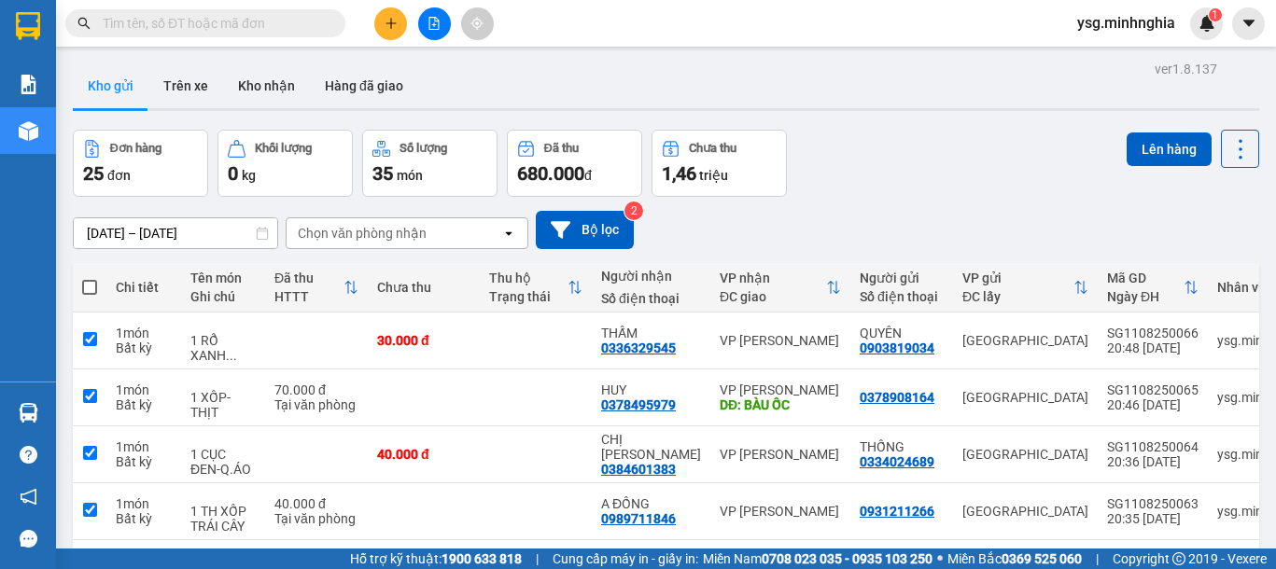
checkbox input "true"
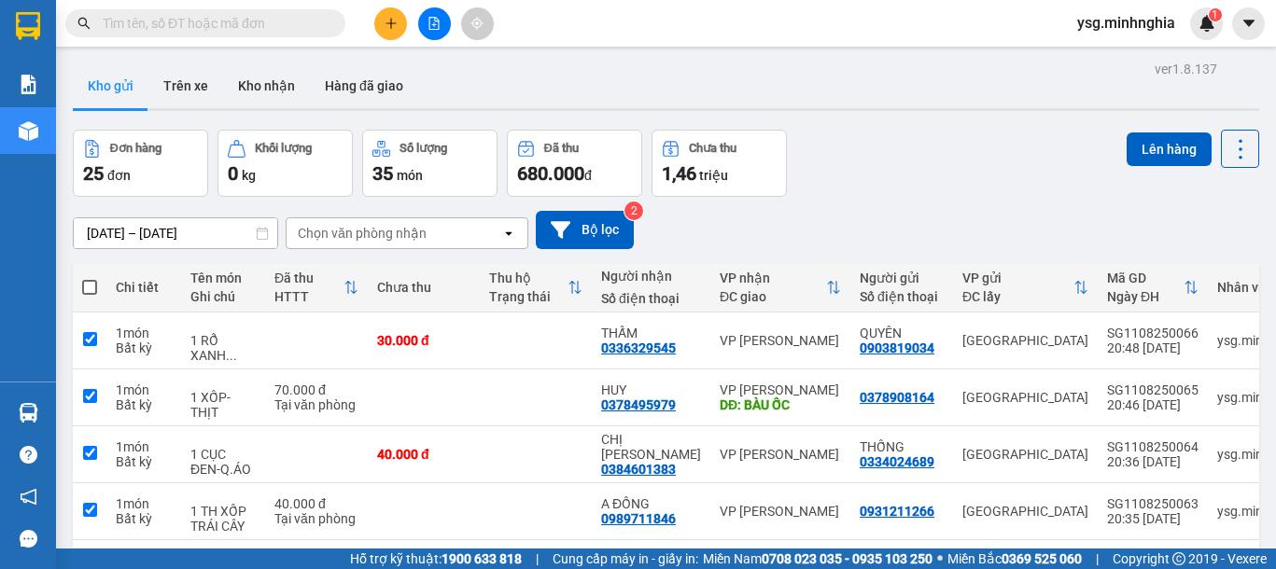
checkbox input "true"
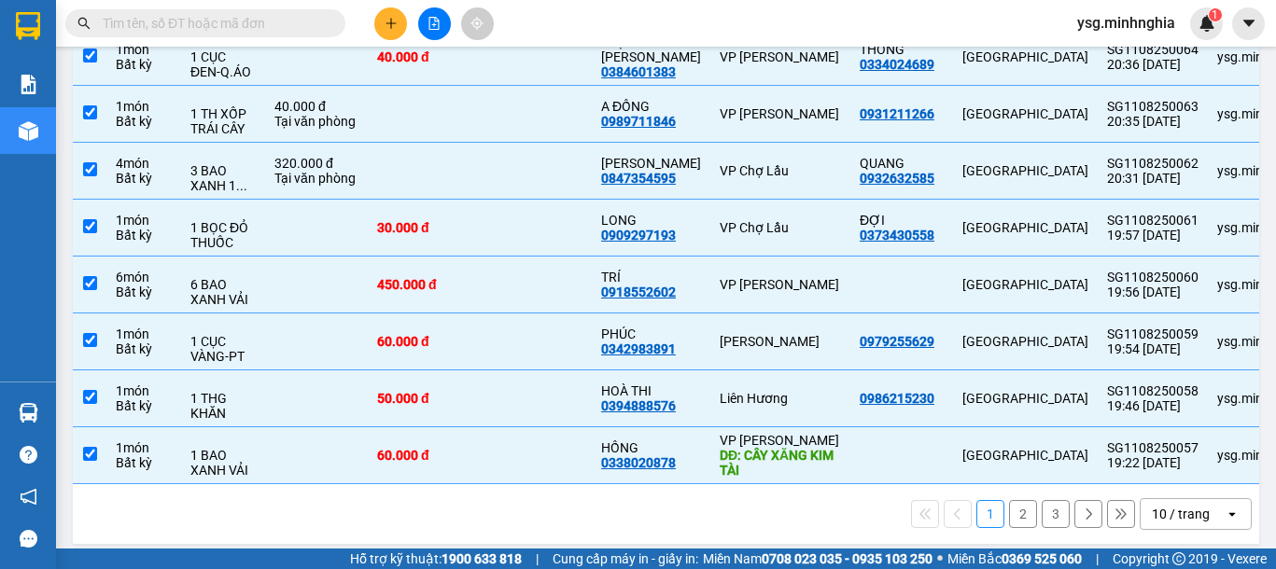
scroll to position [398, 0]
click at [411, 168] on td at bounding box center [424, 170] width 112 height 57
checkbox input "false"
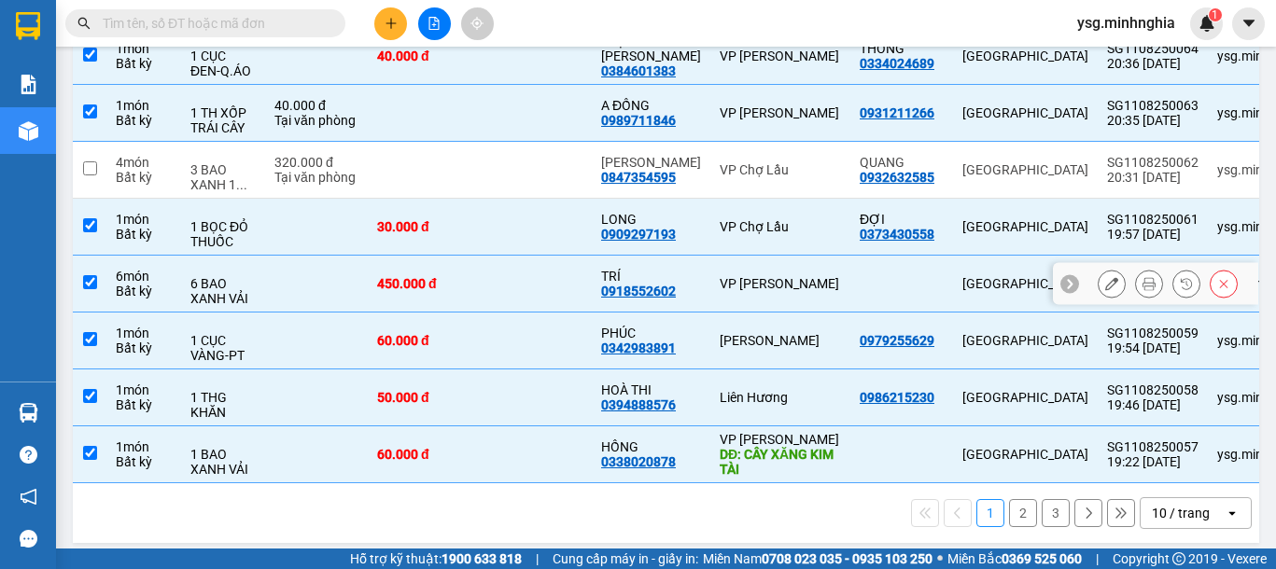
click at [473, 290] on td "450.000 đ" at bounding box center [424, 284] width 112 height 57
checkbox input "false"
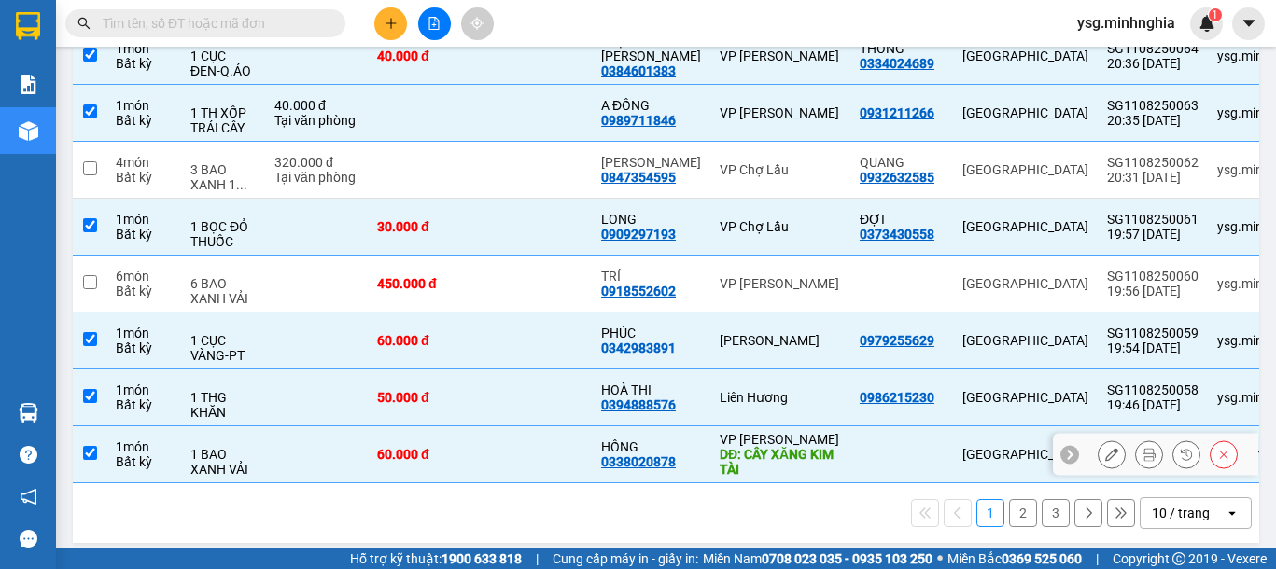
click at [467, 434] on td "60.000 đ" at bounding box center [424, 454] width 112 height 57
checkbox input "false"
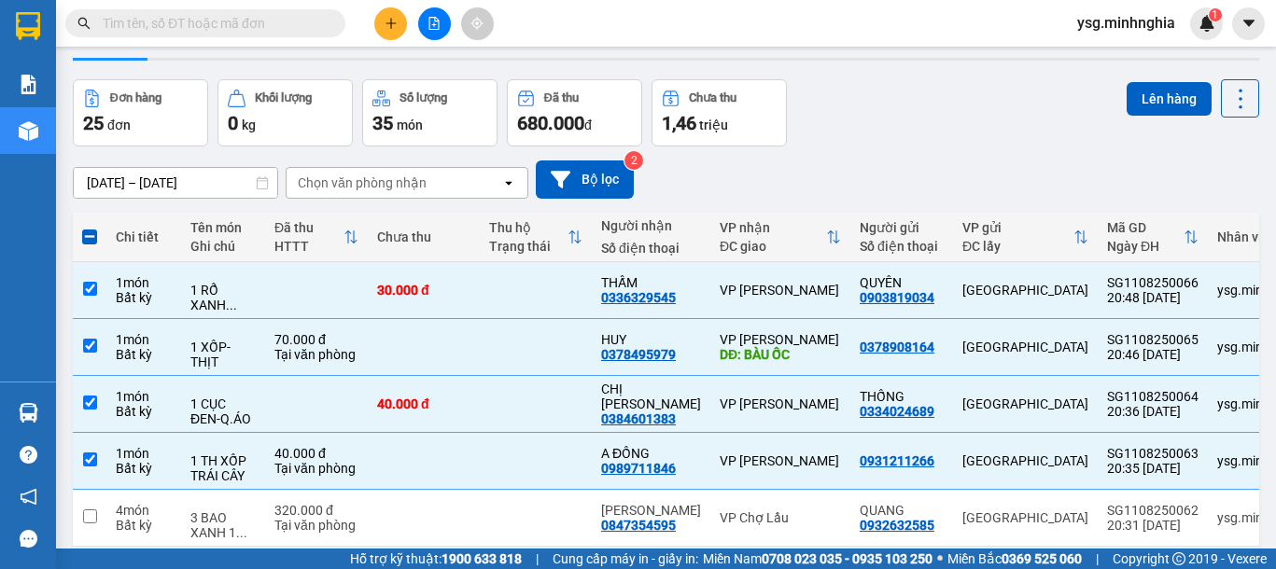
scroll to position [0, 0]
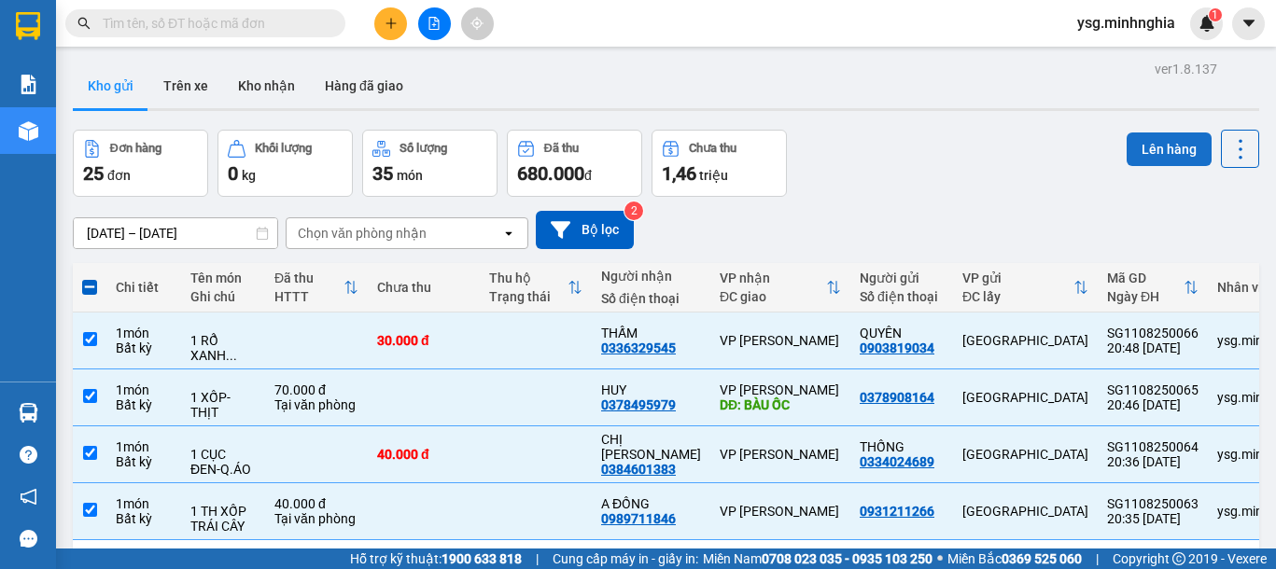
click at [1137, 143] on button "Lên hàng" at bounding box center [1168, 150] width 85 height 34
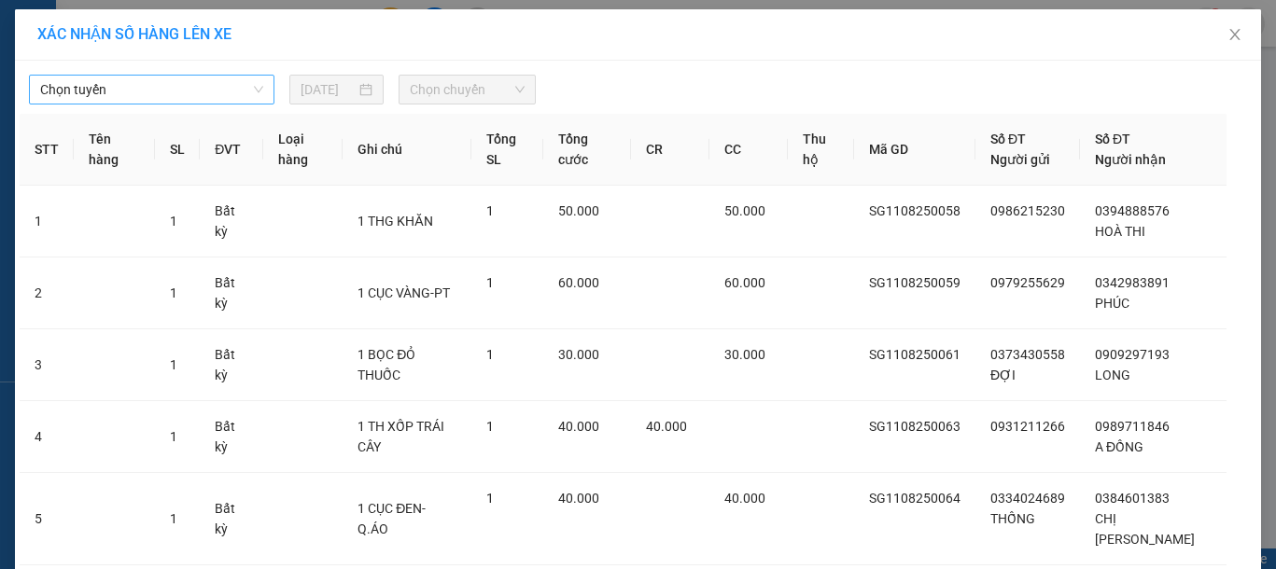
drag, startPoint x: 126, startPoint y: 113, endPoint x: 162, endPoint y: 90, distance: 43.2
click at [143, 106] on div "Chọn tuyến 11/08/2025 Chọn chuyến STT Tên hàng SL ĐVT Loại hàng Ghi chú Tổng SL…" at bounding box center [638, 452] width 1246 height 783
click at [162, 89] on span "Chọn tuyến" at bounding box center [151, 90] width 223 height 28
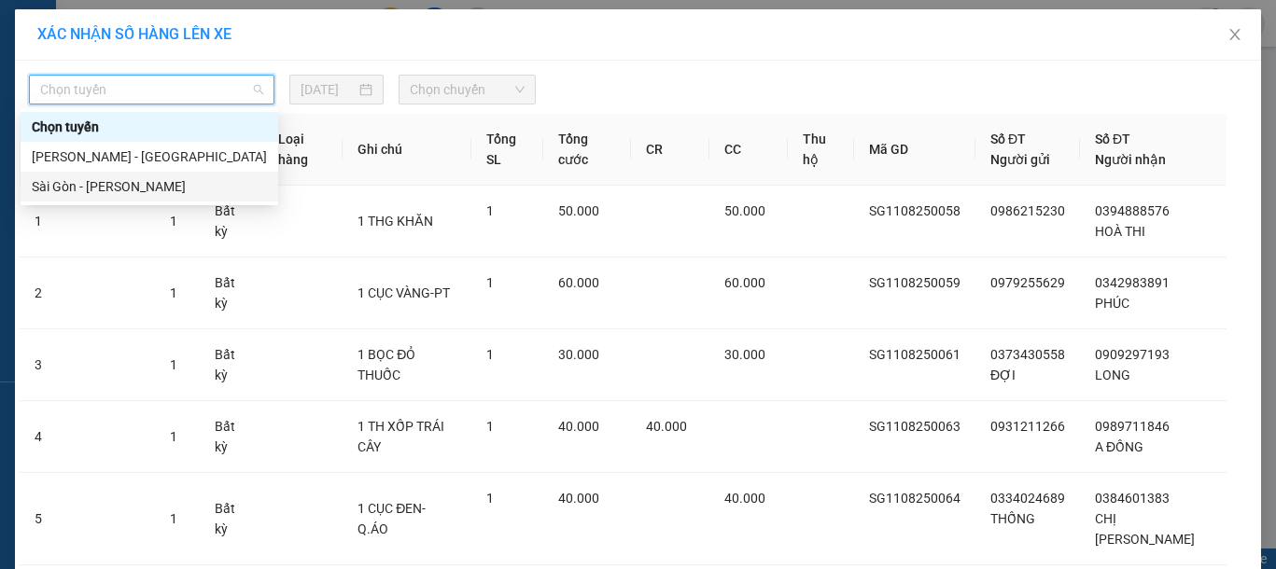
click at [111, 188] on div "Sài Gòn - Phan Rí" at bounding box center [149, 186] width 235 height 21
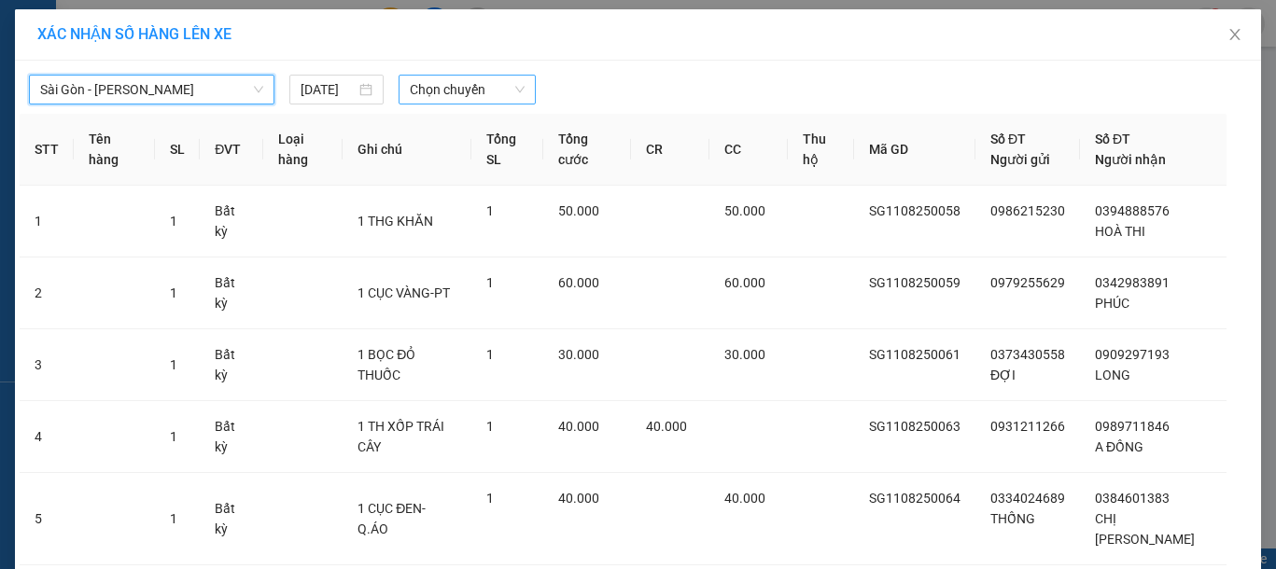
click at [487, 78] on span "Chọn chuyến" at bounding box center [467, 90] width 115 height 28
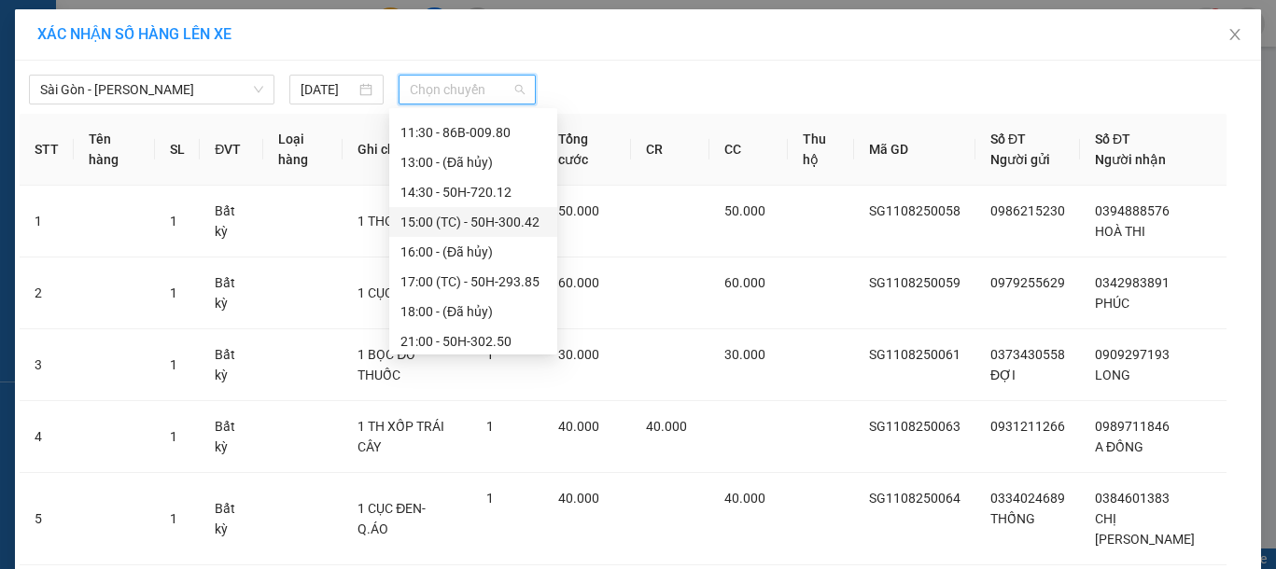
scroll to position [239, 0]
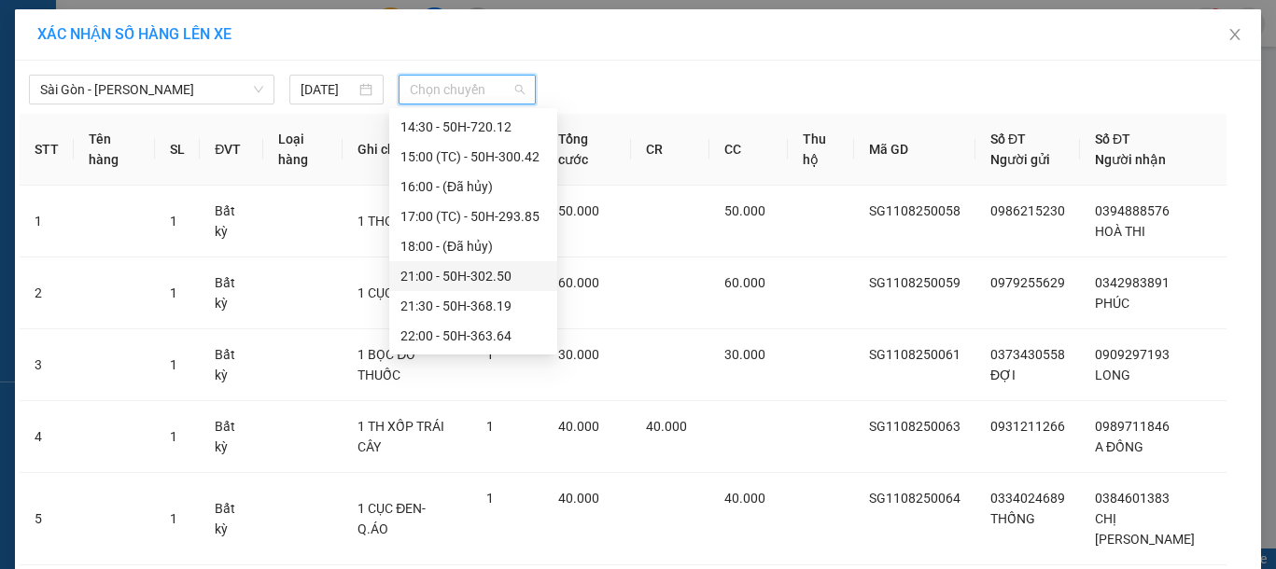
click at [451, 272] on div "21:00 - 50H-302.50" at bounding box center [473, 276] width 146 height 21
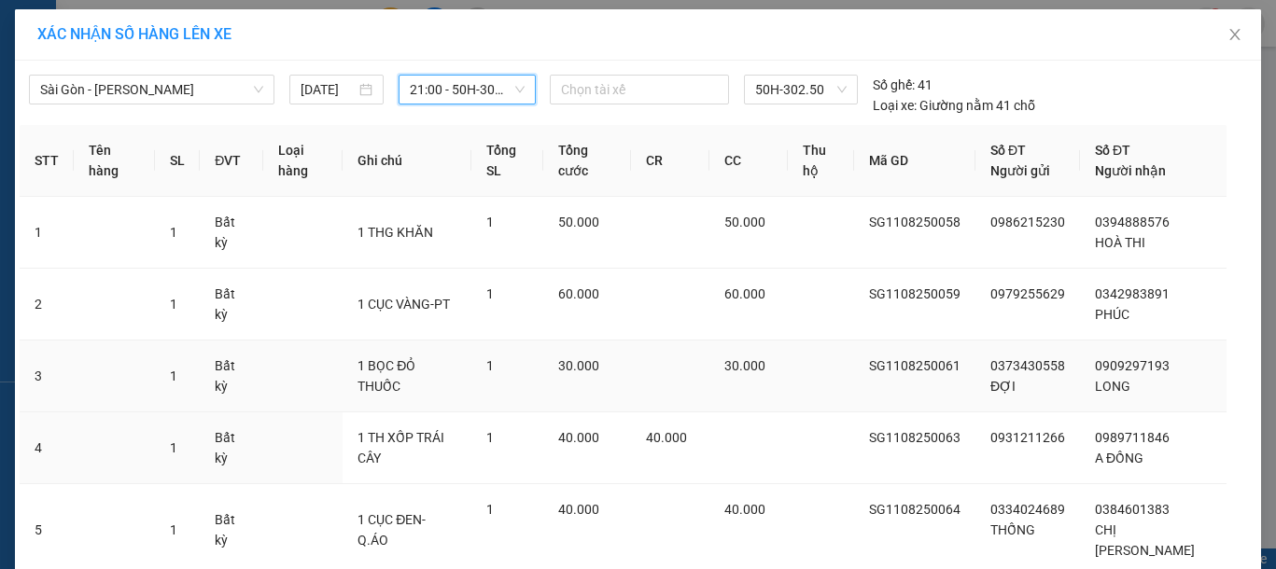
scroll to position [267, 0]
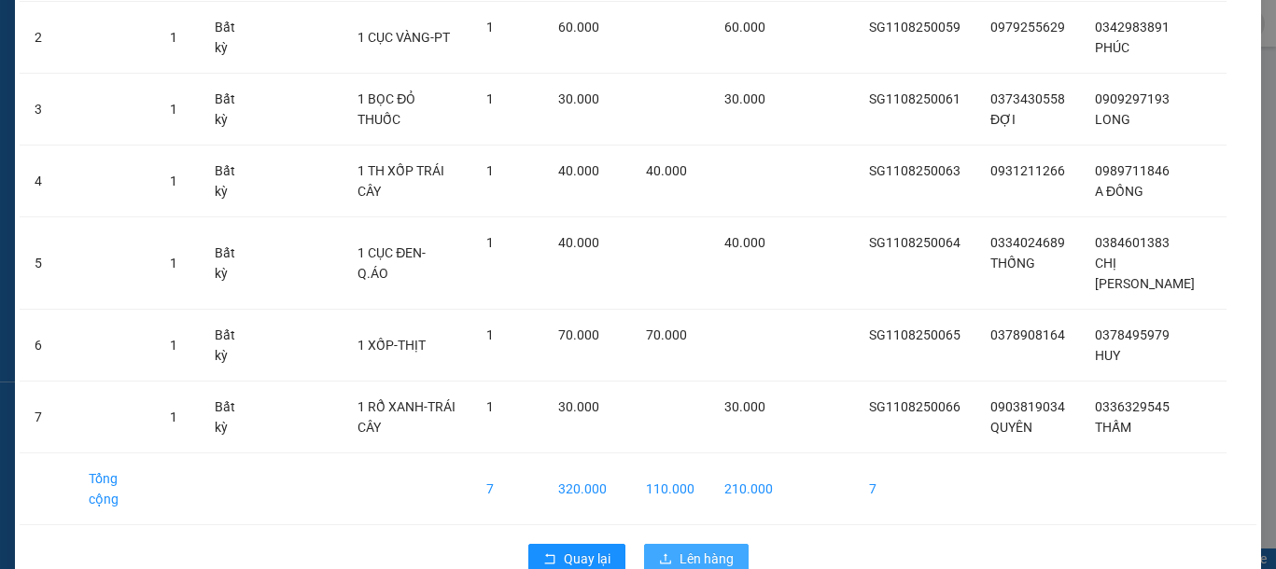
click at [683, 549] on span "Lên hàng" at bounding box center [706, 559] width 54 height 21
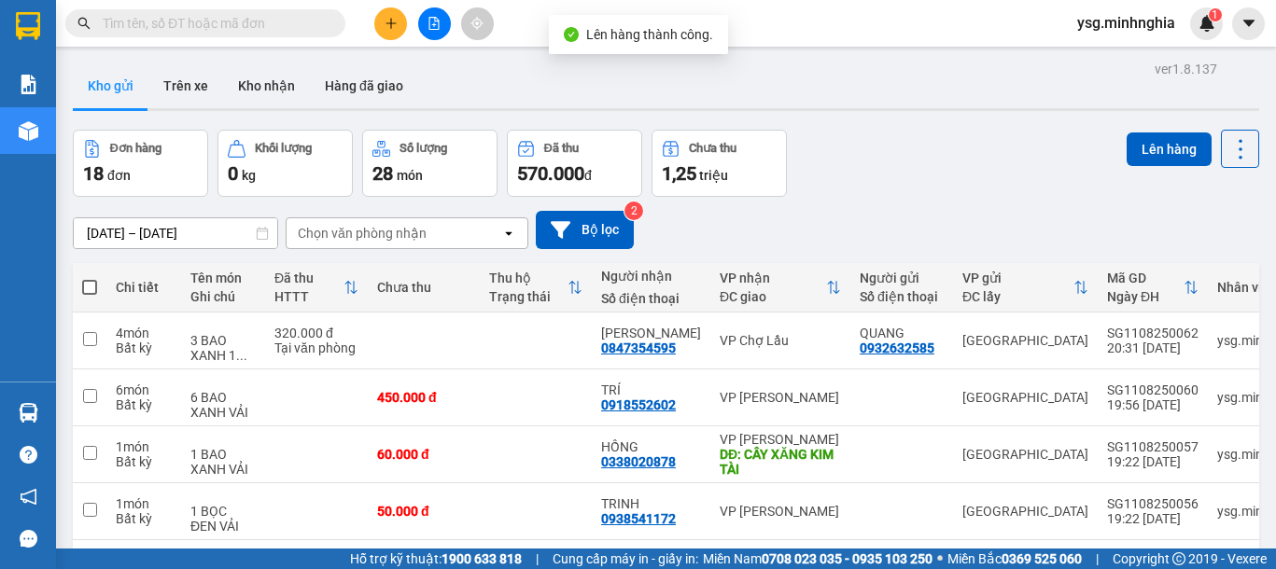
click at [89, 281] on span at bounding box center [89, 287] width 15 height 15
click at [90, 278] on input "checkbox" at bounding box center [90, 278] width 0 height 0
checkbox input "true"
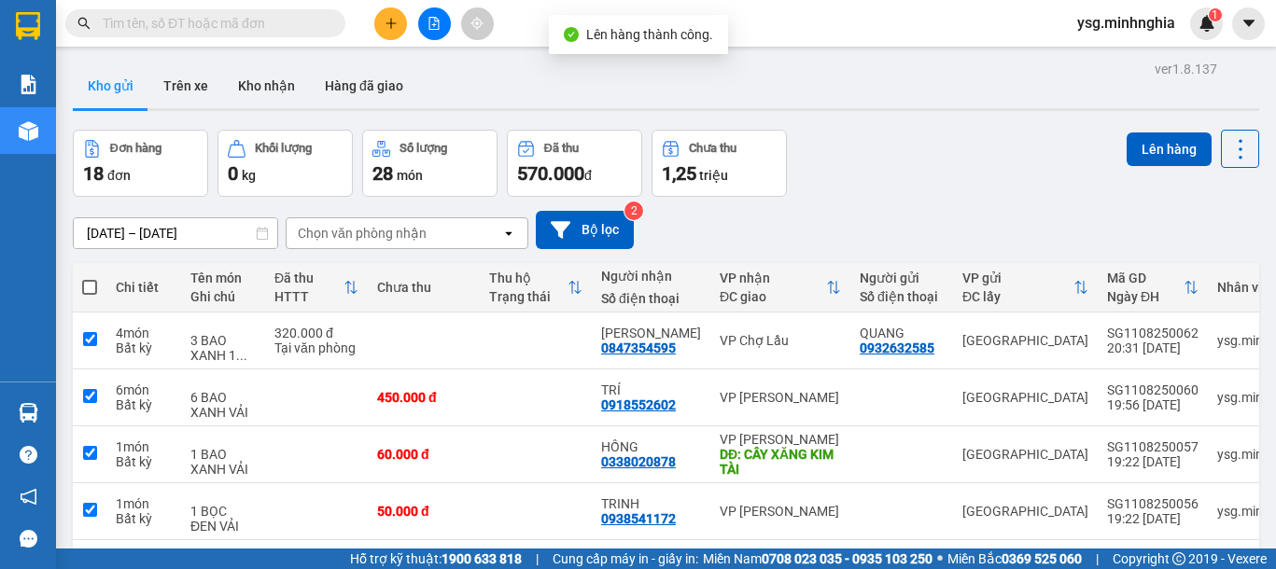
checkbox input "true"
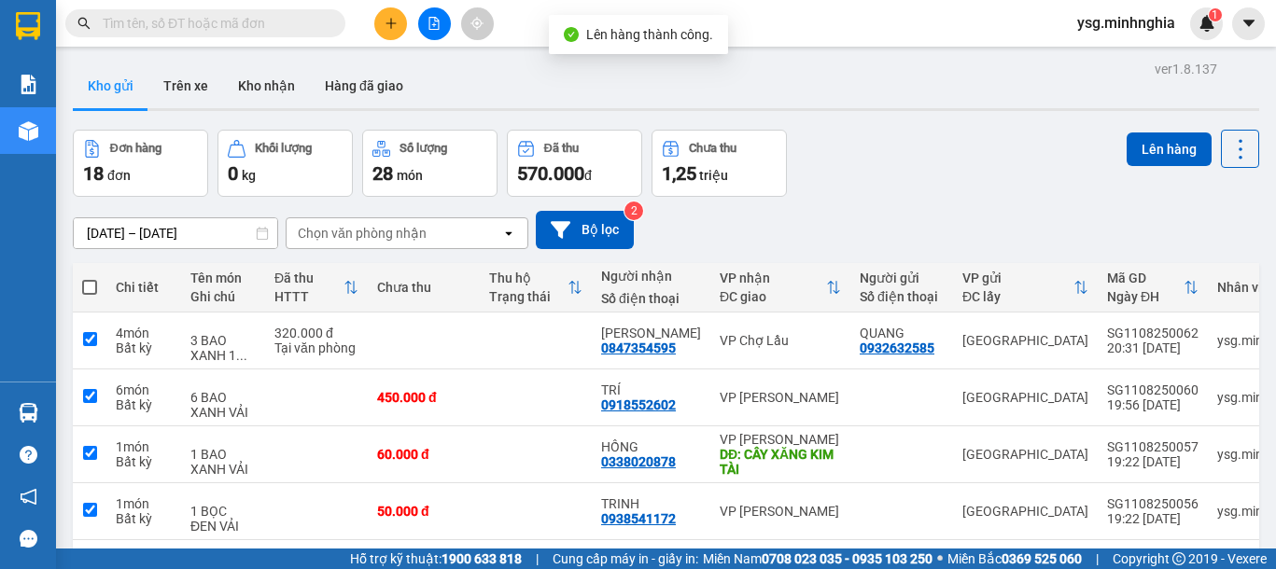
checkbox input "true"
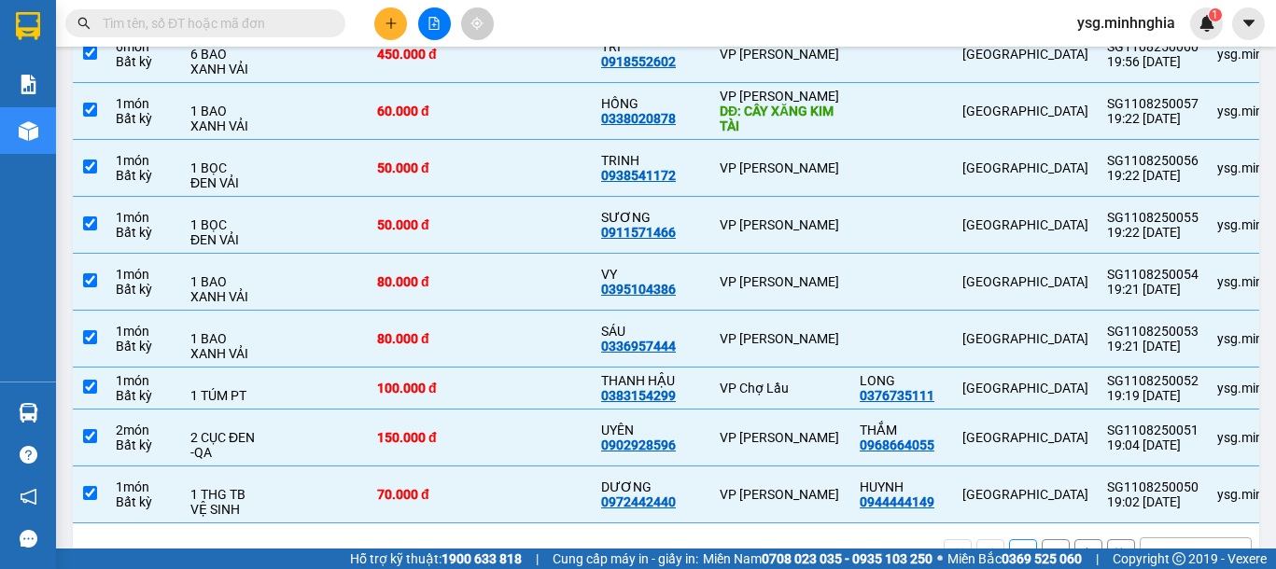
scroll to position [347, 0]
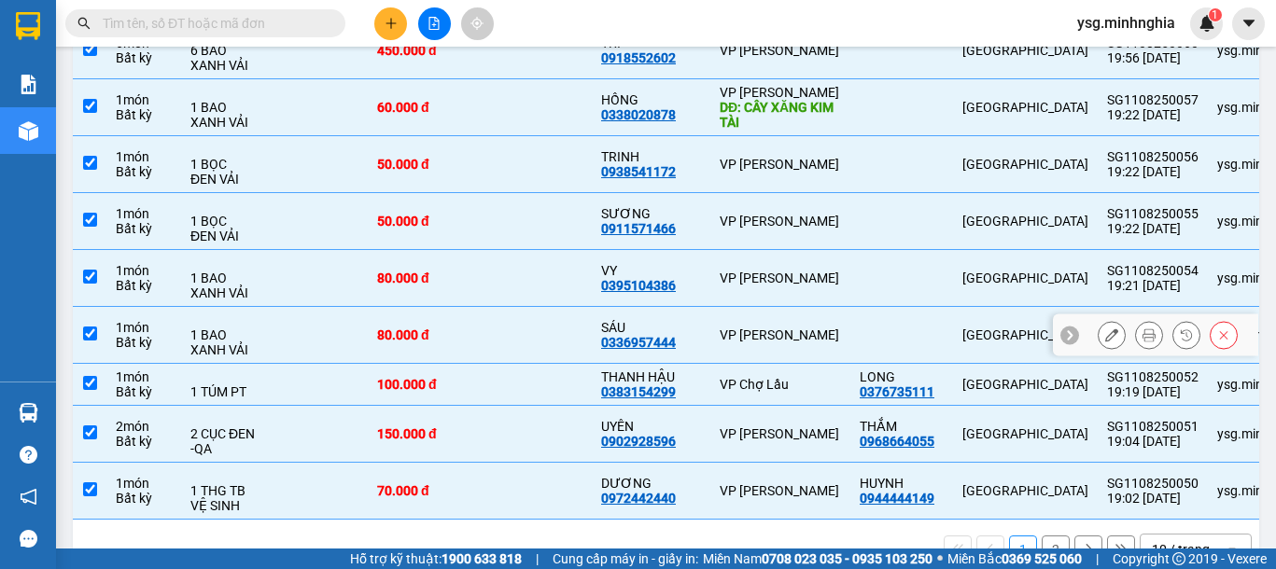
click at [388, 321] on td "80.000 đ" at bounding box center [424, 335] width 112 height 57
checkbox input "false"
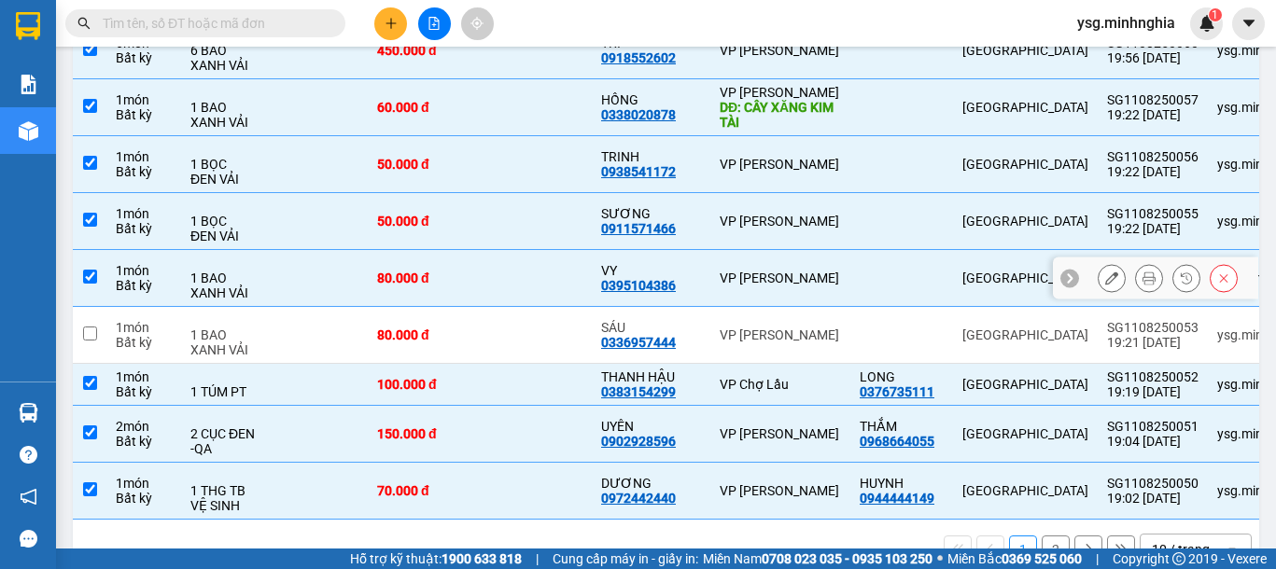
drag, startPoint x: 393, startPoint y: 263, endPoint x: 393, endPoint y: 224, distance: 39.2
click at [393, 259] on td "80.000 đ" at bounding box center [424, 278] width 112 height 57
checkbox input "false"
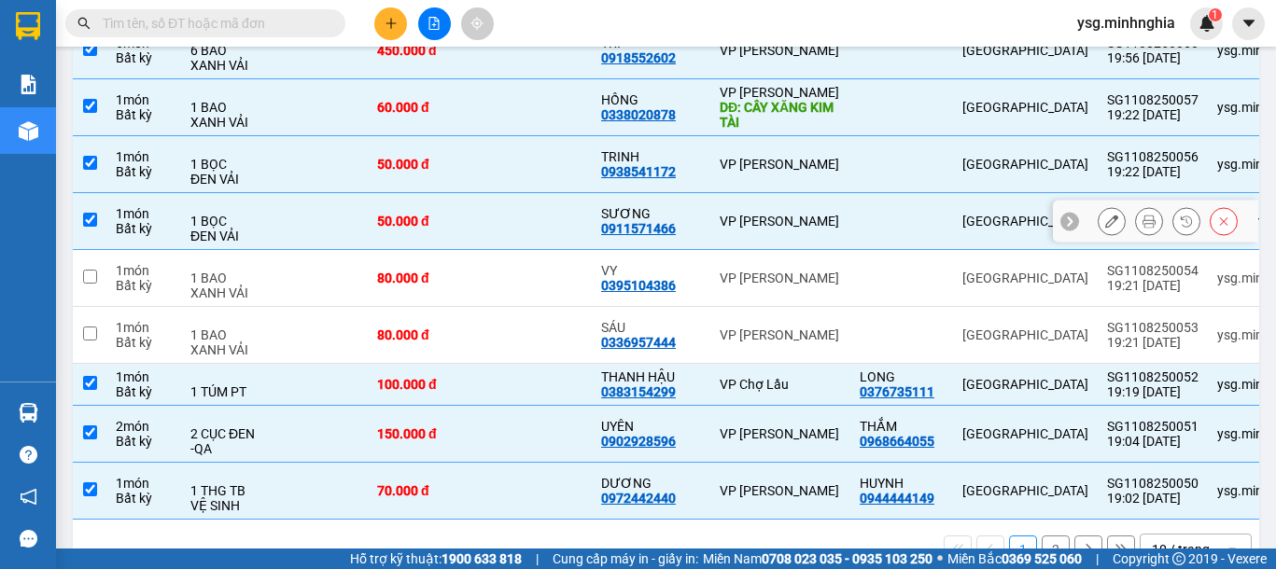
drag, startPoint x: 393, startPoint y: 214, endPoint x: 397, endPoint y: 163, distance: 50.5
click at [393, 205] on td "50.000 đ" at bounding box center [424, 221] width 112 height 57
checkbox input "false"
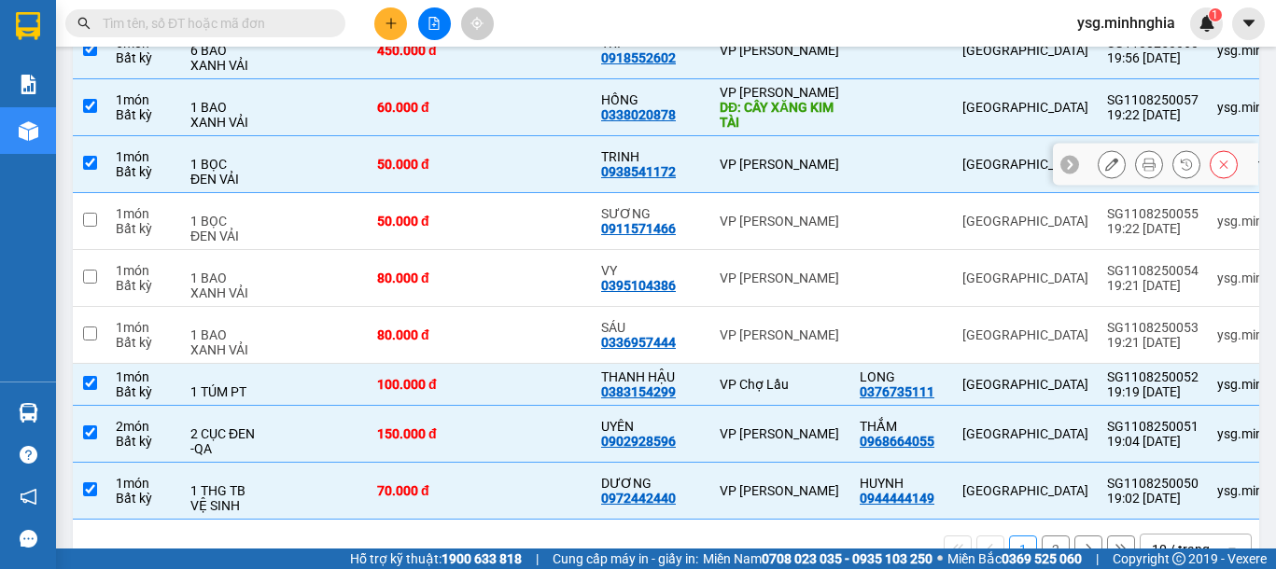
click at [397, 160] on div "50.000 đ" at bounding box center [423, 164] width 93 height 15
checkbox input "false"
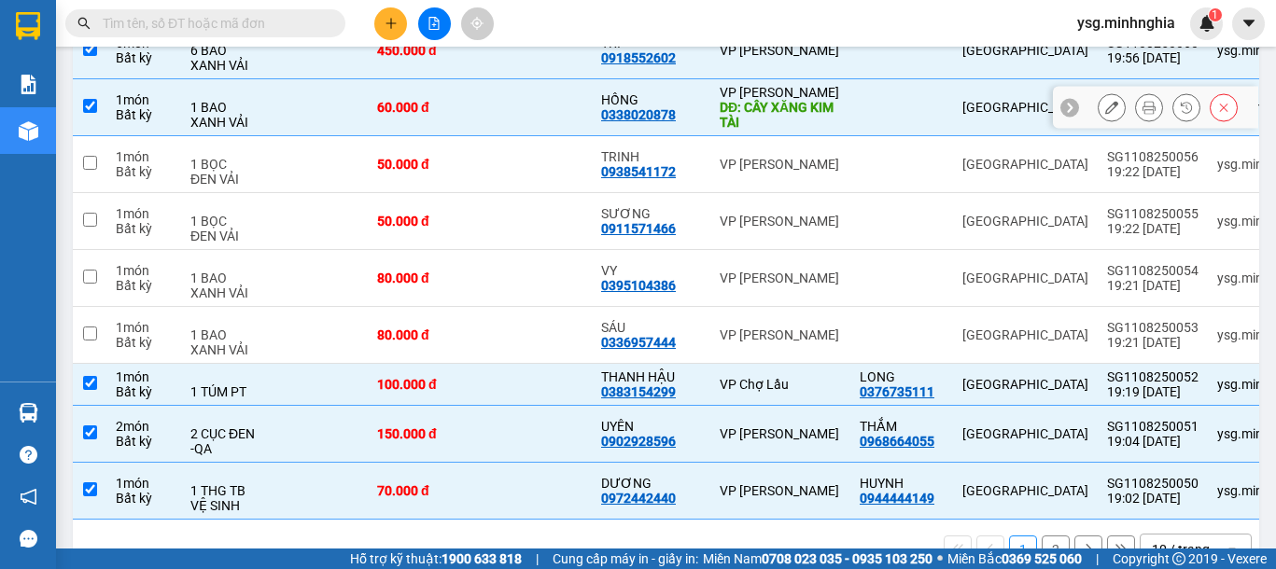
click at [397, 111] on div "60.000 đ" at bounding box center [423, 107] width 93 height 15
checkbox input "false"
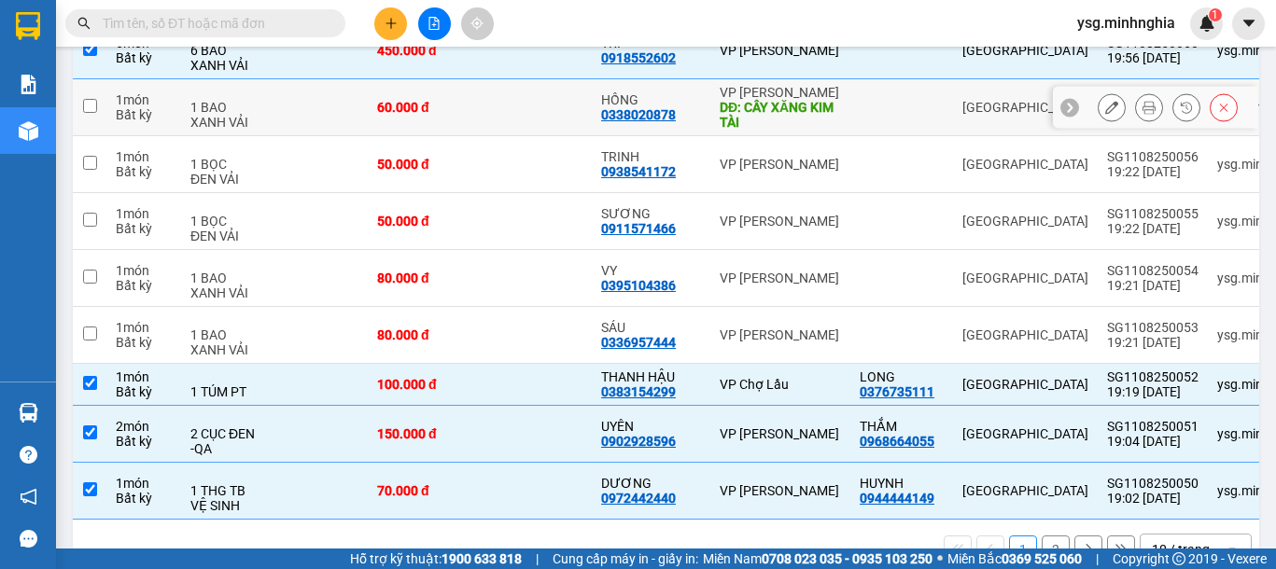
scroll to position [0, 0]
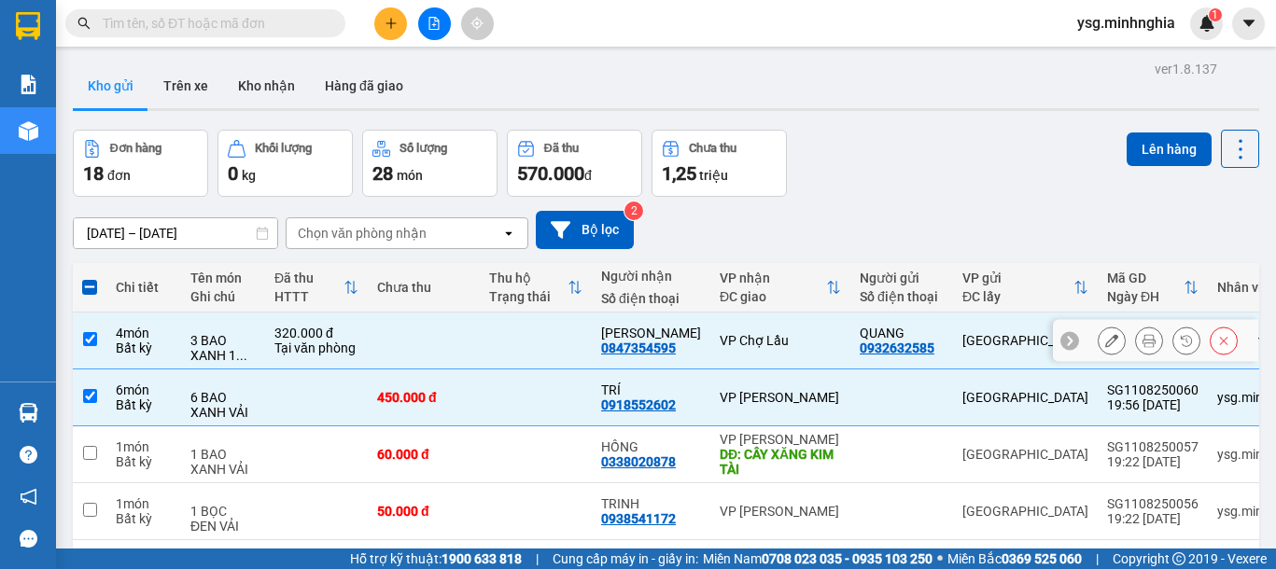
click at [326, 353] on div "Tại văn phòng" at bounding box center [316, 348] width 84 height 15
checkbox input "false"
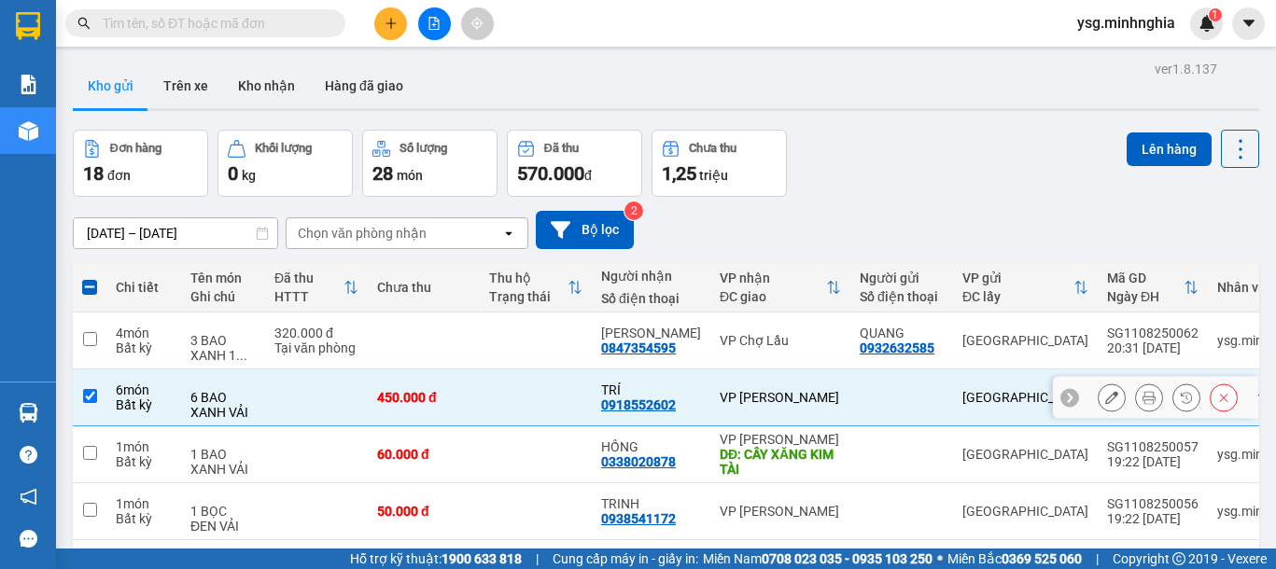
click at [346, 394] on td at bounding box center [316, 398] width 103 height 57
checkbox input "false"
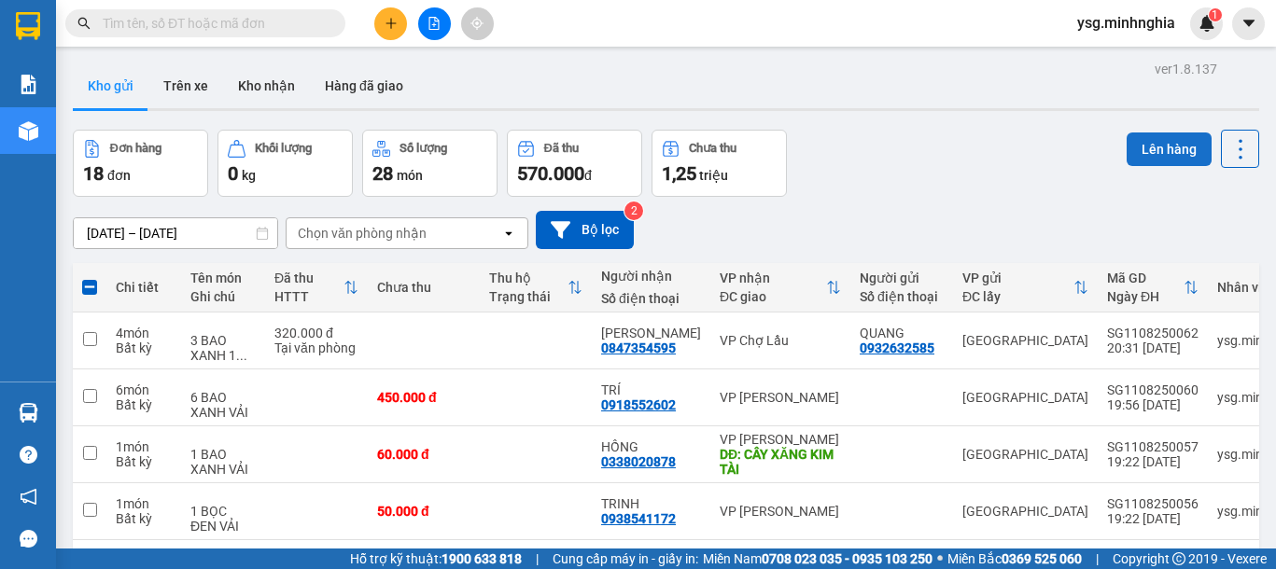
click at [1133, 150] on button "Lên hàng" at bounding box center [1168, 150] width 85 height 34
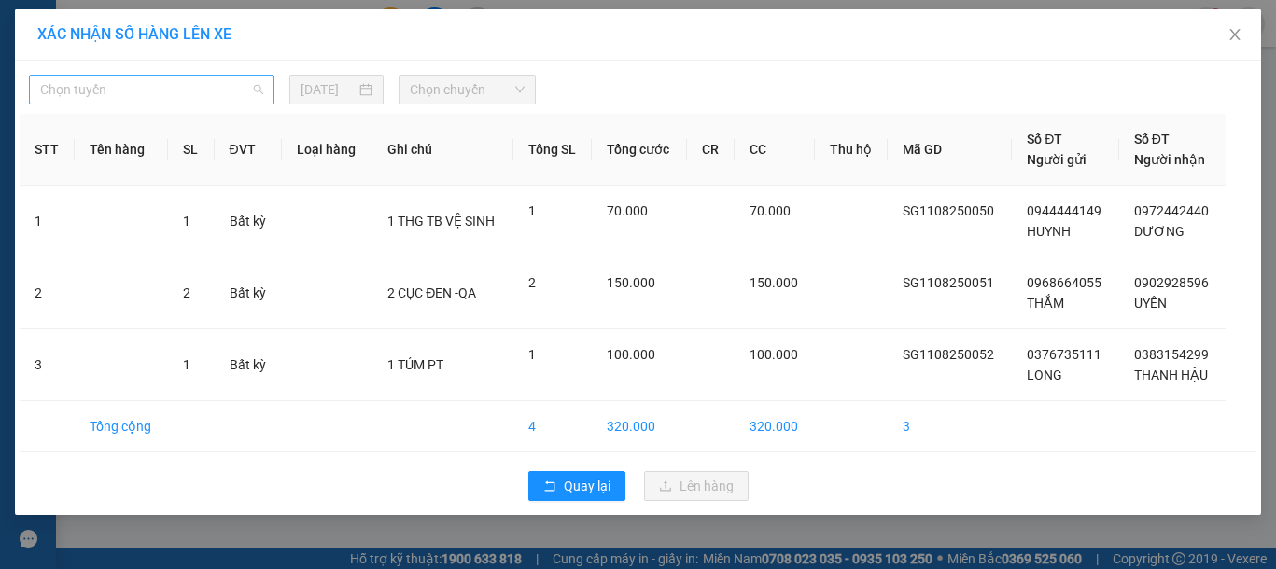
click at [123, 84] on span "Chọn tuyến" at bounding box center [151, 90] width 223 height 28
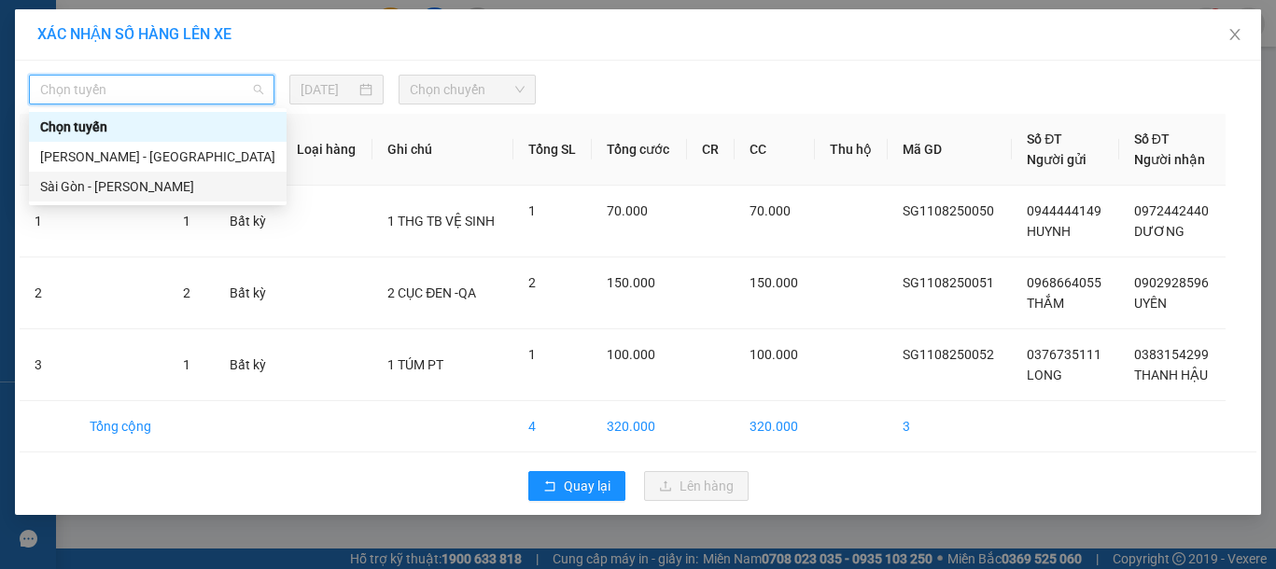
click at [105, 192] on div "Sài Gòn - Phan Rí" at bounding box center [157, 186] width 235 height 21
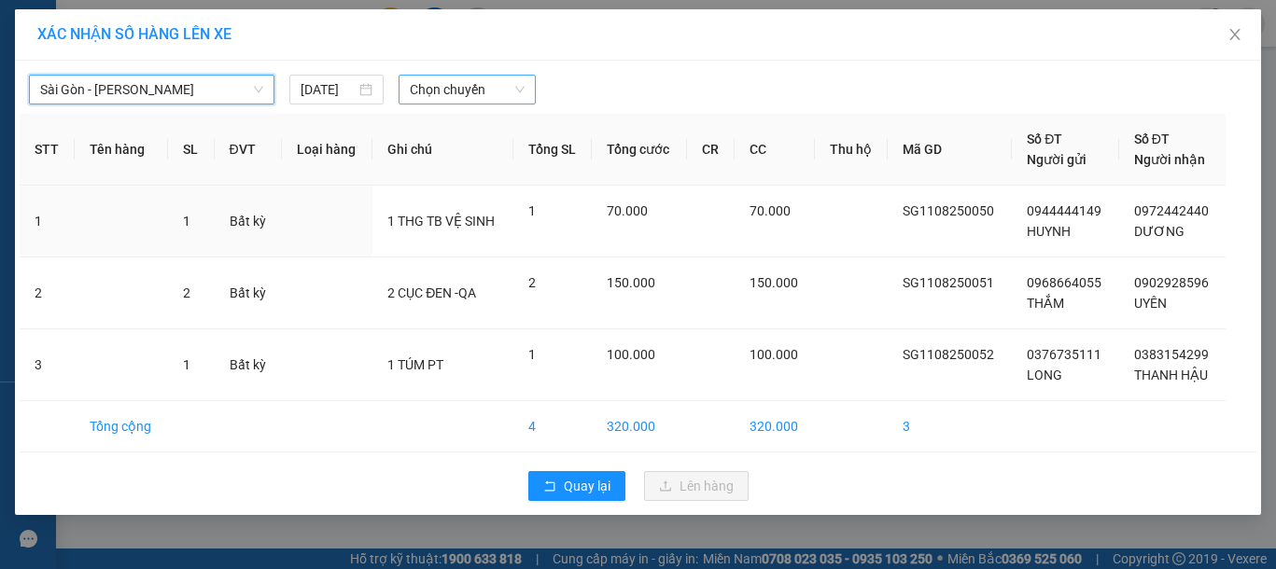
click at [466, 89] on span "Chọn chuyến" at bounding box center [467, 90] width 115 height 28
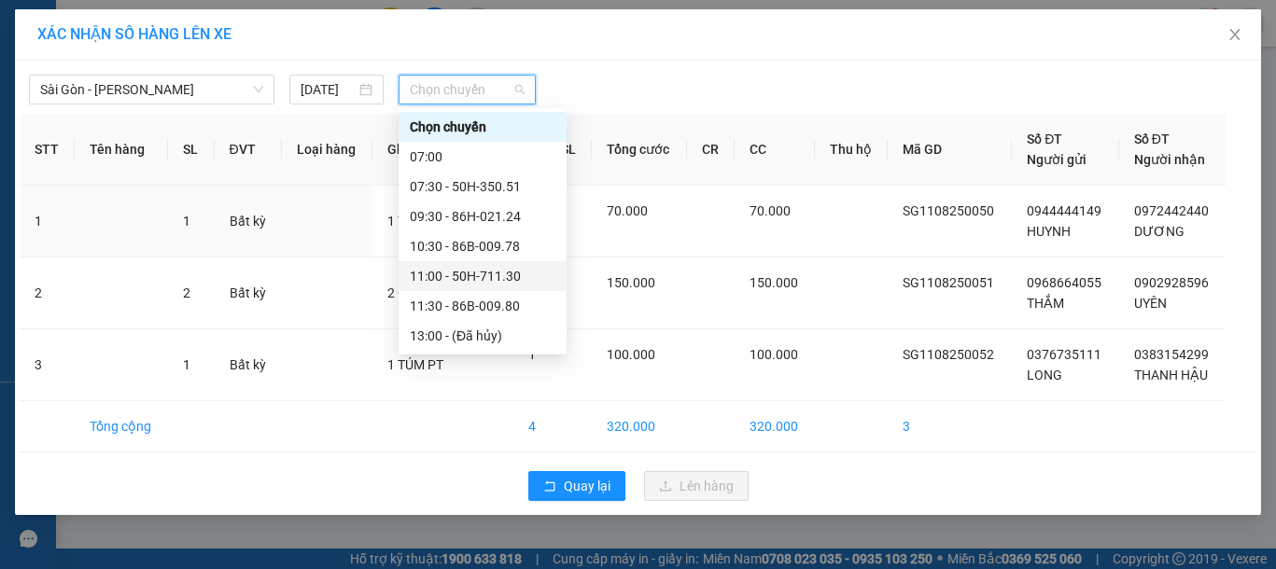
scroll to position [239, 0]
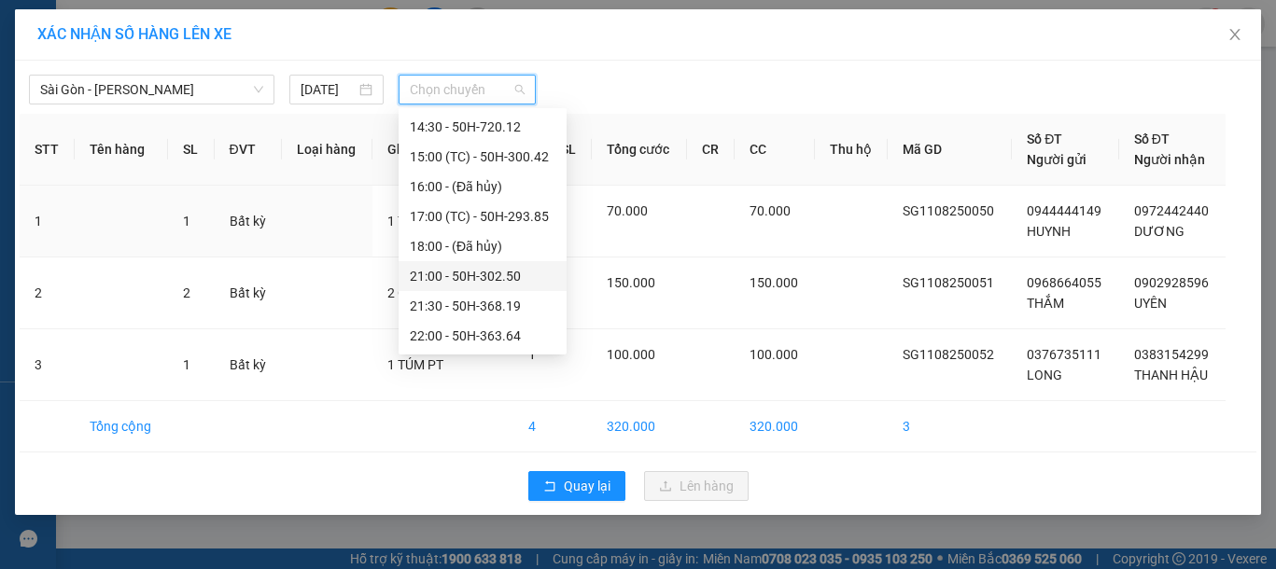
click at [476, 283] on div "21:00 - 50H-302.50" at bounding box center [483, 276] width 146 height 21
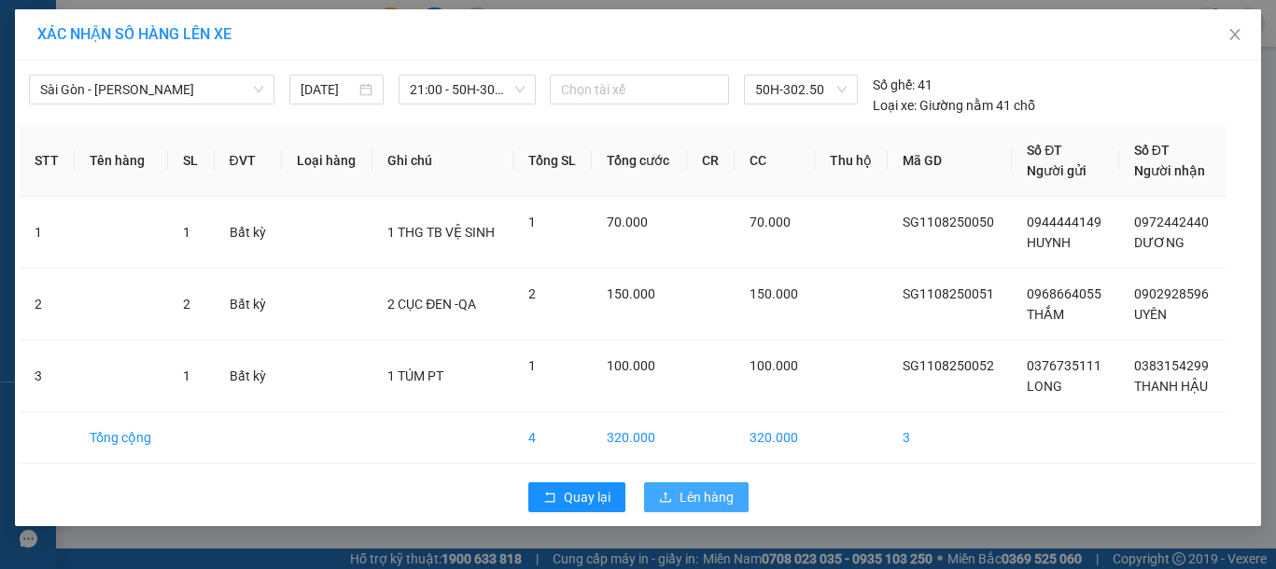
click at [698, 488] on span "Lên hàng" at bounding box center [706, 497] width 54 height 21
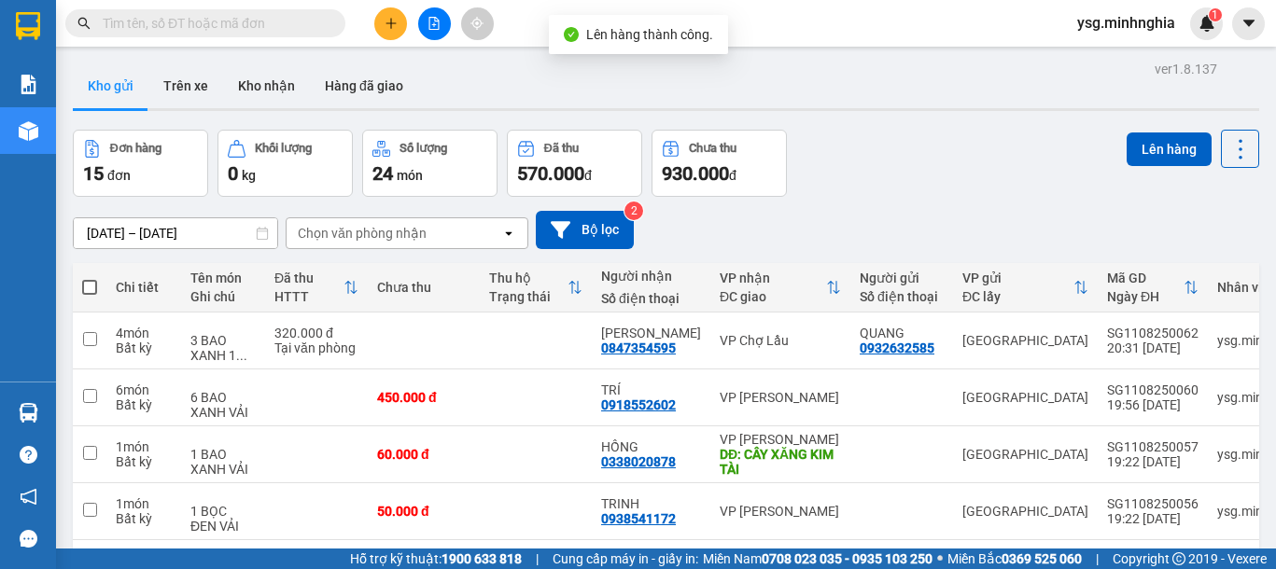
scroll to position [417, 0]
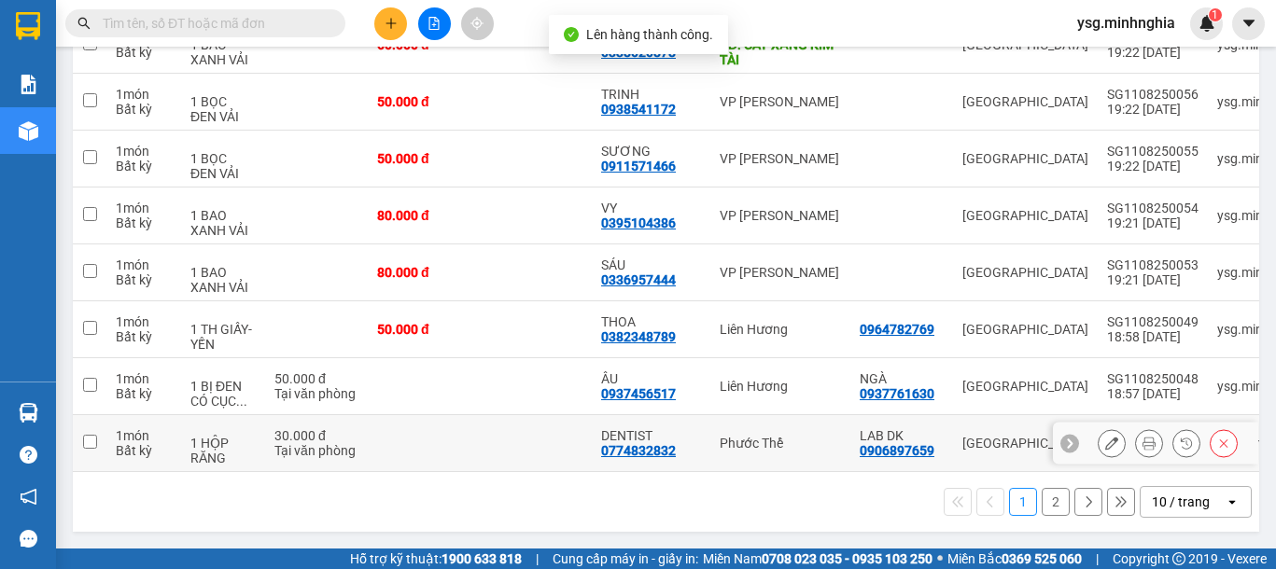
drag, startPoint x: 357, startPoint y: 427, endPoint x: 359, endPoint y: 380, distance: 47.6
click at [356, 428] on div "30.000 đ" at bounding box center [316, 435] width 84 height 15
checkbox input "true"
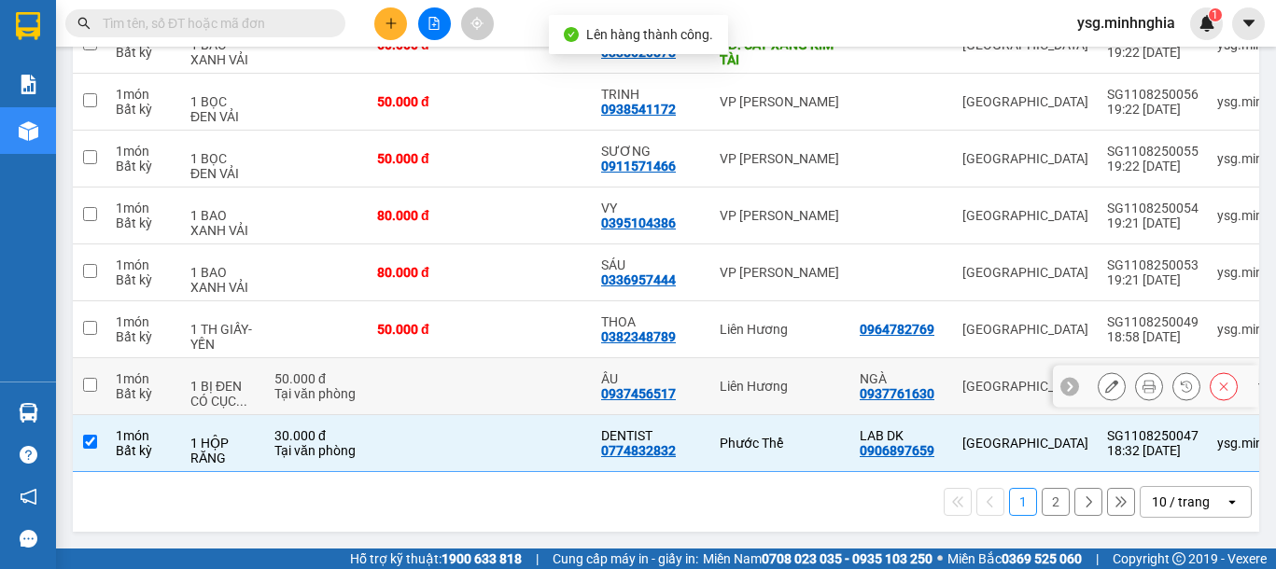
click at [360, 379] on td "50.000 đ Tại văn phòng" at bounding box center [316, 386] width 103 height 57
checkbox input "true"
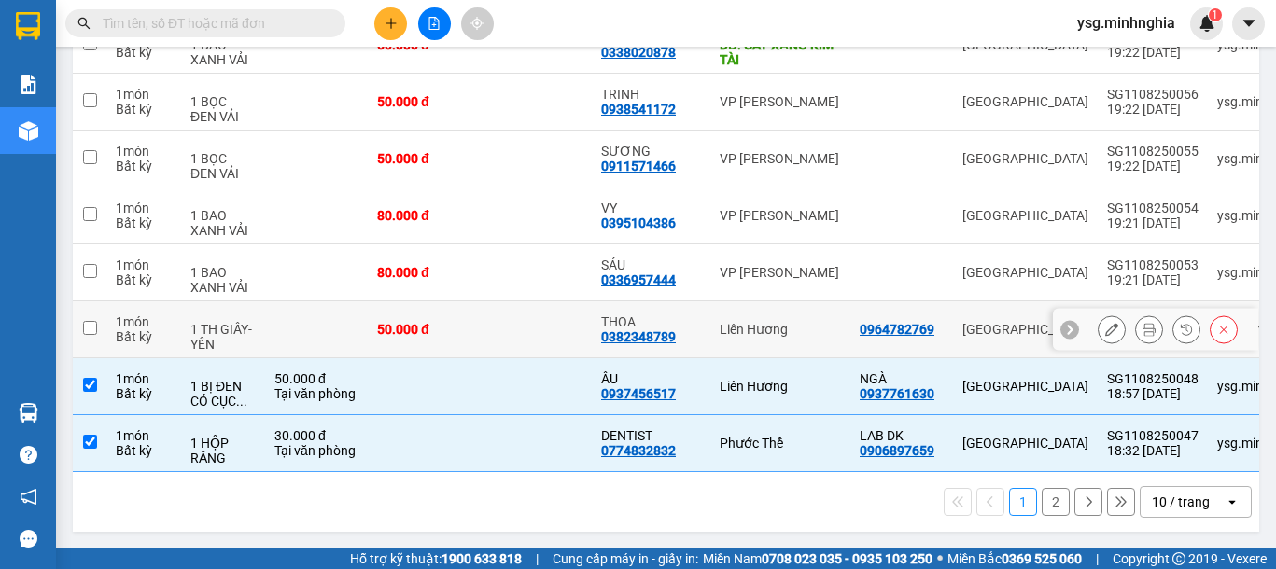
click at [391, 326] on div "50.000 đ" at bounding box center [423, 329] width 93 height 15
checkbox input "true"
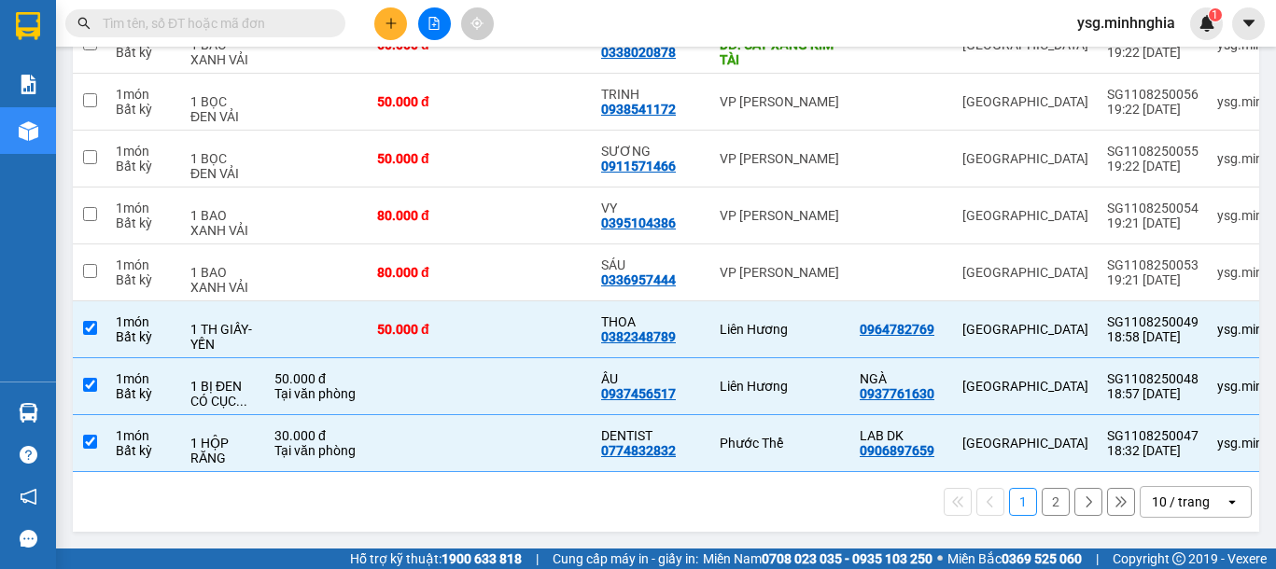
scroll to position [0, 0]
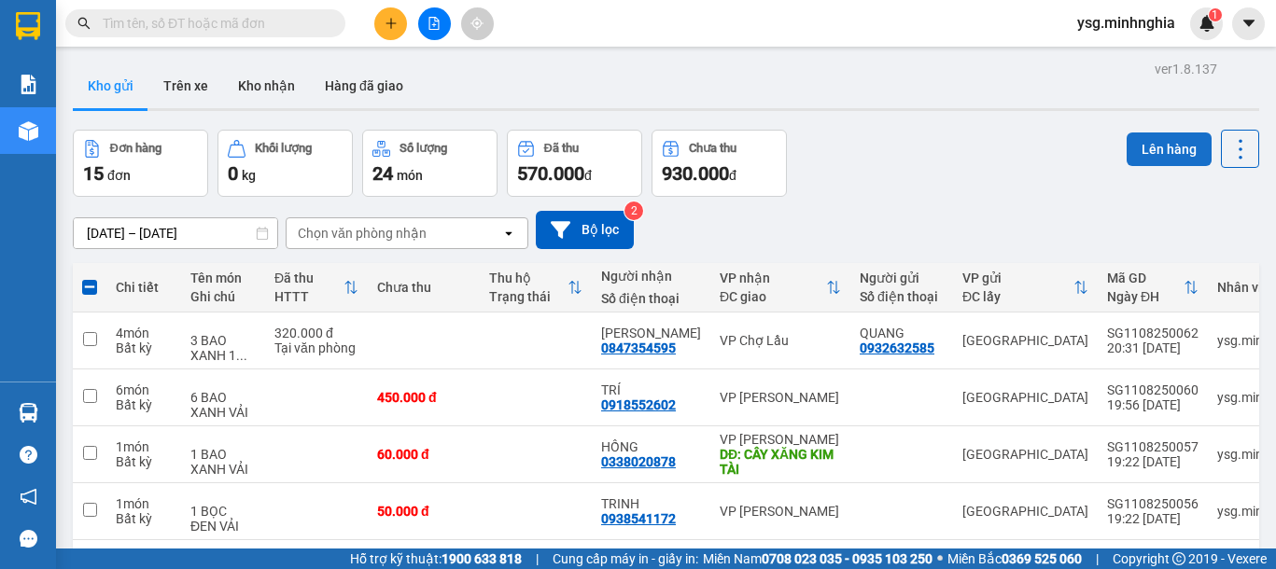
click at [1163, 134] on button "Lên hàng" at bounding box center [1168, 150] width 85 height 34
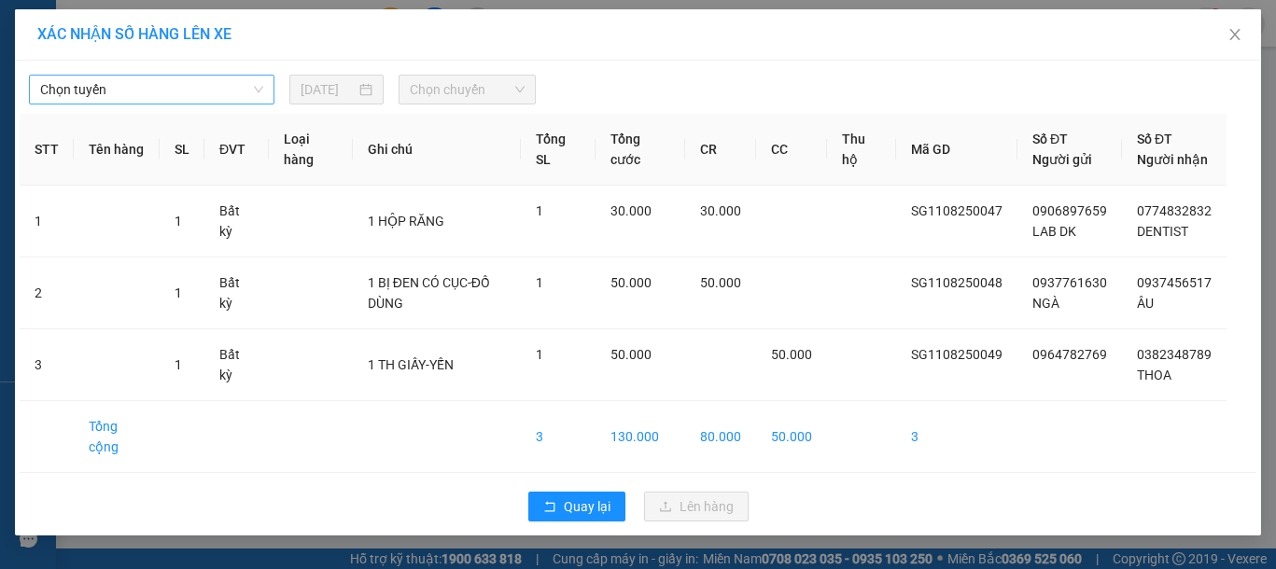
click at [129, 90] on span "Chọn tuyến" at bounding box center [151, 90] width 223 height 28
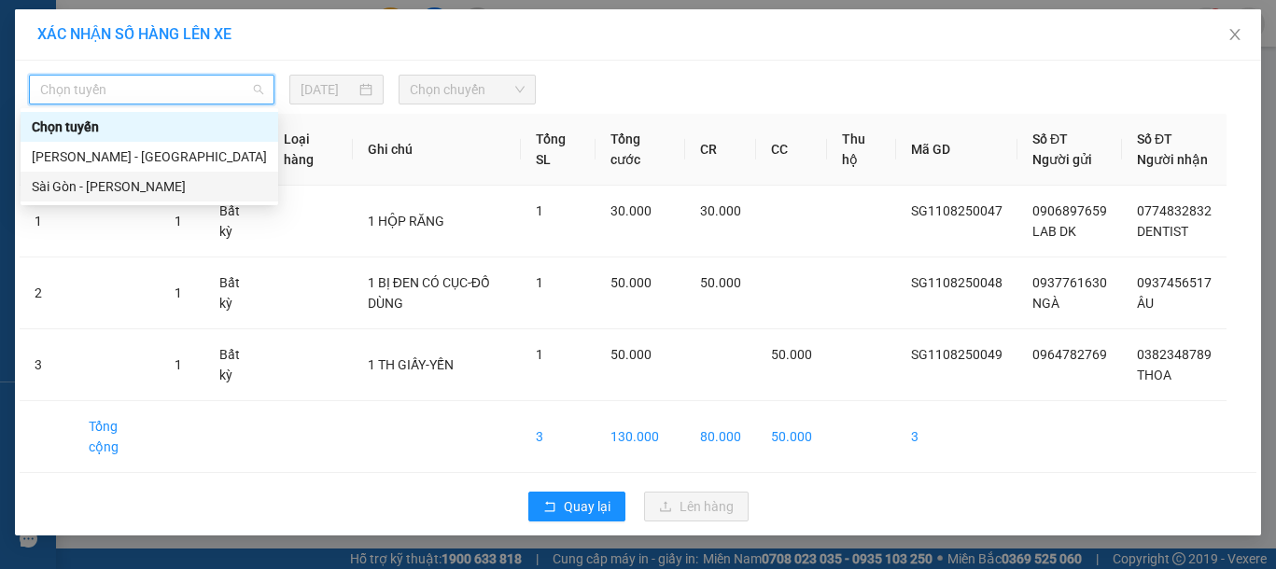
click at [133, 187] on div "Sài Gòn - Phan Rí" at bounding box center [149, 186] width 235 height 21
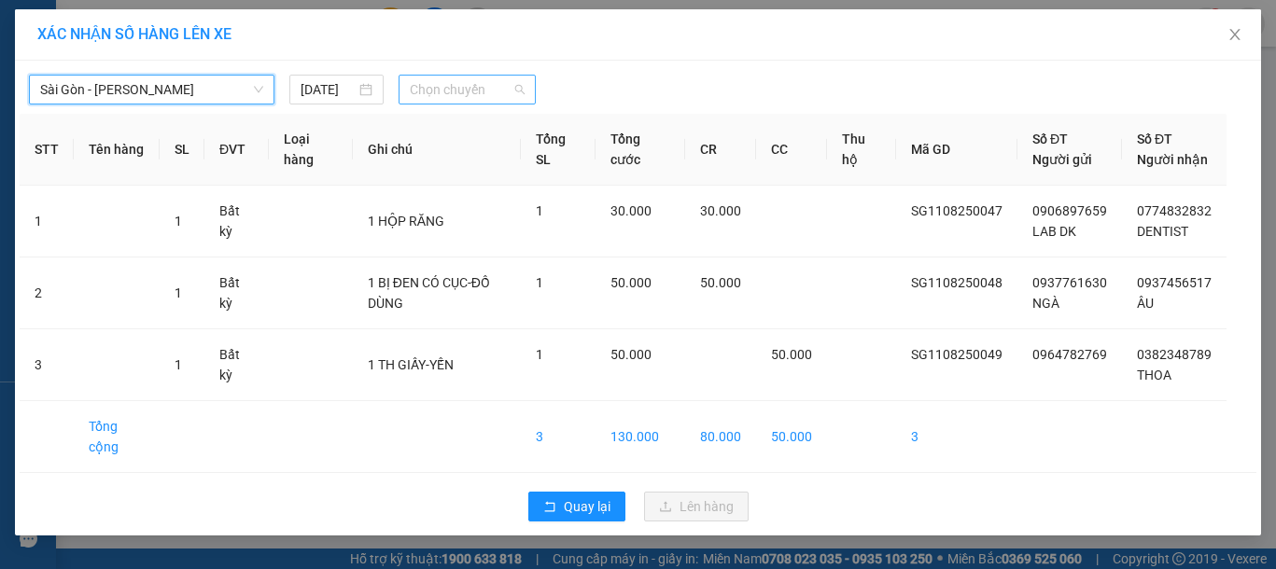
click at [451, 98] on span "Chọn chuyến" at bounding box center [467, 90] width 115 height 28
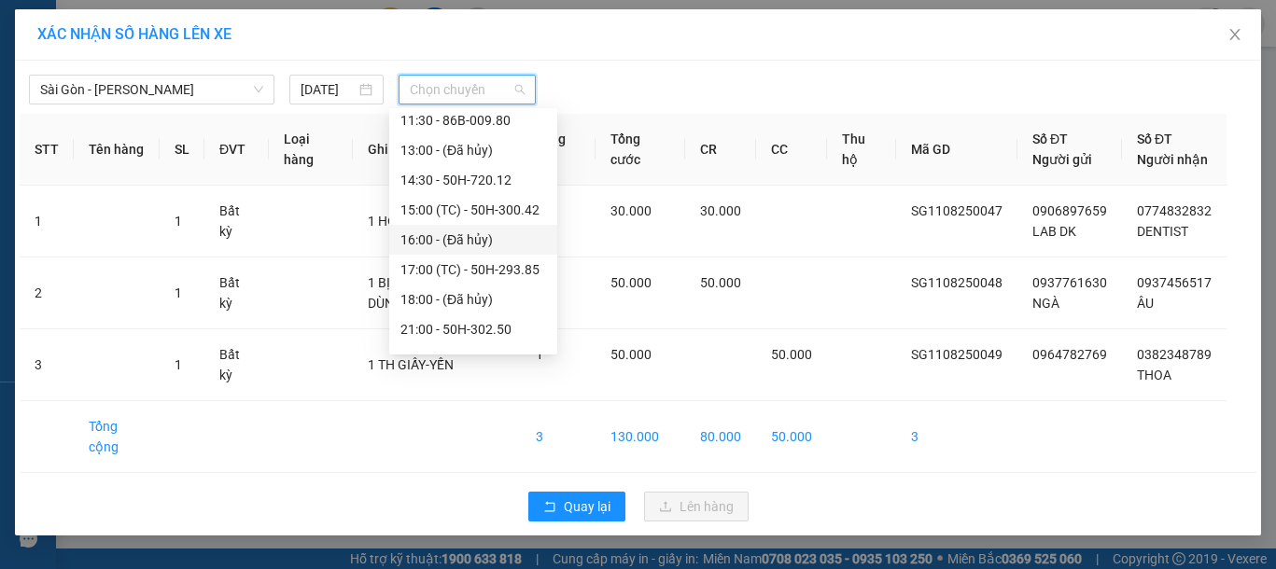
scroll to position [239, 0]
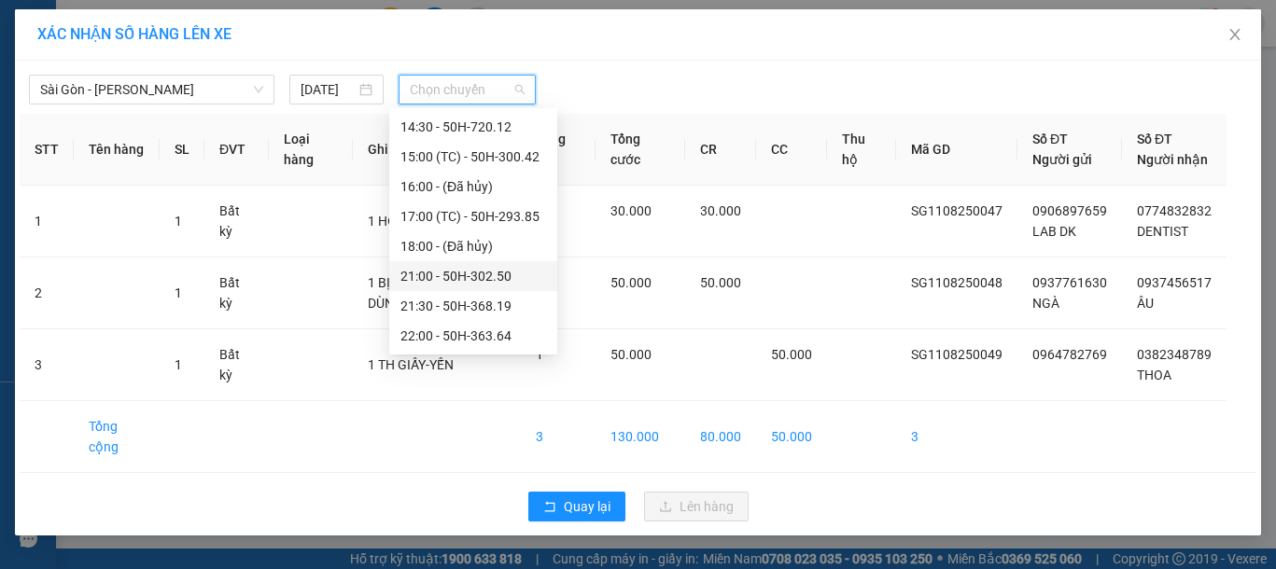
click at [458, 272] on div "21:00 - 50H-302.50" at bounding box center [473, 276] width 146 height 21
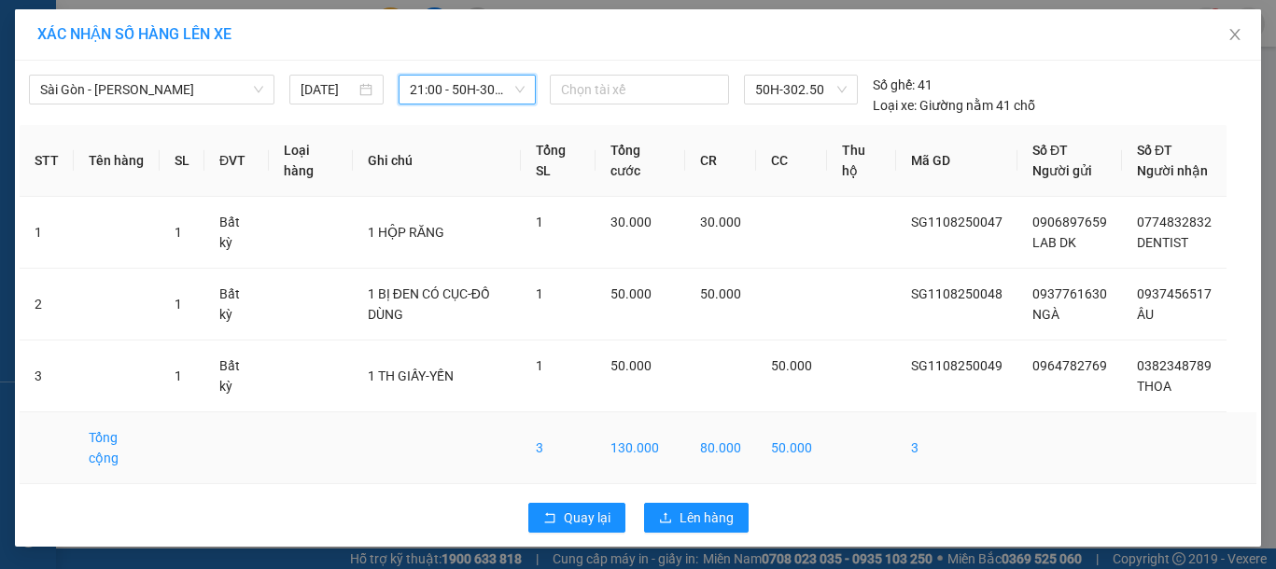
scroll to position [21, 0]
click at [697, 512] on span "Lên hàng" at bounding box center [706, 518] width 54 height 21
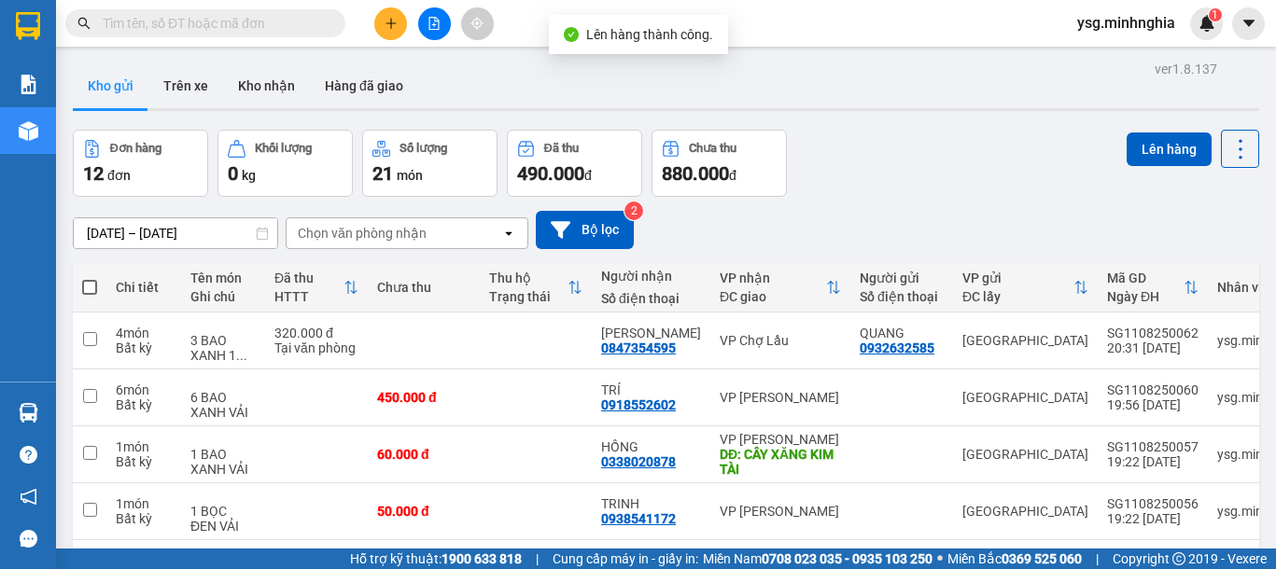
scroll to position [387, 0]
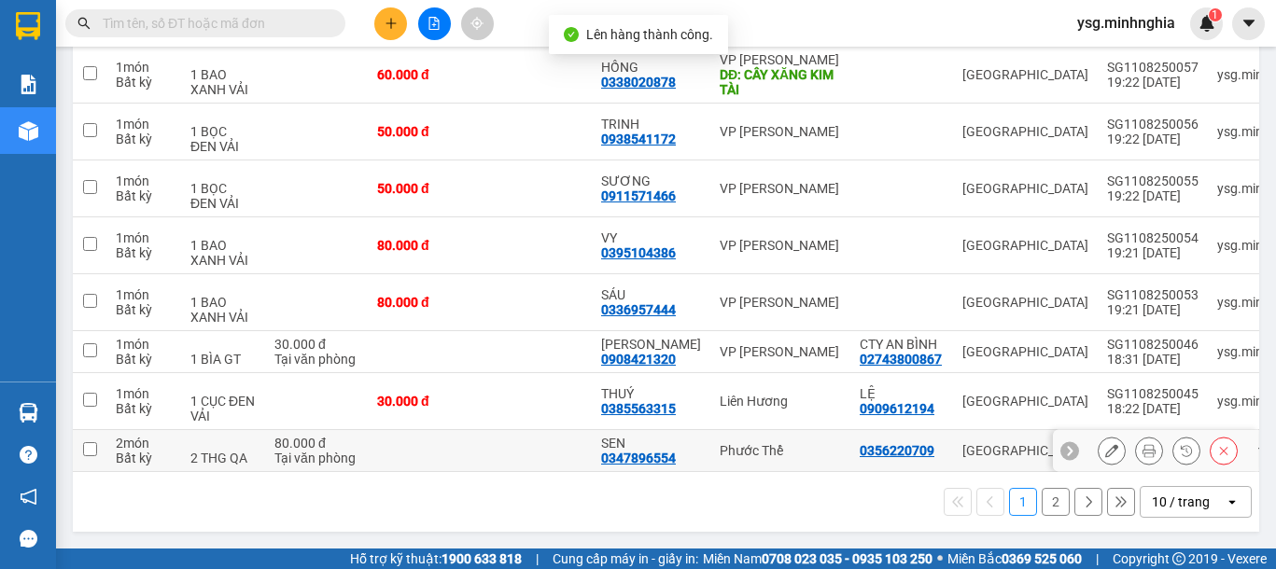
click at [396, 441] on td at bounding box center [424, 451] width 112 height 42
checkbox input "true"
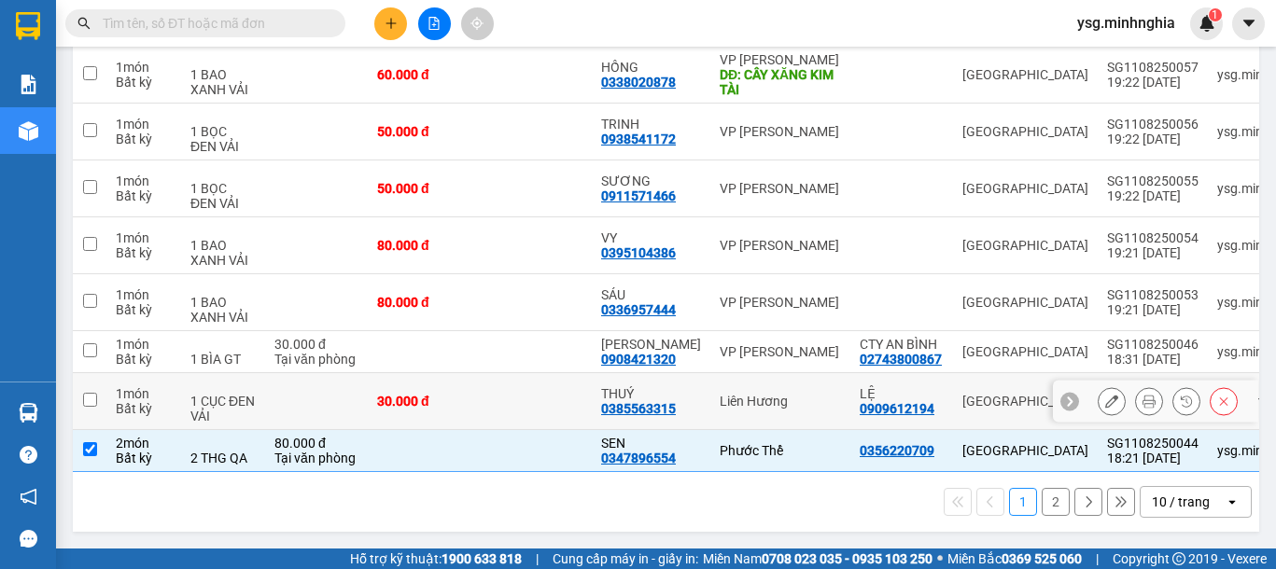
click at [400, 398] on div "30.000 đ" at bounding box center [423, 401] width 93 height 15
checkbox input "true"
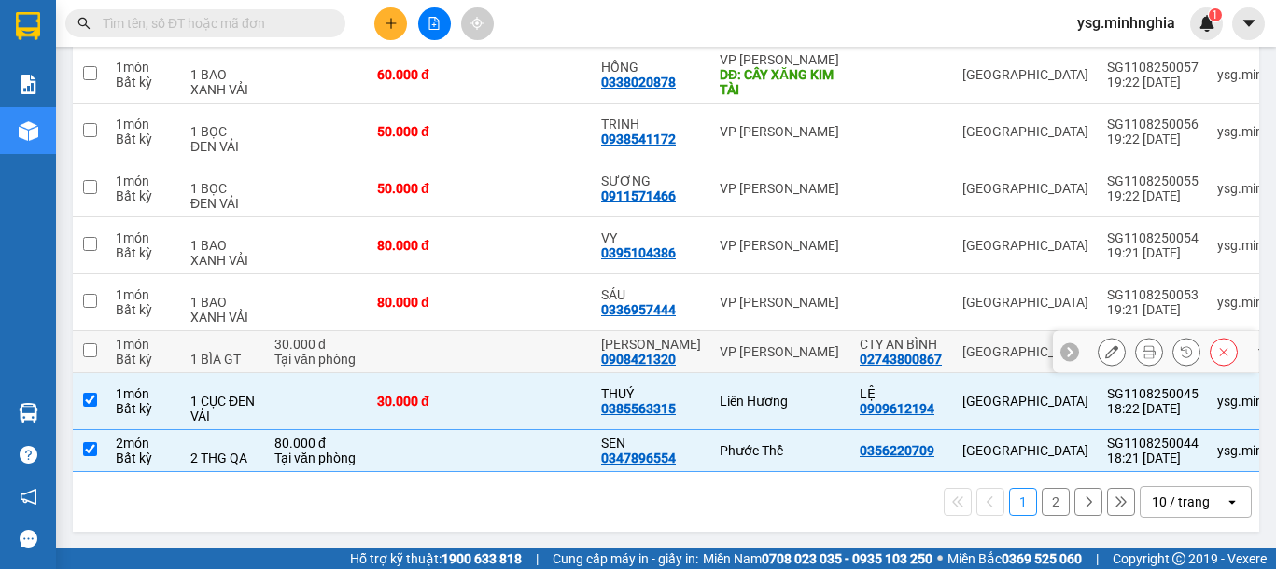
click at [413, 332] on td at bounding box center [424, 352] width 112 height 42
checkbox input "true"
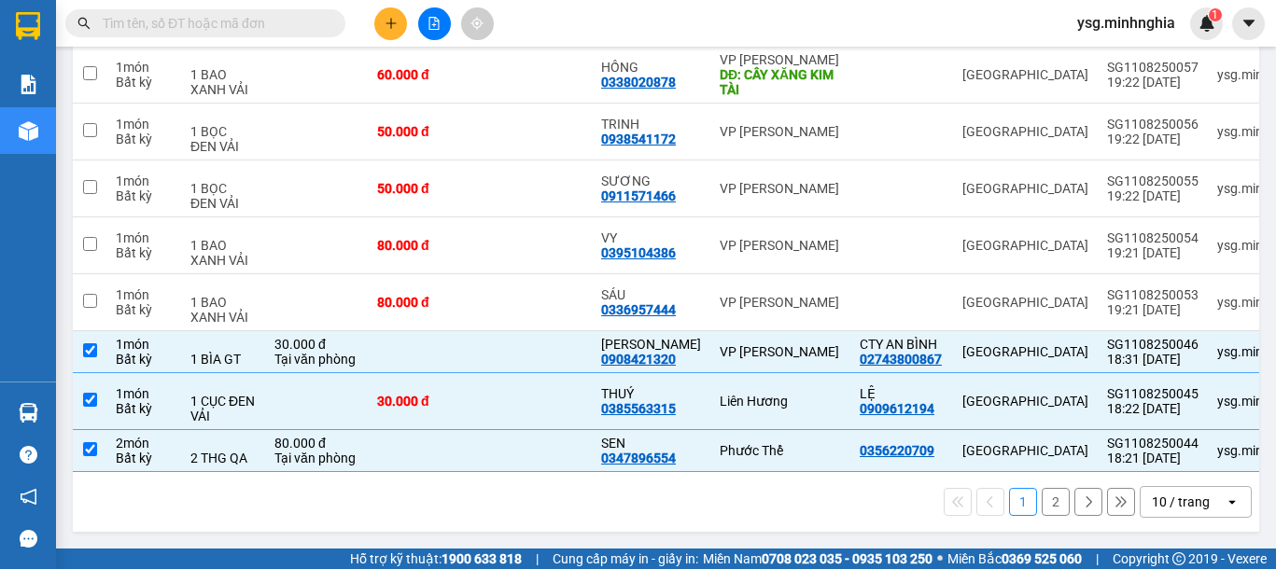
scroll to position [0, 0]
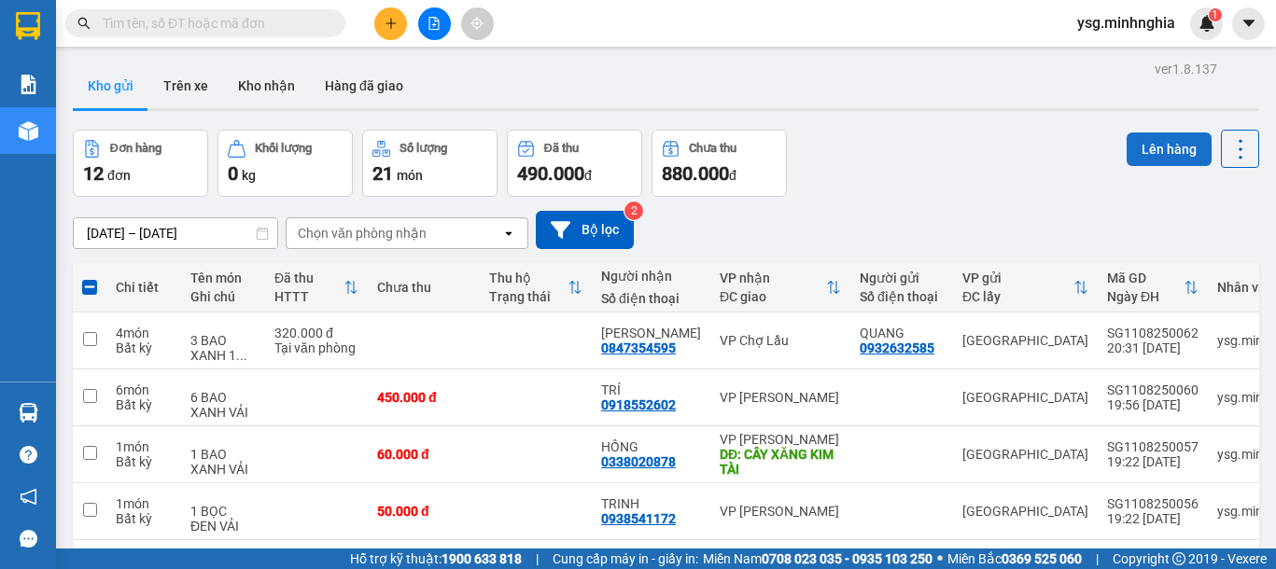
click at [1159, 151] on button "Lên hàng" at bounding box center [1168, 150] width 85 height 34
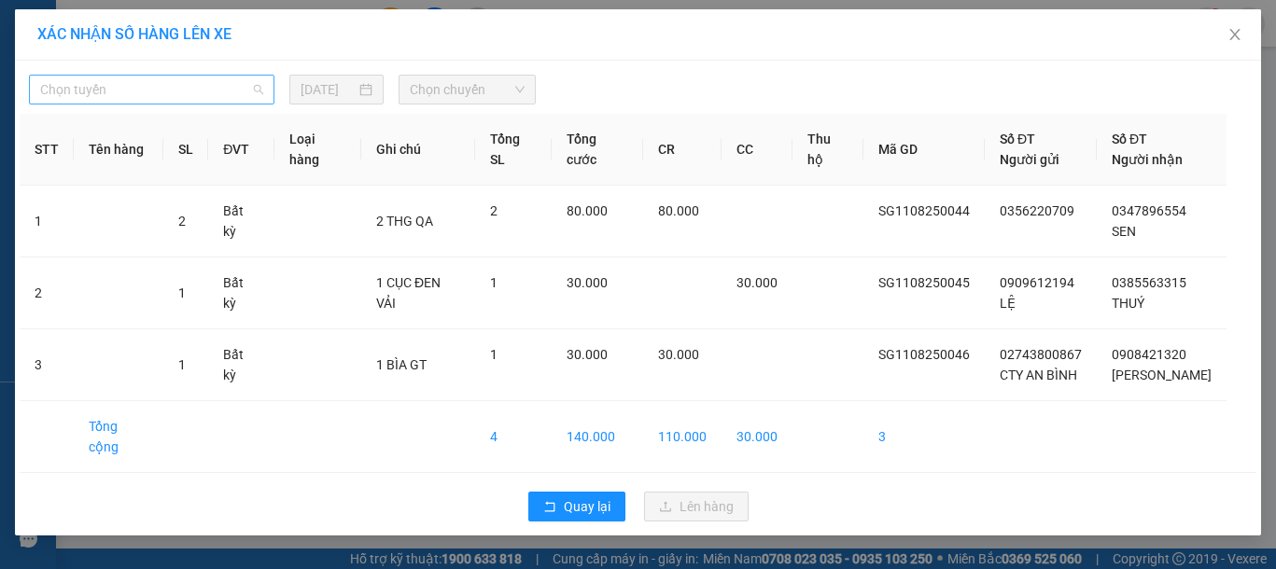
click at [179, 78] on span "Chọn tuyến" at bounding box center [151, 90] width 223 height 28
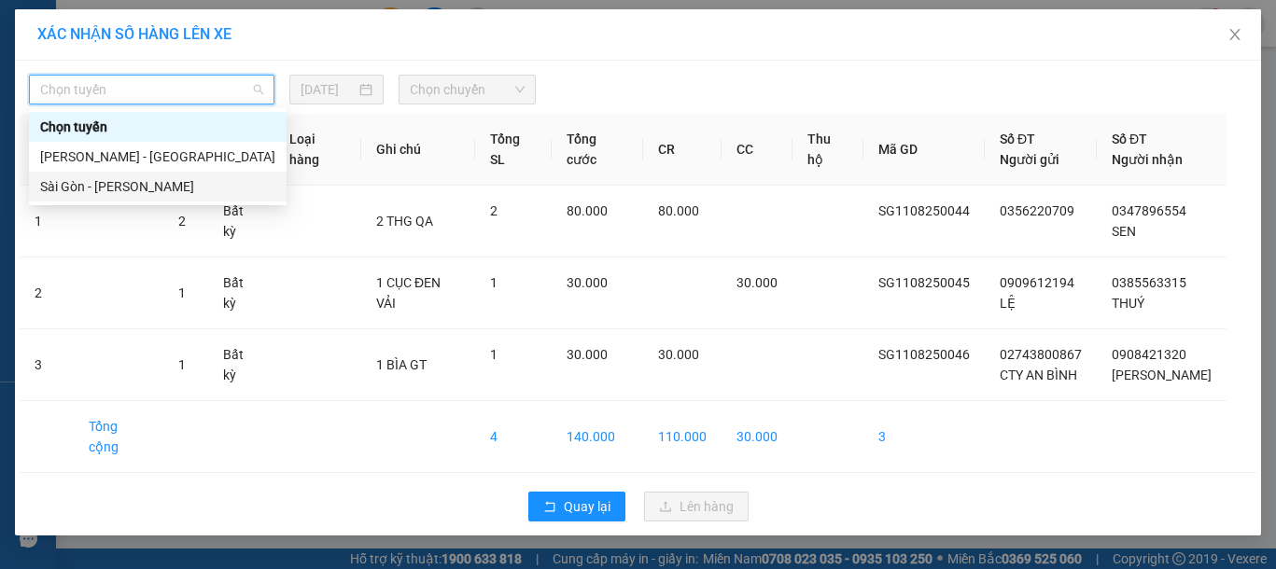
click at [143, 183] on div "Sài Gòn - Phan Rí" at bounding box center [157, 186] width 235 height 21
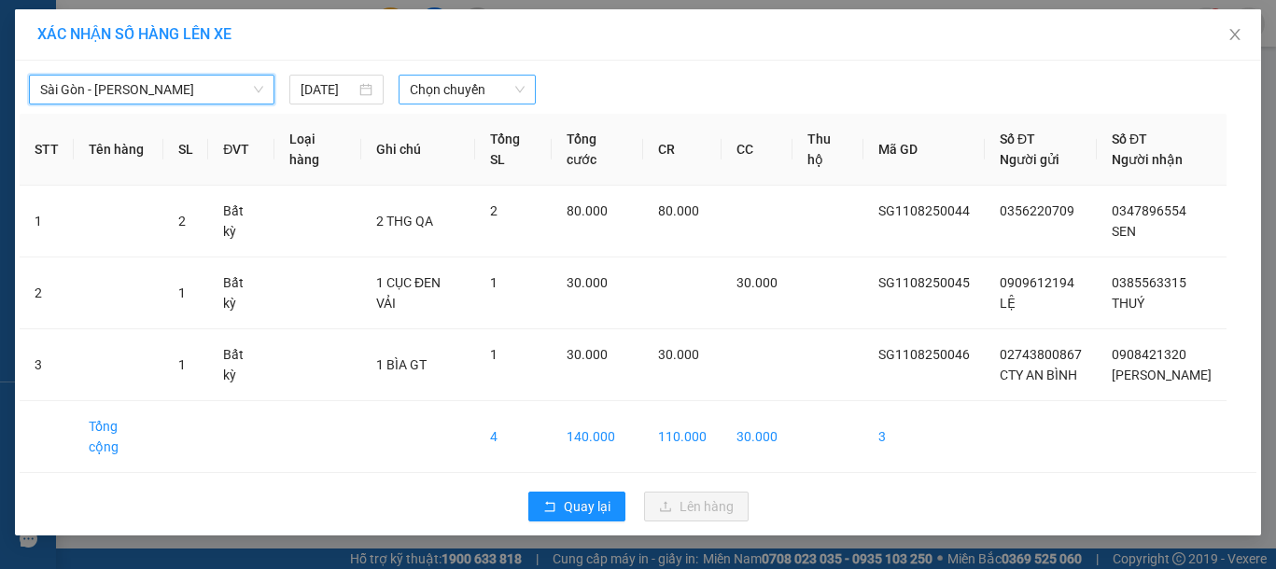
click at [493, 91] on span "Chọn chuyến" at bounding box center [467, 90] width 115 height 28
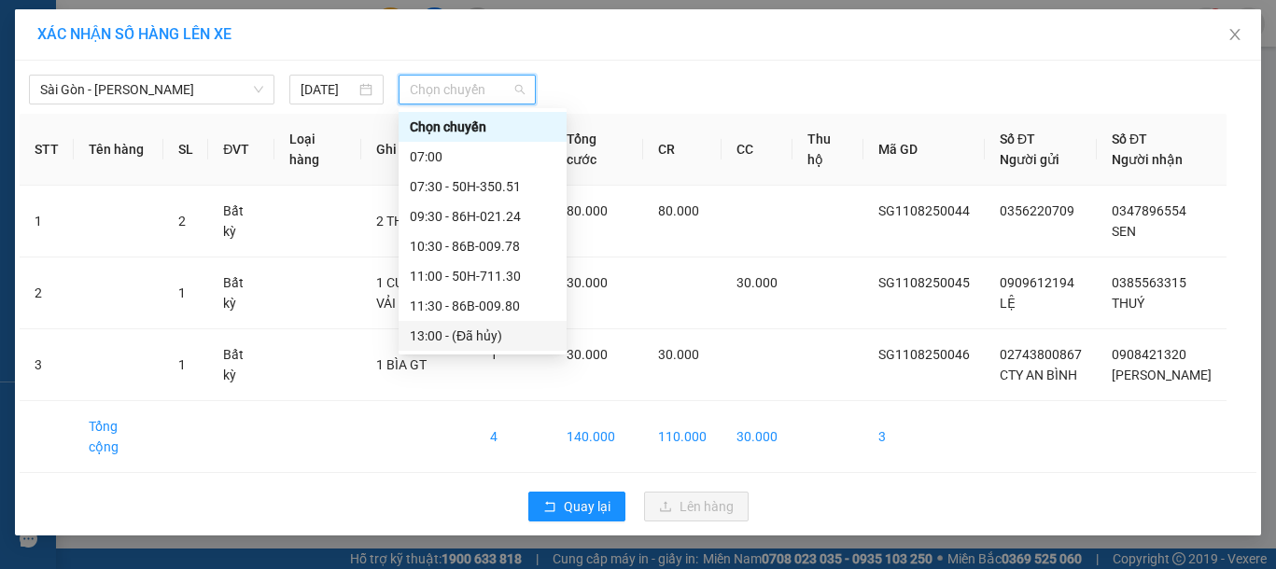
scroll to position [239, 0]
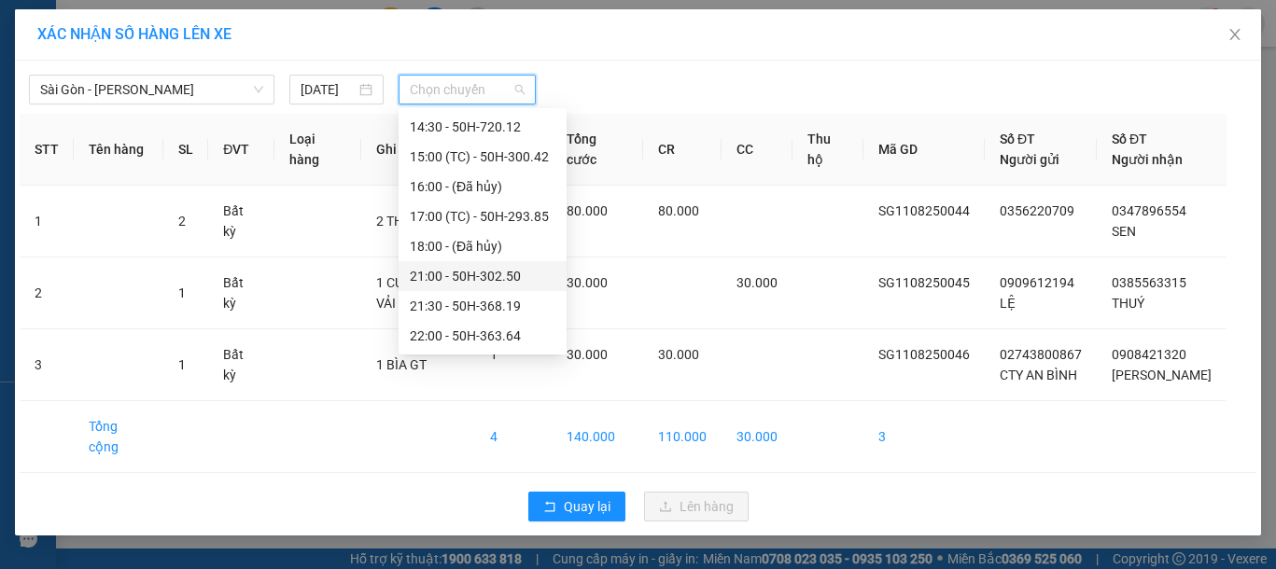
click at [481, 278] on div "21:00 - 50H-302.50" at bounding box center [483, 276] width 146 height 21
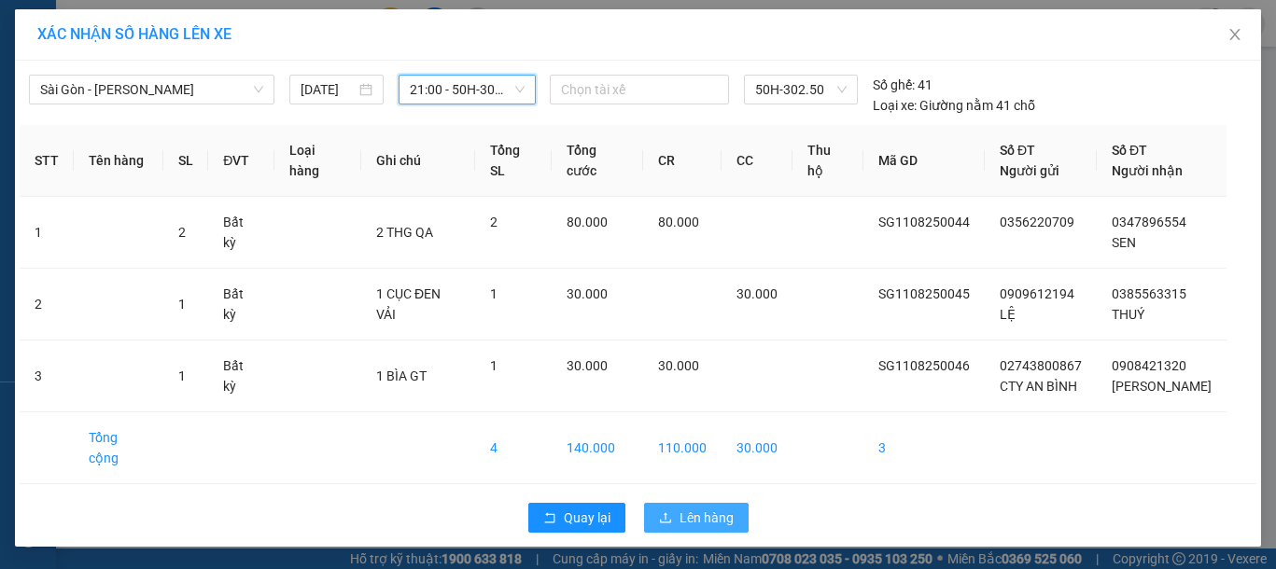
click at [692, 508] on span "Lên hàng" at bounding box center [706, 518] width 54 height 21
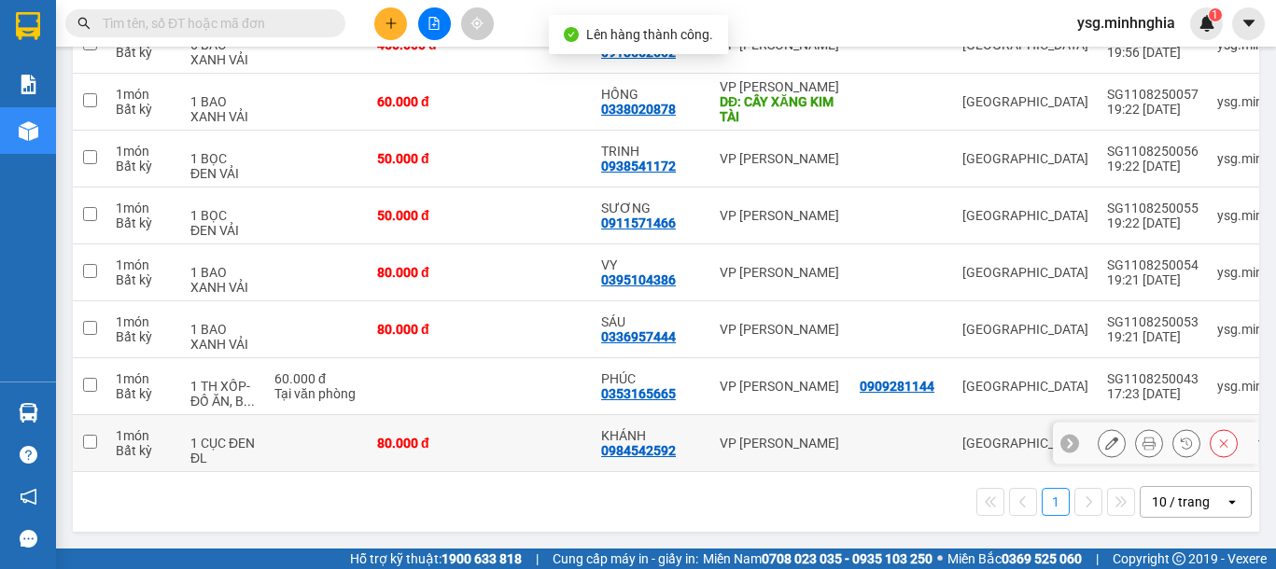
scroll to position [360, 0]
click at [388, 438] on div "80.000 đ" at bounding box center [423, 443] width 93 height 15
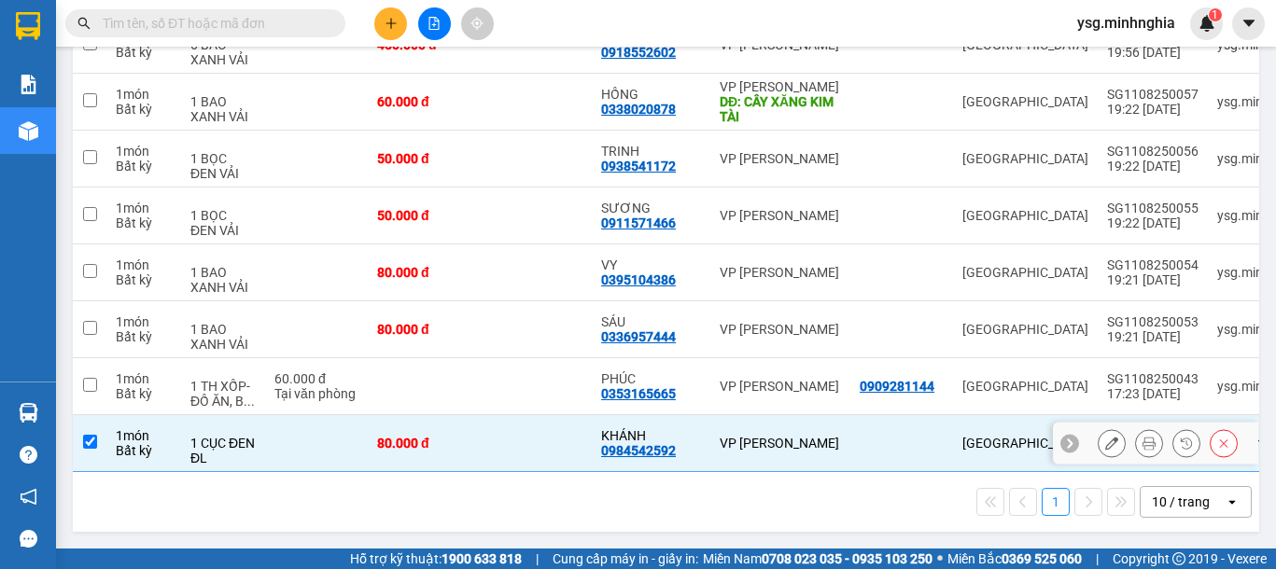
click at [389, 436] on div "80.000 đ" at bounding box center [423, 443] width 93 height 15
checkbox input "false"
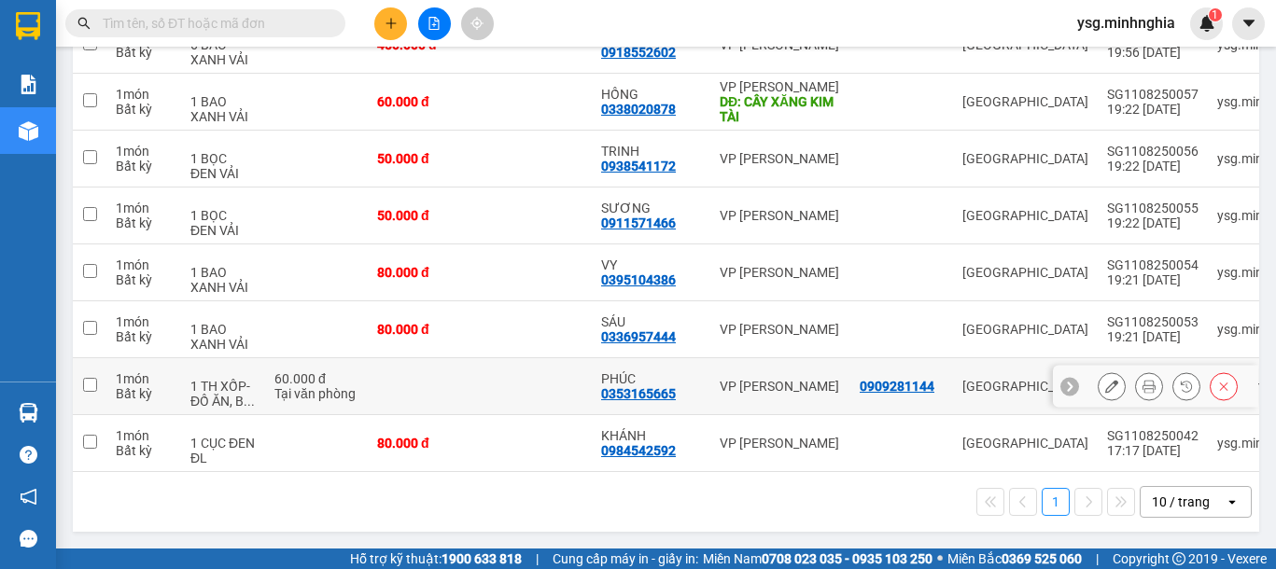
click at [463, 387] on td at bounding box center [424, 386] width 112 height 57
checkbox input "true"
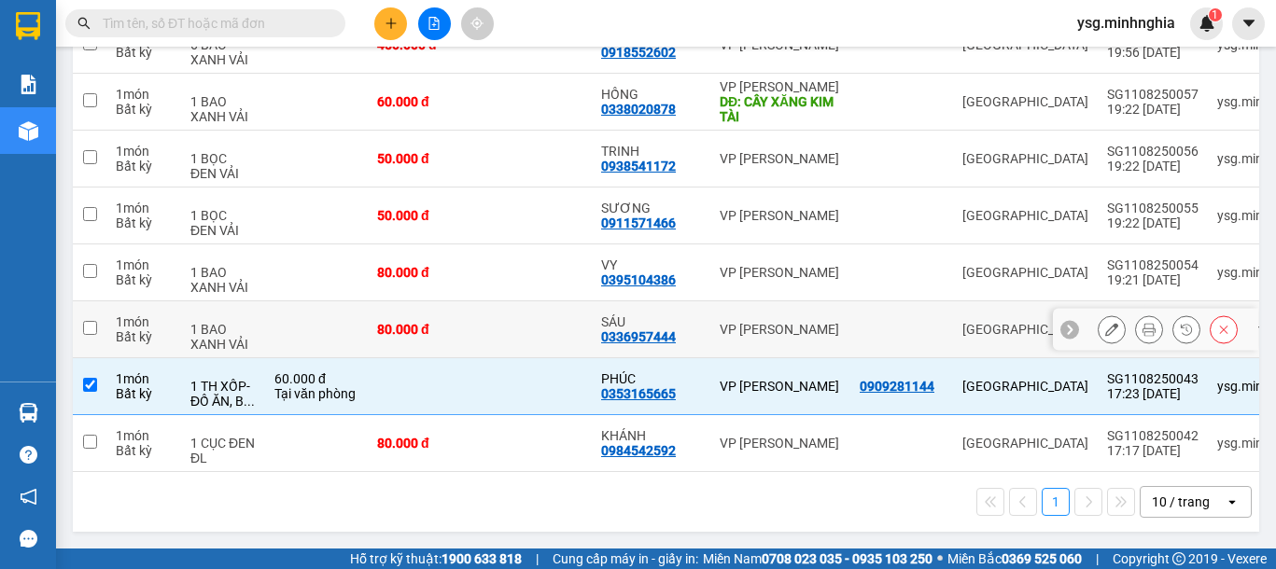
scroll to position [0, 0]
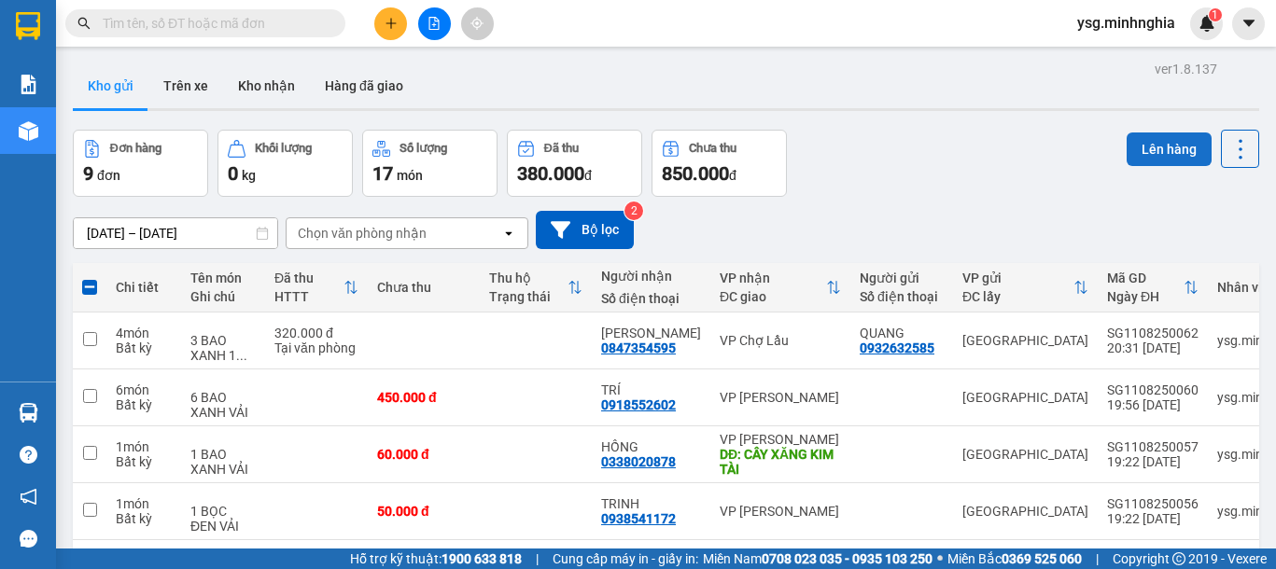
click at [1141, 142] on button "Lên hàng" at bounding box center [1168, 150] width 85 height 34
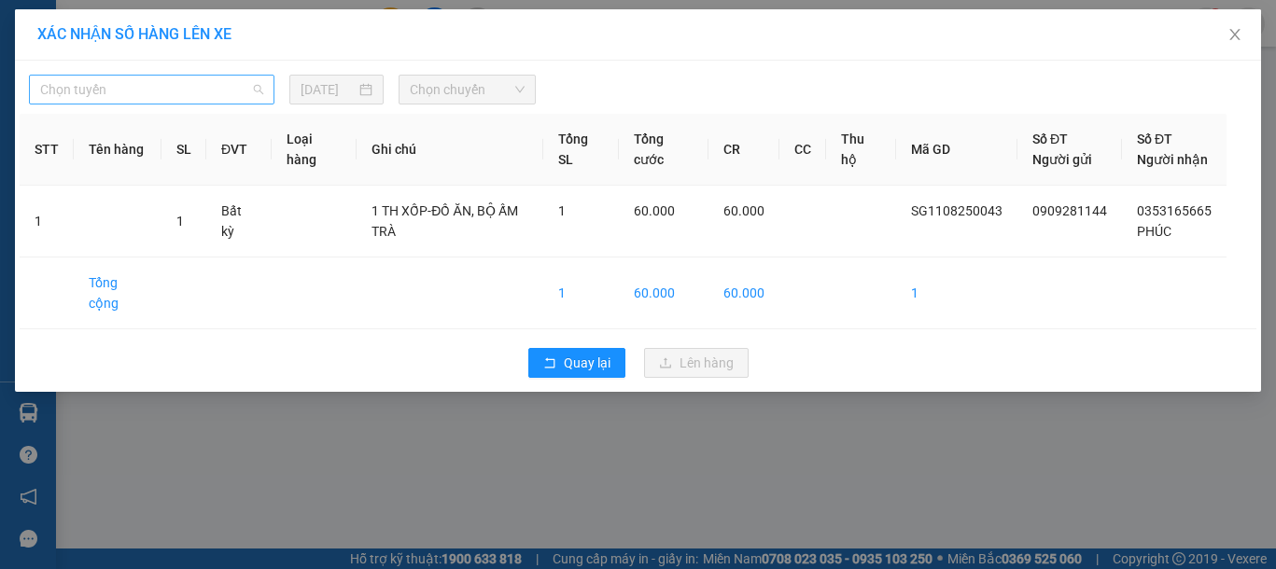
click at [210, 77] on span "Chọn tuyến" at bounding box center [151, 90] width 223 height 28
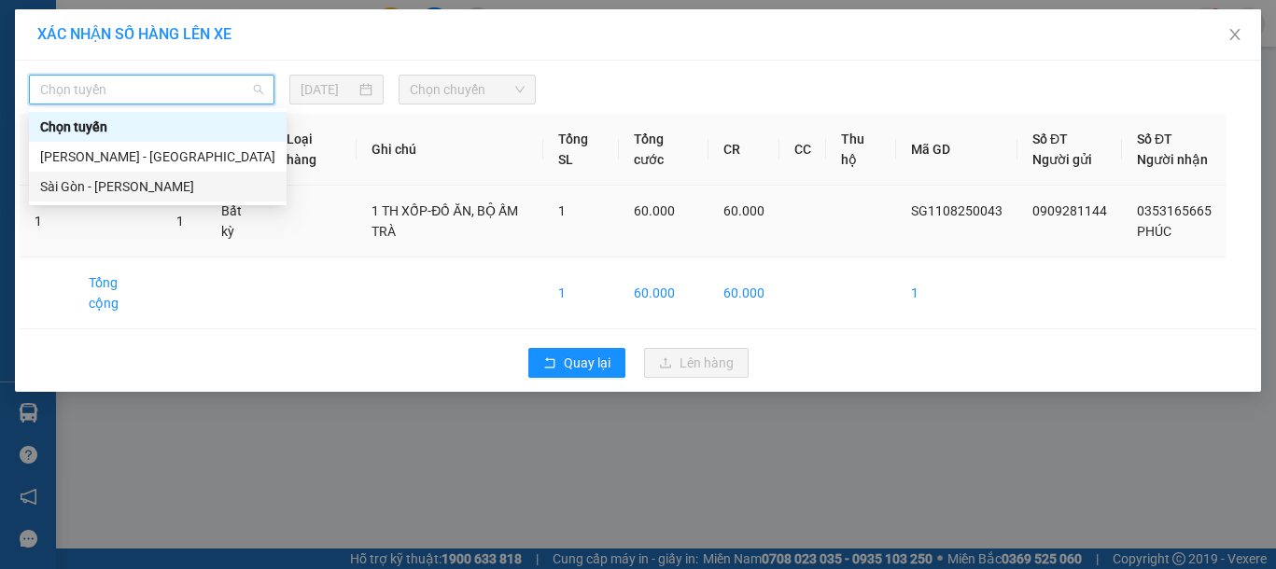
click at [153, 188] on div "Sài Gòn - Phan Rí" at bounding box center [157, 186] width 235 height 21
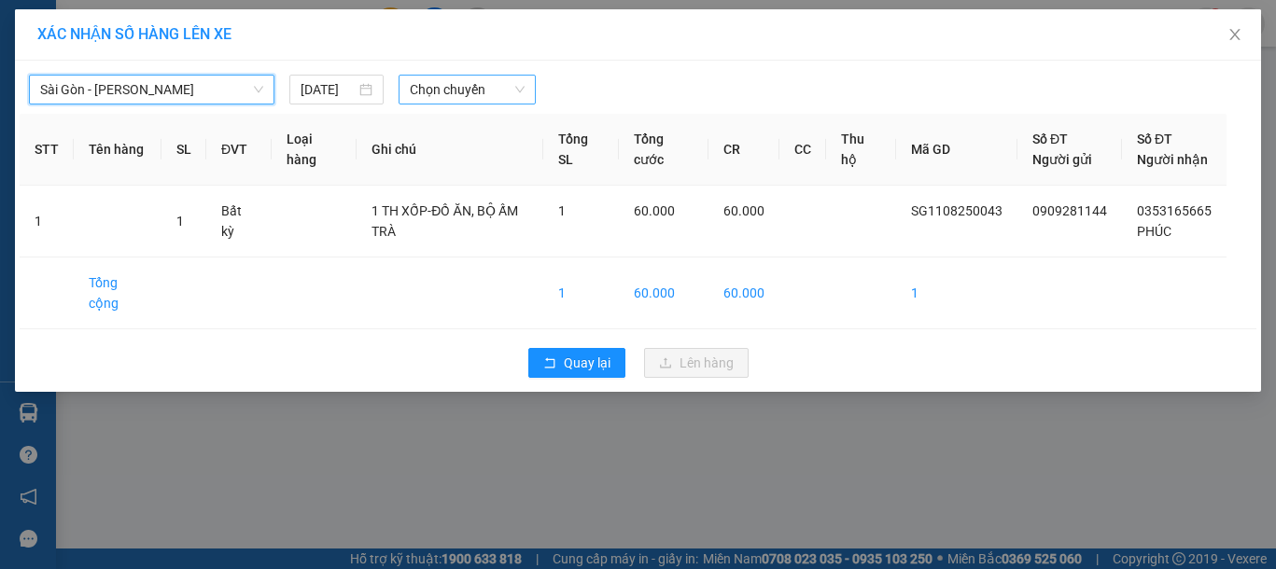
click at [469, 104] on div "Chọn chuyến" at bounding box center [466, 90] width 137 height 30
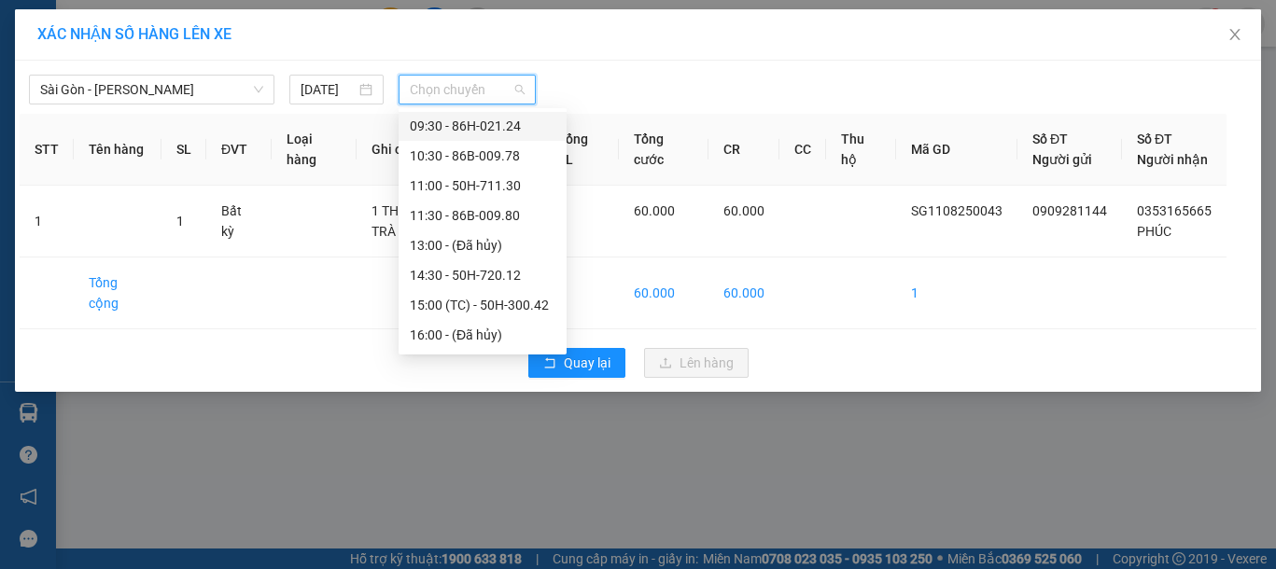
scroll to position [239, 0]
click at [491, 279] on div "21:00 - 50H-302.50" at bounding box center [483, 276] width 146 height 21
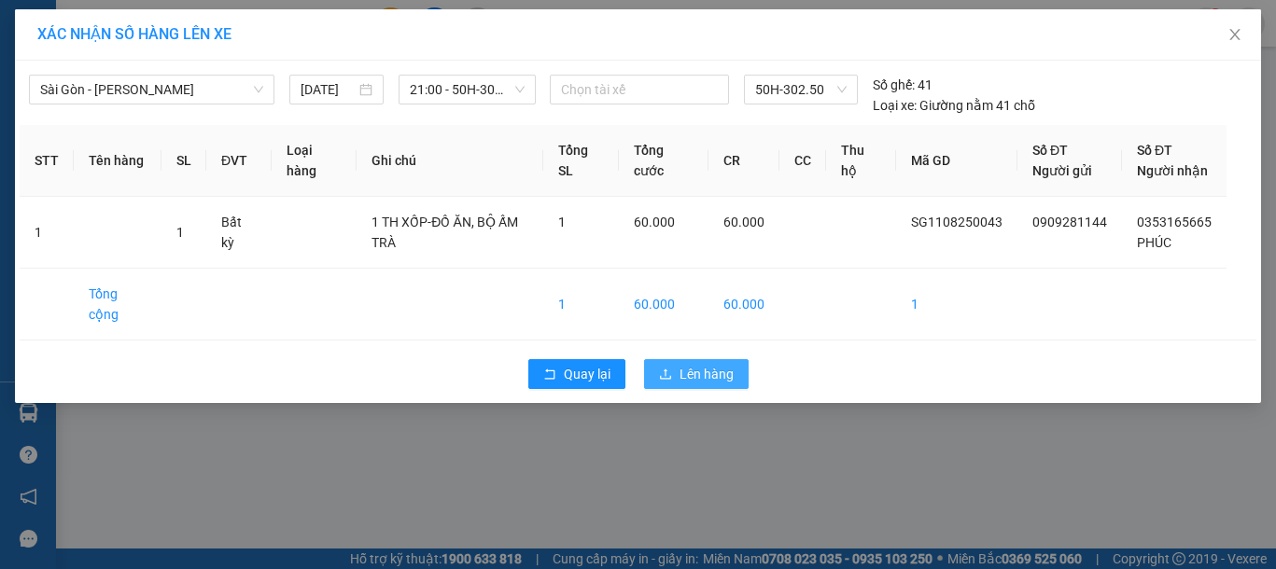
click at [682, 368] on span "Lên hàng" at bounding box center [706, 374] width 54 height 21
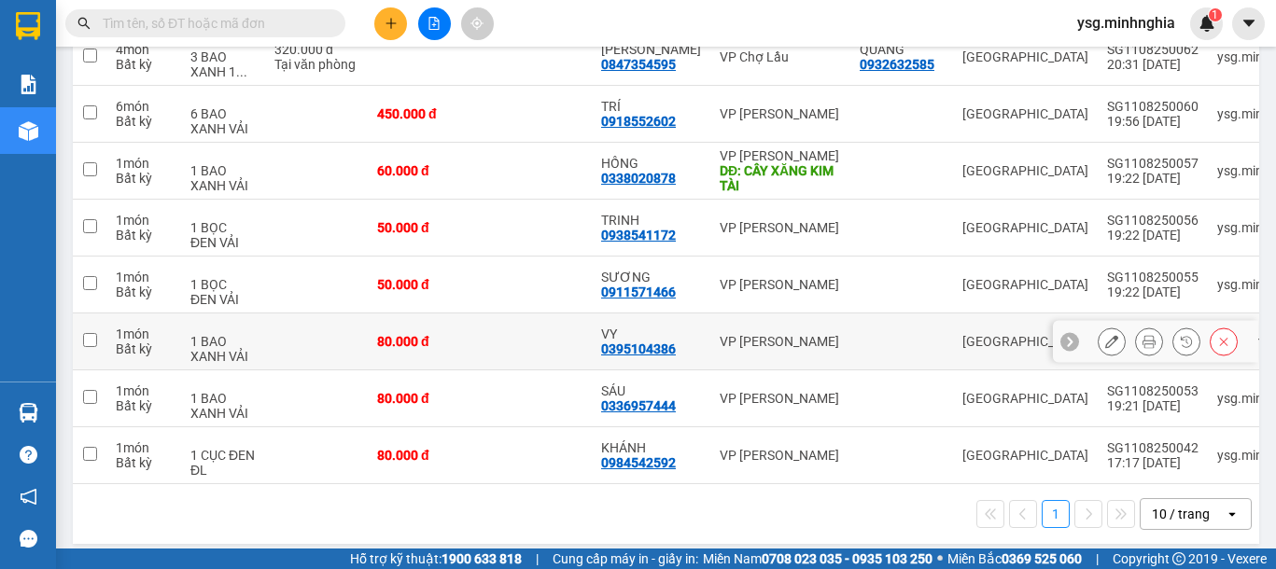
scroll to position [303, 0]
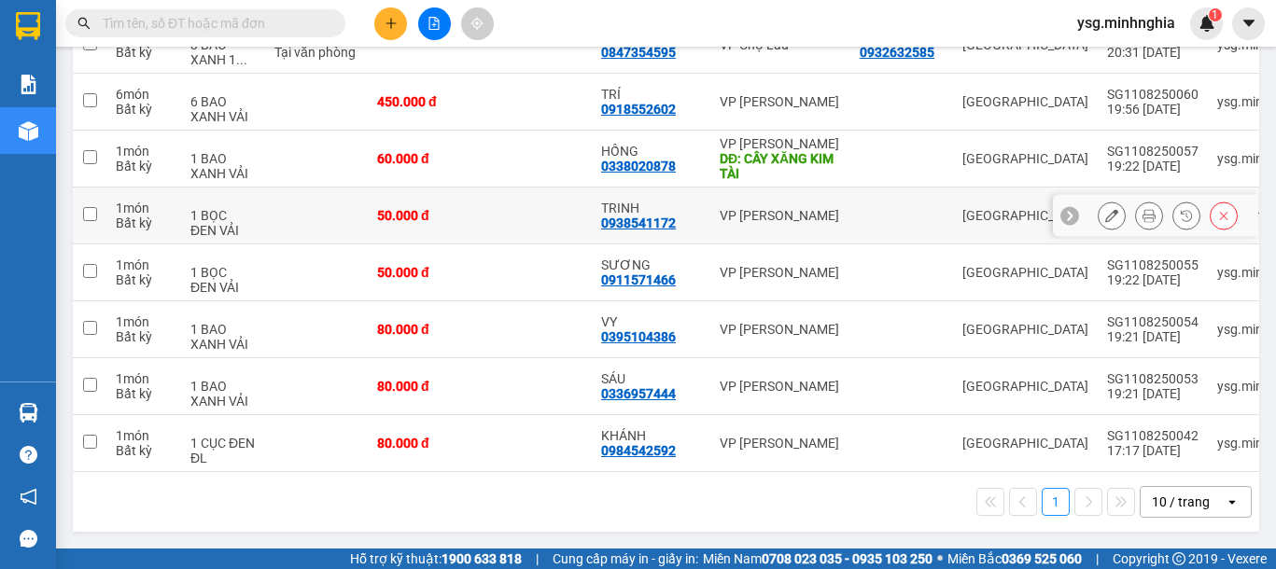
click at [435, 208] on div "50.000 đ" at bounding box center [423, 215] width 93 height 15
checkbox input "true"
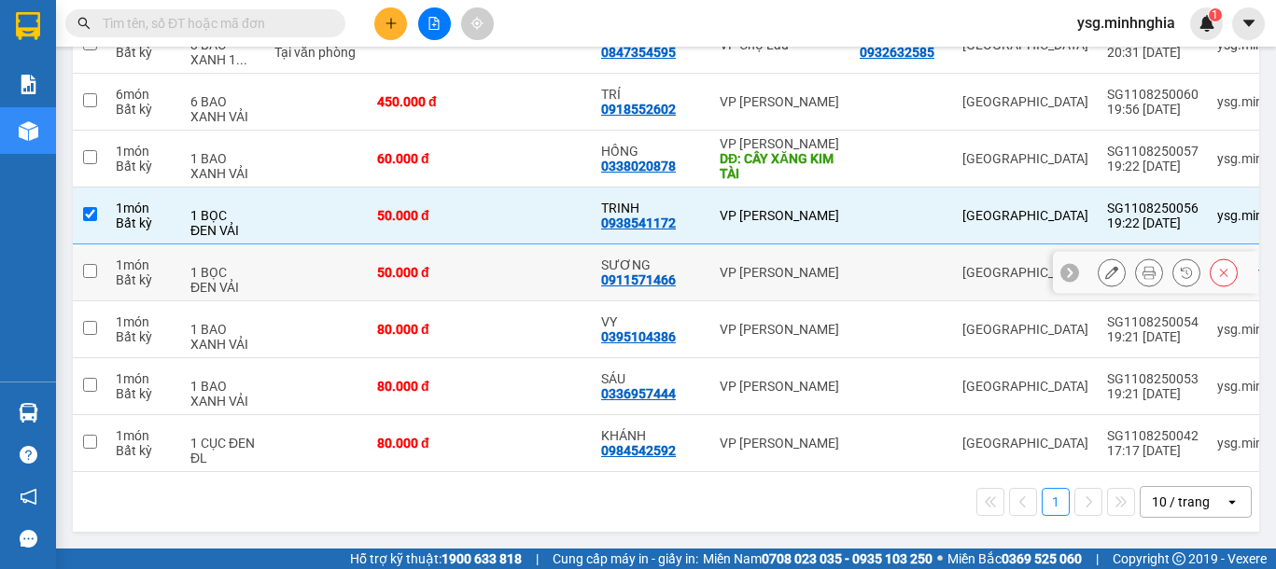
click at [419, 249] on td "50.000 đ" at bounding box center [424, 272] width 112 height 57
checkbox input "true"
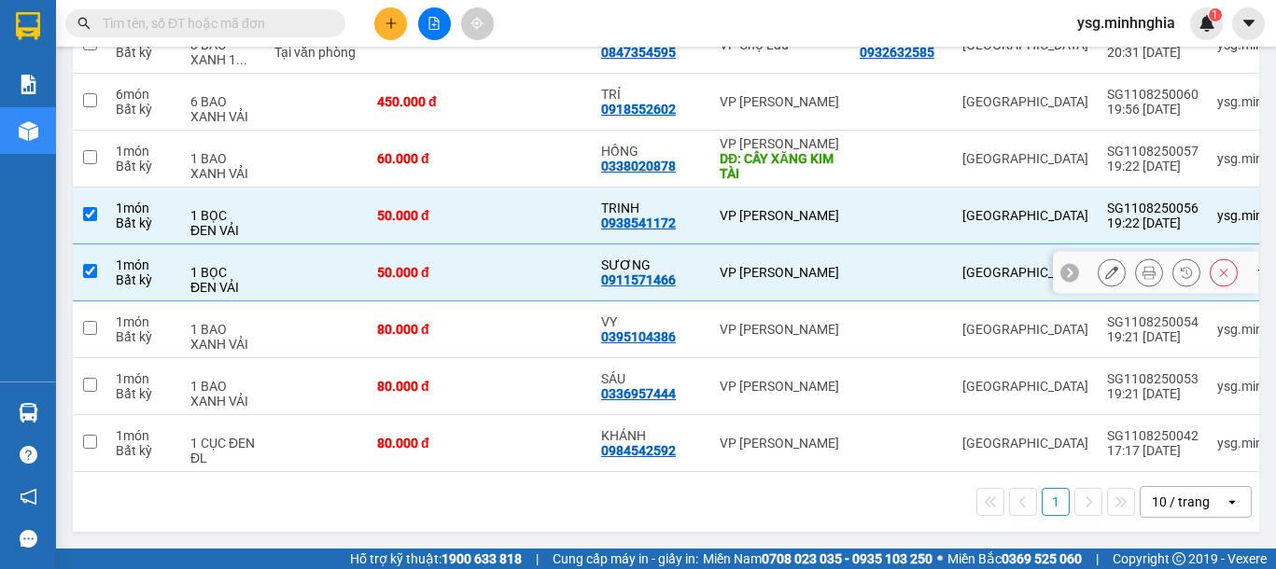
scroll to position [0, 0]
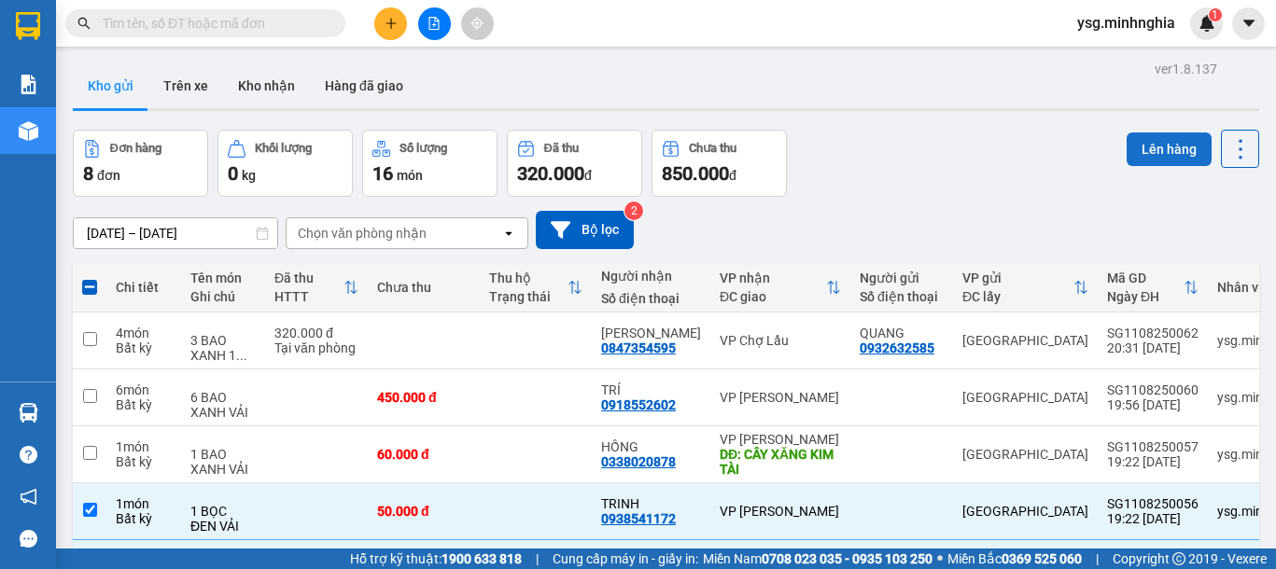
click at [1135, 145] on button "Lên hàng" at bounding box center [1168, 150] width 85 height 34
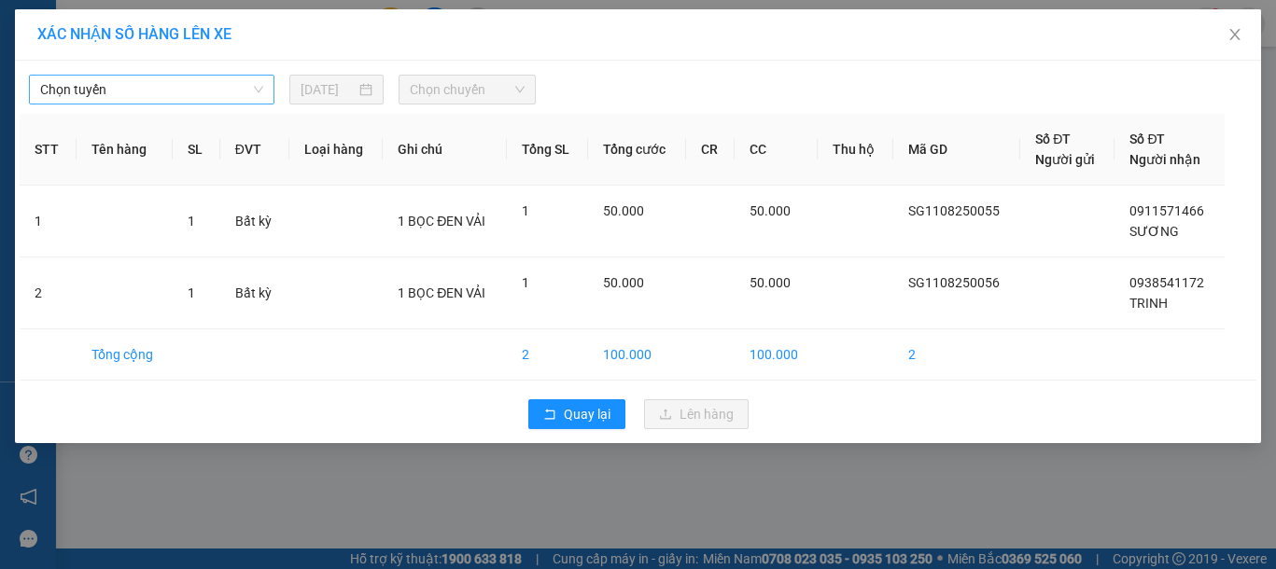
click at [220, 90] on span "Chọn tuyến" at bounding box center [151, 90] width 223 height 28
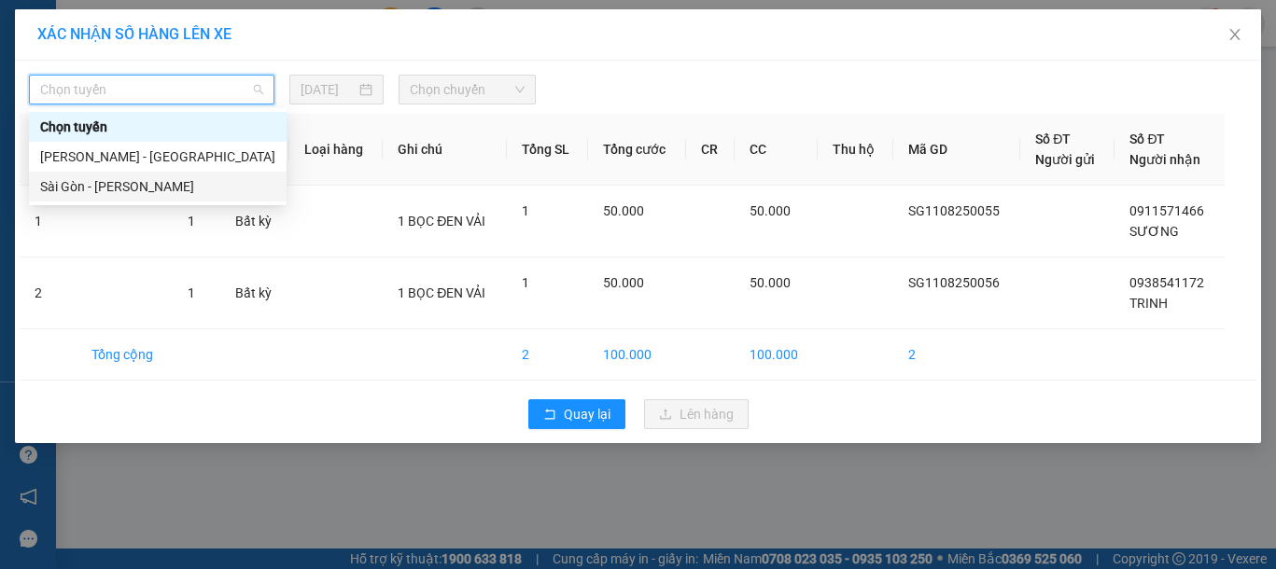
click at [163, 188] on div "Sài Gòn - Phan Rí" at bounding box center [157, 186] width 235 height 21
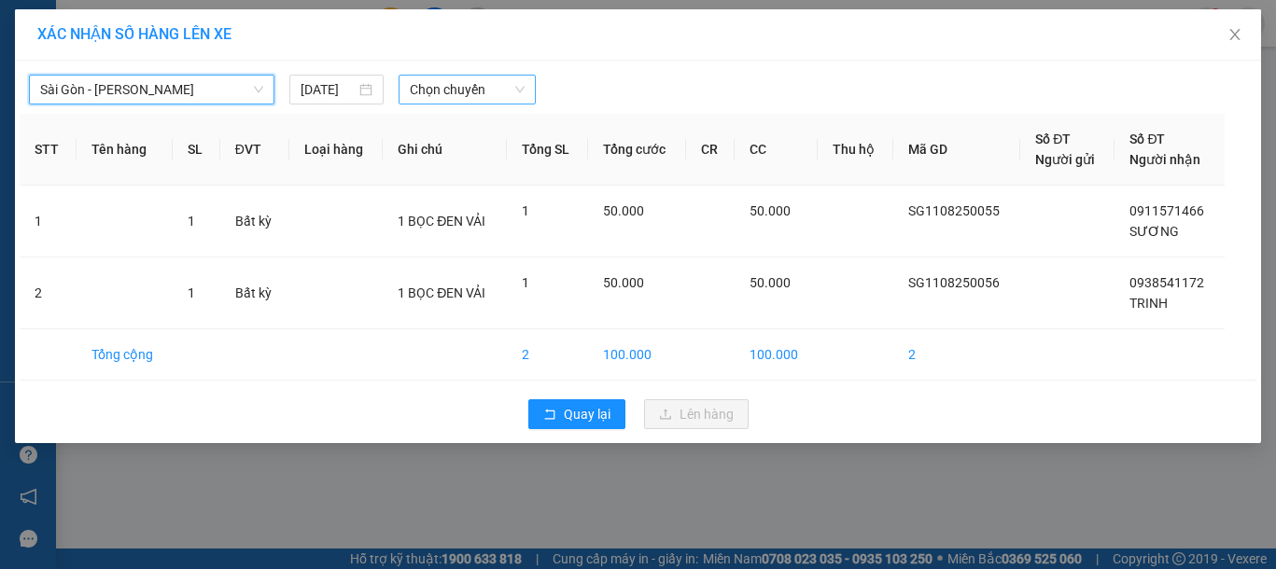
click at [472, 84] on span "Chọn chuyến" at bounding box center [467, 90] width 115 height 28
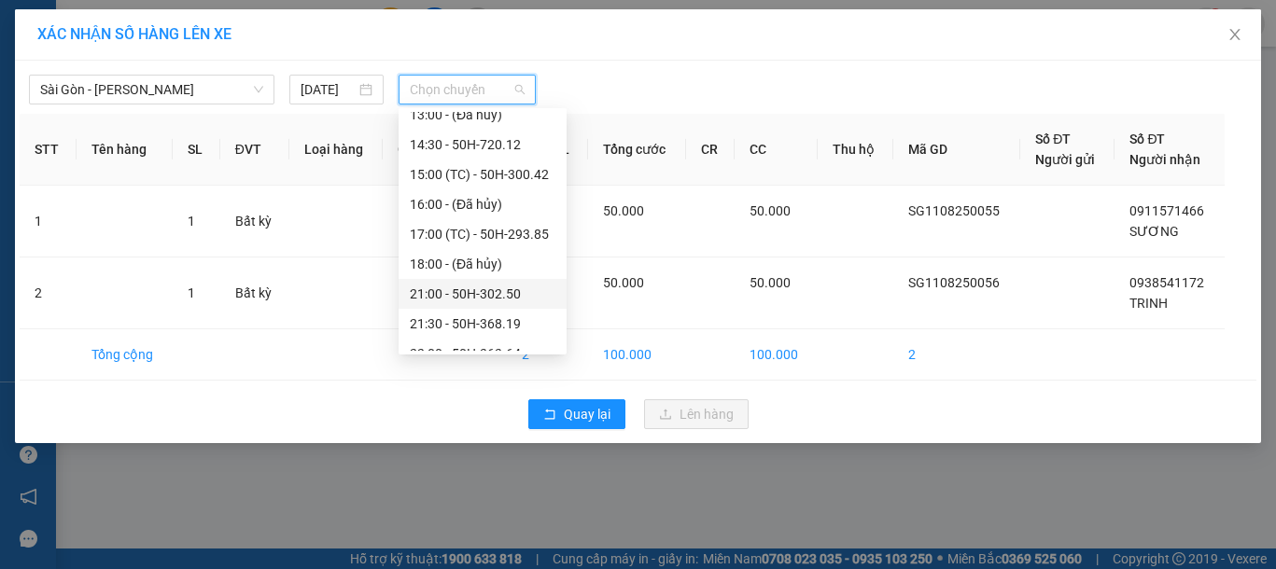
scroll to position [239, 0]
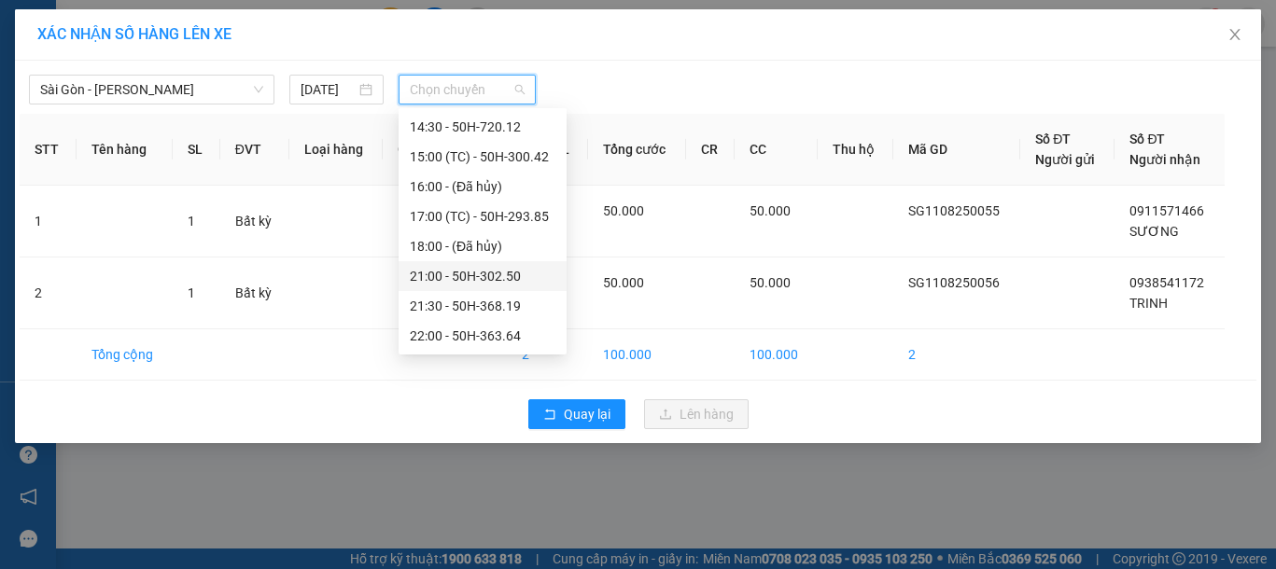
click at [504, 276] on div "21:00 - 50H-302.50" at bounding box center [483, 276] width 146 height 21
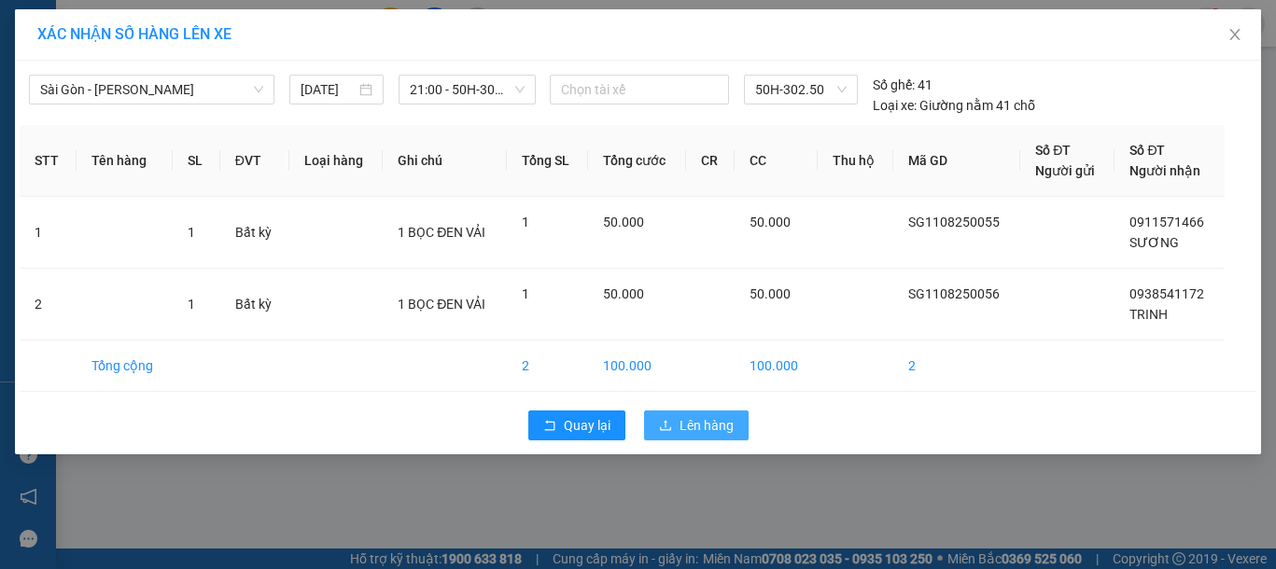
click at [720, 426] on span "Lên hàng" at bounding box center [706, 425] width 54 height 21
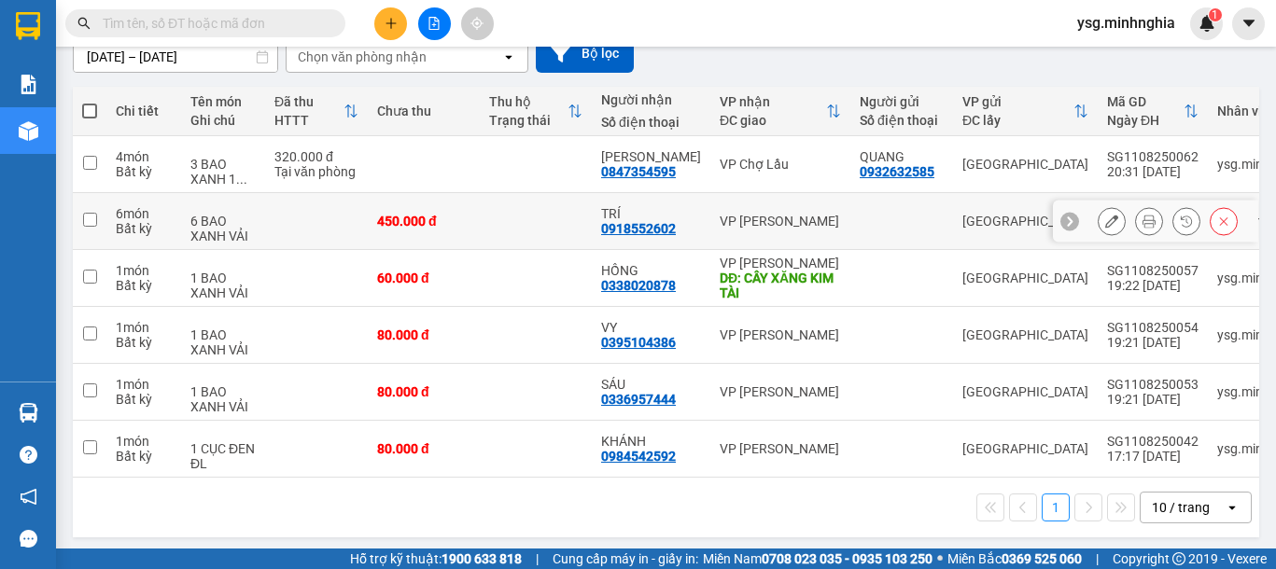
scroll to position [189, 0]
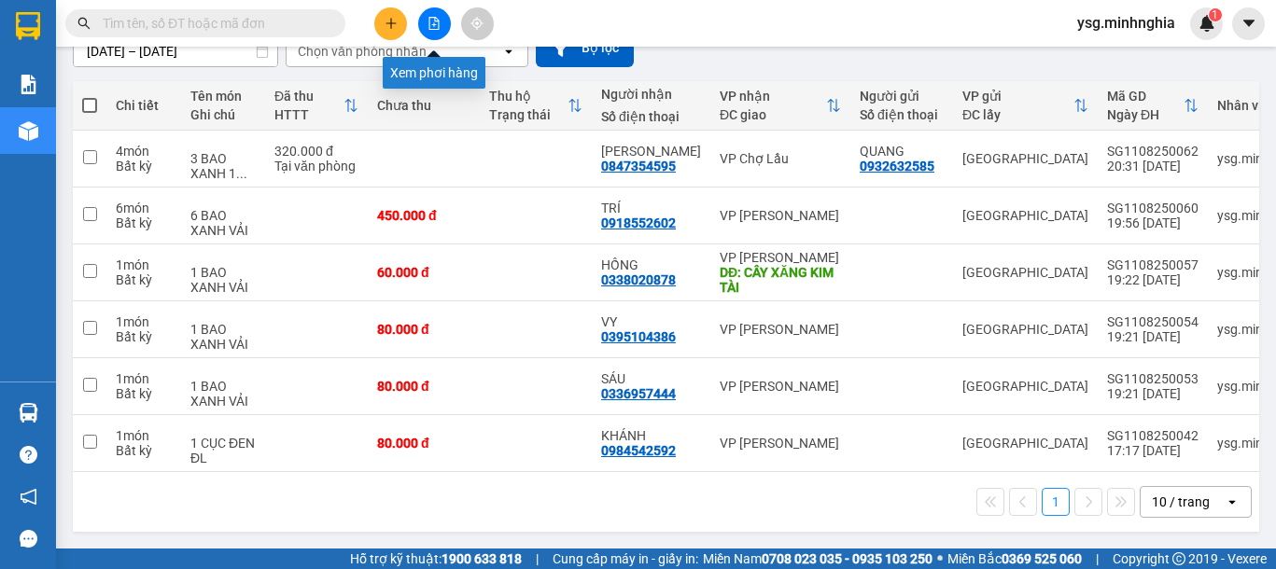
click at [430, 24] on icon "file-add" at bounding box center [433, 23] width 13 height 13
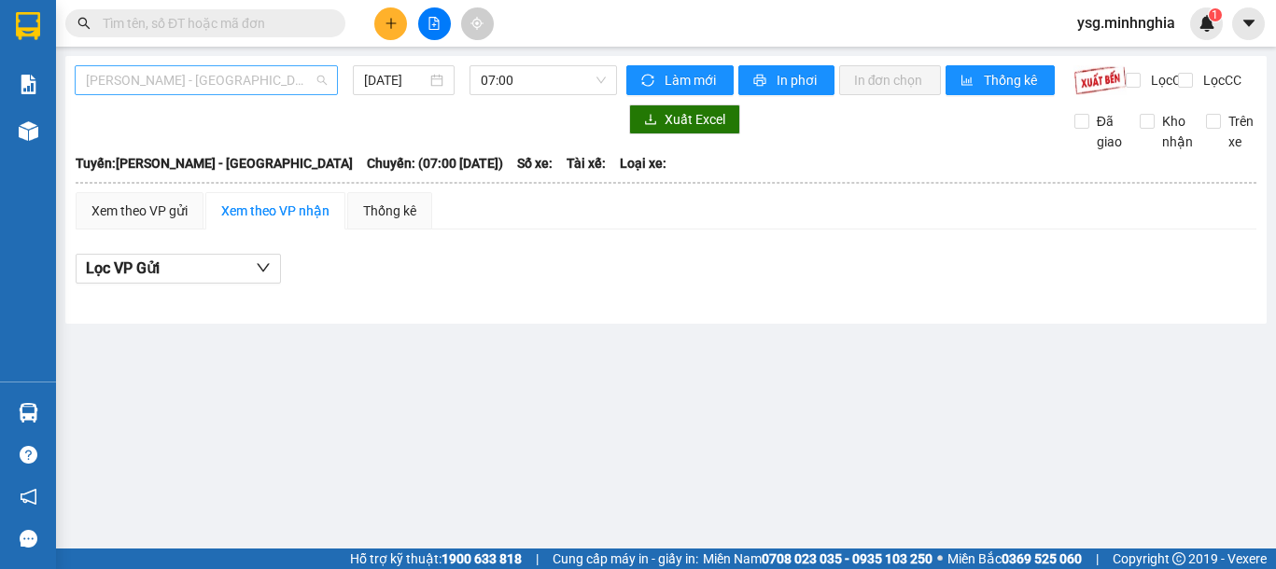
click at [296, 86] on span "Phan Rí - Sài Gòn" at bounding box center [206, 80] width 241 height 28
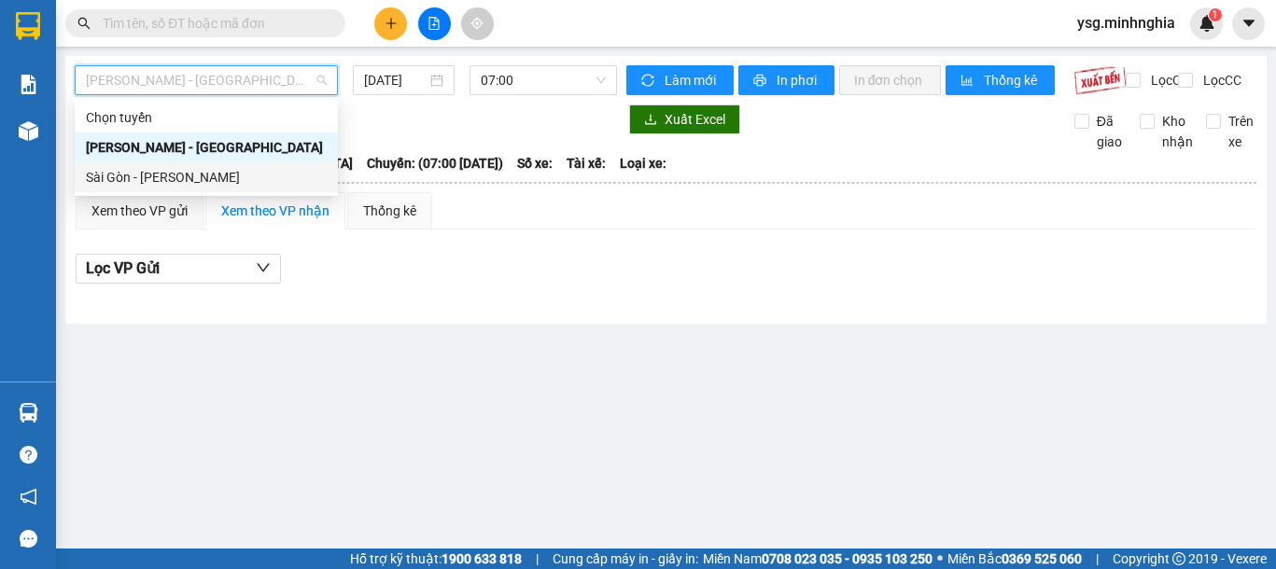
click at [230, 183] on div "Sài Gòn - Phan Rí" at bounding box center [206, 177] width 241 height 21
type input "11/08/2025"
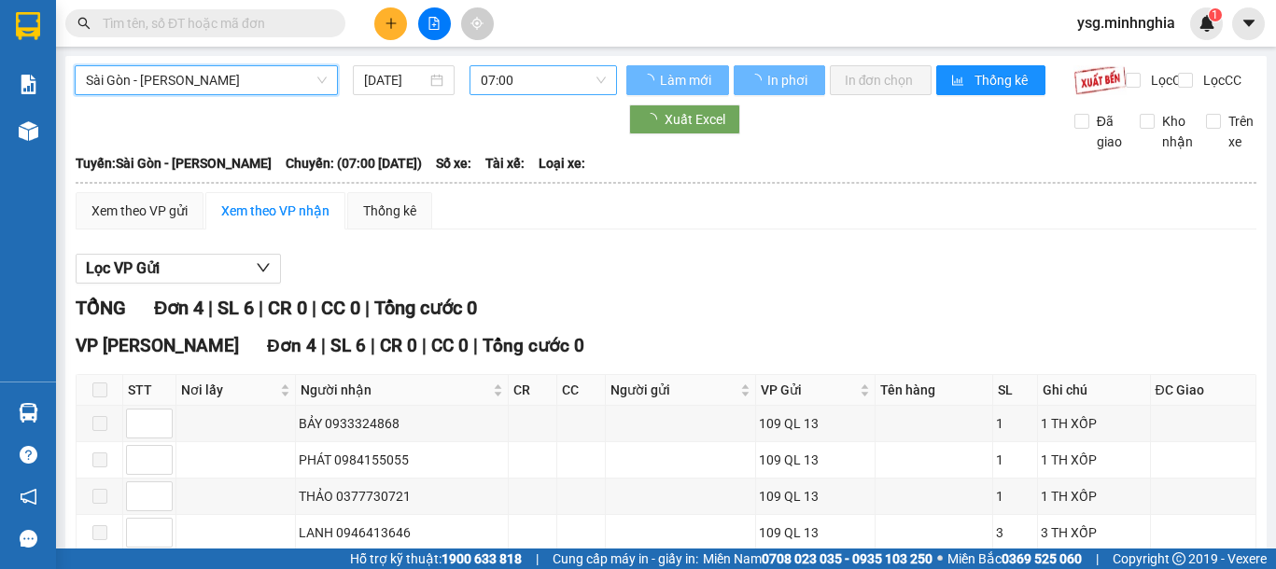
click at [555, 78] on span "07:00" at bounding box center [543, 80] width 125 height 28
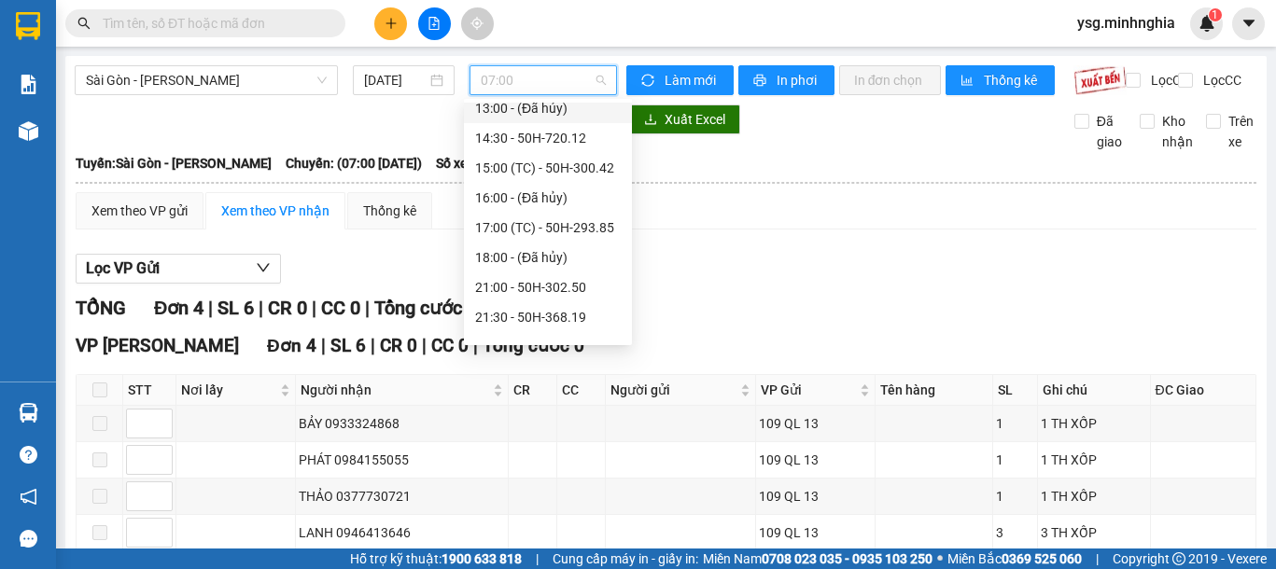
scroll to position [239, 0]
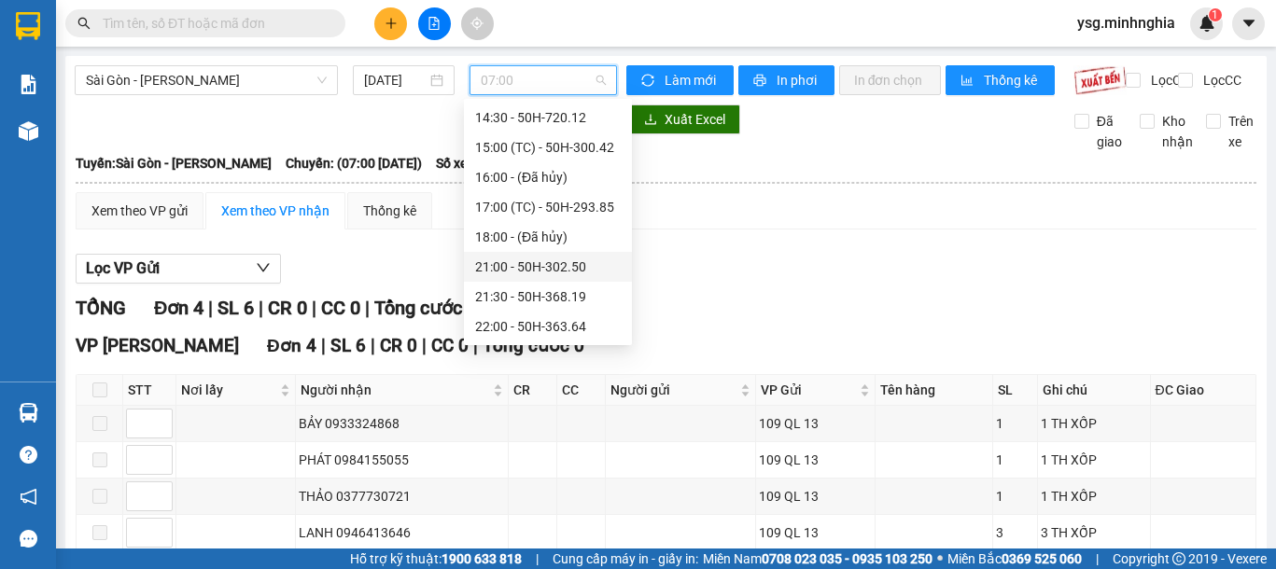
click at [551, 267] on div "21:00 - 50H-302.50" at bounding box center [548, 267] width 146 height 21
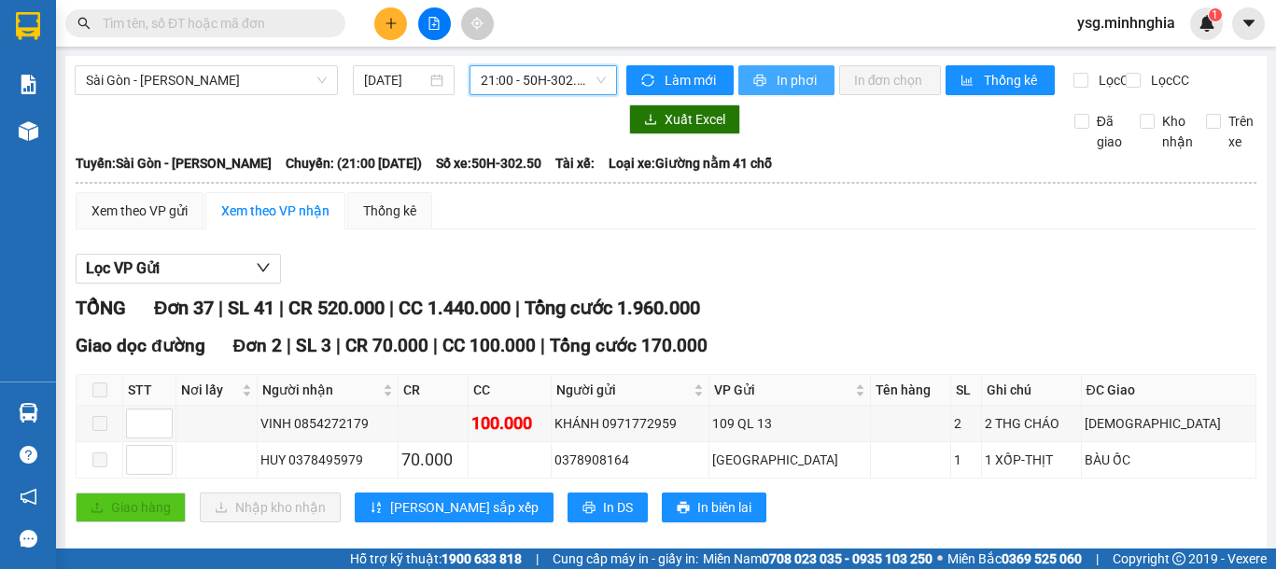
click at [783, 76] on span "In phơi" at bounding box center [797, 80] width 43 height 21
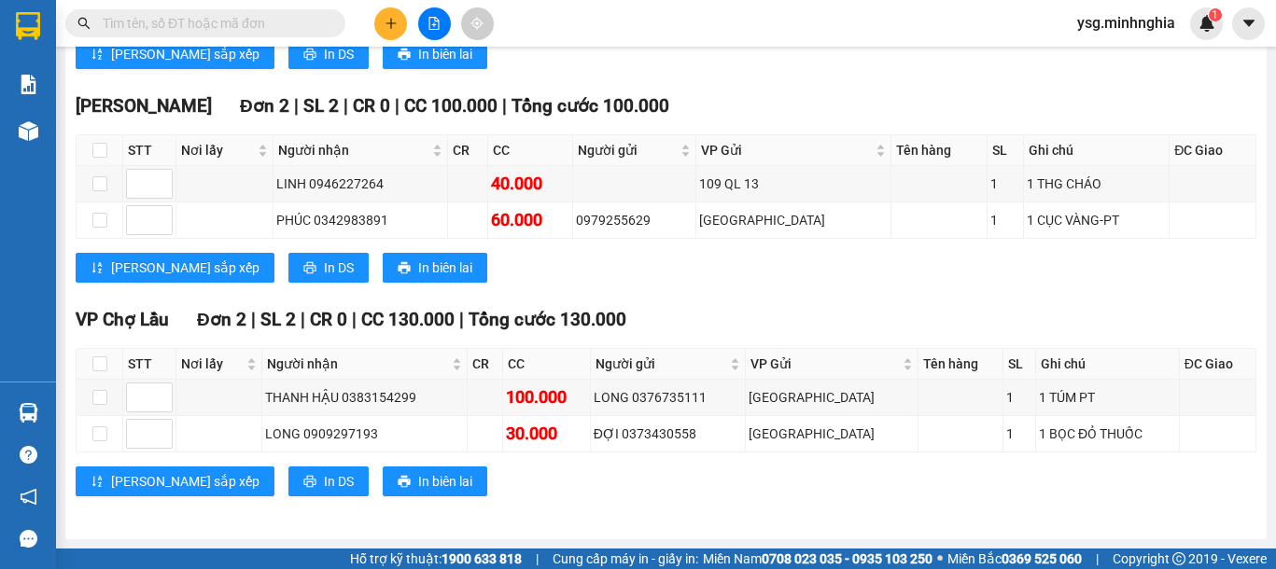
scroll to position [2301, 0]
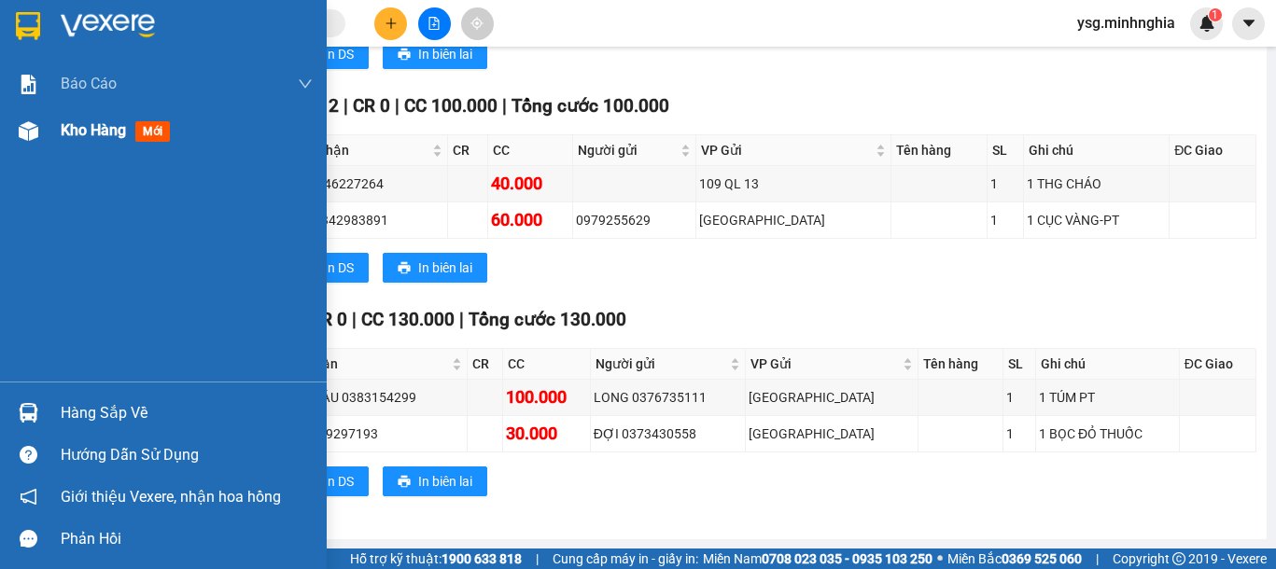
click at [25, 137] on img at bounding box center [29, 131] width 20 height 20
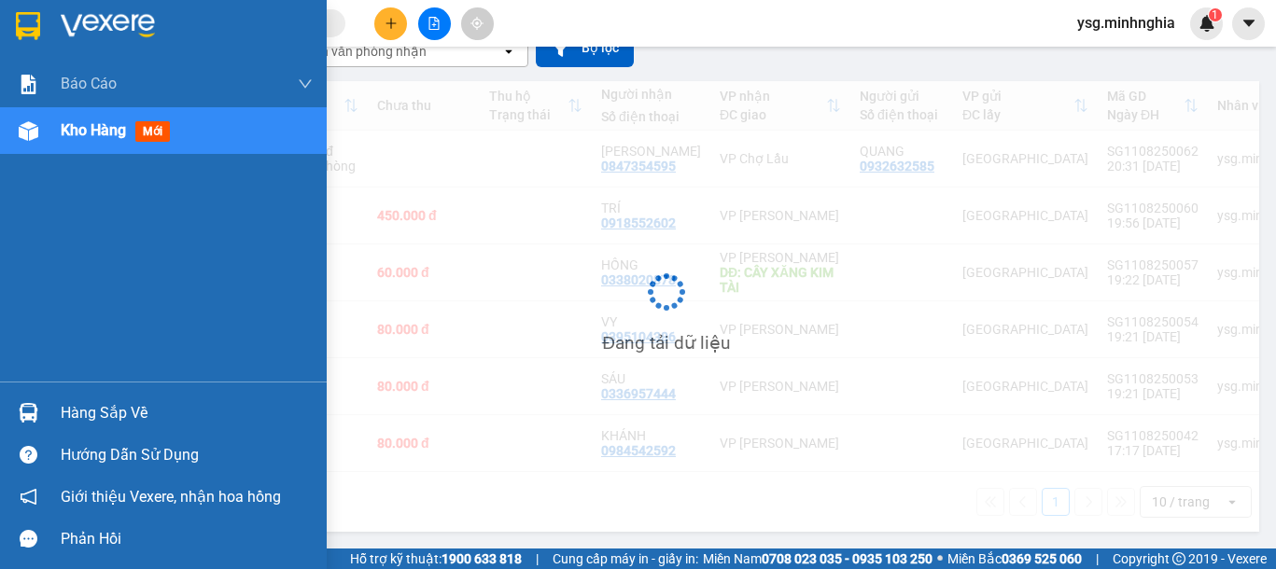
scroll to position [189, 0]
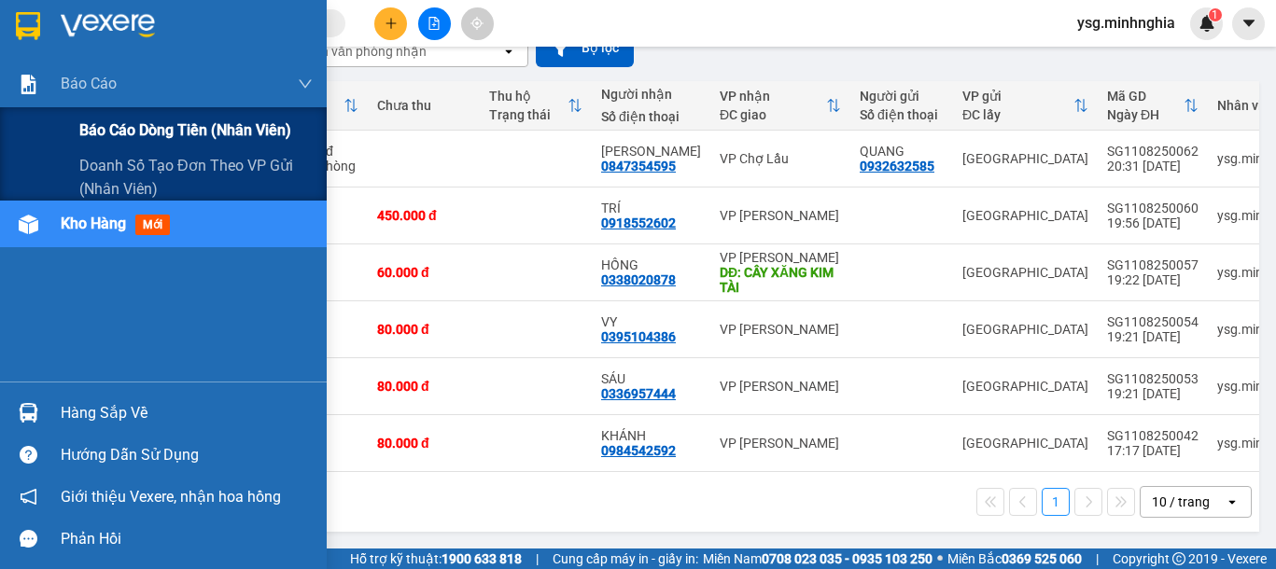
click at [113, 118] on div "Báo cáo dòng tiền (nhân viên)" at bounding box center [195, 130] width 233 height 47
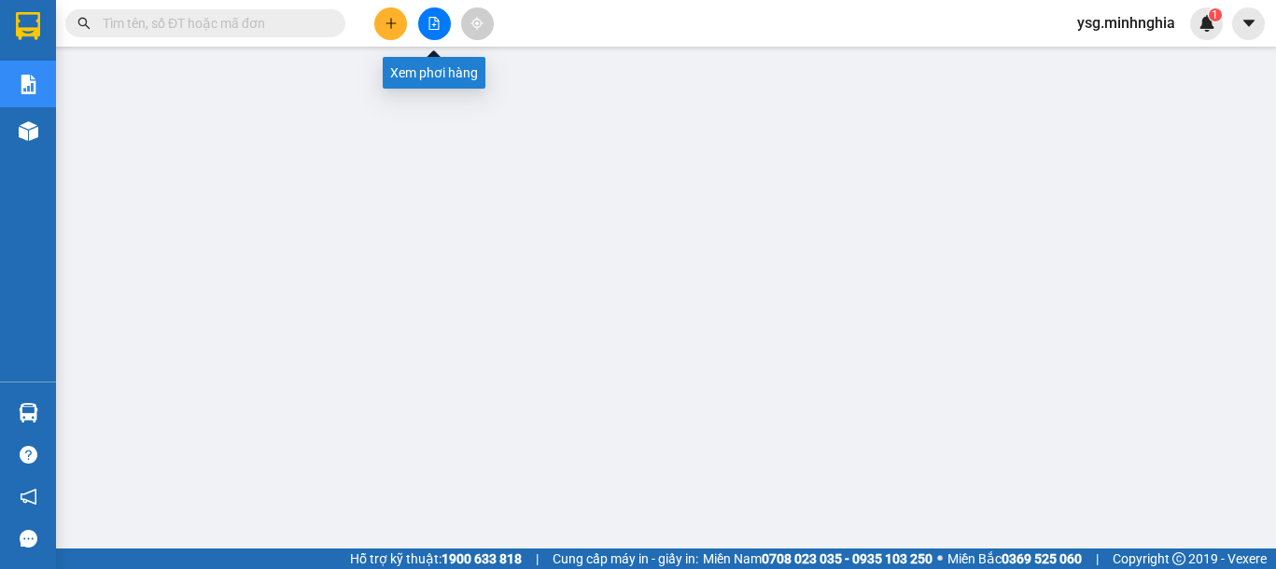
click at [431, 22] on icon "file-add" at bounding box center [433, 23] width 13 height 13
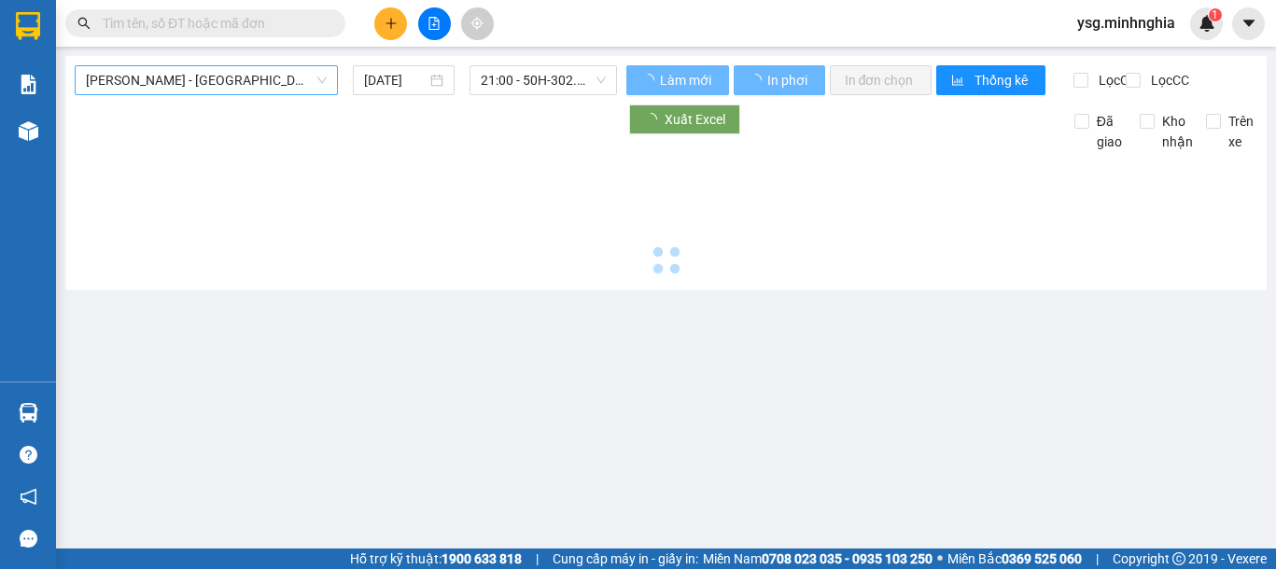
click at [256, 85] on span "Phan Rí - Sài Gòn" at bounding box center [206, 80] width 241 height 28
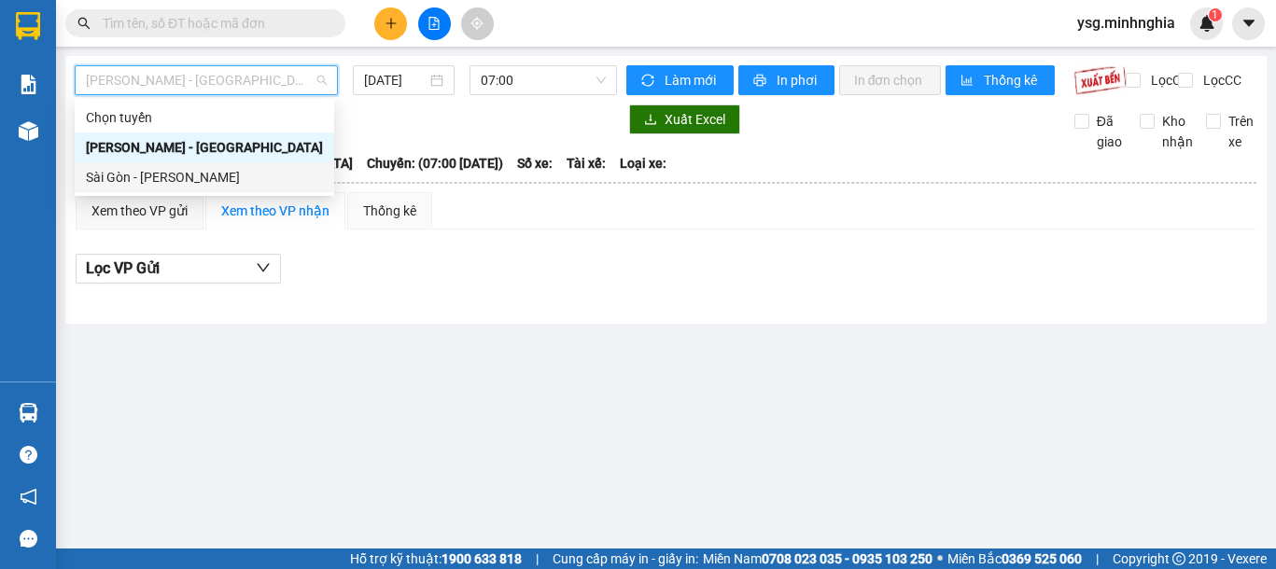
click at [182, 185] on div "Sài Gòn - Phan Rí" at bounding box center [204, 177] width 237 height 21
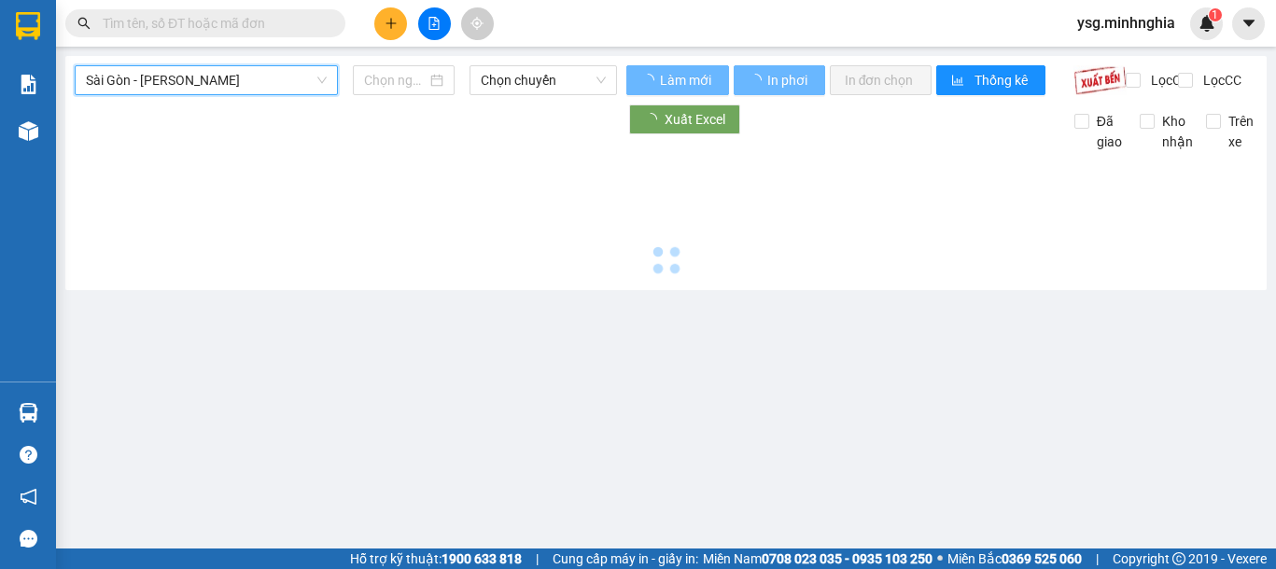
type input "11/08/2025"
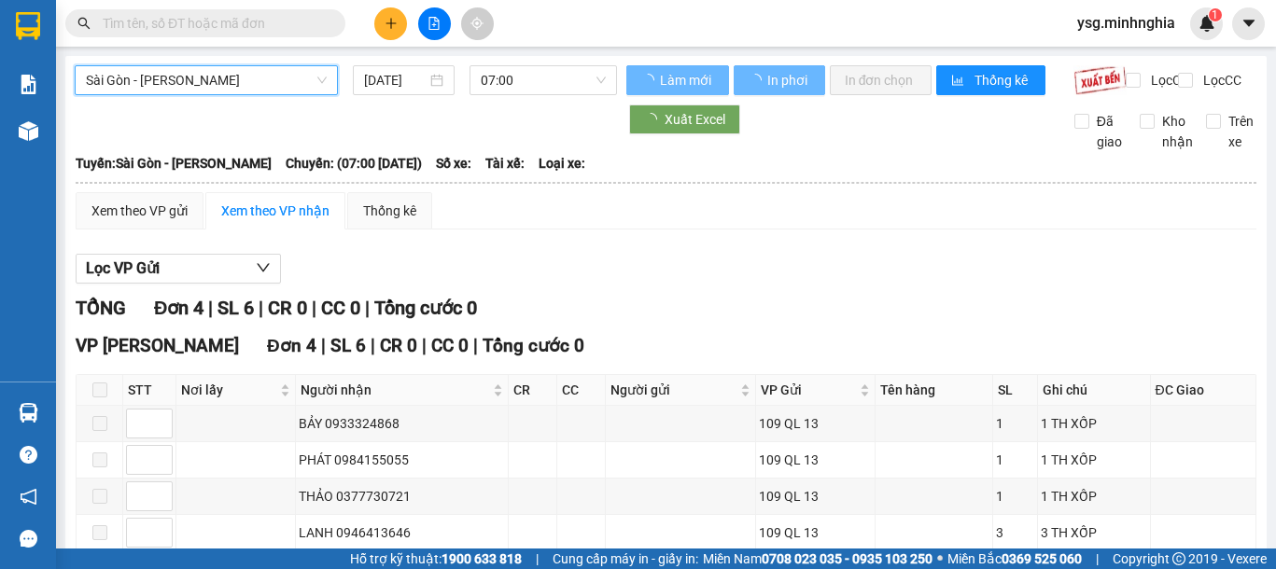
click at [532, 85] on span "07:00" at bounding box center [543, 80] width 125 height 28
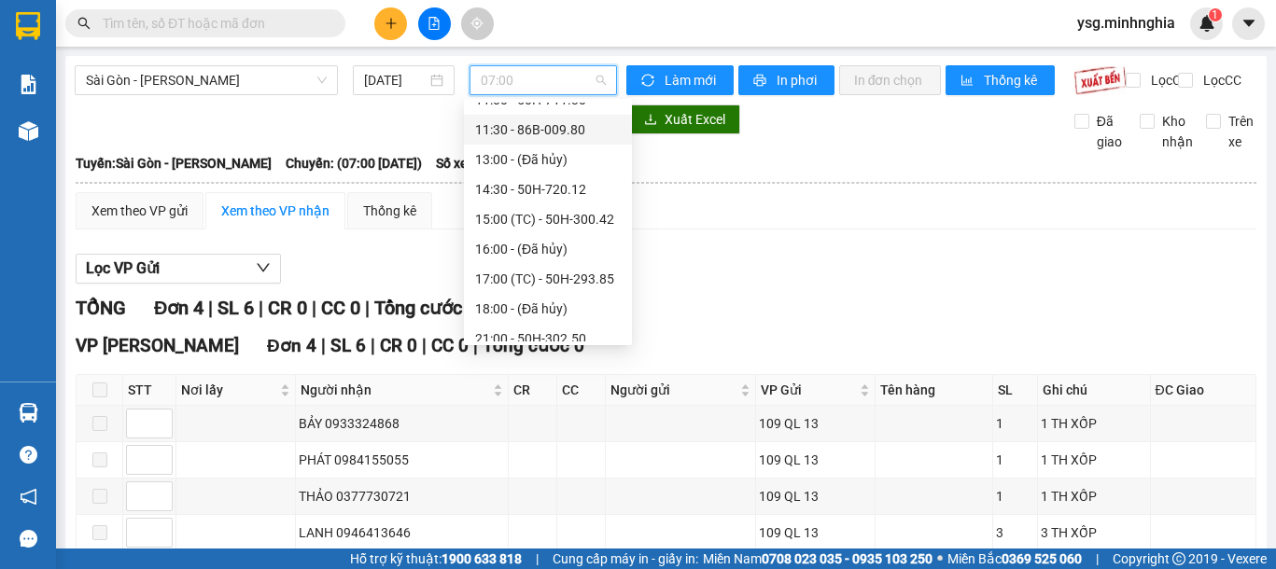
scroll to position [239, 0]
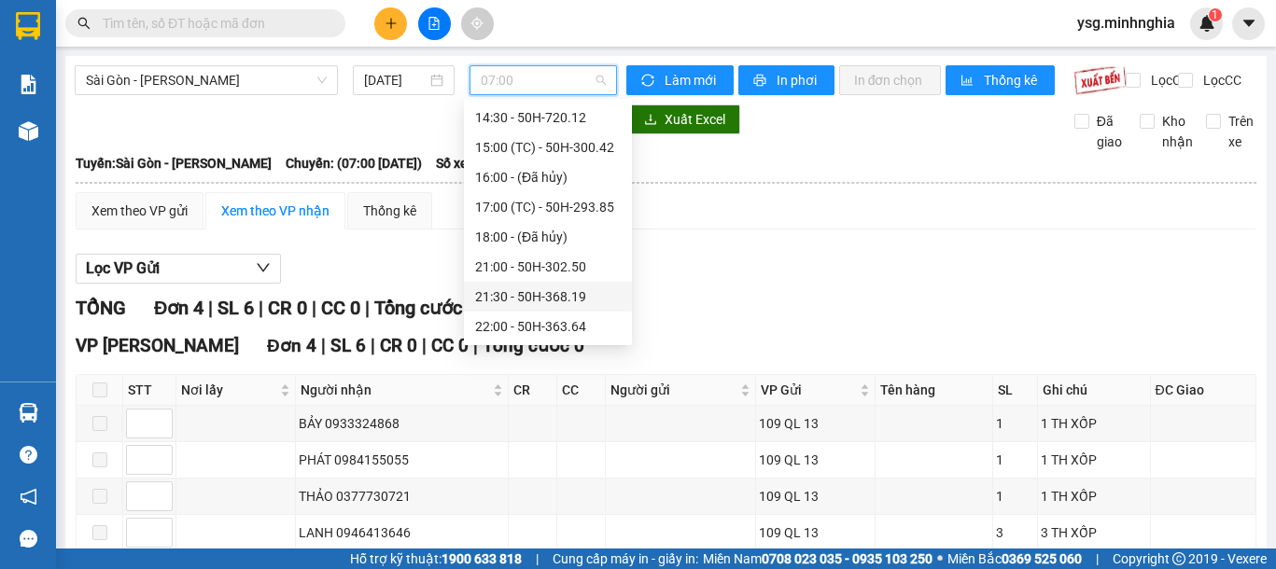
click at [503, 300] on div "21:30 - 50H-368.19" at bounding box center [548, 296] width 146 height 21
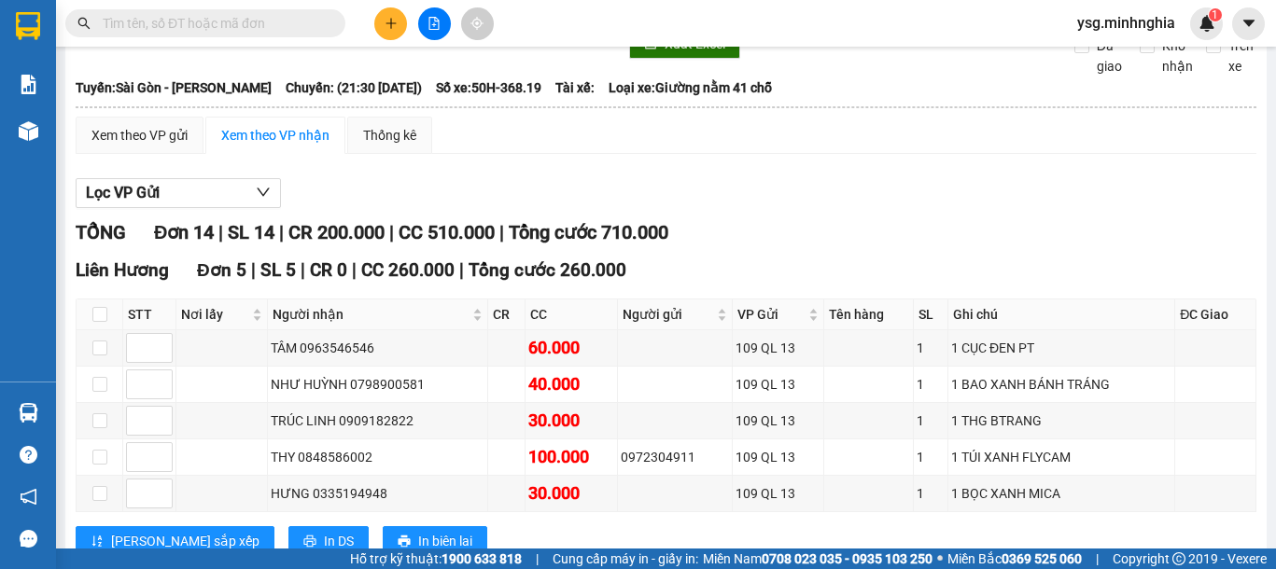
scroll to position [78, 0]
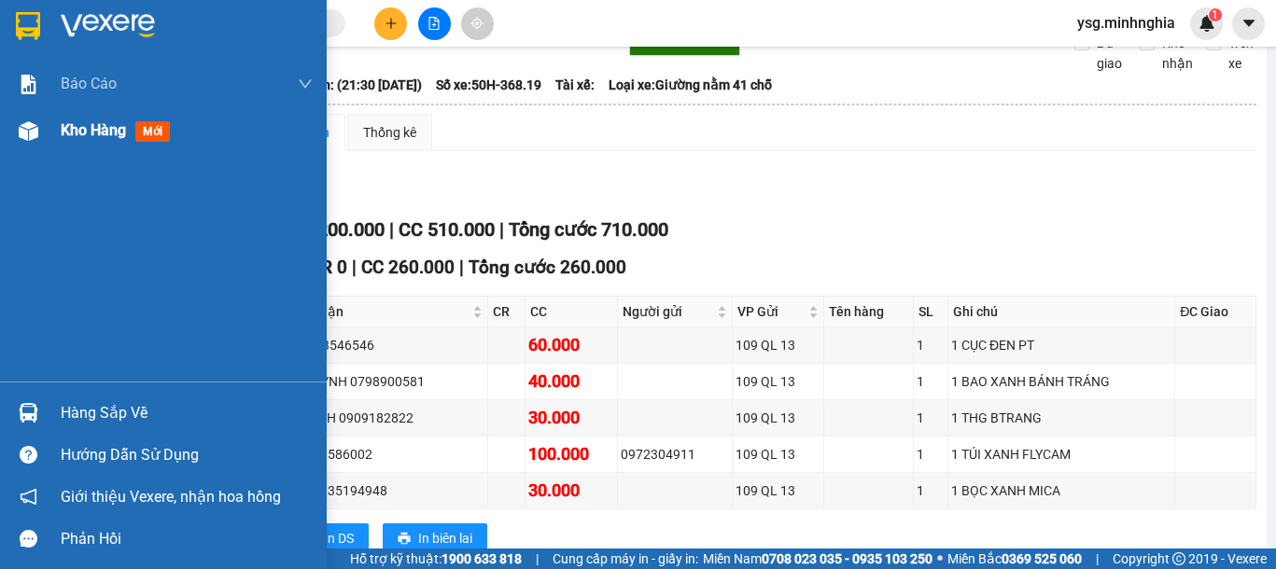
click at [27, 133] on img at bounding box center [29, 131] width 20 height 20
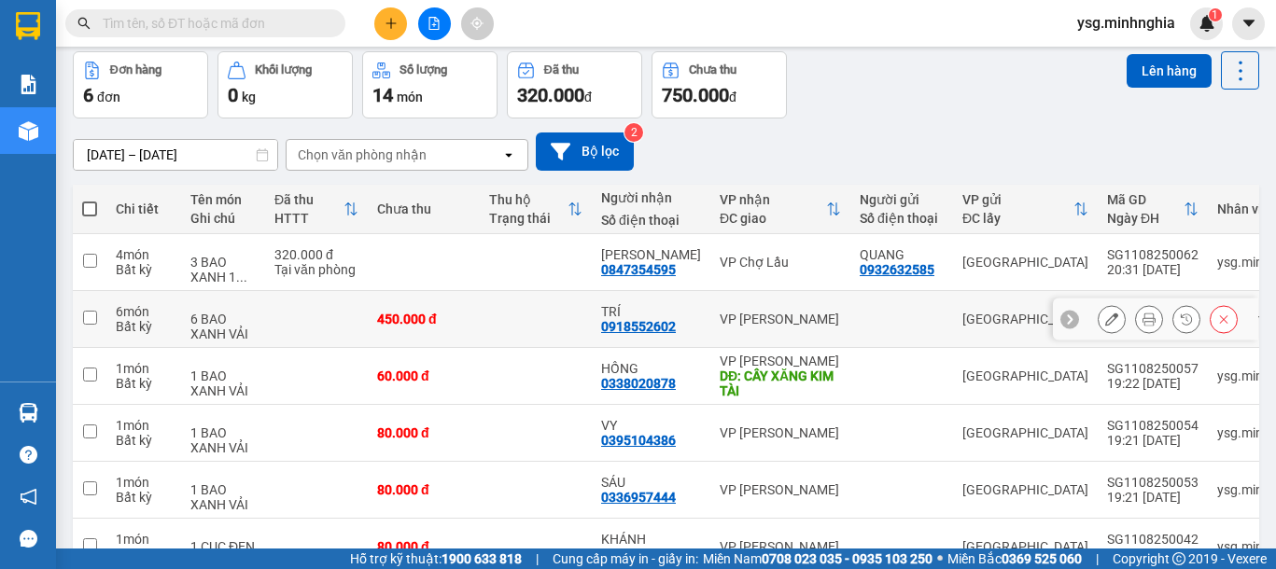
scroll to position [189, 0]
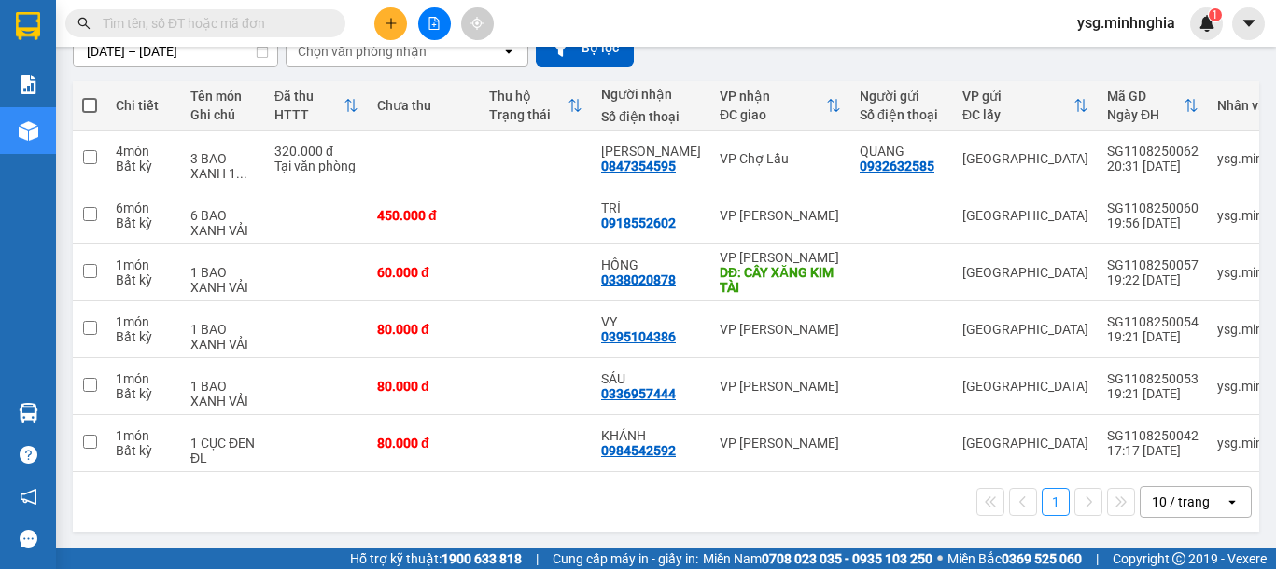
click at [77, 99] on th at bounding box center [90, 105] width 34 height 49
click at [77, 106] on th at bounding box center [90, 105] width 34 height 49
click at [83, 105] on span at bounding box center [89, 105] width 15 height 15
click at [90, 96] on input "checkbox" at bounding box center [90, 96] width 0 height 0
checkbox input "true"
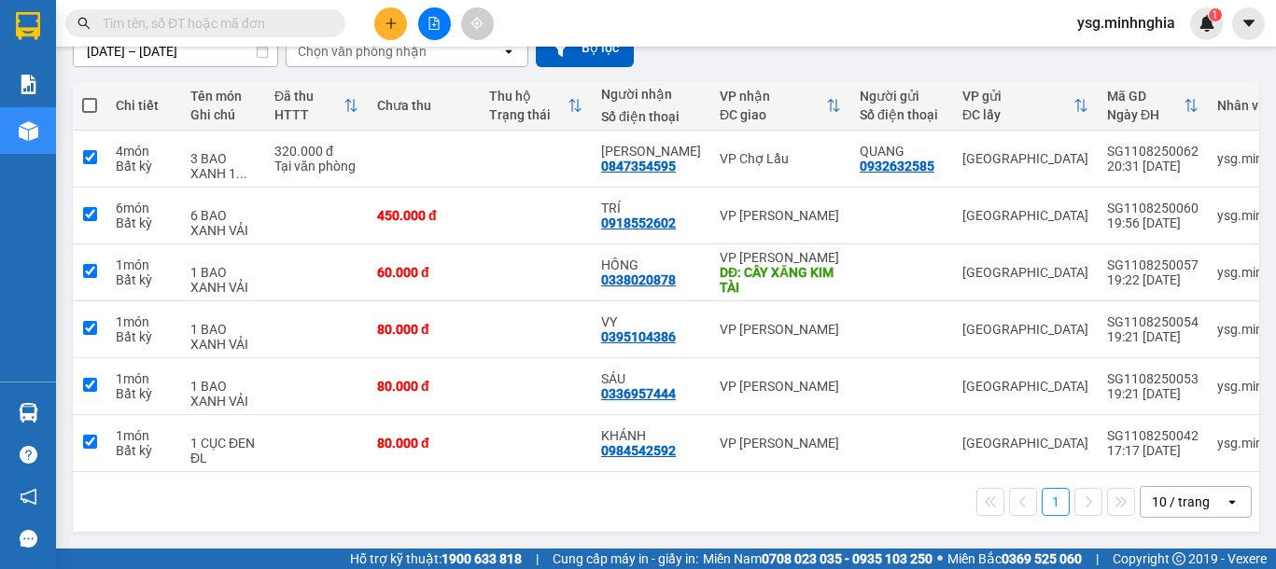
checkbox input "true"
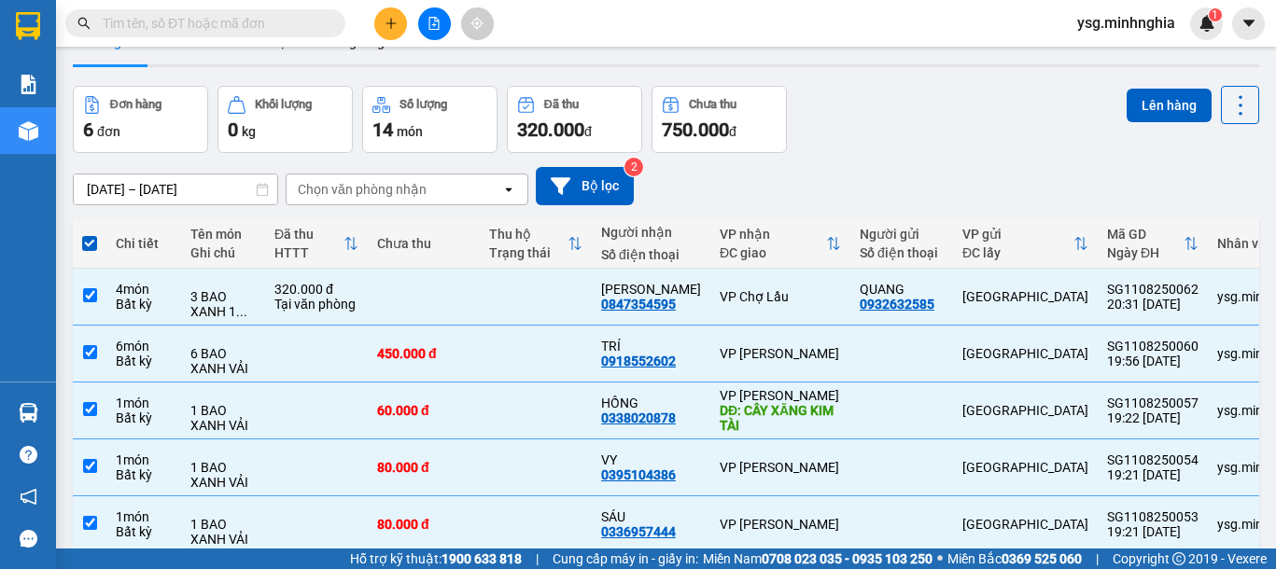
scroll to position [0, 0]
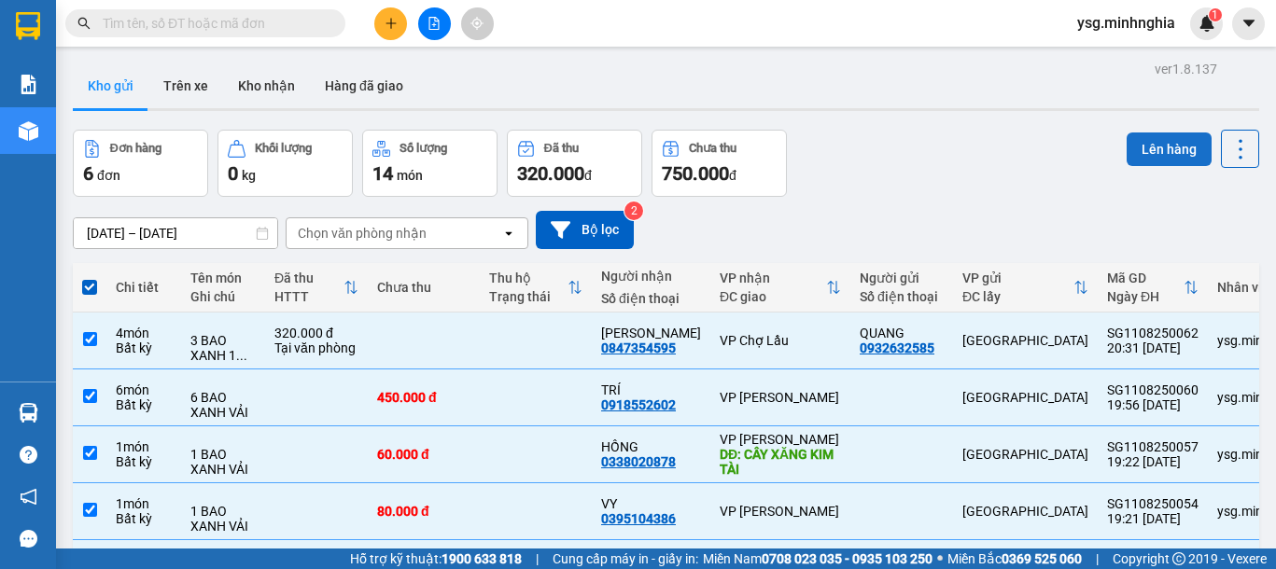
click at [1141, 153] on button "Lên hàng" at bounding box center [1168, 150] width 85 height 34
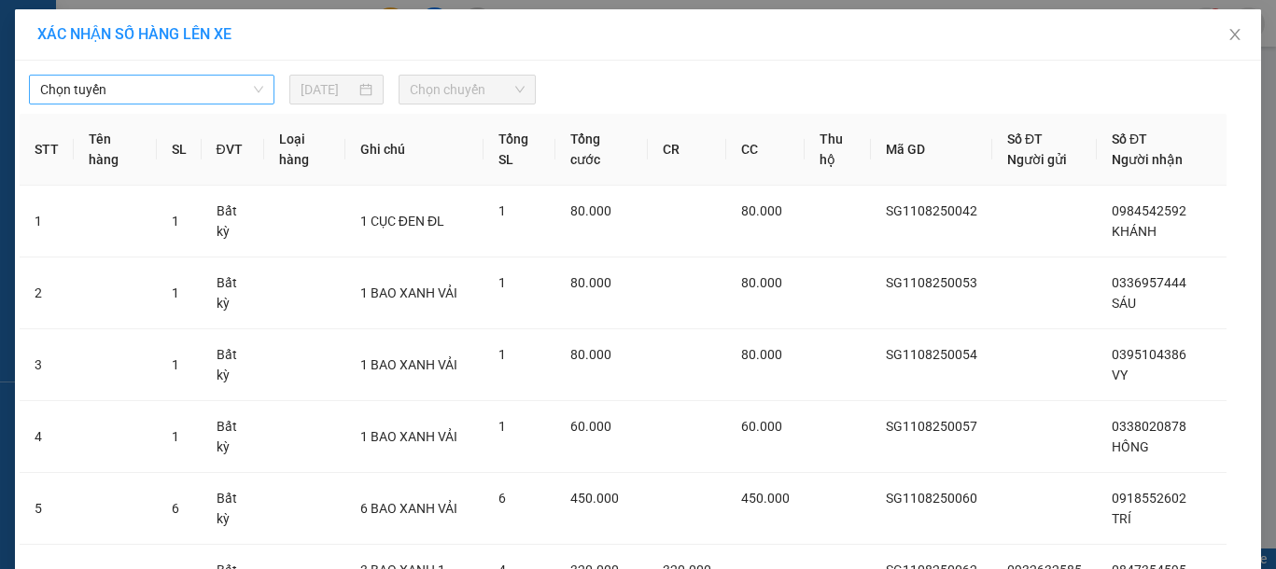
click at [227, 89] on span "Chọn tuyến" at bounding box center [151, 90] width 223 height 28
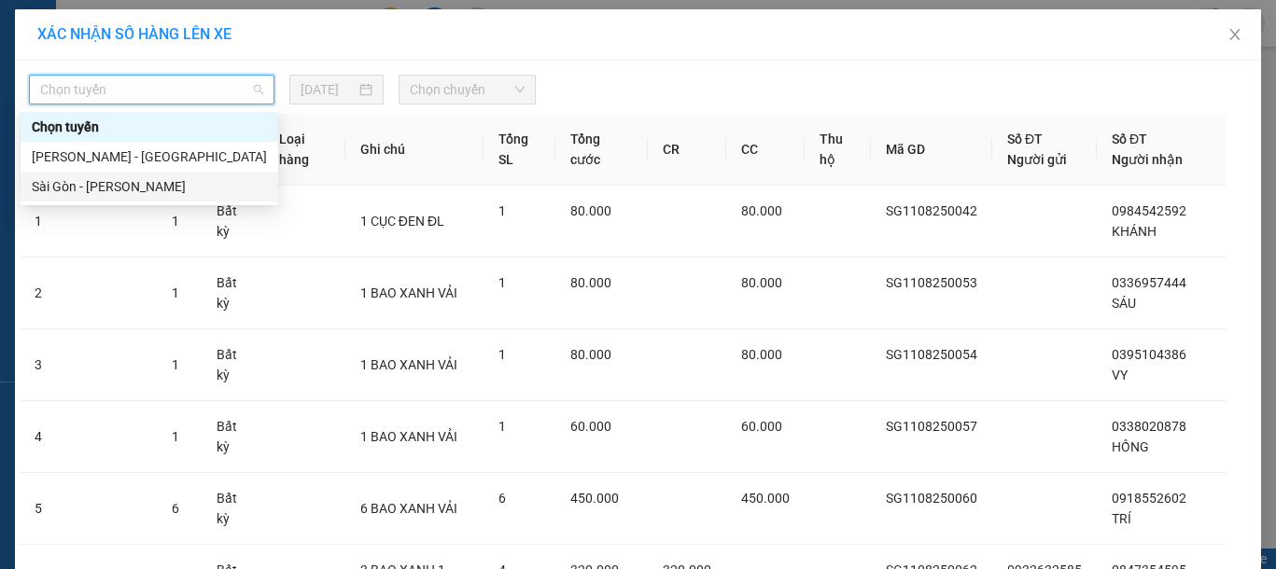
click at [170, 178] on div "Sài Gòn - Phan Rí" at bounding box center [149, 186] width 235 height 21
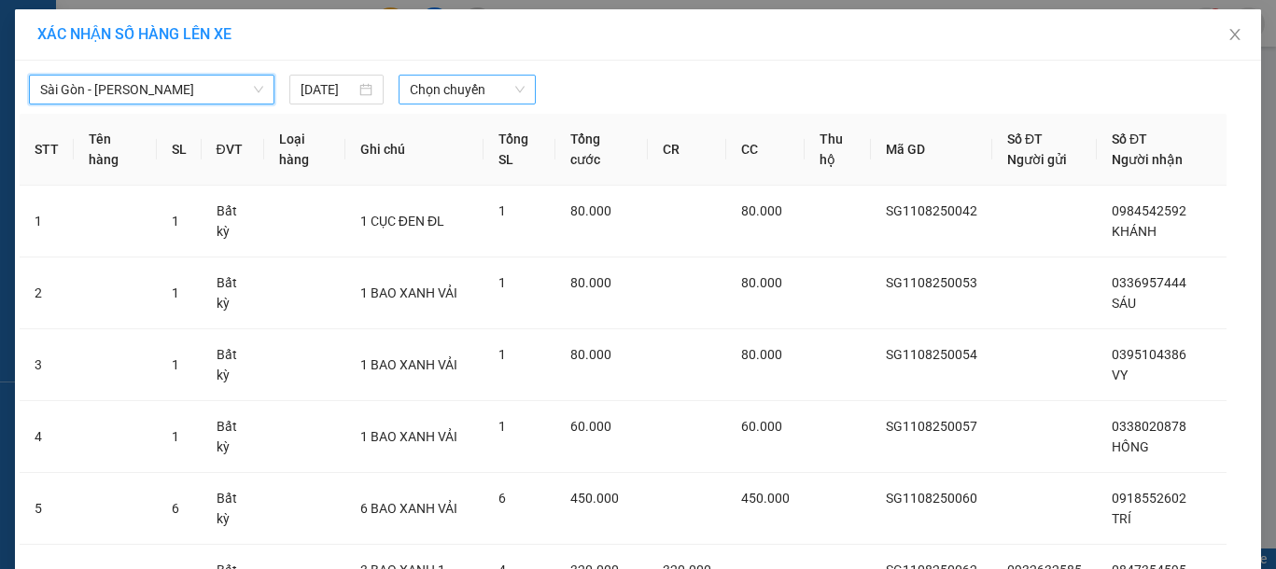
drag, startPoint x: 431, startPoint y: 88, endPoint x: 437, endPoint y: 103, distance: 15.9
click at [431, 95] on span "Chọn chuyến" at bounding box center [467, 90] width 115 height 28
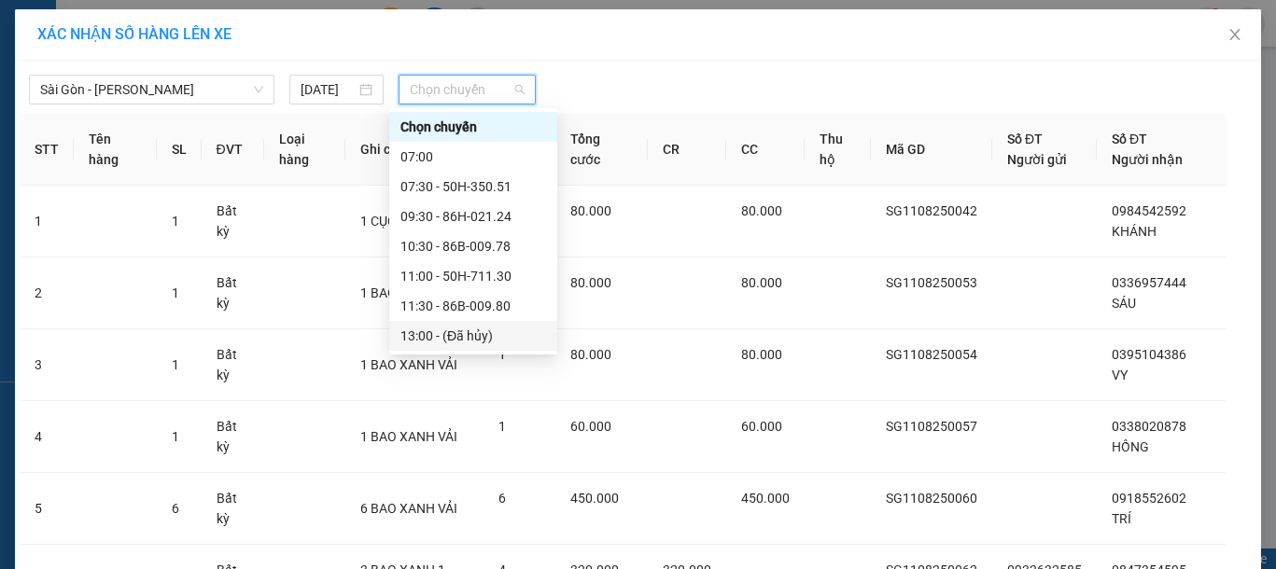
scroll to position [239, 0]
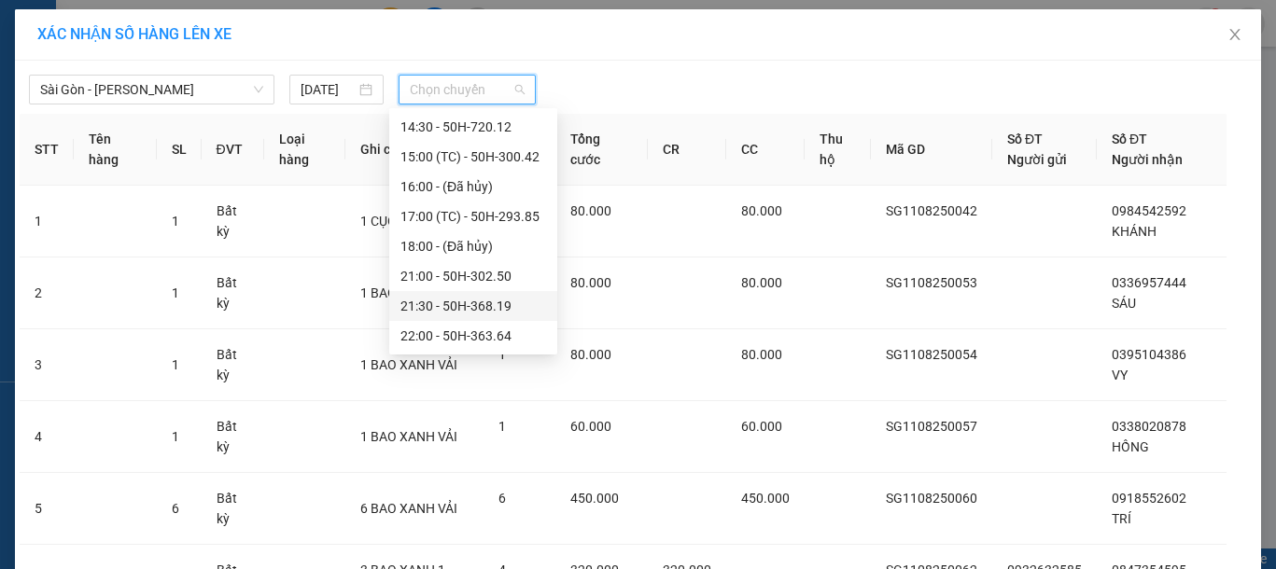
click at [458, 311] on div "21:30 - 50H-368.19" at bounding box center [473, 306] width 146 height 21
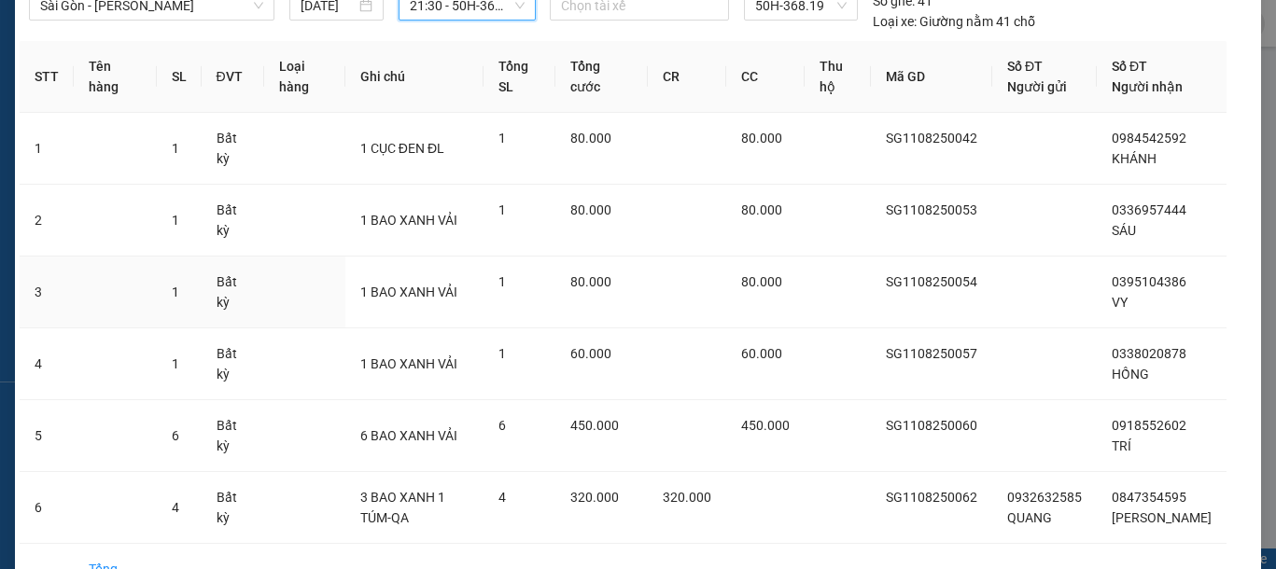
scroll to position [236, 0]
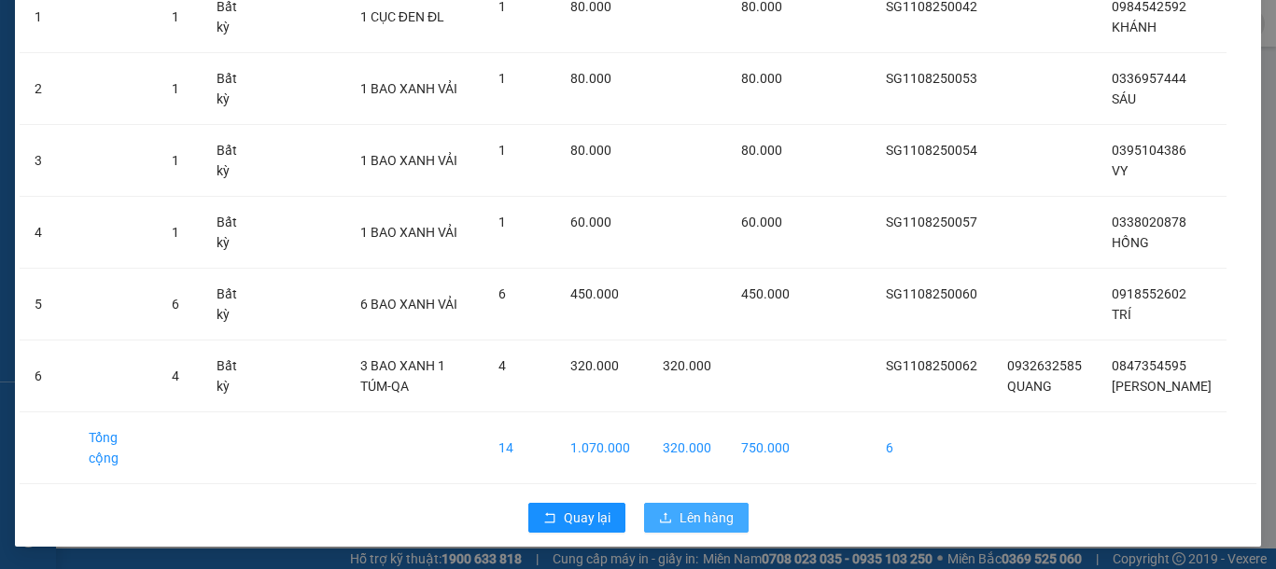
click at [660, 522] on icon "upload" at bounding box center [665, 517] width 11 height 10
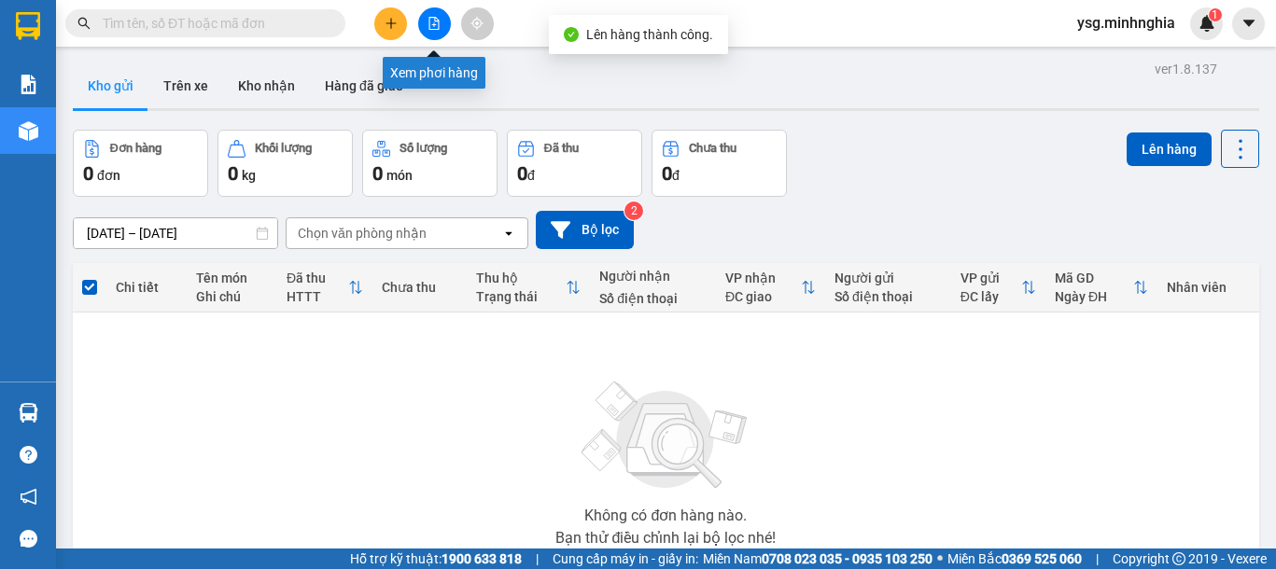
click at [426, 27] on button at bounding box center [434, 23] width 33 height 33
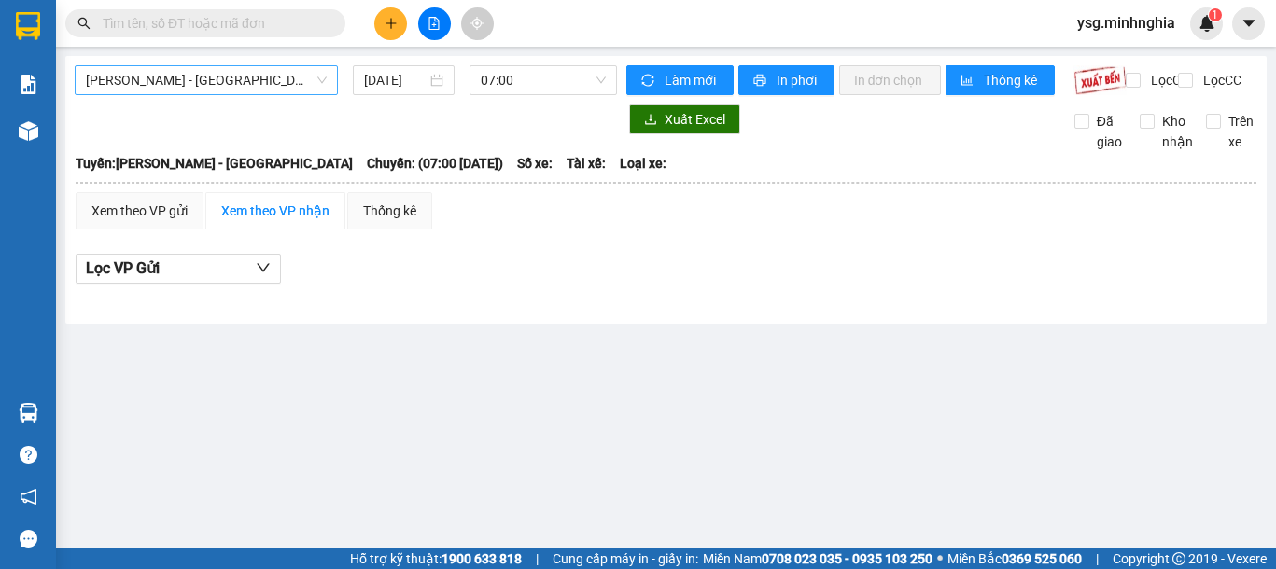
click at [272, 86] on span "Phan Rí - Sài Gòn" at bounding box center [206, 80] width 241 height 28
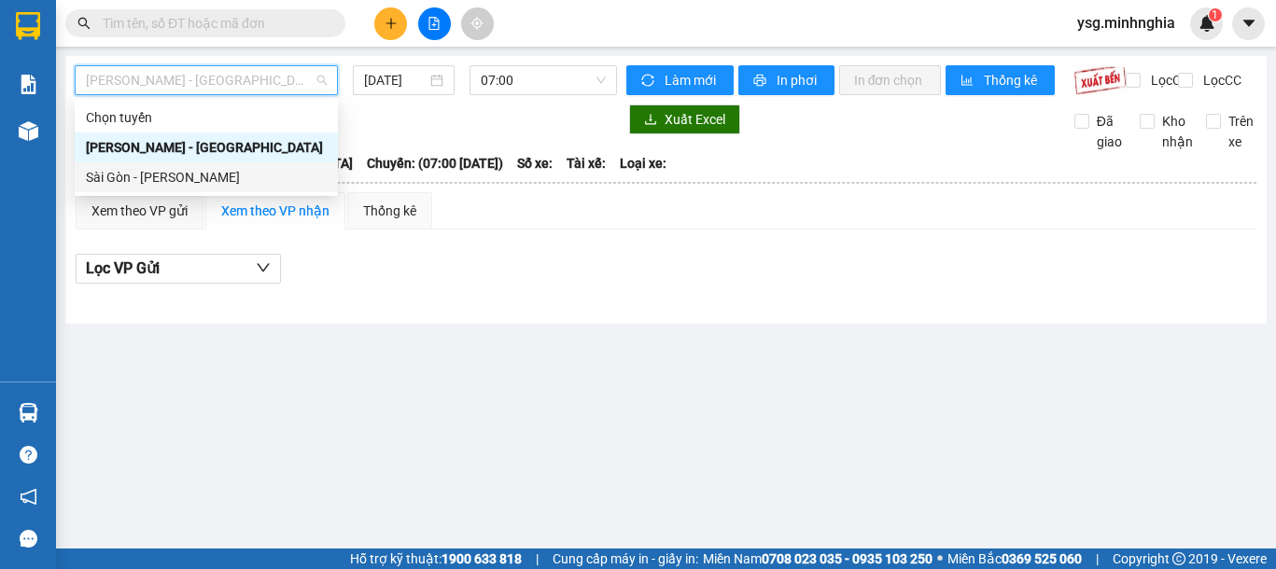
click at [198, 186] on div "Sài Gòn - Phan Rí" at bounding box center [206, 177] width 241 height 21
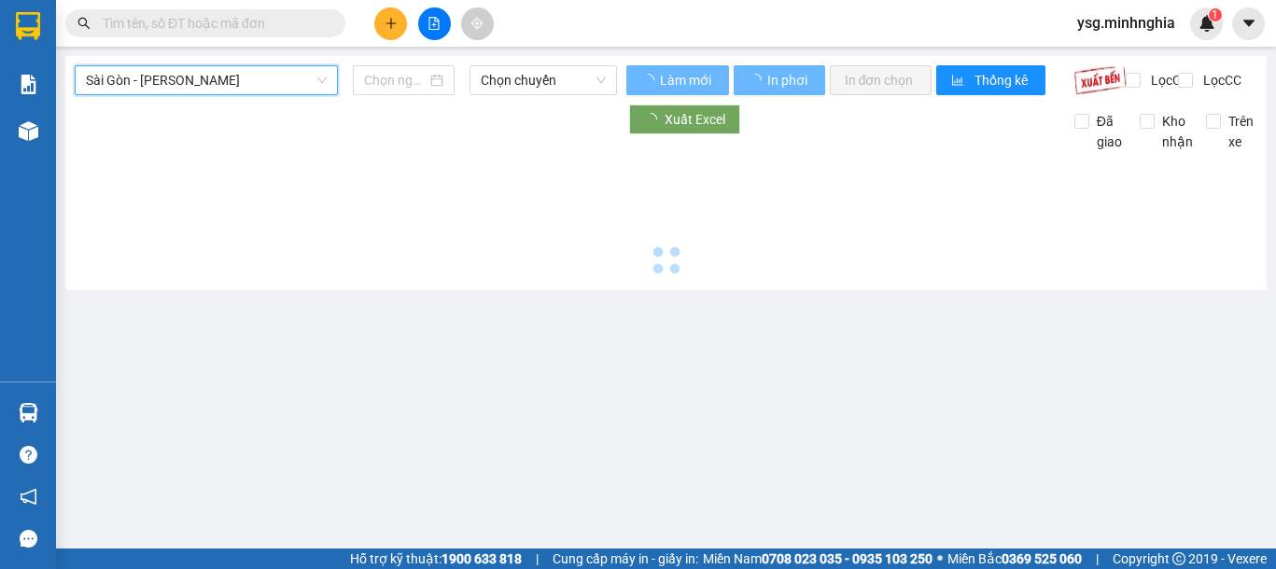
type input "11/08/2025"
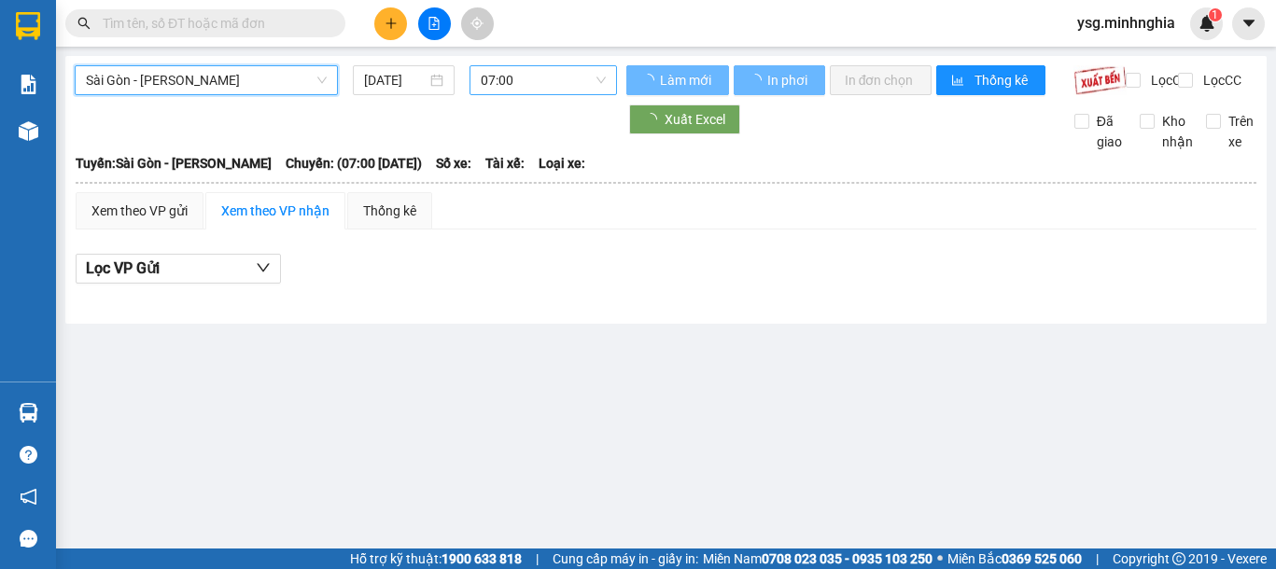
click at [567, 80] on span "07:00" at bounding box center [543, 80] width 125 height 28
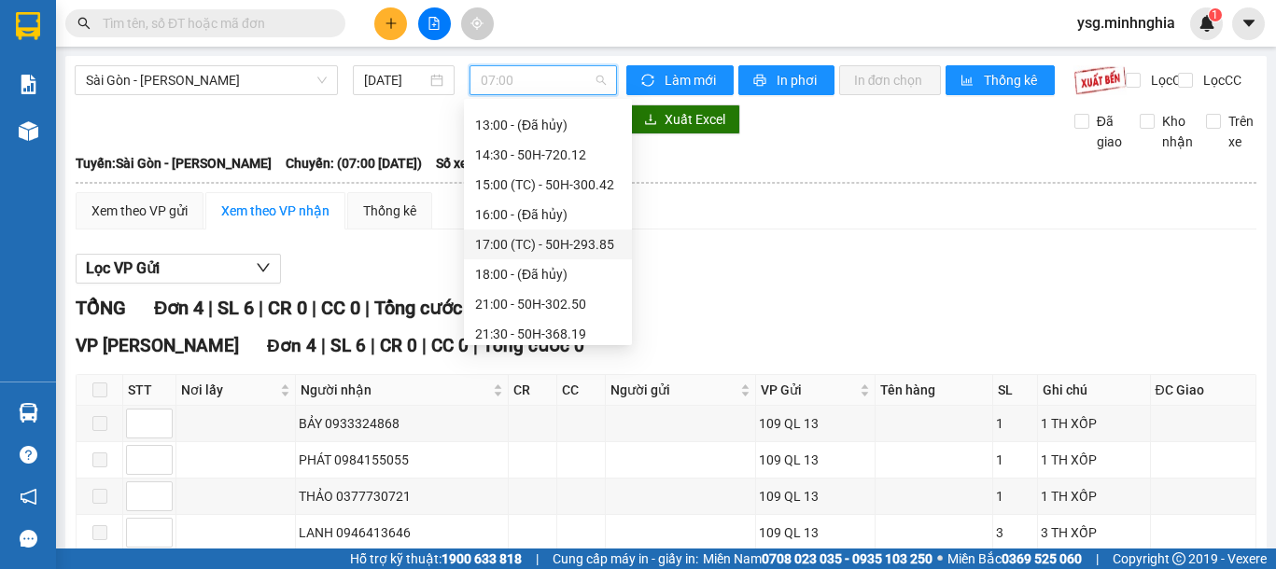
scroll to position [239, 0]
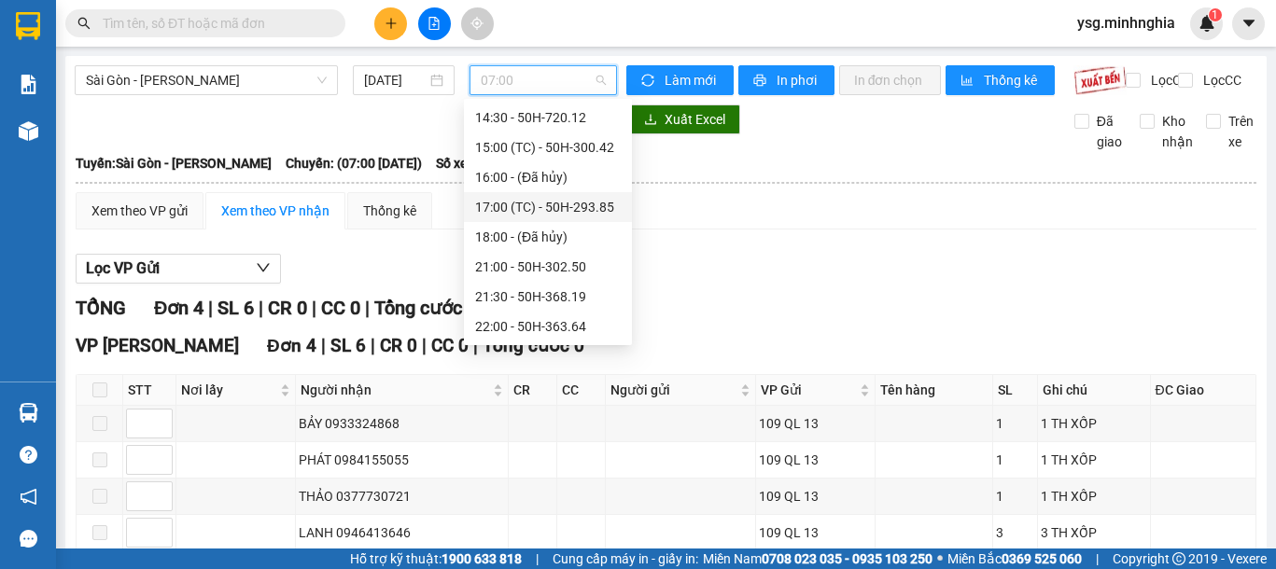
click at [554, 289] on div "21:30 - 50H-368.19" at bounding box center [548, 296] width 146 height 21
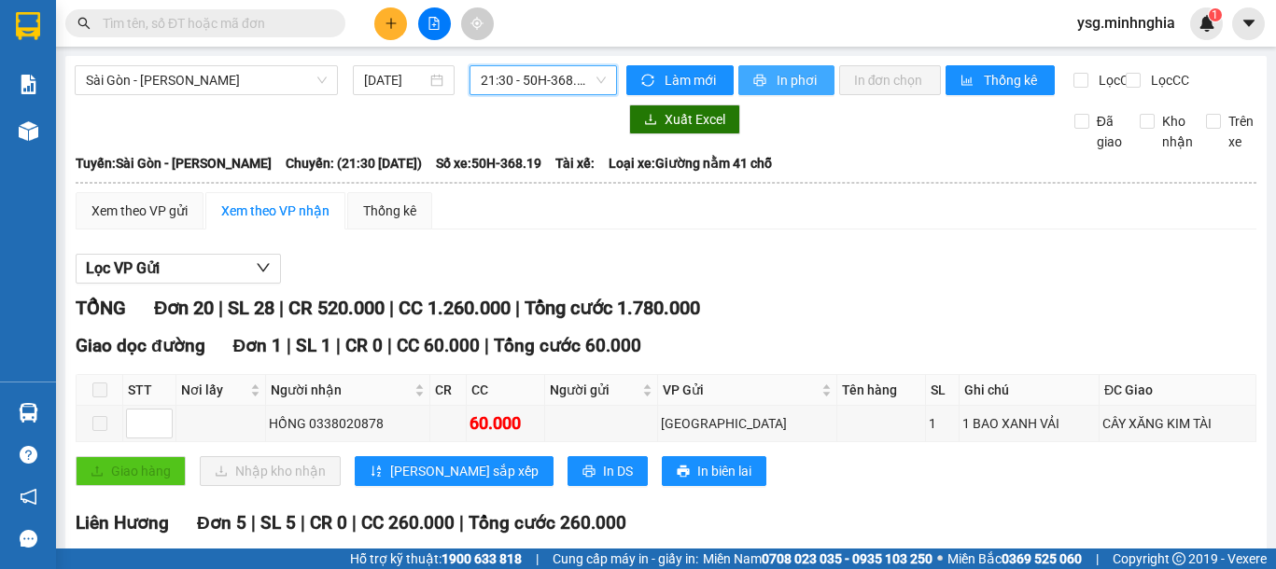
click at [780, 70] on span "In phơi" at bounding box center [797, 80] width 43 height 21
click at [494, 83] on span "21:30 - 50H-368.19" at bounding box center [543, 80] width 125 height 28
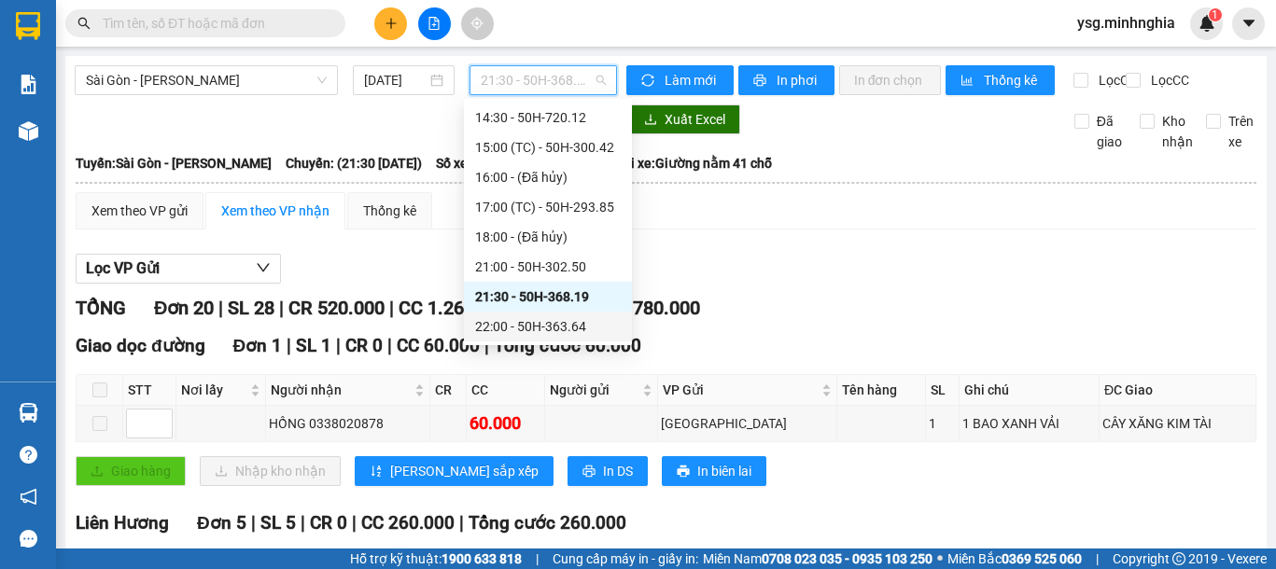
click at [558, 328] on div "22:00 - 50H-363.64" at bounding box center [548, 326] width 146 height 21
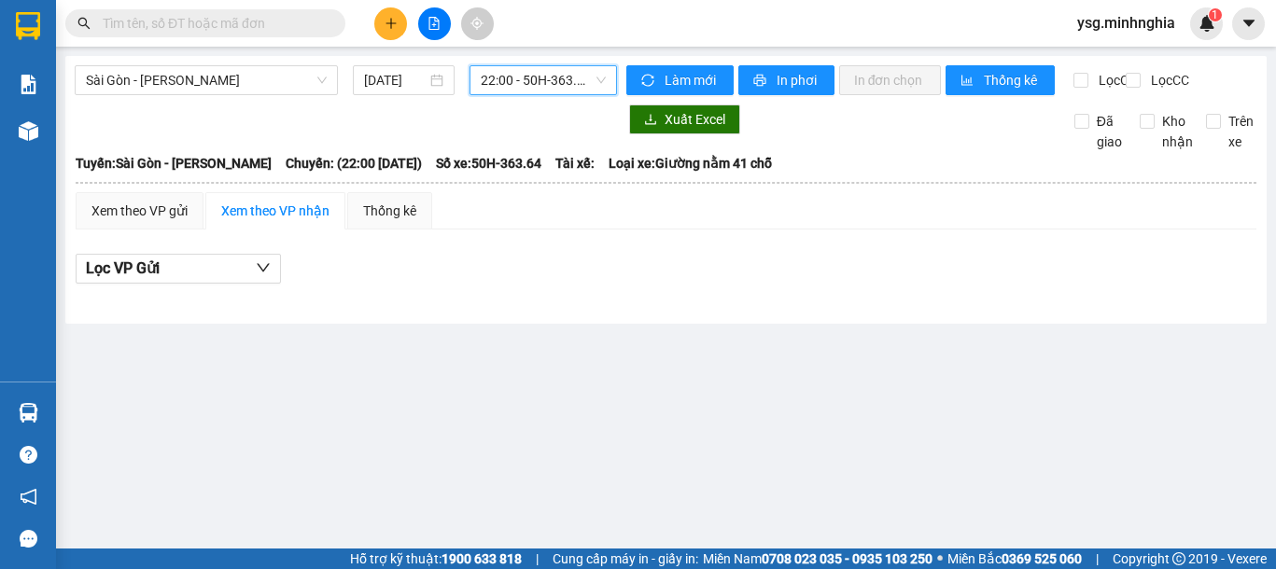
click at [592, 69] on span "22:00 - 50H-363.64" at bounding box center [543, 80] width 125 height 28
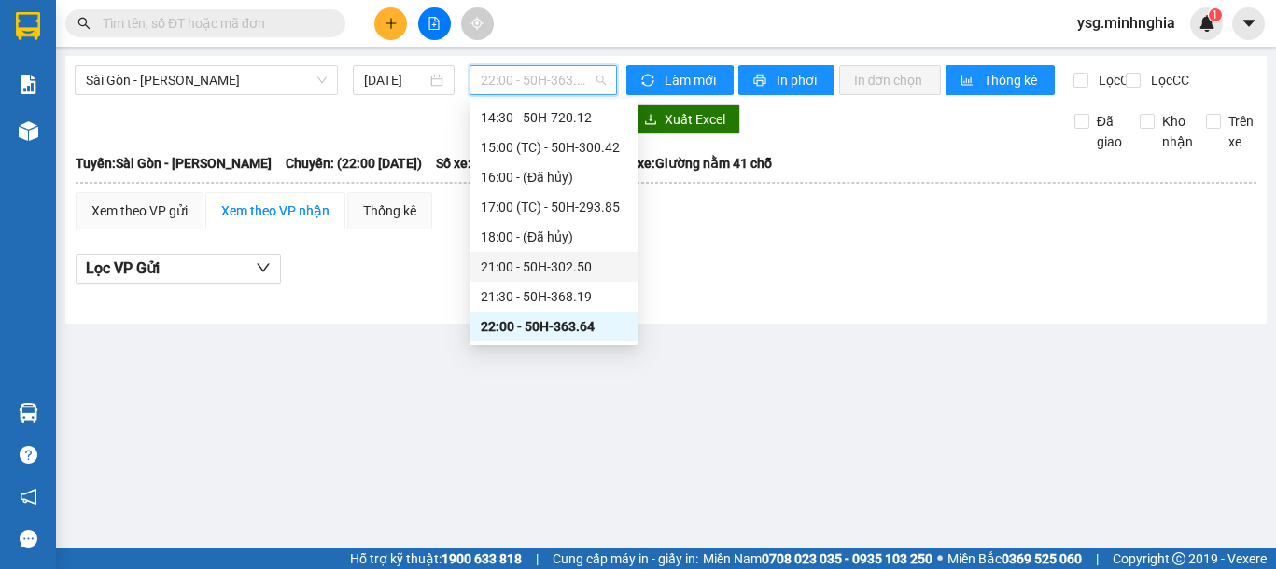
click at [554, 255] on div "21:00 - 50H-302.50" at bounding box center [553, 267] width 168 height 30
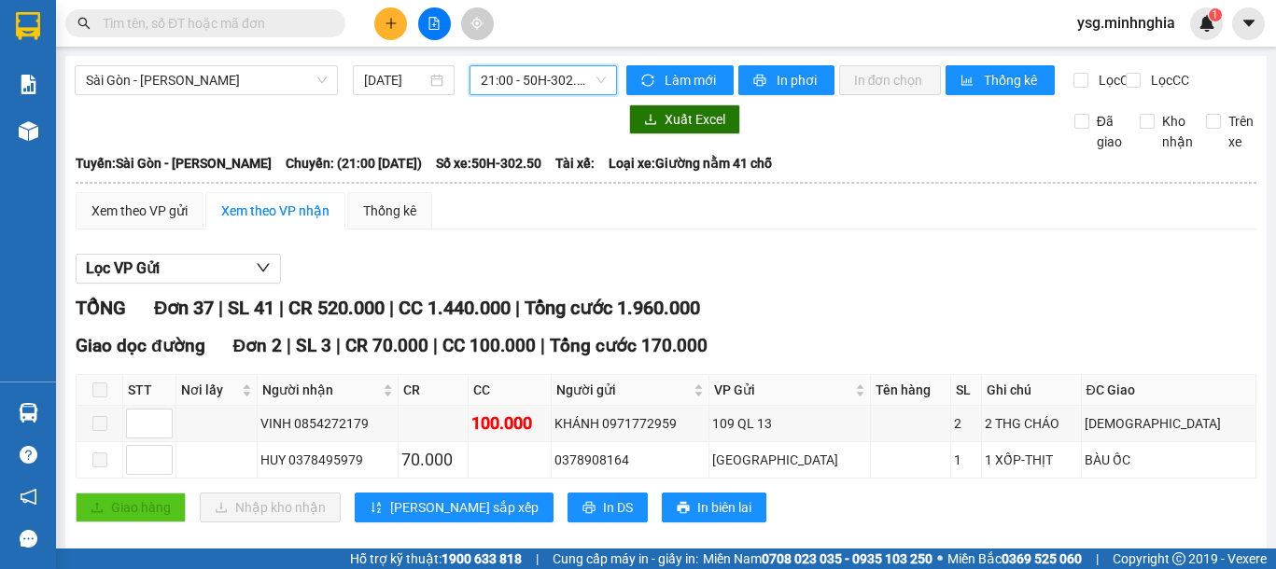
click at [386, 26] on icon "plus" at bounding box center [390, 23] width 13 height 13
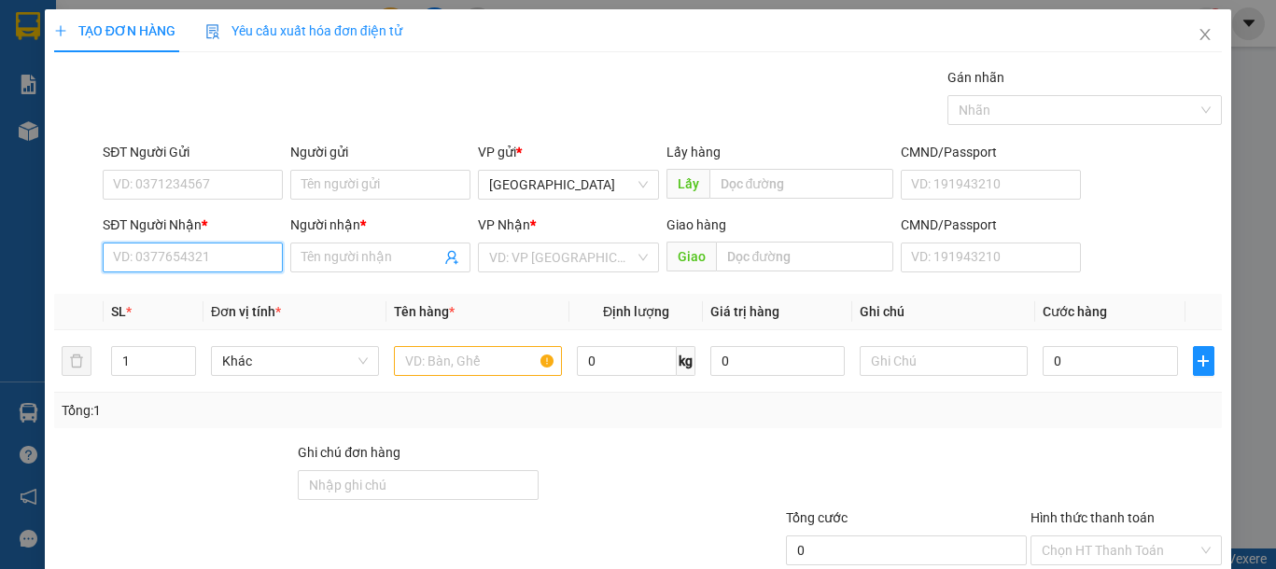
click at [201, 245] on input "SĐT Người Nhận *" at bounding box center [193, 258] width 180 height 30
click at [181, 262] on input "SĐT Người Nhận *" at bounding box center [193, 258] width 180 height 30
type input "0989931456"
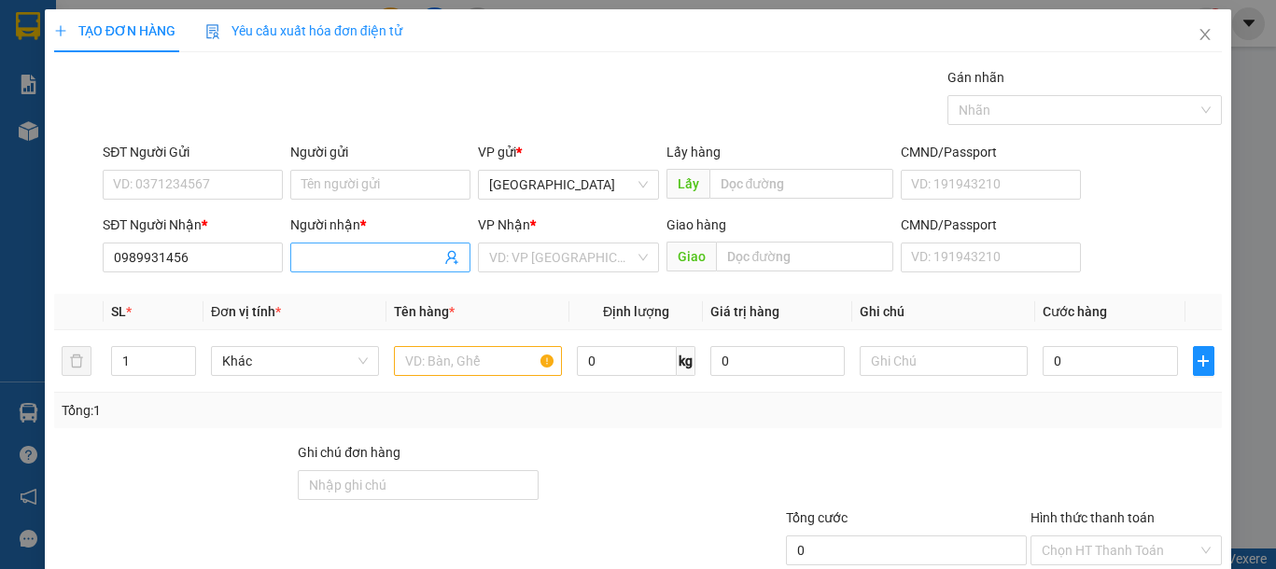
click at [355, 260] on input "Người nhận *" at bounding box center [370, 257] width 139 height 21
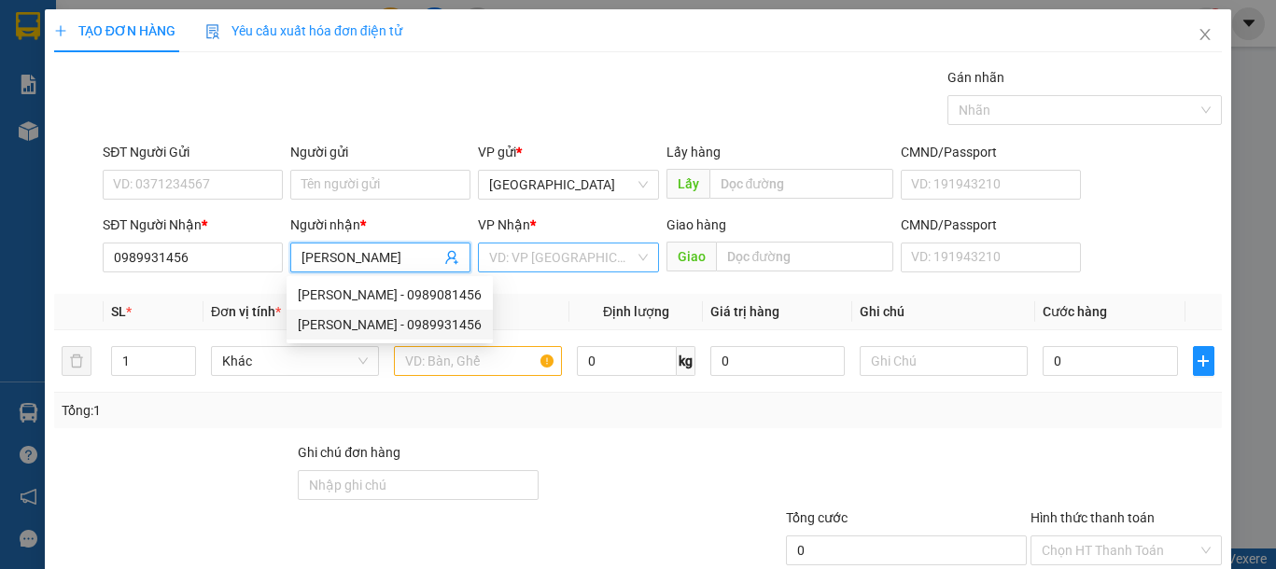
type input "[PERSON_NAME]"
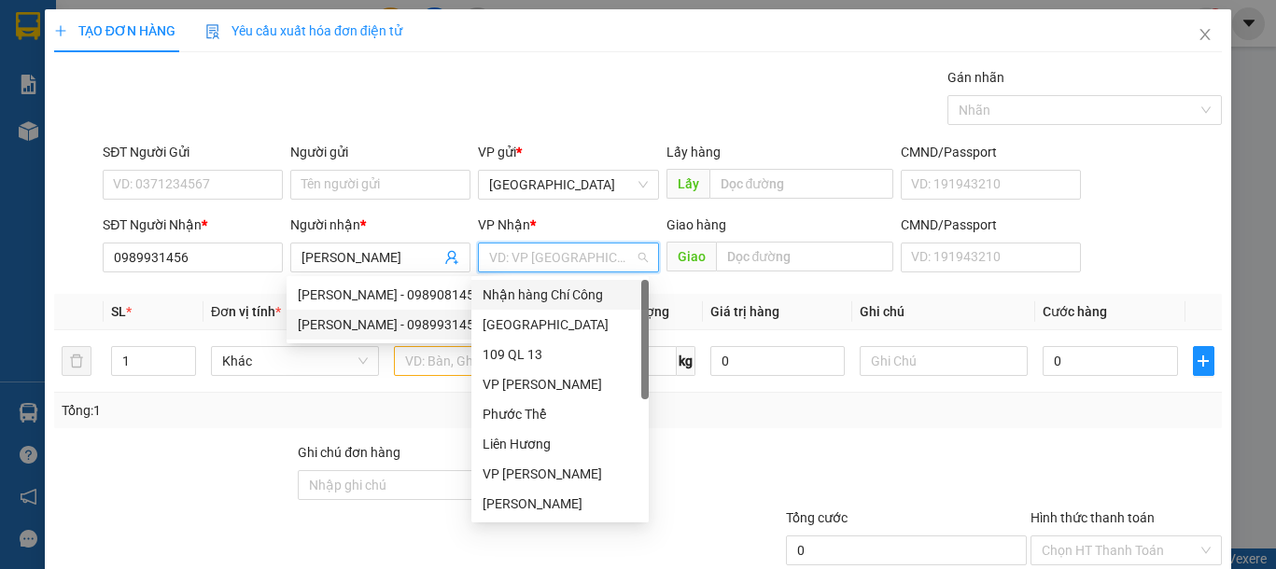
click at [536, 255] on input "search" at bounding box center [561, 258] width 145 height 28
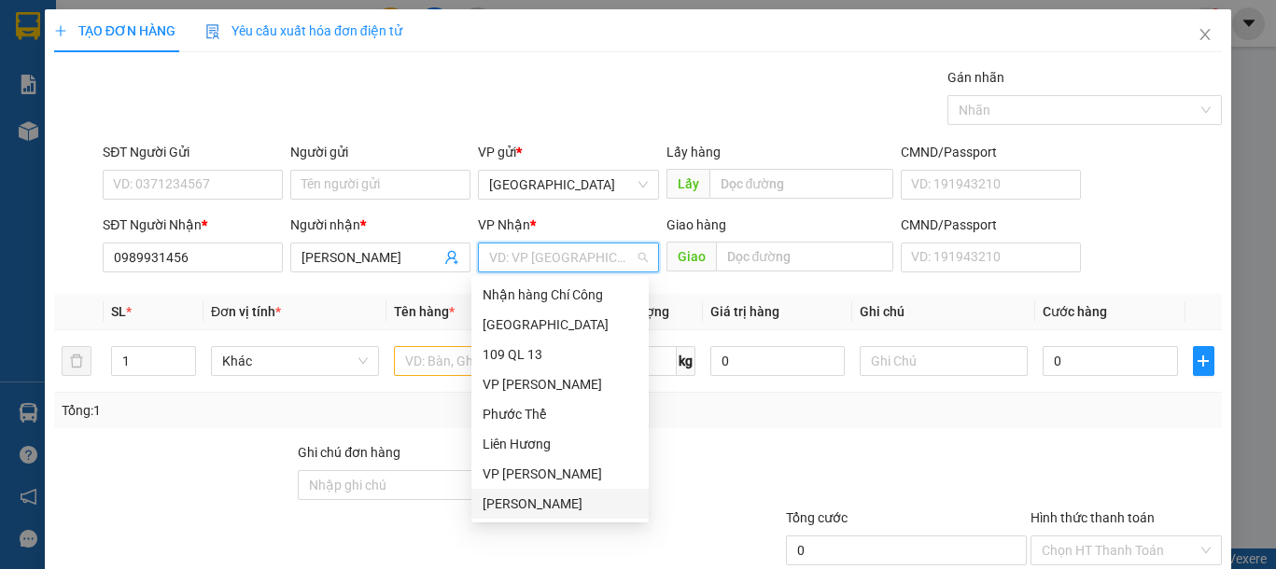
click at [535, 509] on div "[PERSON_NAME]" at bounding box center [559, 504] width 155 height 21
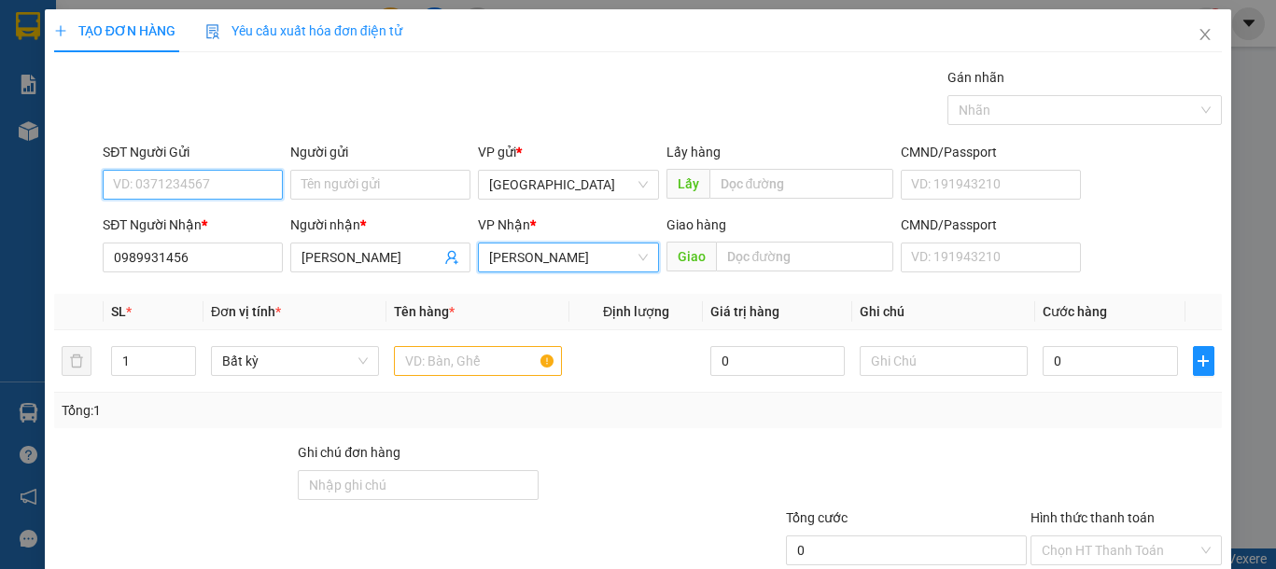
click at [188, 181] on input "SĐT Người Gửi" at bounding box center [193, 185] width 180 height 30
type input "0932483463"
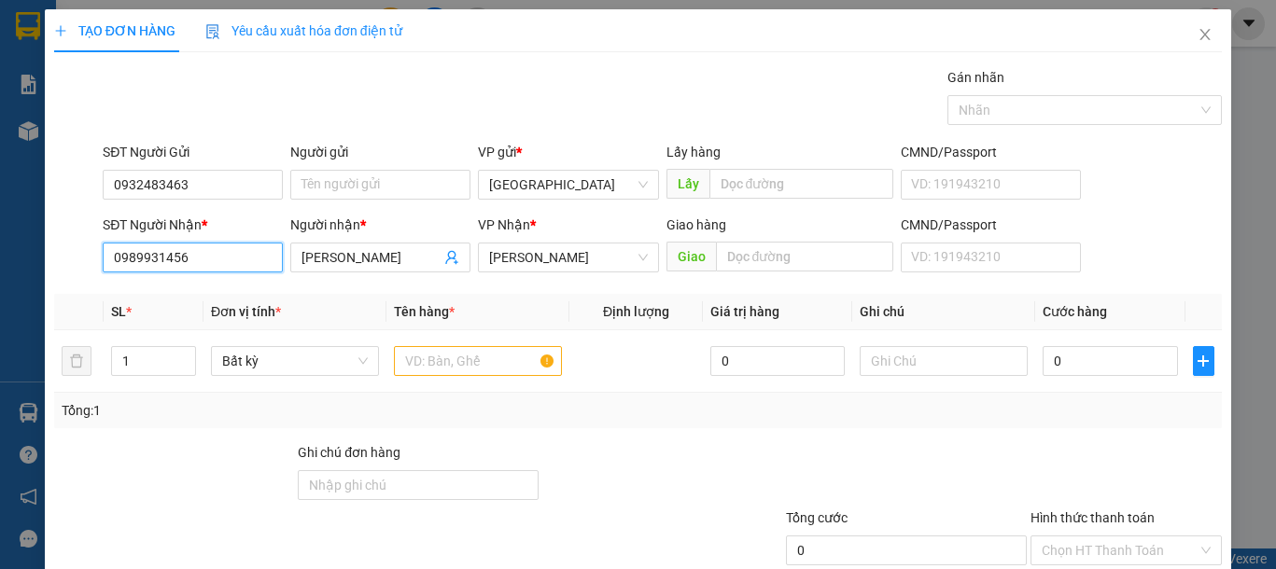
drag, startPoint x: 35, startPoint y: 244, endPoint x: 0, endPoint y: 244, distance: 34.5
click at [0, 244] on div "TẠO ĐƠN HÀNG Yêu cầu xuất hóa đơn điện tử Transit Pickup Surcharge Ids Transit …" at bounding box center [638, 284] width 1276 height 569
drag, startPoint x: 461, startPoint y: 360, endPoint x: 823, endPoint y: 320, distance: 364.3
click at [461, 361] on input "text" at bounding box center [478, 361] width 168 height 30
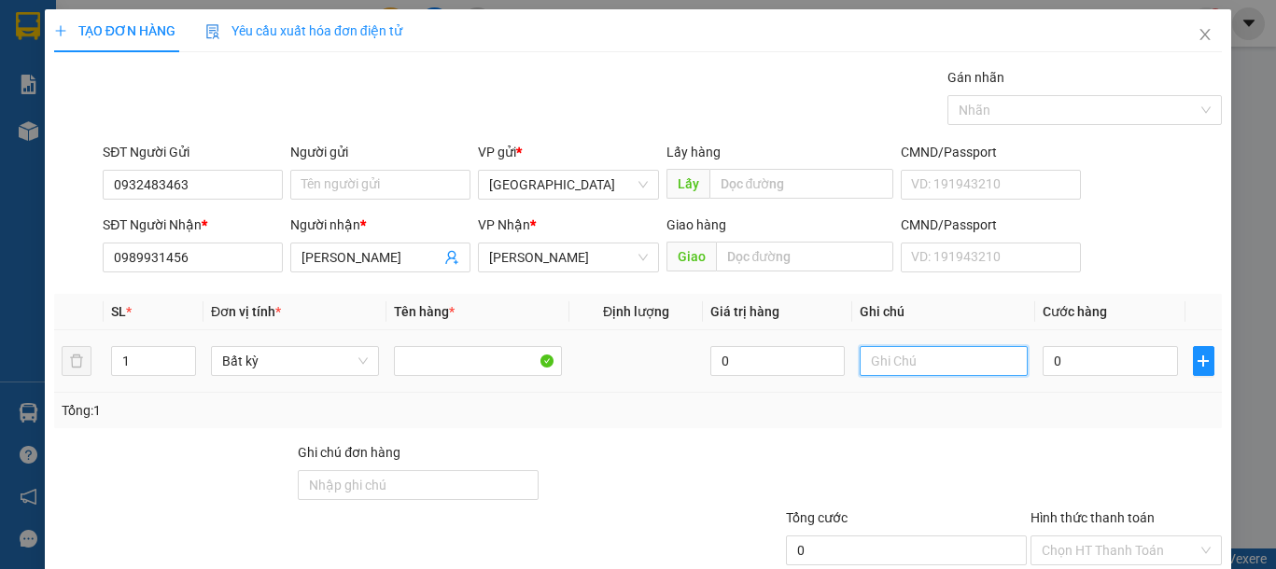
click at [897, 360] on input "text" at bounding box center [943, 361] width 168 height 30
click at [898, 361] on input "text" at bounding box center [943, 361] width 168 height 30
type input "1 HỘP RĂNG"
click at [1042, 356] on input "0" at bounding box center [1109, 361] width 134 height 30
type input "3"
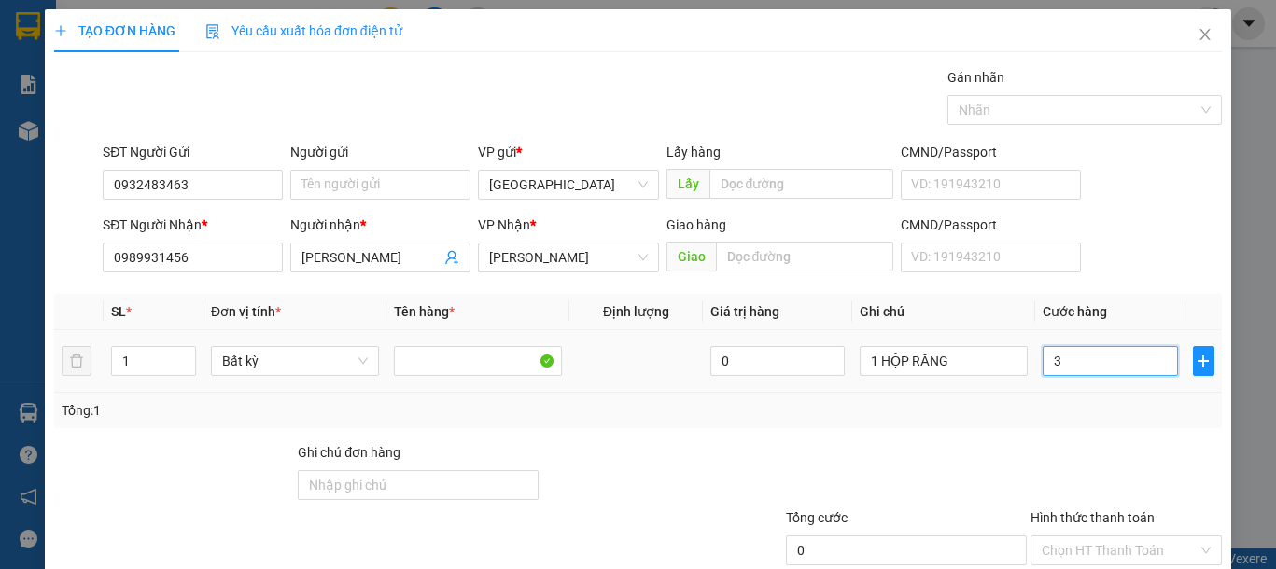
type input "3"
type input "30"
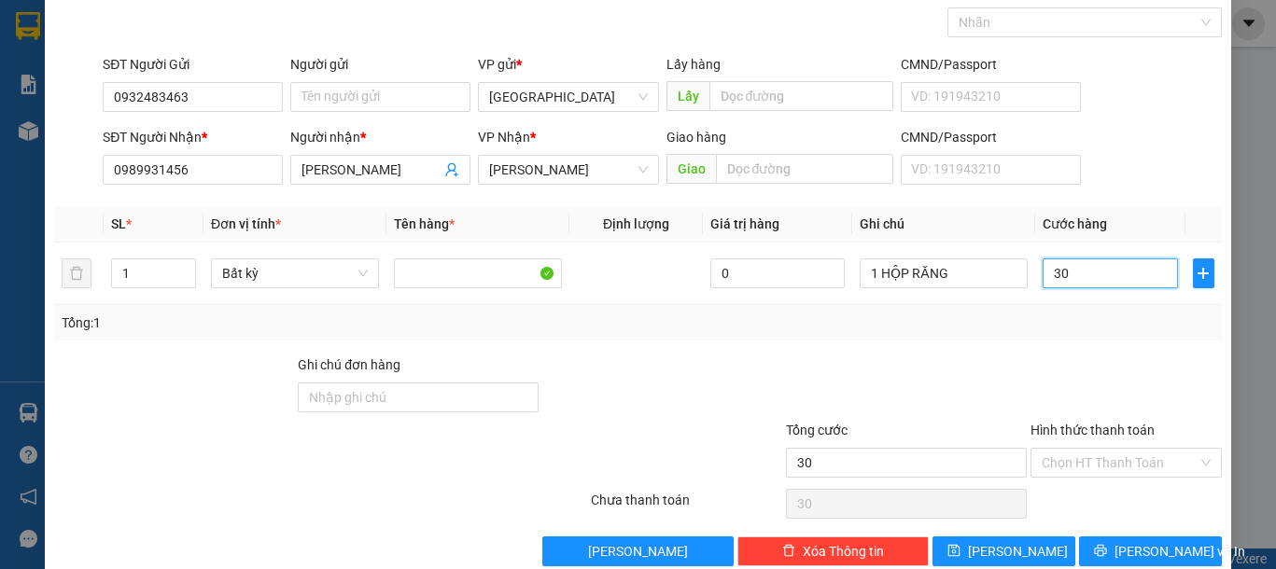
scroll to position [121, 0]
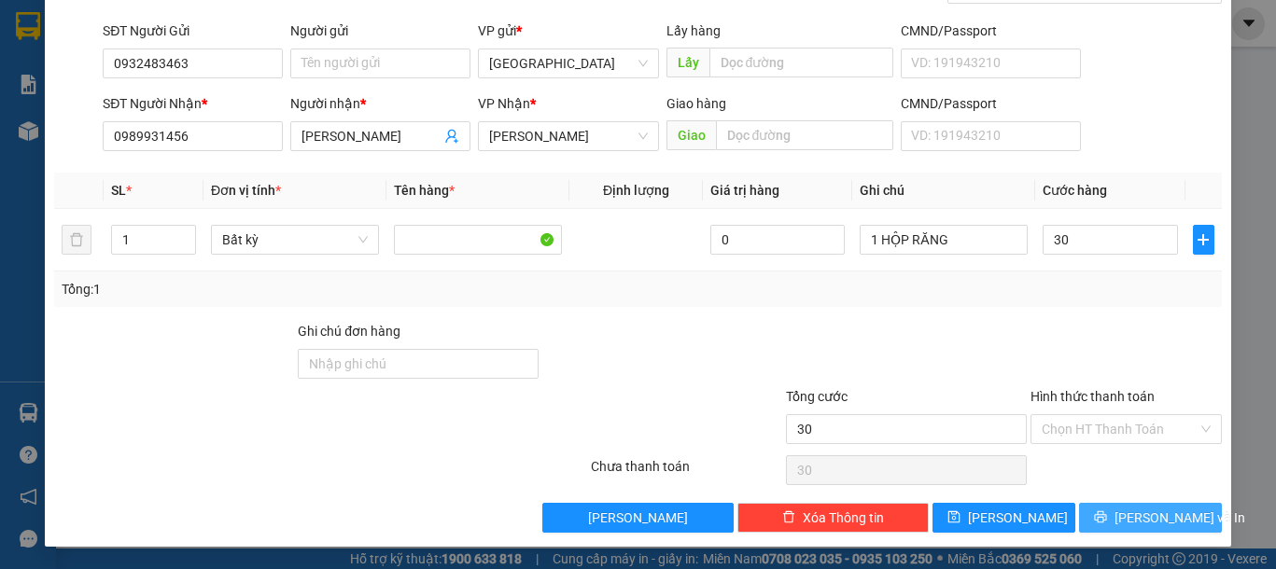
type input "30.000"
click at [1151, 510] on span "Lưu và In" at bounding box center [1179, 518] width 131 height 21
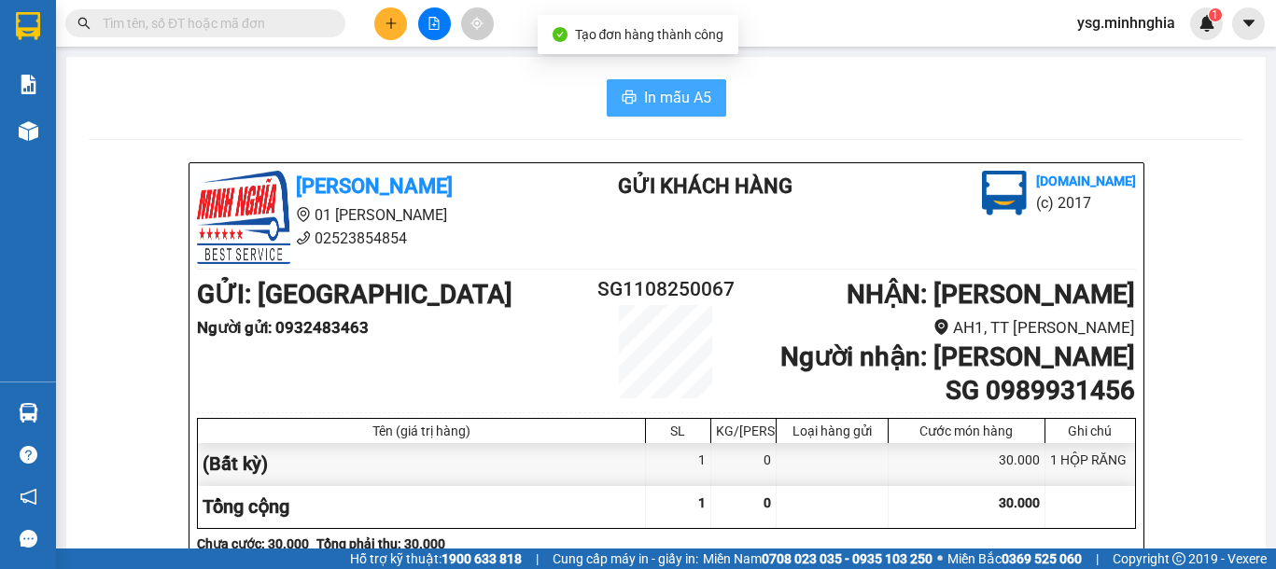
click at [663, 102] on span "In mẫu A5" at bounding box center [677, 97] width 67 height 23
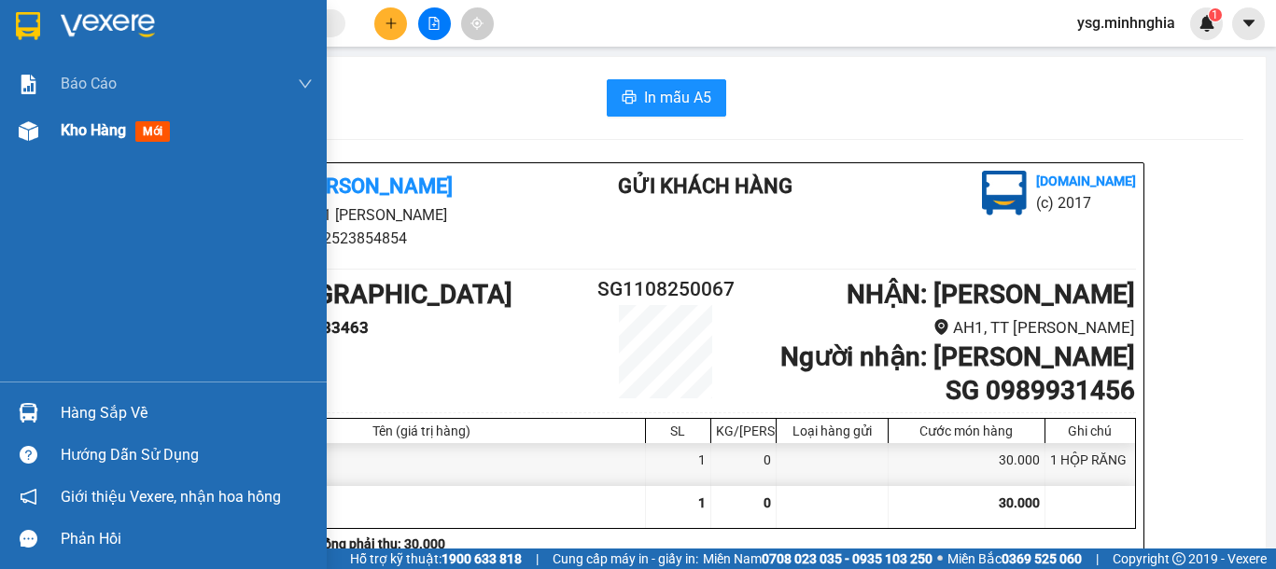
click at [35, 133] on img at bounding box center [29, 131] width 20 height 20
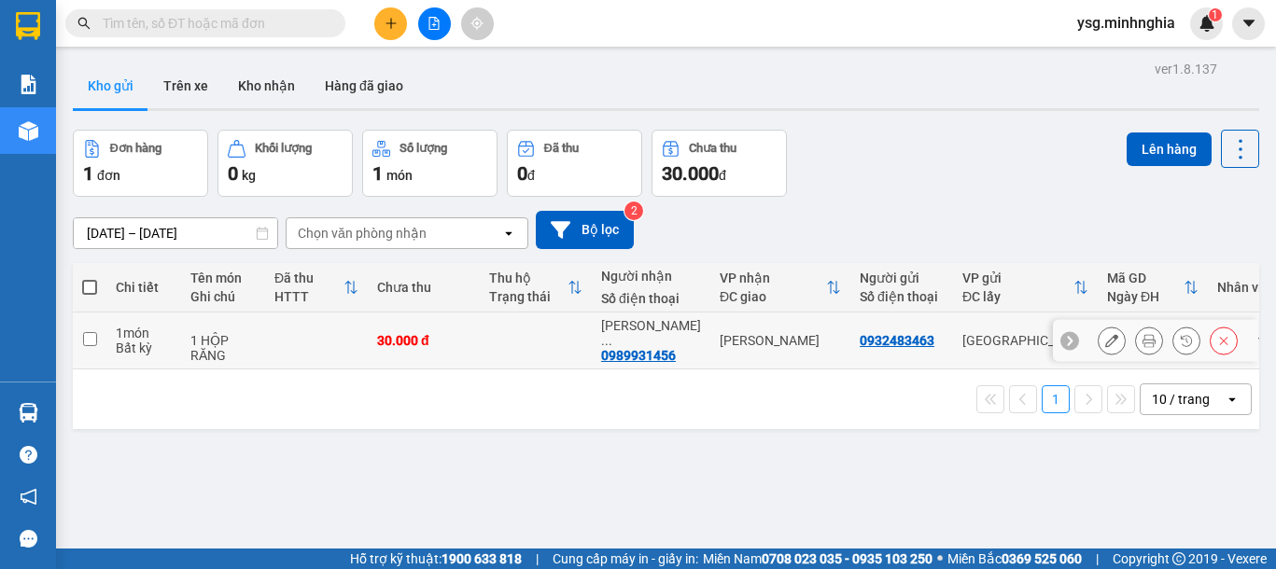
click at [412, 326] on td "30.000 đ" at bounding box center [424, 341] width 112 height 57
checkbox input "true"
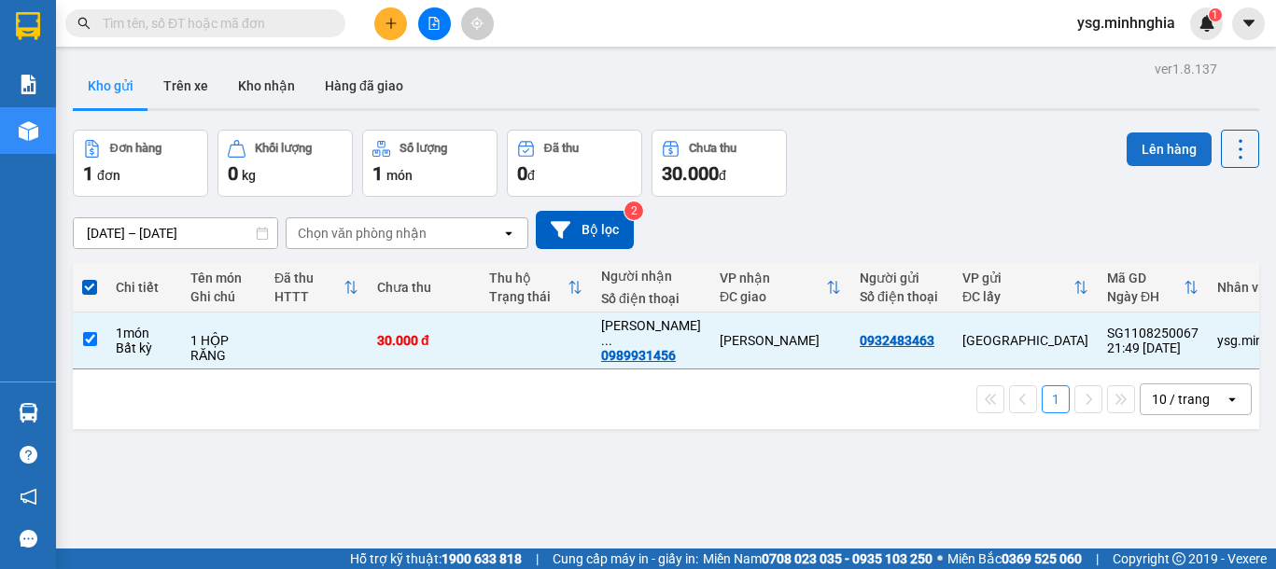
click at [1127, 149] on button "Lên hàng" at bounding box center [1168, 150] width 85 height 34
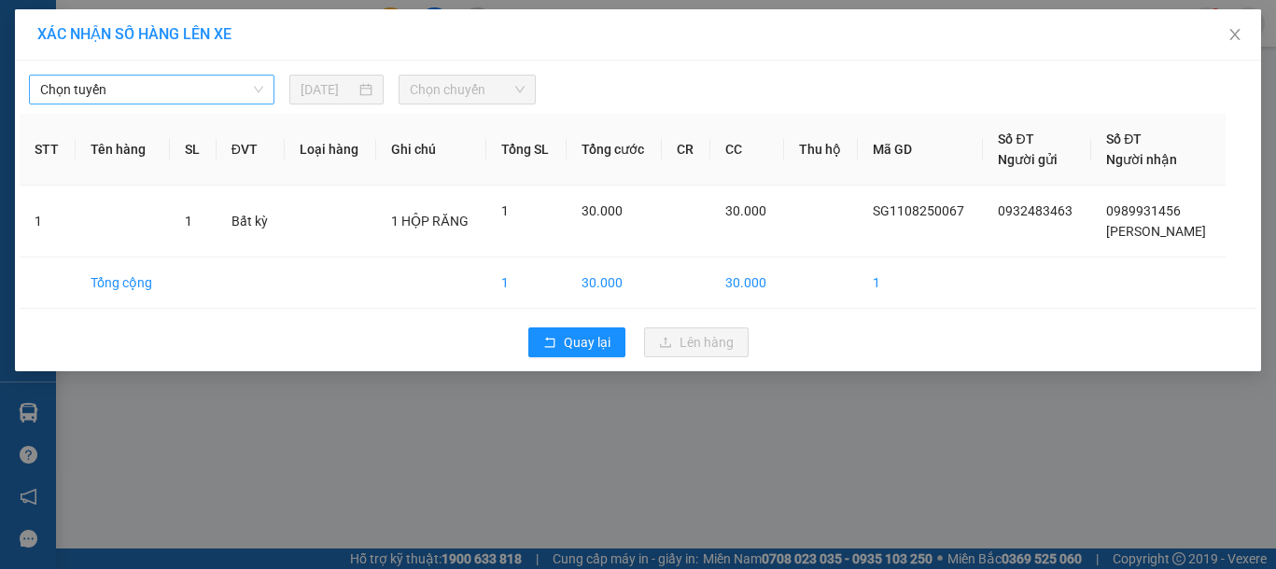
click at [189, 86] on span "Chọn tuyến" at bounding box center [151, 90] width 223 height 28
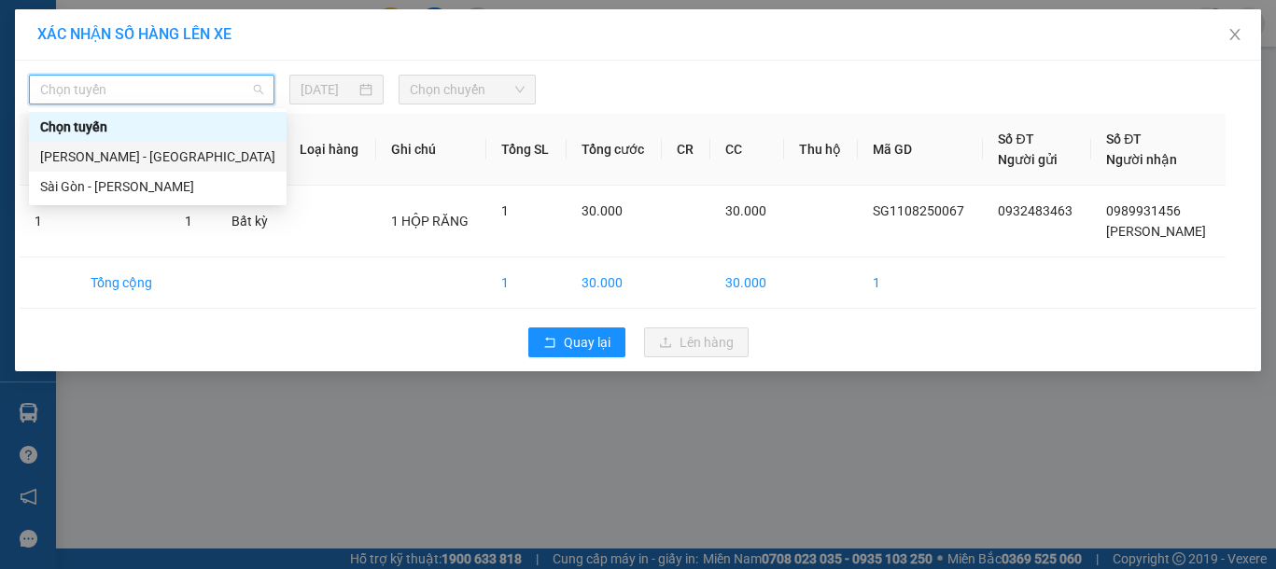
click at [146, 172] on div "Sài Gòn - Phan Rí" at bounding box center [158, 187] width 258 height 30
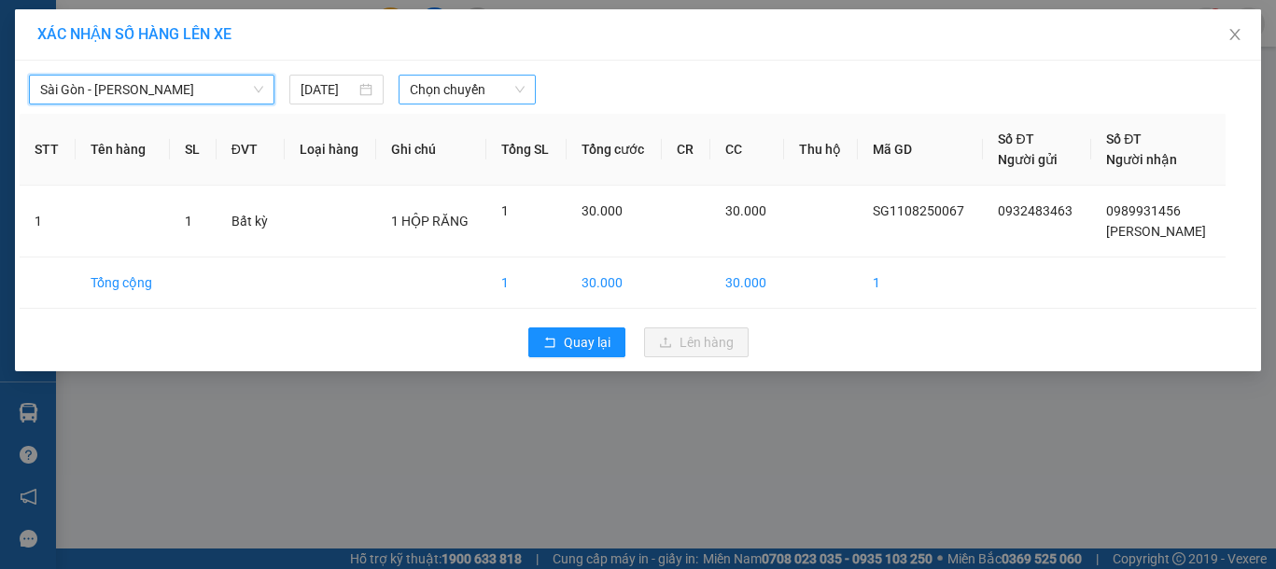
click at [435, 94] on span "Chọn chuyến" at bounding box center [467, 90] width 115 height 28
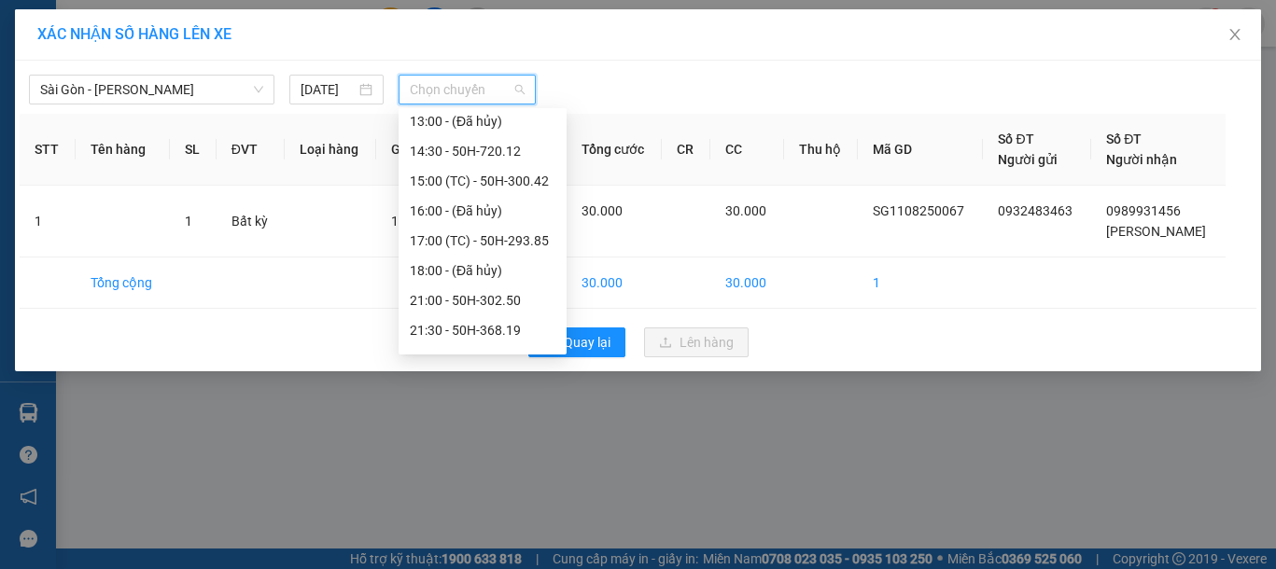
scroll to position [239, 0]
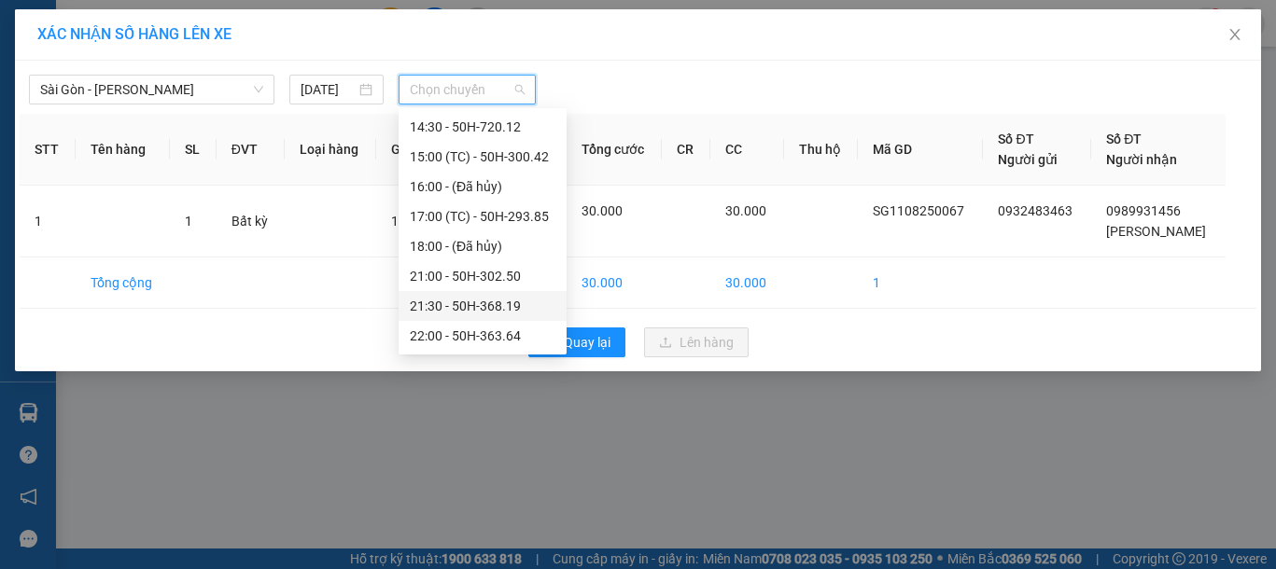
click at [466, 294] on div "21:30 - 50H-368.19" at bounding box center [482, 306] width 168 height 30
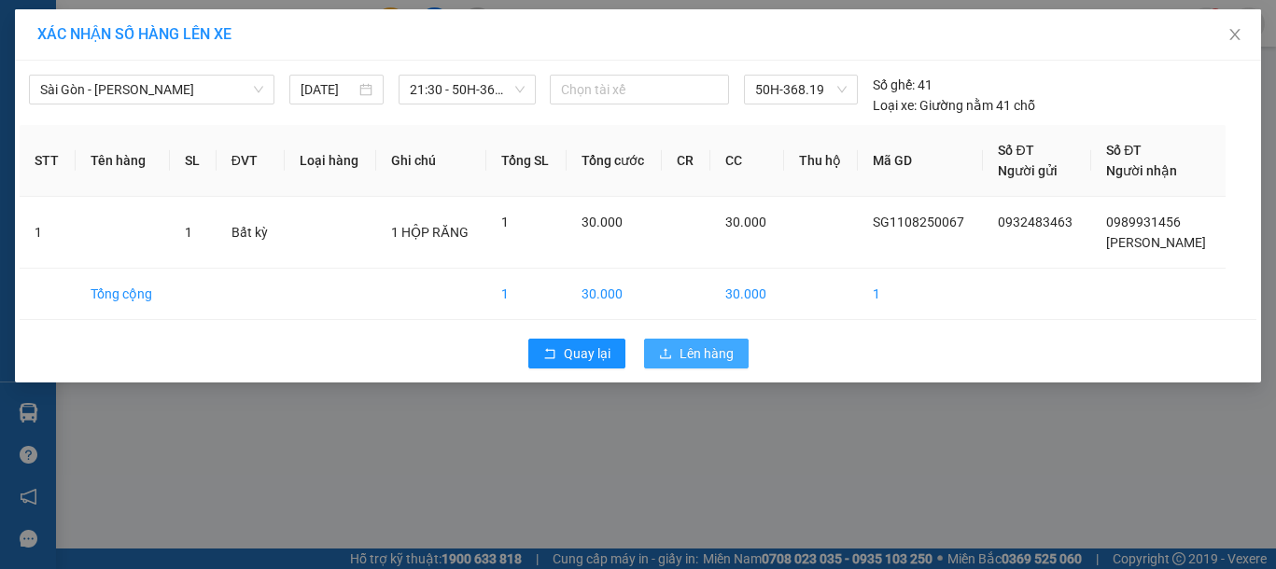
click at [675, 358] on button "Lên hàng" at bounding box center [696, 354] width 105 height 30
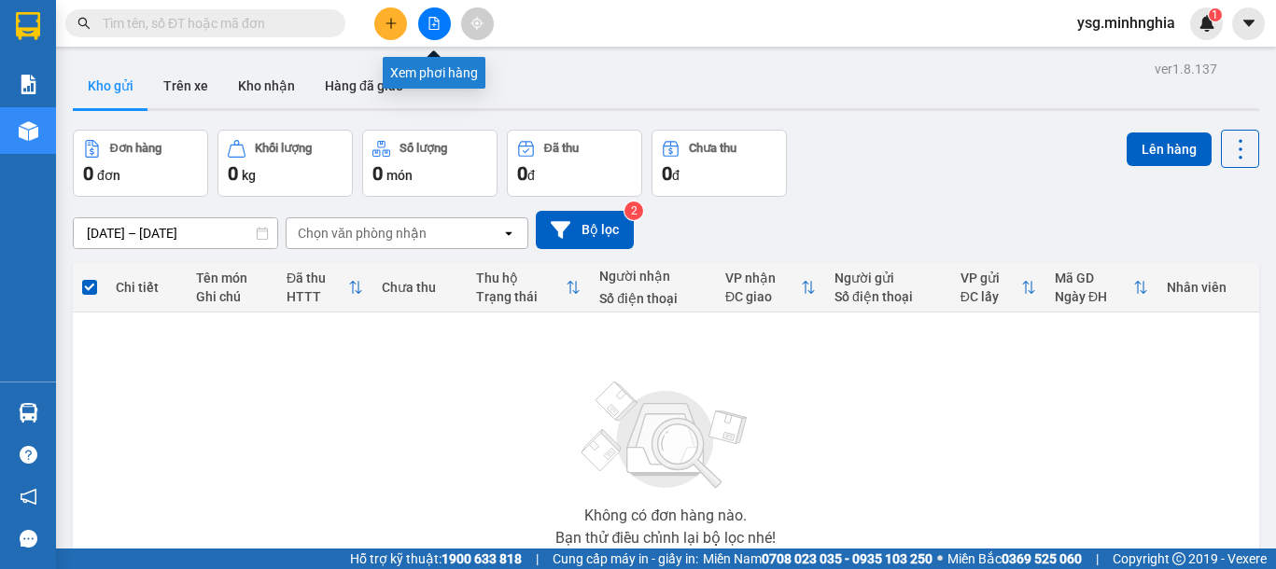
click at [442, 18] on button at bounding box center [434, 23] width 33 height 33
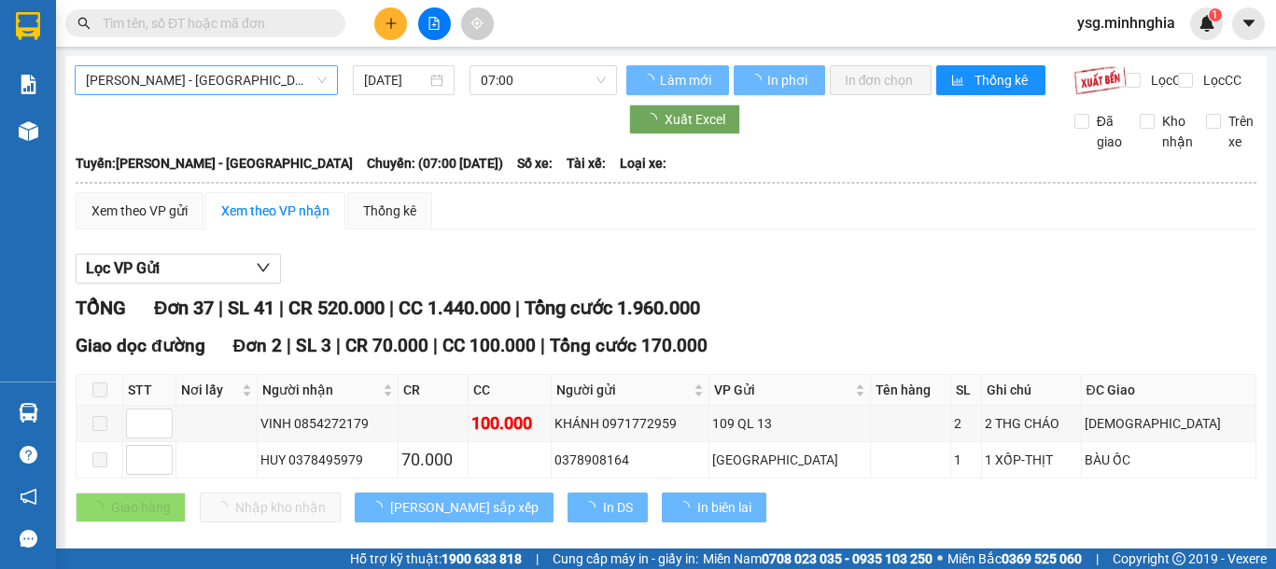
click at [258, 82] on span "Phan Rí - Sài Gòn" at bounding box center [206, 80] width 241 height 28
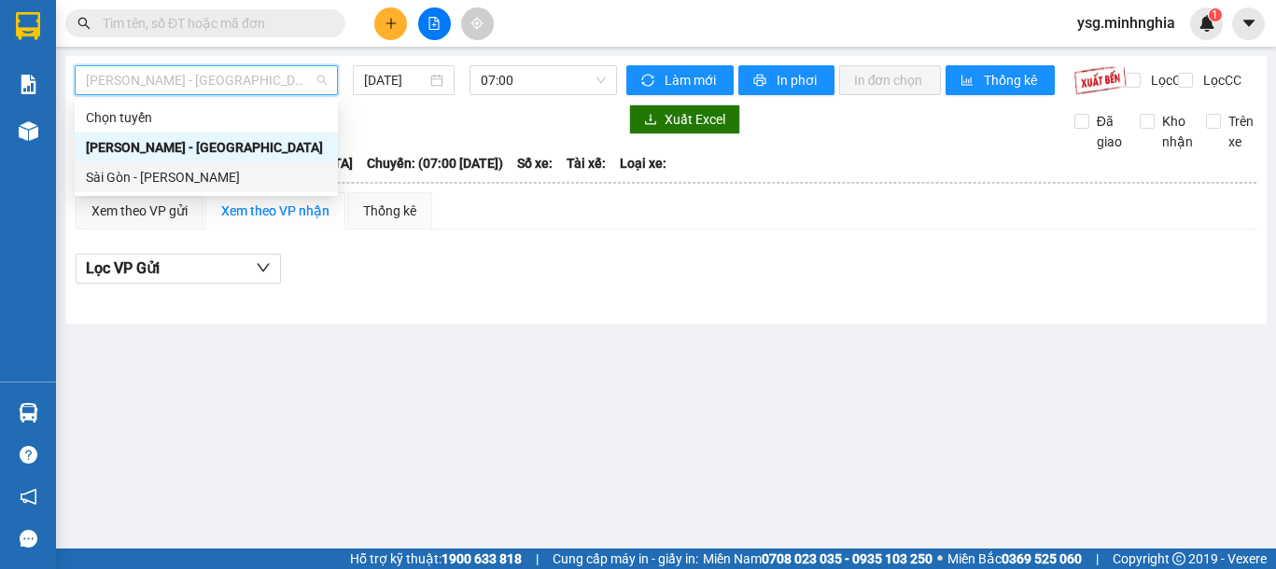
drag, startPoint x: 184, startPoint y: 172, endPoint x: 377, endPoint y: 130, distance: 197.7
click at [183, 173] on div "Sài Gòn - Phan Rí" at bounding box center [206, 177] width 241 height 21
type input "11/08/2025"
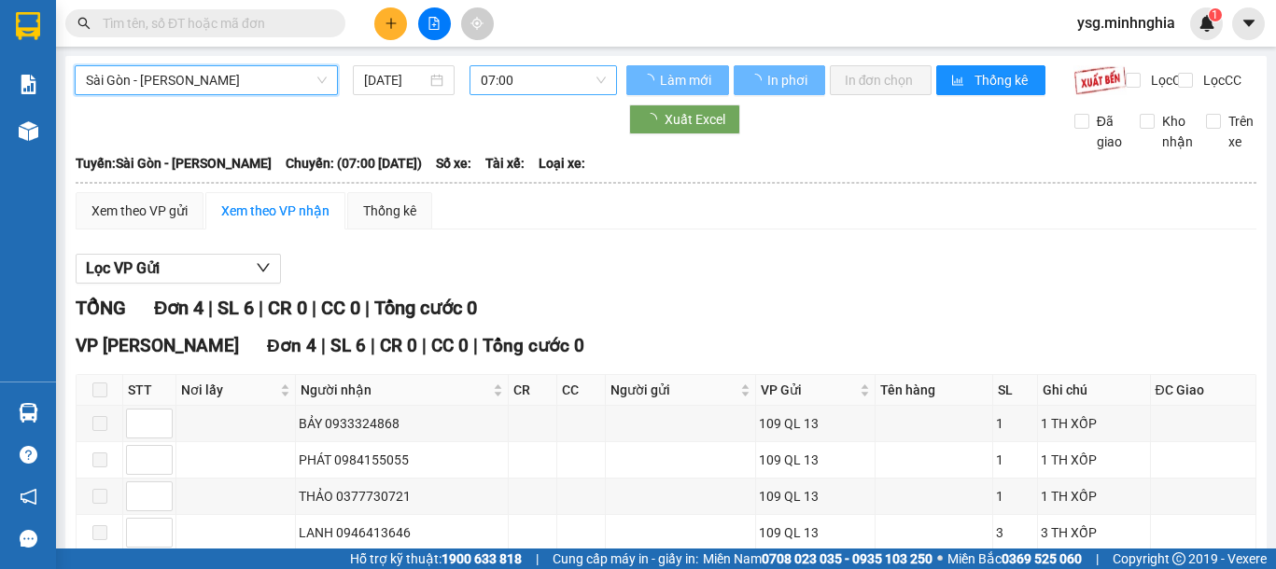
click at [494, 87] on span "07:00" at bounding box center [543, 80] width 125 height 28
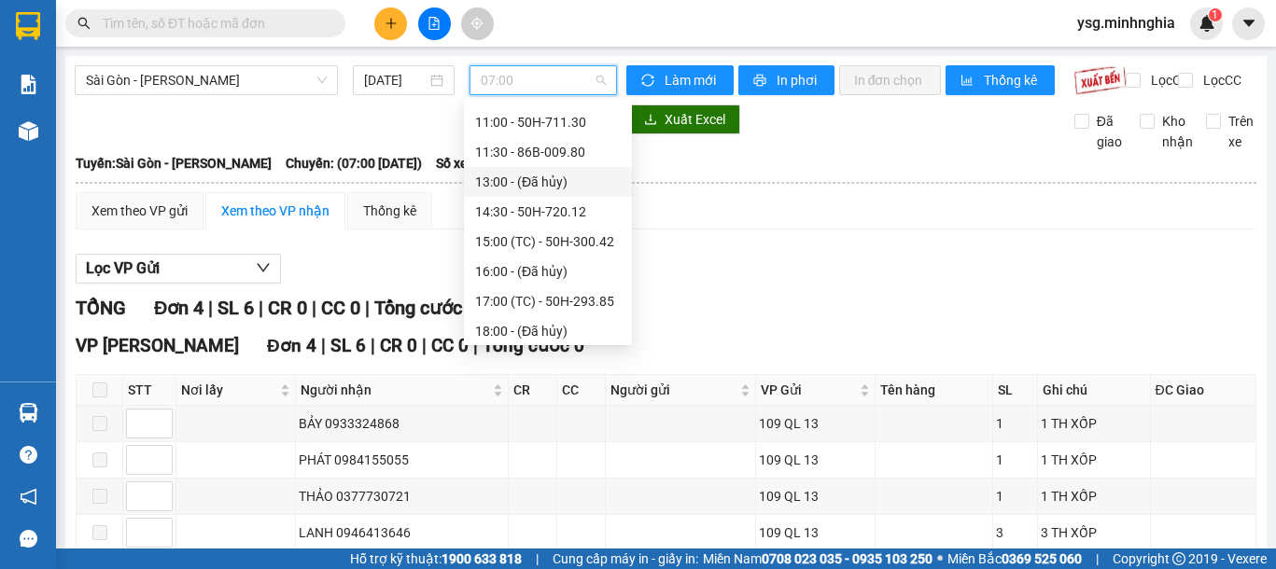
scroll to position [239, 0]
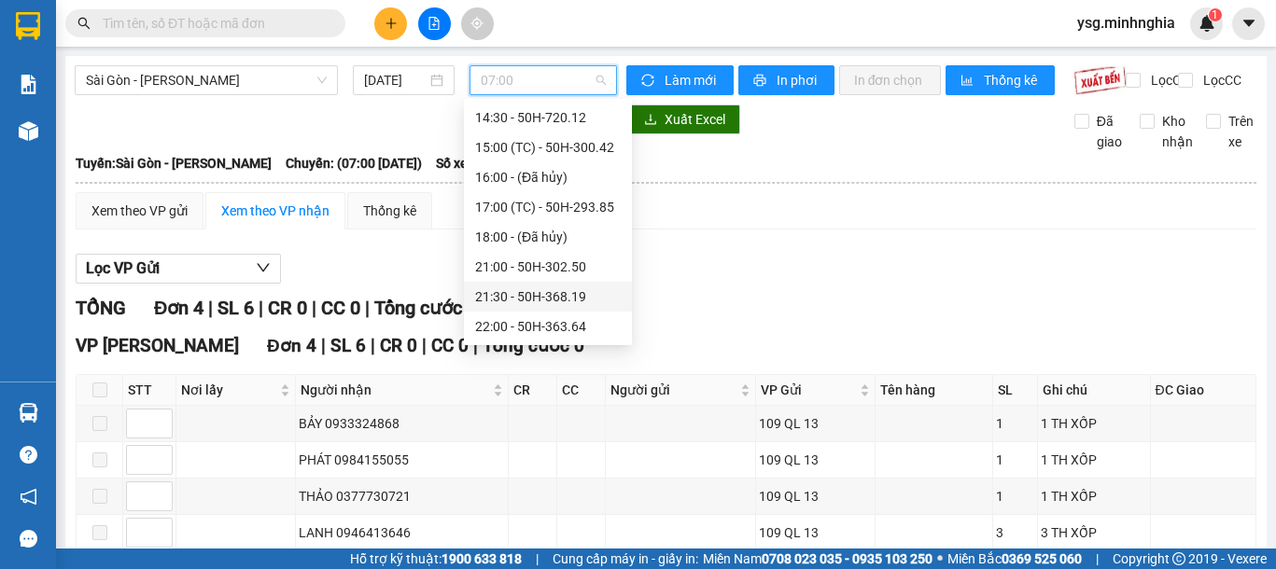
click at [534, 290] on div "21:30 - 50H-368.19" at bounding box center [548, 296] width 146 height 21
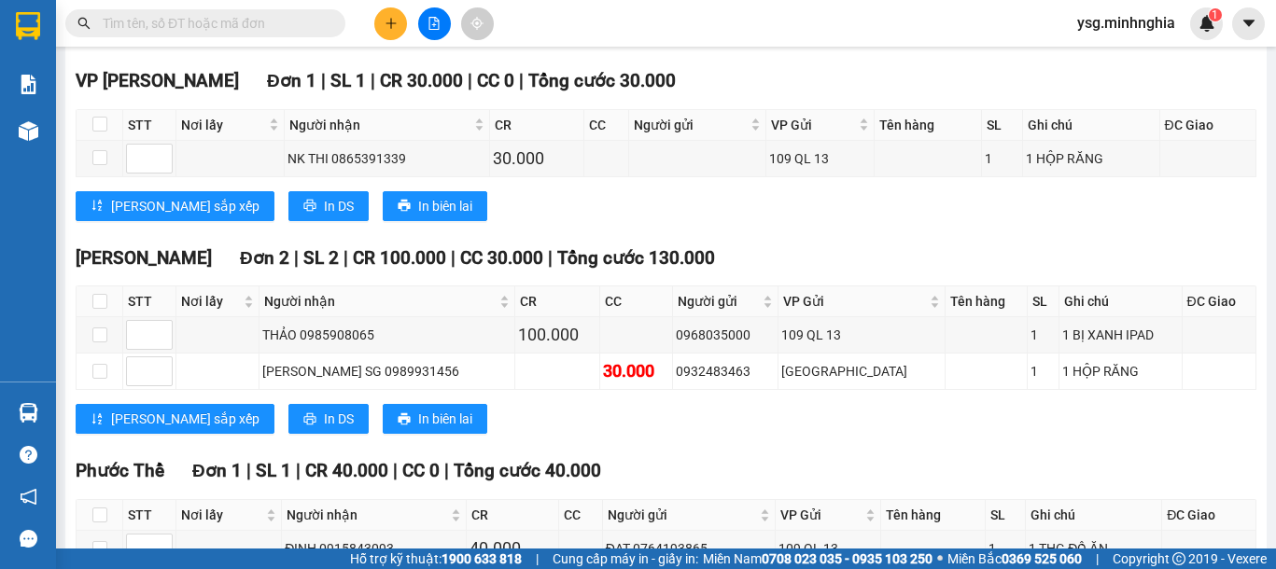
scroll to position [1578, 0]
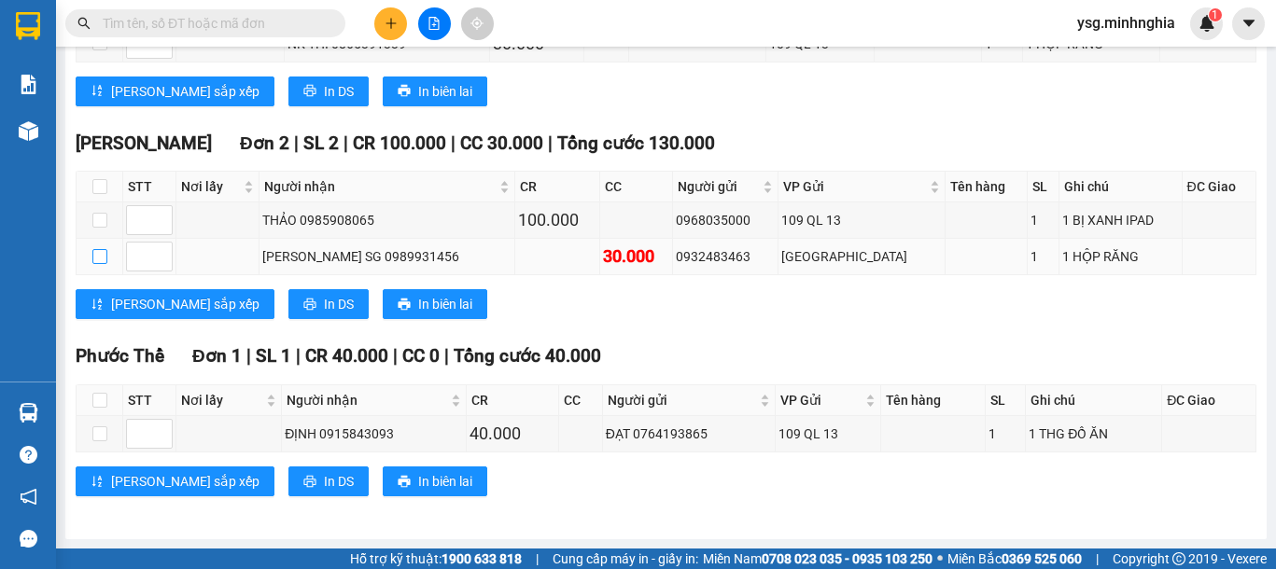
click at [105, 262] on input "checkbox" at bounding box center [99, 256] width 15 height 15
checkbox input "true"
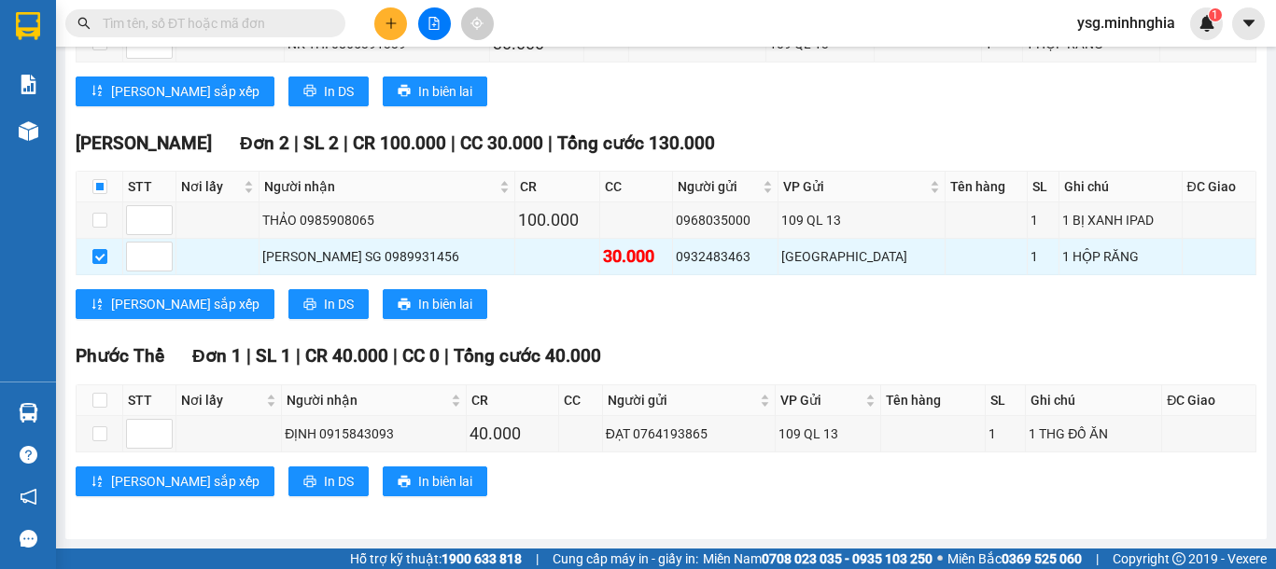
scroll to position [0, 0]
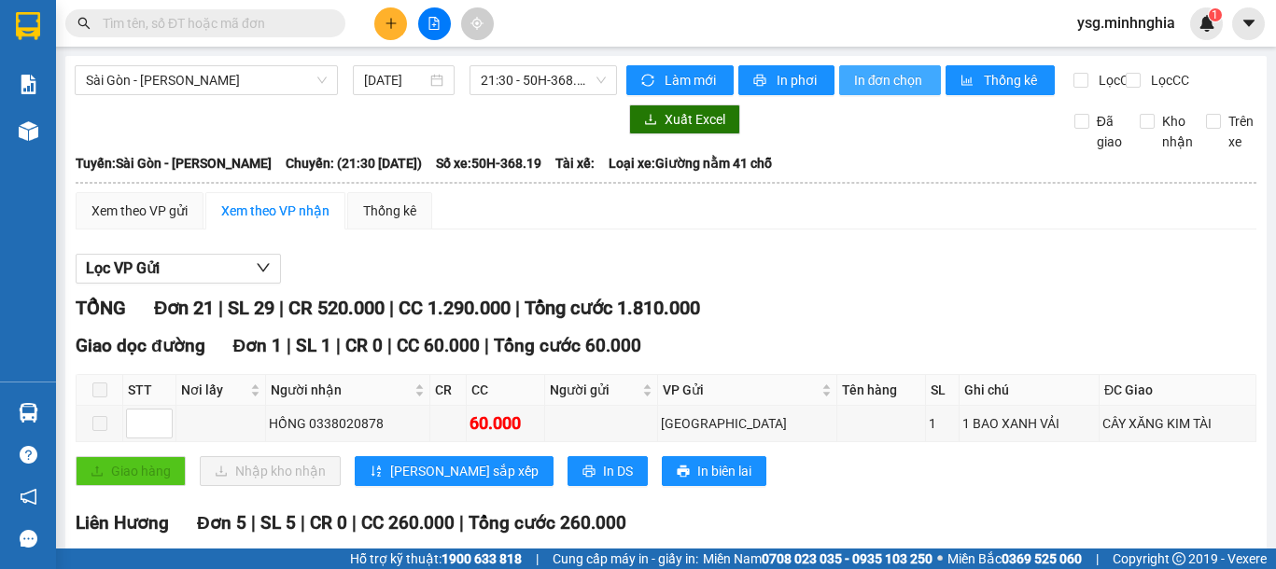
click at [900, 81] on span "In đơn chọn" at bounding box center [890, 80] width 72 height 21
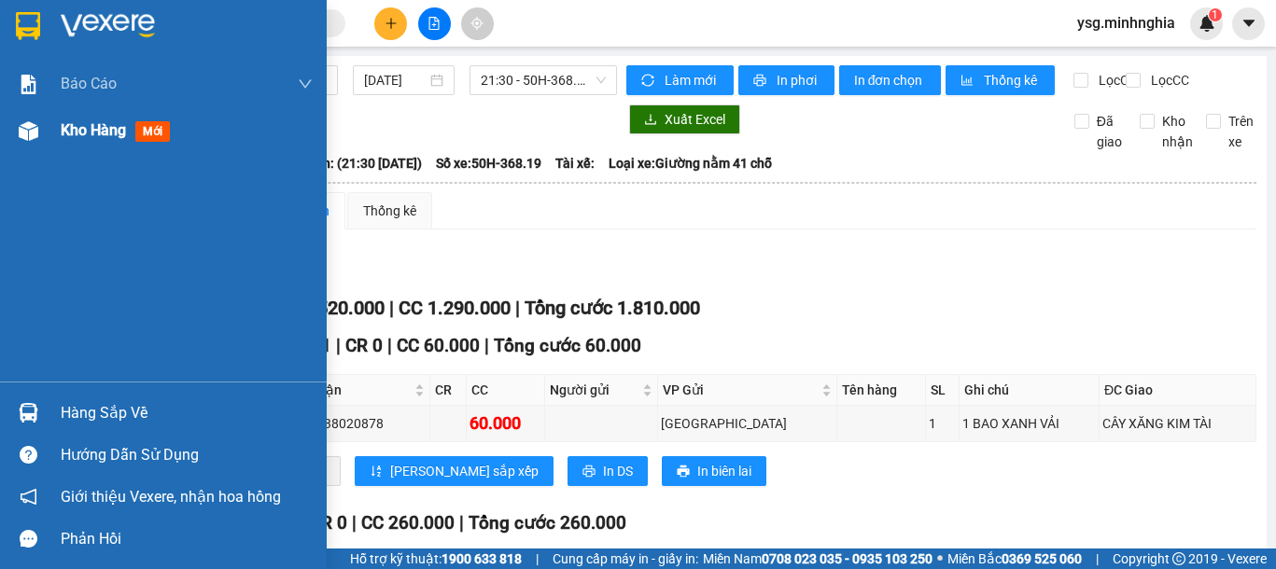
click at [22, 135] on img at bounding box center [29, 131] width 20 height 20
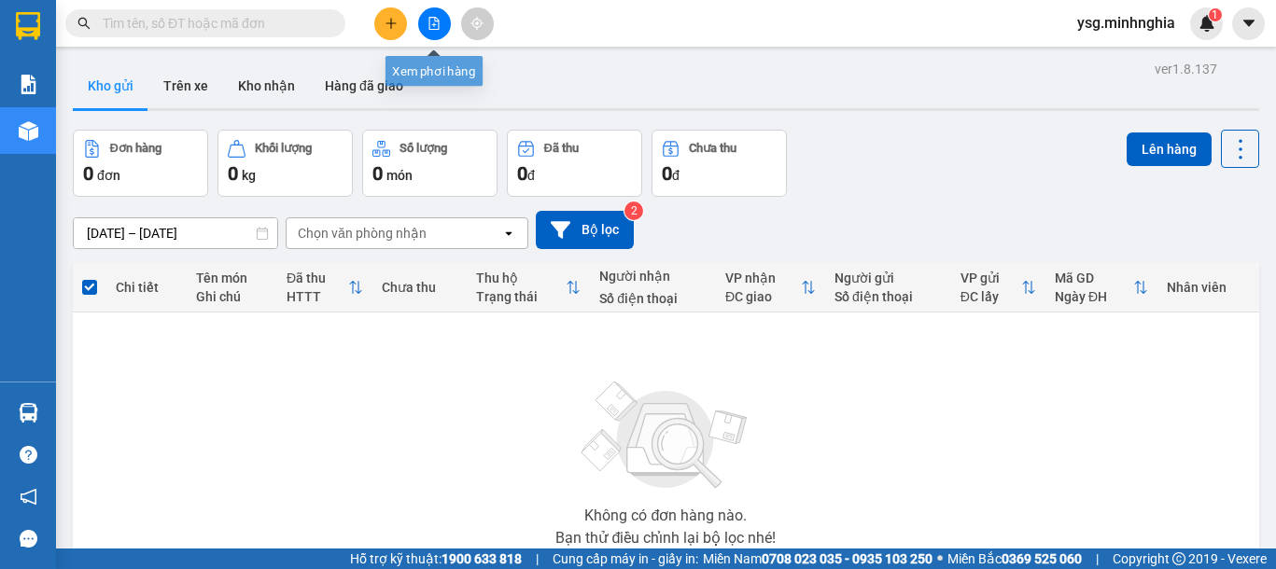
click at [431, 27] on icon "file-add" at bounding box center [433, 23] width 13 height 13
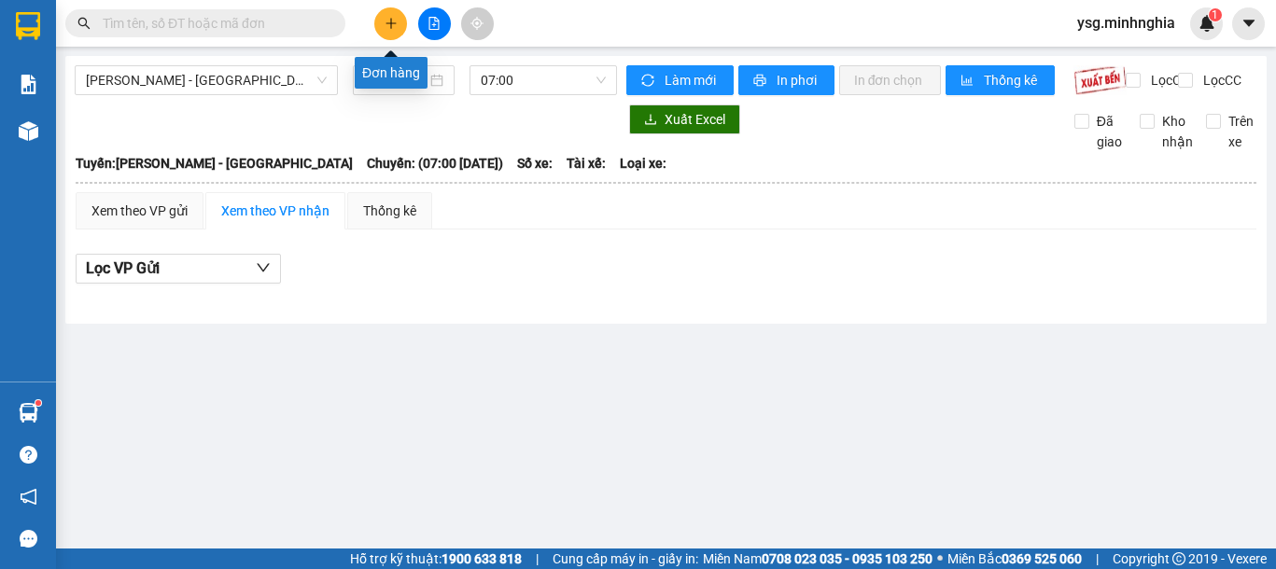
click at [398, 21] on button at bounding box center [390, 23] width 33 height 33
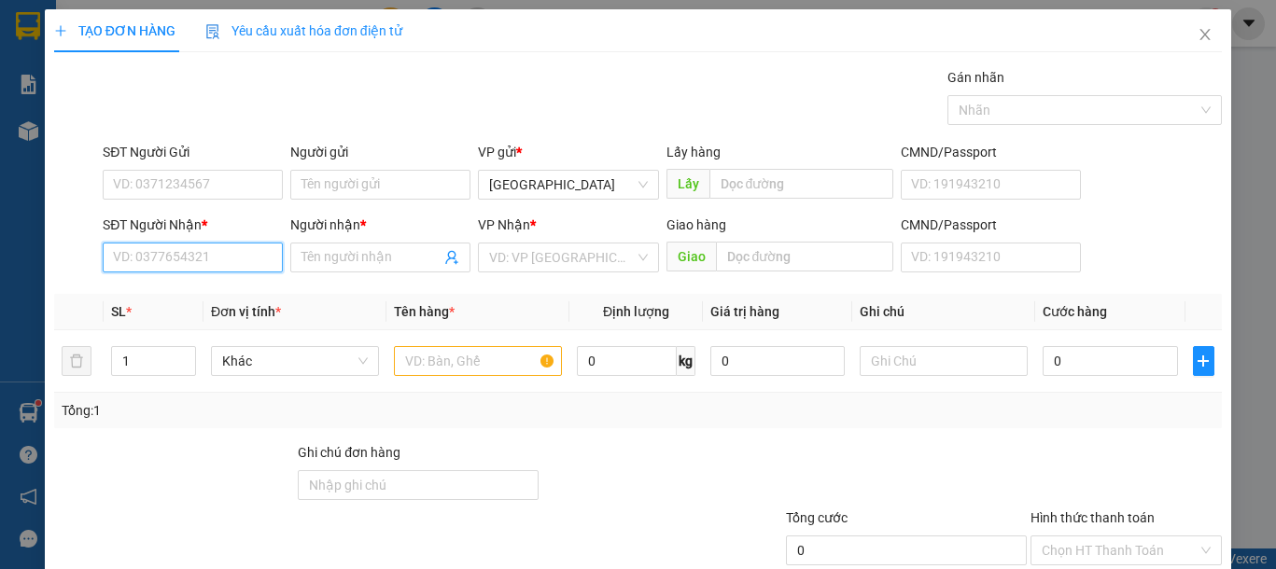
click at [175, 251] on input "SĐT Người Nhận *" at bounding box center [193, 258] width 180 height 30
click at [177, 285] on div "0969069833 - BÉ" at bounding box center [190, 295] width 155 height 21
type input "0969069833"
type input "BÉ"
type input "0969069833"
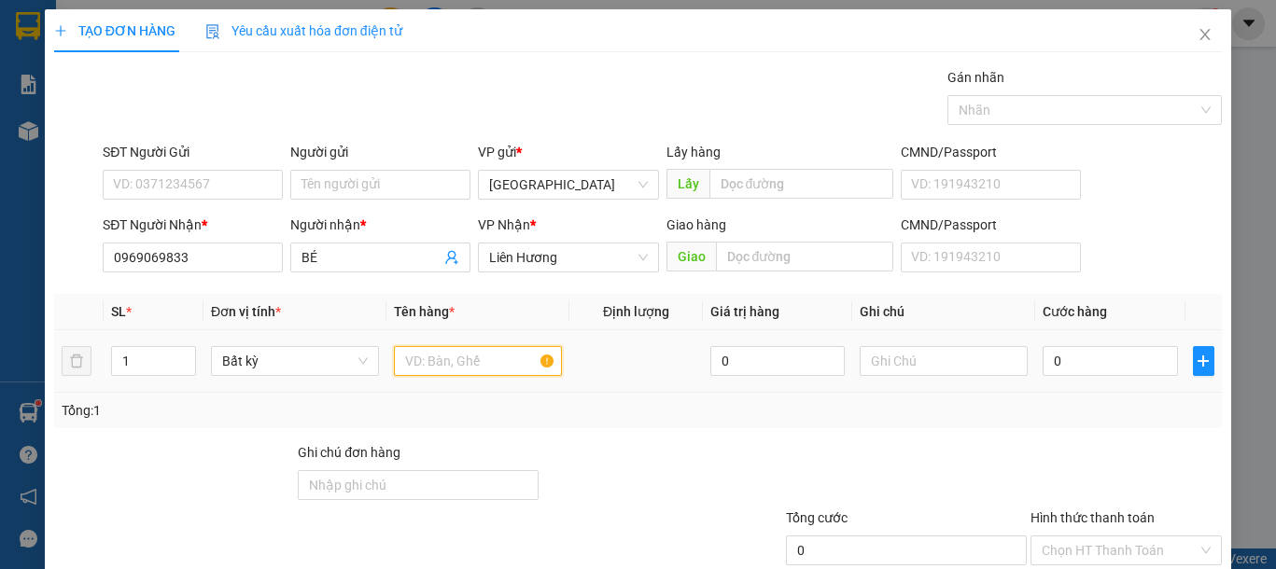
click at [444, 367] on input "text" at bounding box center [478, 361] width 168 height 30
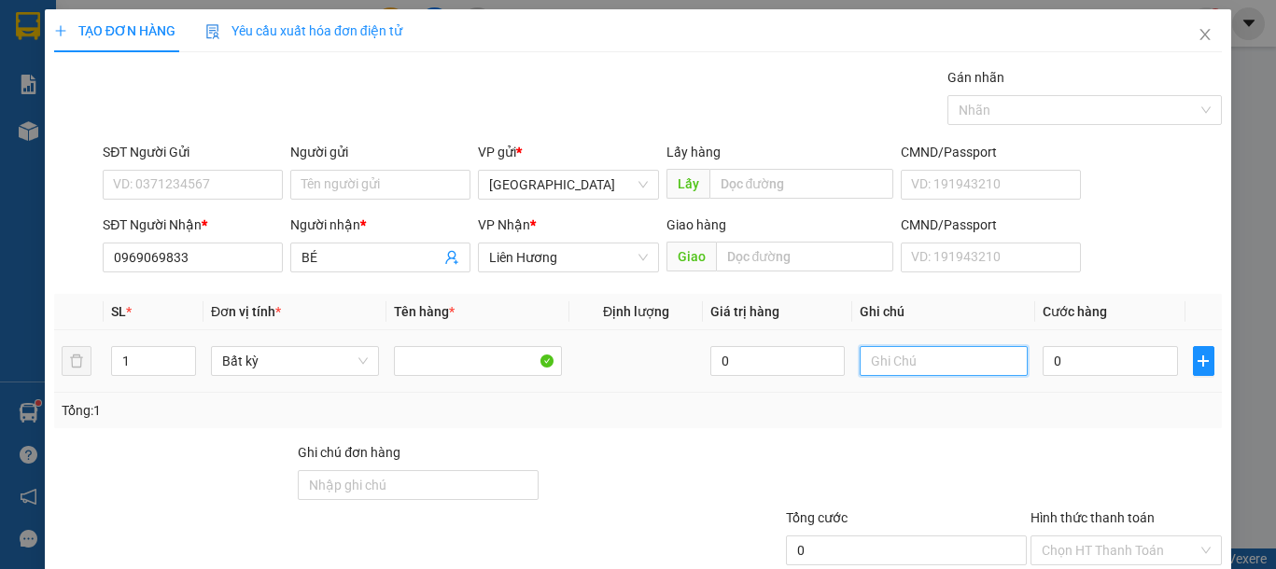
click at [890, 355] on input "text" at bounding box center [943, 361] width 168 height 30
click at [890, 355] on input "1" at bounding box center [943, 361] width 168 height 30
type input "1 CỤC ĐEN VẢI"
click at [1067, 358] on input "0" at bounding box center [1109, 361] width 134 height 30
type input "4"
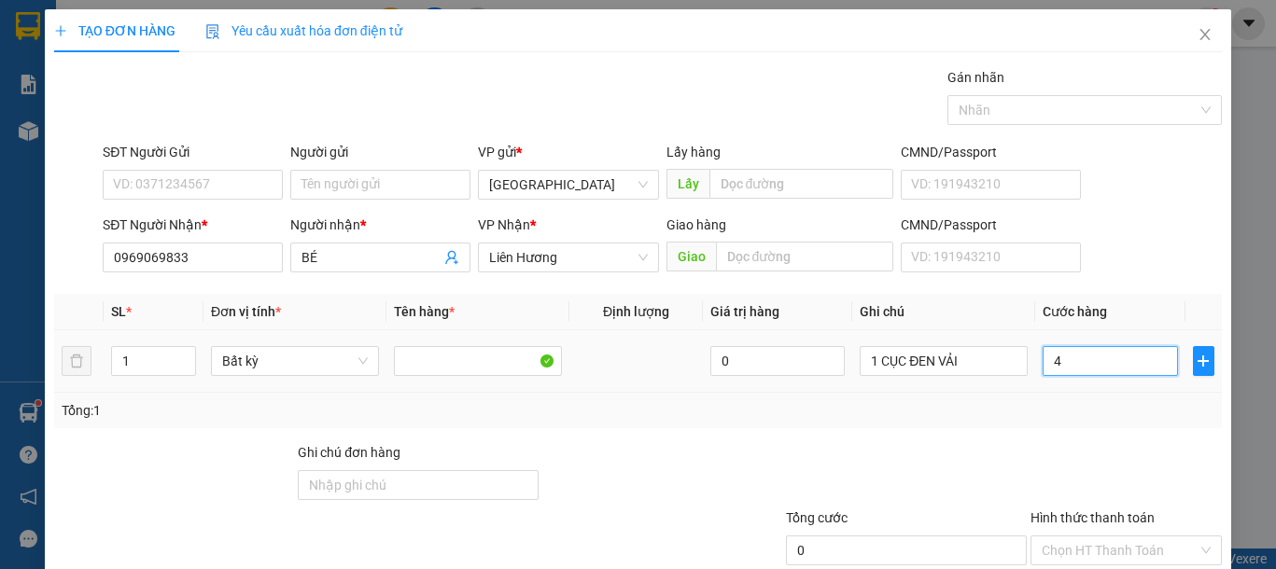
type input "4"
type input "40"
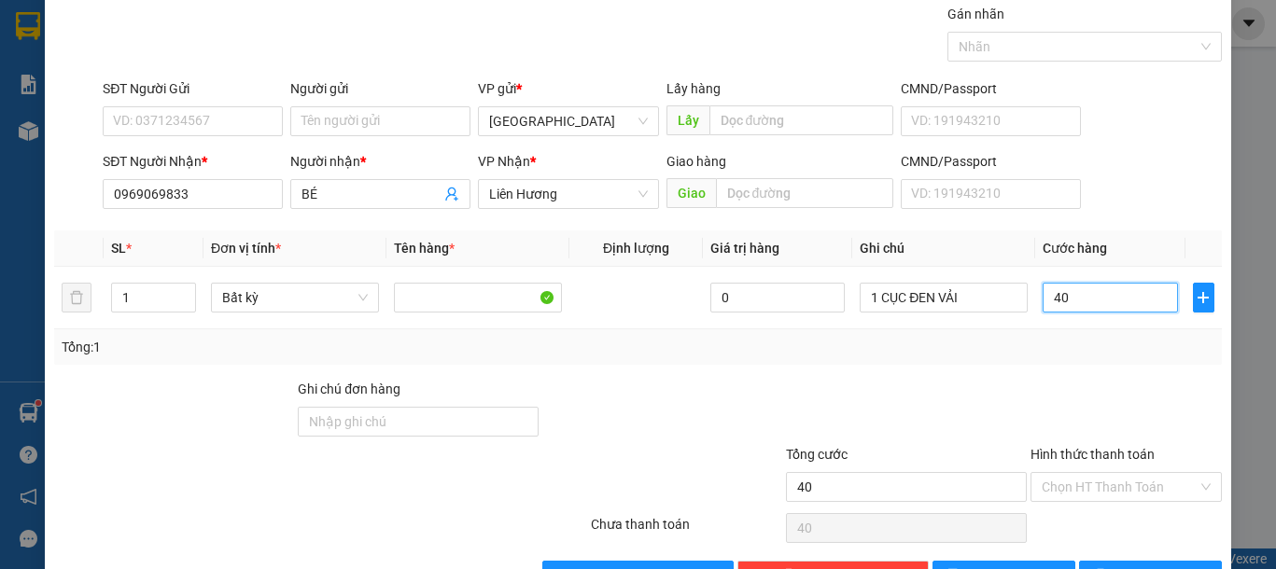
scroll to position [121, 0]
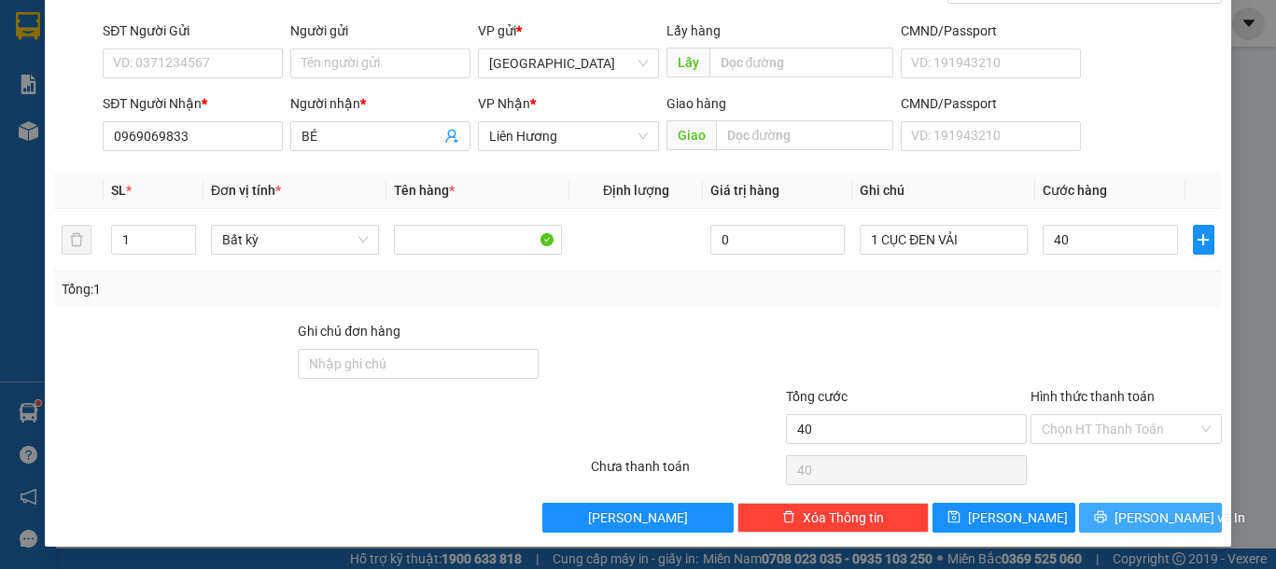
type input "40.000"
click at [1118, 512] on span "Lưu và In" at bounding box center [1179, 518] width 131 height 21
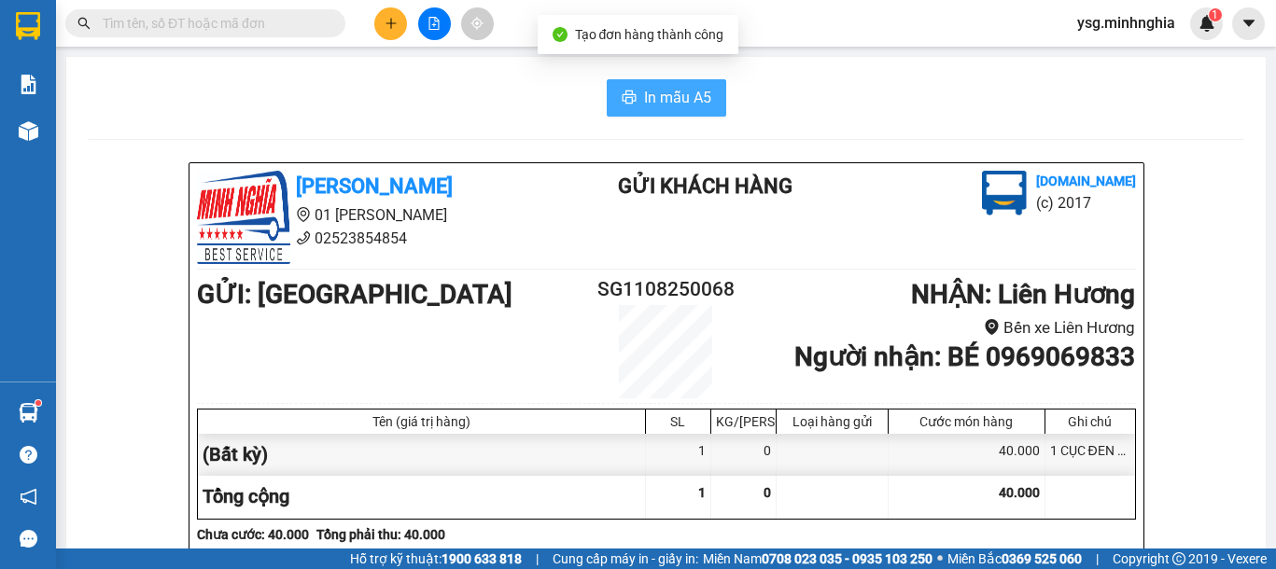
click at [661, 101] on span "In mẫu A5" at bounding box center [677, 97] width 67 height 23
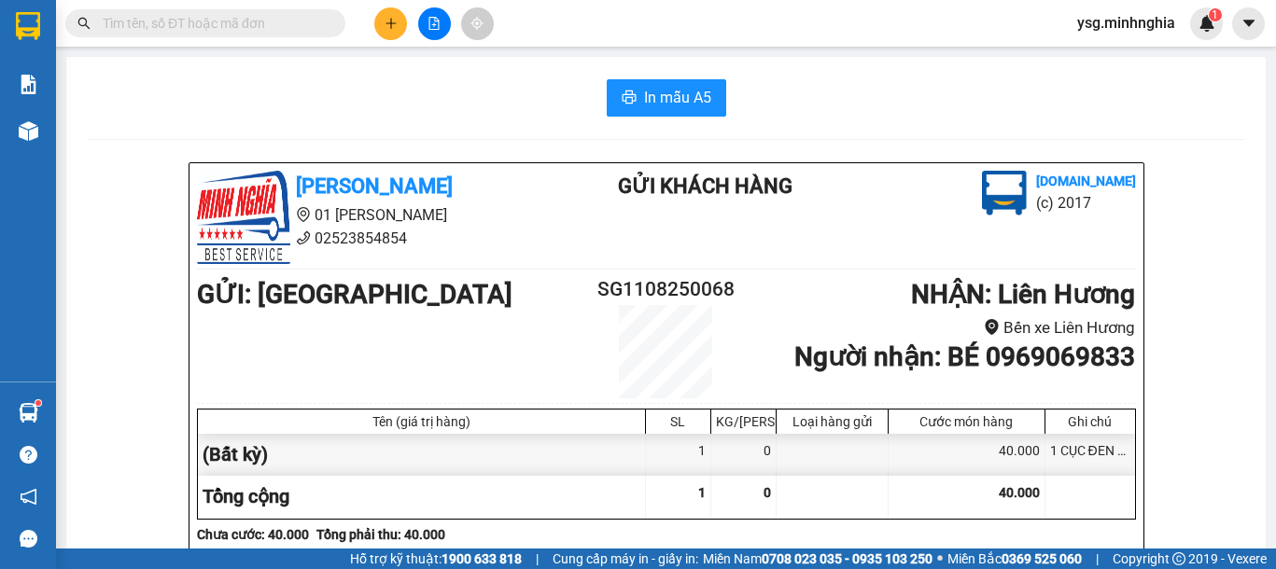
click at [377, 10] on div at bounding box center [434, 23] width 140 height 33
click at [400, 20] on button at bounding box center [390, 23] width 33 height 33
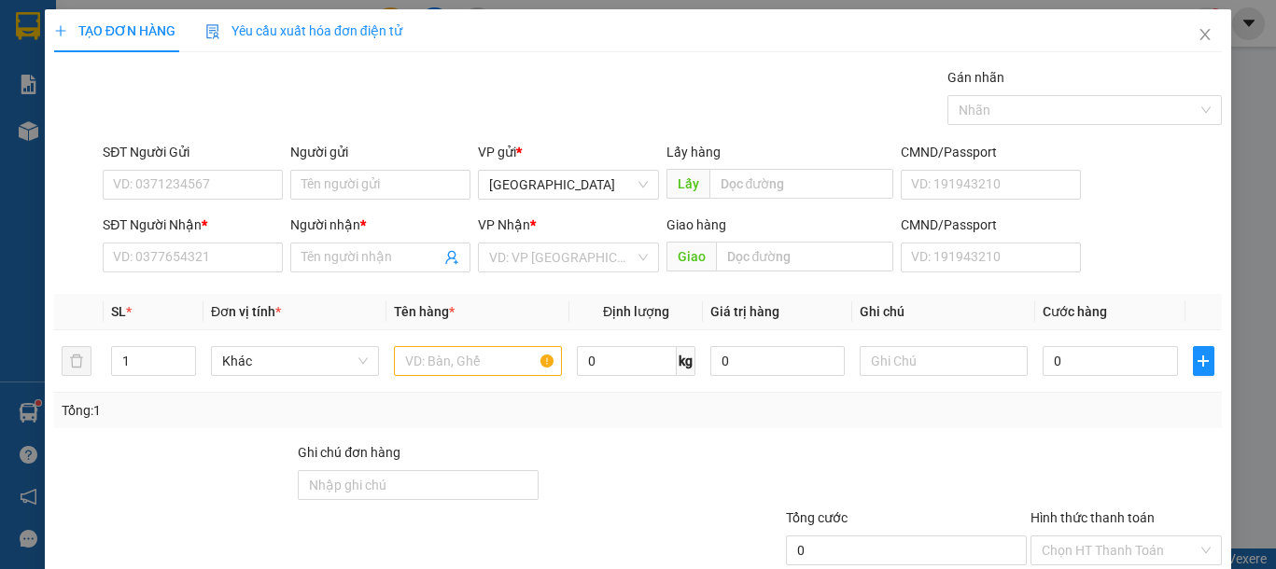
drag, startPoint x: 216, startPoint y: 272, endPoint x: 211, endPoint y: 262, distance: 11.3
click at [214, 272] on div "SĐT Người Nhận * VD: 0377654321" at bounding box center [193, 247] width 180 height 65
click at [211, 259] on input "SĐT Người Nhận *" at bounding box center [193, 258] width 180 height 30
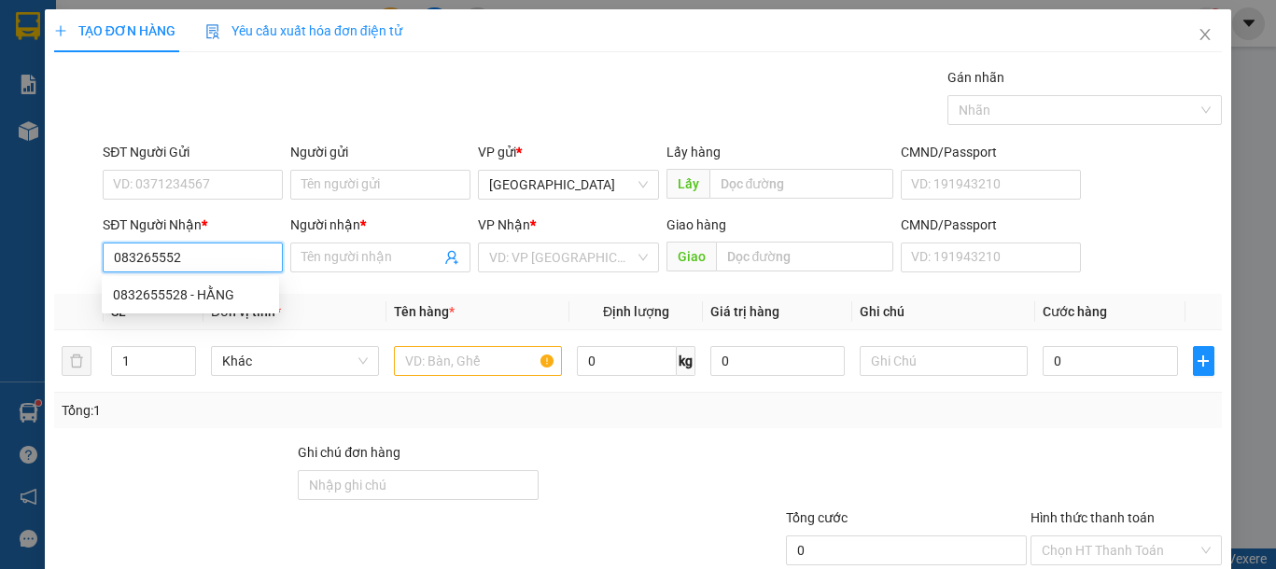
type input "0832655528"
click at [232, 286] on div "0832655528 - HẰNG" at bounding box center [190, 295] width 155 height 21
type input "HẰNG"
type input "0832655528"
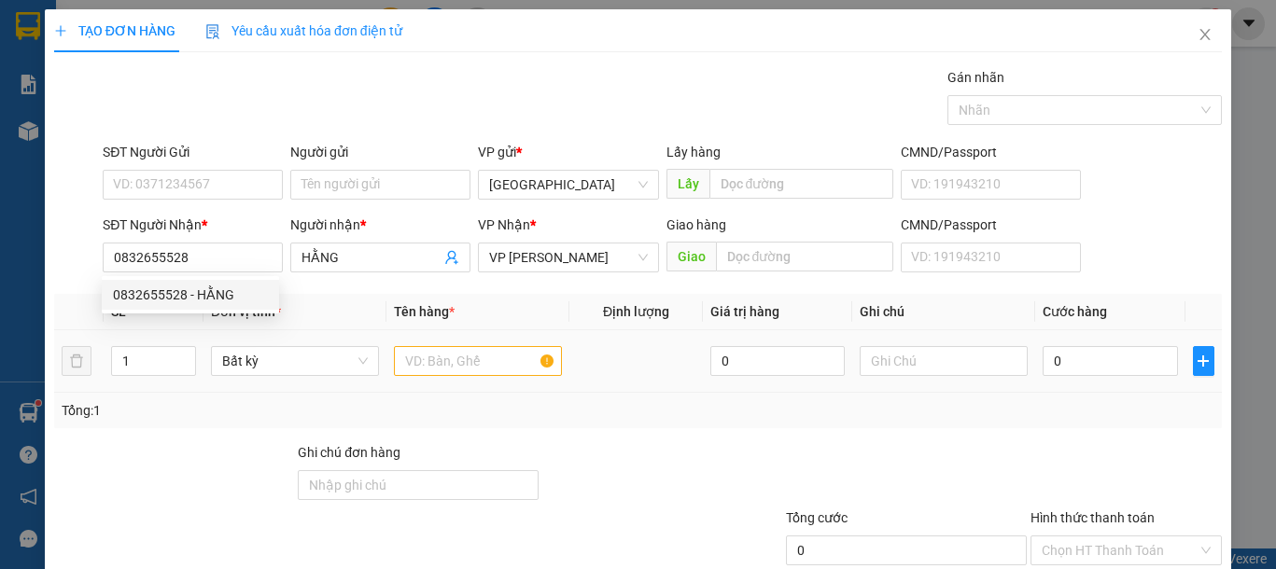
click at [467, 344] on div at bounding box center [478, 360] width 168 height 37
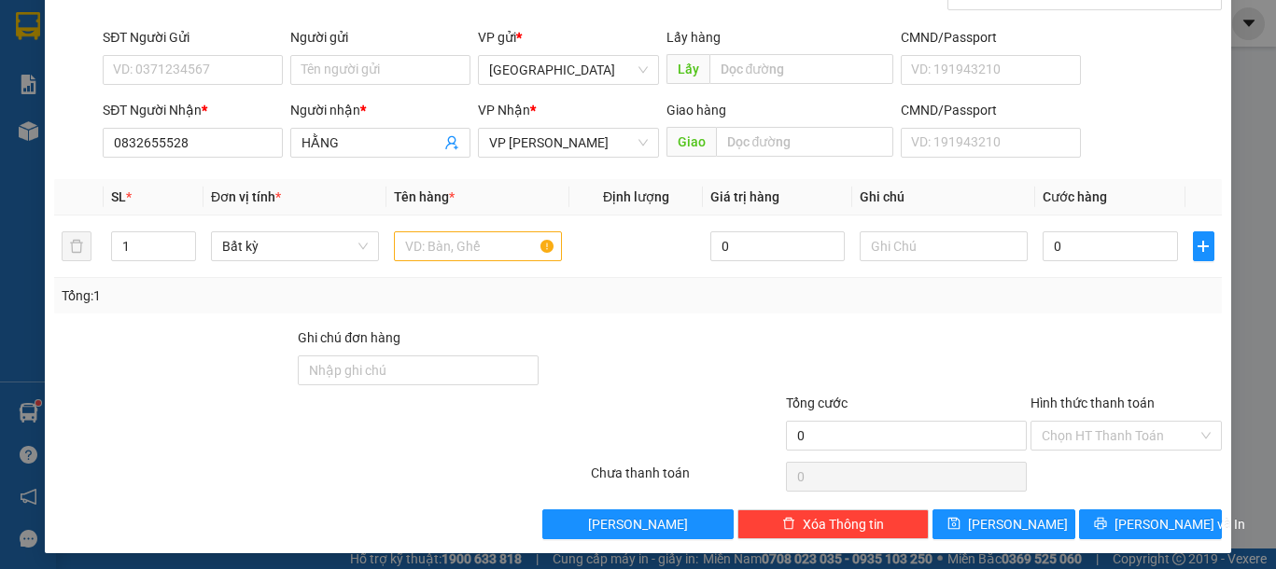
scroll to position [121, 0]
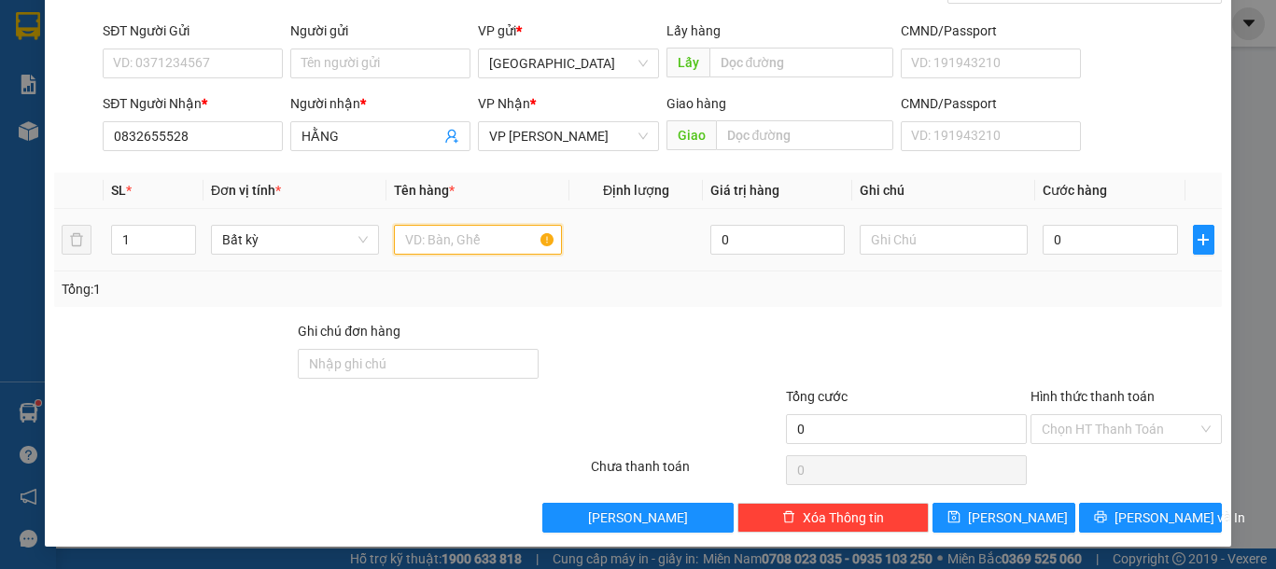
click at [471, 231] on input "text" at bounding box center [478, 240] width 168 height 30
click at [470, 233] on input "text" at bounding box center [478, 240] width 168 height 30
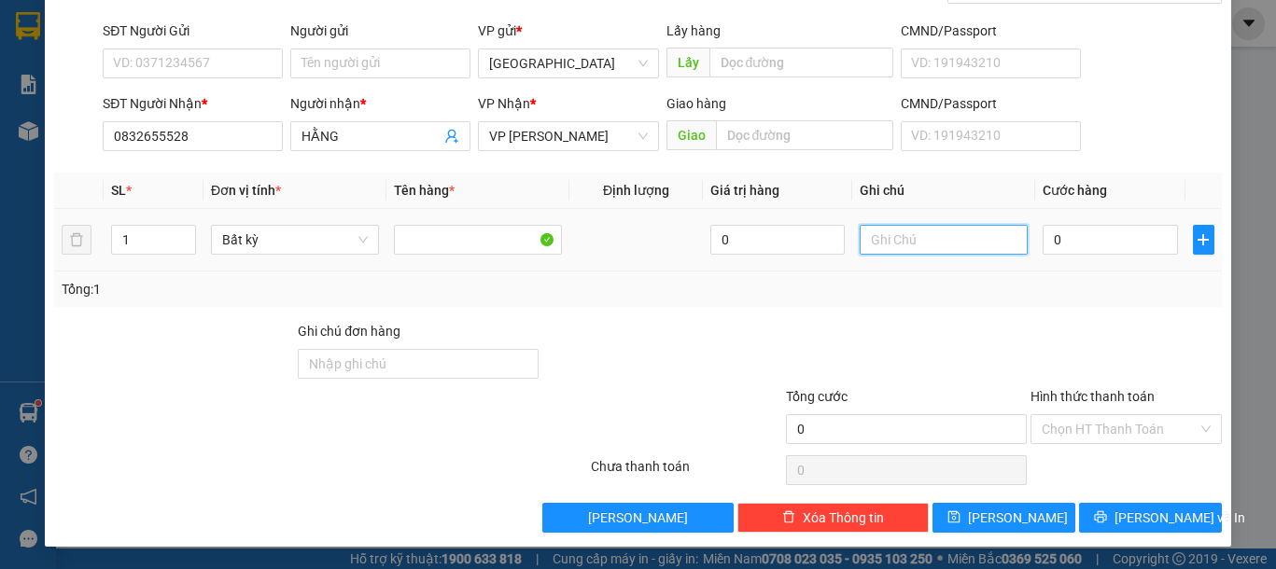
click at [870, 232] on input "text" at bounding box center [943, 240] width 168 height 30
click at [870, 233] on input "text" at bounding box center [943, 240] width 168 height 30
type input "1 CỤC ĐEN VẢI"
click at [1079, 234] on input "0" at bounding box center [1109, 240] width 134 height 30
type input "4"
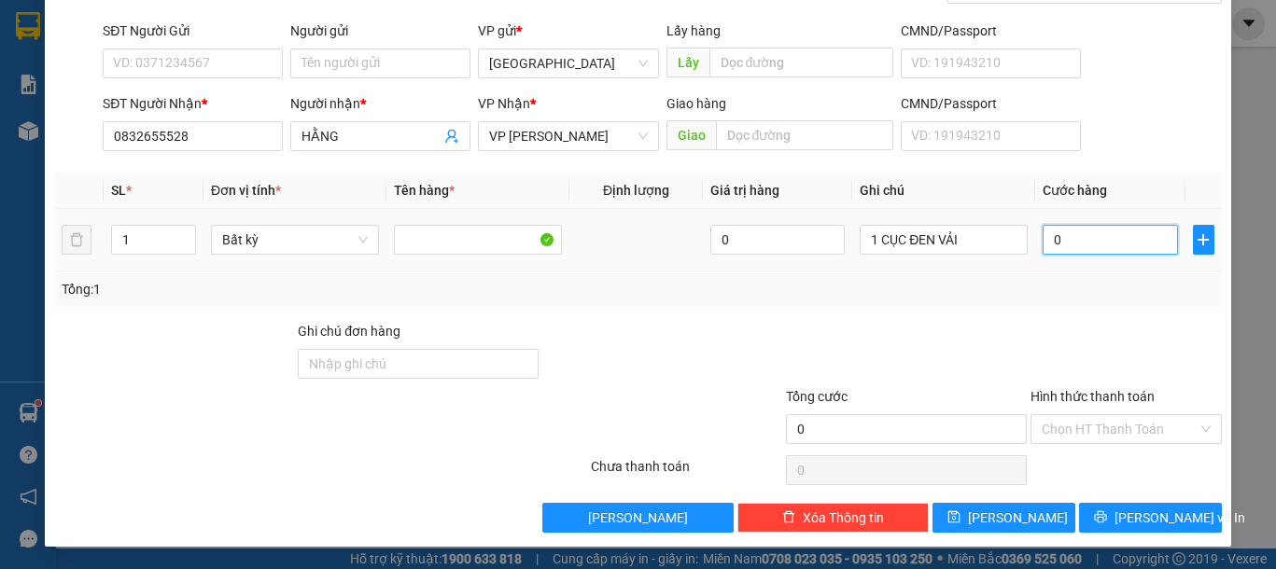
type input "4"
type input "40"
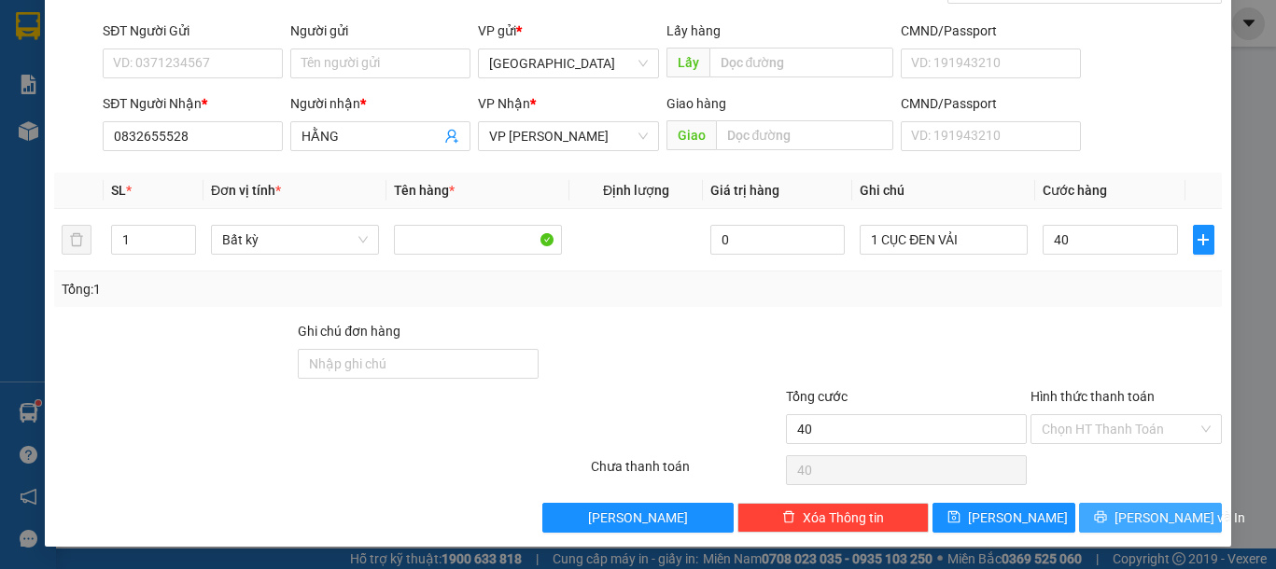
type input "40.000"
click at [1138, 503] on button "Lưu và In" at bounding box center [1150, 518] width 143 height 30
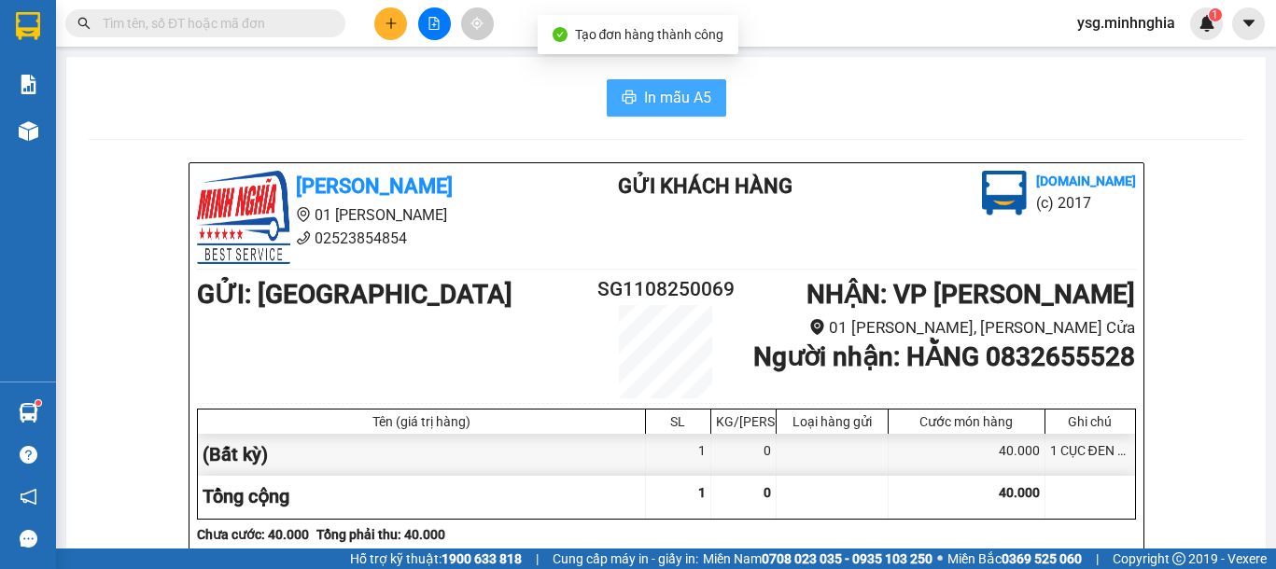
click at [654, 99] on span "In mẫu A5" at bounding box center [677, 97] width 67 height 23
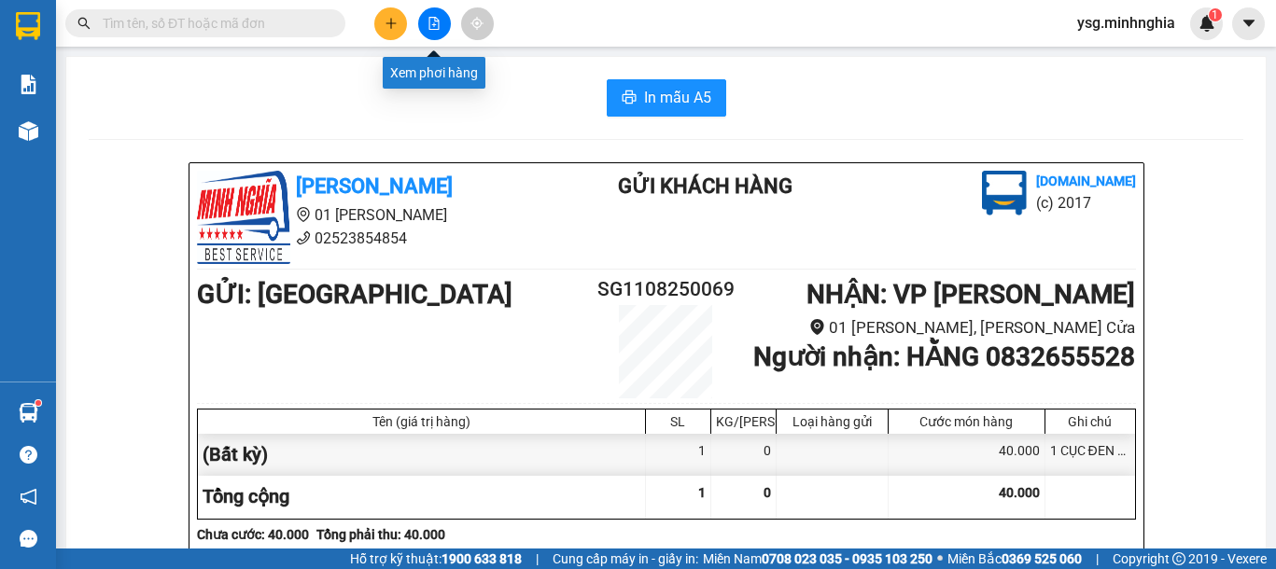
click at [432, 19] on icon "file-add" at bounding box center [433, 23] width 13 height 13
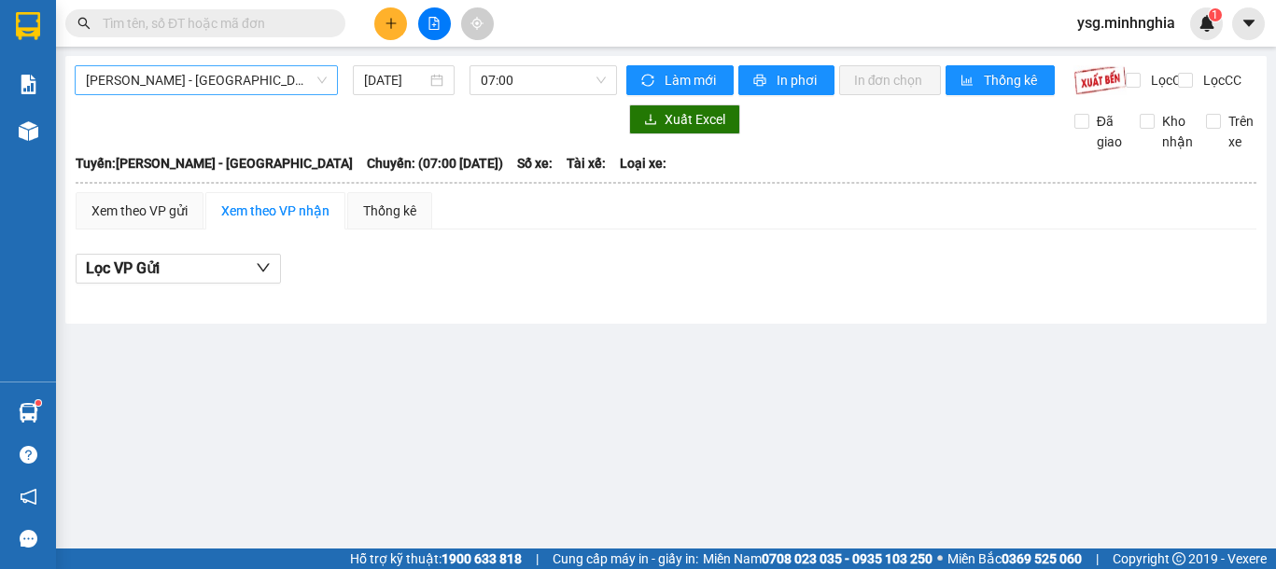
click at [256, 73] on span "Phan Rí - Sài Gòn" at bounding box center [206, 80] width 241 height 28
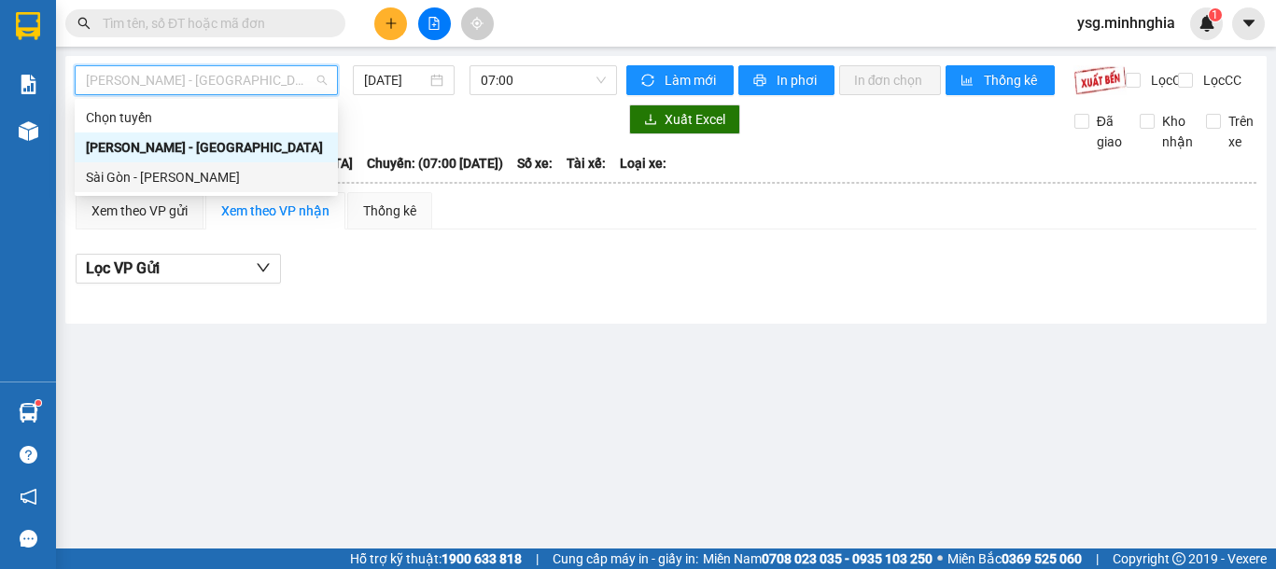
click at [233, 173] on div "Sài Gòn - Phan Rí" at bounding box center [206, 177] width 241 height 21
type input "11/08/2025"
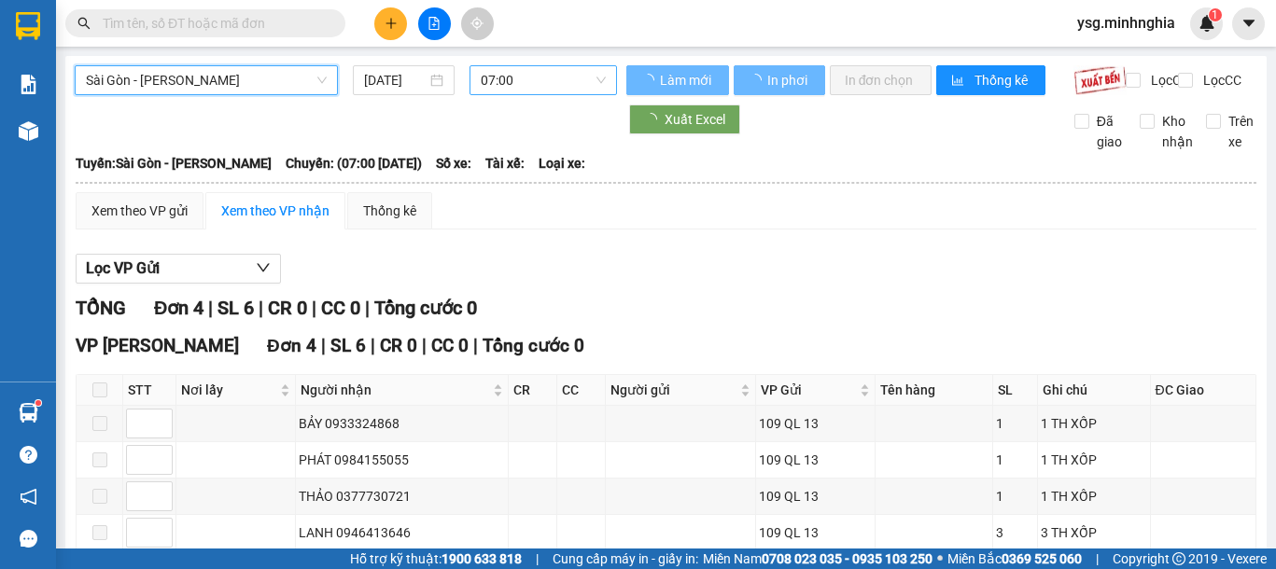
click at [540, 78] on span "07:00" at bounding box center [543, 80] width 125 height 28
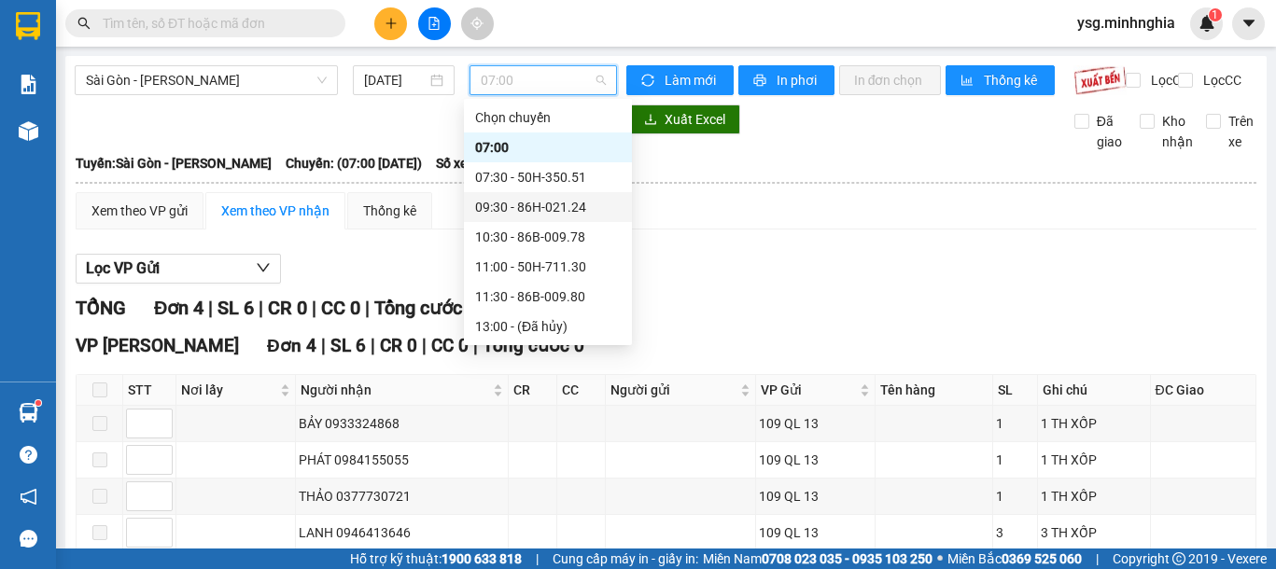
scroll to position [239, 0]
click at [558, 300] on div "21:30 - 50H-368.19" at bounding box center [548, 296] width 146 height 21
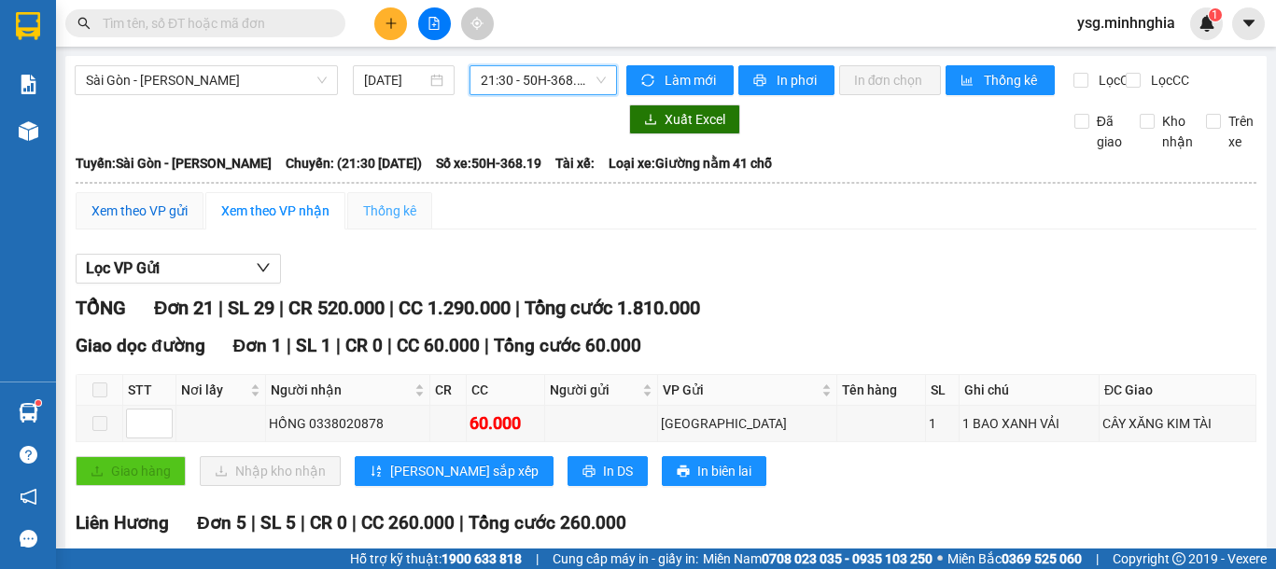
drag, startPoint x: 140, startPoint y: 227, endPoint x: 369, endPoint y: 237, distance: 228.8
click at [141, 221] on div "Xem theo VP gửi" at bounding box center [139, 211] width 96 height 21
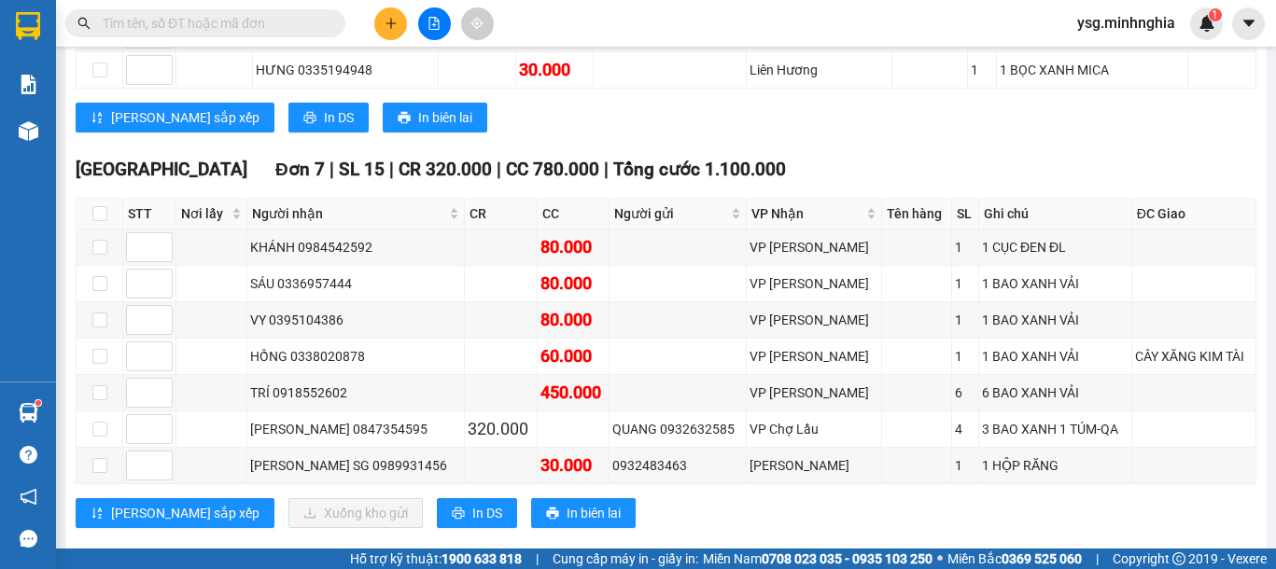
scroll to position [874, 0]
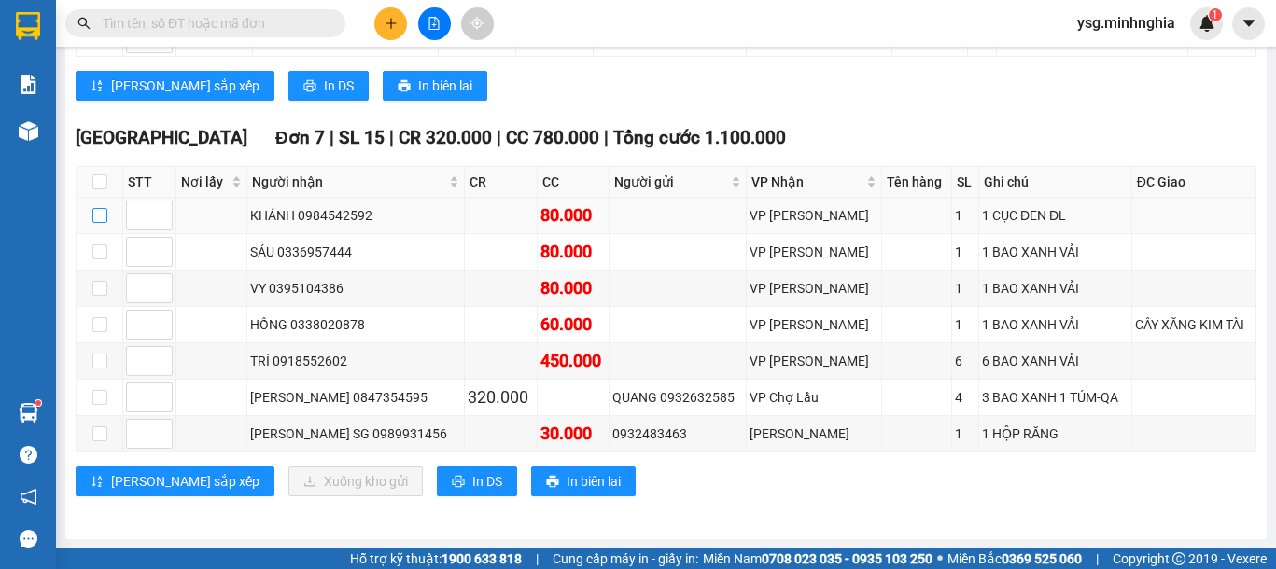
drag, startPoint x: 101, startPoint y: 216, endPoint x: 291, endPoint y: 397, distance: 262.0
click at [102, 216] on input "checkbox" at bounding box center [99, 215] width 15 height 15
checkbox input "true"
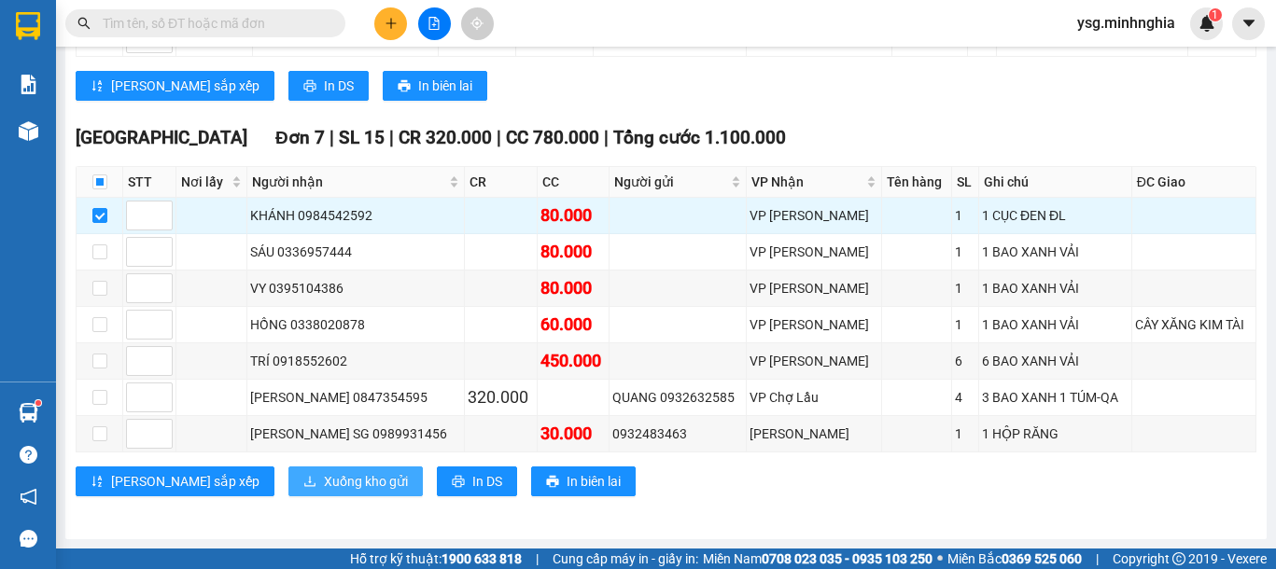
click at [300, 495] on button "Xuống kho gửi" at bounding box center [355, 482] width 134 height 30
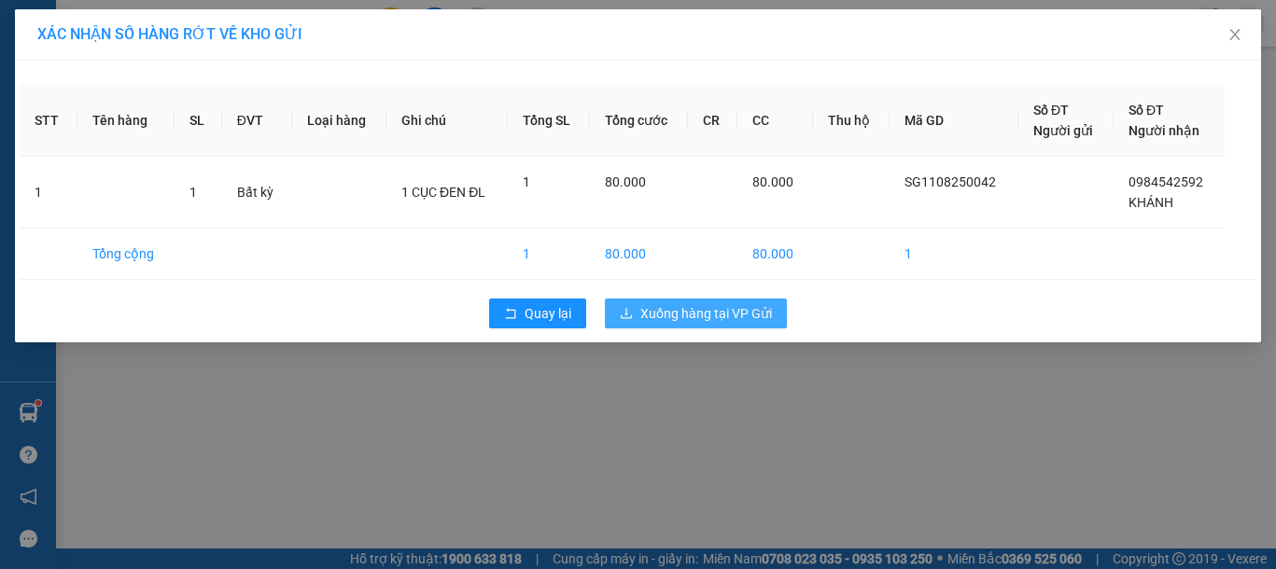
click at [726, 307] on span "Xuống hàng tại VP Gửi" at bounding box center [706, 313] width 132 height 21
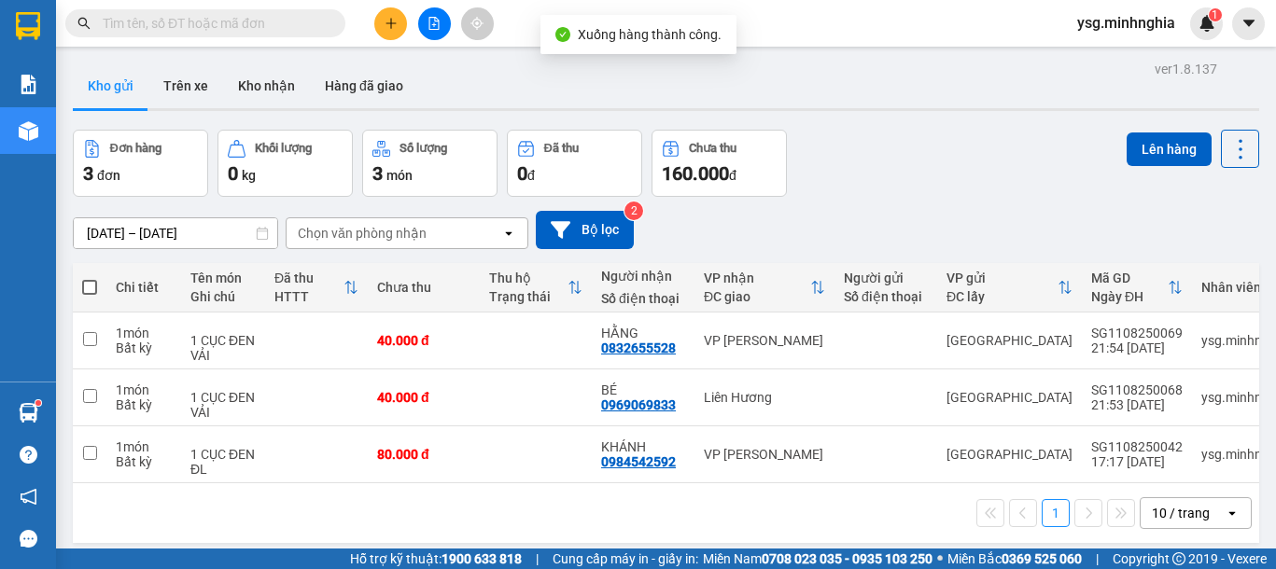
click at [86, 289] on span at bounding box center [89, 287] width 15 height 15
click at [90, 278] on input "checkbox" at bounding box center [90, 278] width 0 height 0
checkbox input "true"
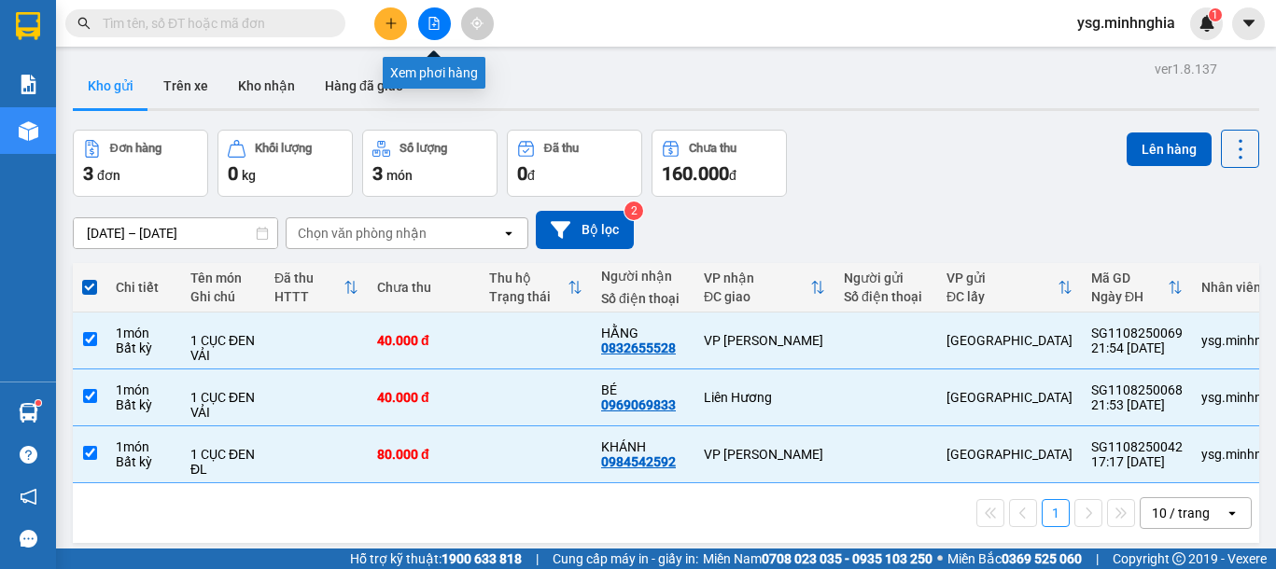
click at [445, 27] on button at bounding box center [434, 23] width 33 height 33
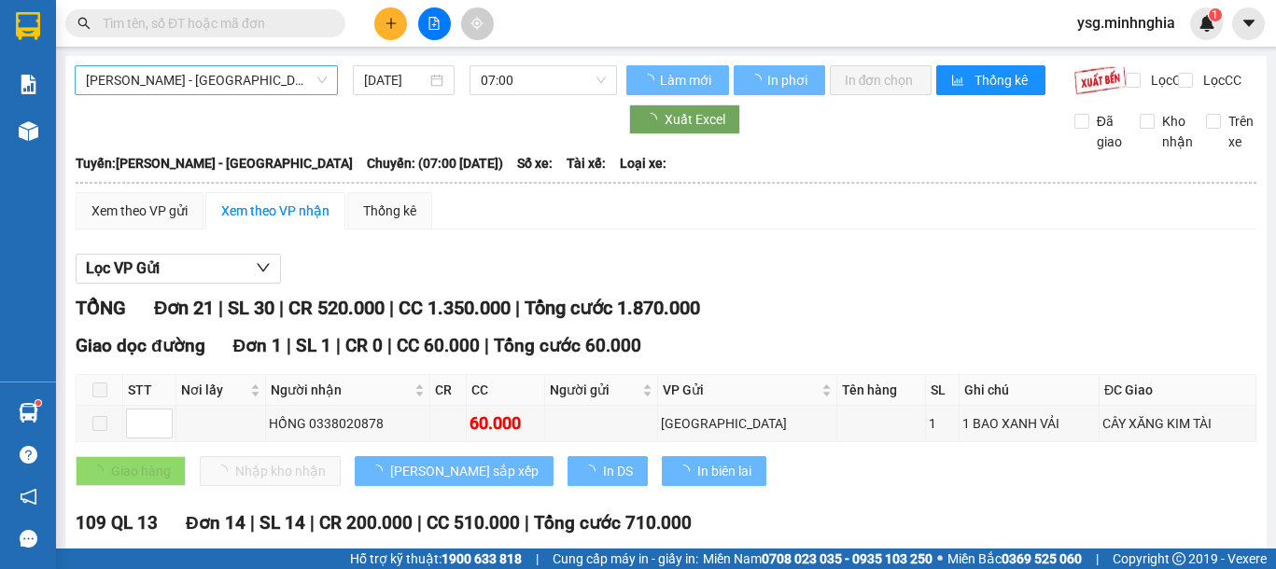
click at [230, 76] on span "Phan Rí - Sài Gòn" at bounding box center [206, 80] width 241 height 28
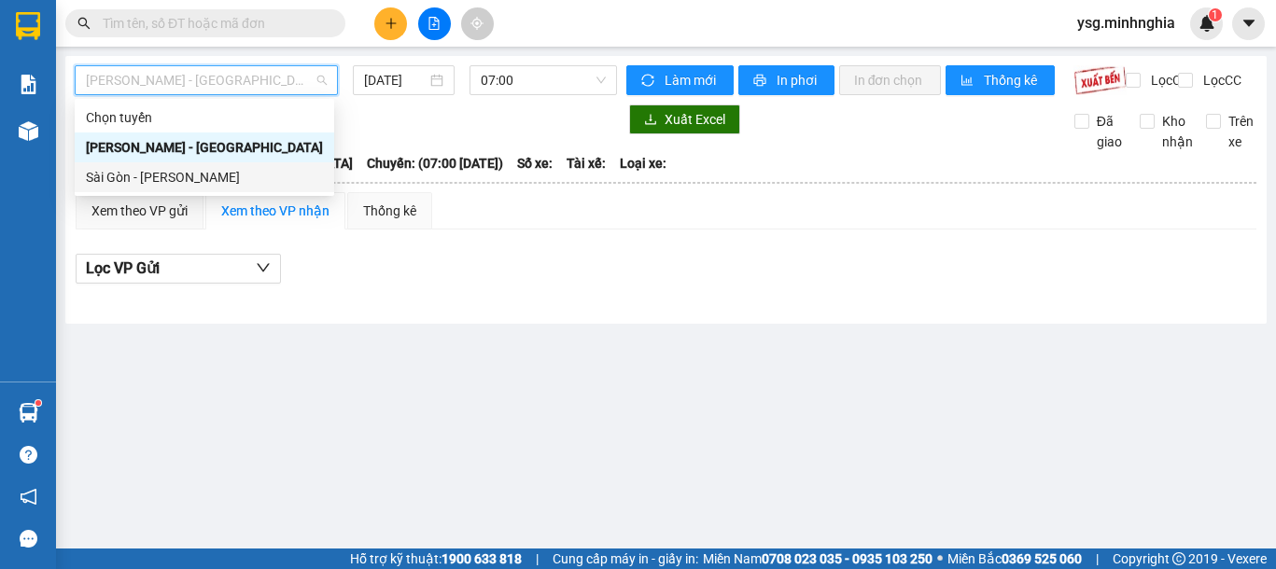
click at [180, 182] on div "Sài Gòn - Phan Rí" at bounding box center [204, 177] width 237 height 21
type input "11/08/2025"
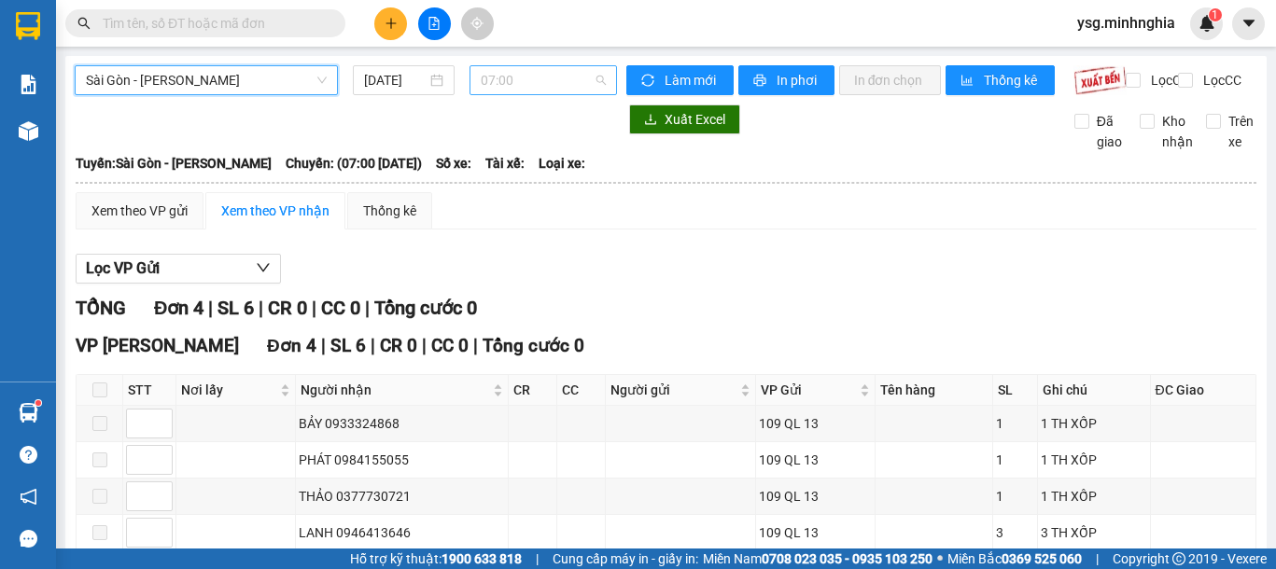
click at [582, 79] on span "07:00" at bounding box center [543, 80] width 125 height 28
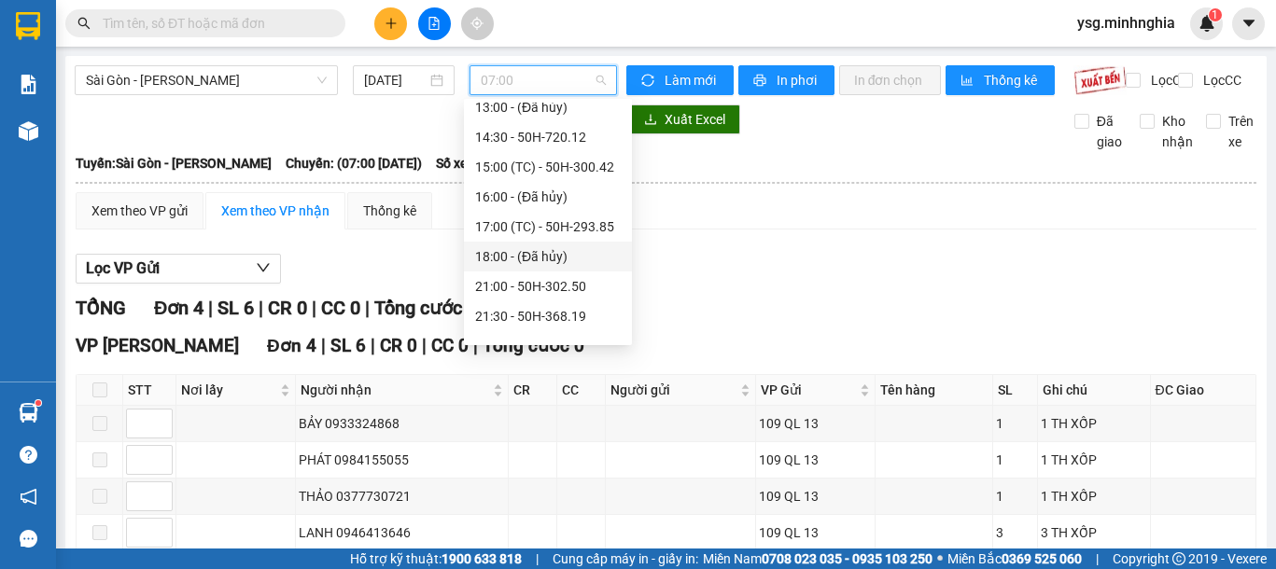
scroll to position [239, 0]
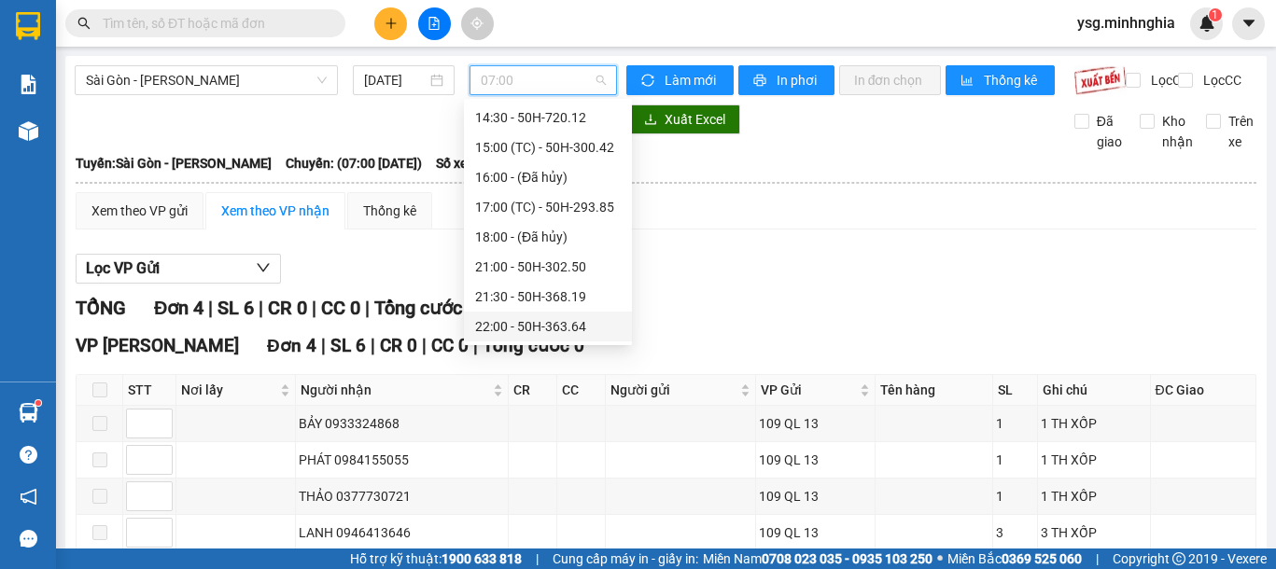
click at [548, 317] on div "22:00 - 50H-363.64" at bounding box center [548, 326] width 146 height 21
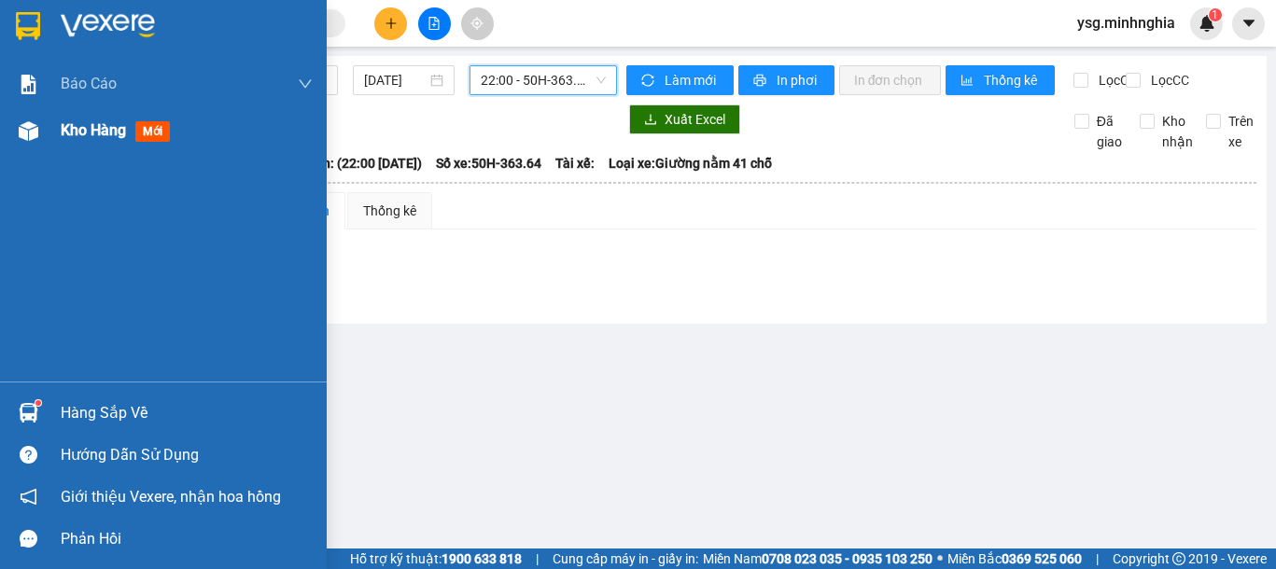
click at [25, 130] on img at bounding box center [29, 131] width 20 height 20
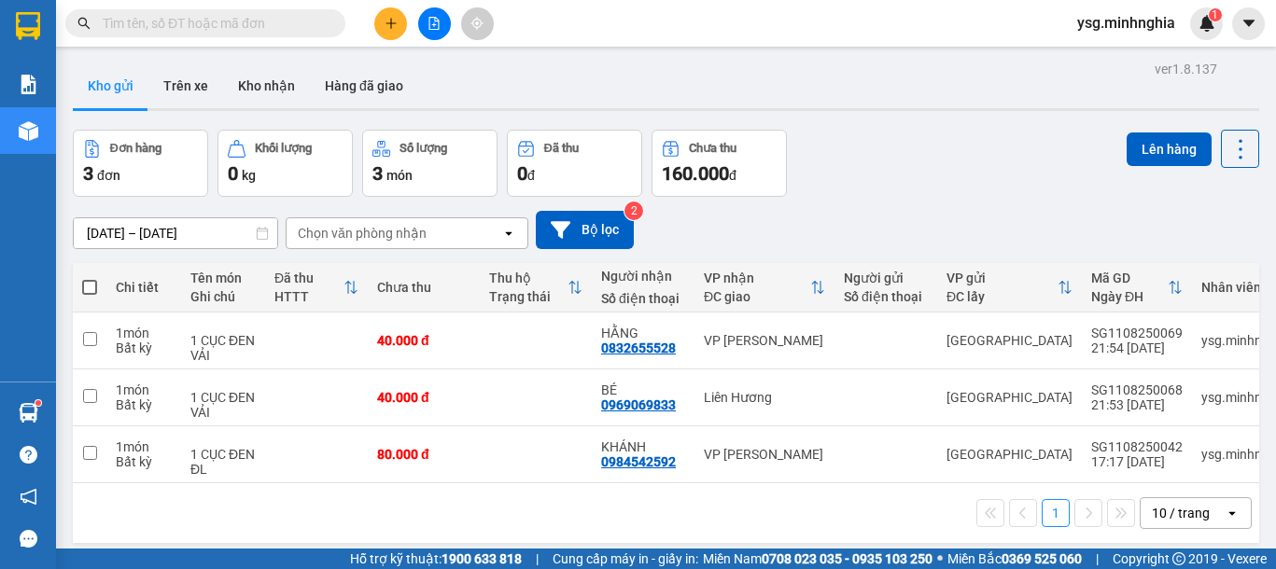
click at [92, 284] on span at bounding box center [89, 287] width 15 height 15
click at [90, 278] on input "checkbox" at bounding box center [90, 278] width 0 height 0
checkbox input "true"
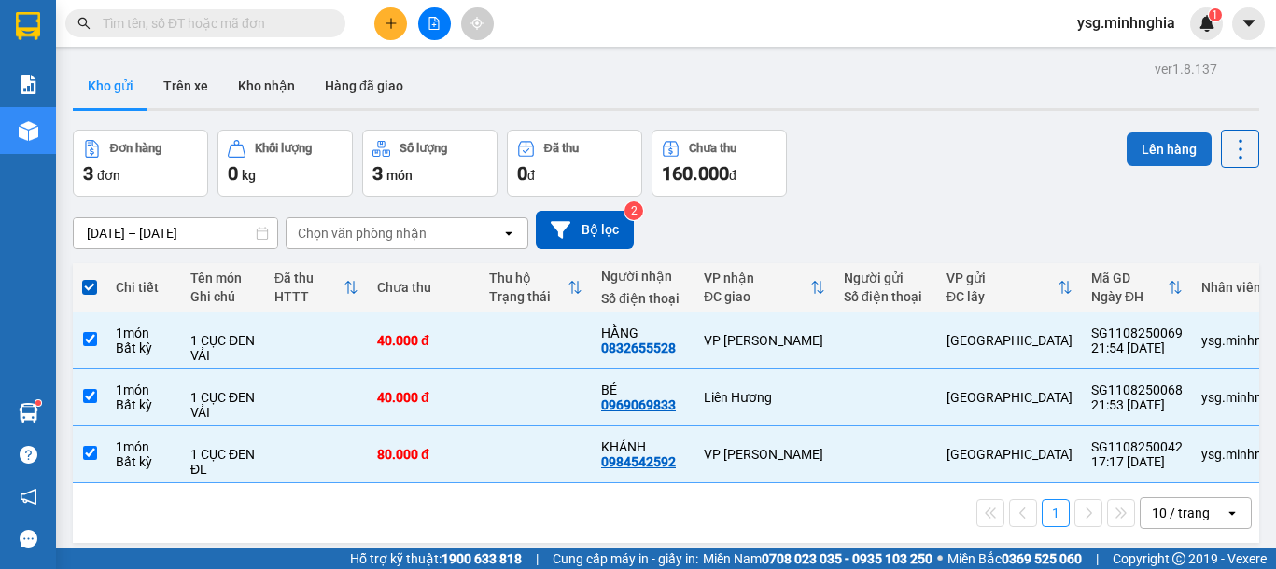
click at [1141, 138] on button "Lên hàng" at bounding box center [1168, 150] width 85 height 34
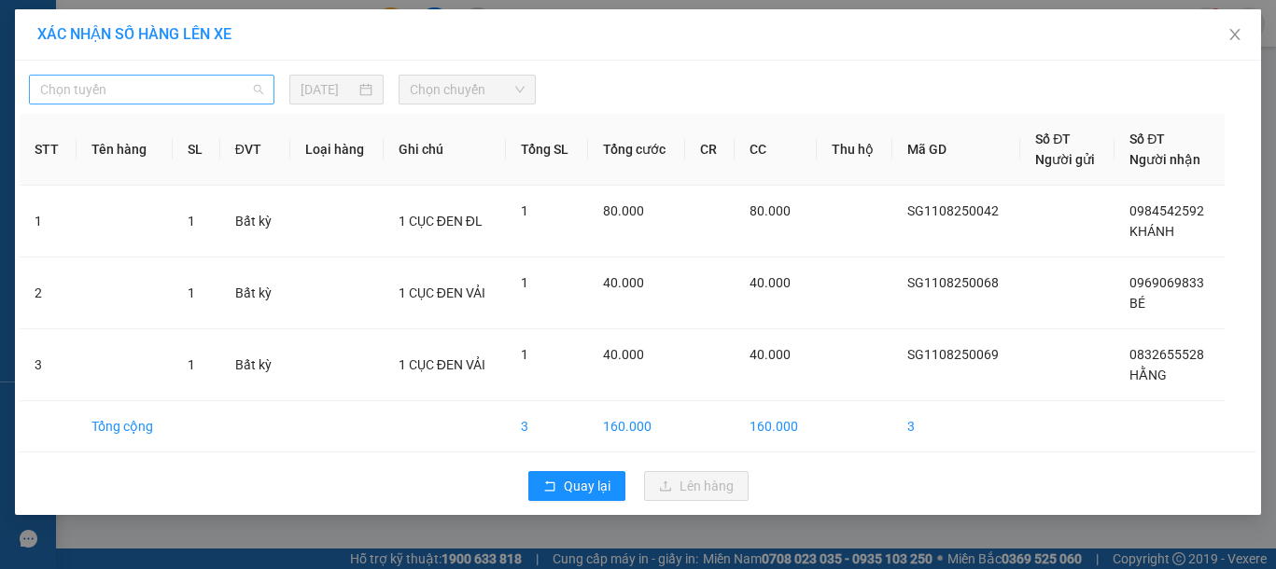
drag, startPoint x: 212, startPoint y: 97, endPoint x: 130, endPoint y: 173, distance: 111.6
click at [211, 97] on span "Chọn tuyến" at bounding box center [151, 90] width 223 height 28
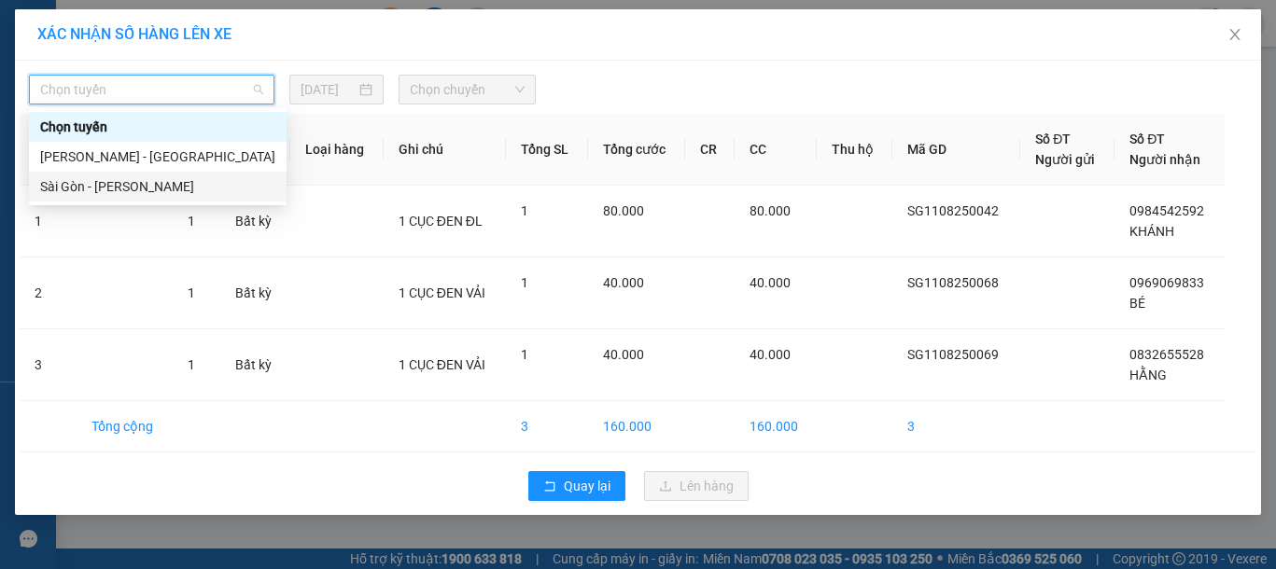
click at [129, 176] on div "Sài Gòn - Phan Rí" at bounding box center [157, 186] width 235 height 21
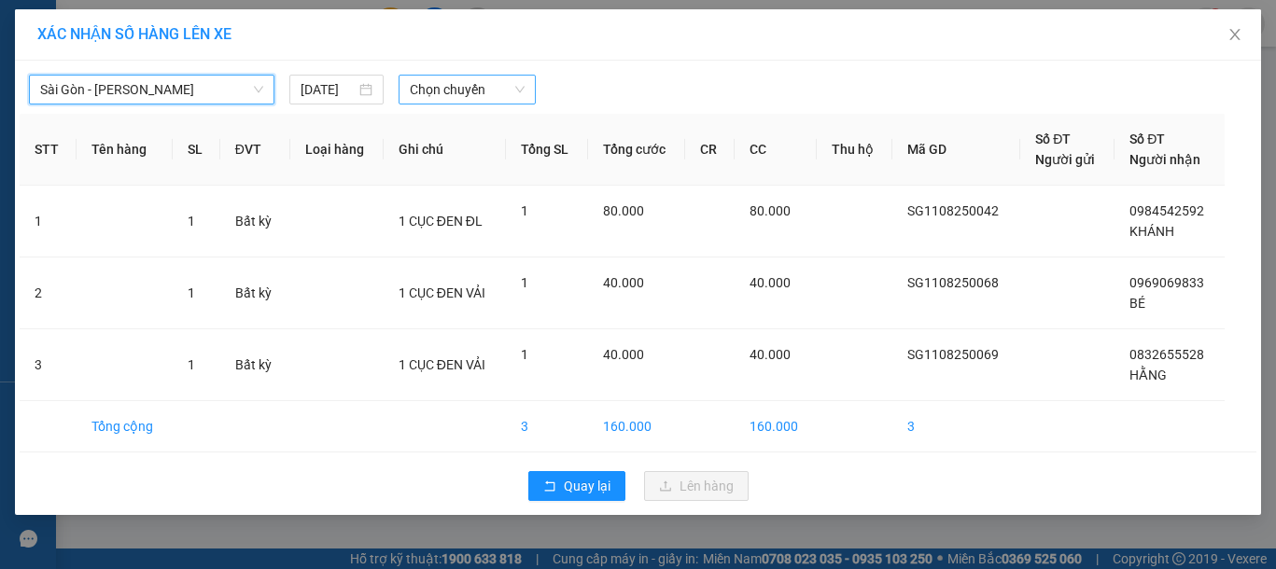
click at [455, 98] on span "Chọn chuyến" at bounding box center [467, 90] width 115 height 28
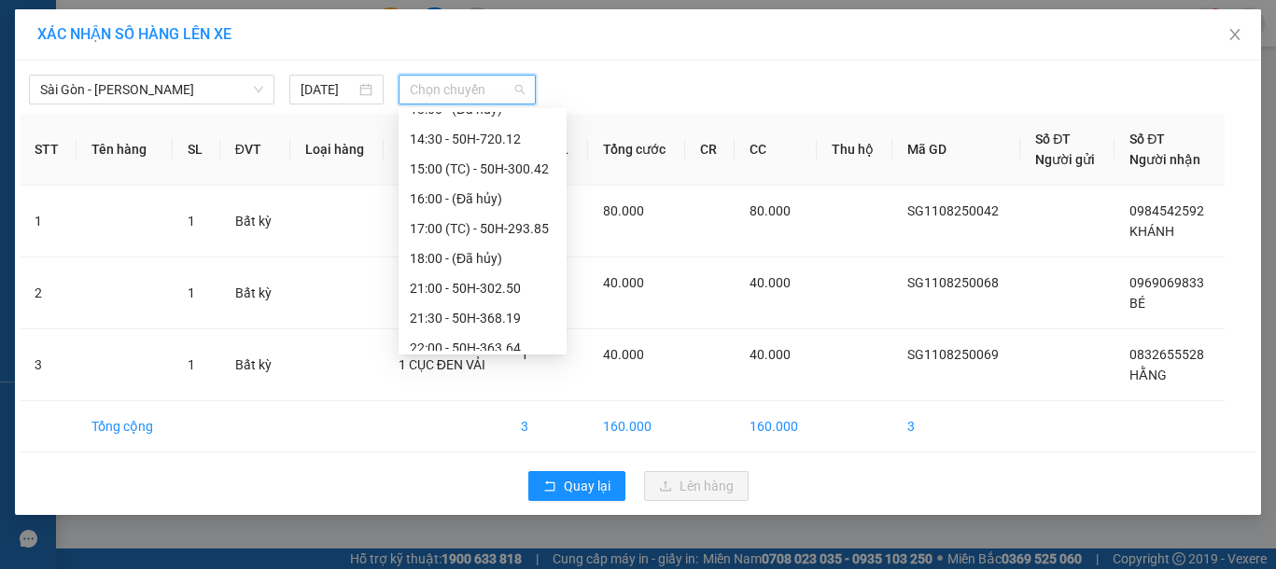
scroll to position [239, 0]
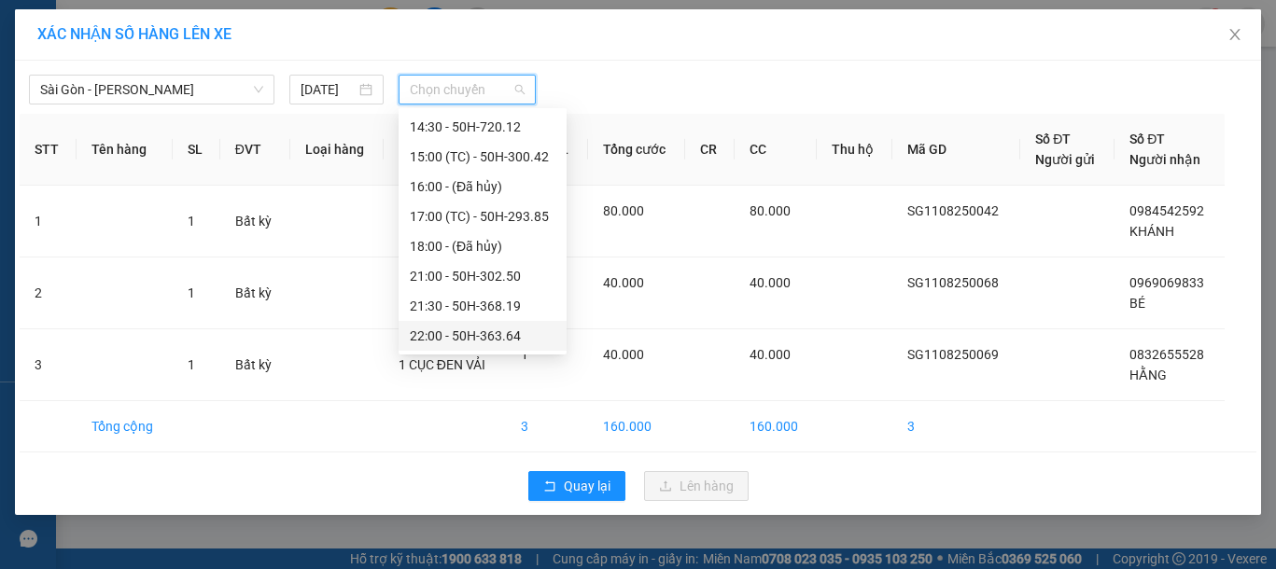
click at [486, 334] on div "22:00 - 50H-363.64" at bounding box center [483, 336] width 146 height 21
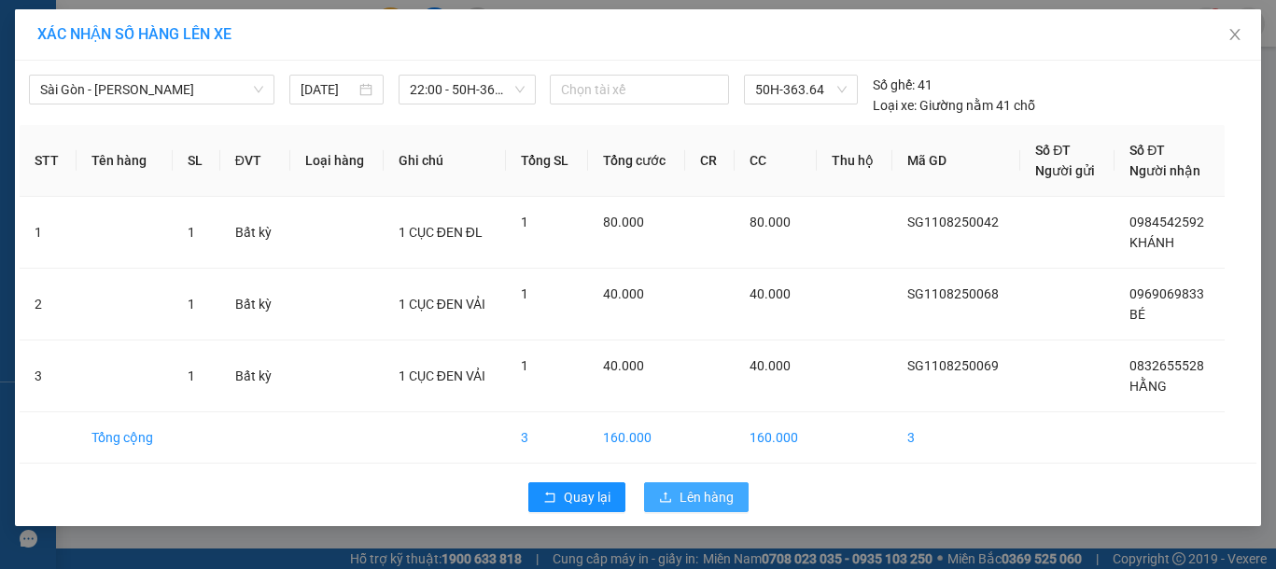
click at [668, 495] on icon "upload" at bounding box center [665, 497] width 13 height 13
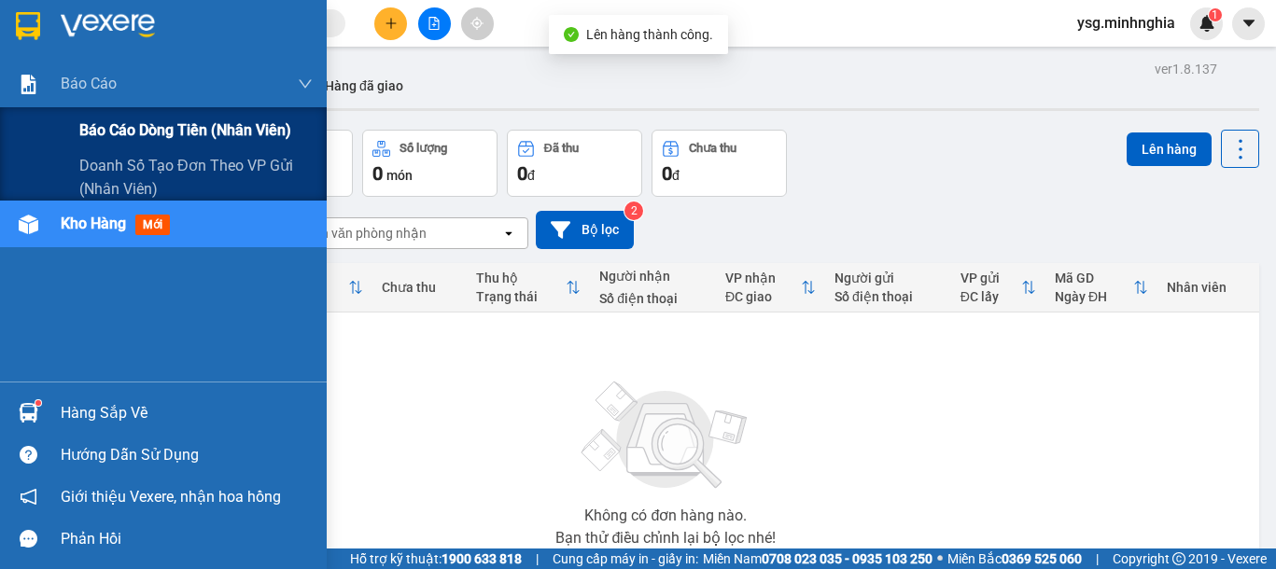
click at [115, 131] on span "Báo cáo dòng tiền (nhân viên)" at bounding box center [185, 130] width 212 height 23
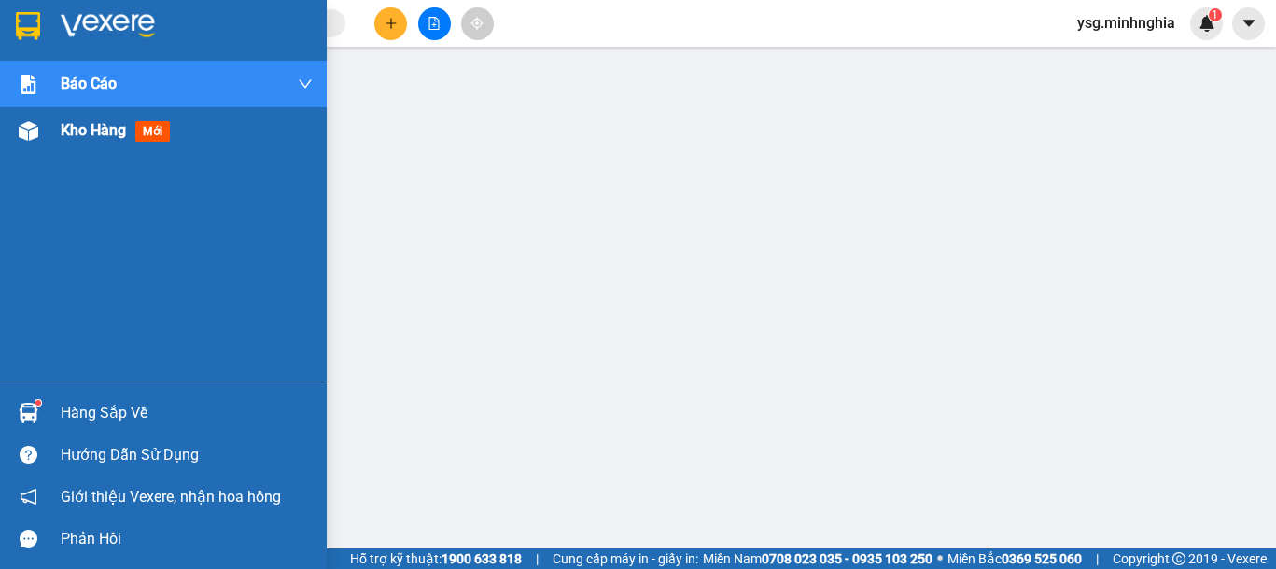
click at [47, 131] on div "Kho hàng mới" at bounding box center [163, 130] width 327 height 47
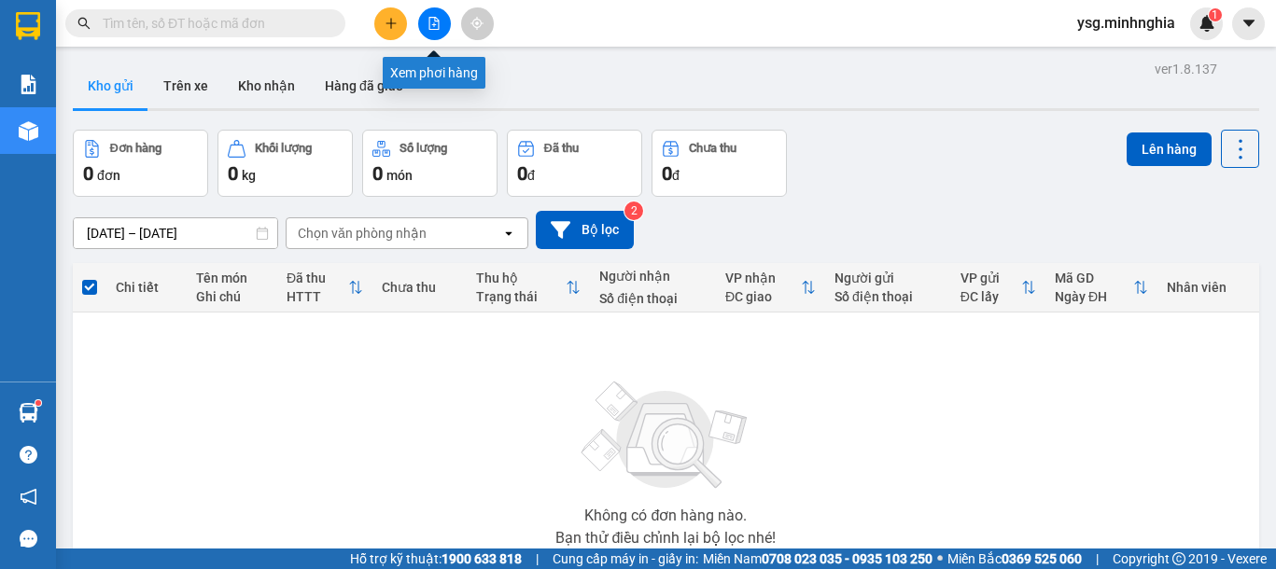
click at [431, 36] on button at bounding box center [434, 23] width 33 height 33
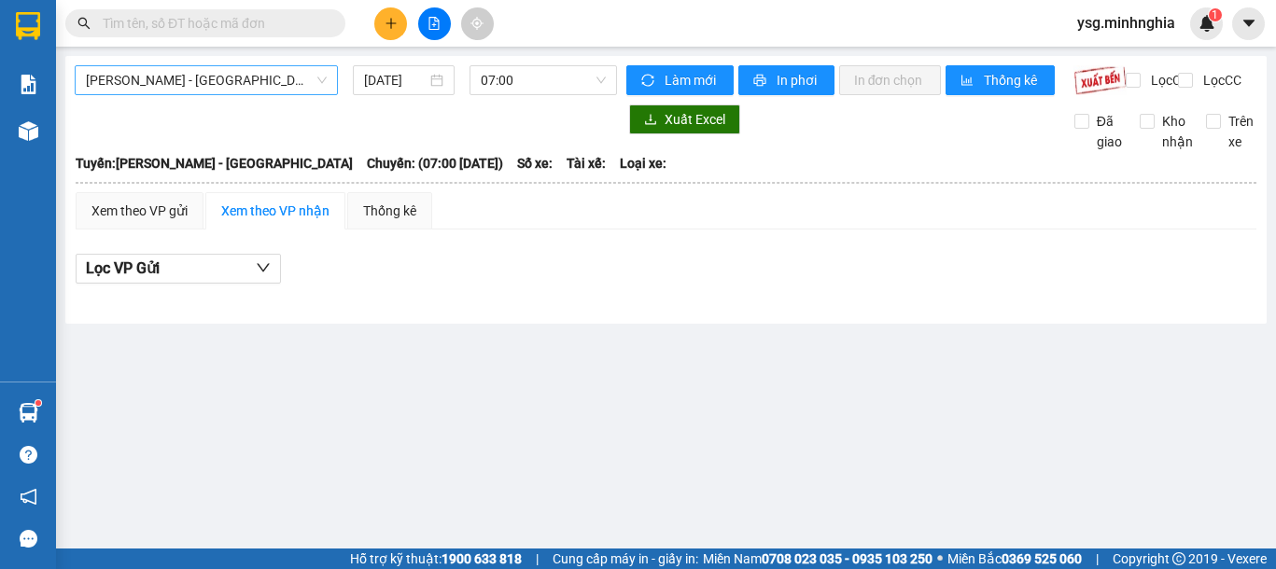
click at [237, 76] on span "Phan Rí - Sài Gòn" at bounding box center [206, 80] width 241 height 28
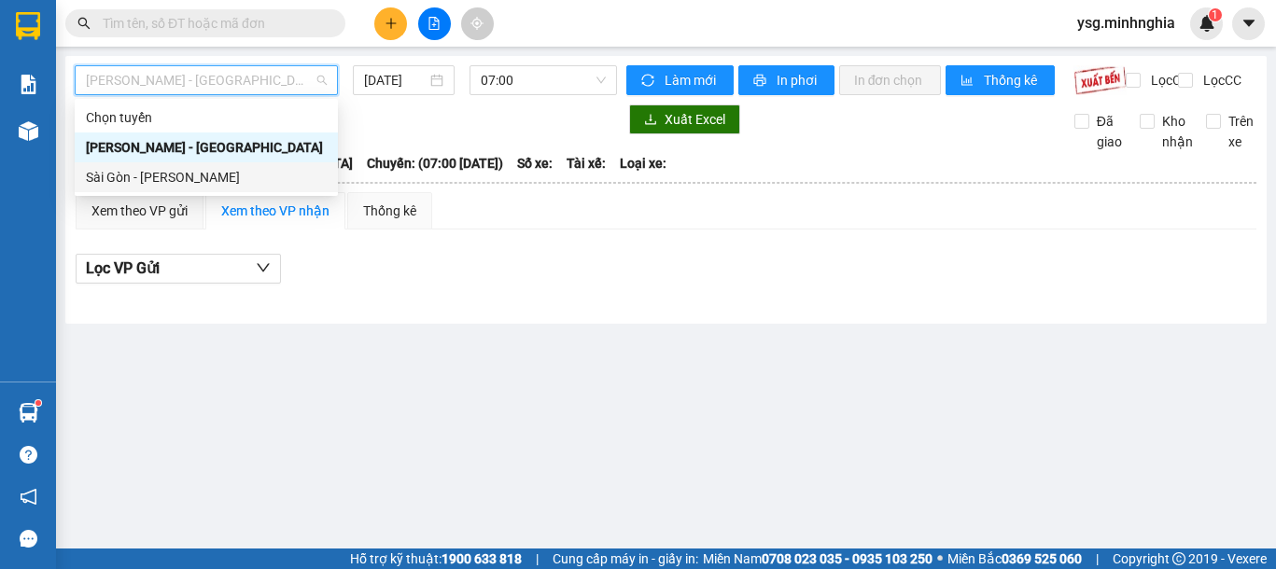
click at [169, 181] on div "Sài Gòn - Phan Rí" at bounding box center [206, 177] width 241 height 21
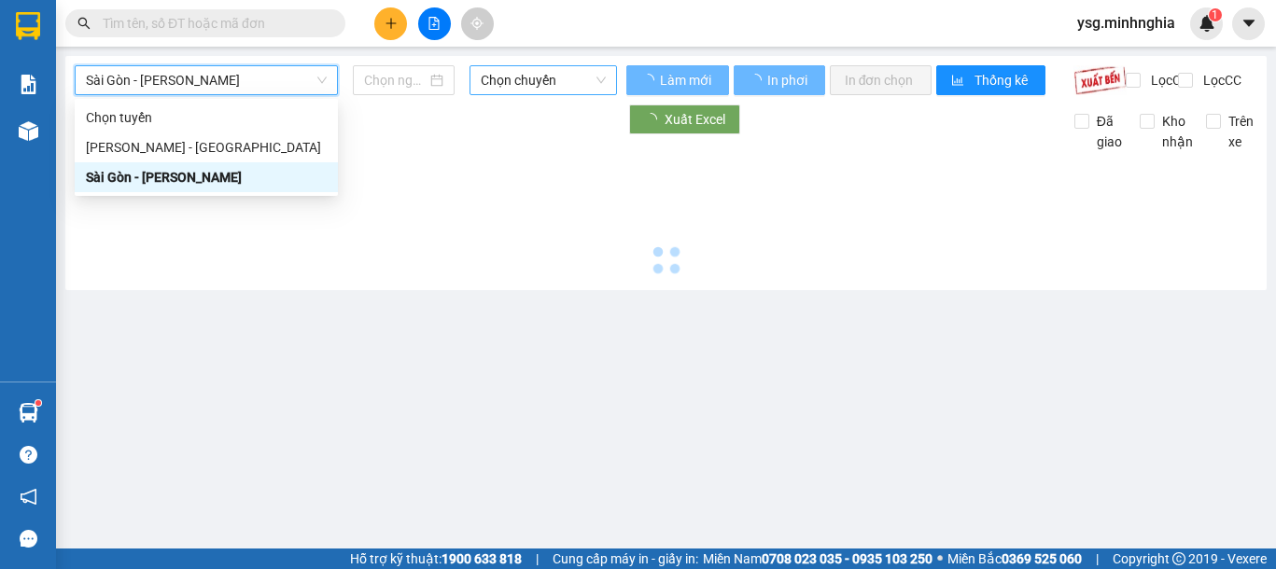
type input "11/08/2025"
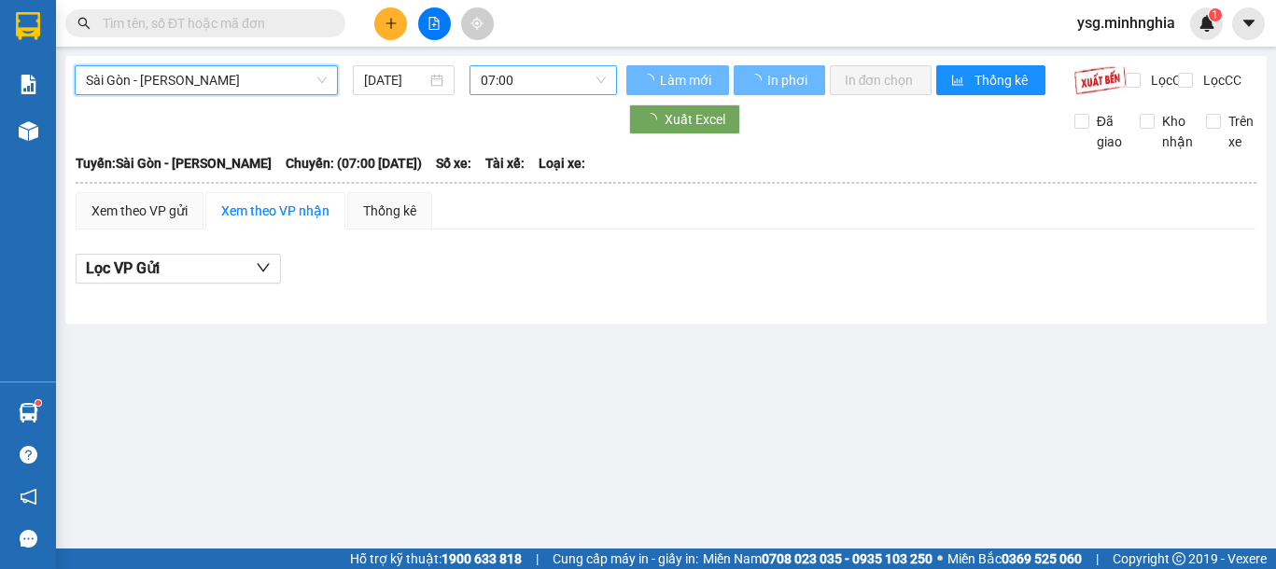
click at [576, 81] on span "07:00" at bounding box center [543, 80] width 125 height 28
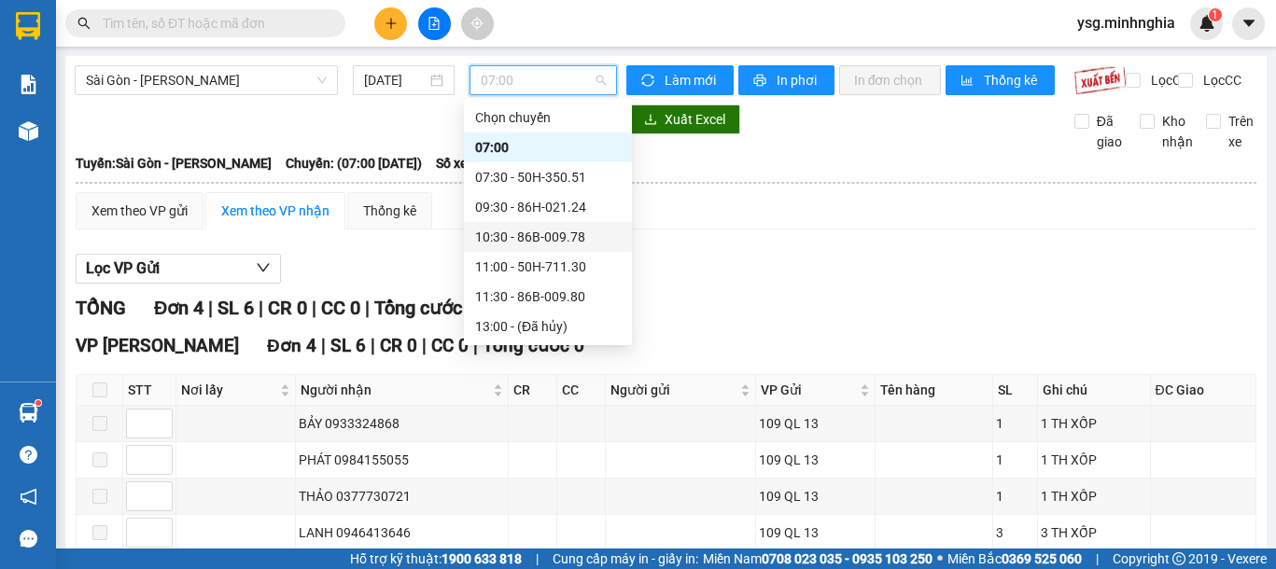
scroll to position [239, 0]
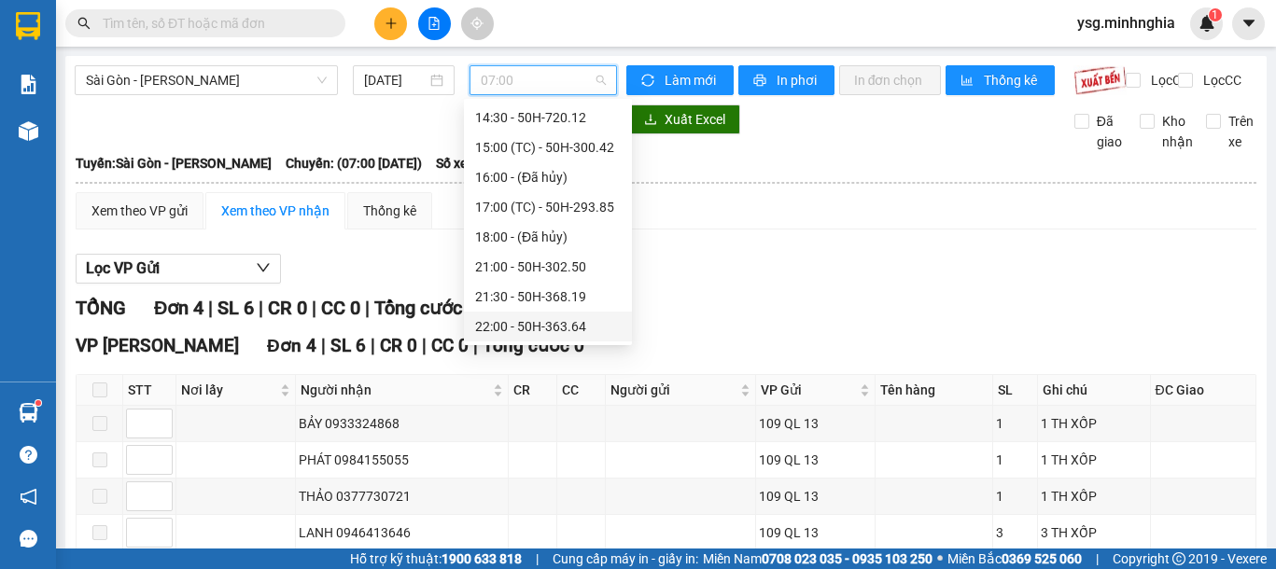
click at [554, 324] on div "22:00 - 50H-363.64" at bounding box center [548, 326] width 146 height 21
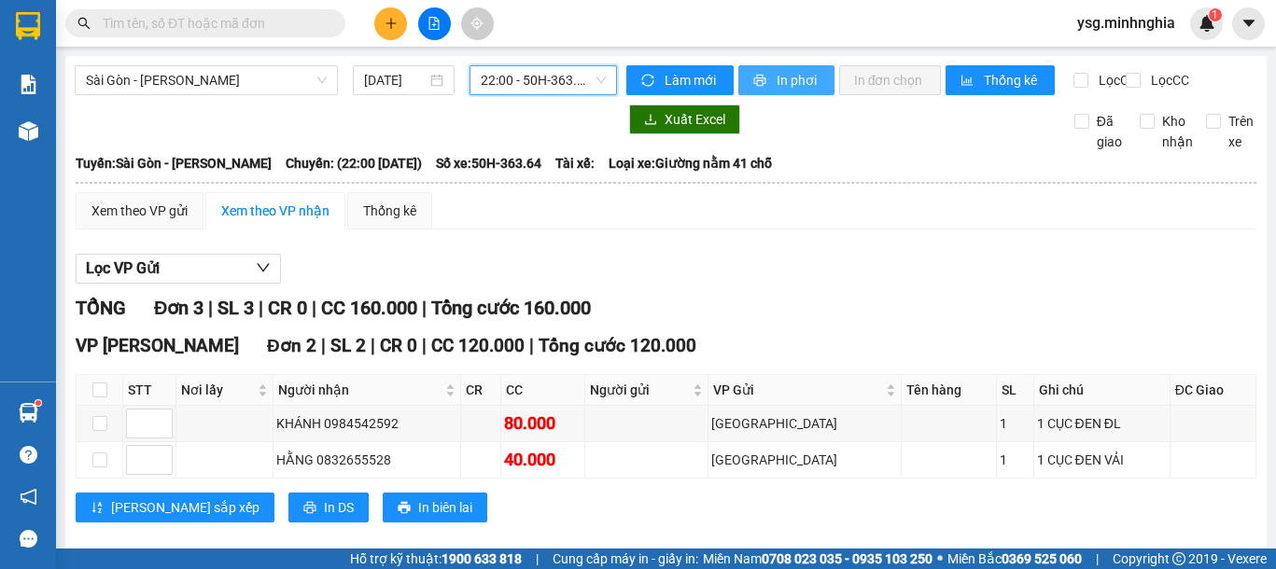
click at [790, 71] on span "In phơi" at bounding box center [797, 80] width 43 height 21
click at [776, 77] on span "In phơi" at bounding box center [797, 80] width 43 height 21
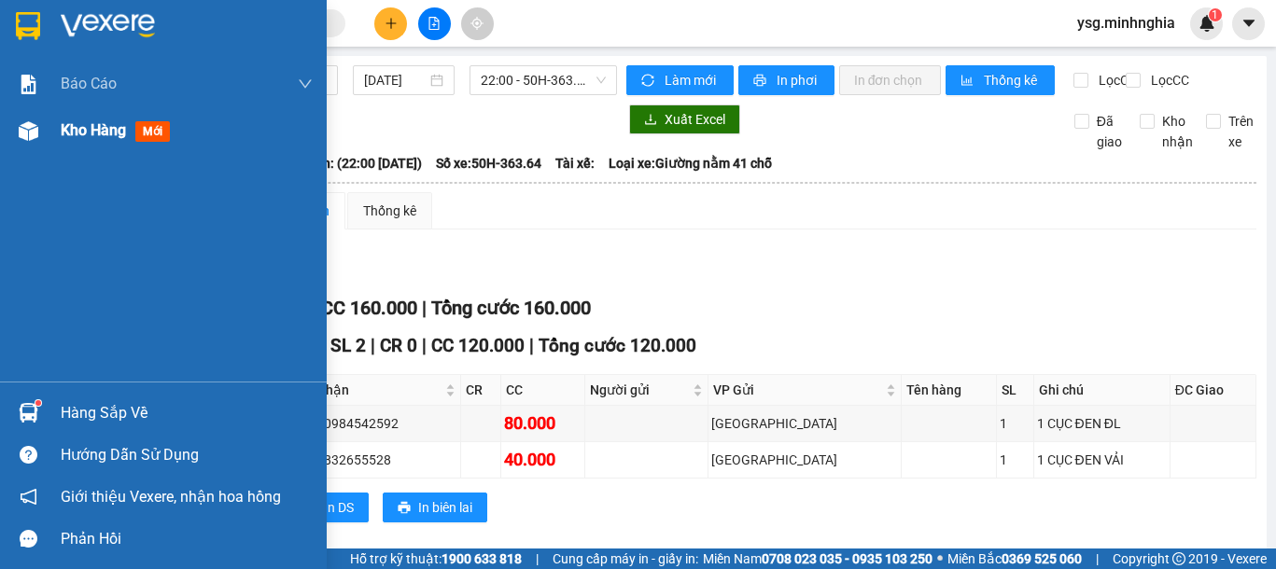
click at [34, 133] on img at bounding box center [29, 131] width 20 height 20
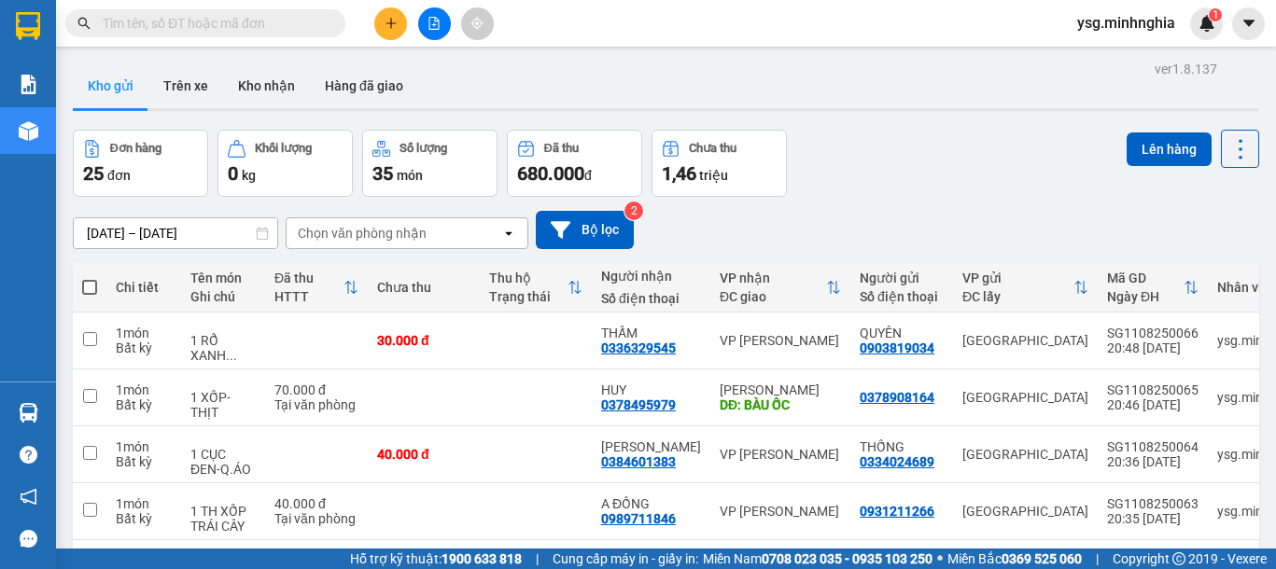
click at [246, 32] on input "text" at bounding box center [213, 23] width 220 height 21
paste input "0989931456"
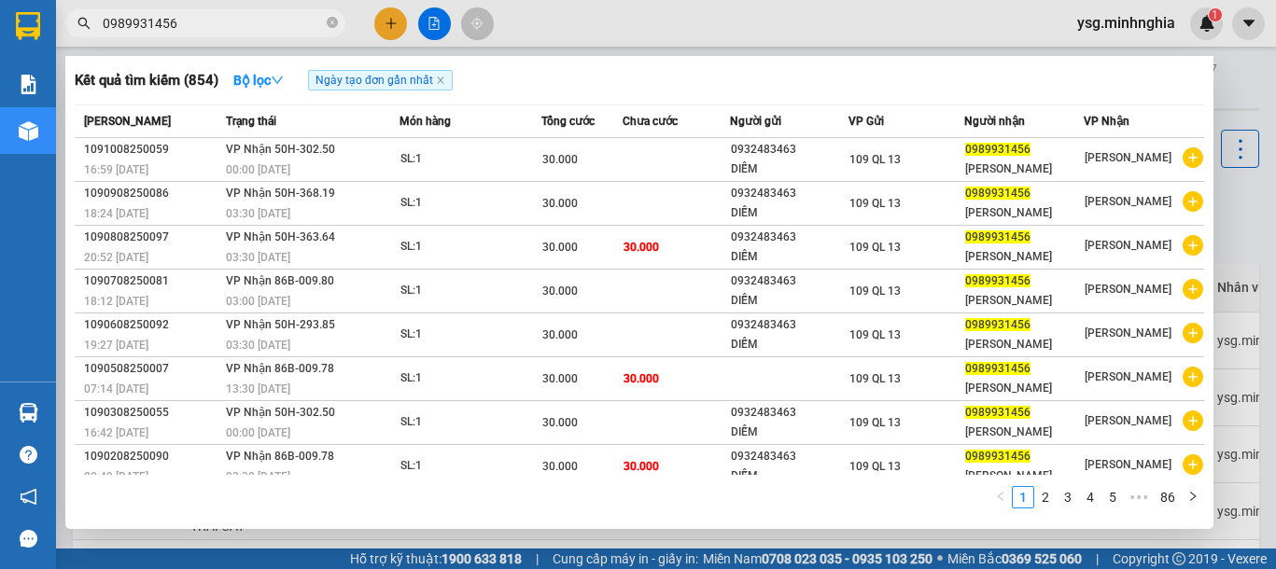
type input "0989931456"
